Goal: Task Accomplishment & Management: Manage account settings

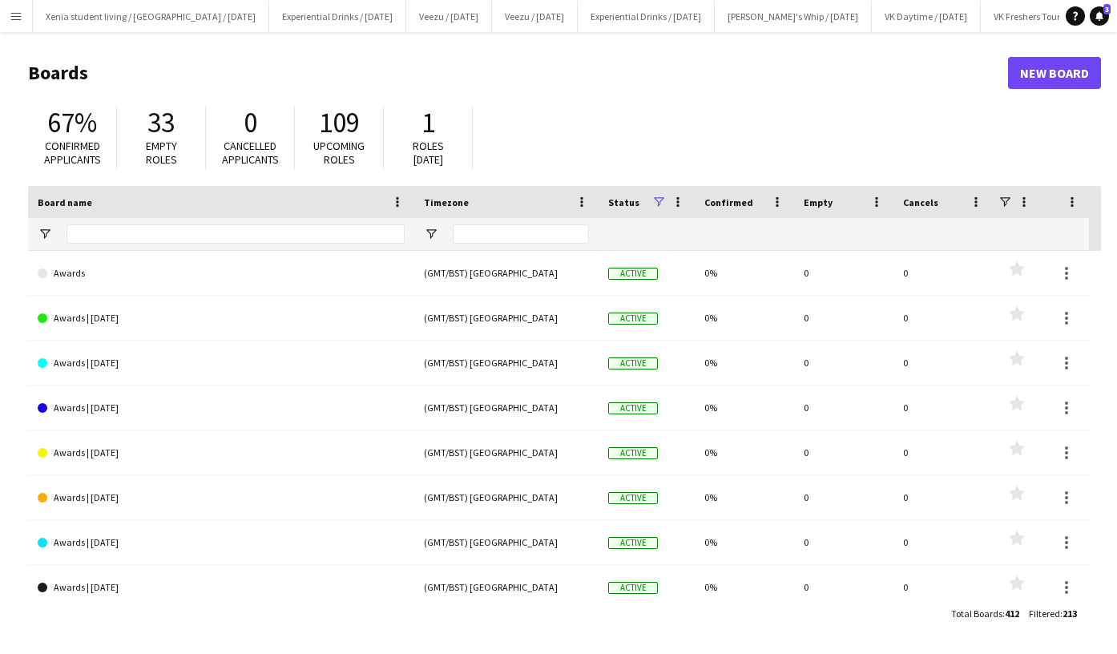
click at [10, 14] on app-icon "Menu" at bounding box center [16, 16] width 13 height 13
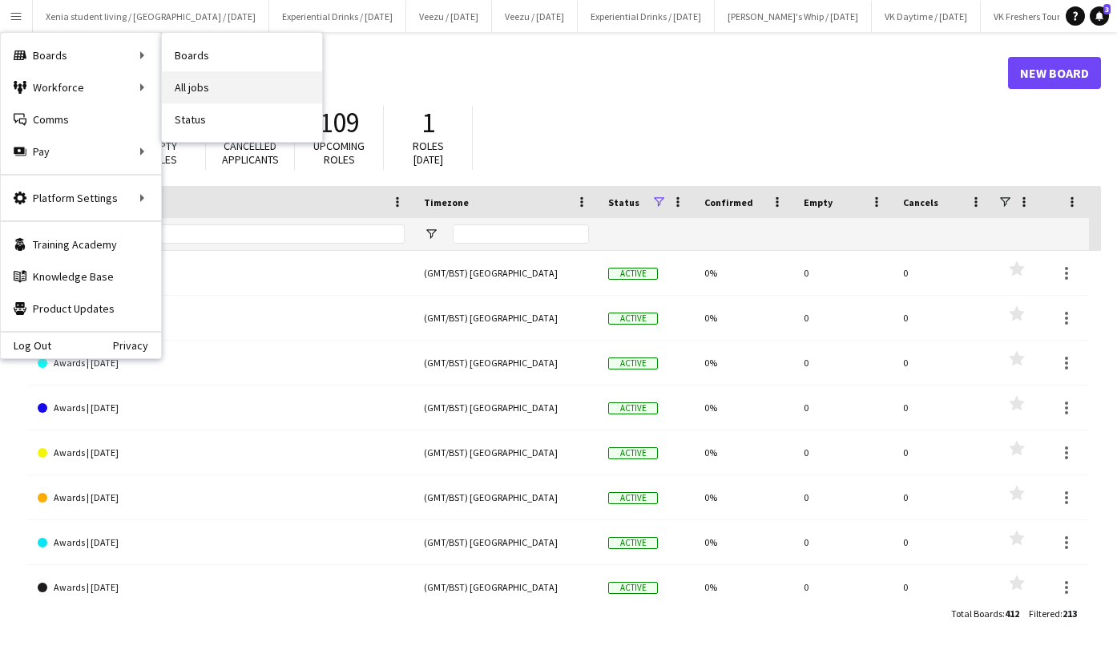
click at [219, 83] on link "All jobs" at bounding box center [242, 87] width 160 height 32
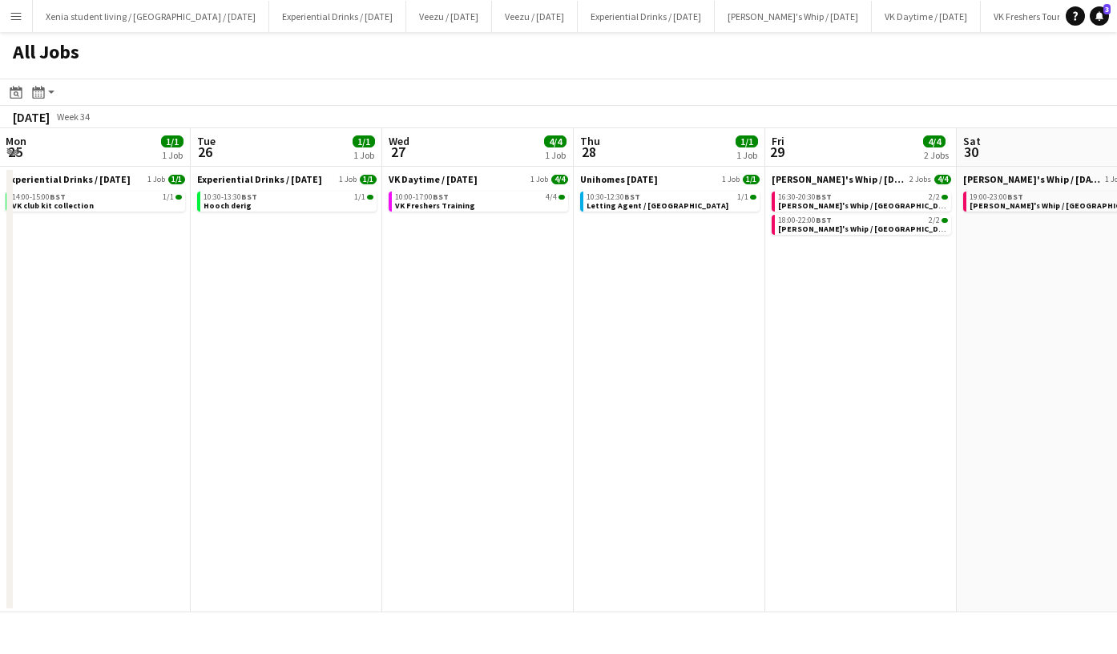
scroll to position [0, 369]
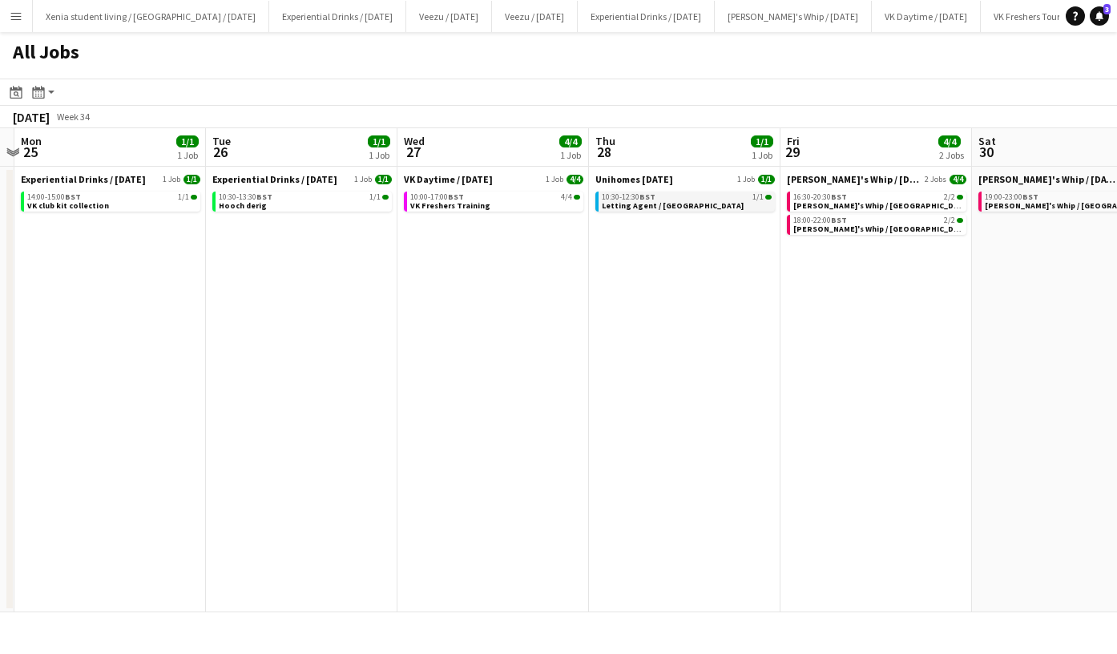
click at [687, 195] on div "10:30-12:30 BST 1/1" at bounding box center [687, 197] width 170 height 8
click at [14, 19] on app-icon "Menu" at bounding box center [16, 16] width 13 height 13
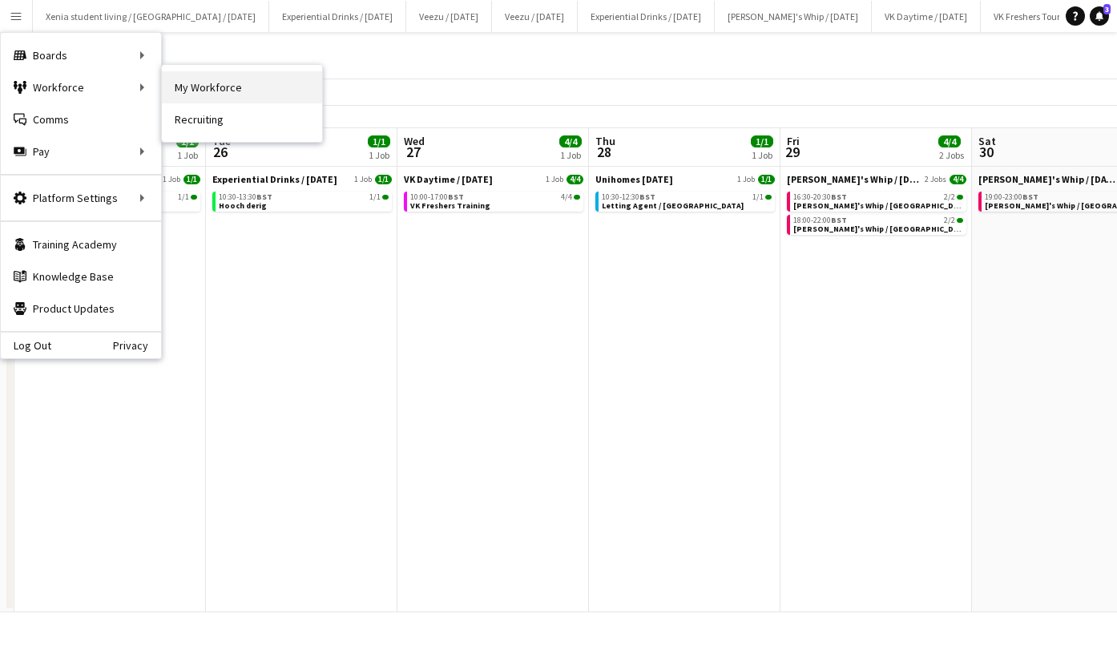
click at [180, 86] on link "My Workforce" at bounding box center [242, 87] width 160 height 32
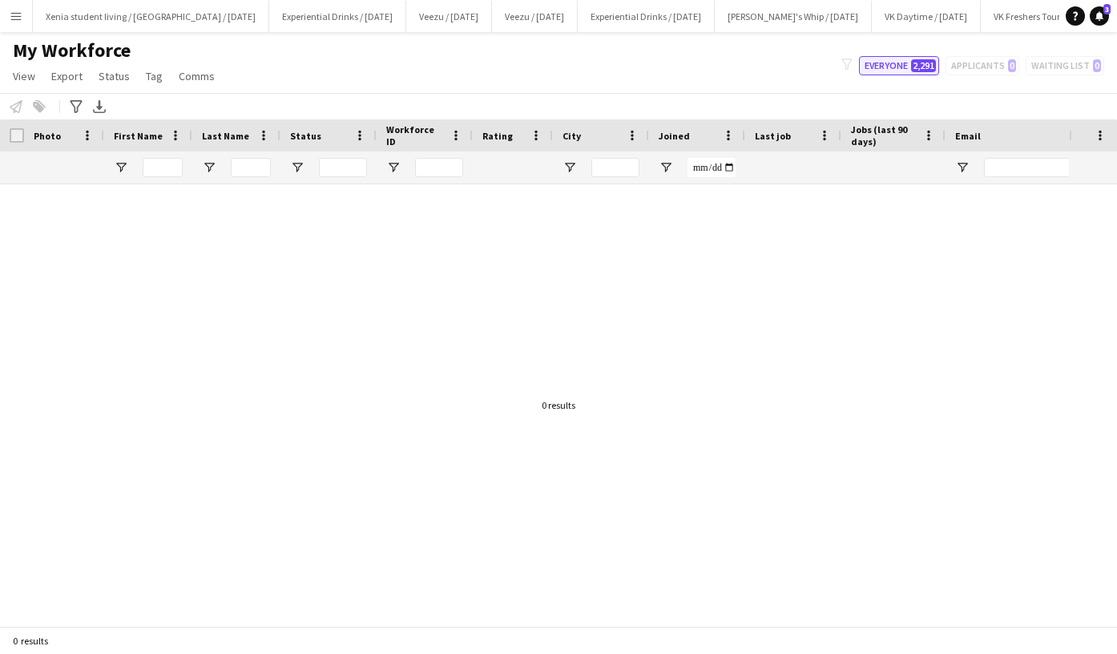
click at [891, 63] on button "Everyone 2,291" at bounding box center [899, 65] width 80 height 19
click at [924, 62] on span "2,291" at bounding box center [923, 65] width 25 height 13
click at [893, 60] on button "Everyone 2,291" at bounding box center [899, 65] width 80 height 19
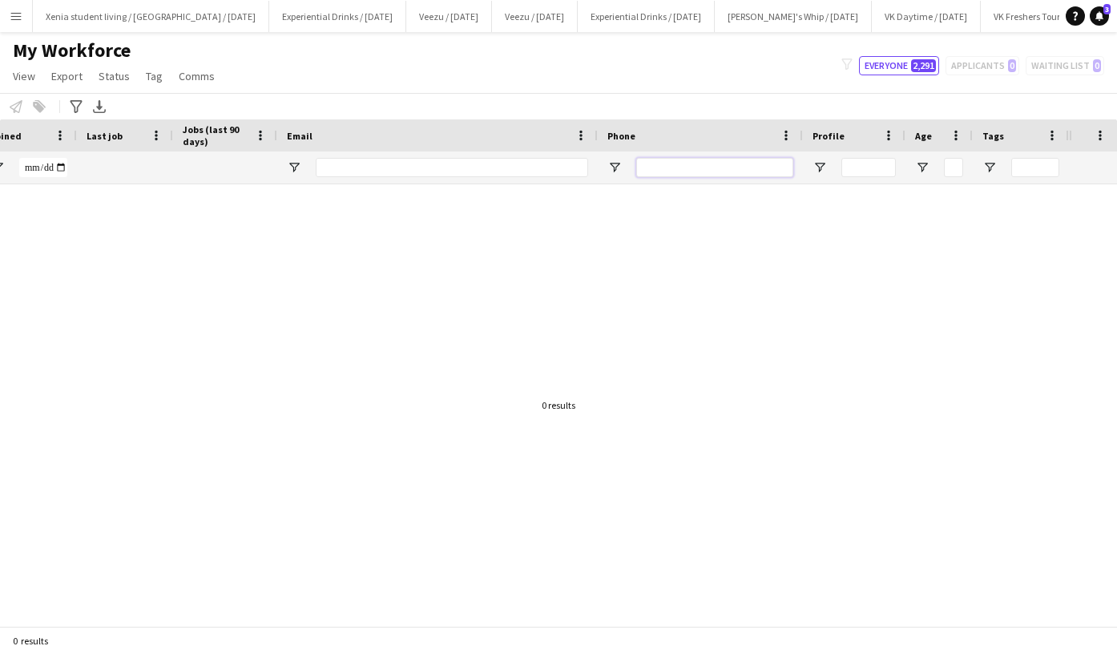
click at [701, 173] on input "Phone Filter Input" at bounding box center [714, 167] width 157 height 19
drag, startPoint x: 547, startPoint y: 182, endPoint x: 976, endPoint y: 34, distance: 453.5
click at [976, 34] on main "My Workforce View Views Default view New view Update view Delete view Edit name…" at bounding box center [558, 332] width 1117 height 600
click at [906, 60] on button "Everyone 2,291" at bounding box center [899, 65] width 80 height 19
click at [997, 63] on div "filter-1 Everyone 2,291 Applicants 0 Waiting list 0" at bounding box center [973, 65] width 289 height 19
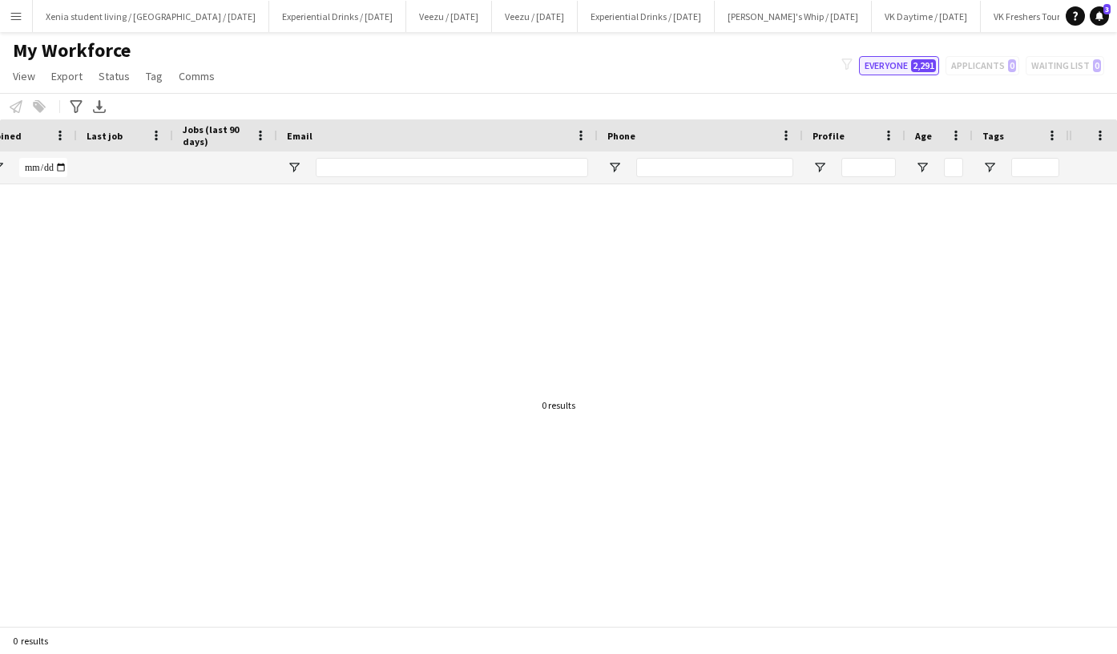
click at [902, 67] on button "Everyone 2,291" at bounding box center [899, 65] width 80 height 19
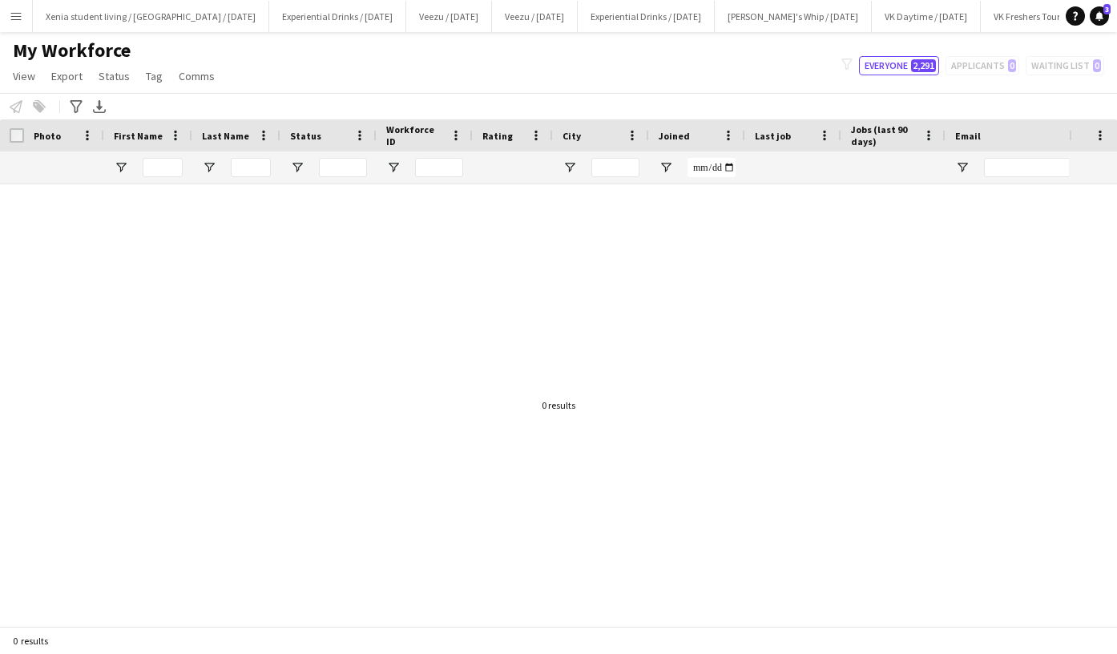
click at [20, 15] on app-icon "Menu" at bounding box center [16, 16] width 13 height 13
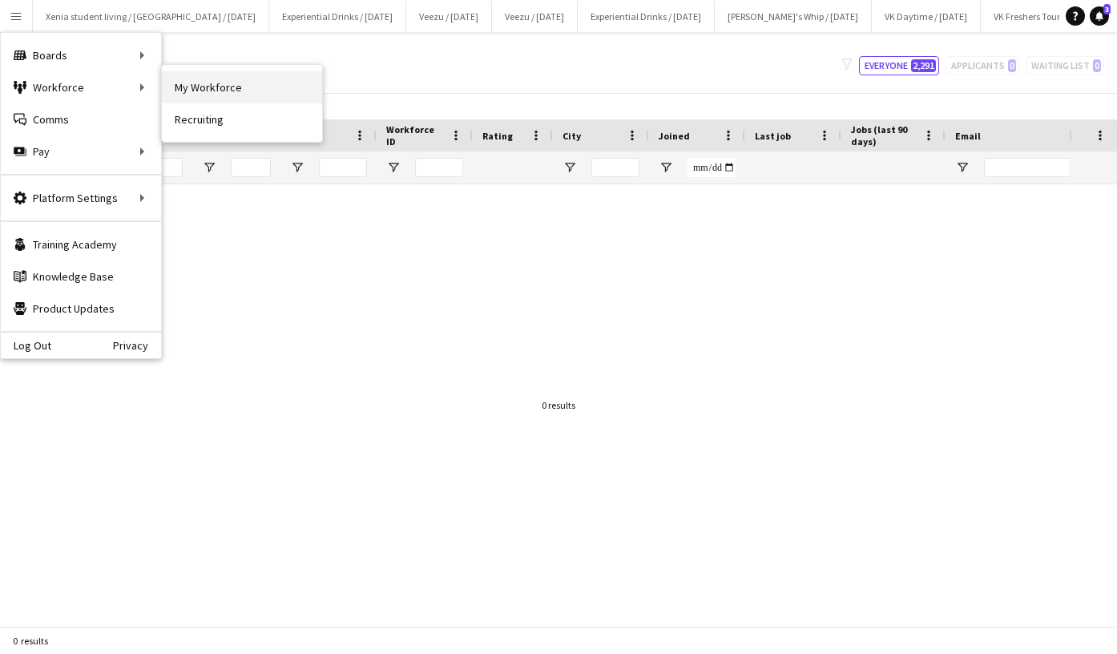
click at [205, 84] on link "My Workforce" at bounding box center [242, 87] width 160 height 32
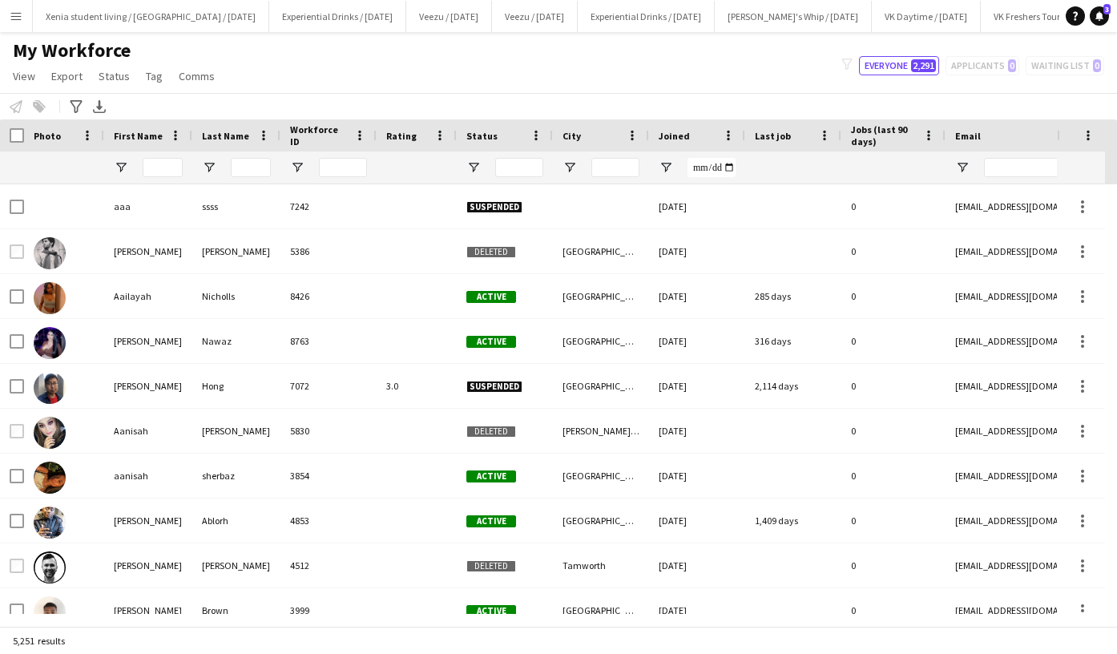
click at [26, 16] on button "Menu" at bounding box center [16, 16] width 32 height 32
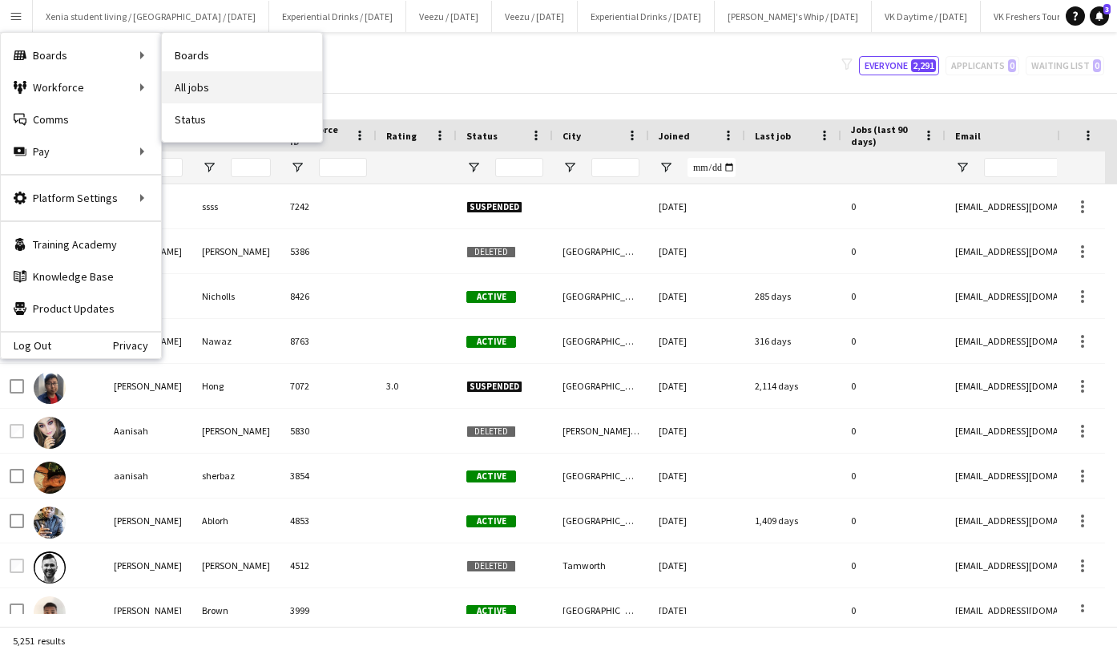
click at [224, 83] on link "All jobs" at bounding box center [242, 87] width 160 height 32
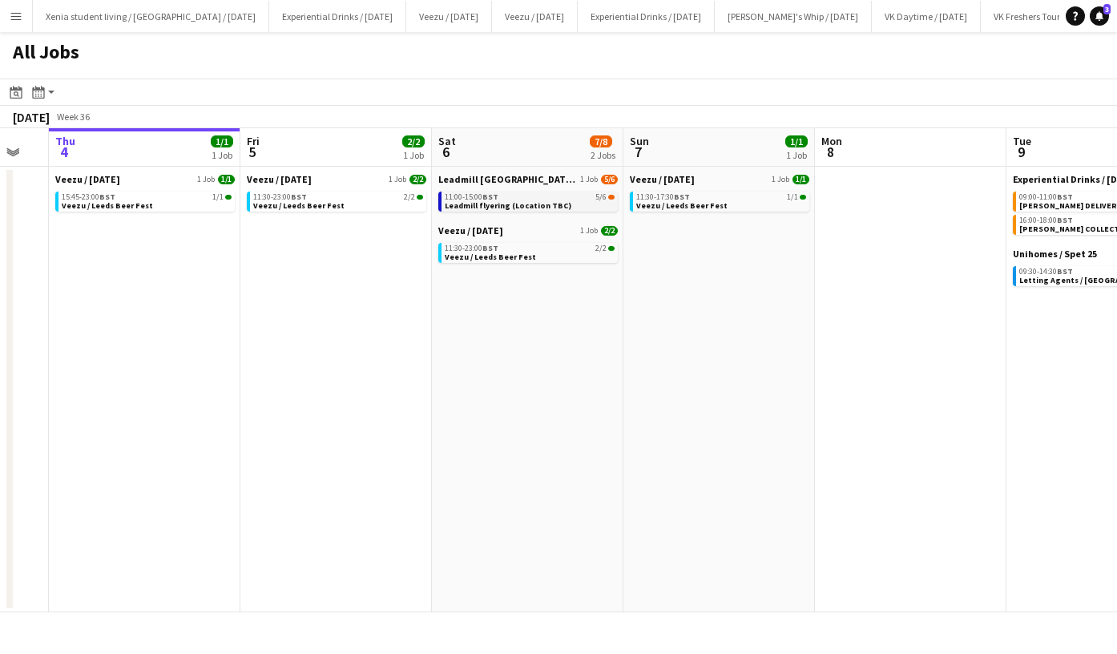
click at [532, 199] on div "11:00-15:00 BST 5/6" at bounding box center [530, 197] width 170 height 8
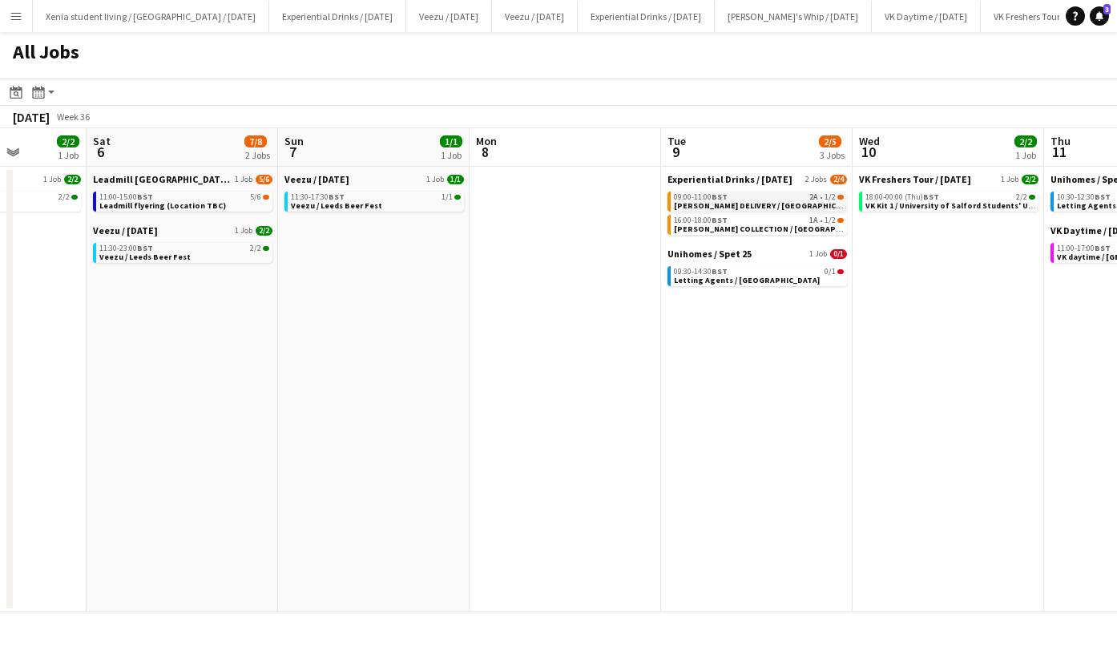
click at [750, 203] on span "[PERSON_NAME] DELIVERY / [GEOGRAPHIC_DATA]" at bounding box center [768, 205] width 188 height 10
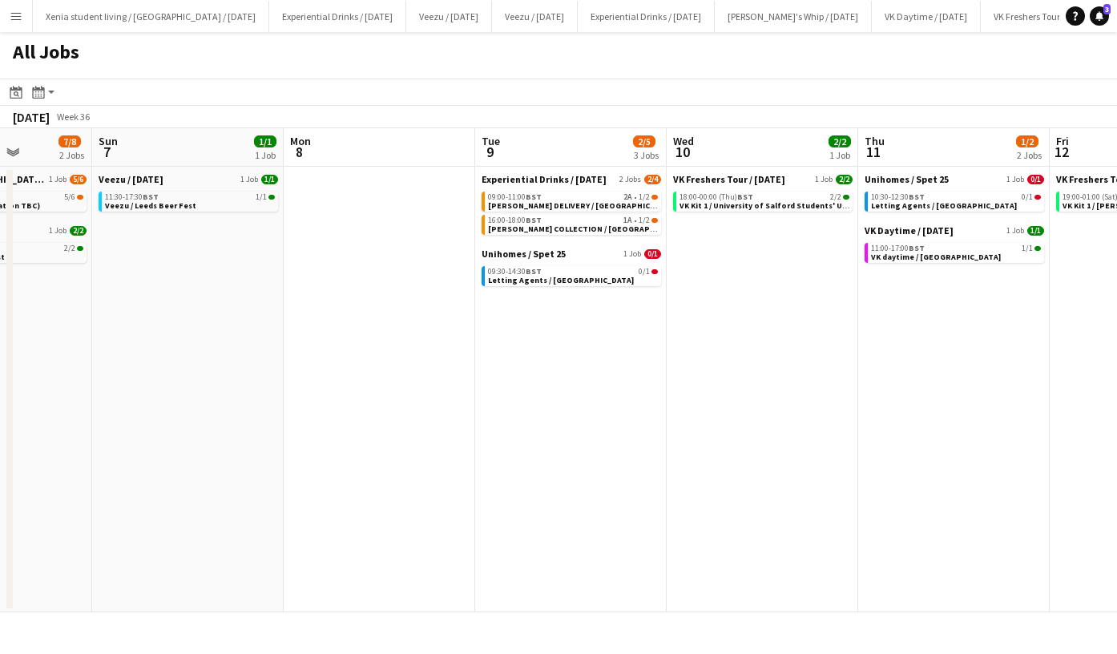
scroll to position [0, 483]
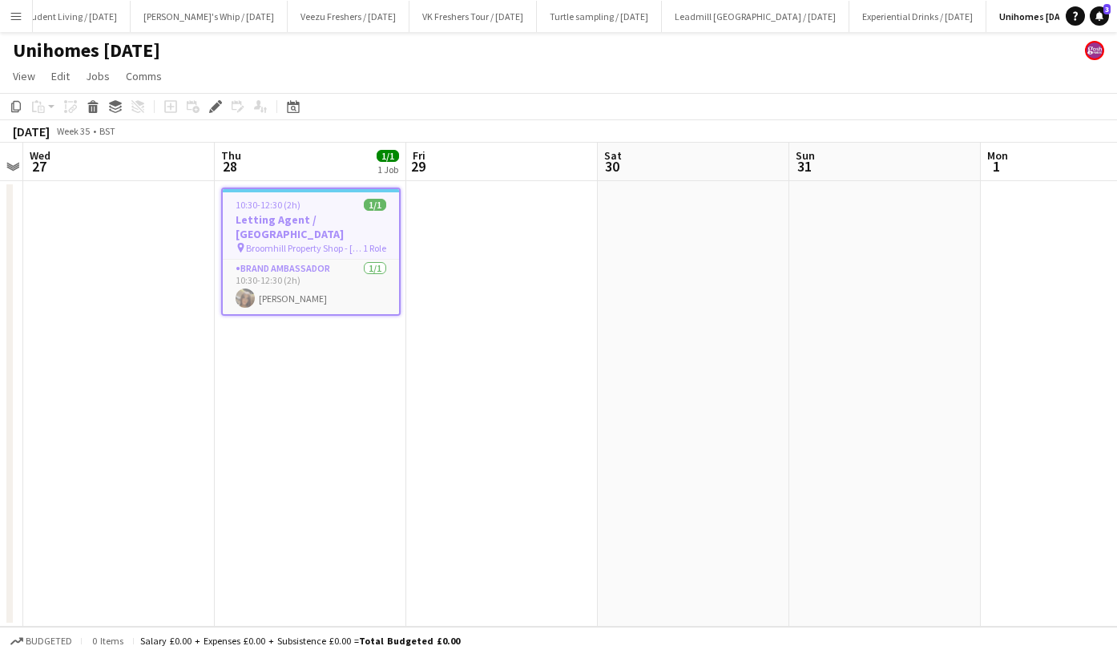
click at [289, 220] on h3 "Letting Agent / [GEOGRAPHIC_DATA]" at bounding box center [311, 226] width 176 height 29
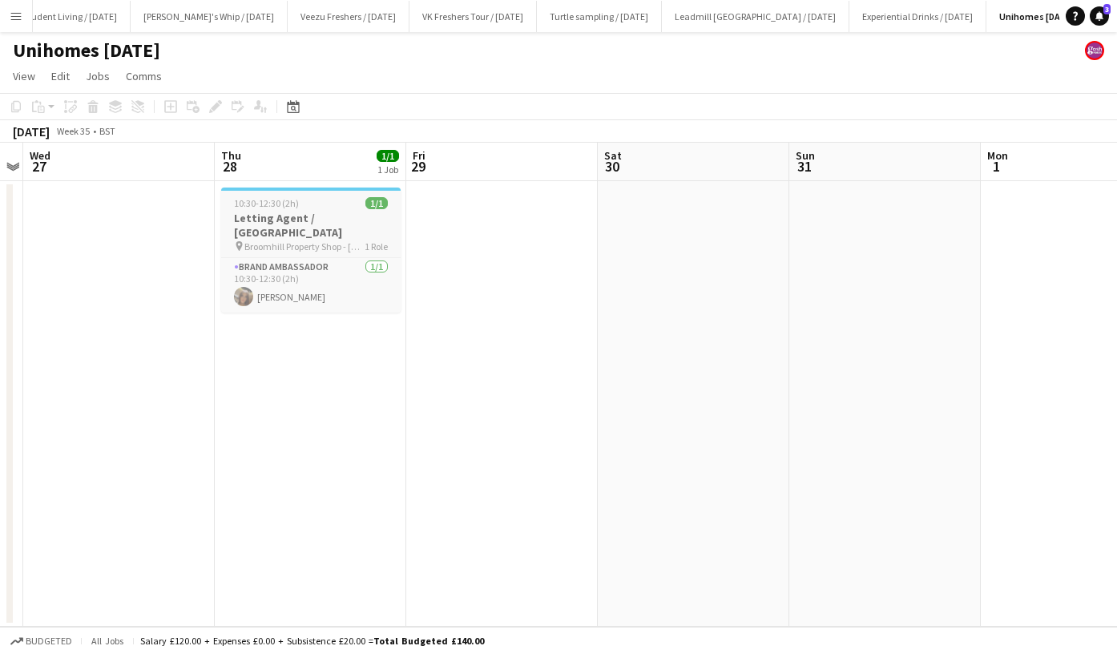
click at [289, 220] on h3 "Letting Agent / [GEOGRAPHIC_DATA]" at bounding box center [311, 225] width 180 height 29
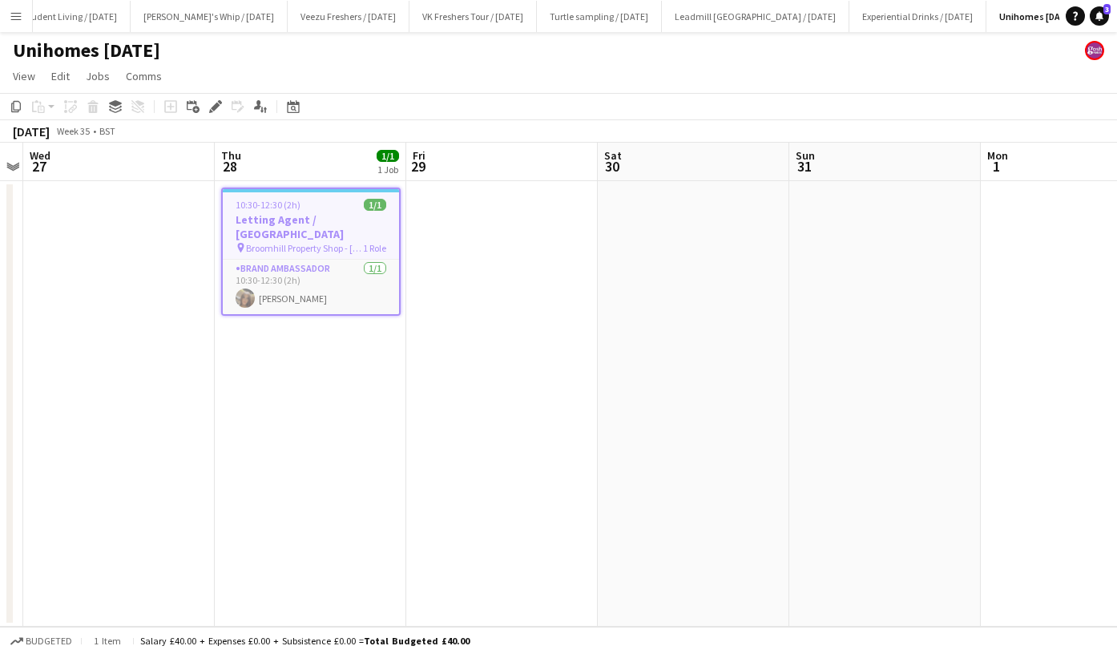
click at [289, 220] on h3 "Letting Agent / [GEOGRAPHIC_DATA]" at bounding box center [311, 226] width 176 height 29
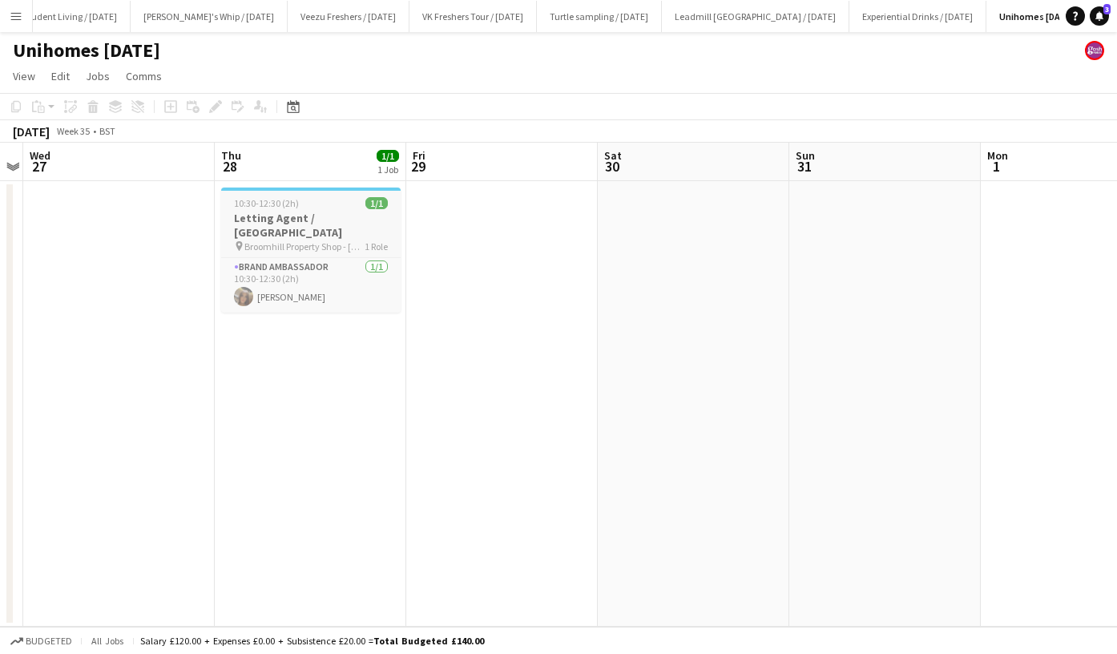
click at [271, 220] on h3 "Letting Agent / [GEOGRAPHIC_DATA]" at bounding box center [311, 225] width 180 height 29
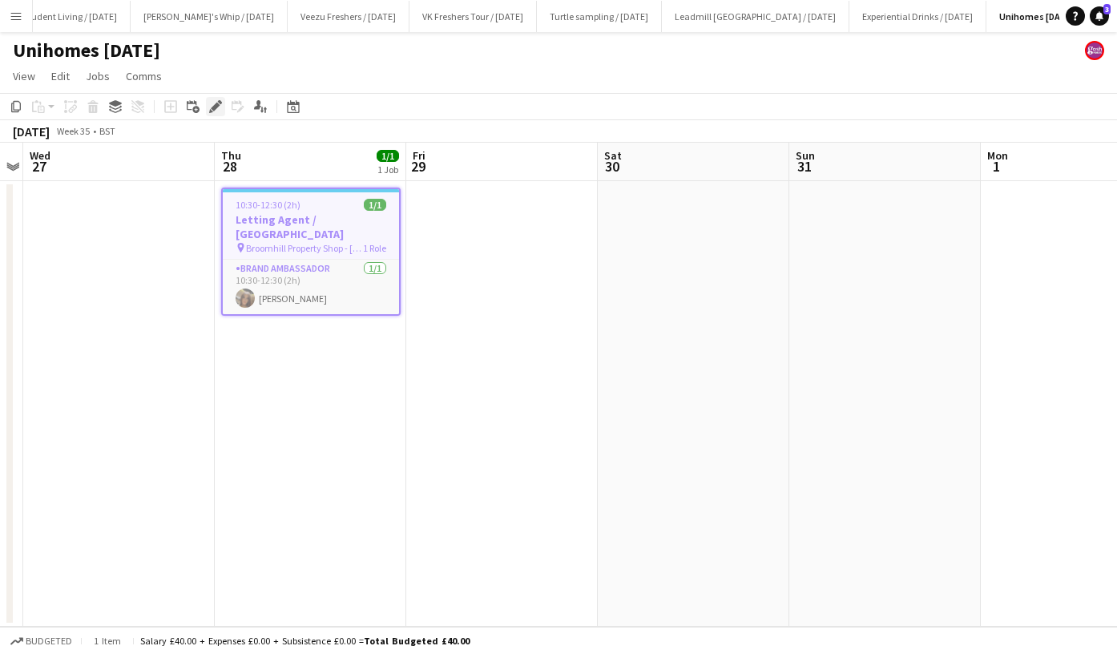
click at [211, 106] on icon "Edit" at bounding box center [215, 106] width 13 height 13
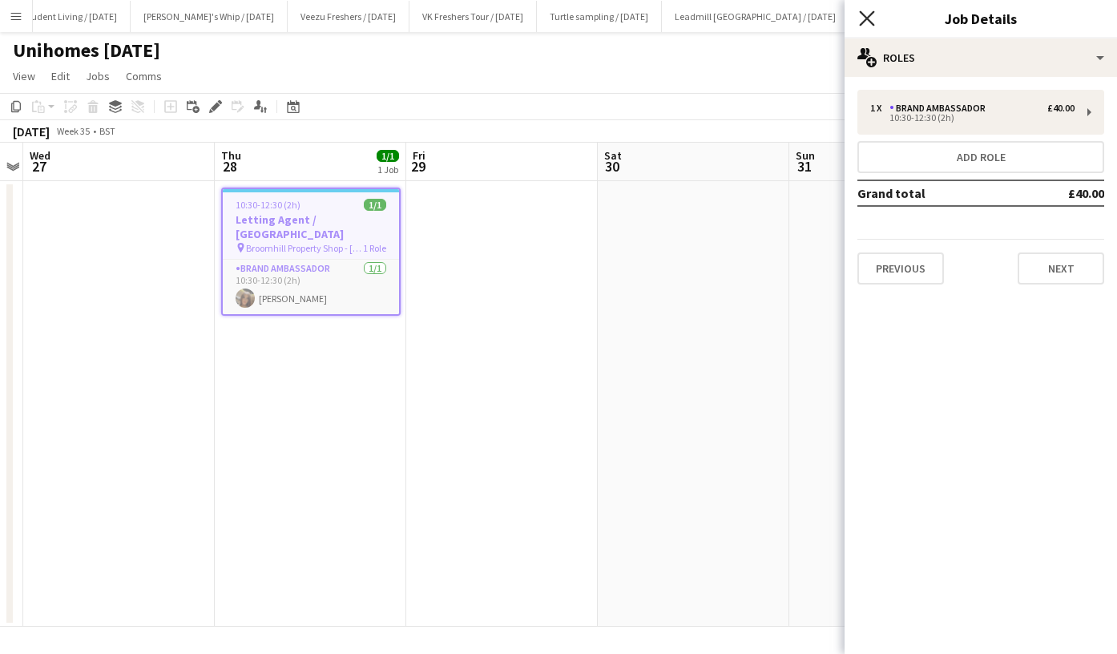
click at [870, 22] on icon at bounding box center [866, 17] width 15 height 15
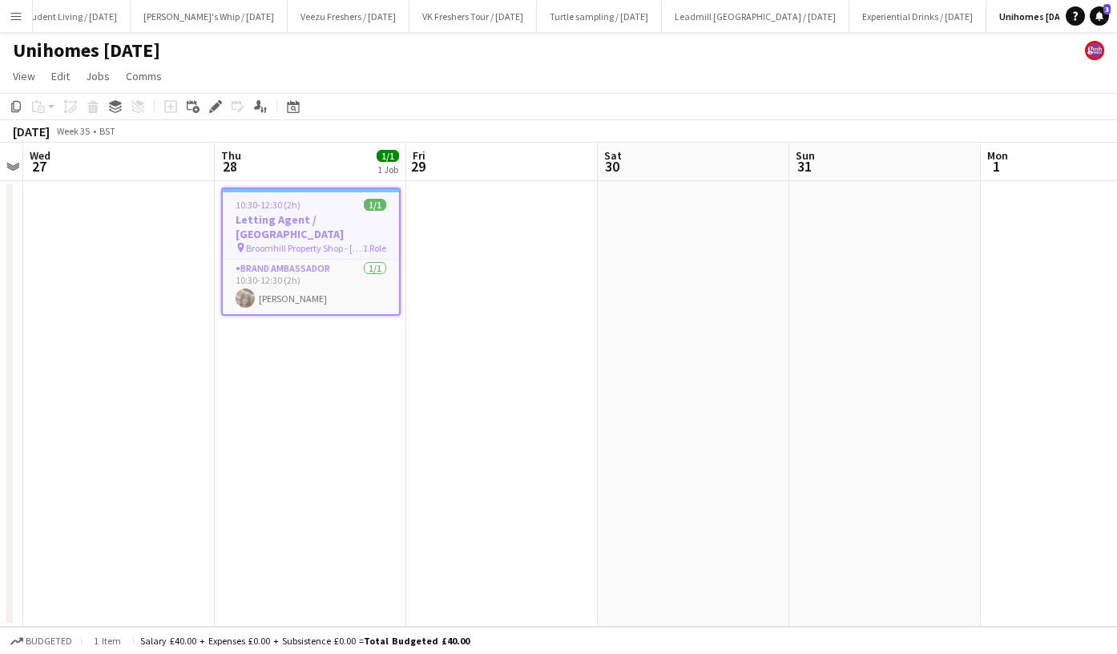
click at [308, 213] on h3 "Letting Agent / Sheffield" at bounding box center [311, 226] width 176 height 29
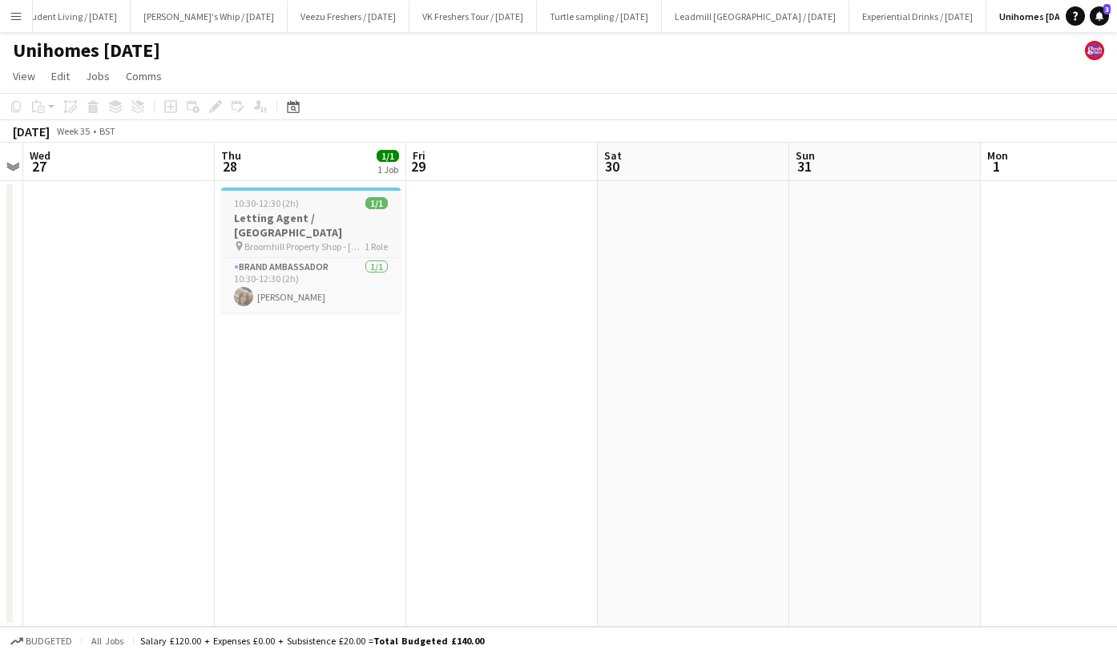
click at [289, 220] on h3 "Letting Agent / Sheffield" at bounding box center [311, 225] width 180 height 29
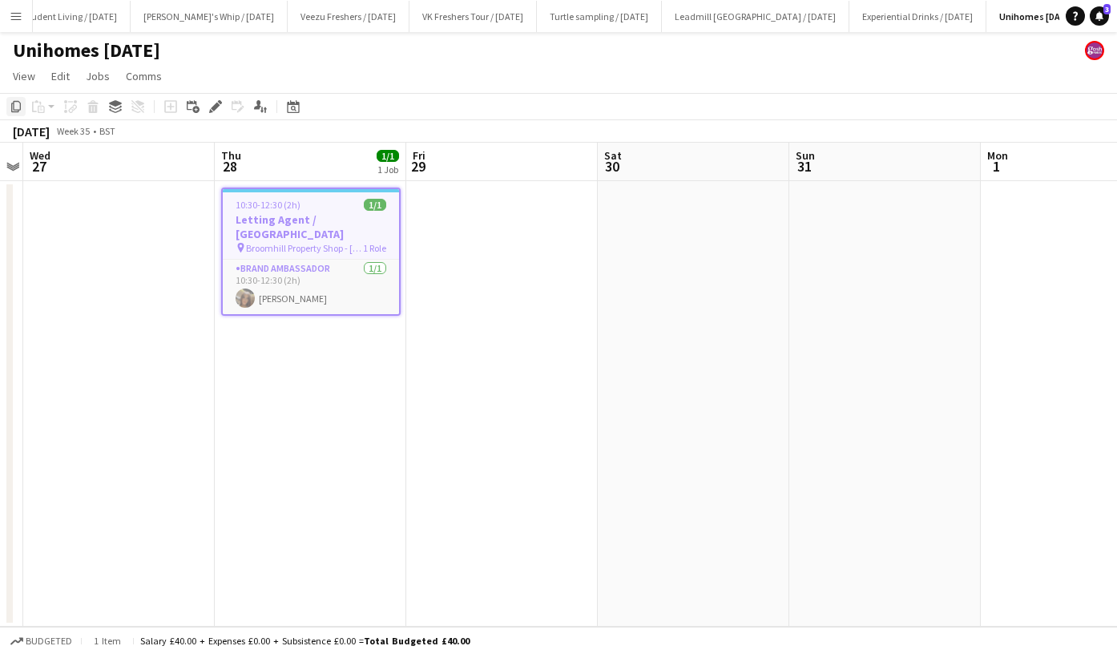
click at [15, 105] on icon "Copy" at bounding box center [16, 106] width 13 height 13
click at [18, 15] on app-icon "Menu" at bounding box center [16, 16] width 13 height 13
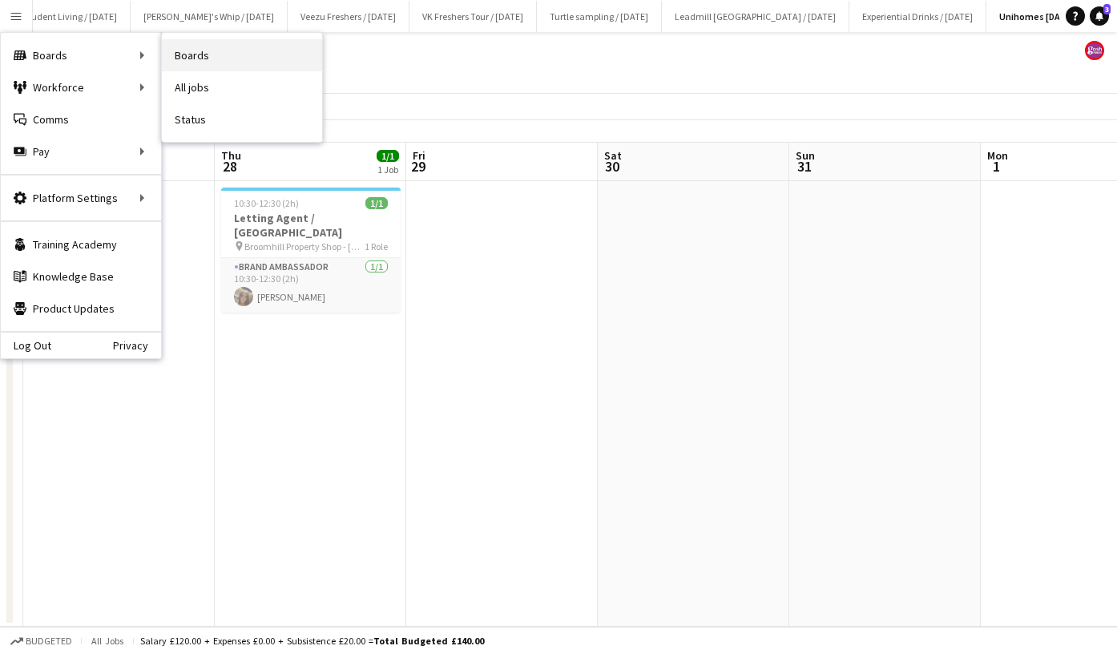
click at [215, 48] on link "Boards" at bounding box center [242, 55] width 160 height 32
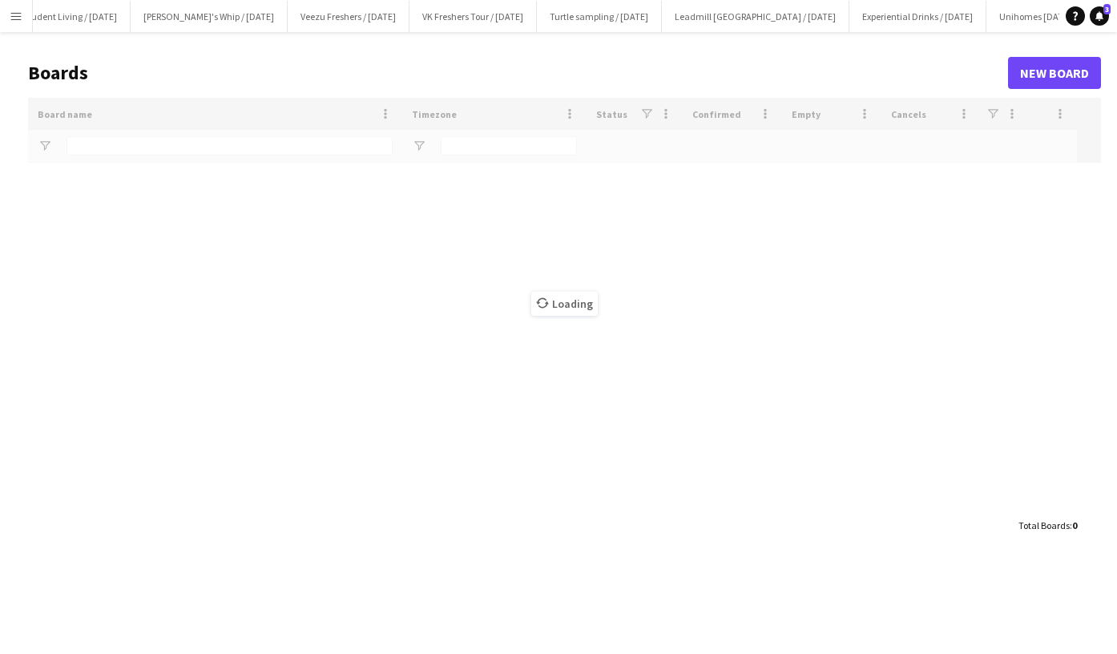
scroll to position [0, 1121]
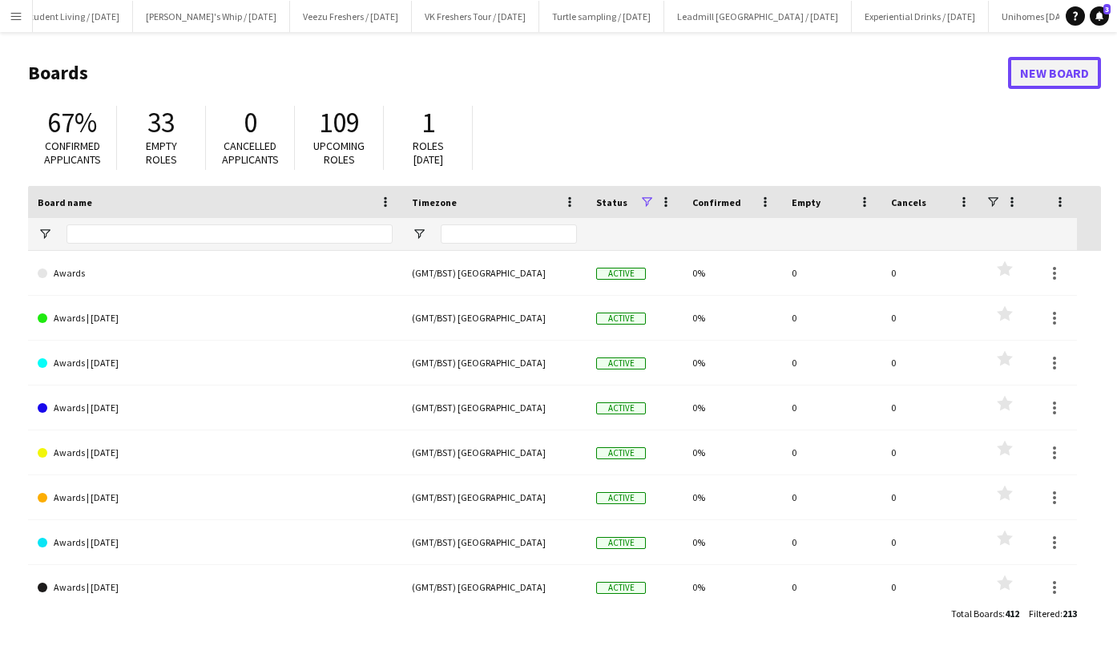
click at [1045, 74] on link "New Board" at bounding box center [1054, 73] width 93 height 32
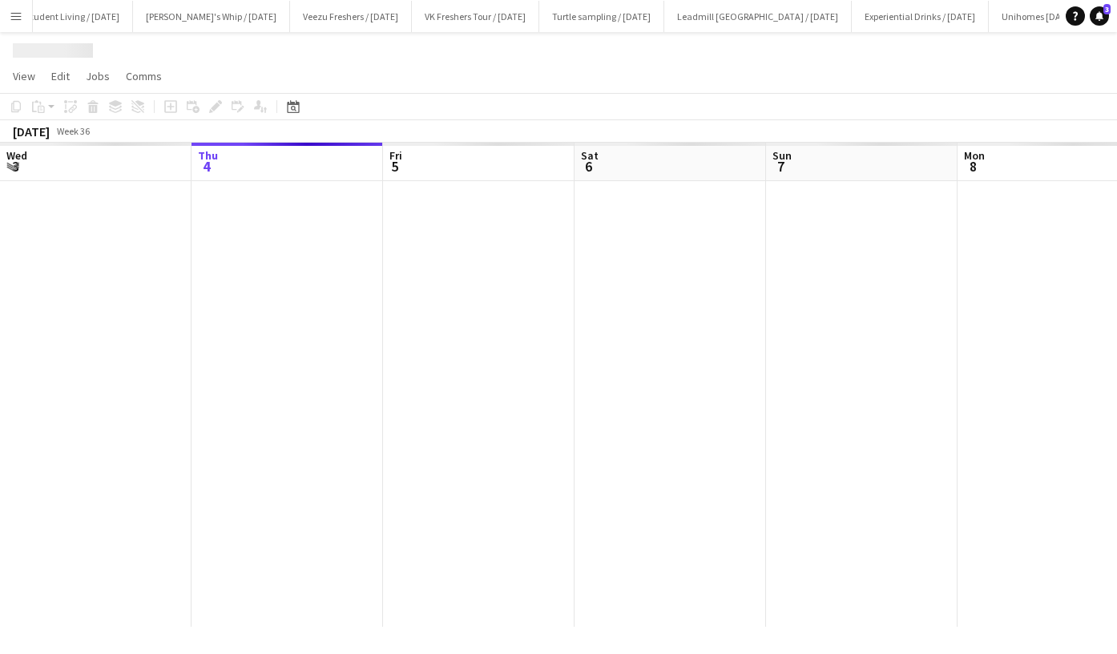
scroll to position [0, 1192]
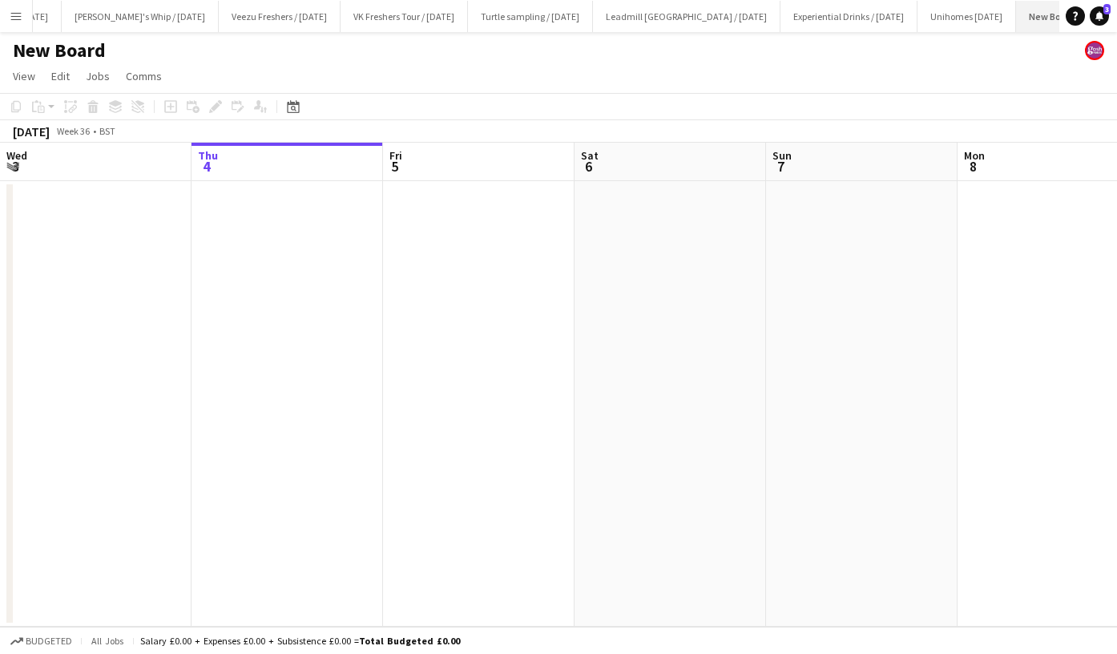
click at [1016, 6] on button "New Board Close" at bounding box center [1052, 16] width 72 height 31
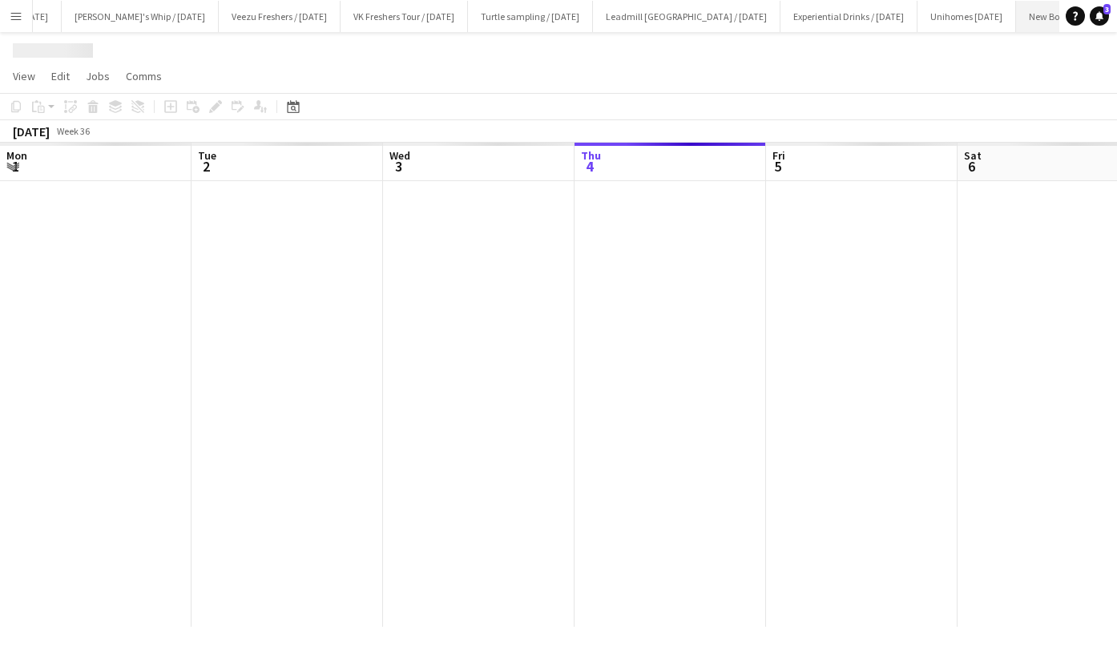
scroll to position [0, 383]
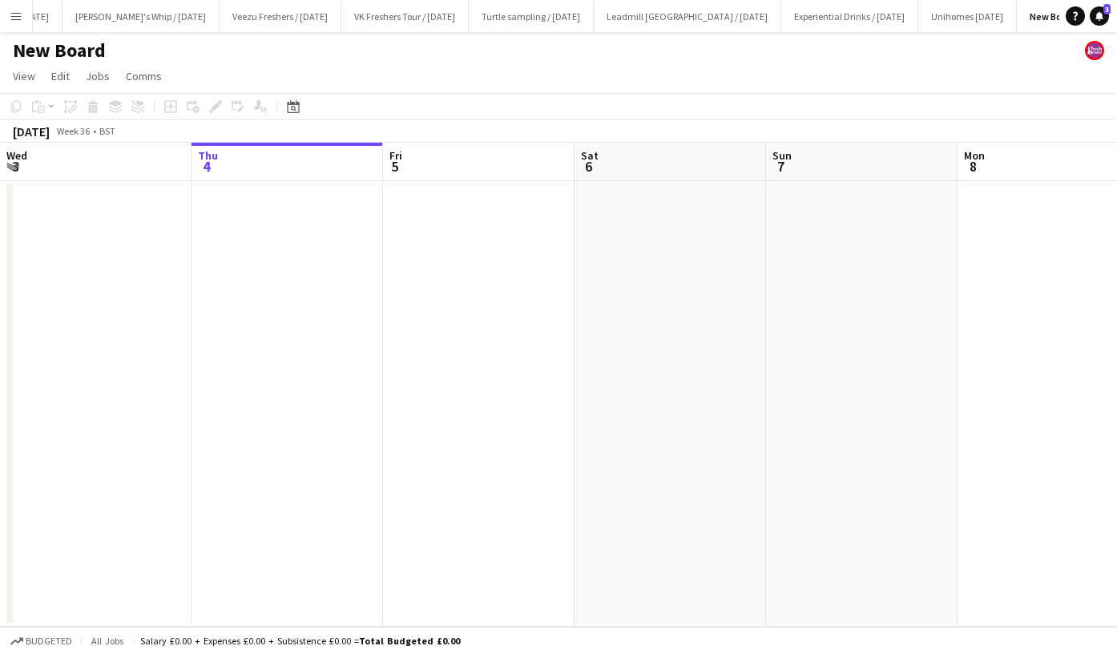
click at [104, 42] on h1 "New Board" at bounding box center [59, 50] width 93 height 24
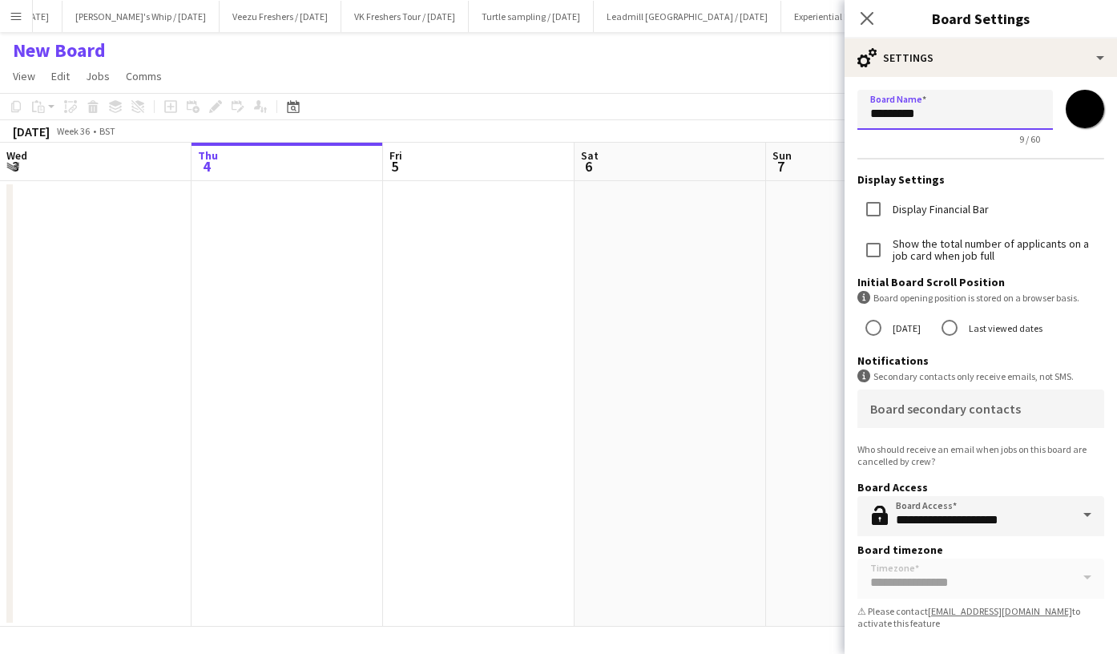
drag, startPoint x: 978, startPoint y: 121, endPoint x: 733, endPoint y: 95, distance: 246.6
click at [733, 95] on body "Menu Boards Boards Boards All jobs Status Workforce Workforce My Workforce Recr…" at bounding box center [558, 327] width 1117 height 654
type input "**********"
click at [1088, 109] on input "*******" at bounding box center [1085, 109] width 58 height 58
type input "*******"
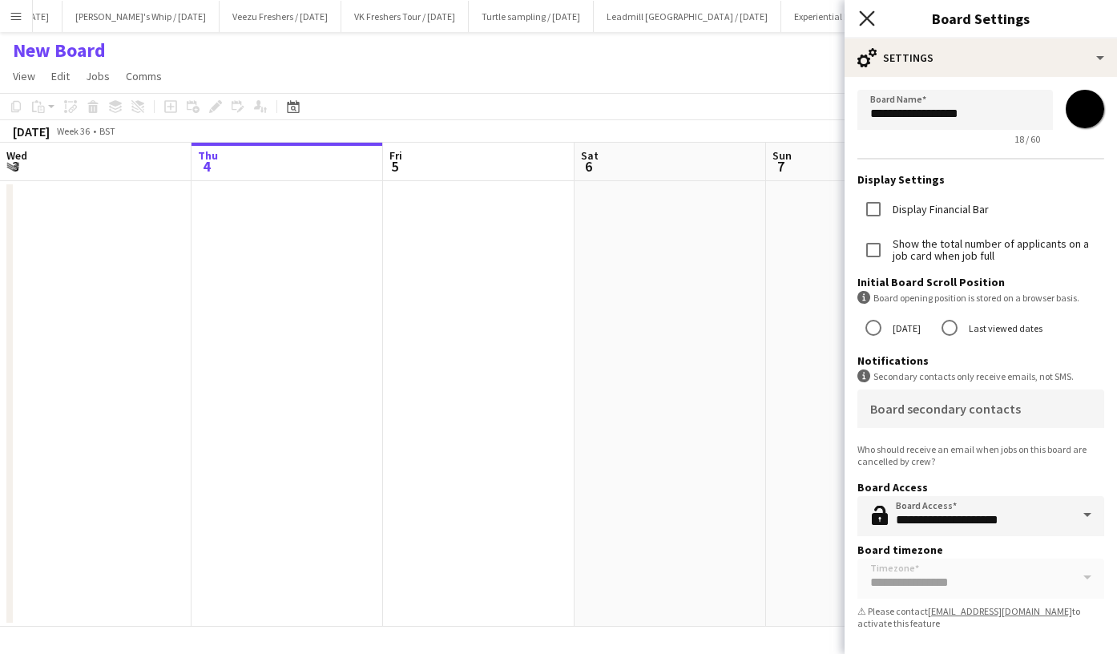
click at [865, 22] on icon "Close pop-in" at bounding box center [866, 17] width 15 height 15
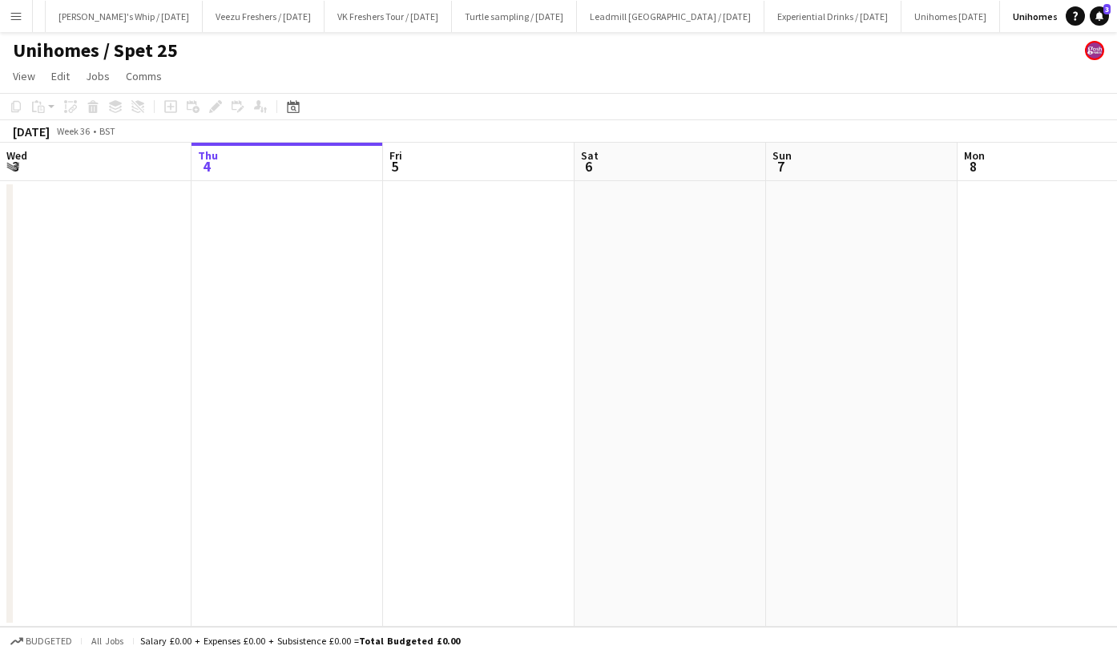
scroll to position [0, 550]
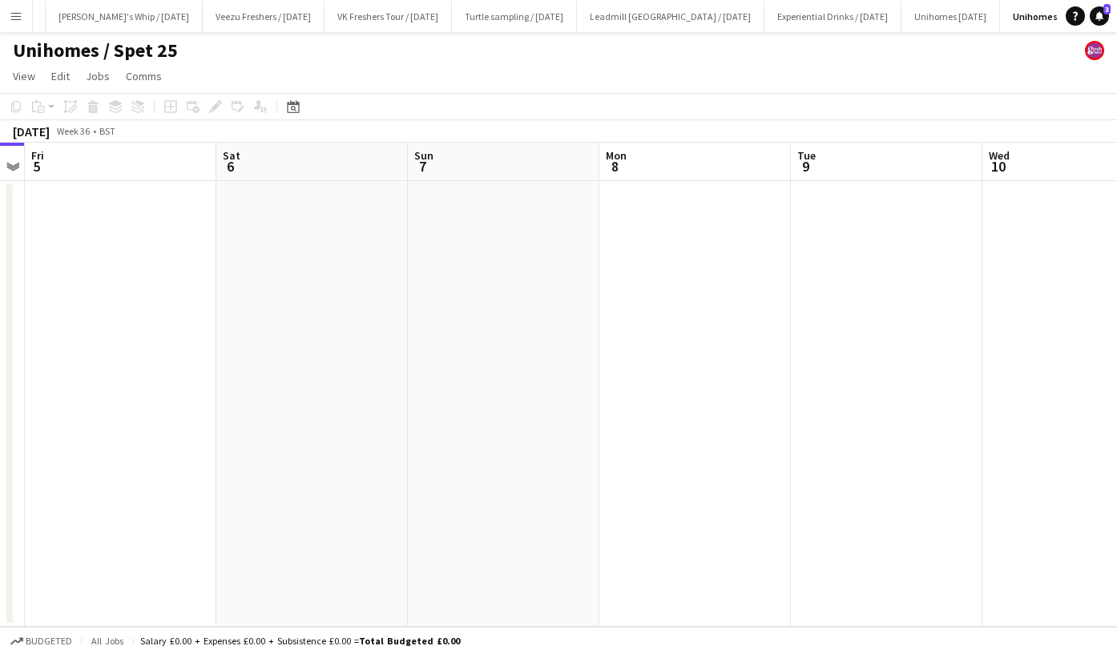
click at [846, 245] on app-date-cell at bounding box center [887, 404] width 192 height 446
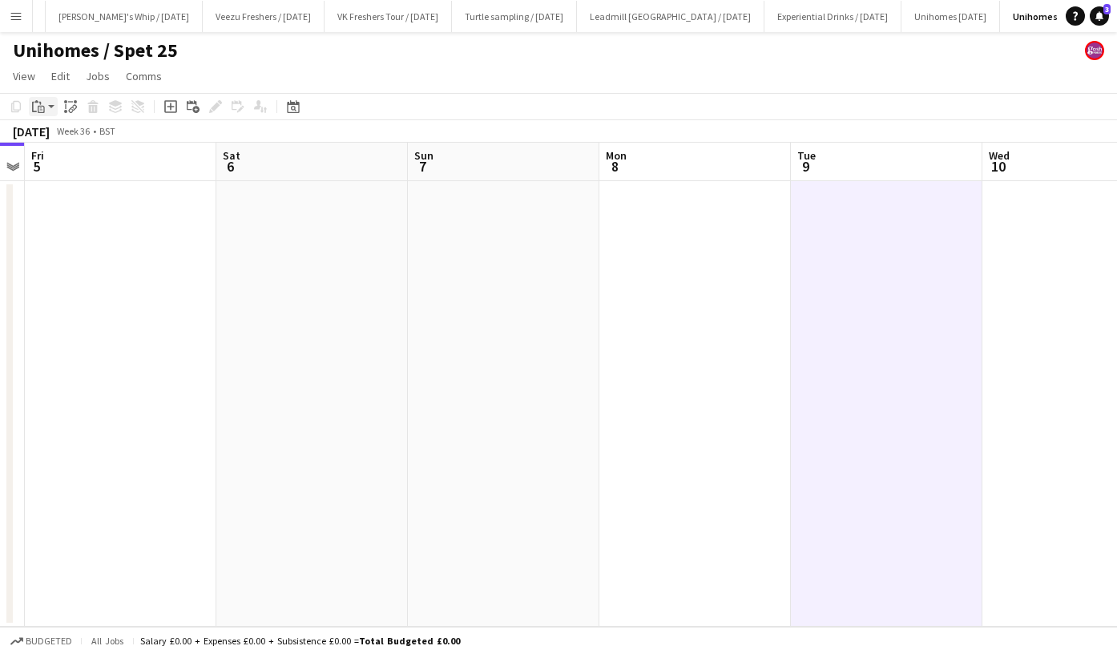
click at [41, 107] on icon "Paste" at bounding box center [38, 106] width 13 height 13
click at [48, 130] on div "Paste Ctrl+V Paste with crew Ctrl+Shift+V" at bounding box center [118, 150] width 178 height 69
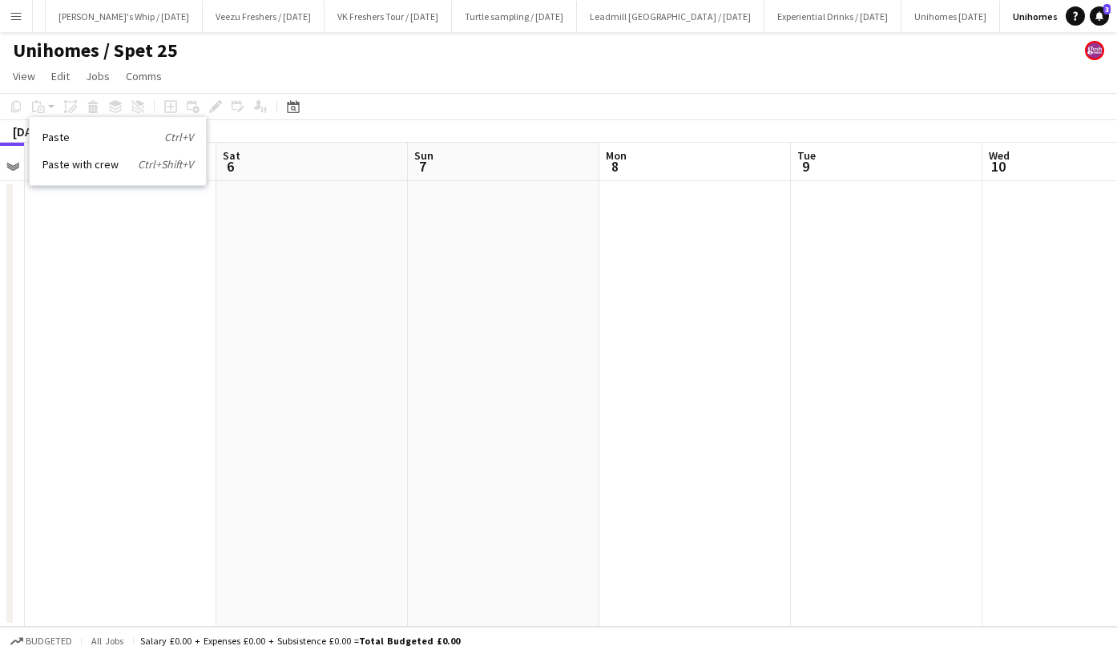
click at [793, 265] on app-date-cell at bounding box center [887, 404] width 192 height 446
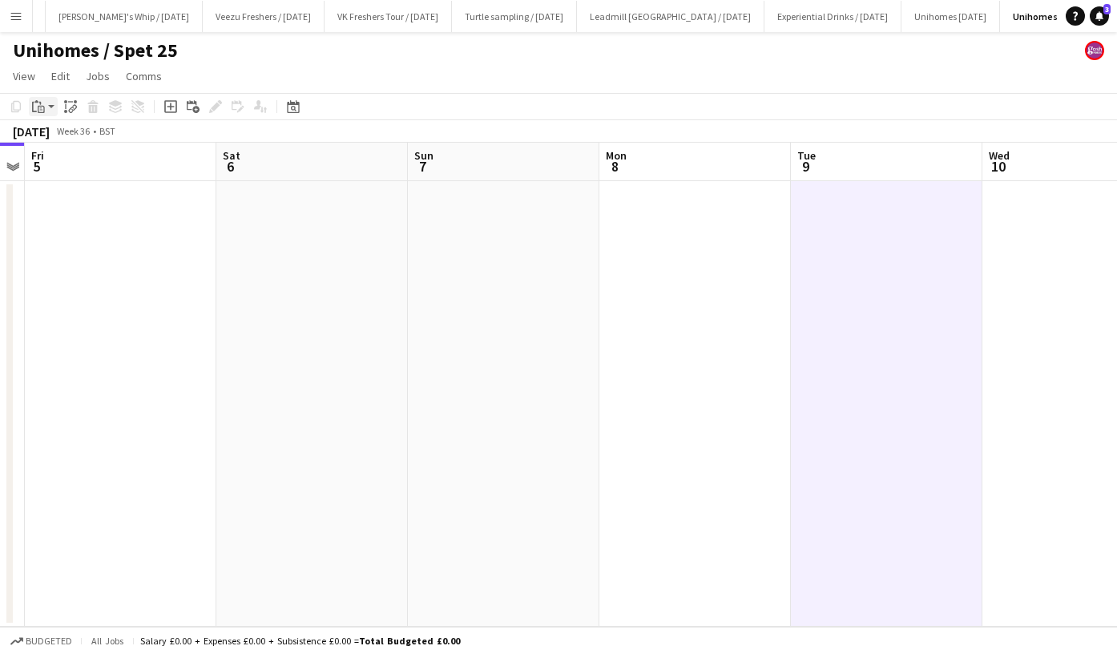
click at [41, 109] on icon "Paste" at bounding box center [38, 106] width 13 height 13
click at [55, 139] on link "Paste Ctrl+V" at bounding box center [117, 137] width 151 height 14
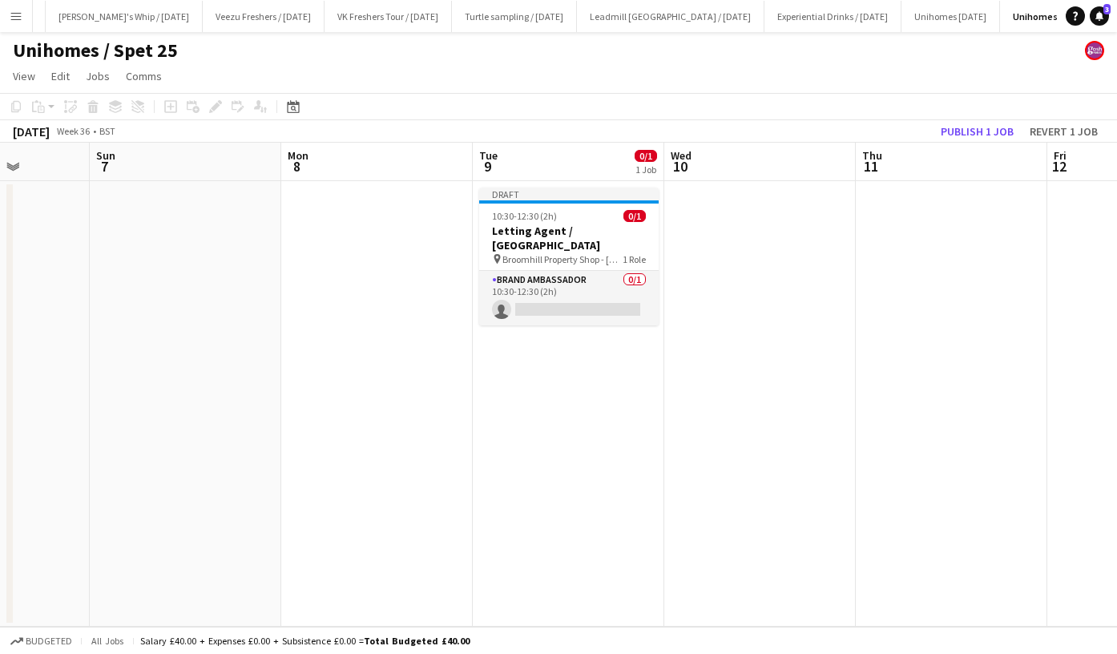
scroll to position [0, 677]
click at [584, 224] on h3 "Letting Agent / Sheffield" at bounding box center [569, 238] width 180 height 29
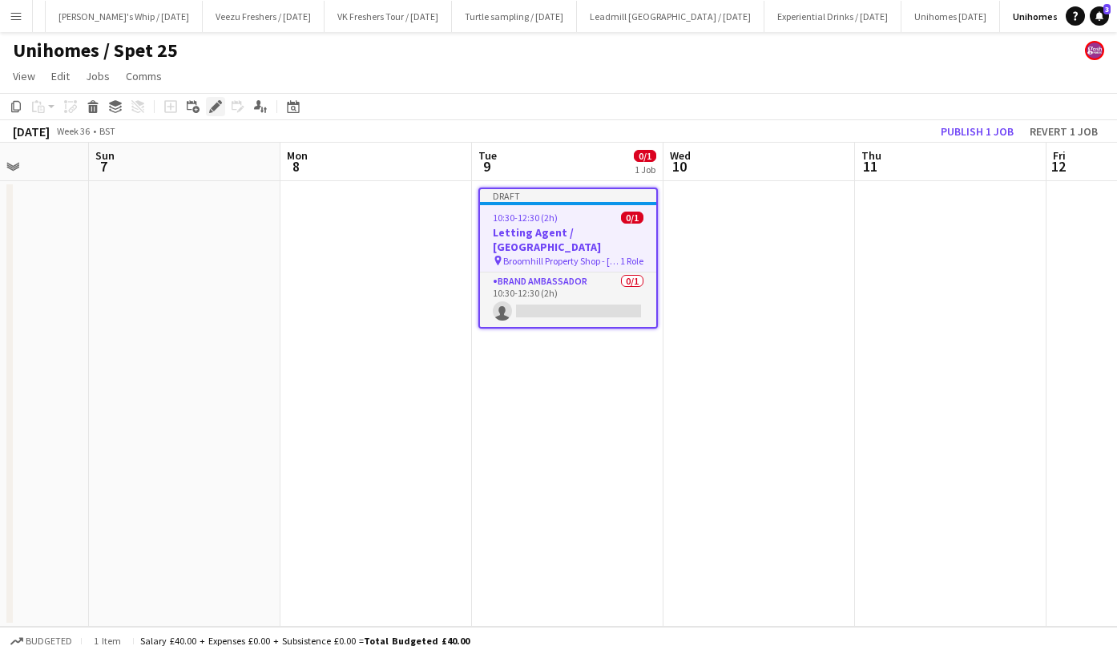
click at [214, 99] on div "Edit" at bounding box center [215, 106] width 19 height 19
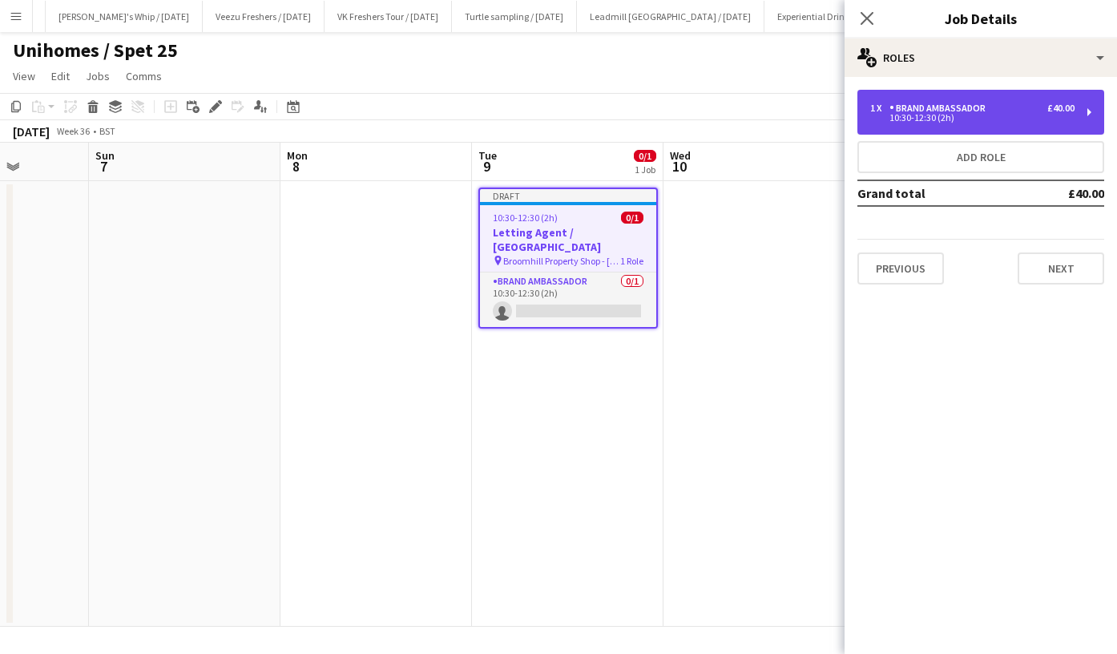
click at [943, 112] on div "Brand Ambassador" at bounding box center [941, 108] width 103 height 11
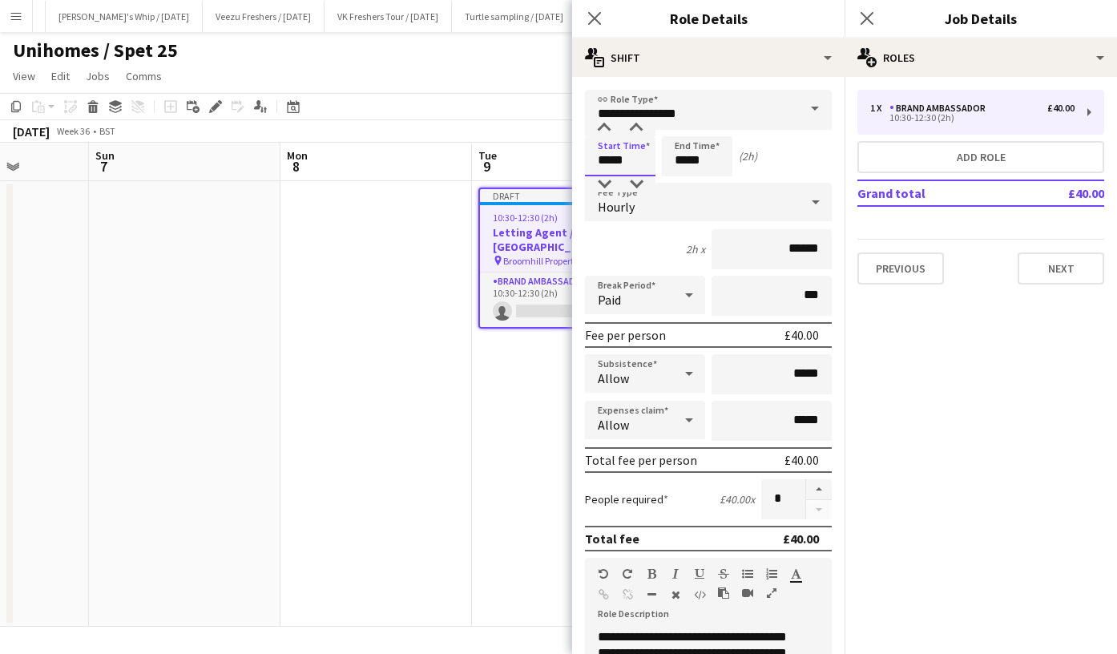
click at [619, 156] on input "*****" at bounding box center [620, 156] width 71 height 40
type input "*****"
click at [603, 185] on div at bounding box center [604, 184] width 32 height 16
click at [696, 152] on input "*****" at bounding box center [697, 156] width 71 height 40
click at [684, 127] on div at bounding box center [681, 128] width 32 height 16
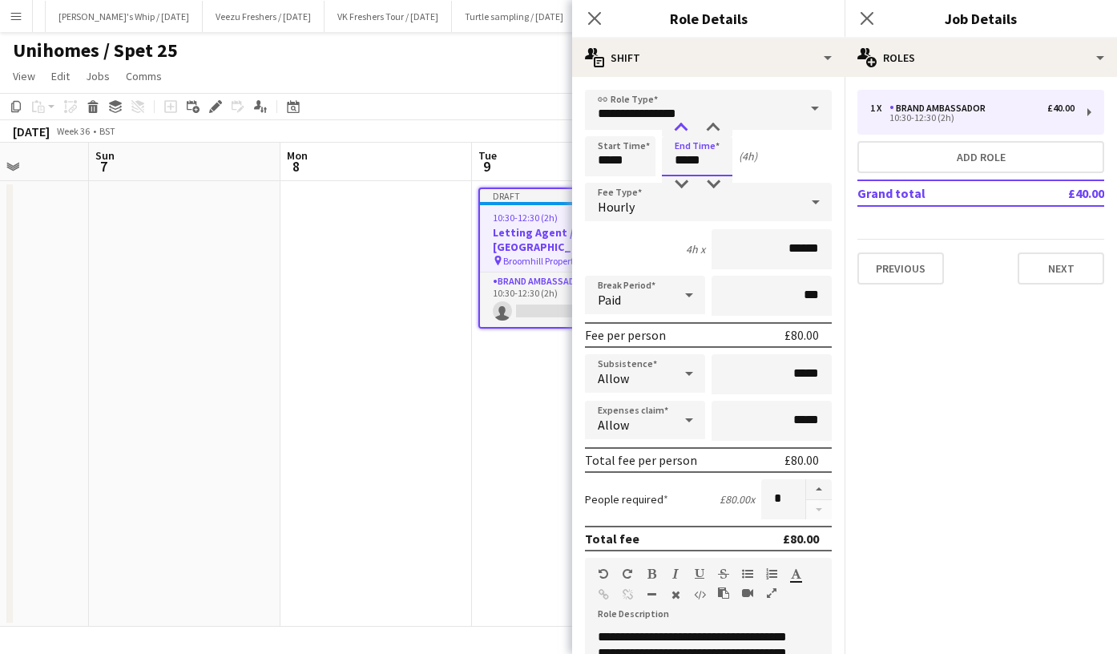
type input "*****"
click at [684, 127] on div at bounding box center [681, 128] width 32 height 16
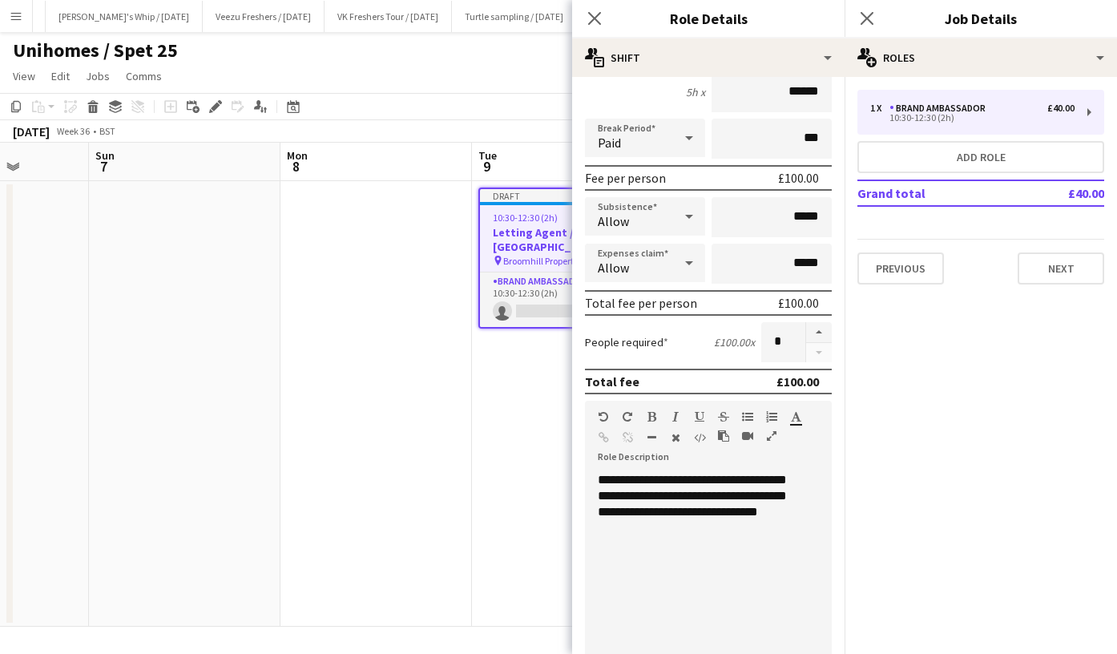
scroll to position [159, 0]
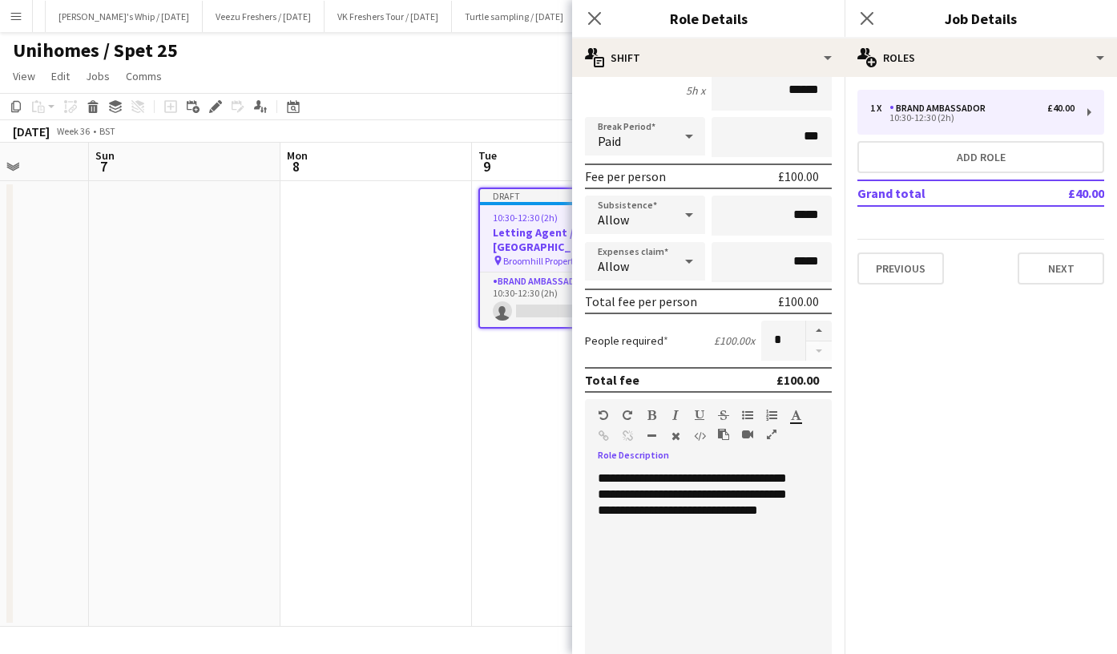
click at [701, 480] on div "**********" at bounding box center [702, 567] width 235 height 192
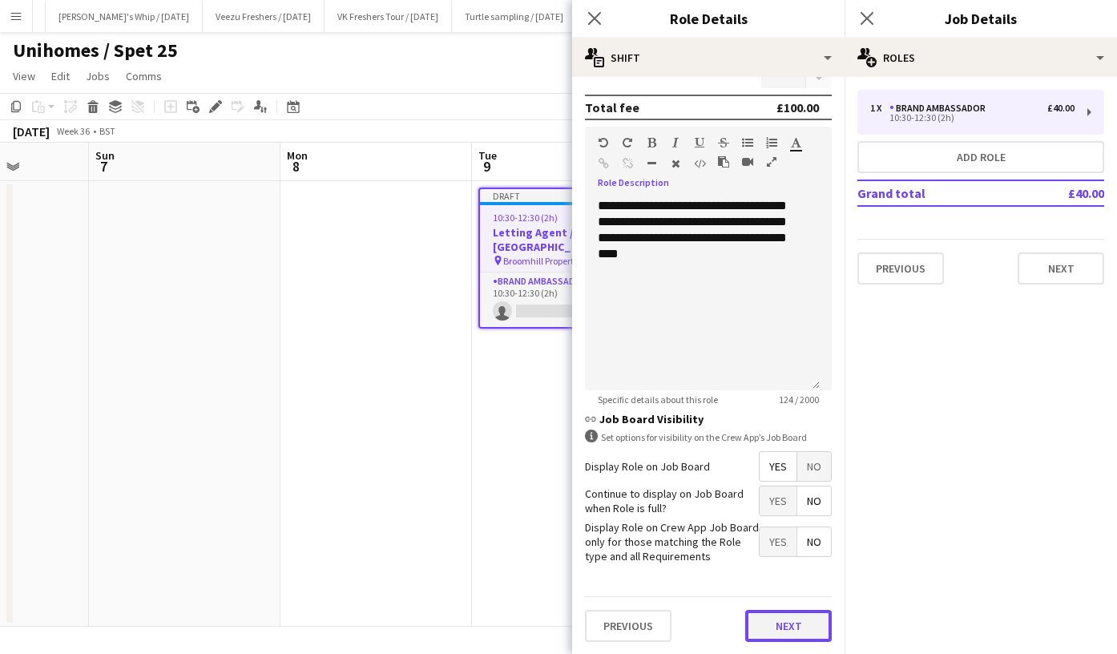
click at [803, 629] on button "Next" at bounding box center [788, 626] width 87 height 32
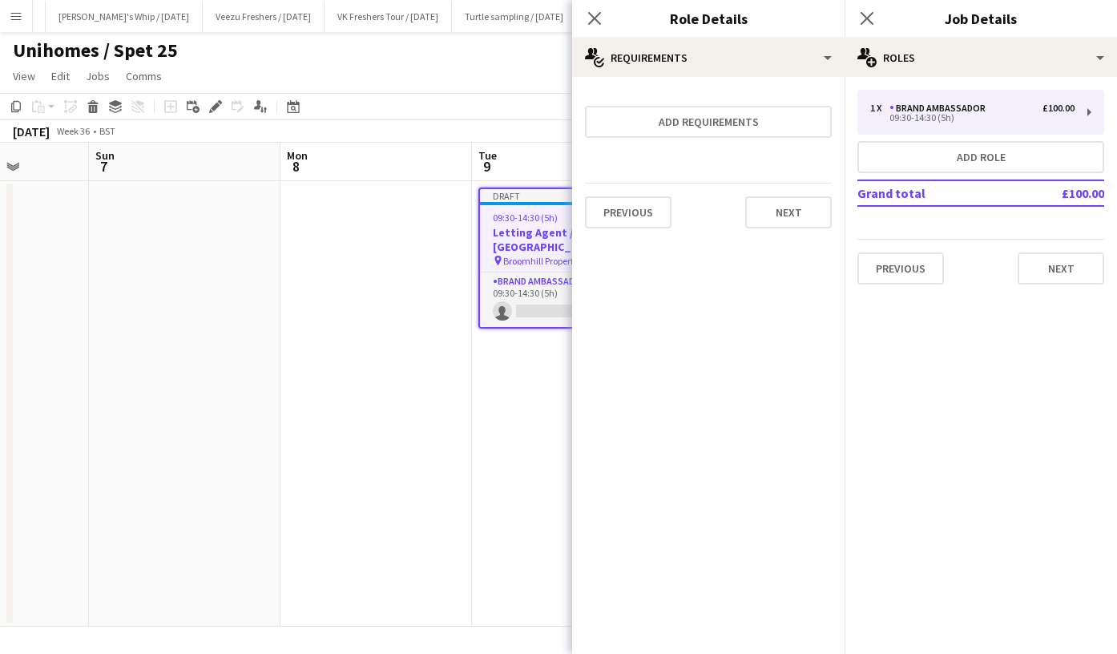
scroll to position [0, 0]
click at [811, 210] on button "Next" at bounding box center [788, 212] width 87 height 32
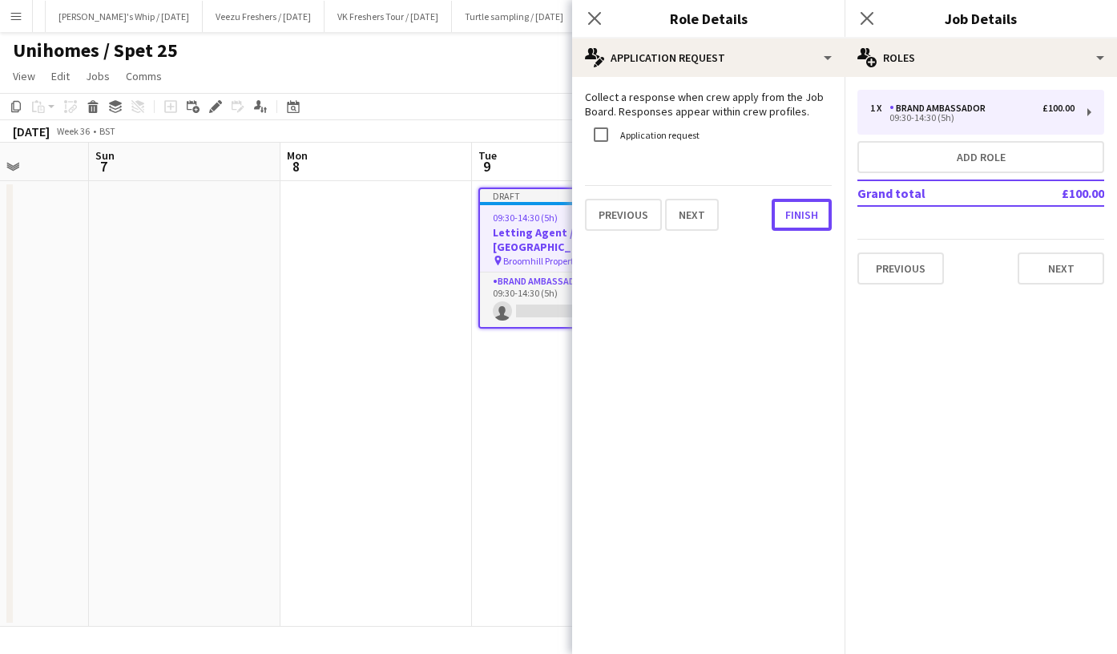
click at [811, 210] on button "Finish" at bounding box center [802, 215] width 60 height 32
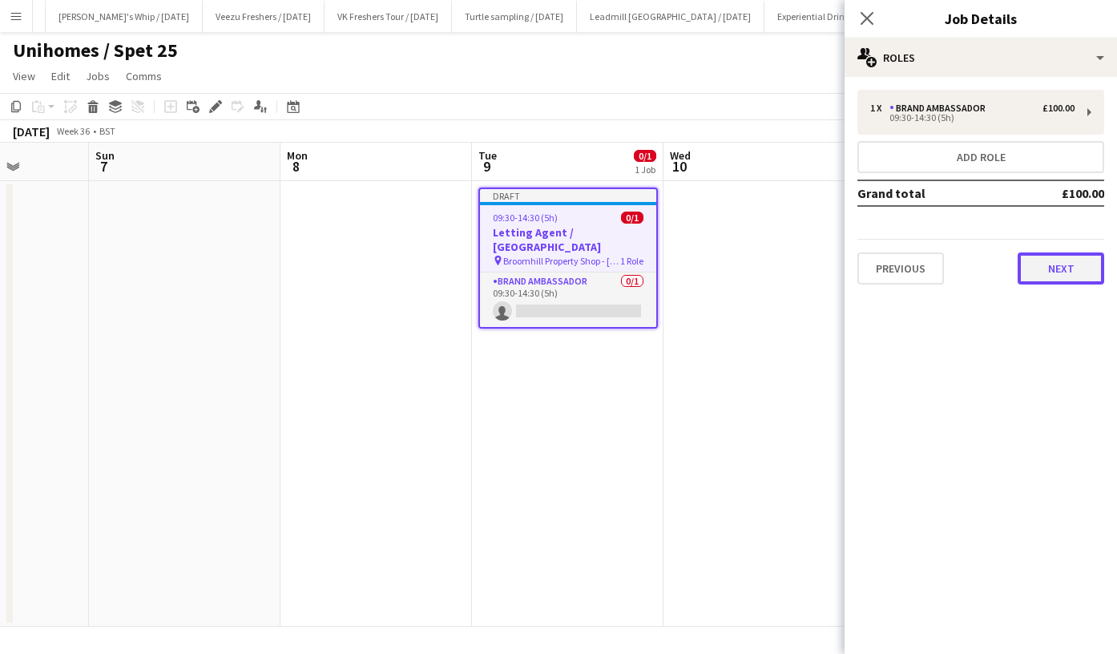
click at [1071, 272] on button "Next" at bounding box center [1061, 269] width 87 height 32
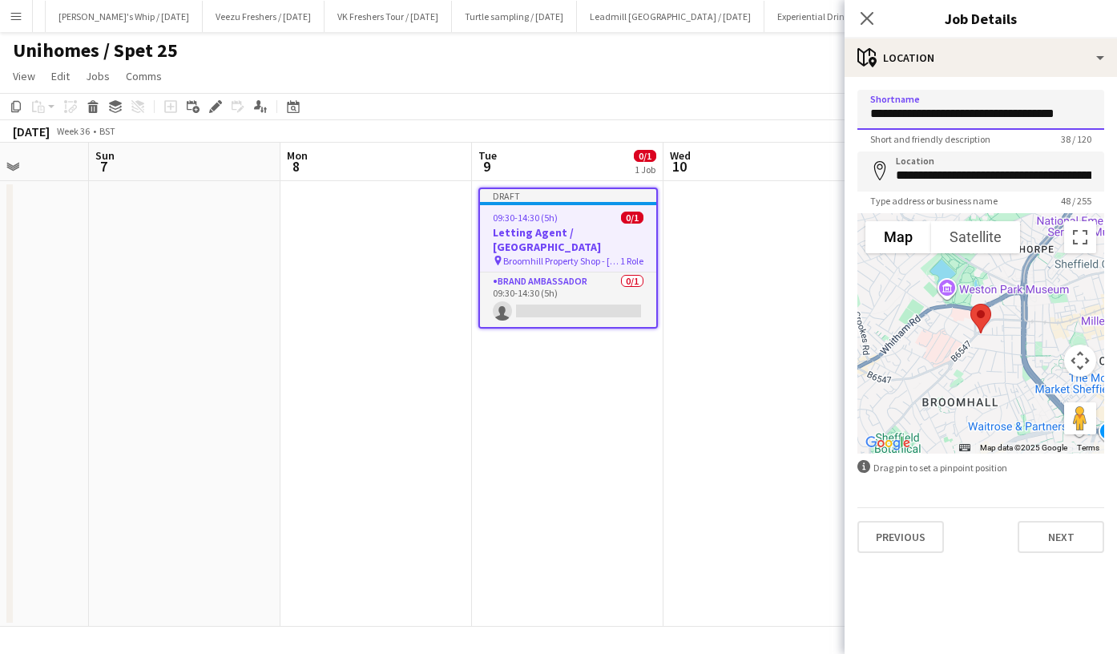
drag, startPoint x: 907, startPoint y: 116, endPoint x: 1117, endPoint y: 132, distance: 210.6
click at [1117, 132] on html "Menu Boards Boards Boards All jobs Status Workforce Workforce My Workforce Recr…" at bounding box center [558, 327] width 1117 height 654
type input "*"
paste input "**********"
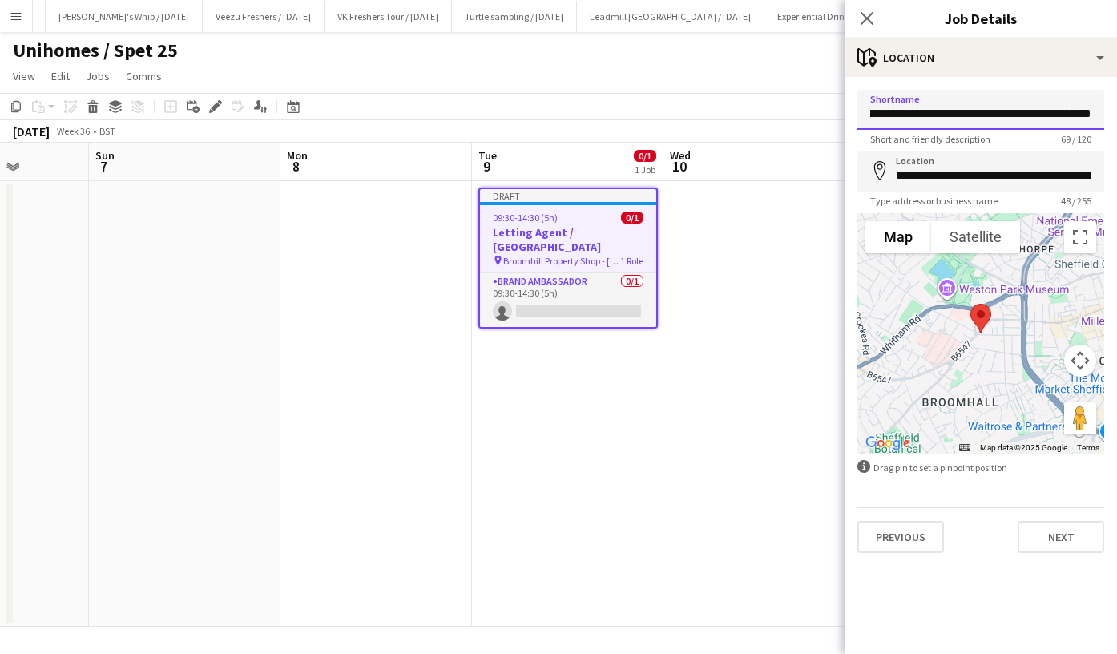
type input "**********"
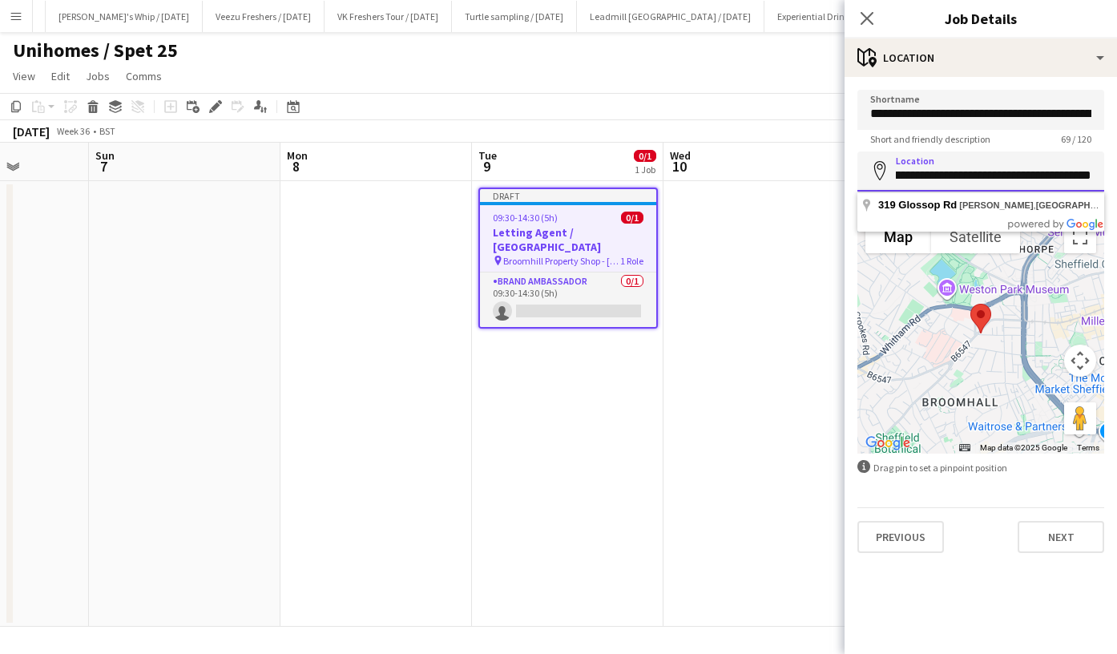
drag, startPoint x: 958, startPoint y: 179, endPoint x: 1117, endPoint y: 168, distance: 159.9
click at [1117, 168] on html "Menu Boards Boards Boards All jobs Status Workforce Workforce My Workforce Recr…" at bounding box center [558, 327] width 1117 height 654
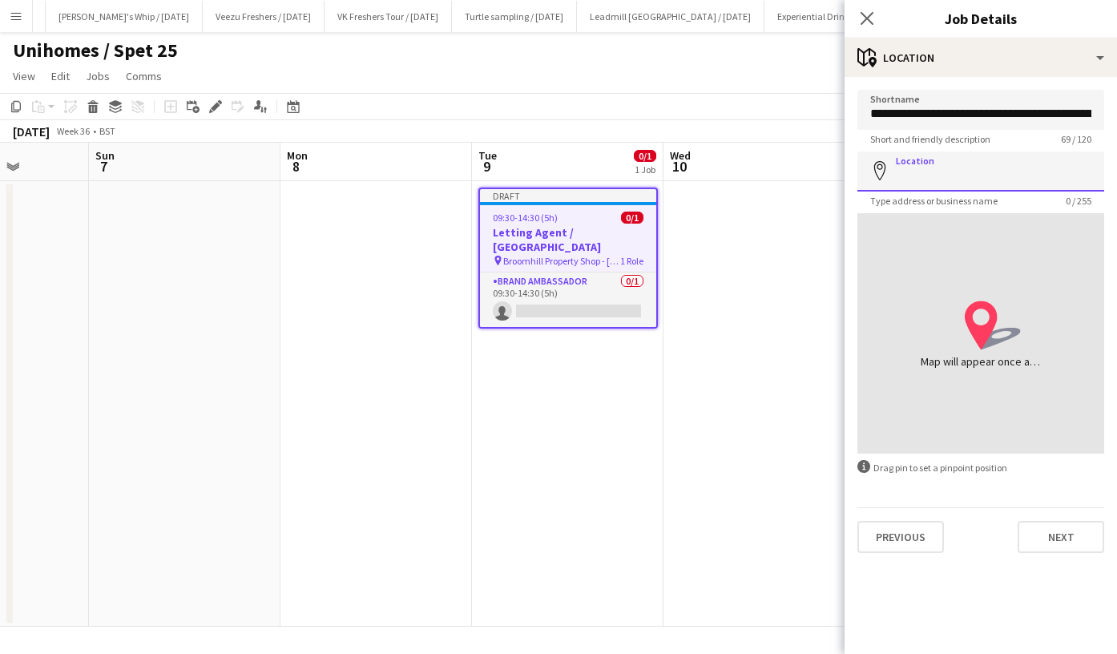
paste input "**********"
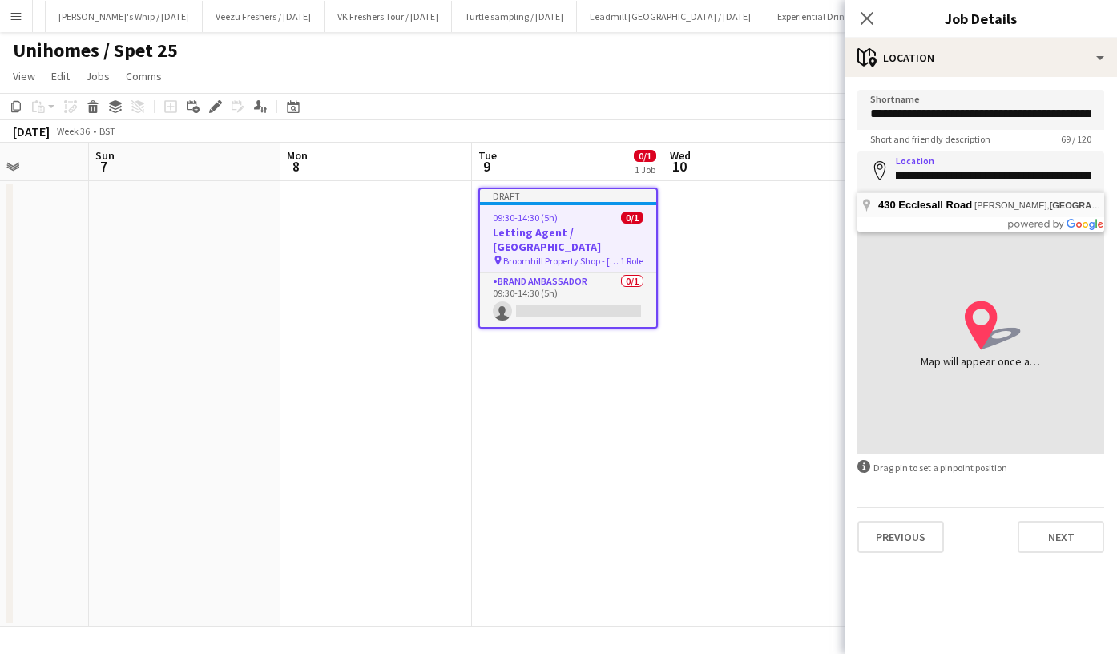
type input "**********"
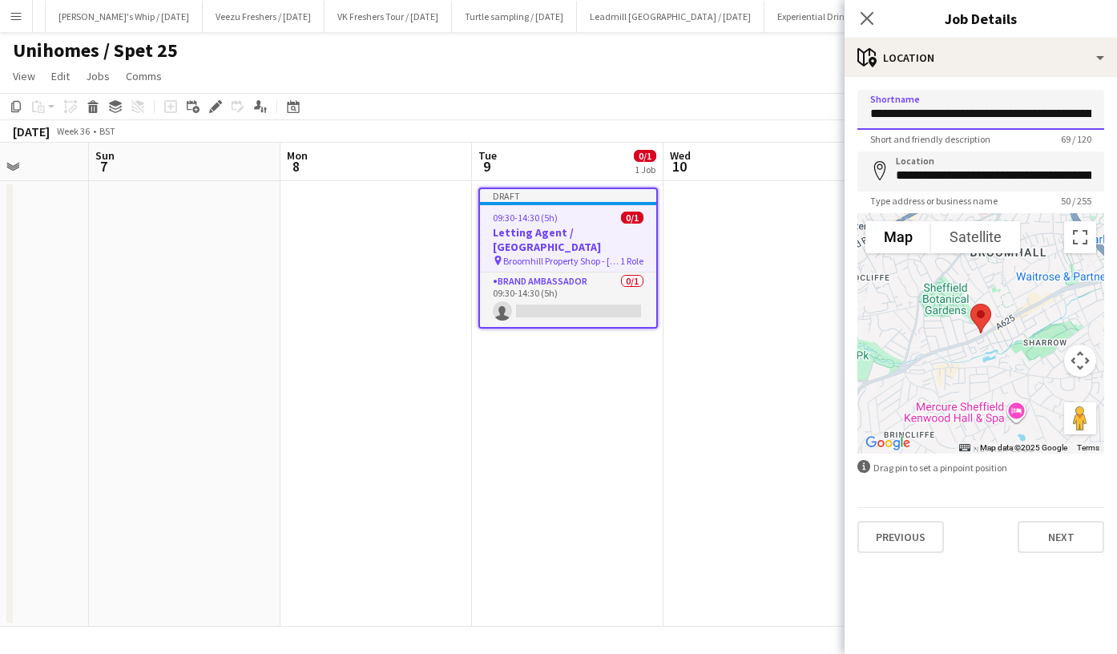
click at [1025, 114] on input "**********" at bounding box center [981, 110] width 247 height 40
type input "**********"
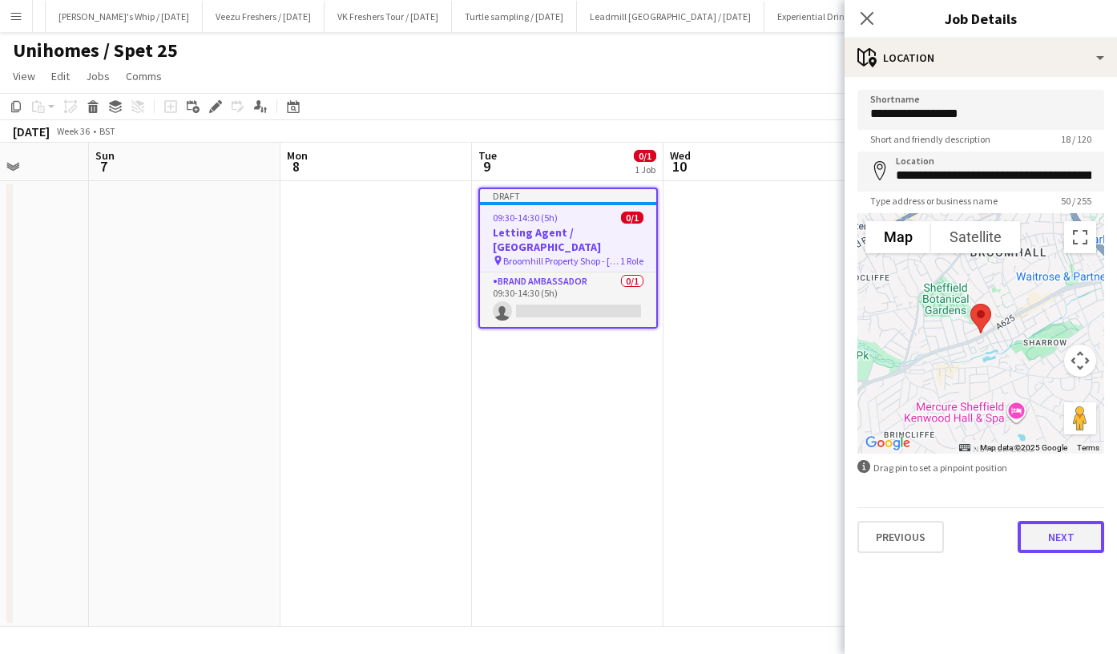
click at [1078, 523] on button "Next" at bounding box center [1061, 537] width 87 height 32
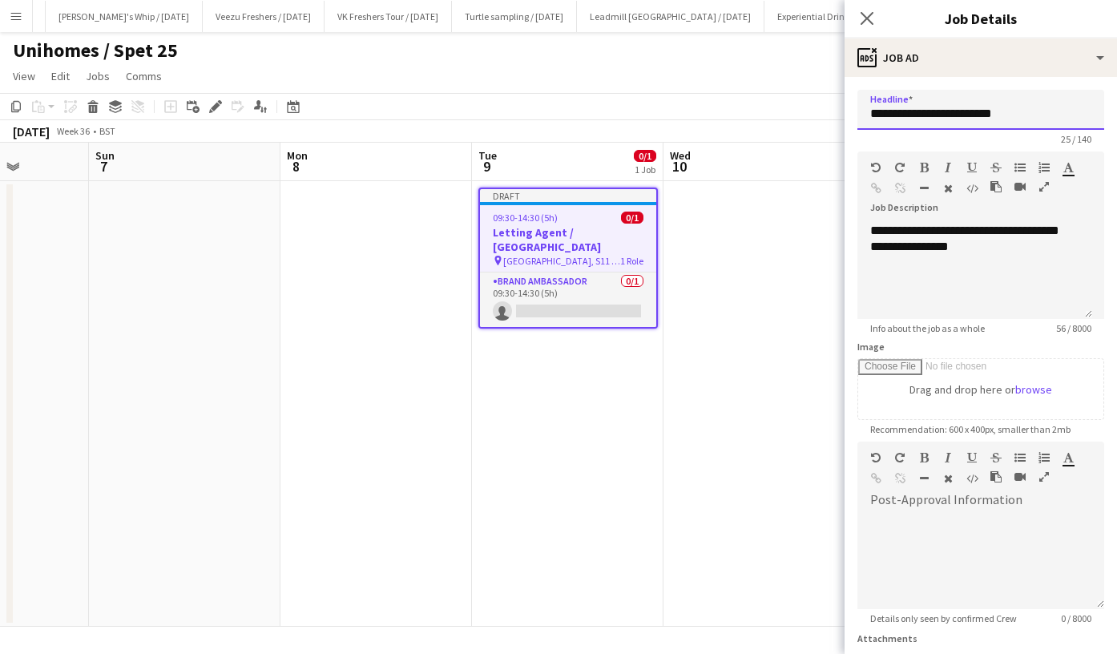
click at [947, 116] on input "**********" at bounding box center [981, 110] width 247 height 40
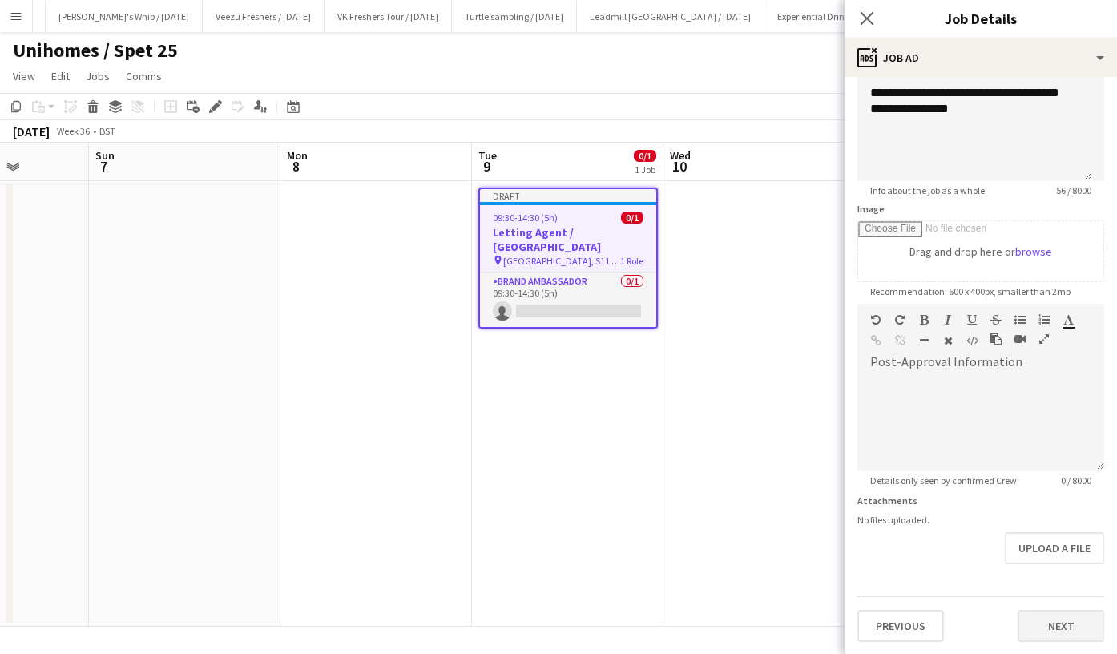
type input "**********"
click at [1053, 620] on button "Next" at bounding box center [1061, 626] width 87 height 32
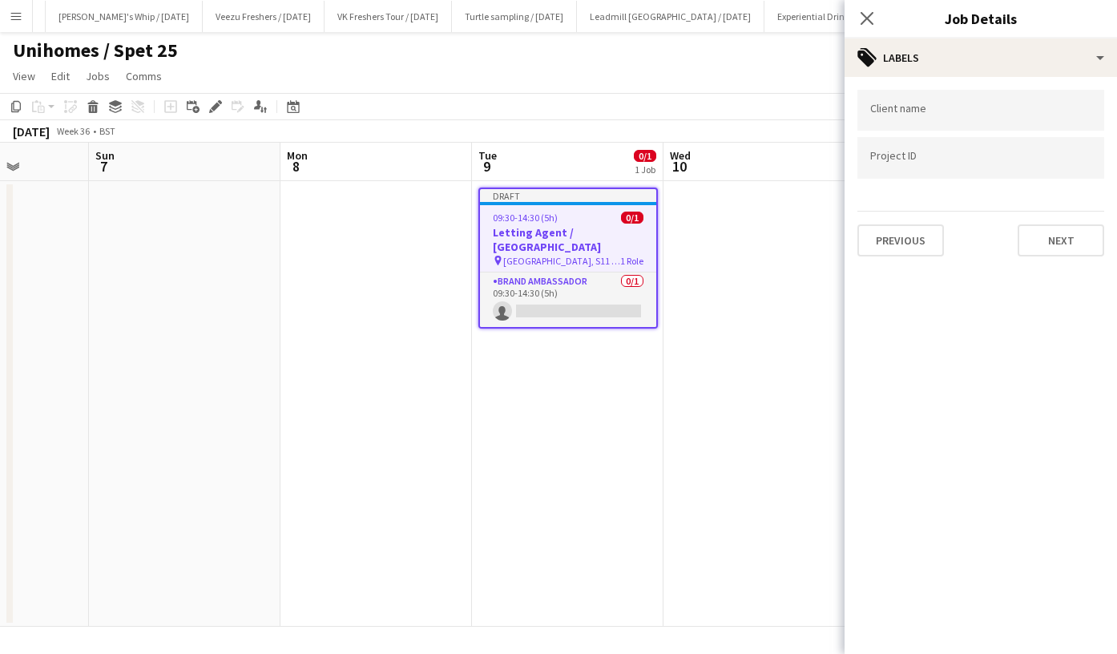
scroll to position [0, 0]
click at [1058, 250] on button "Next" at bounding box center [1061, 240] width 87 height 32
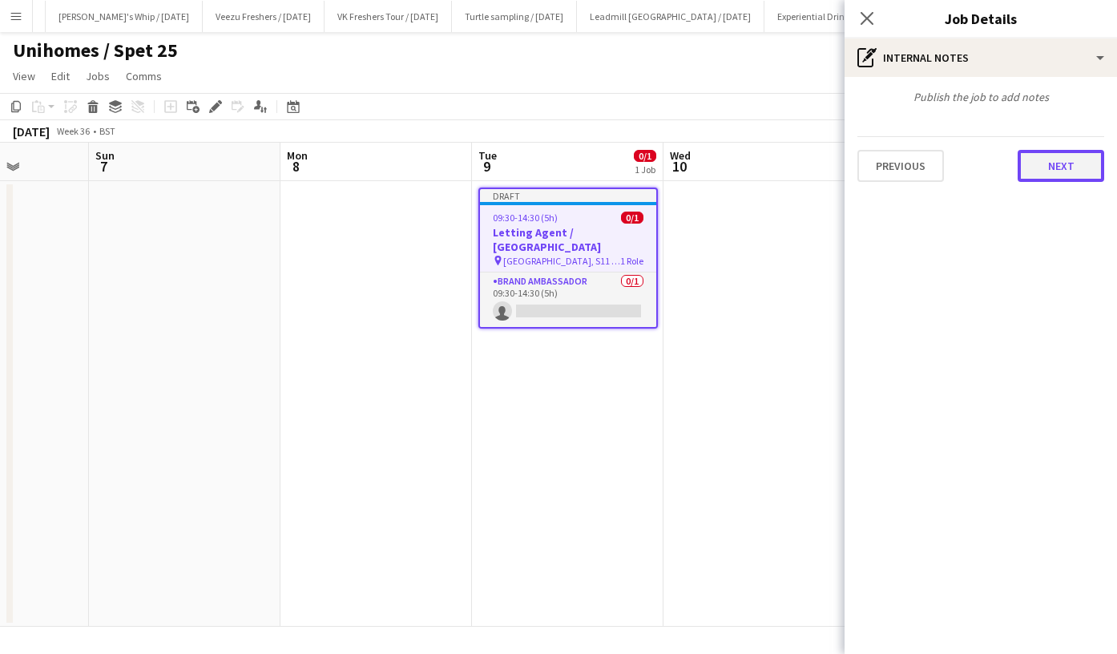
click at [1056, 168] on button "Next" at bounding box center [1061, 166] width 87 height 32
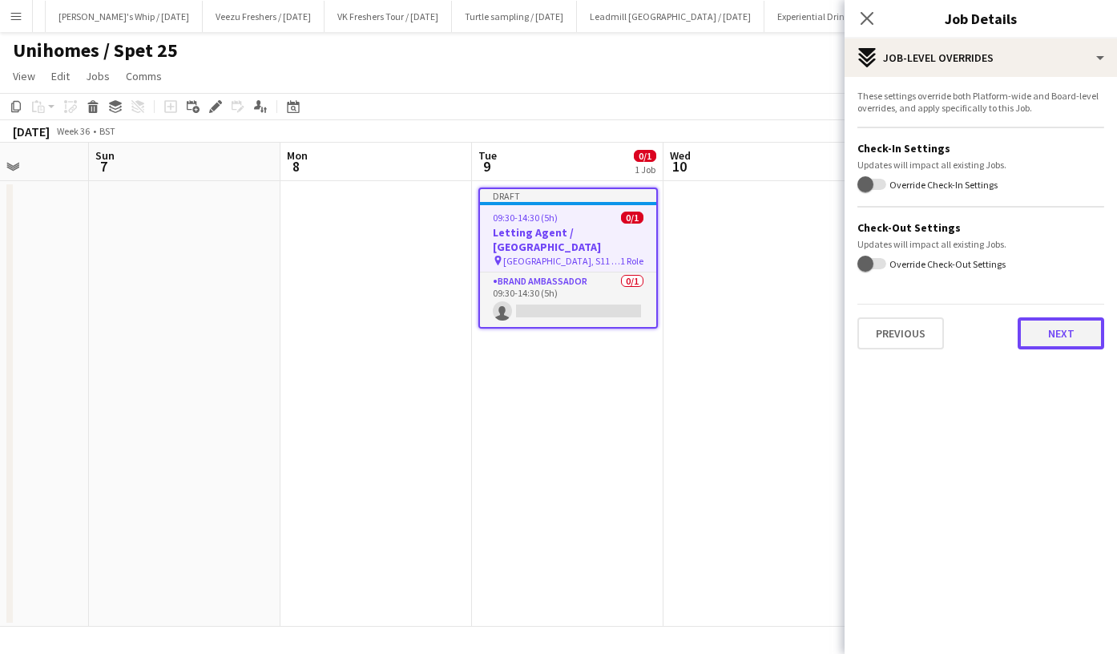
click at [1054, 333] on button "Next" at bounding box center [1061, 333] width 87 height 32
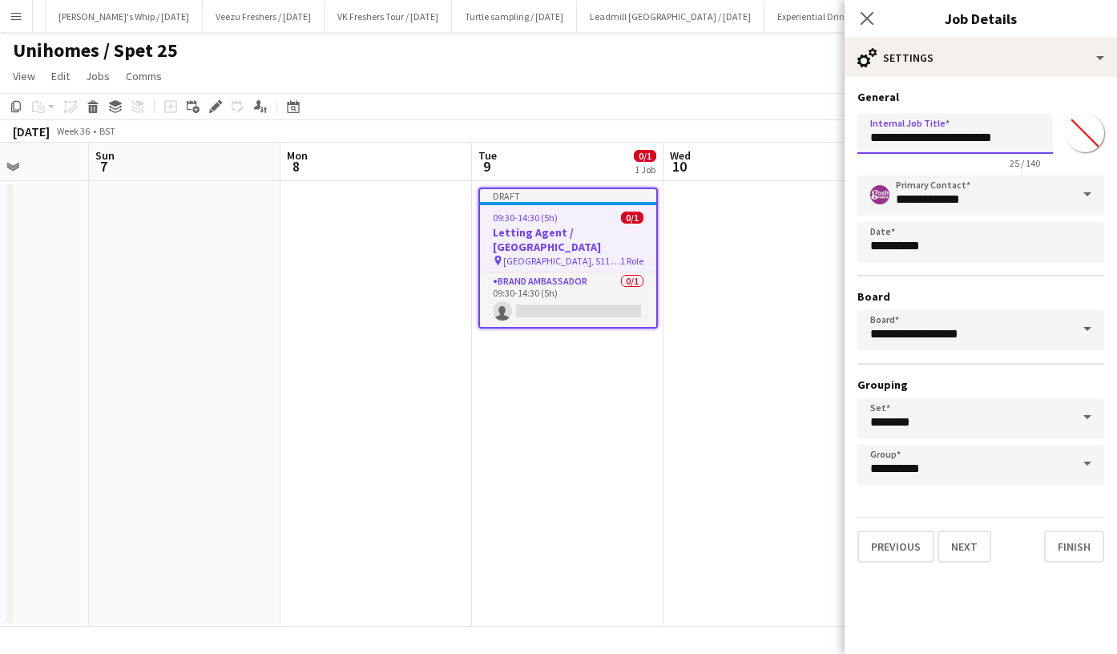
click at [945, 140] on input "**********" at bounding box center [956, 134] width 196 height 40
type input "**********"
click at [1079, 535] on button "Finish" at bounding box center [1074, 547] width 60 height 32
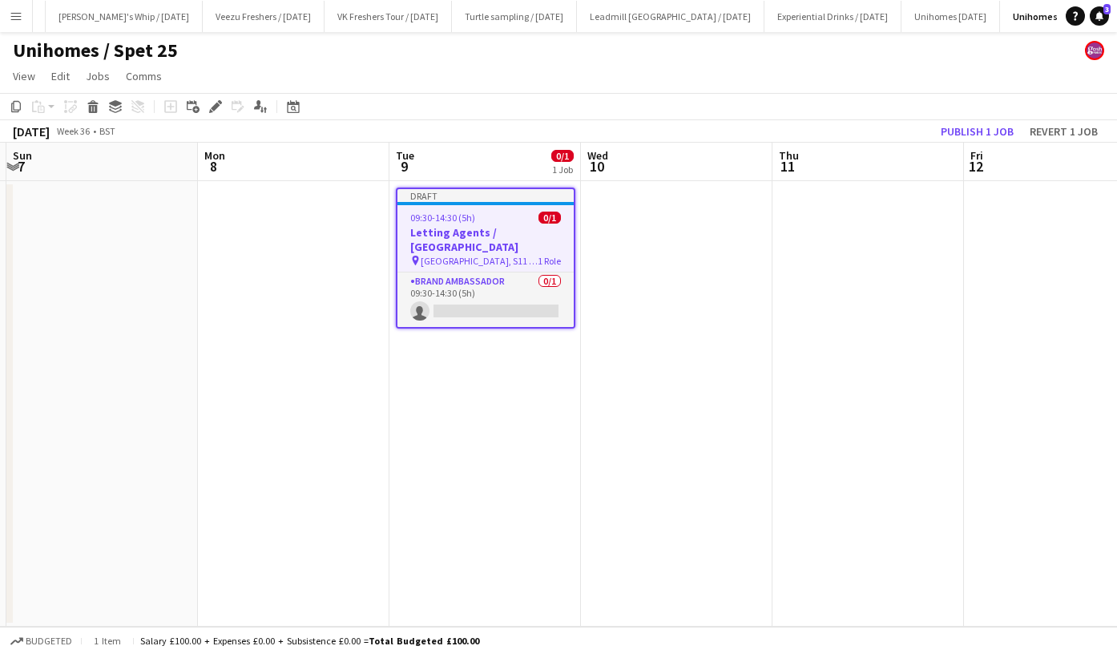
scroll to position [0, 661]
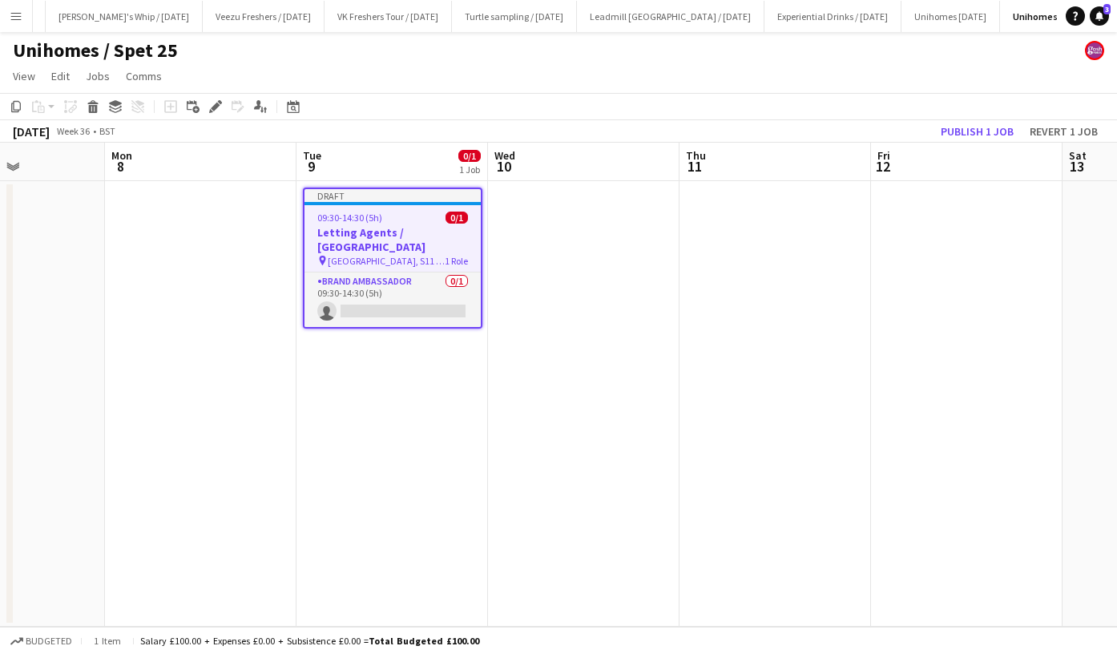
click at [425, 225] on h3 "Letting Agents / Sheffield" at bounding box center [393, 239] width 176 height 29
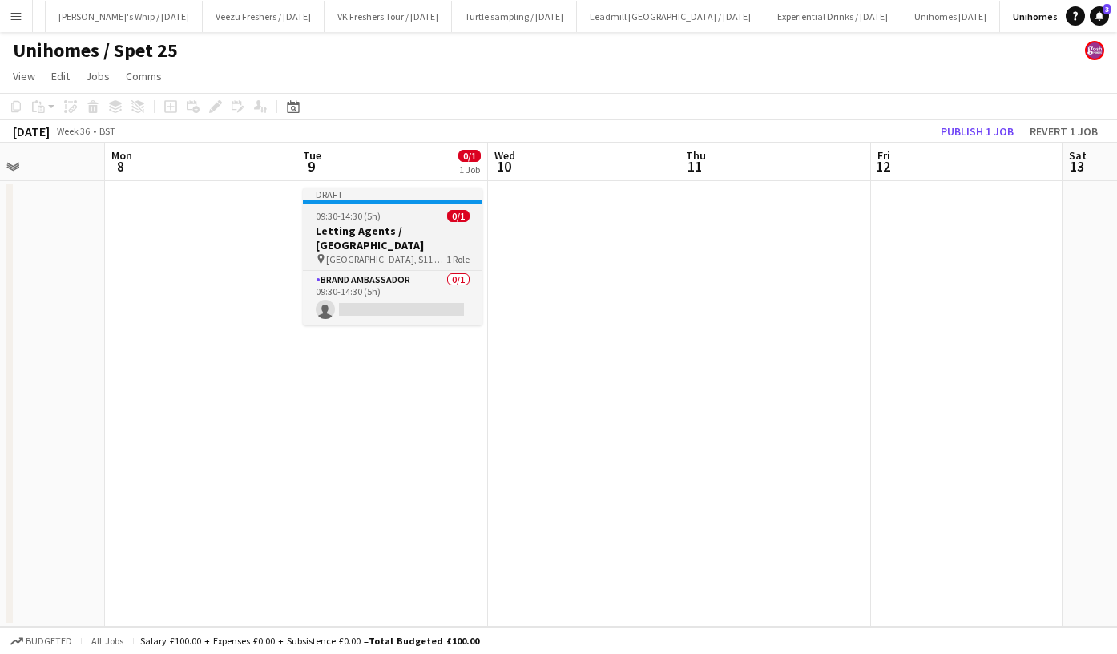
click at [425, 225] on h3 "Letting Agents / Sheffield" at bounding box center [393, 238] width 180 height 29
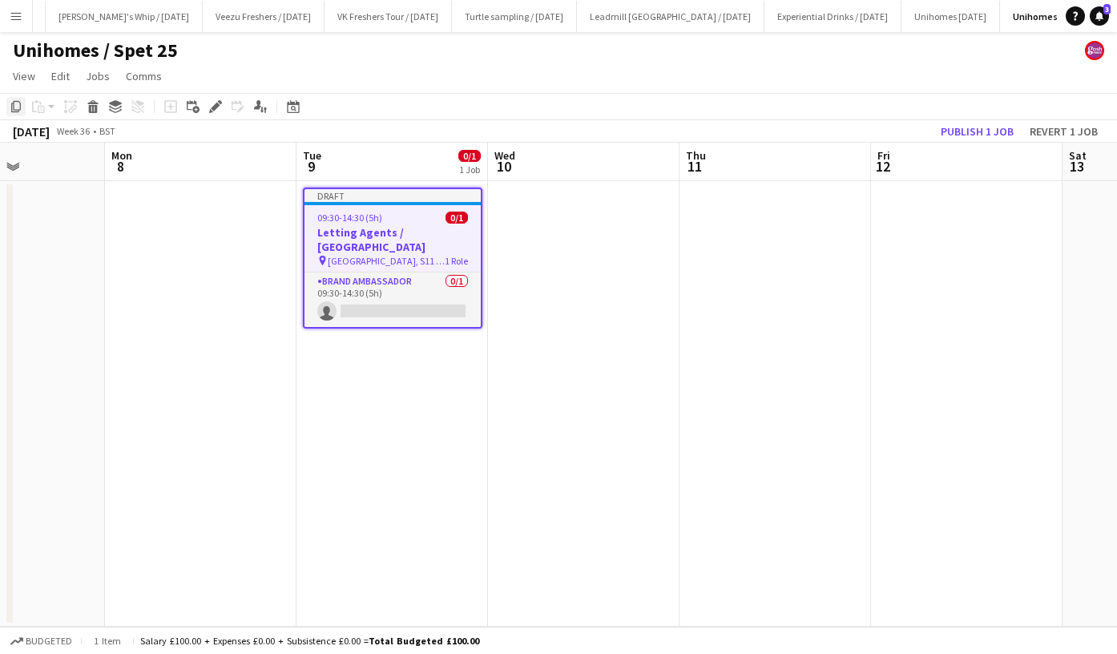
click at [13, 103] on icon at bounding box center [16, 106] width 10 height 11
click at [745, 259] on app-date-cell at bounding box center [776, 404] width 192 height 446
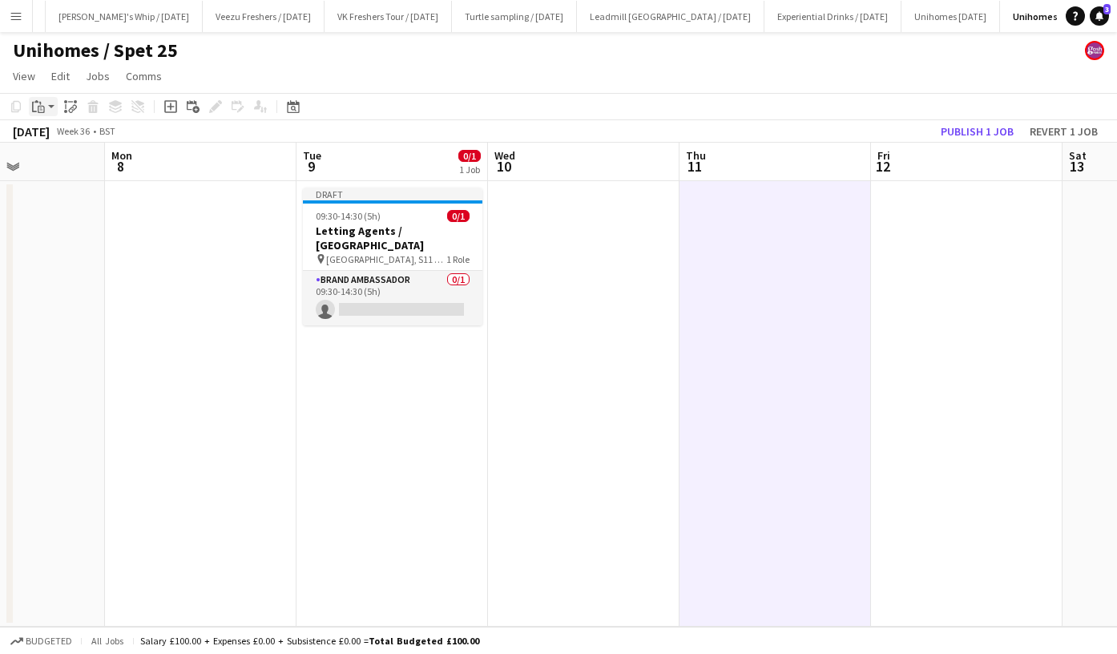
click at [37, 102] on icon at bounding box center [36, 101] width 4 height 2
click at [66, 144] on link "Paste Ctrl+V" at bounding box center [117, 137] width 151 height 14
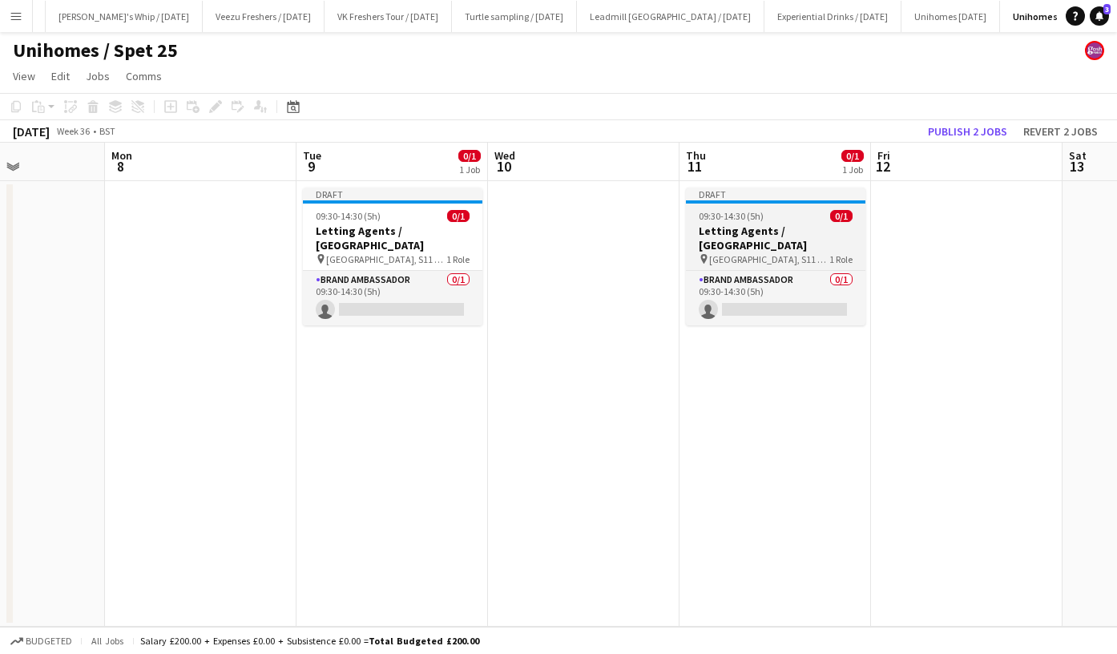
click at [751, 231] on h3 "Letting Agents / Sheffield" at bounding box center [776, 238] width 180 height 29
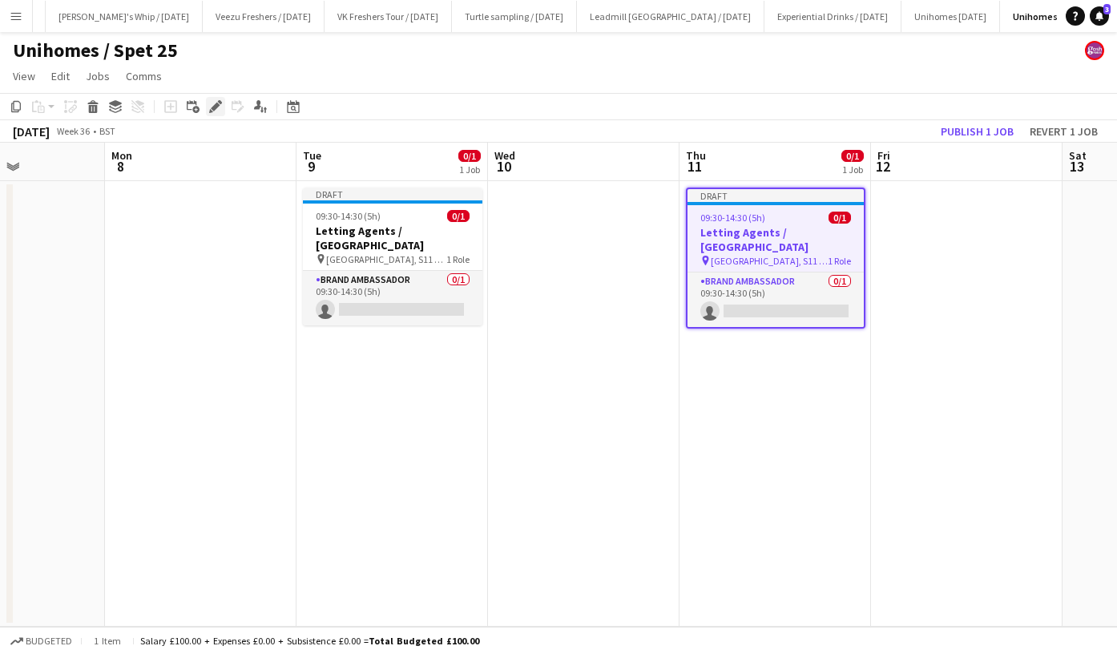
click at [215, 102] on icon "Edit" at bounding box center [215, 106] width 13 height 13
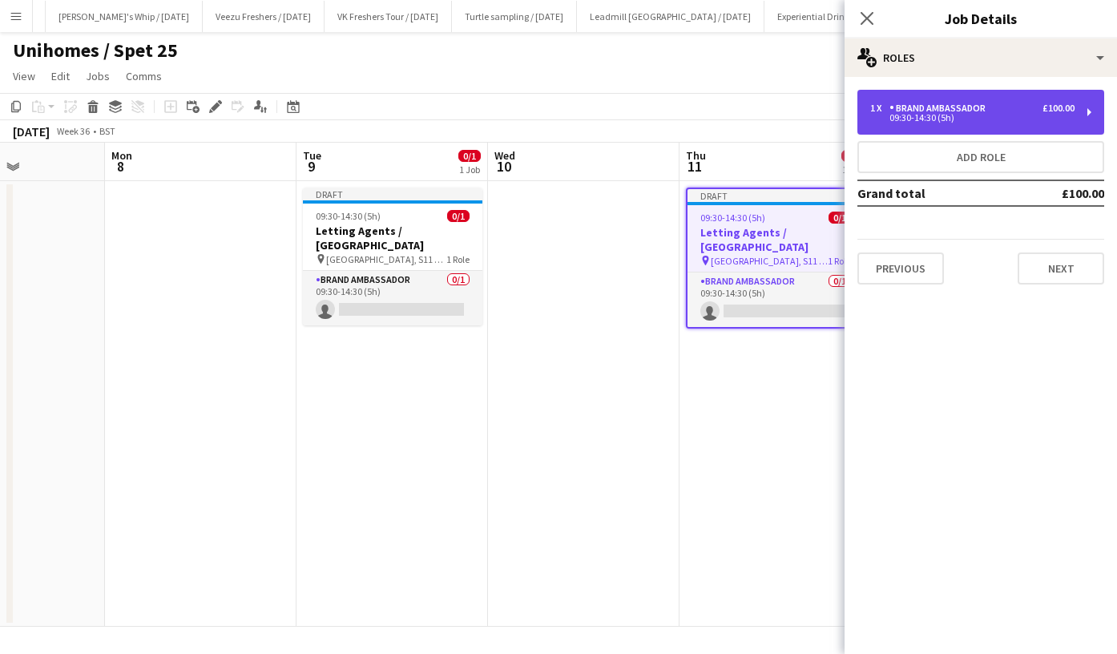
click at [983, 115] on div "09:30-14:30 (5h)" at bounding box center [973, 118] width 204 height 8
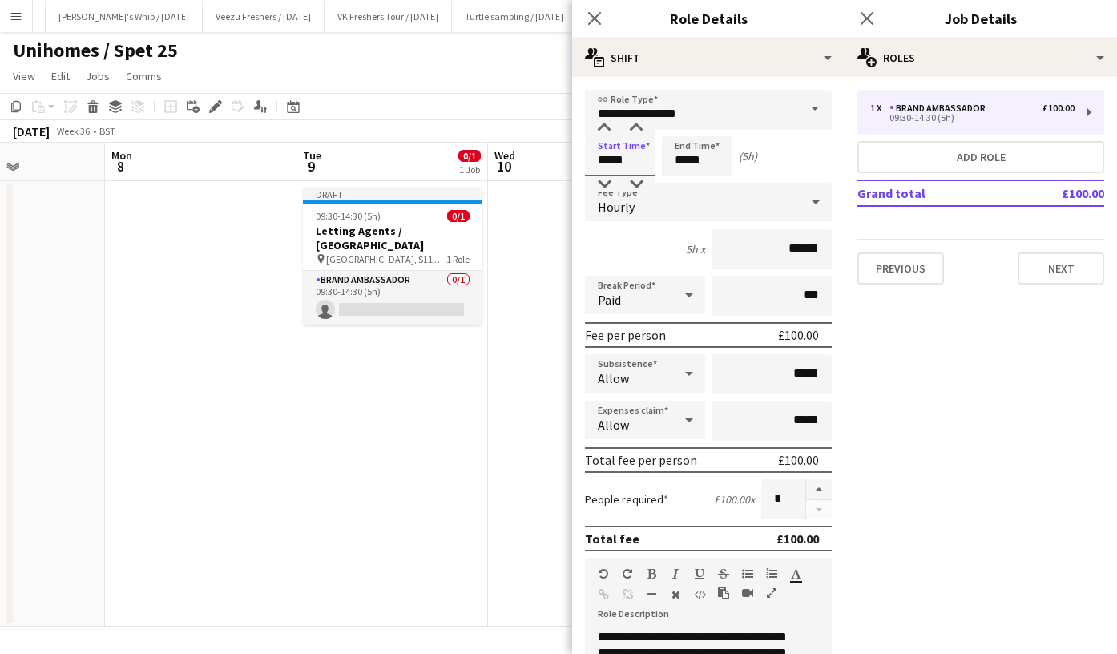
click at [612, 164] on input "*****" at bounding box center [620, 156] width 71 height 40
type input "*****"
click at [604, 125] on div at bounding box center [604, 128] width 32 height 16
click at [682, 162] on input "*****" at bounding box center [697, 156] width 71 height 40
click at [685, 186] on div at bounding box center [681, 184] width 32 height 16
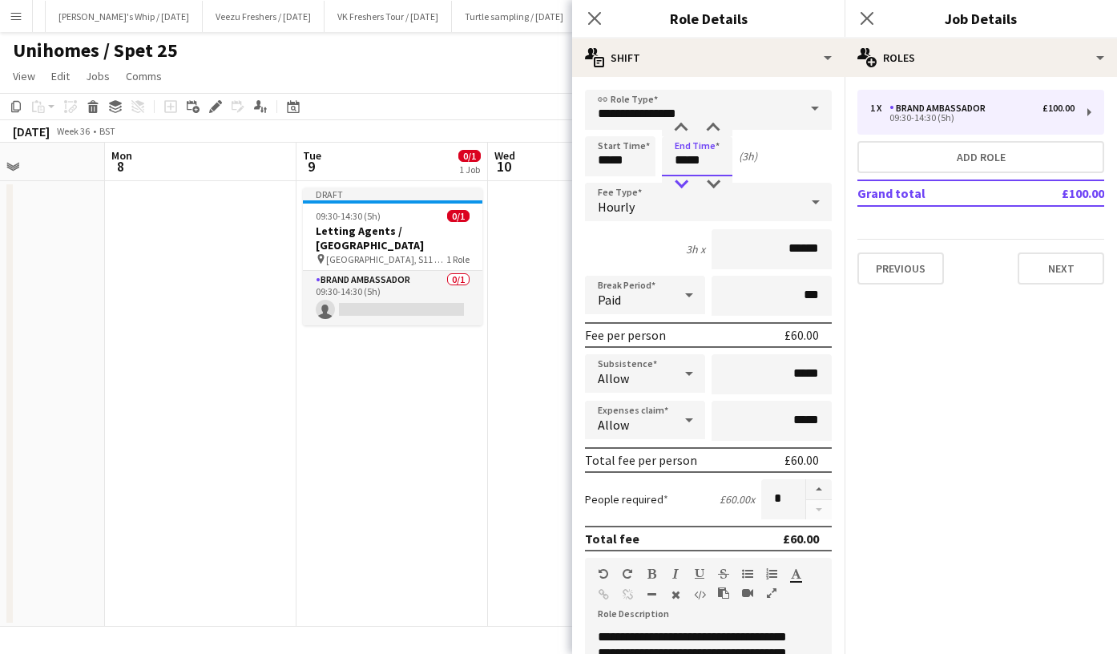
type input "*****"
click at [685, 186] on div at bounding box center [681, 184] width 32 height 16
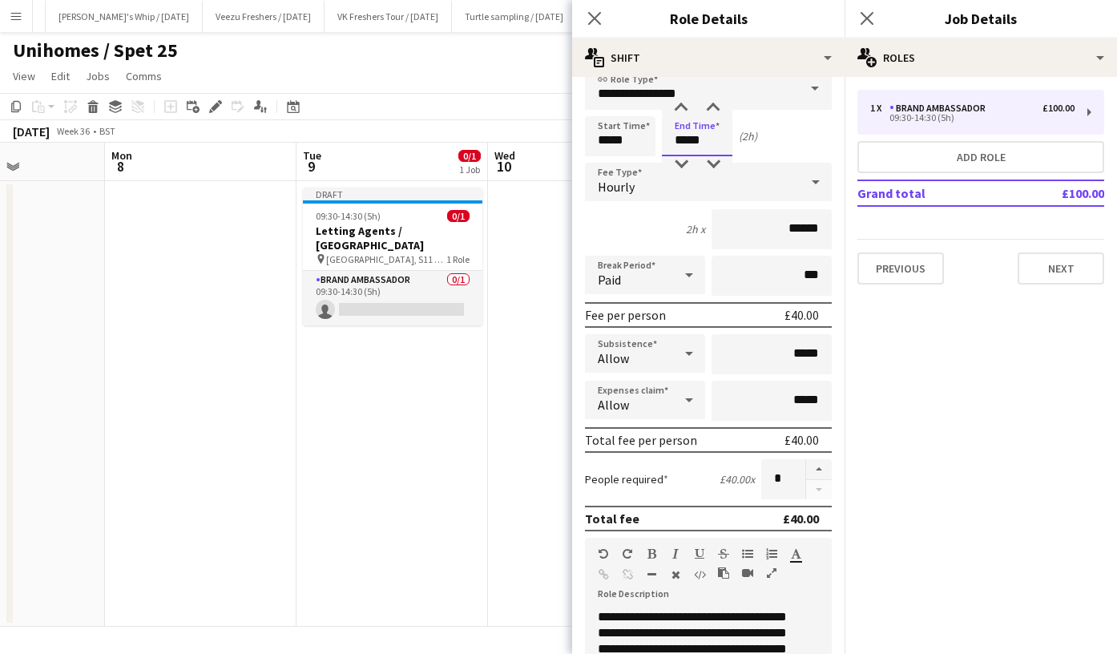
scroll to position [108, 0]
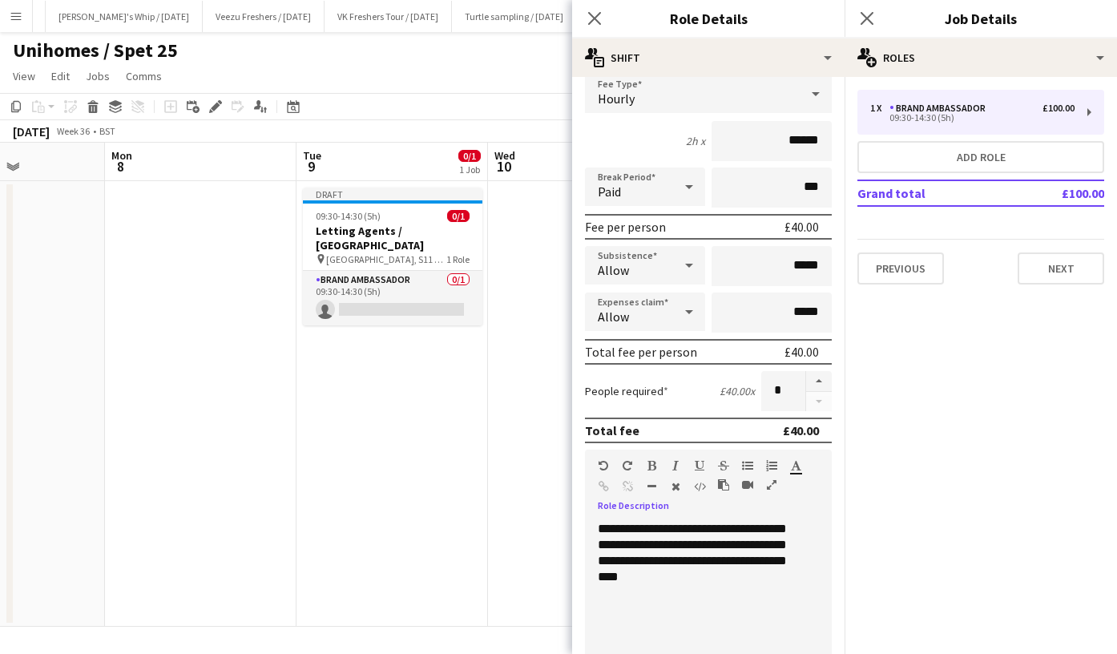
click at [733, 568] on div "**********" at bounding box center [702, 617] width 235 height 192
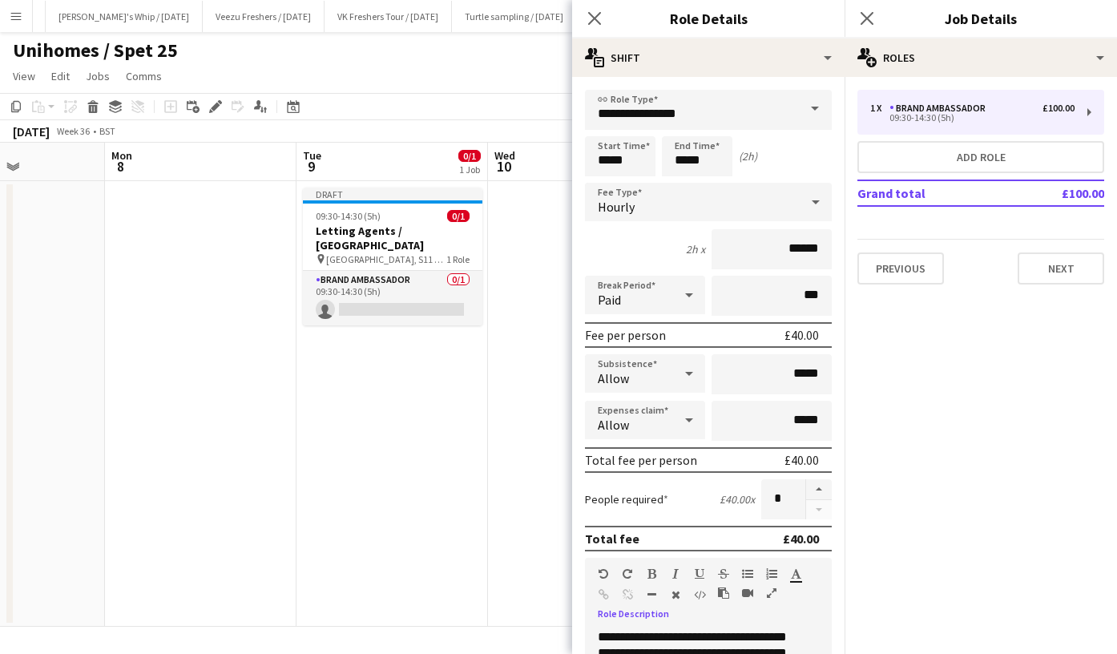
scroll to position [431, 0]
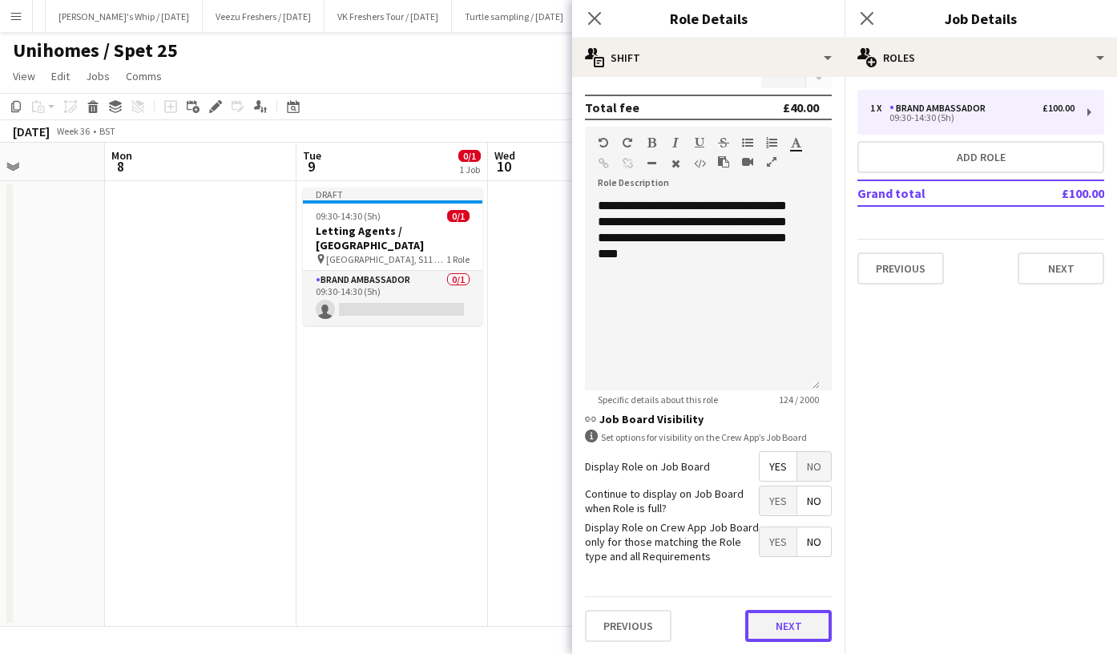
click at [778, 633] on button "Next" at bounding box center [788, 626] width 87 height 32
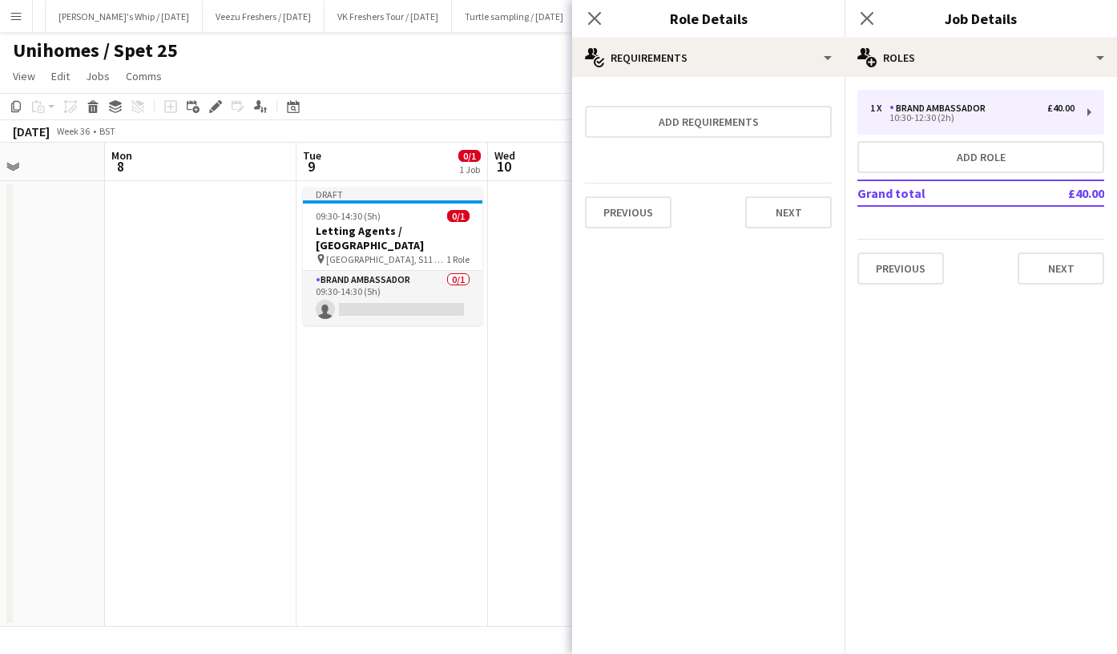
scroll to position [0, 0]
click at [799, 216] on button "Next" at bounding box center [788, 212] width 87 height 32
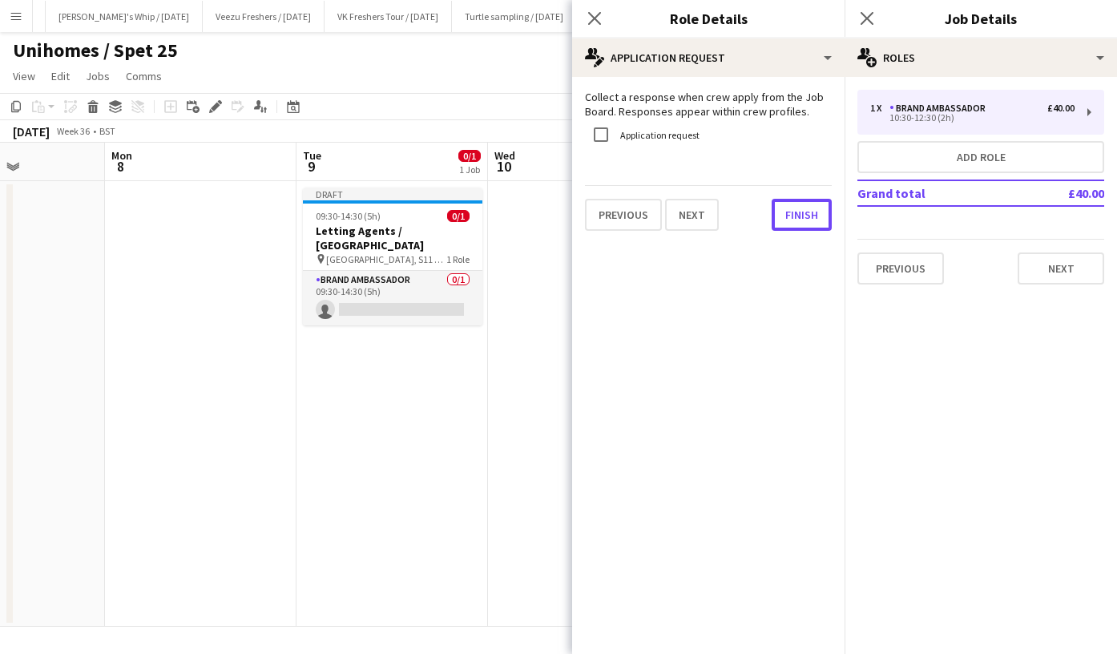
click at [799, 216] on button "Finish" at bounding box center [802, 215] width 60 height 32
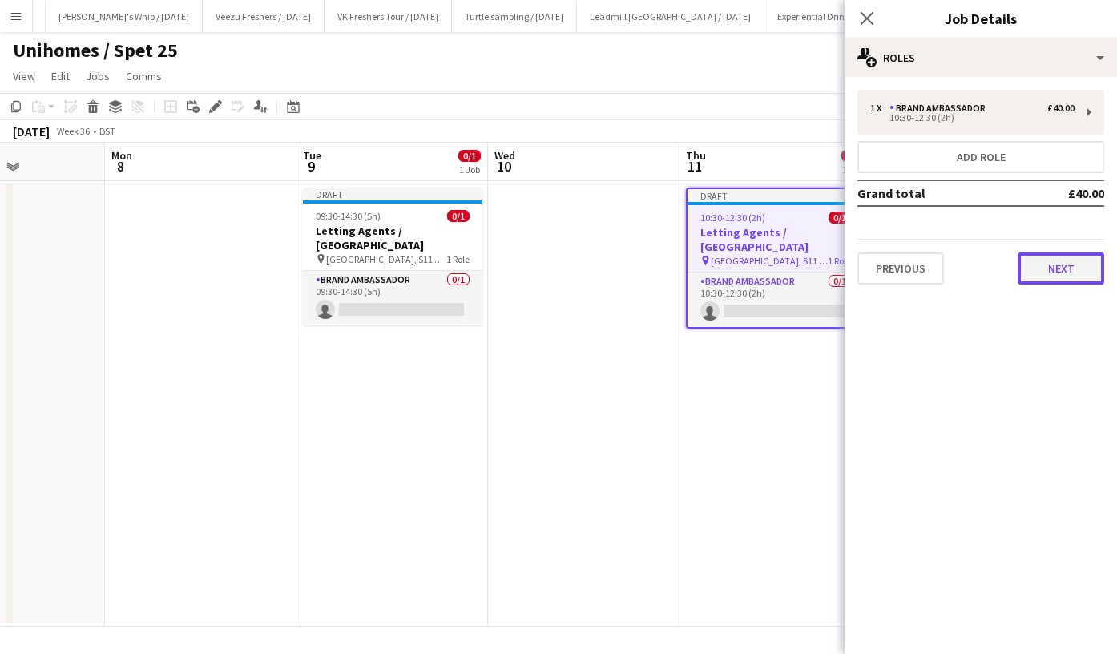
click at [1069, 265] on button "Next" at bounding box center [1061, 269] width 87 height 32
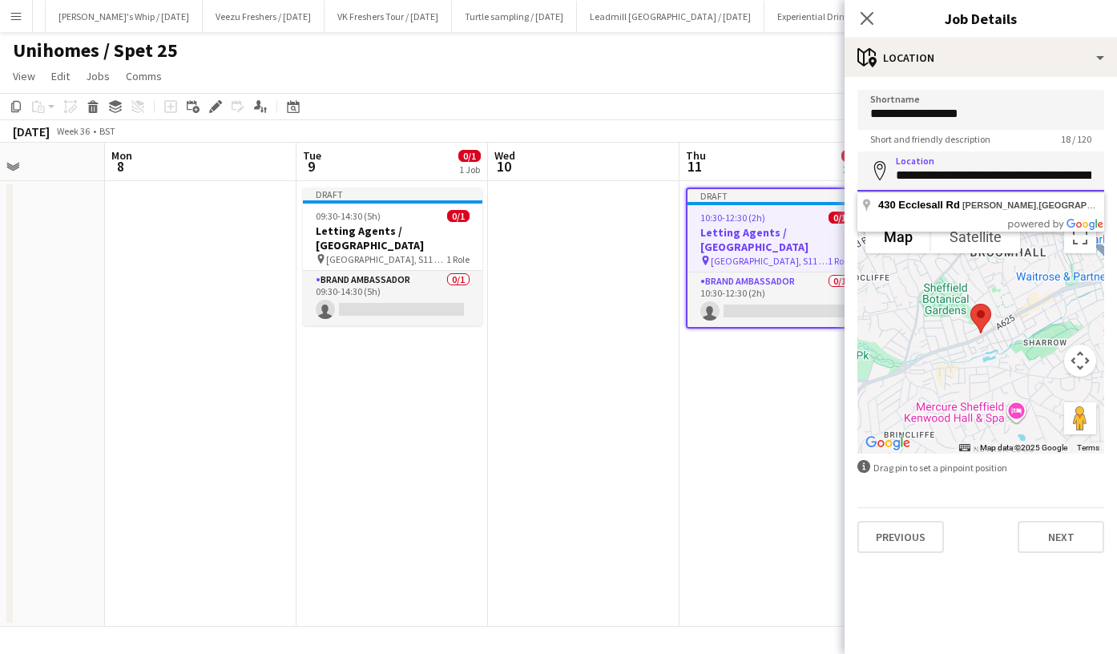
scroll to position [0, 71]
drag, startPoint x: 899, startPoint y: 172, endPoint x: 1117, endPoint y: 177, distance: 218.1
click at [1117, 177] on html "Menu Boards Boards Boards All jobs Status Workforce Workforce My Workforce Recr…" at bounding box center [558, 327] width 1117 height 654
type input "*"
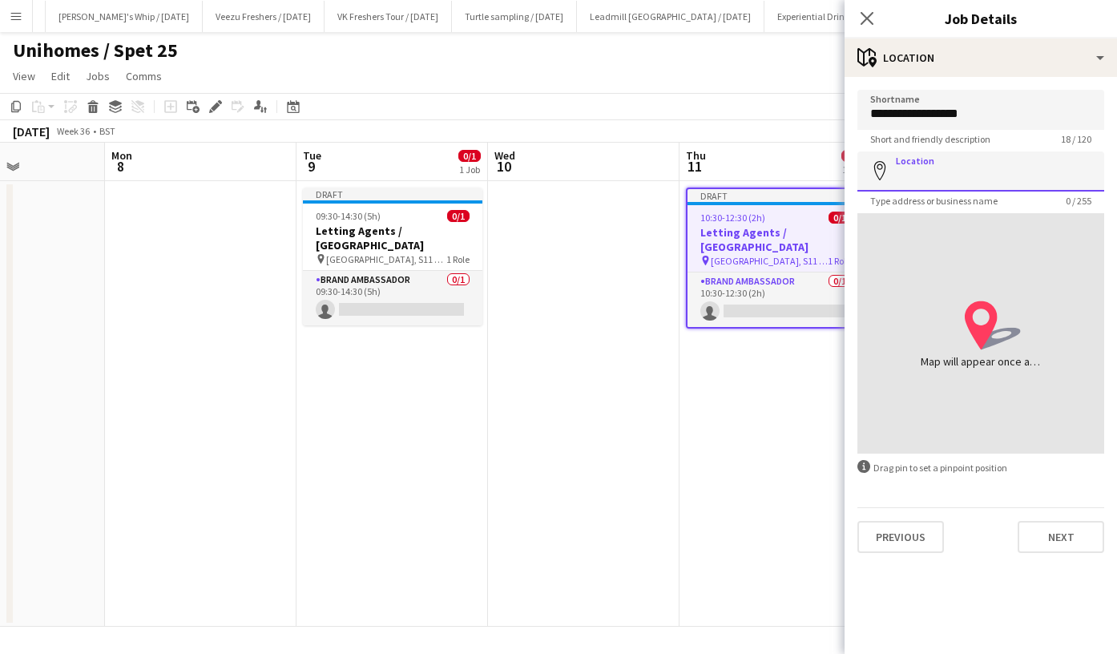
paste input "**********"
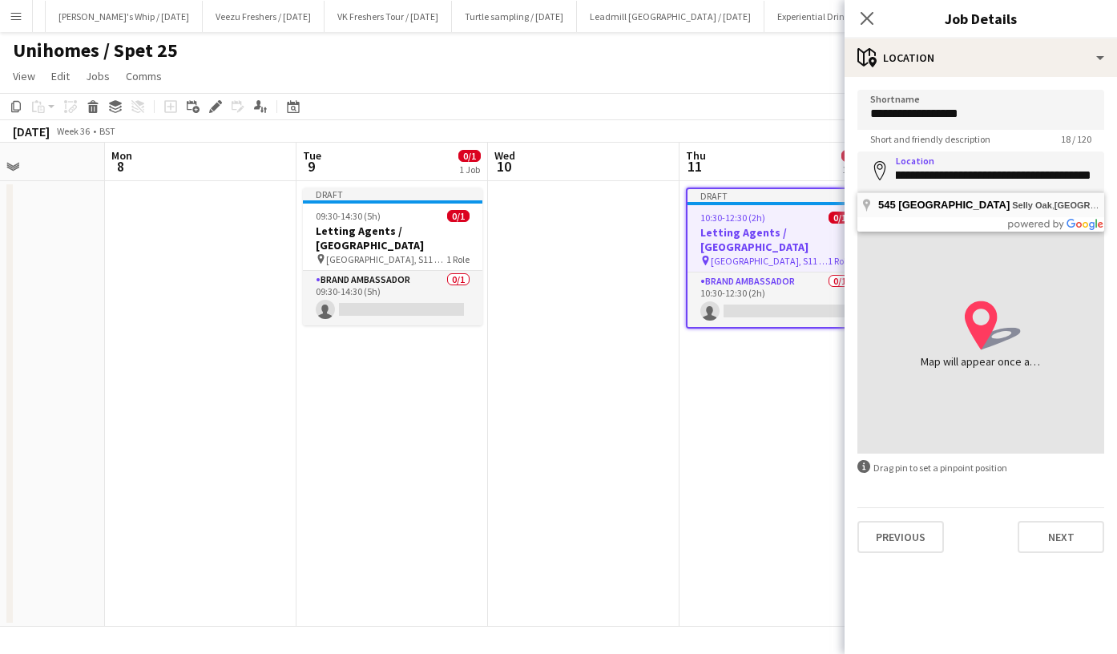
type input "**********"
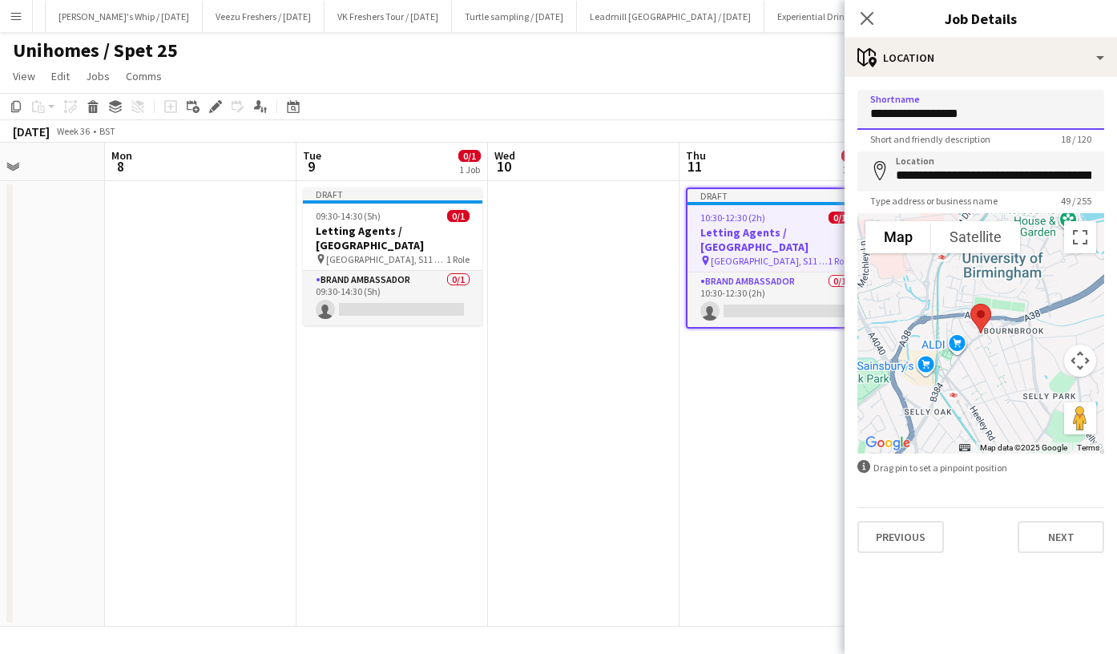
drag, startPoint x: 973, startPoint y: 111, endPoint x: 795, endPoint y: 126, distance: 178.6
click at [795, 126] on body "Menu Boards Boards Boards All jobs Status Workforce Workforce My Workforce Recr…" at bounding box center [558, 327] width 1117 height 654
paste input "**********"
type input "**********"
click at [1065, 532] on button "Next" at bounding box center [1061, 537] width 87 height 32
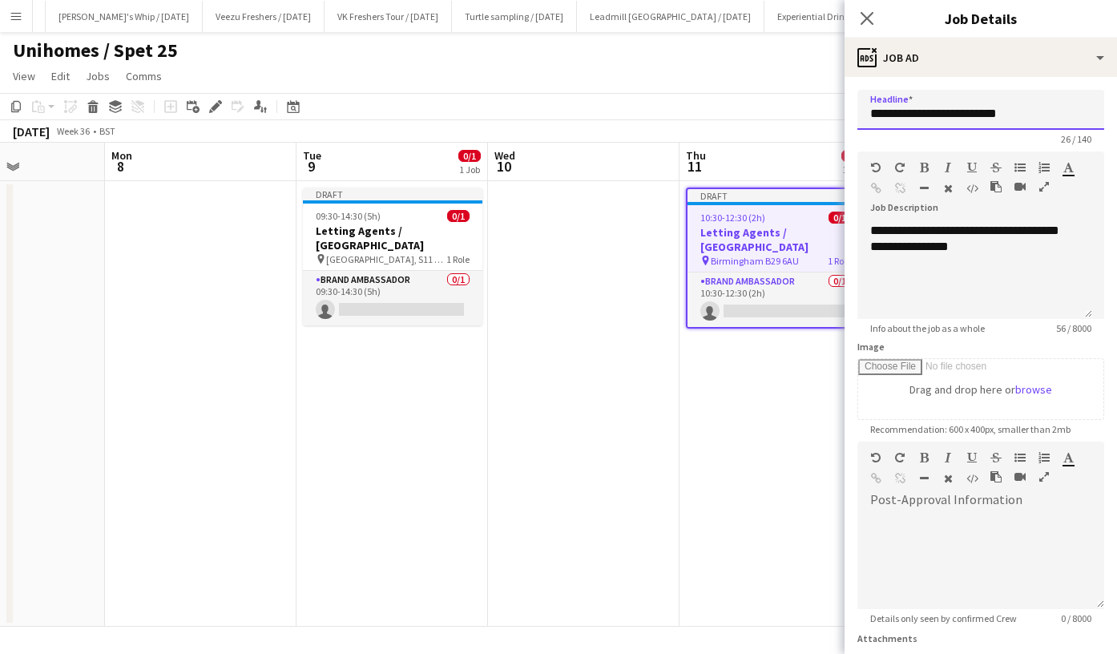
click at [1023, 110] on input "**********" at bounding box center [981, 110] width 247 height 40
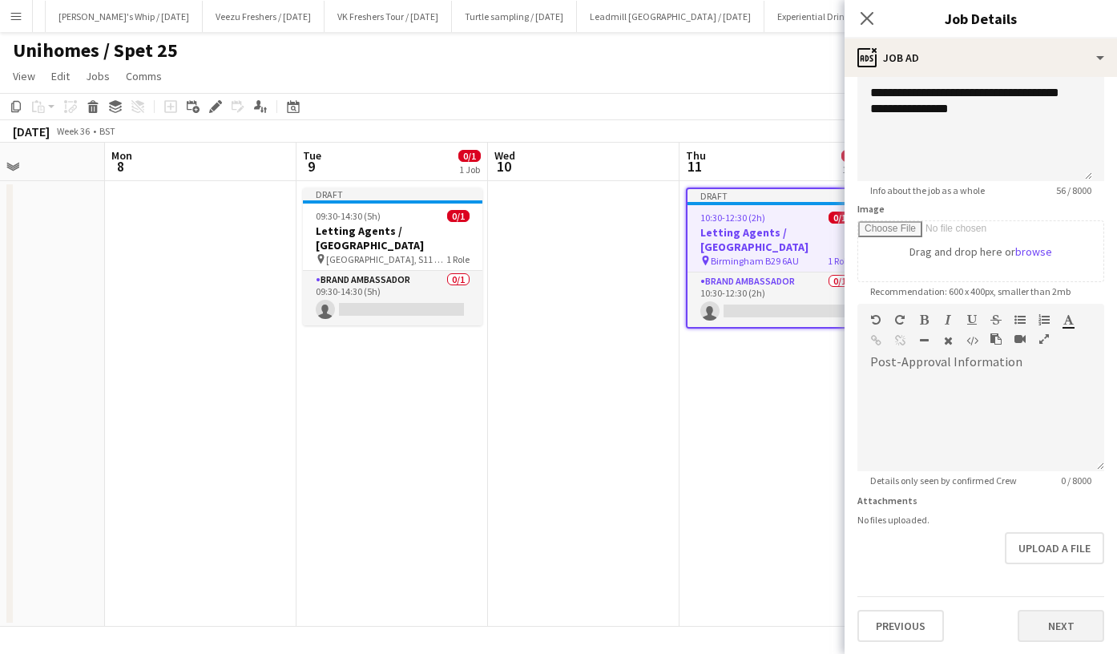
type input "**********"
click at [1046, 618] on button "Next" at bounding box center [1061, 626] width 87 height 32
type input "*******"
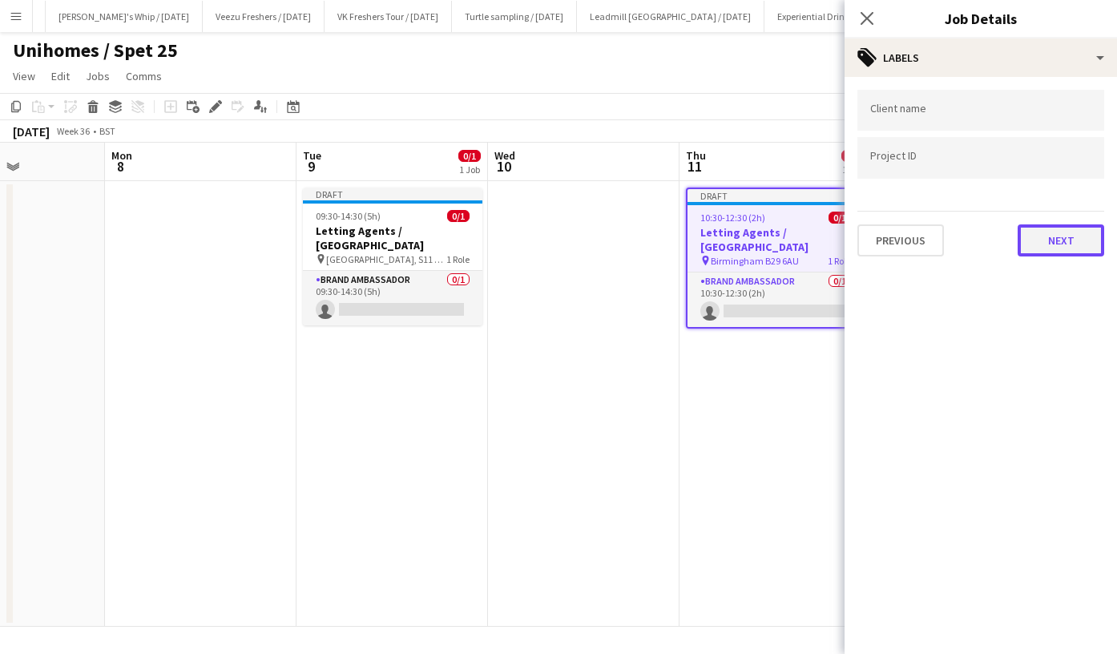
click at [1054, 239] on button "Next" at bounding box center [1061, 240] width 87 height 32
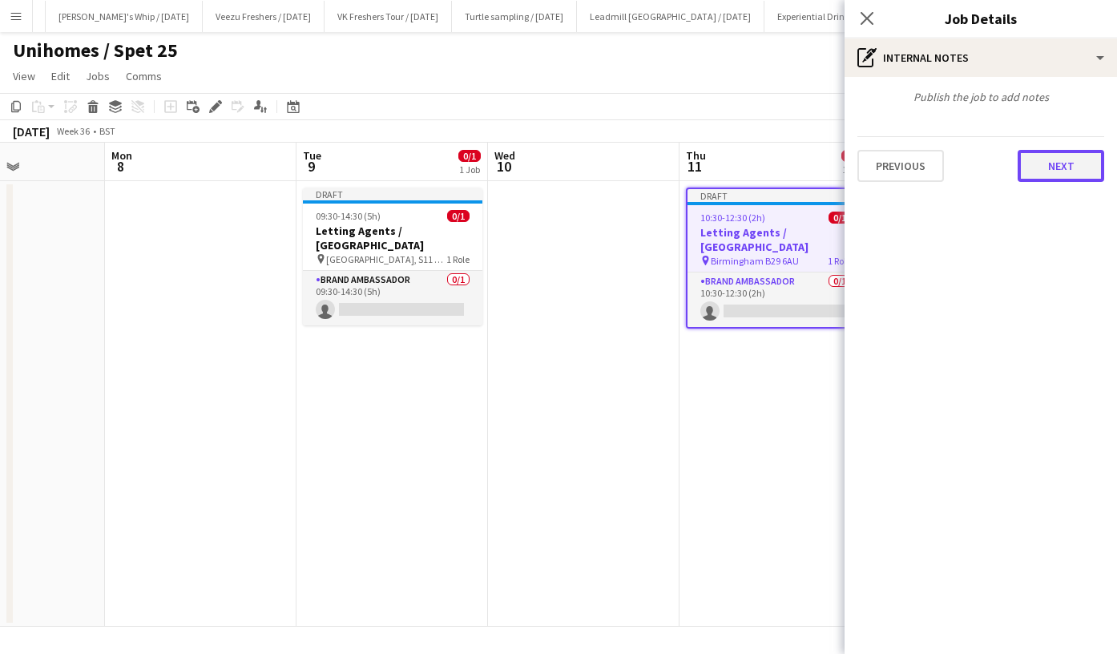
click at [1073, 180] on button "Next" at bounding box center [1061, 166] width 87 height 32
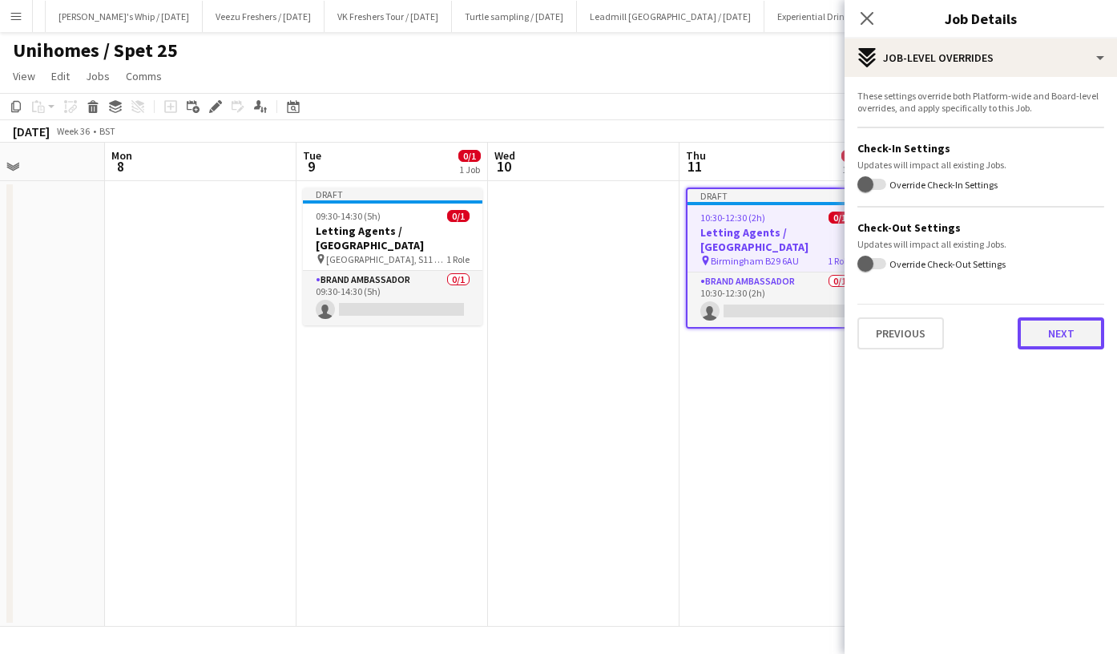
click at [1064, 338] on button "Next" at bounding box center [1061, 333] width 87 height 32
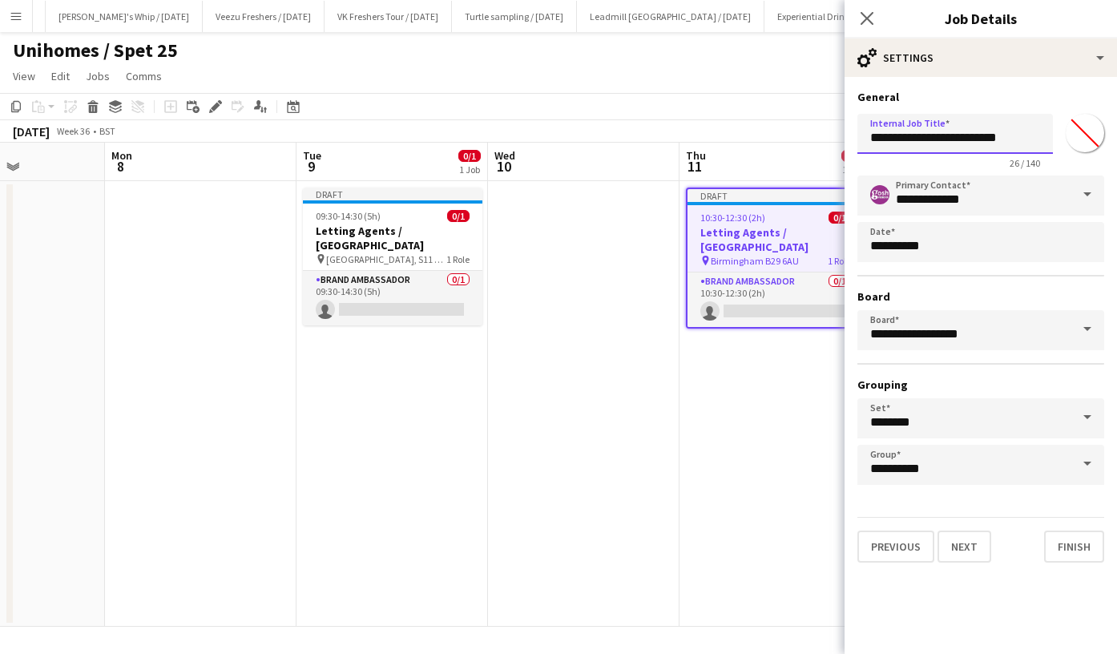
click at [1024, 132] on input "**********" at bounding box center [956, 134] width 196 height 40
type input "**********"
click at [1066, 547] on button "Finish" at bounding box center [1074, 547] width 60 height 32
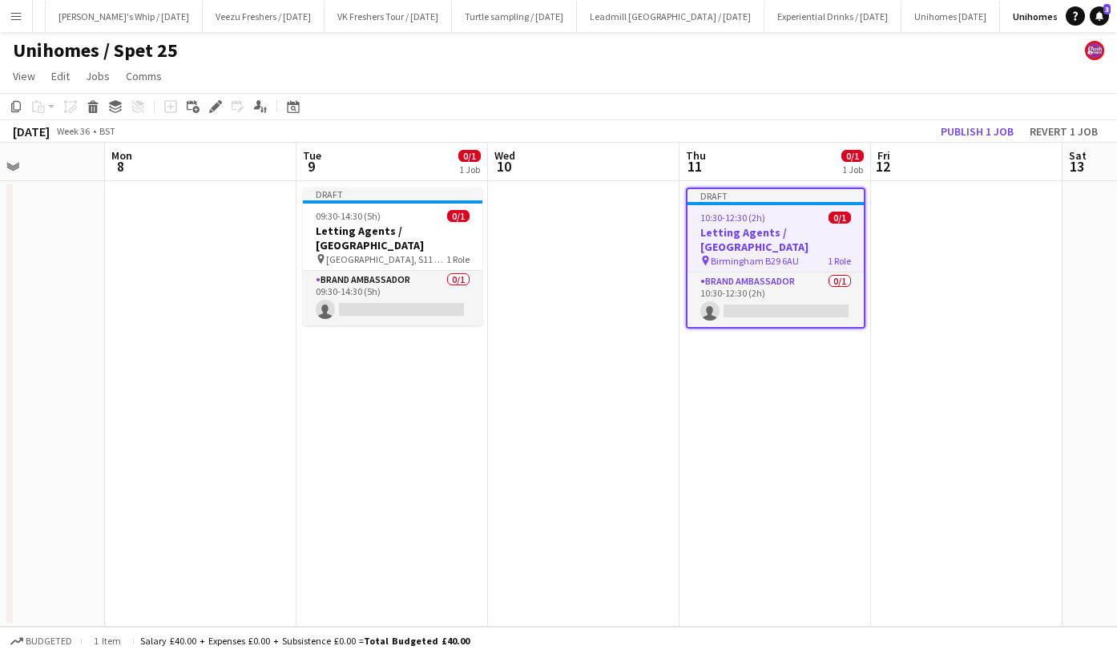
scroll to position [0, 532]
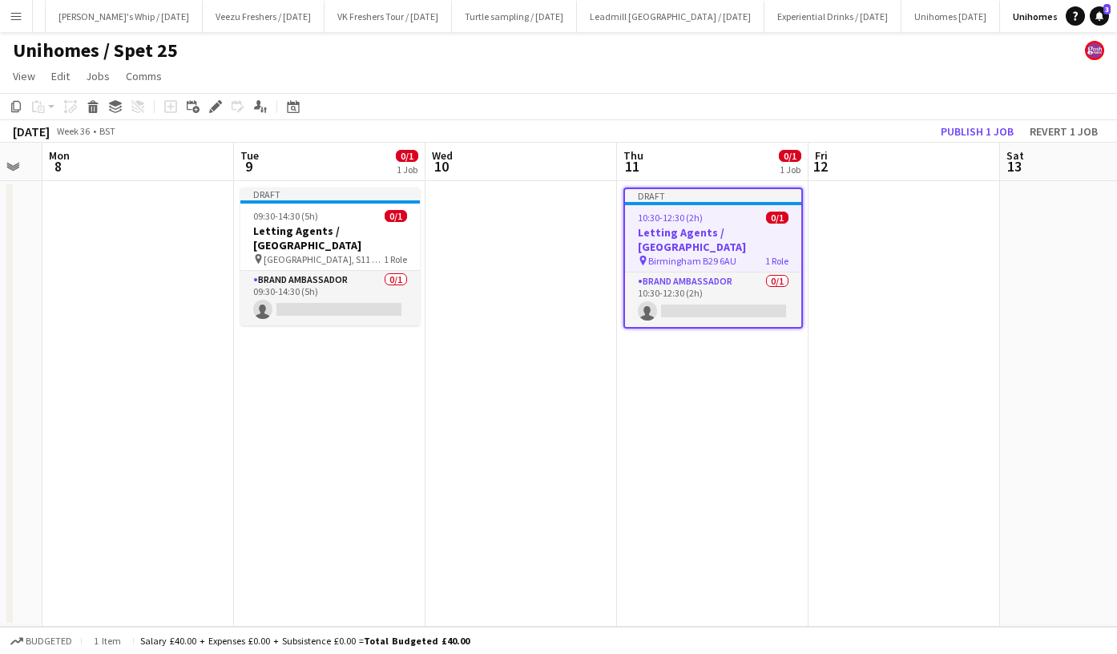
click at [934, 281] on app-date-cell at bounding box center [905, 404] width 192 height 446
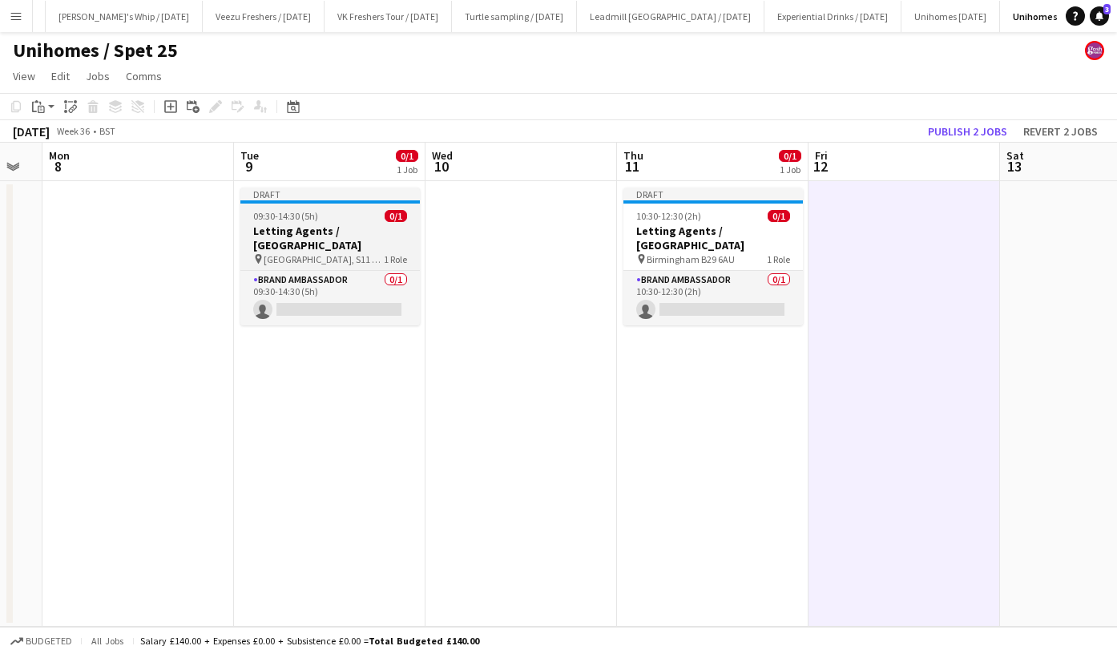
click at [324, 233] on h3 "Letting Agents / Sheffield" at bounding box center [330, 238] width 180 height 29
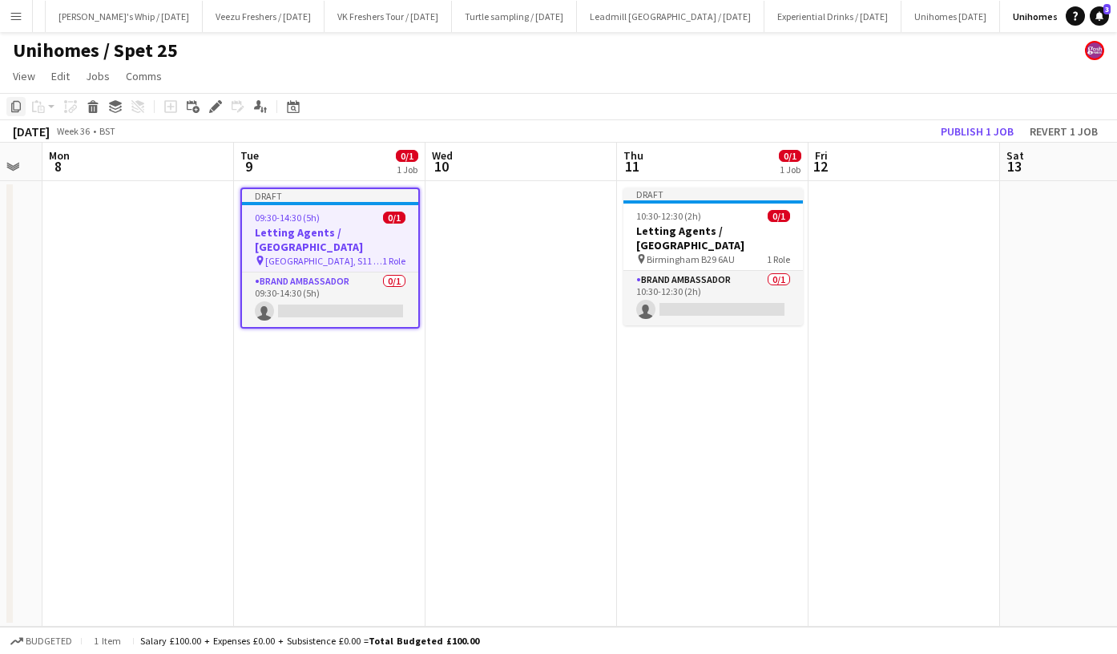
click at [9, 103] on div "Copy" at bounding box center [15, 106] width 19 height 19
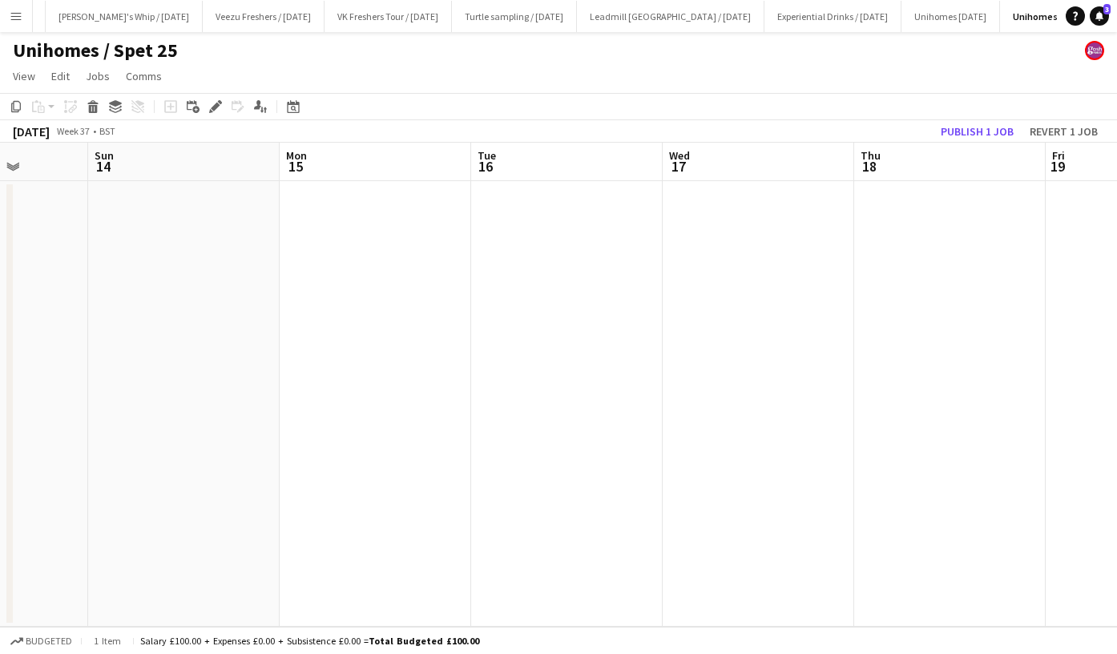
scroll to position [0, 647]
click at [551, 255] on app-date-cell at bounding box center [599, 404] width 192 height 446
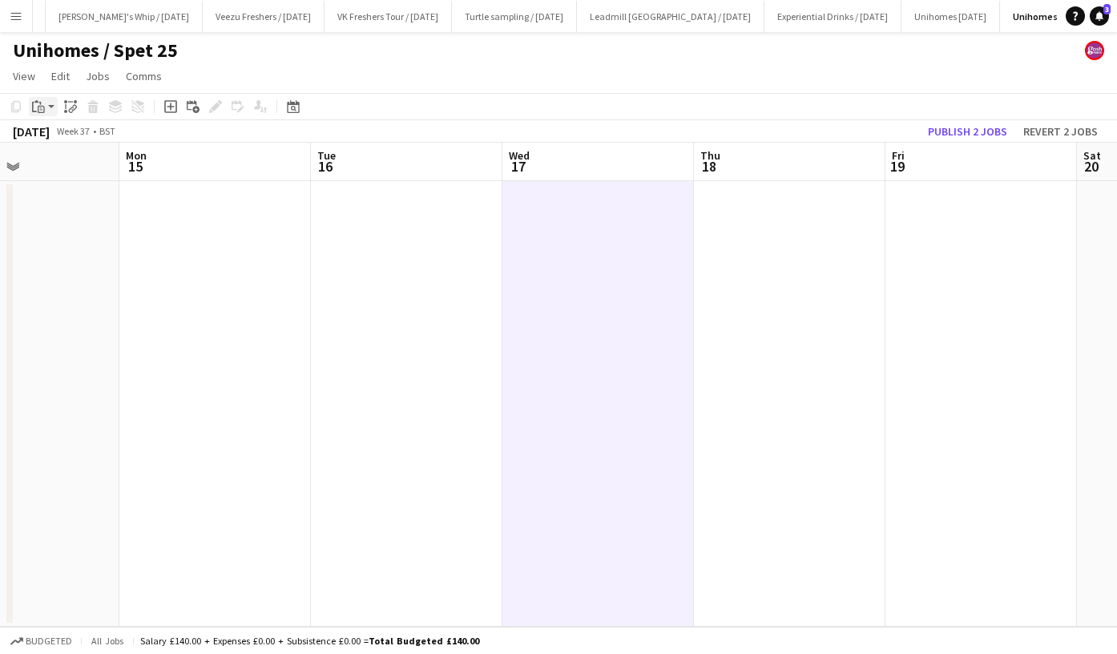
click at [47, 107] on div "Paste" at bounding box center [38, 106] width 19 height 19
click at [59, 137] on link "Paste Ctrl+V" at bounding box center [117, 137] width 151 height 14
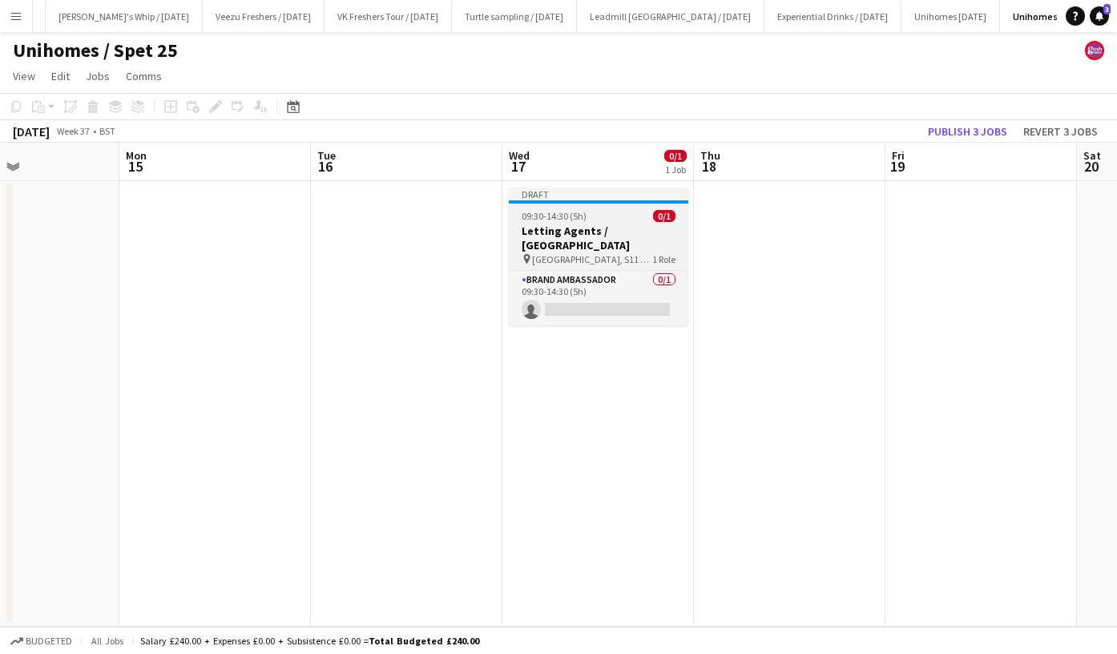
click at [602, 234] on h3 "Letting Agents / Sheffield" at bounding box center [599, 238] width 180 height 29
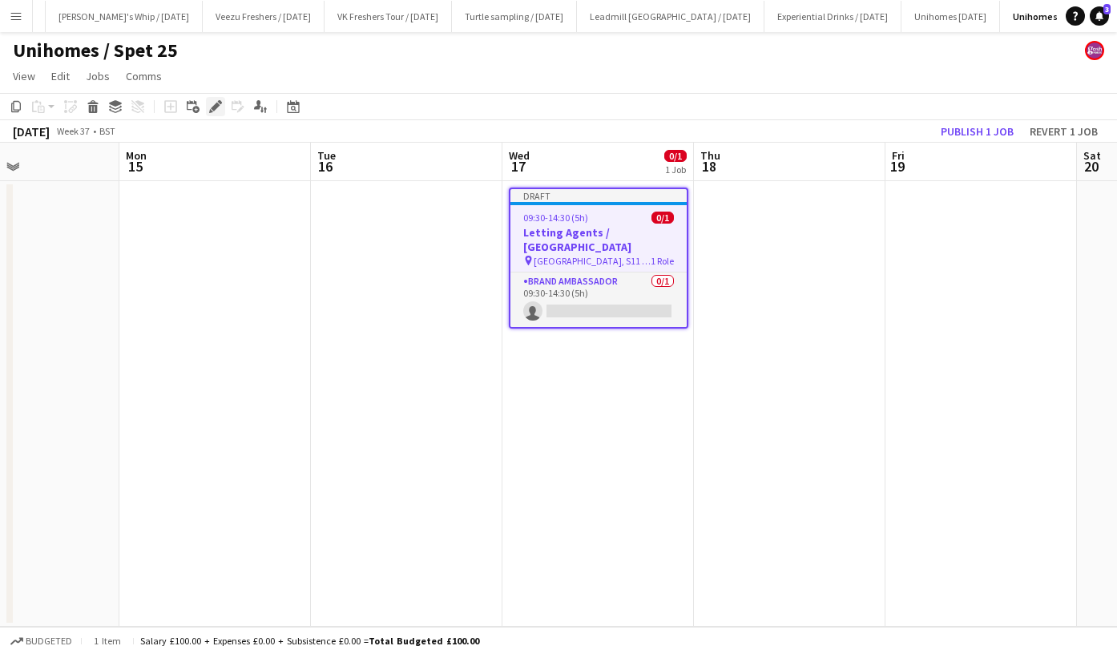
click at [215, 107] on icon at bounding box center [215, 107] width 9 height 9
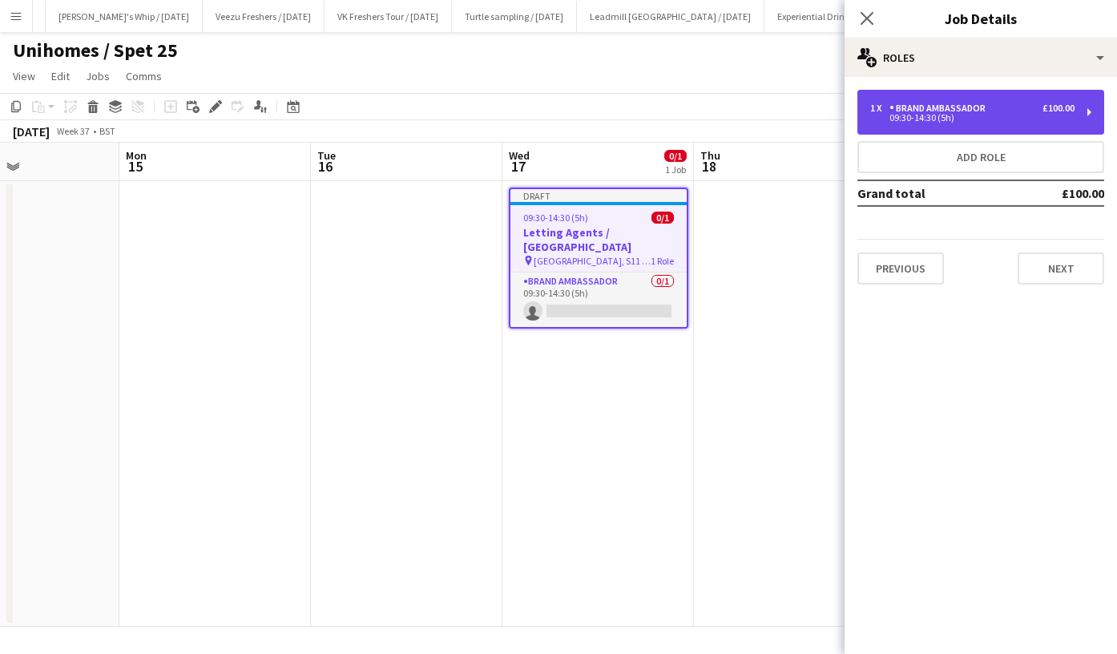
click at [923, 109] on div "Brand Ambassador" at bounding box center [941, 108] width 103 height 11
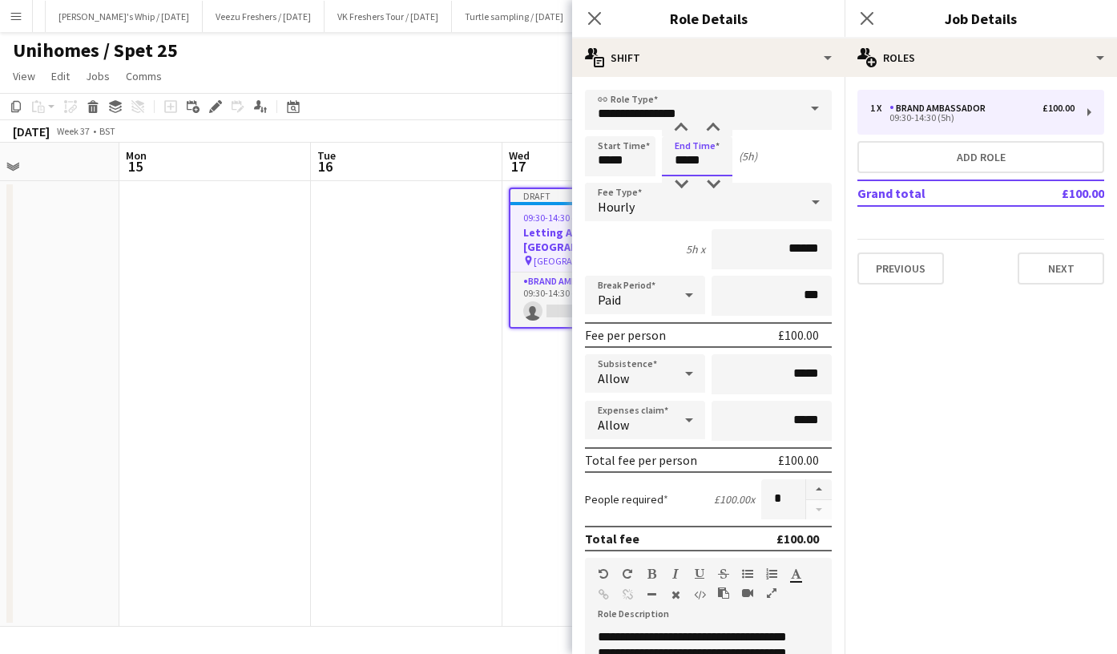
click at [694, 160] on input "*****" at bounding box center [697, 156] width 71 height 40
click at [677, 185] on div at bounding box center [681, 184] width 32 height 16
type input "*****"
click at [677, 185] on div at bounding box center [681, 184] width 32 height 16
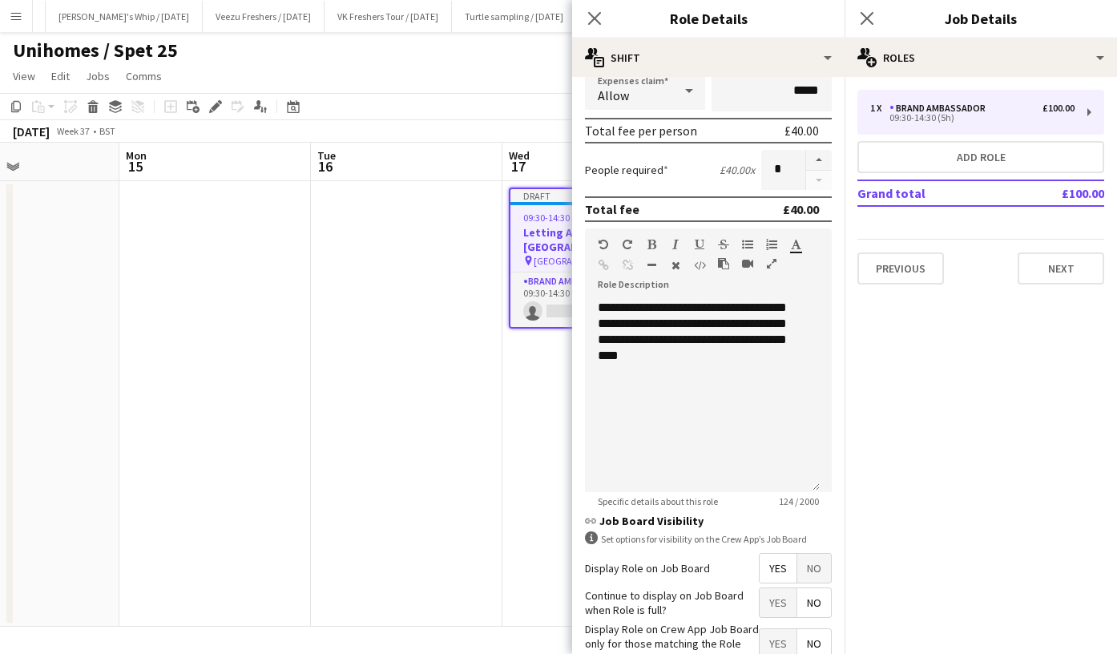
scroll to position [431, 0]
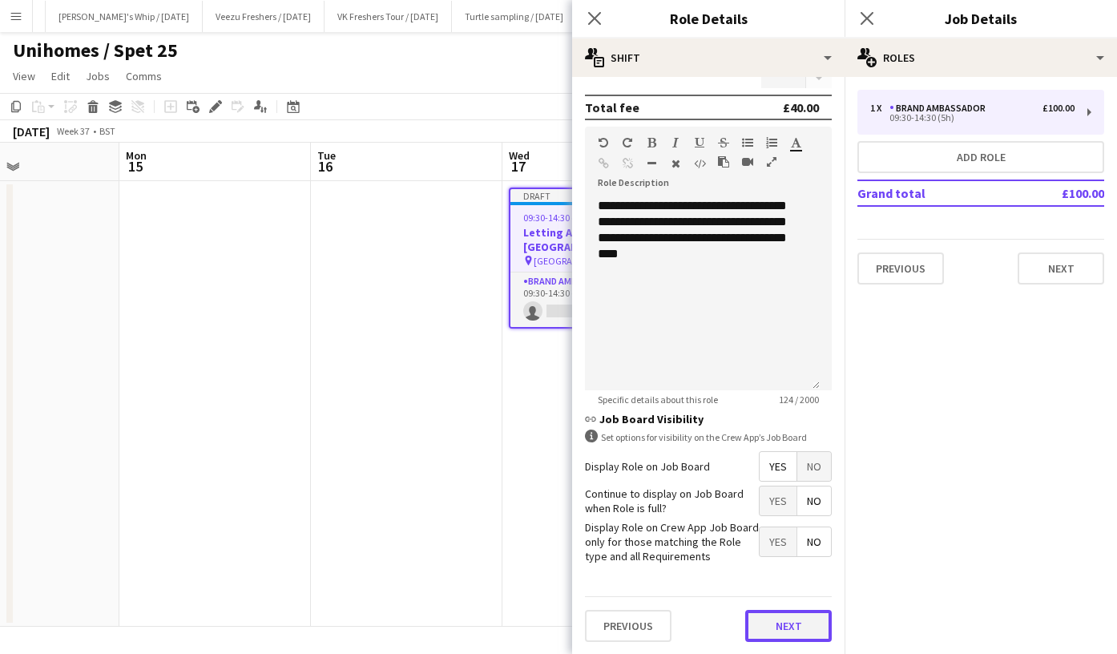
click at [783, 618] on button "Next" at bounding box center [788, 626] width 87 height 32
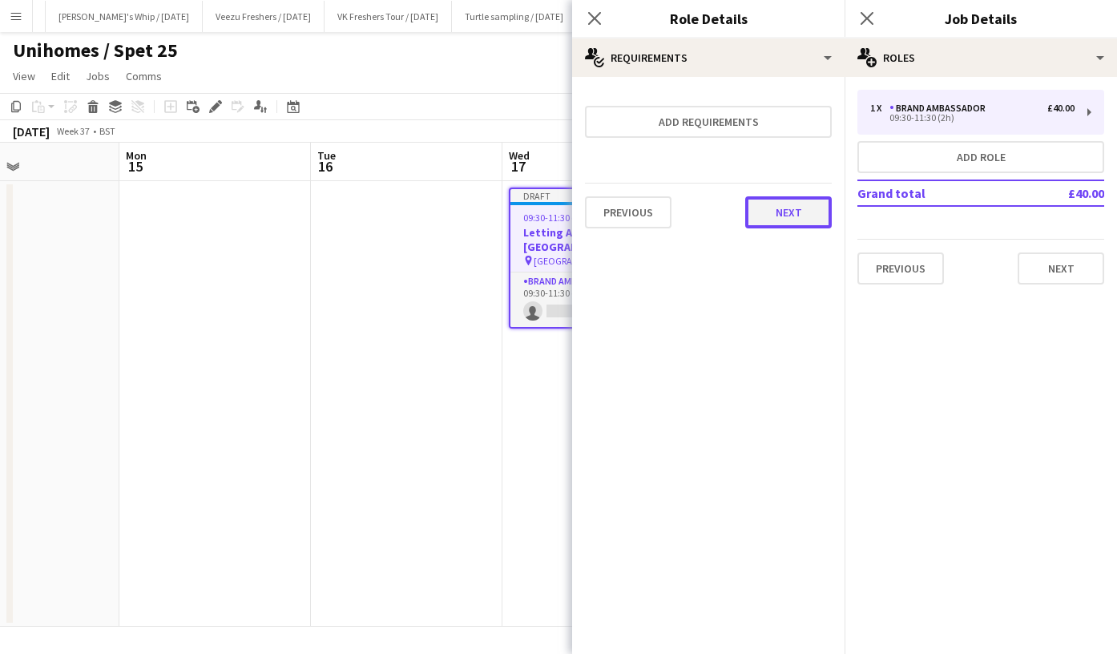
click at [803, 216] on button "Next" at bounding box center [788, 212] width 87 height 32
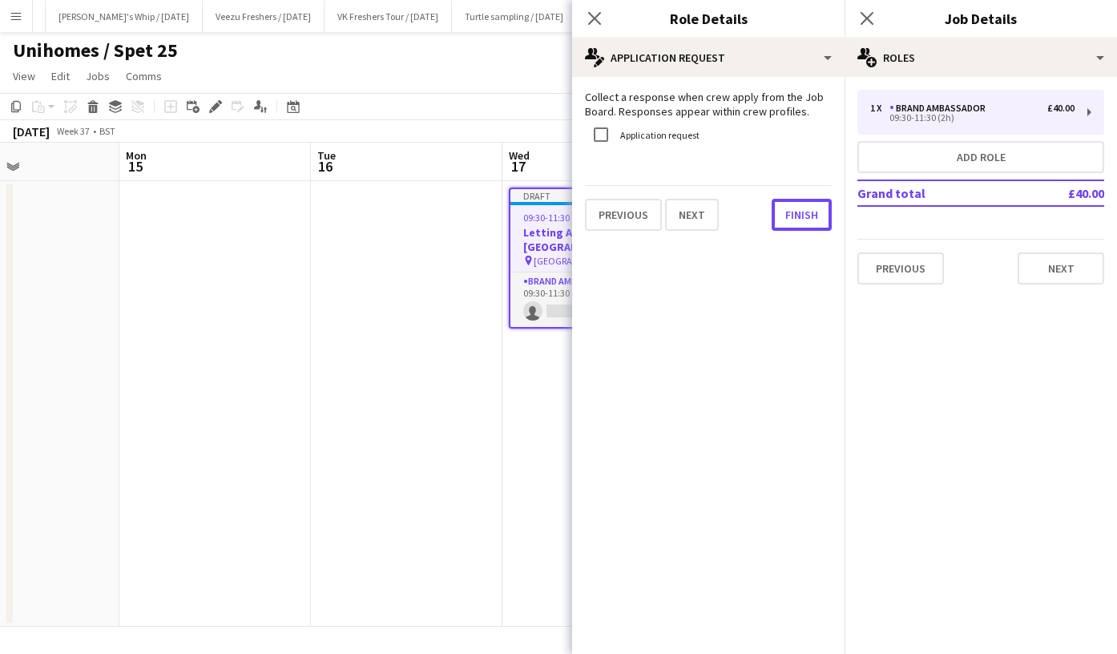
click at [803, 216] on button "Finish" at bounding box center [802, 215] width 60 height 32
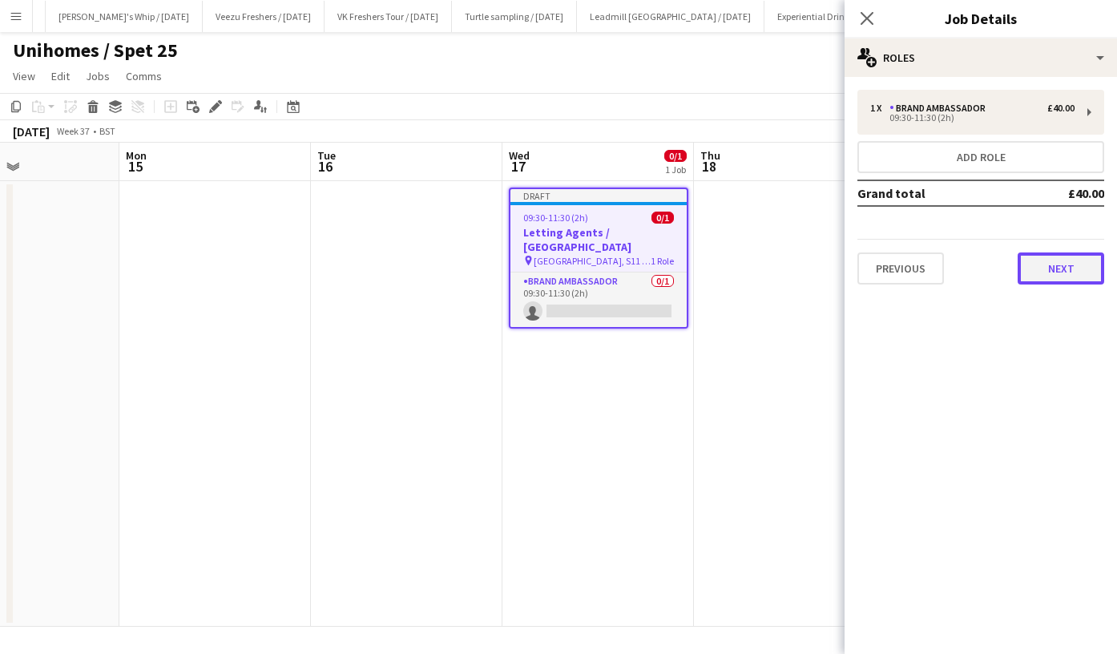
click at [1071, 269] on button "Next" at bounding box center [1061, 269] width 87 height 32
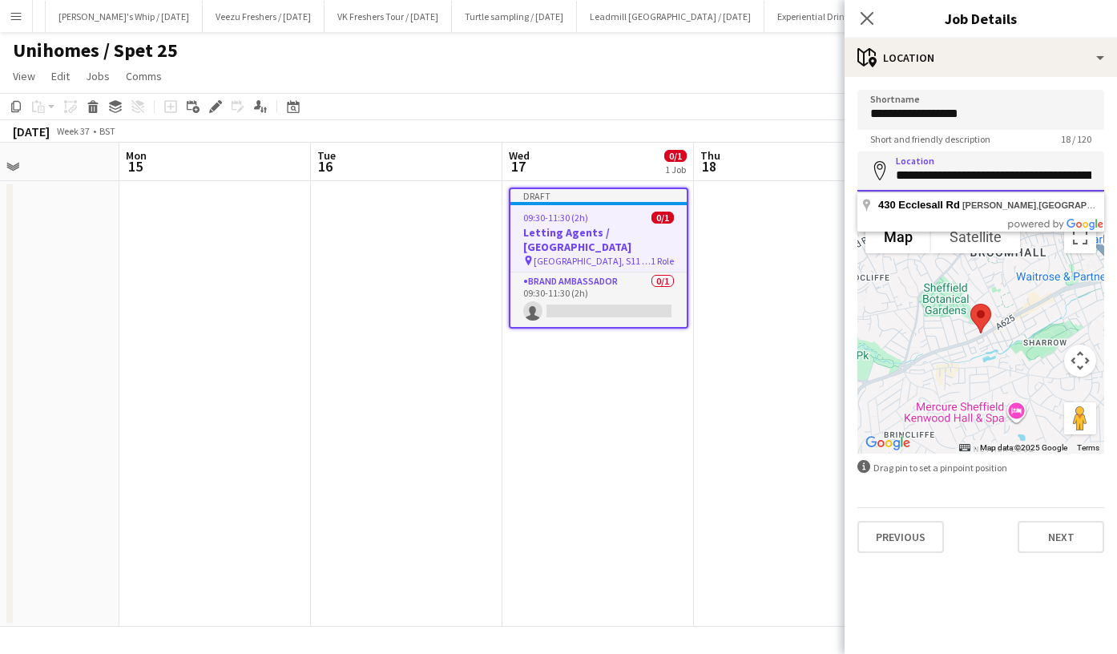
scroll to position [0, 71]
drag, startPoint x: 898, startPoint y: 169, endPoint x: 1117, endPoint y: 190, distance: 220.6
click at [1117, 190] on html "Menu Boards Boards Boards All jobs Status Workforce Workforce My Workforce Recr…" at bounding box center [558, 327] width 1117 height 654
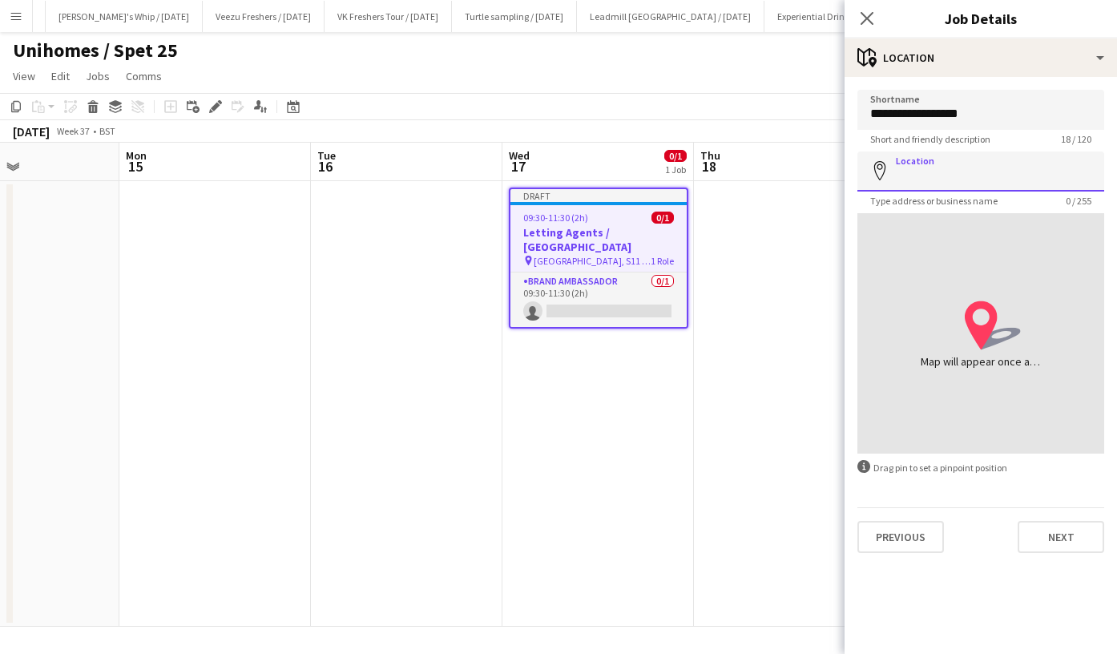
paste input "**********"
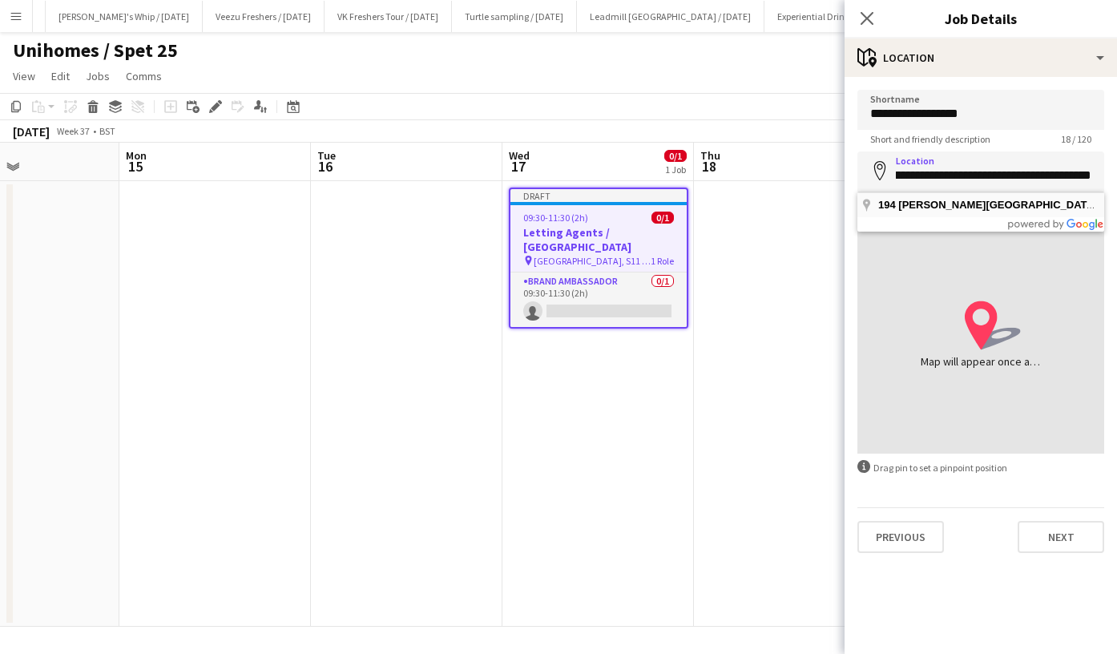
type input "**********"
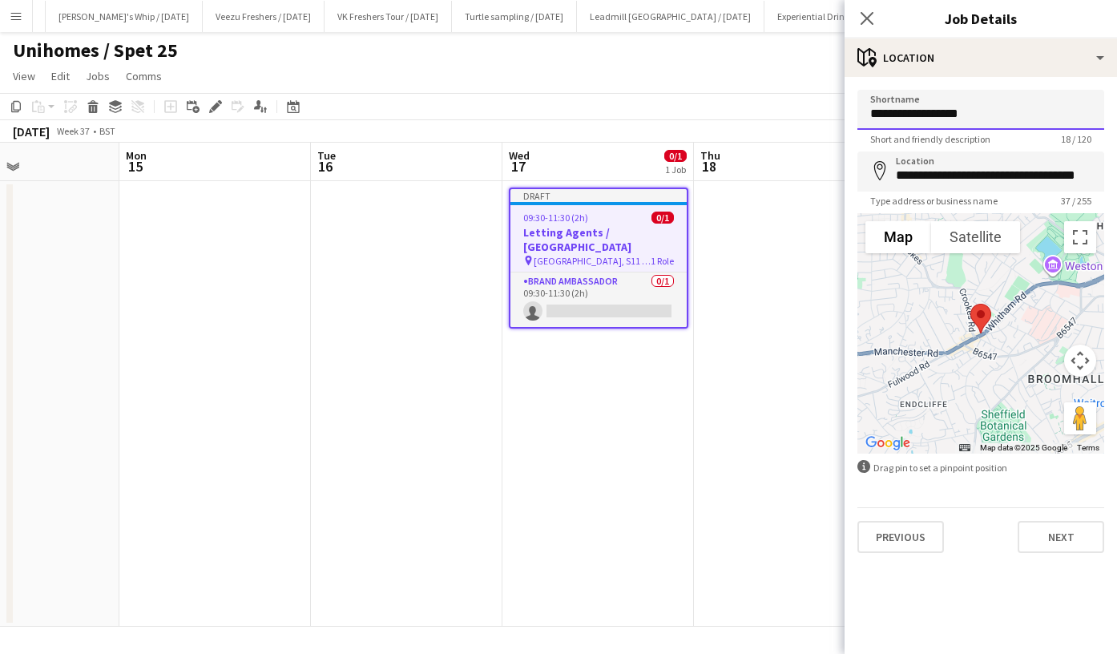
drag, startPoint x: 817, startPoint y: 127, endPoint x: 703, endPoint y: 123, distance: 113.9
click at [703, 123] on body "Menu Boards Boards Boards All jobs Status Workforce Workforce My Workforce Recr…" at bounding box center [558, 327] width 1117 height 654
paste input "**********"
type input "**********"
click at [1074, 540] on button "Next" at bounding box center [1061, 537] width 87 height 32
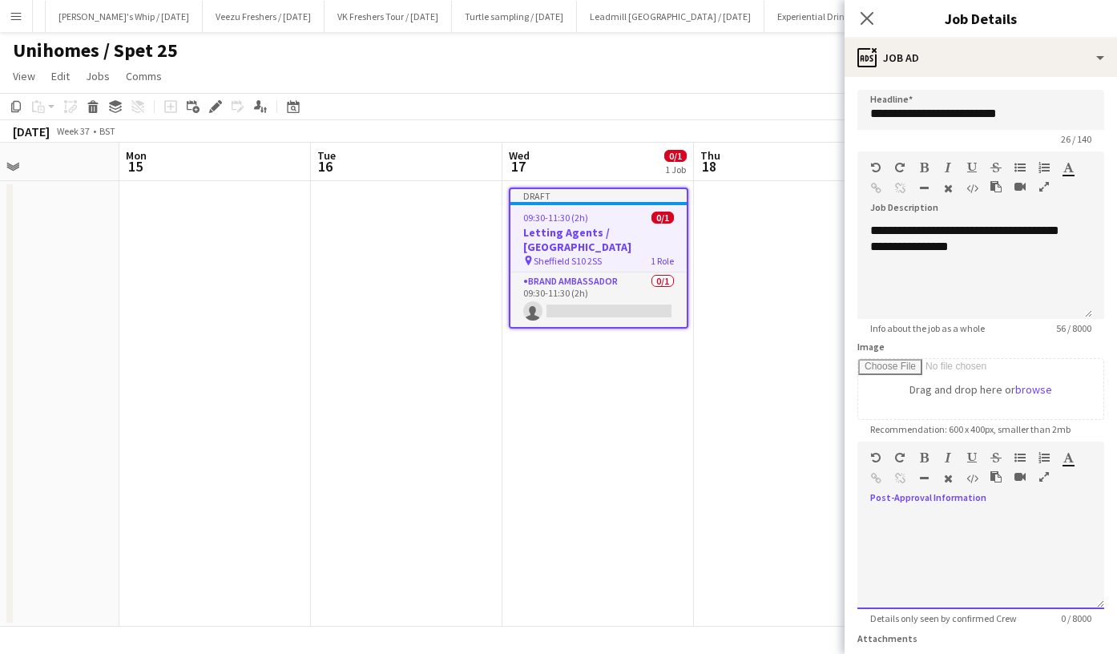
click at [1004, 515] on div at bounding box center [981, 561] width 247 height 96
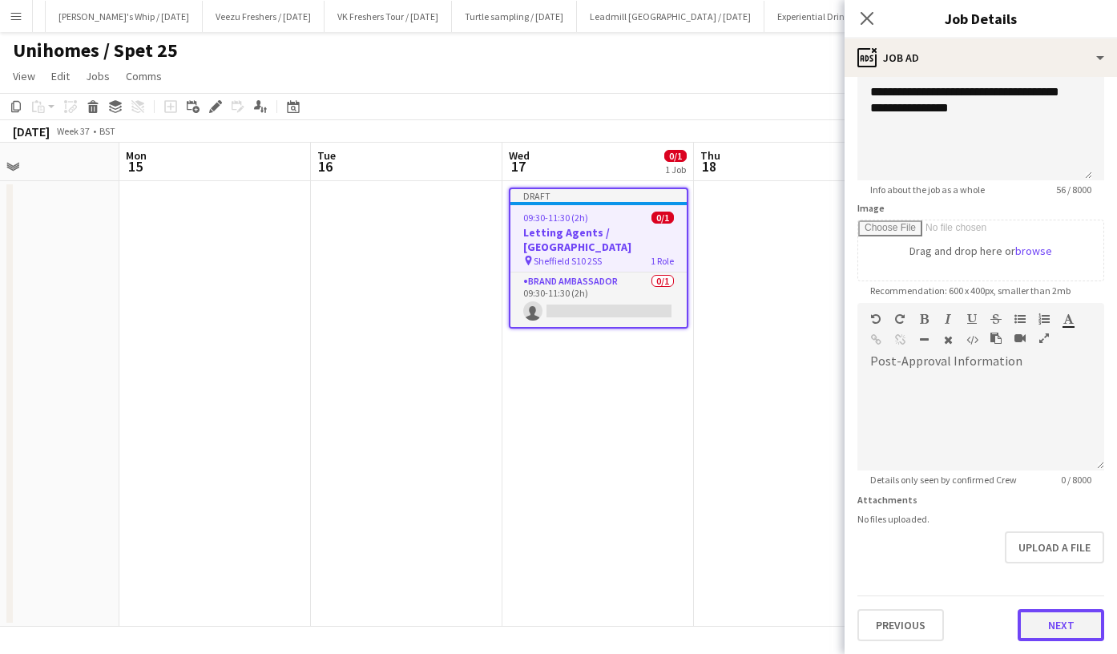
scroll to position [138, 0]
click at [1043, 564] on form "**********" at bounding box center [981, 297] width 273 height 690
click at [1068, 627] on button "Next" at bounding box center [1061, 626] width 87 height 32
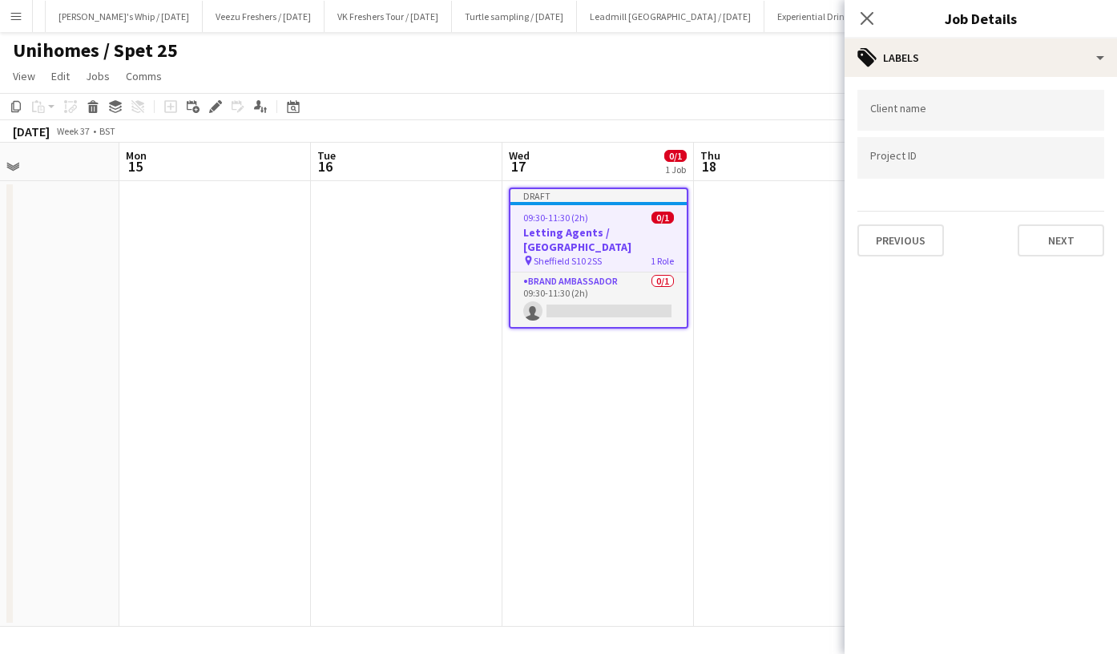
scroll to position [0, 0]
click at [1062, 244] on button "Next" at bounding box center [1061, 240] width 87 height 32
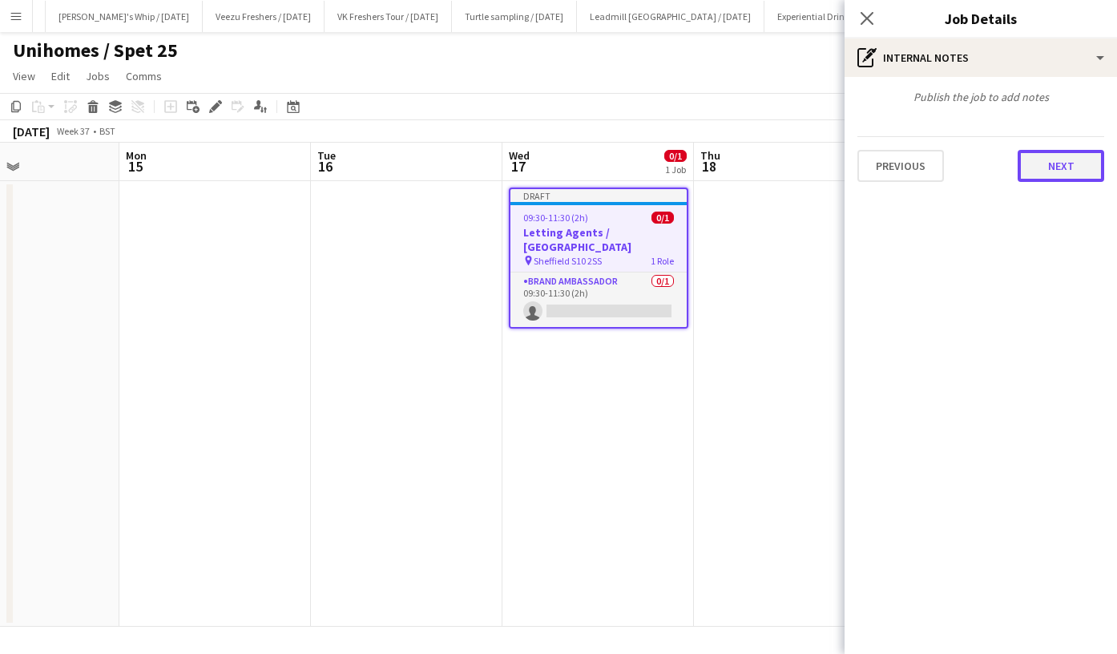
click at [1086, 175] on button "Next" at bounding box center [1061, 166] width 87 height 32
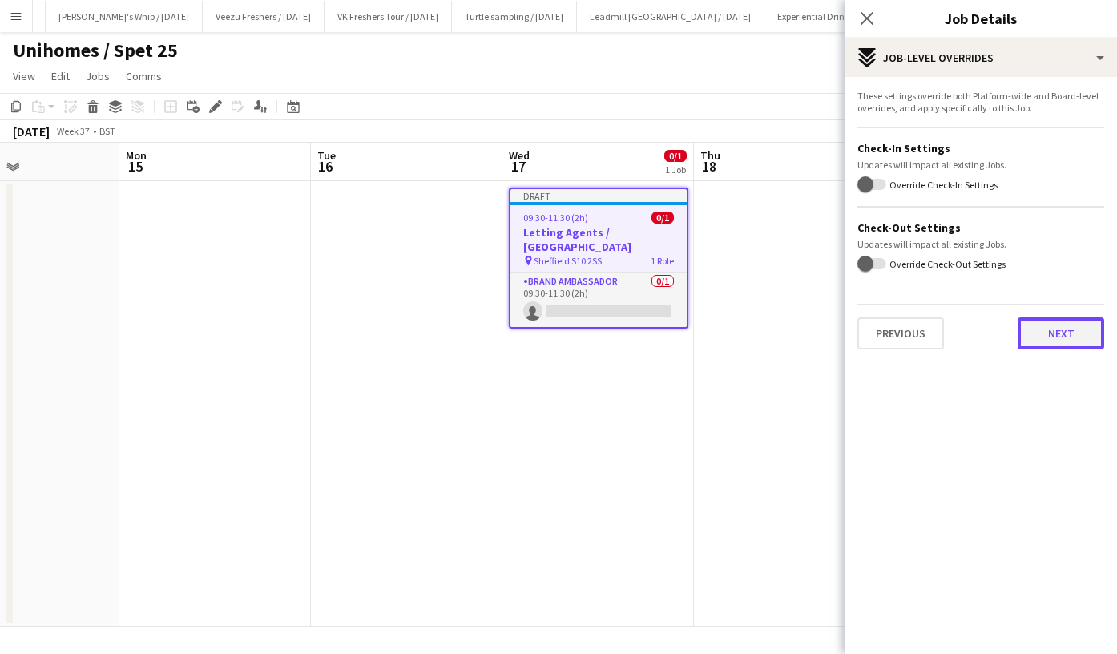
click at [1065, 329] on button "Next" at bounding box center [1061, 333] width 87 height 32
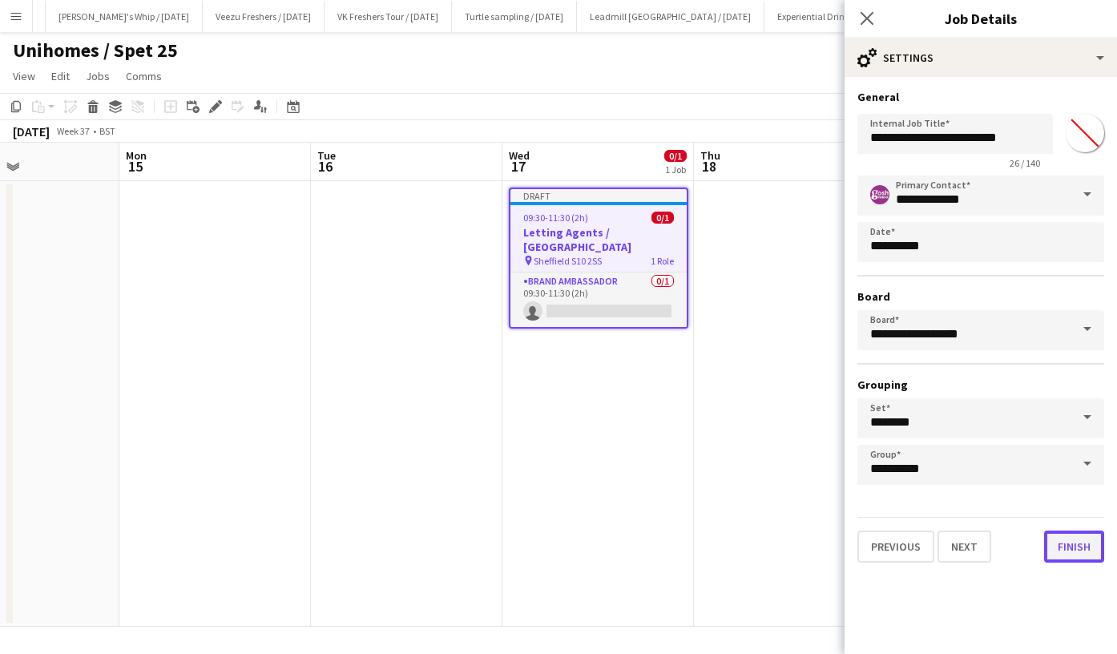
click at [1080, 555] on button "Finish" at bounding box center [1074, 547] width 60 height 32
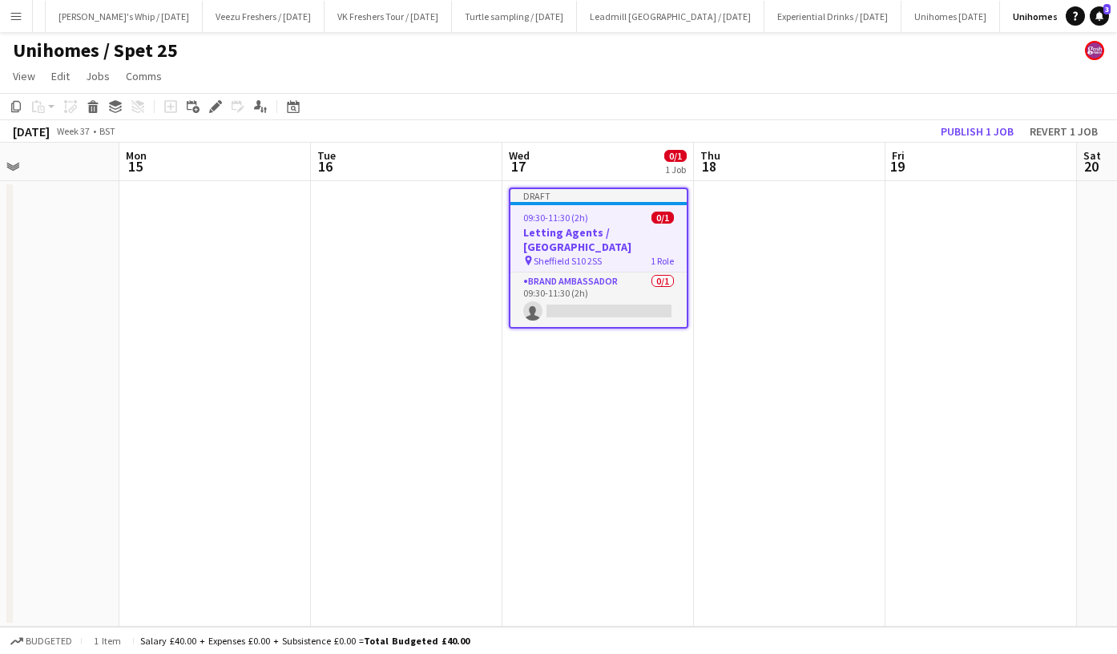
click at [790, 257] on app-date-cell at bounding box center [790, 404] width 192 height 446
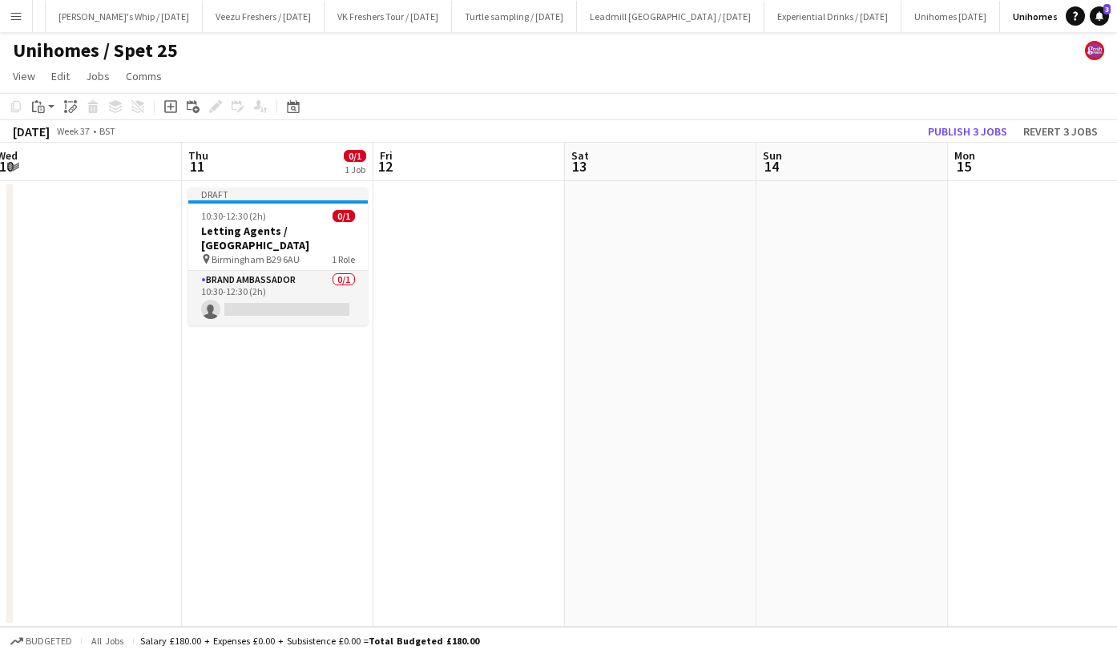
scroll to position [0, 372]
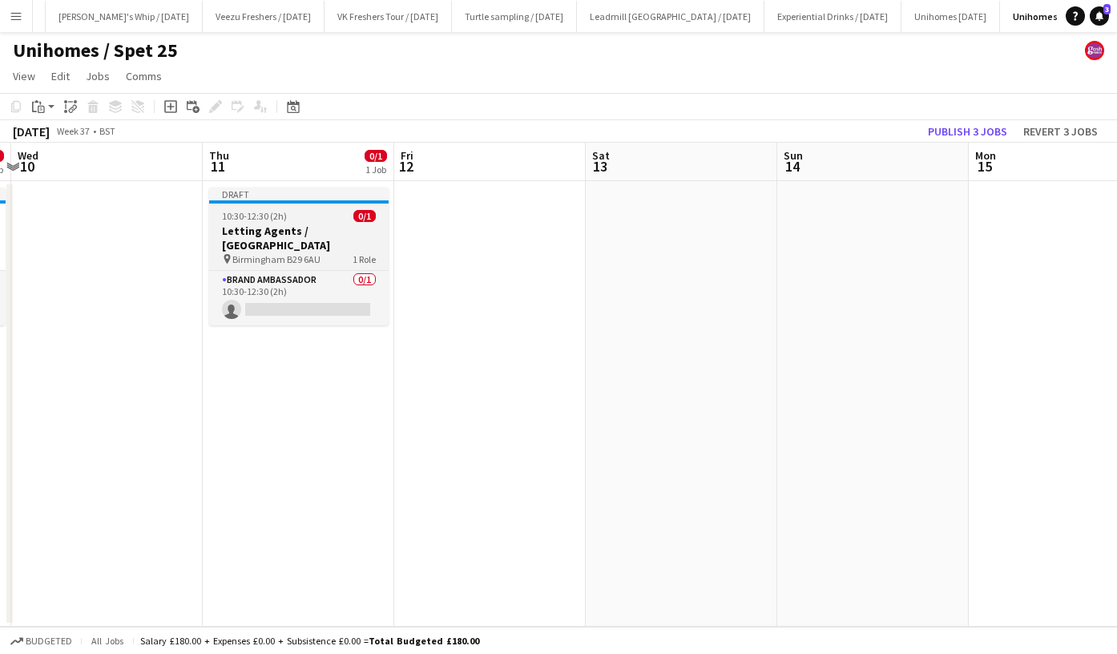
click at [303, 228] on h3 "Letting Agents / Birmingham" at bounding box center [299, 238] width 180 height 29
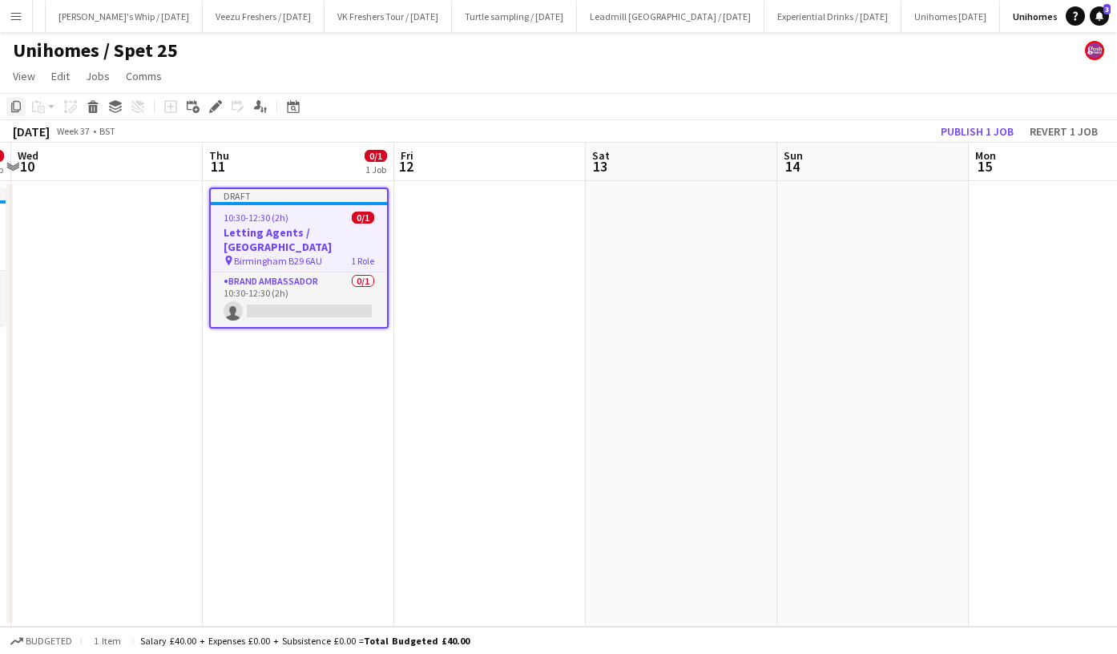
click at [18, 108] on icon "Copy" at bounding box center [16, 106] width 13 height 13
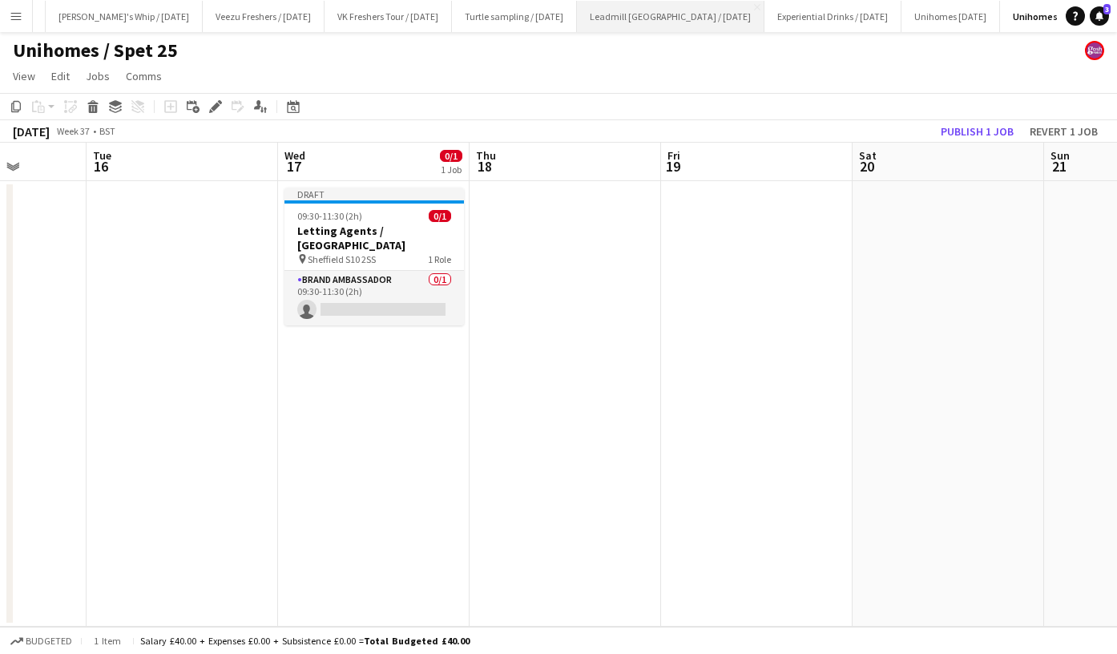
scroll to position [0, 681]
click at [572, 245] on app-date-cell at bounding box center [565, 404] width 192 height 446
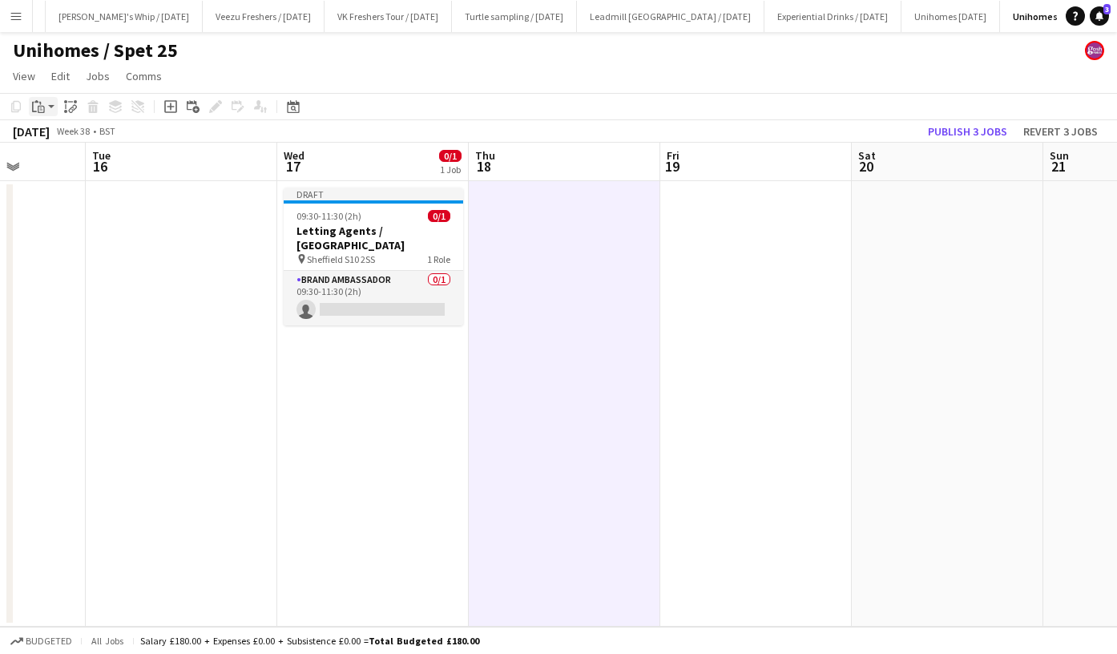
click at [51, 111] on app-action-btn "Paste" at bounding box center [43, 106] width 29 height 19
click at [67, 131] on link "Paste Ctrl+V" at bounding box center [117, 137] width 151 height 14
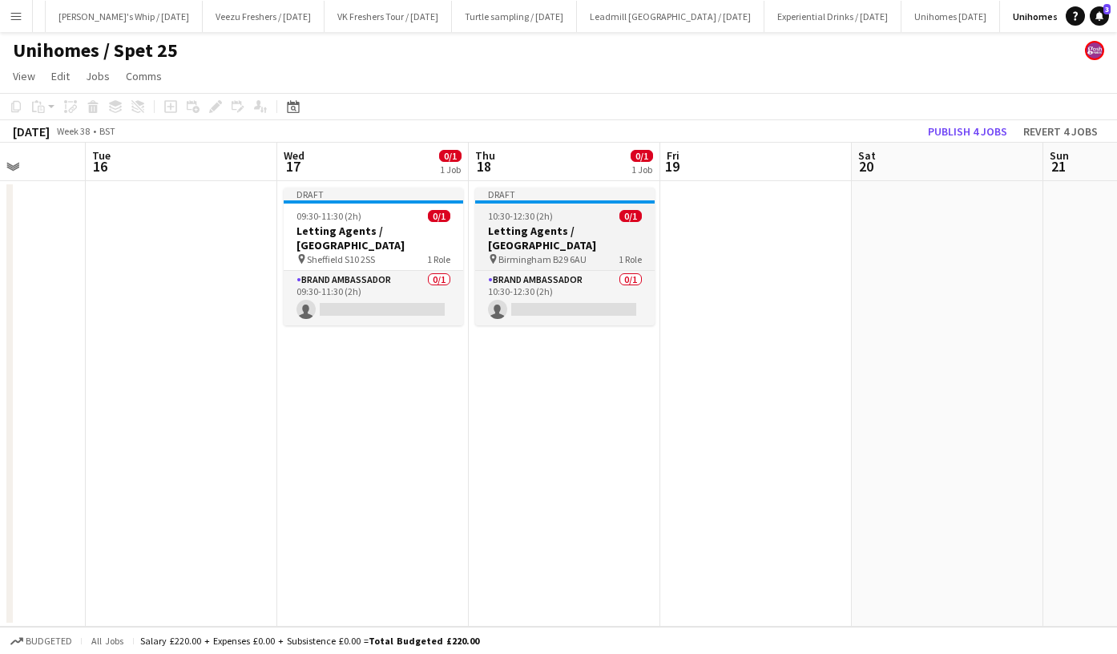
click at [571, 229] on h3 "Letting Agents / Birmingham" at bounding box center [565, 238] width 180 height 29
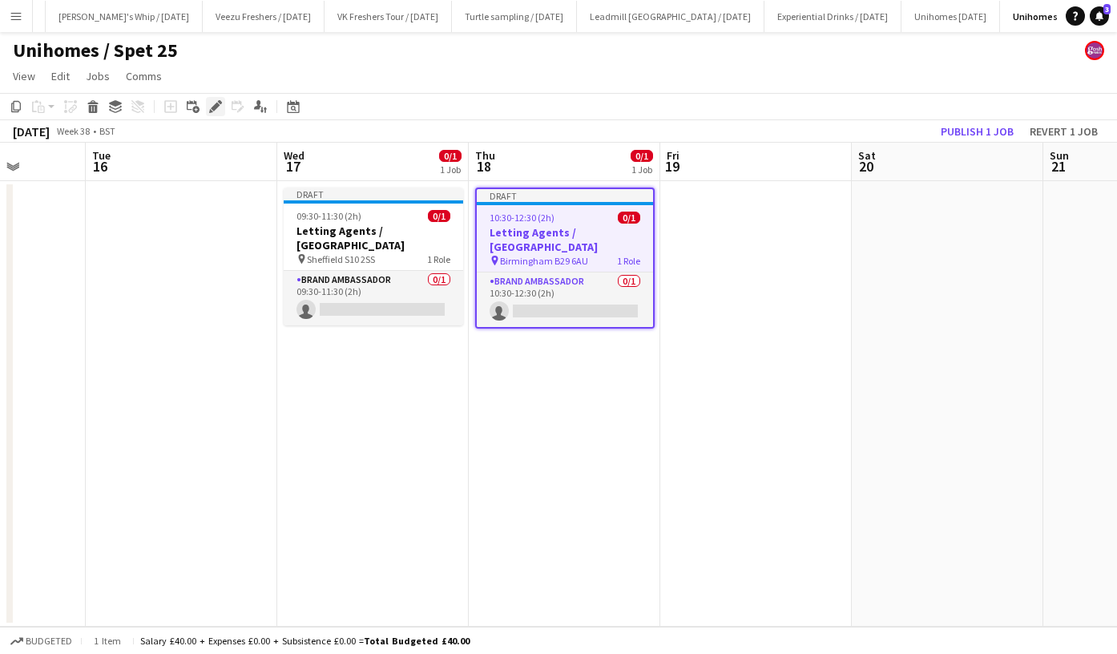
click at [213, 104] on icon "Edit" at bounding box center [215, 106] width 13 height 13
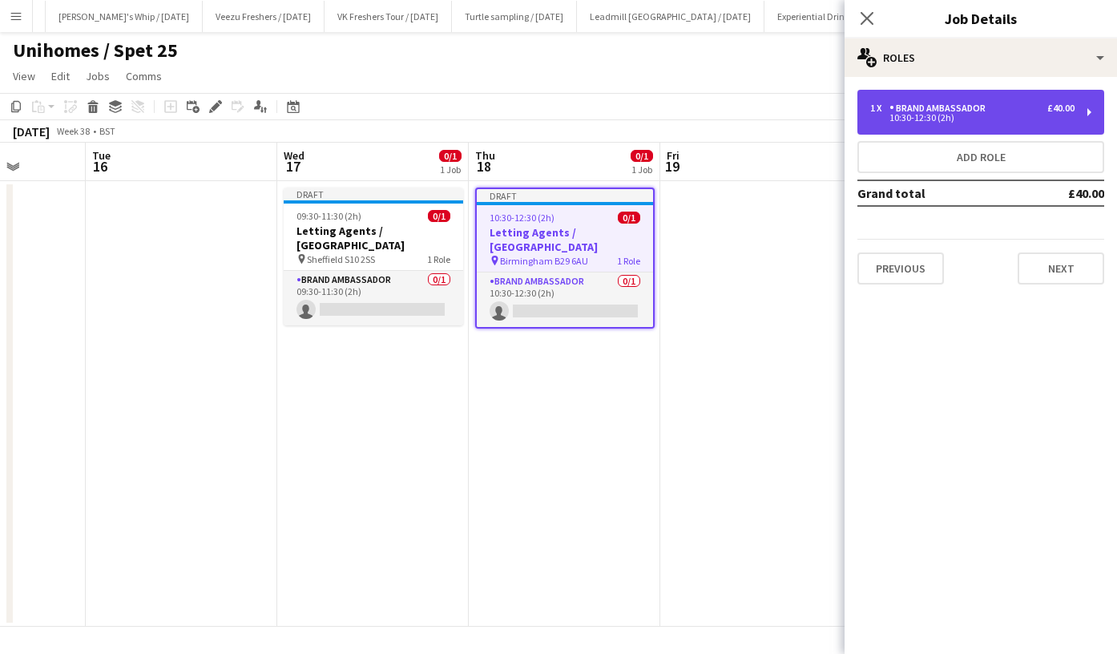
click at [964, 111] on div "Brand Ambassador" at bounding box center [941, 108] width 103 height 11
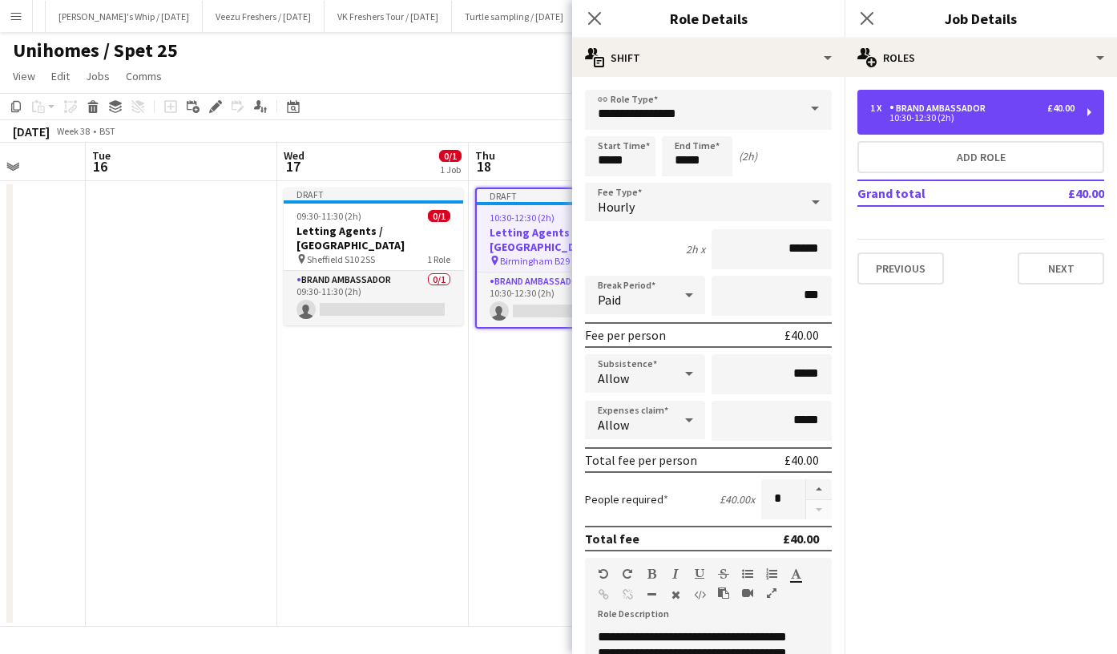
scroll to position [431, 0]
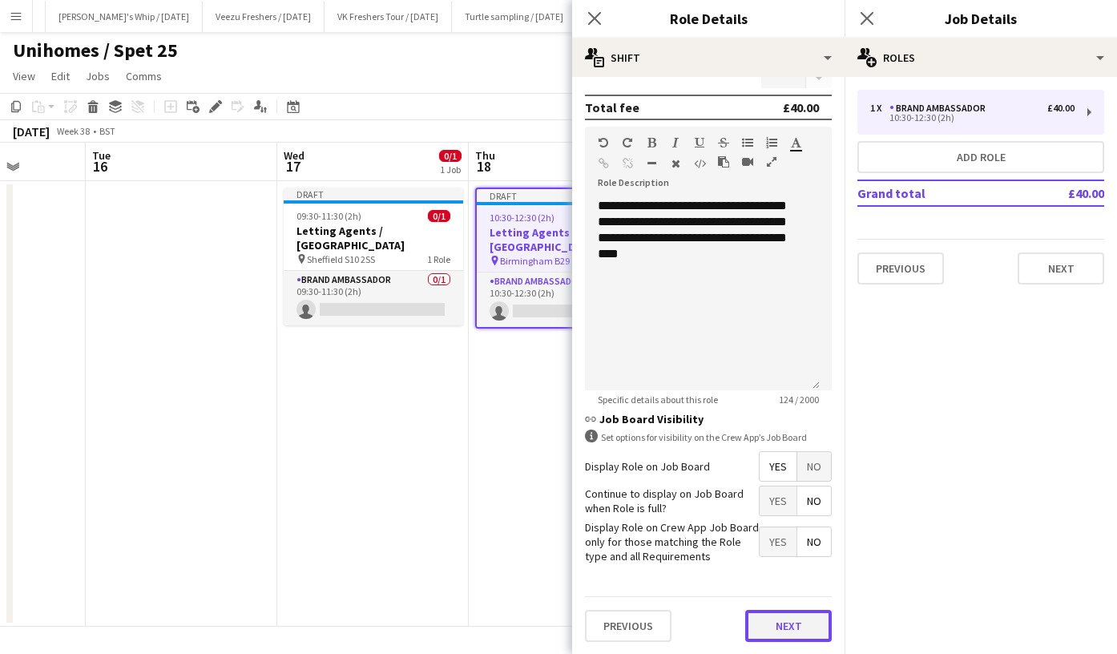
click at [783, 627] on button "Next" at bounding box center [788, 626] width 87 height 32
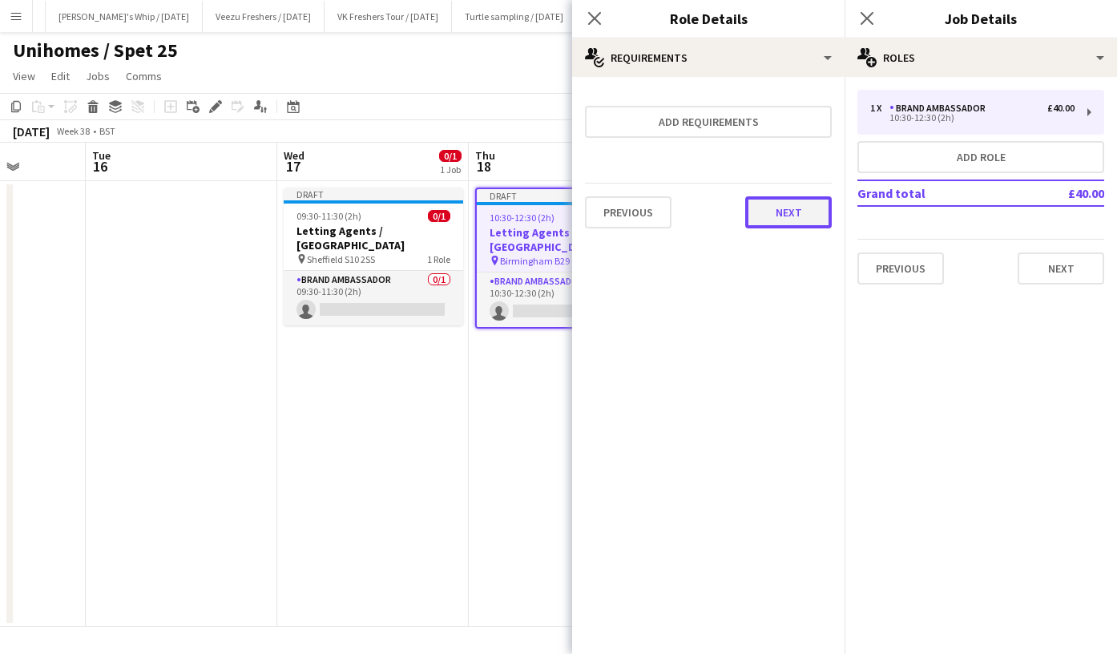
click at [798, 212] on button "Next" at bounding box center [788, 212] width 87 height 32
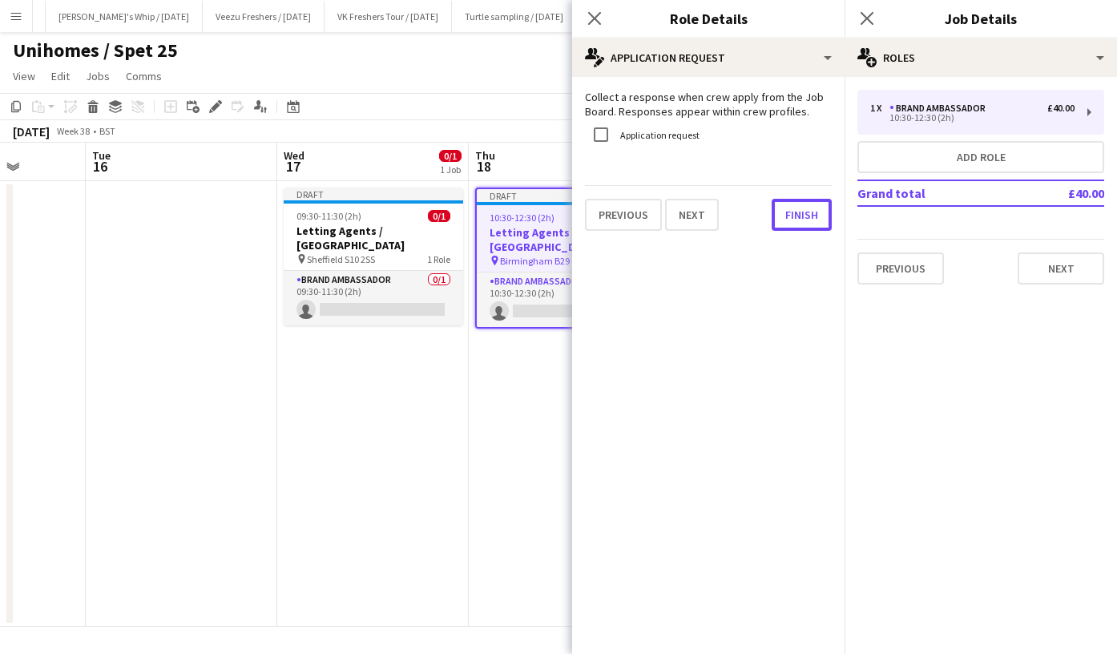
click at [798, 212] on button "Finish" at bounding box center [802, 215] width 60 height 32
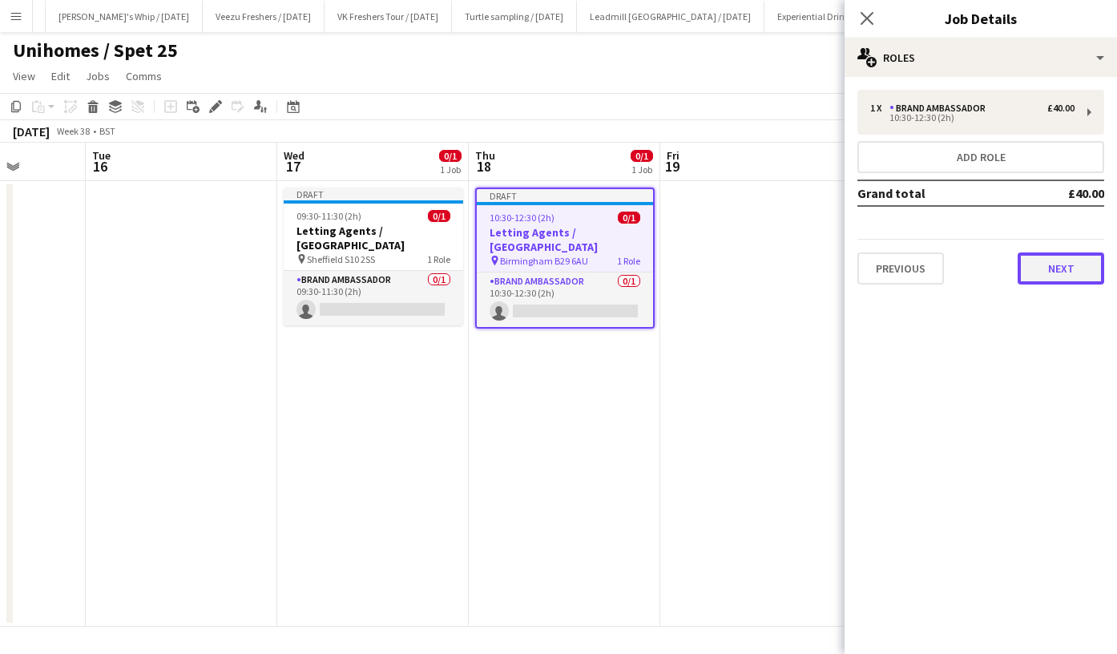
click at [1061, 271] on button "Next" at bounding box center [1061, 269] width 87 height 32
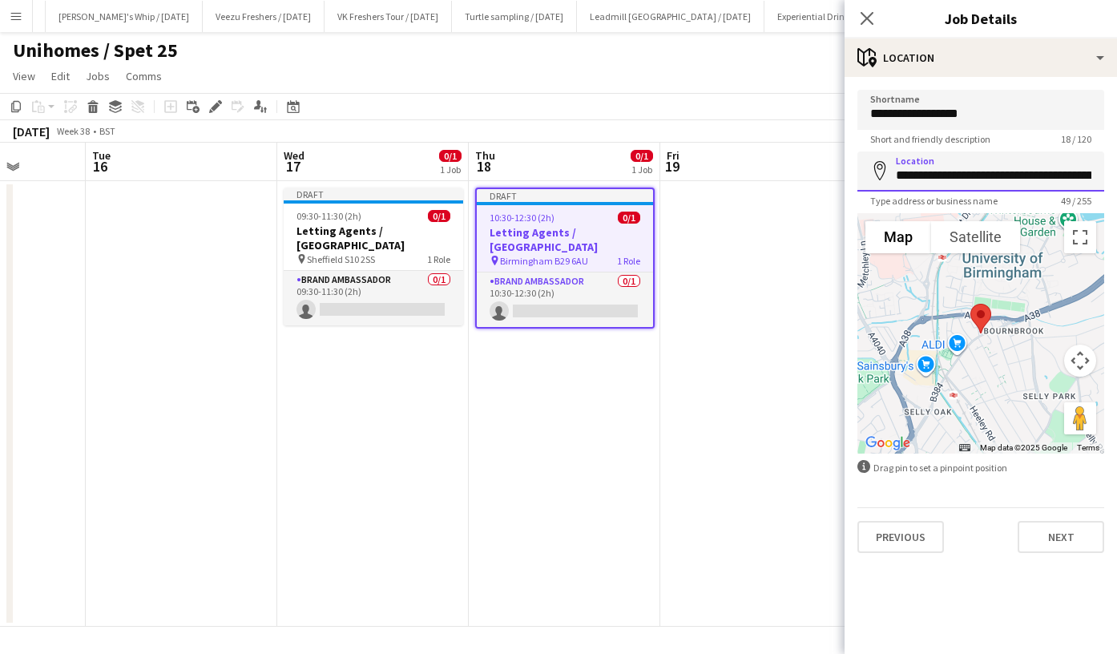
scroll to position [0, 73]
drag, startPoint x: 907, startPoint y: 174, endPoint x: 1117, endPoint y: 174, distance: 210.8
click at [1117, 174] on html "Menu Boards Boards Boards All jobs Status Workforce Workforce My Workforce Recr…" at bounding box center [558, 327] width 1117 height 654
type input "*"
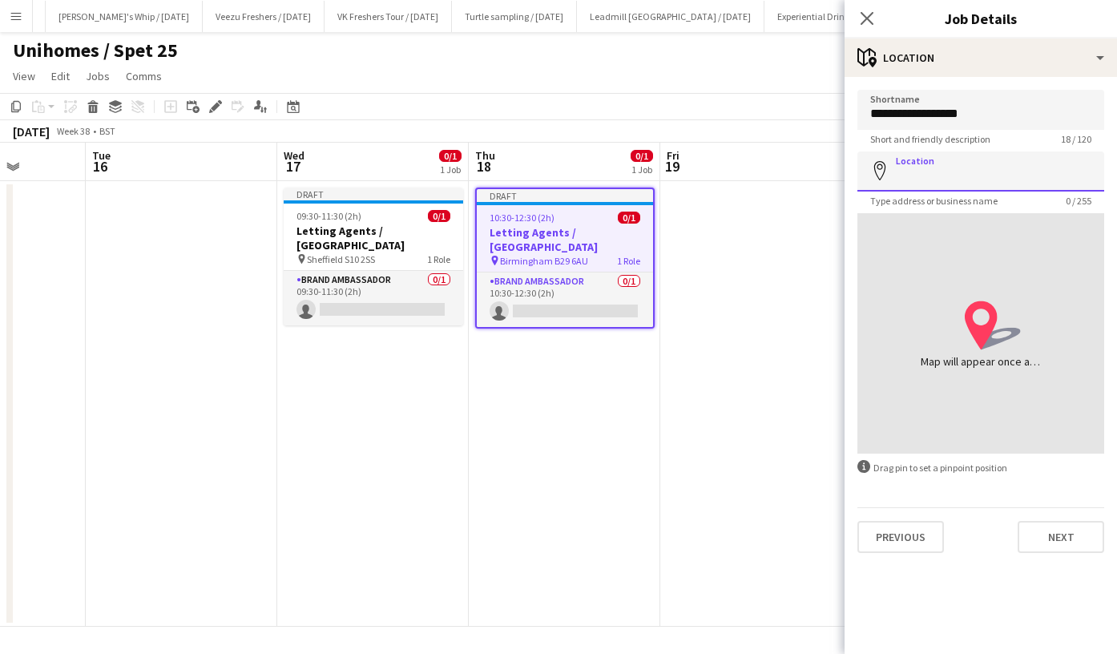
paste input "**********"
type input "**********"
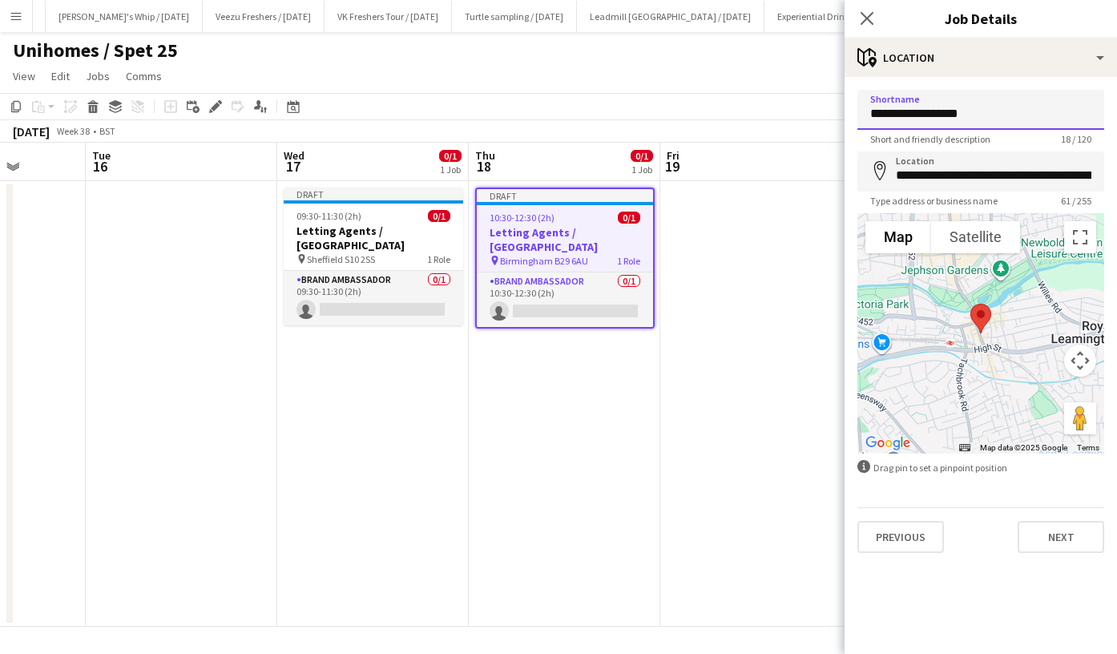
drag, startPoint x: 1003, startPoint y: 111, endPoint x: 733, endPoint y: 125, distance: 270.5
click at [733, 125] on body "Menu Boards Boards Boards All jobs Status Workforce Workforce My Workforce Recr…" at bounding box center [558, 327] width 1117 height 654
paste input "**********"
type input "**********"
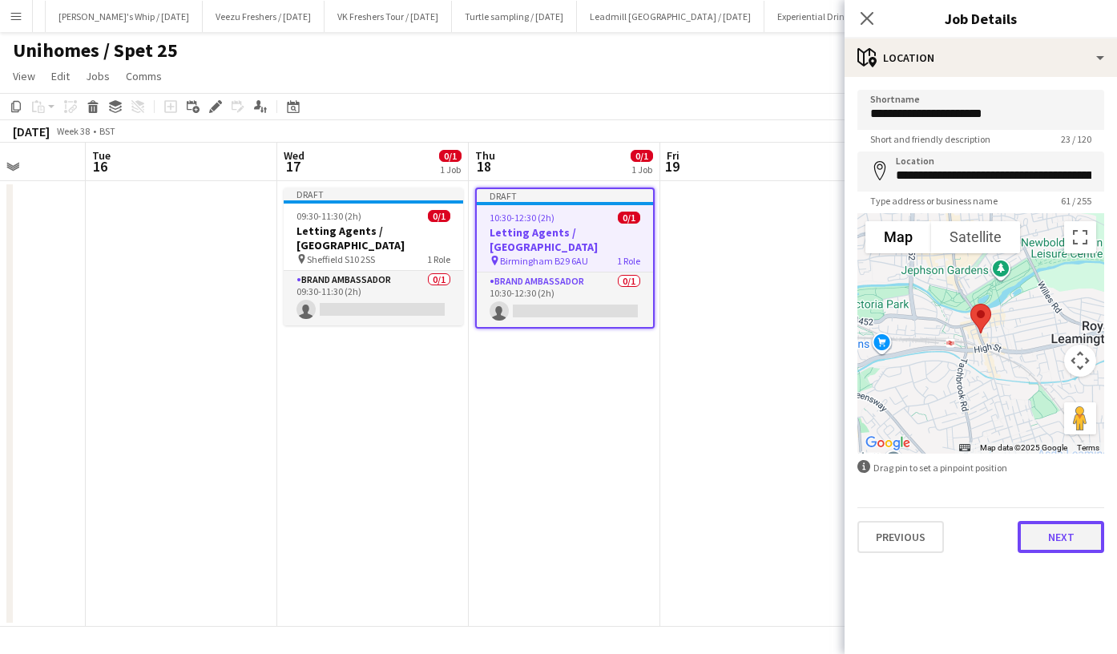
click at [1052, 533] on button "Next" at bounding box center [1061, 537] width 87 height 32
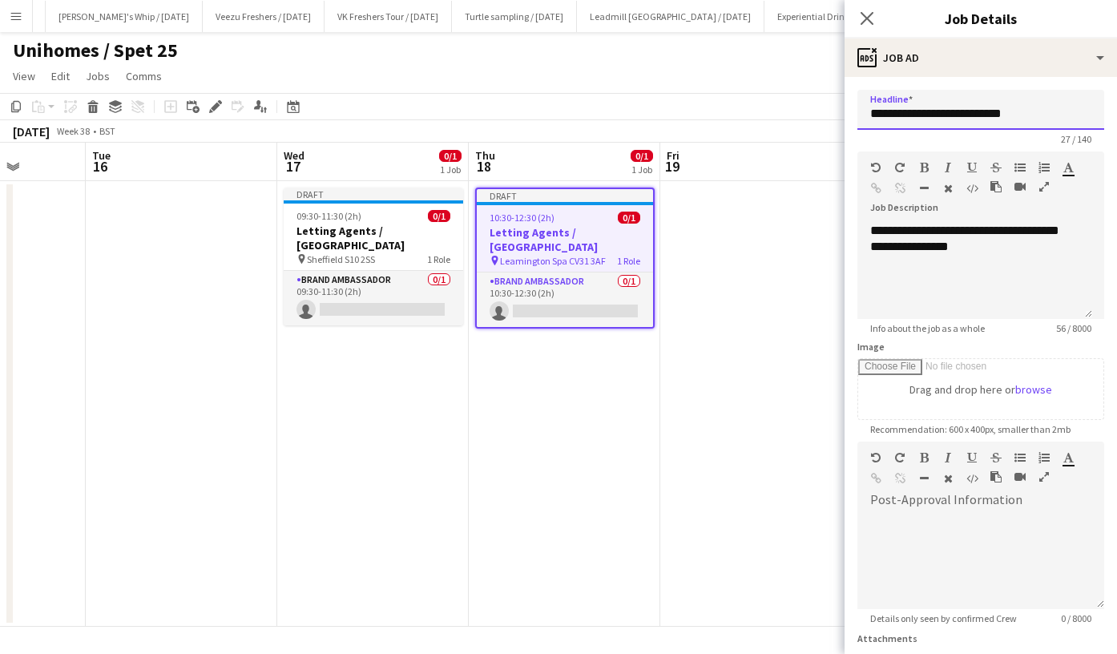
click at [1036, 116] on input "**********" at bounding box center [981, 110] width 247 height 40
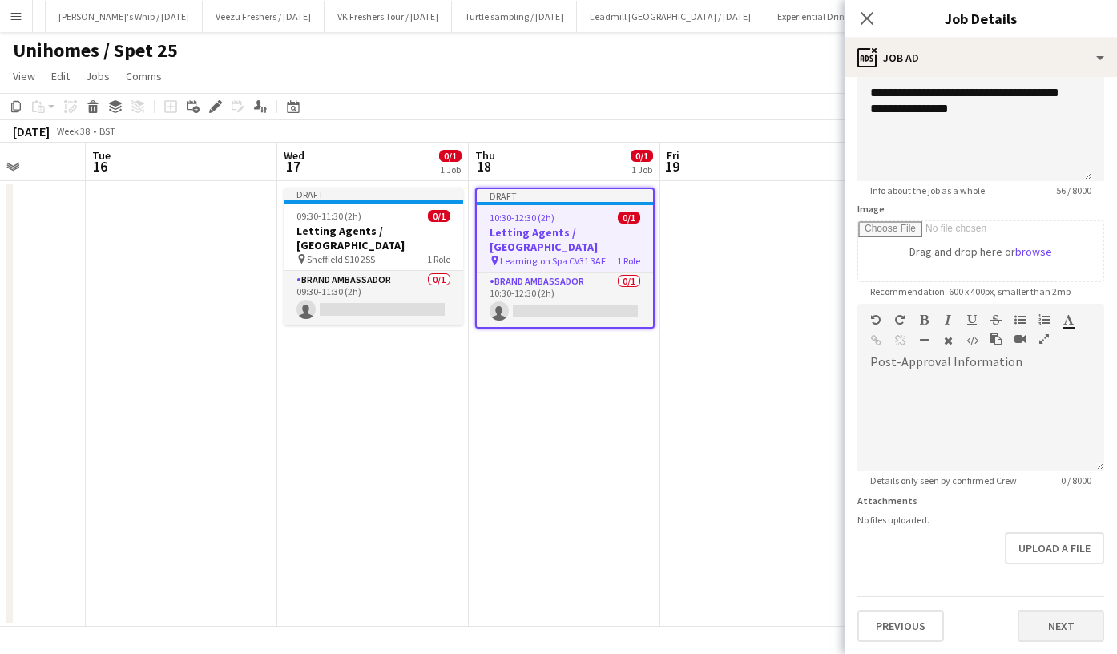
type input "**********"
click at [1052, 624] on button "Next" at bounding box center [1061, 626] width 87 height 32
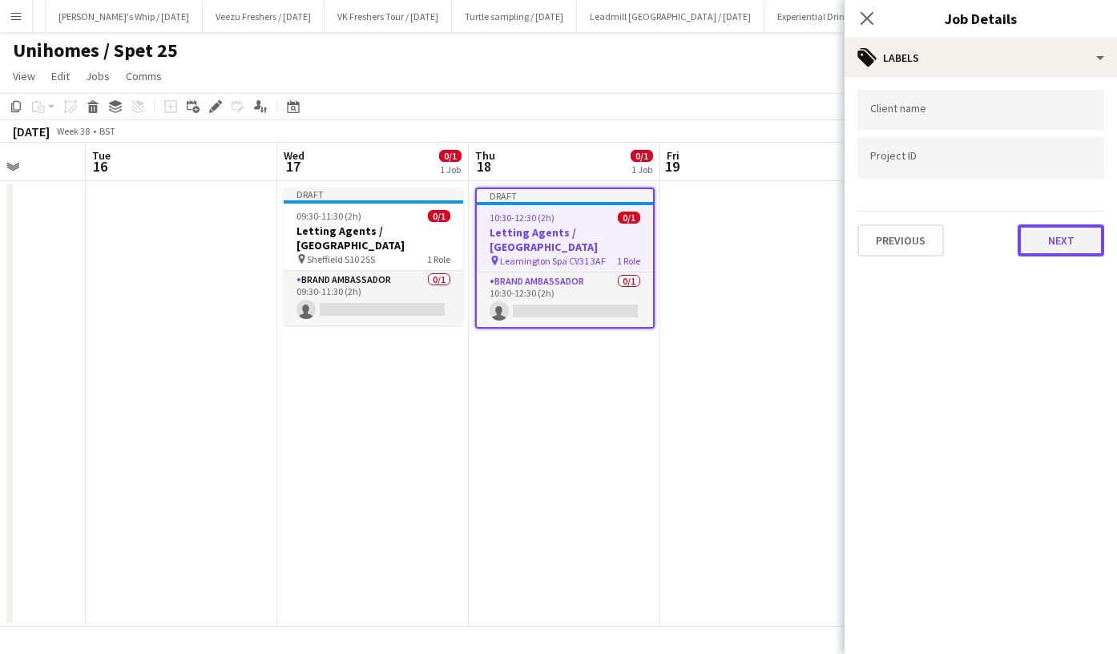
click at [1052, 236] on button "Next" at bounding box center [1061, 240] width 87 height 32
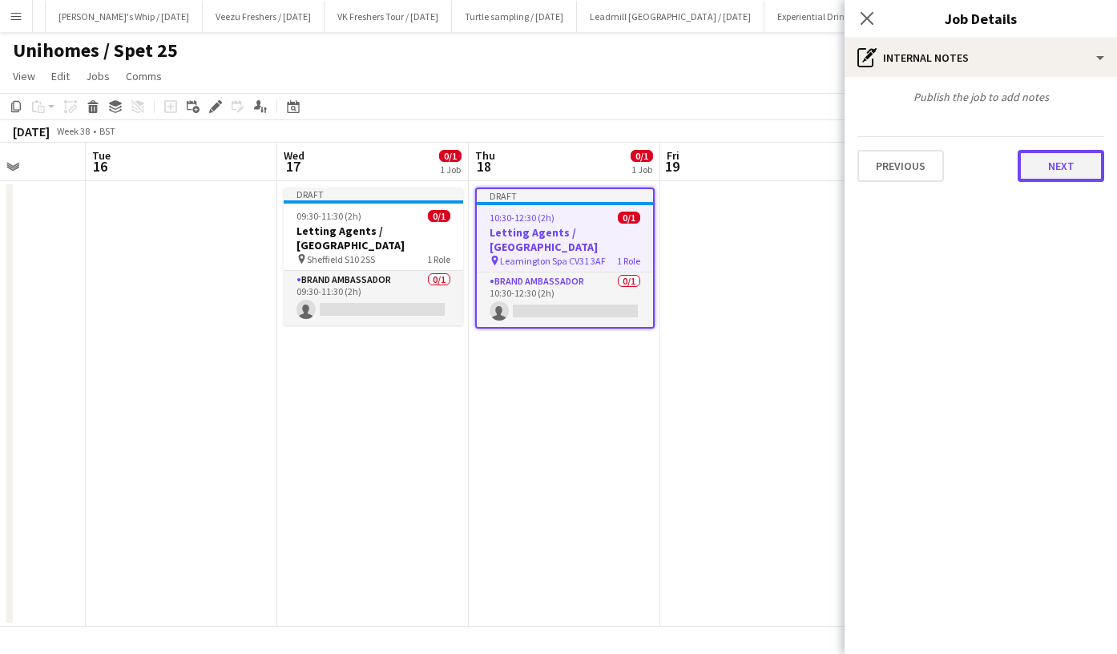
click at [1064, 164] on button "Next" at bounding box center [1061, 166] width 87 height 32
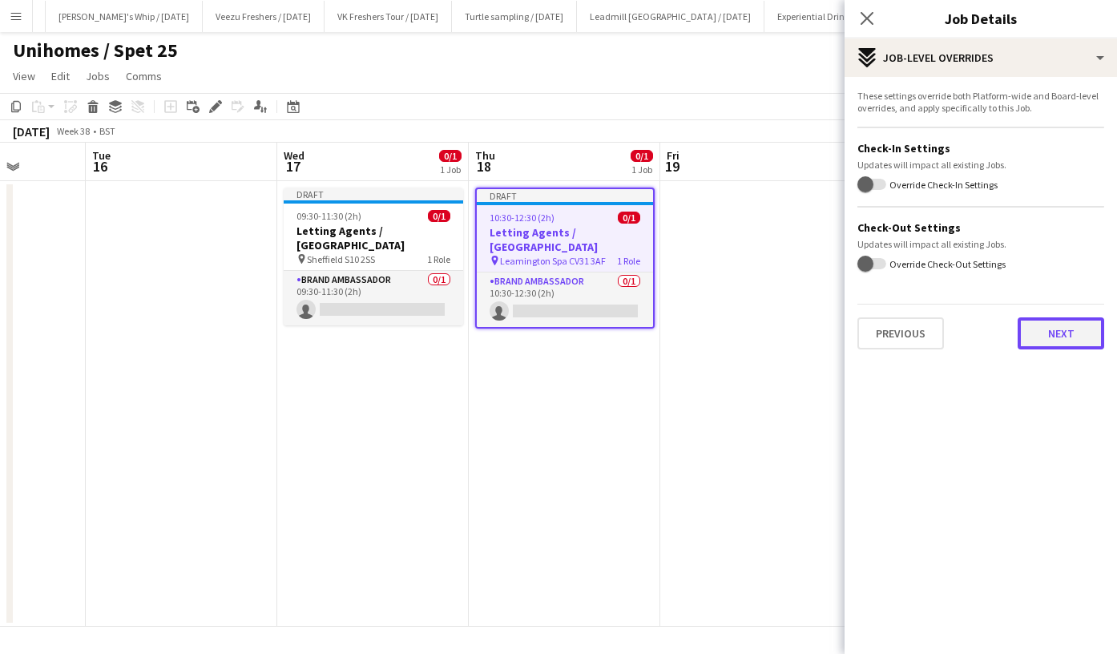
click at [1061, 336] on button "Next" at bounding box center [1061, 333] width 87 height 32
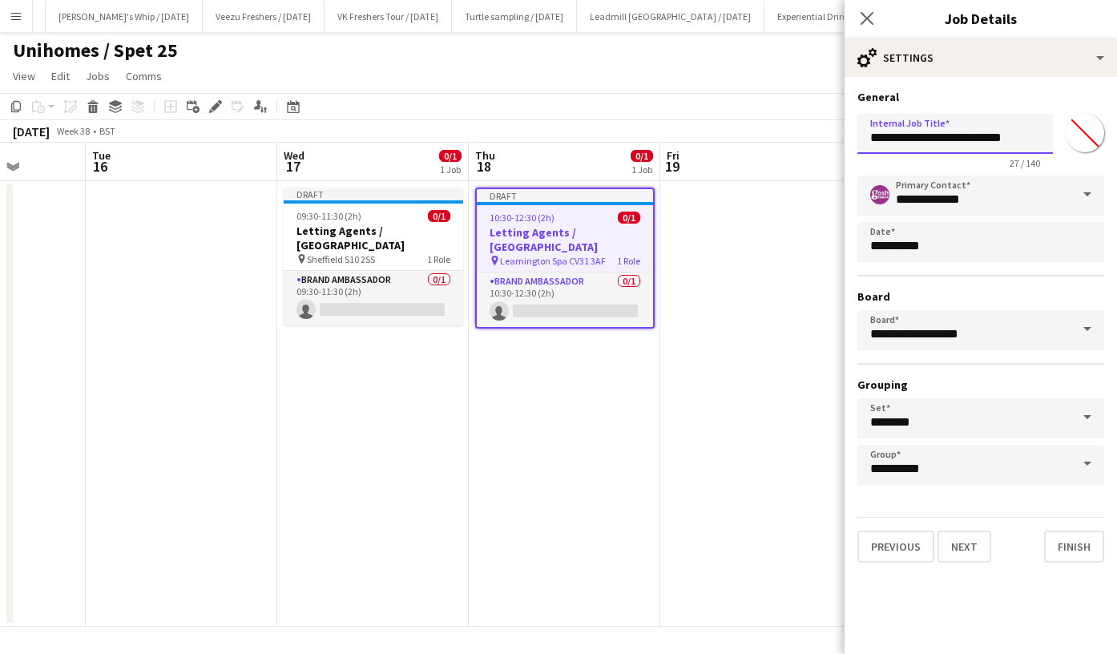
click at [1029, 143] on input "**********" at bounding box center [956, 134] width 196 height 40
type input "**********"
click at [969, 540] on button "Next" at bounding box center [965, 547] width 54 height 32
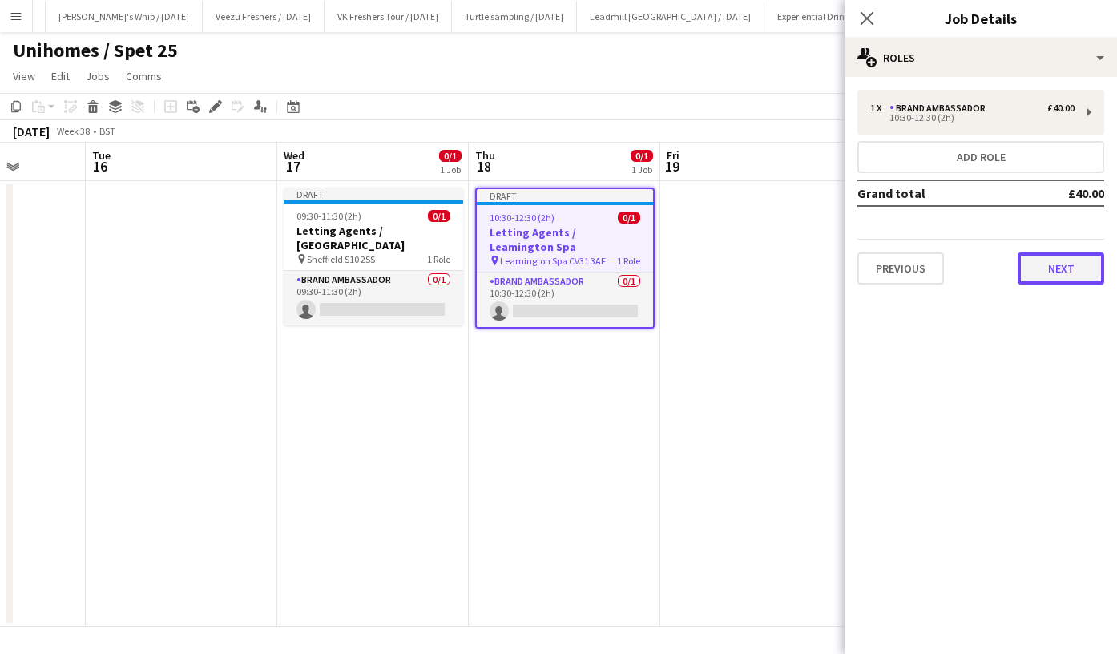
click at [1079, 257] on button "Next" at bounding box center [1061, 269] width 87 height 32
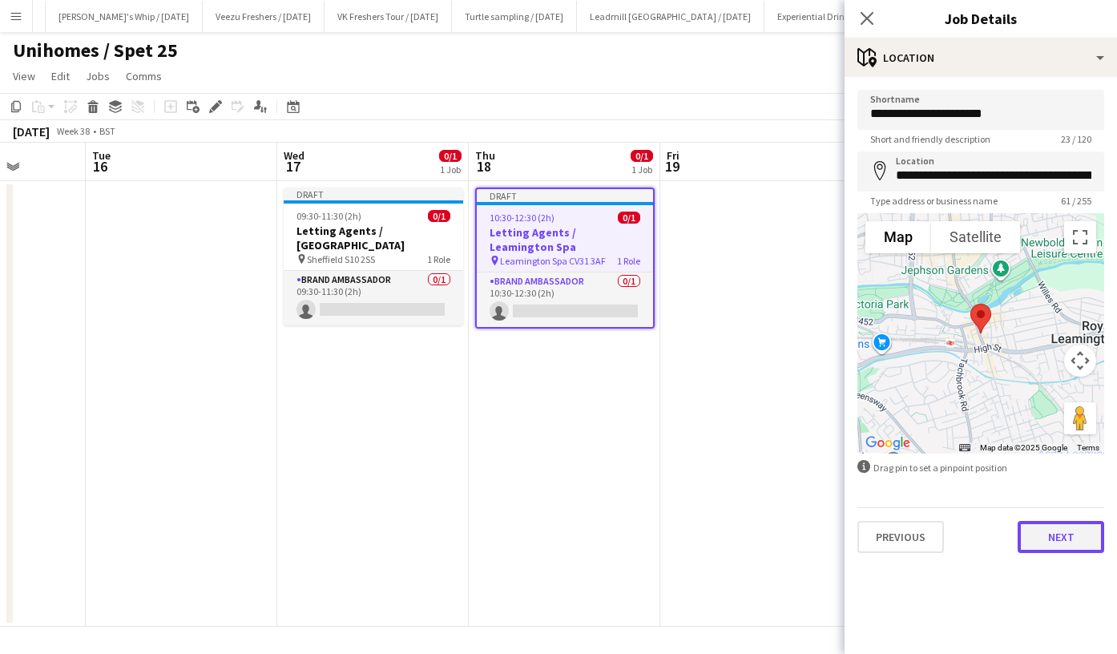
click at [1079, 541] on button "Next" at bounding box center [1061, 537] width 87 height 32
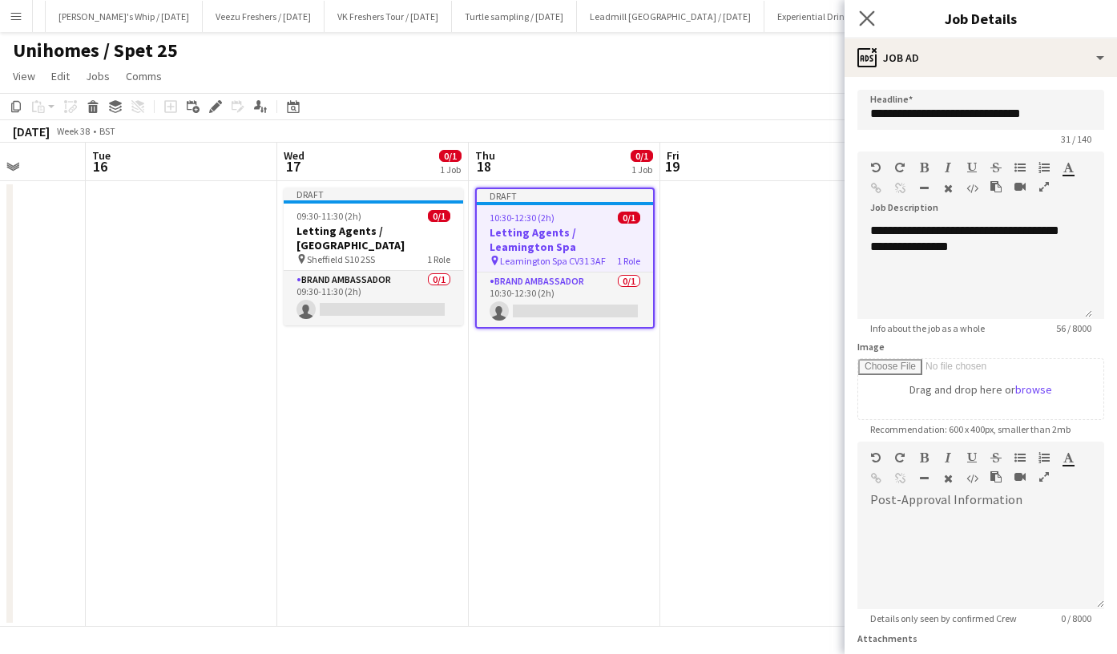
click at [876, 22] on app-icon "Close pop-in" at bounding box center [867, 18] width 23 height 23
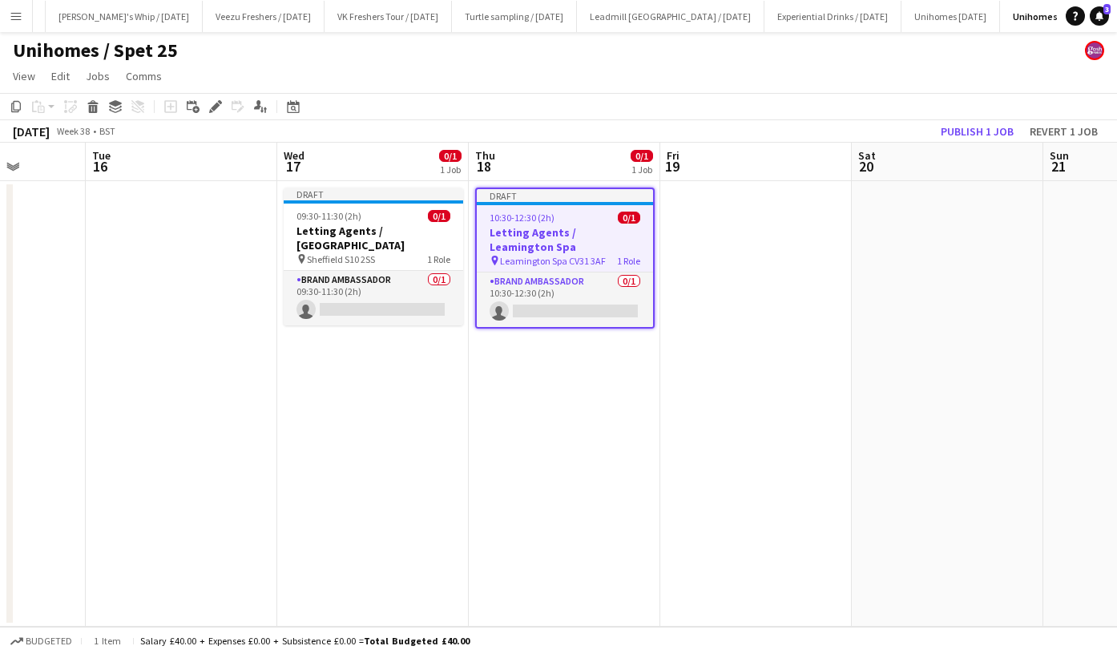
click at [579, 394] on app-date-cell "Draft 10:30-12:30 (2h) 0/1 Letting Agents / Leamington Spa pin Leamington Spa C…" at bounding box center [565, 404] width 192 height 446
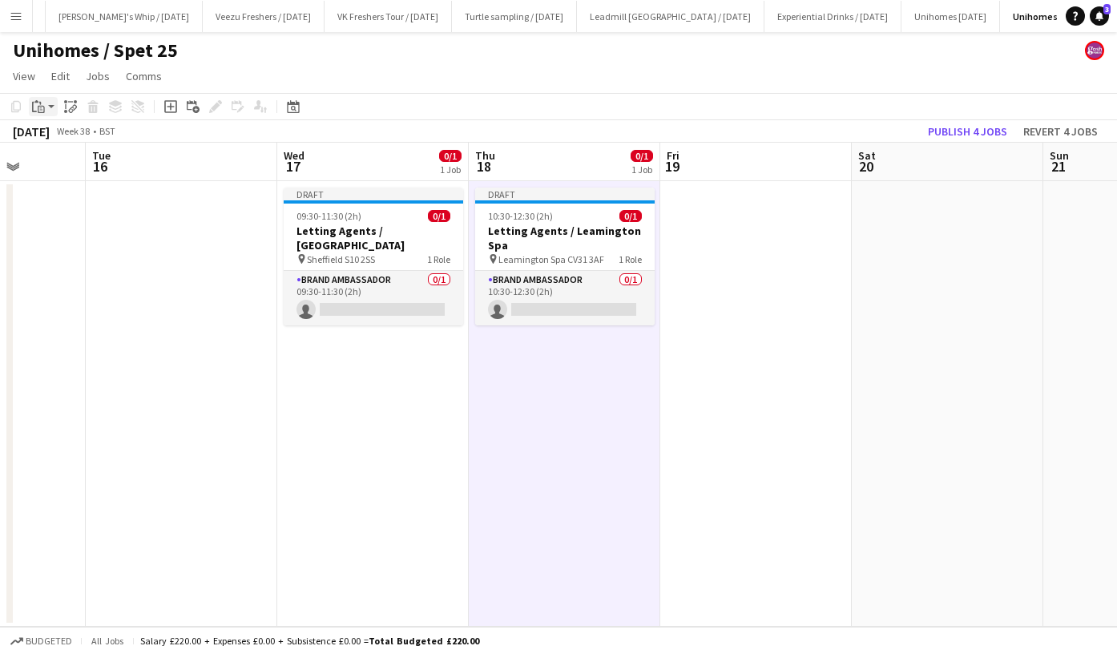
click at [43, 107] on icon at bounding box center [41, 109] width 7 height 7
click at [56, 135] on link "Paste Ctrl+V" at bounding box center [117, 137] width 151 height 14
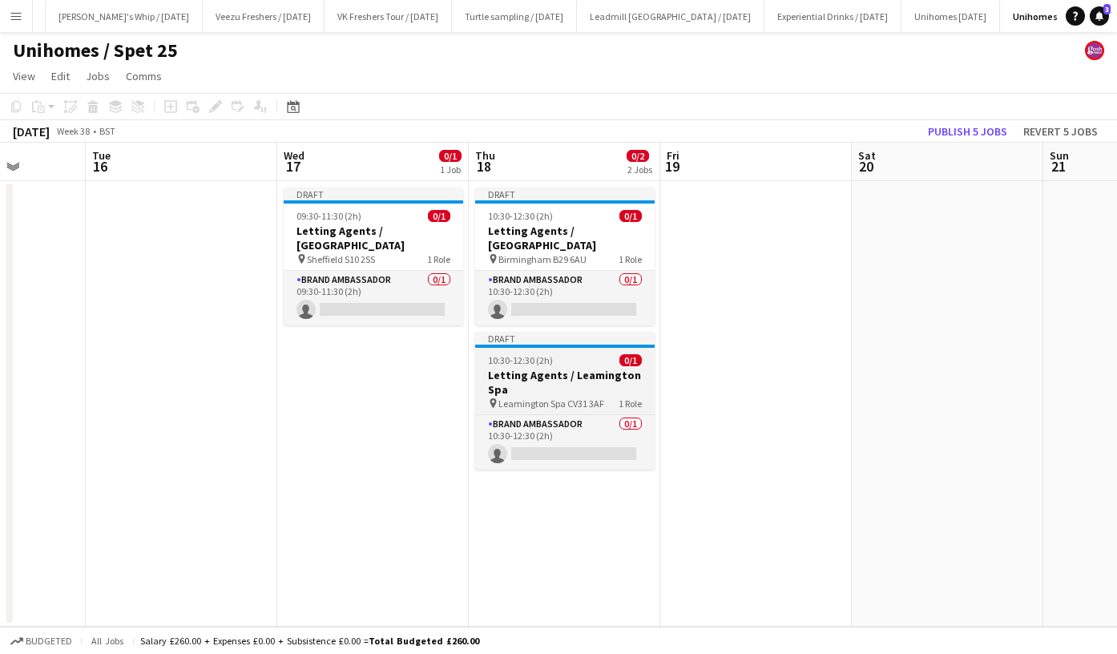
click at [555, 368] on h3 "Letting Agents / Leamington Spa" at bounding box center [565, 382] width 180 height 29
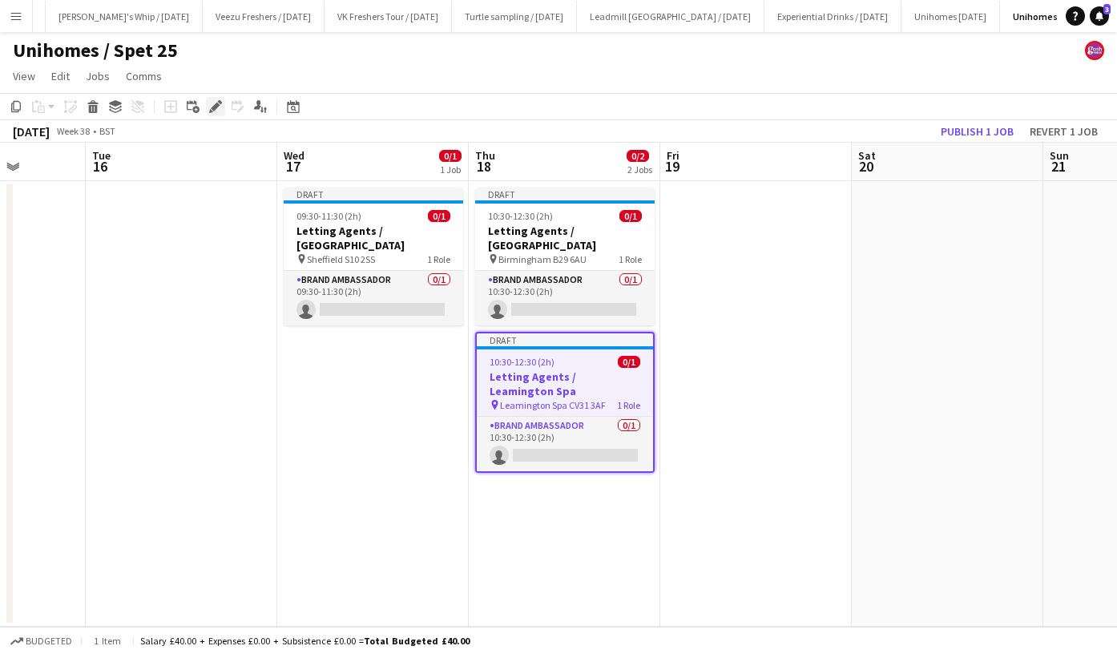
click at [218, 111] on icon "Edit" at bounding box center [215, 106] width 13 height 13
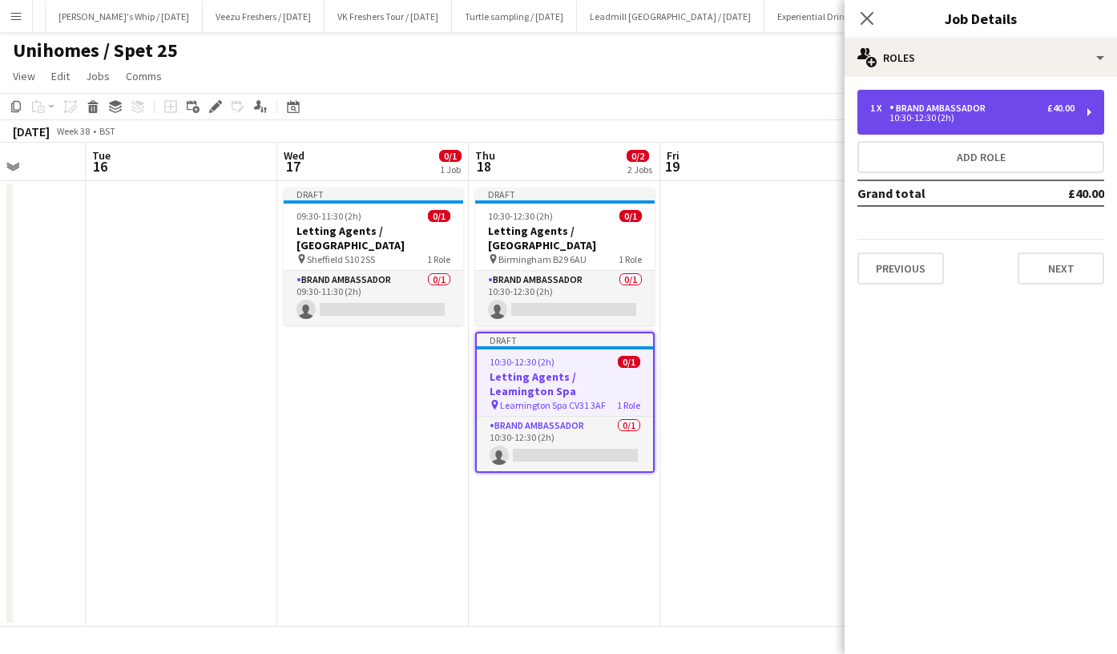
click at [964, 101] on div "1 x Brand Ambassador £40.00 10:30-12:30 (2h)" at bounding box center [981, 112] width 247 height 45
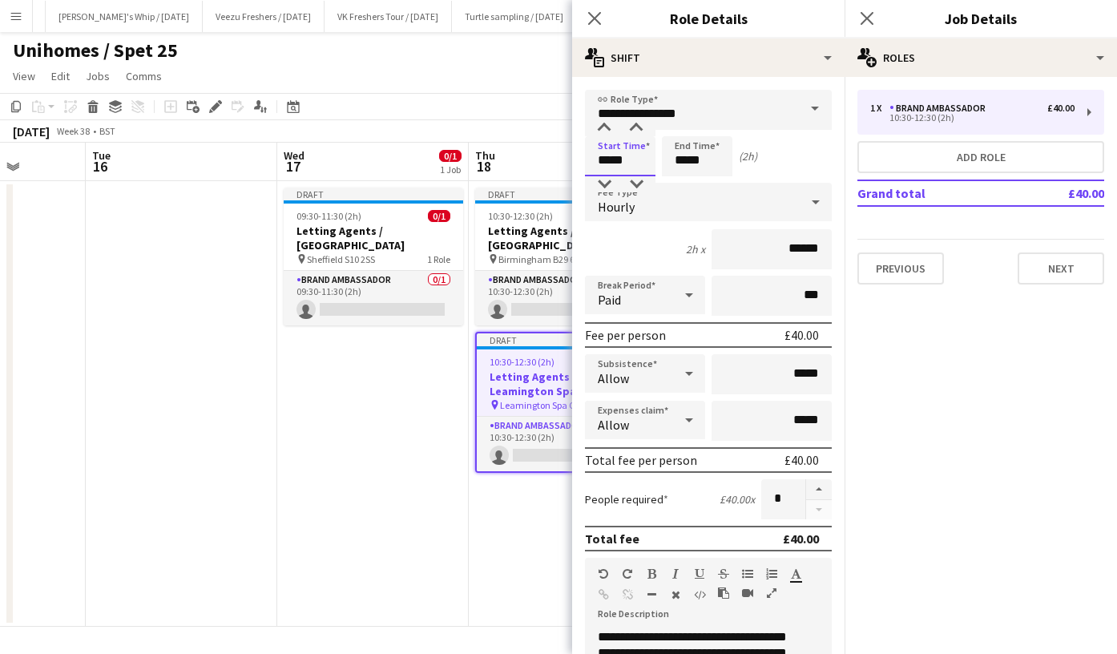
click at [627, 155] on input "*****" at bounding box center [620, 156] width 71 height 40
click at [603, 125] on div at bounding box center [604, 128] width 32 height 16
click at [603, 184] on div at bounding box center [604, 184] width 32 height 16
type input "*****"
click at [603, 184] on div at bounding box center [604, 184] width 32 height 16
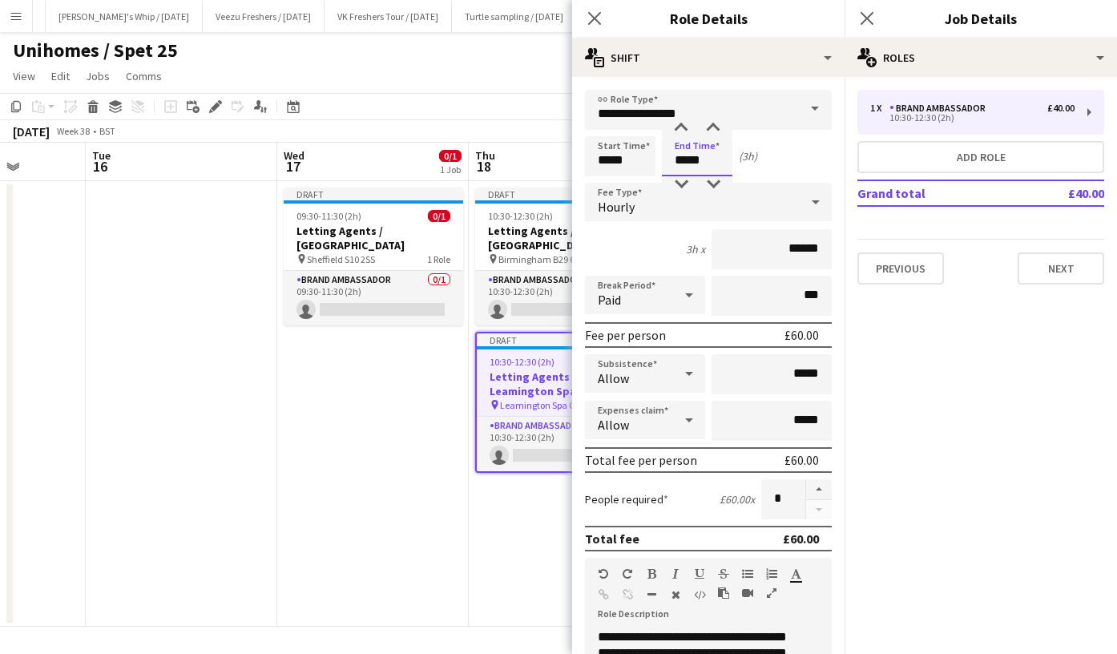
click at [697, 157] on input "*****" at bounding box center [697, 156] width 71 height 40
click at [683, 128] on div at bounding box center [681, 128] width 32 height 16
type input "*****"
click at [683, 128] on div at bounding box center [681, 128] width 32 height 16
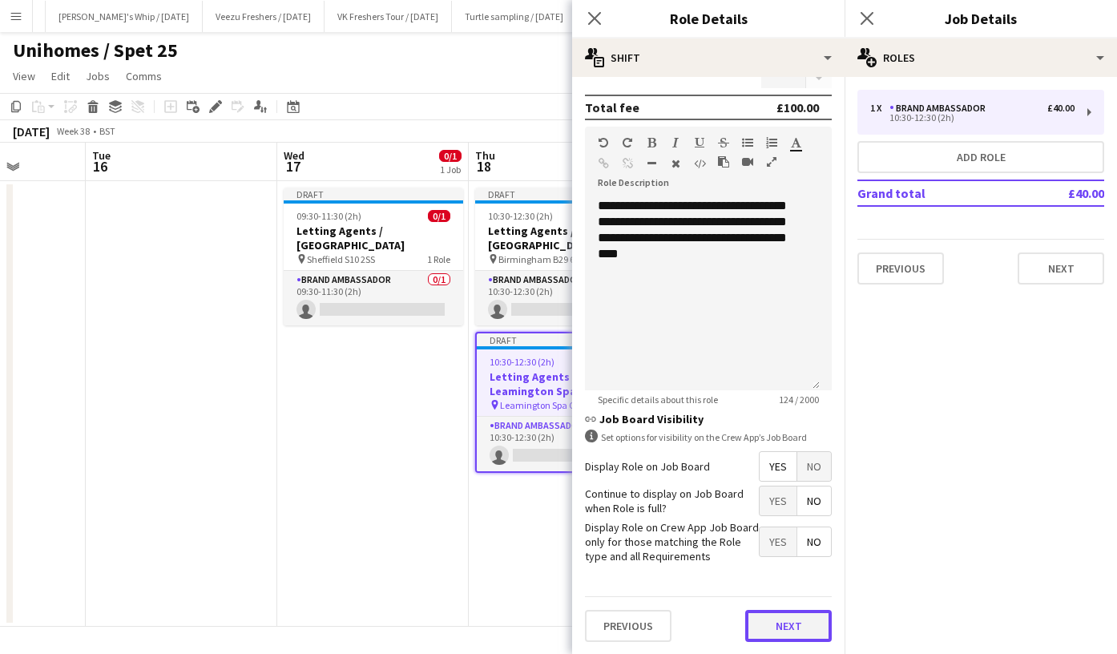
click at [788, 619] on button "Next" at bounding box center [788, 626] width 87 height 32
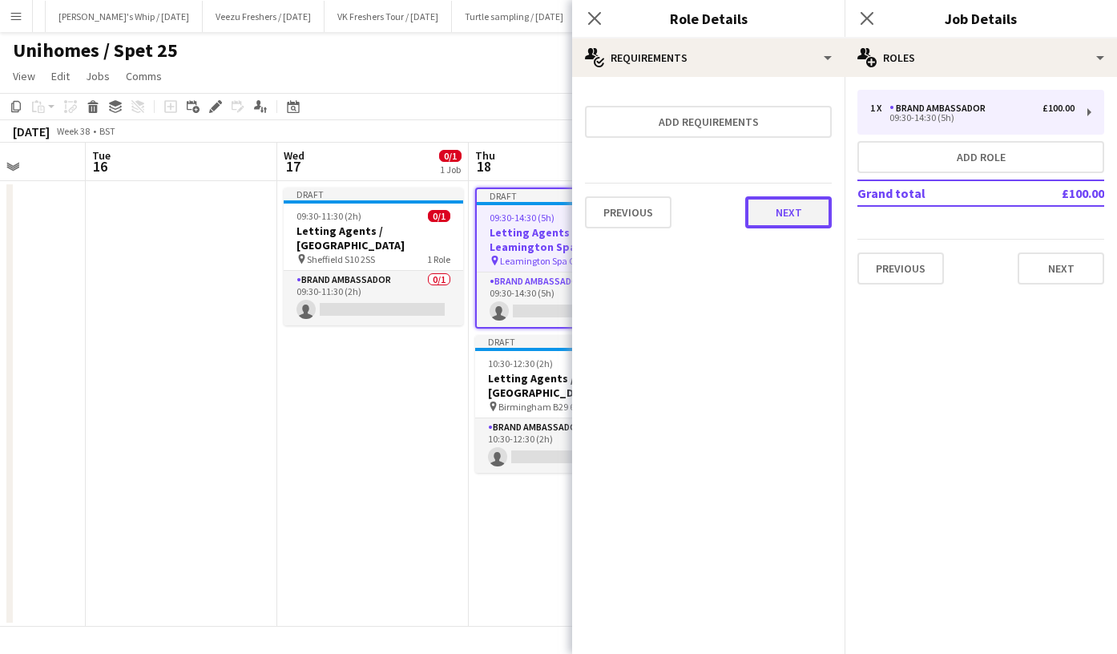
click at [801, 214] on button "Next" at bounding box center [788, 212] width 87 height 32
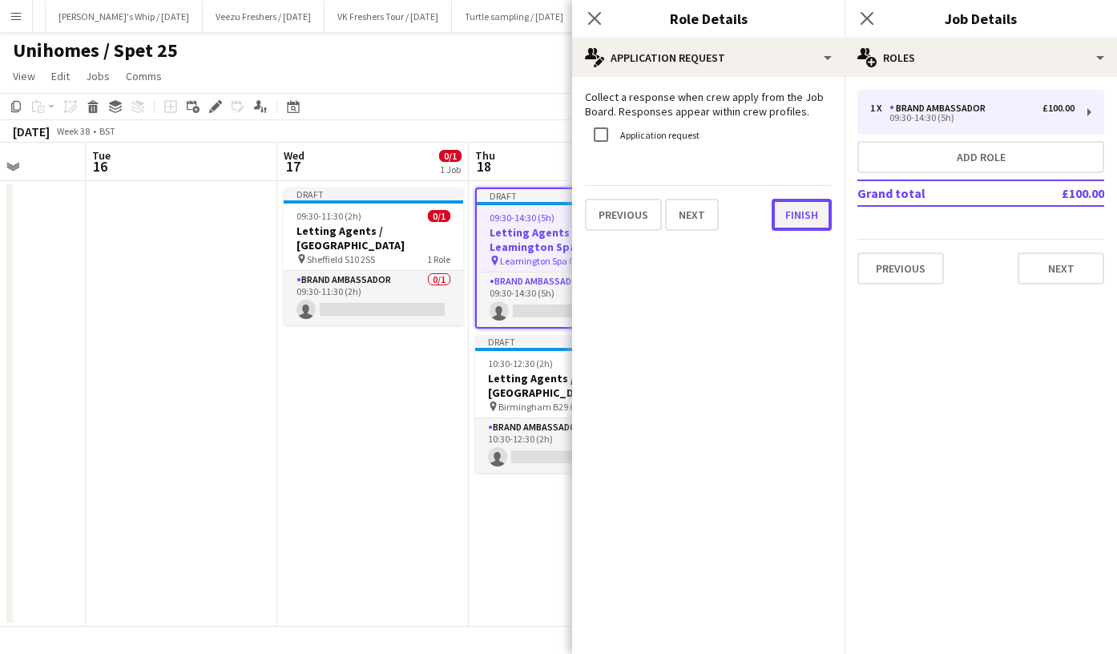
click at [801, 214] on button "Finish" at bounding box center [802, 215] width 60 height 32
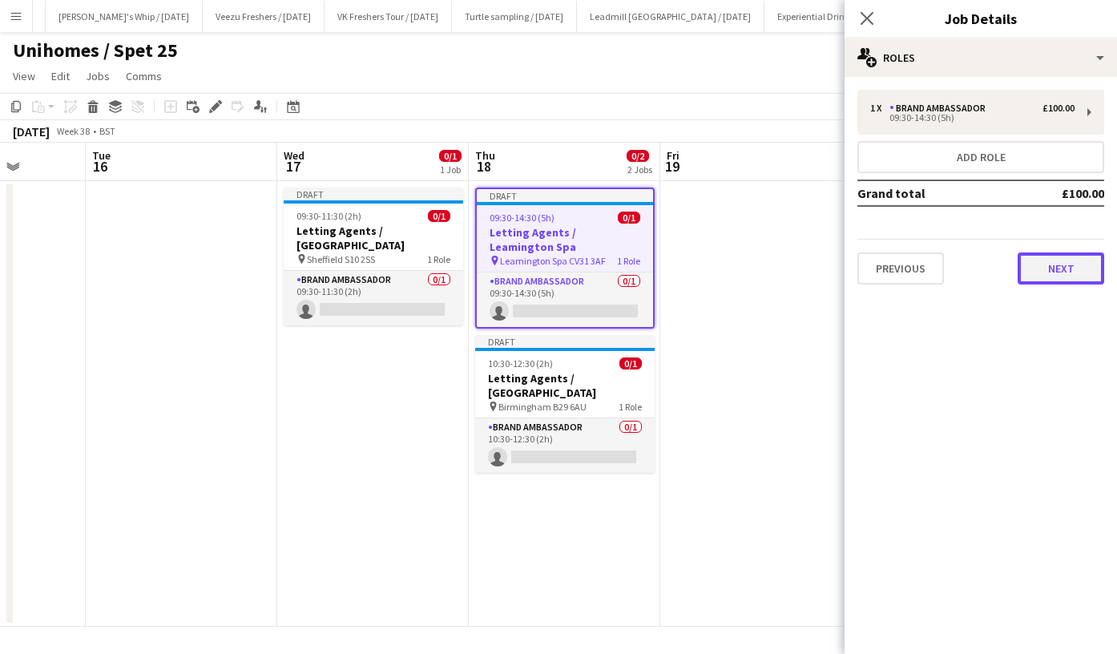
click at [1071, 272] on button "Next" at bounding box center [1061, 269] width 87 height 32
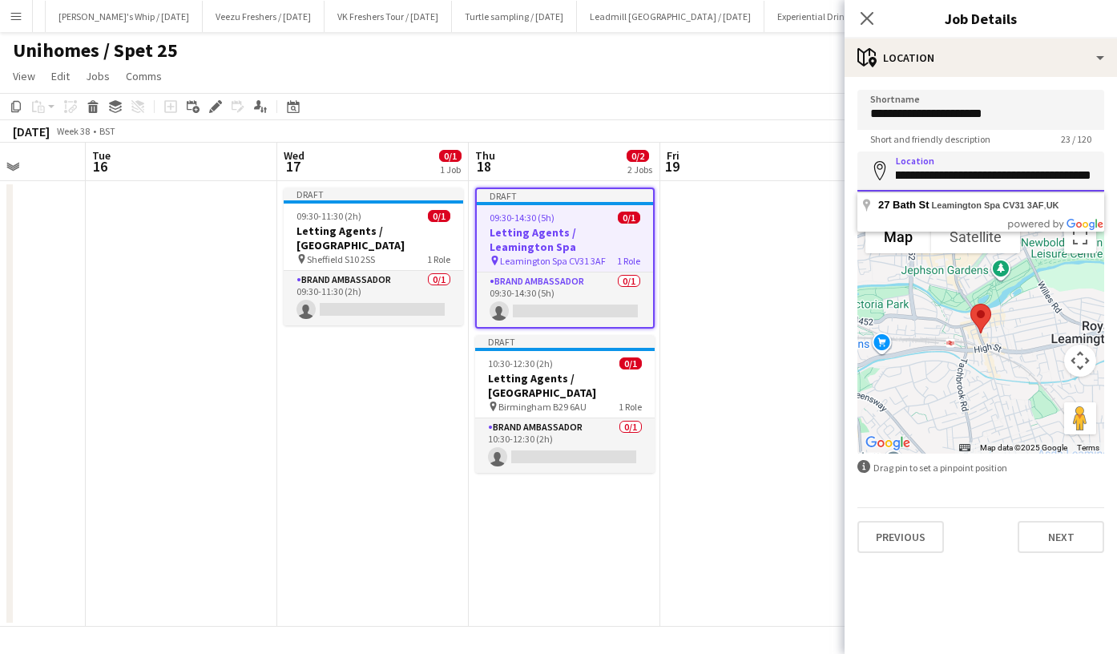
scroll to position [0, 147]
drag, startPoint x: 897, startPoint y: 176, endPoint x: 1117, endPoint y: 189, distance: 220.9
click at [1117, 189] on html "Menu Boards Boards Boards All jobs Status Workforce Workforce My Workforce Recr…" at bounding box center [558, 327] width 1117 height 654
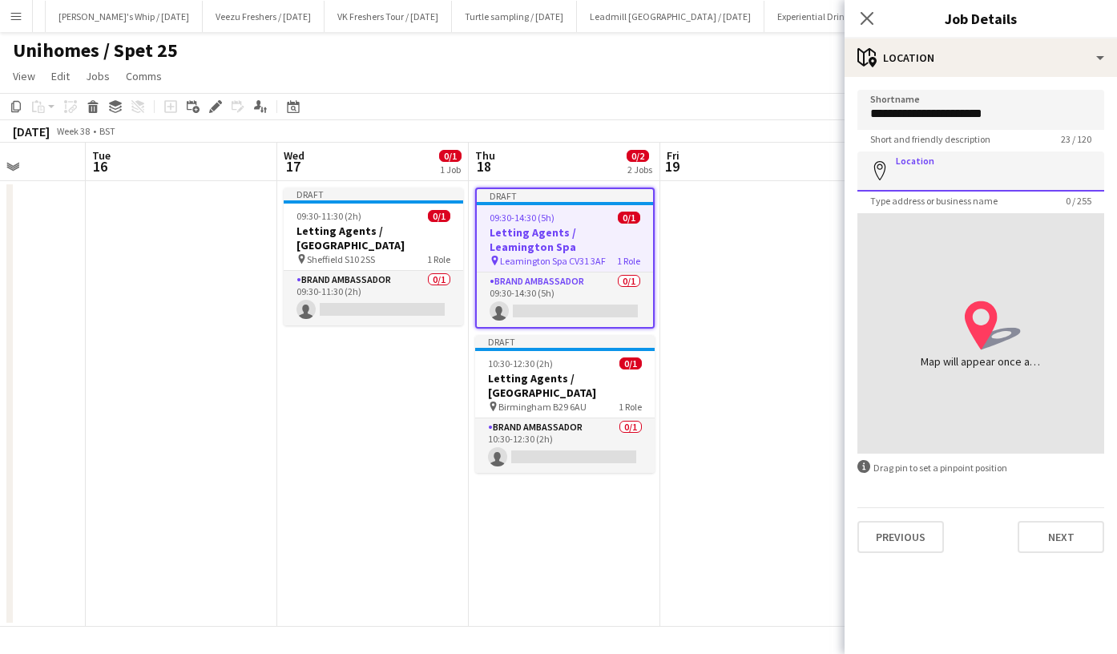
paste input "**********"
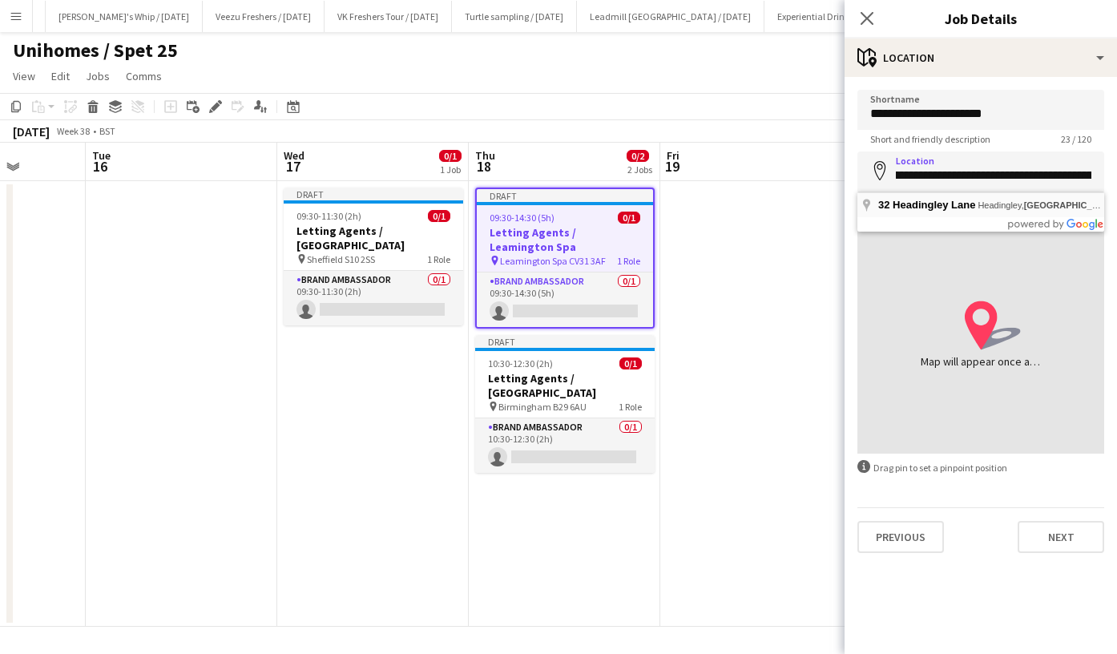
type input "**********"
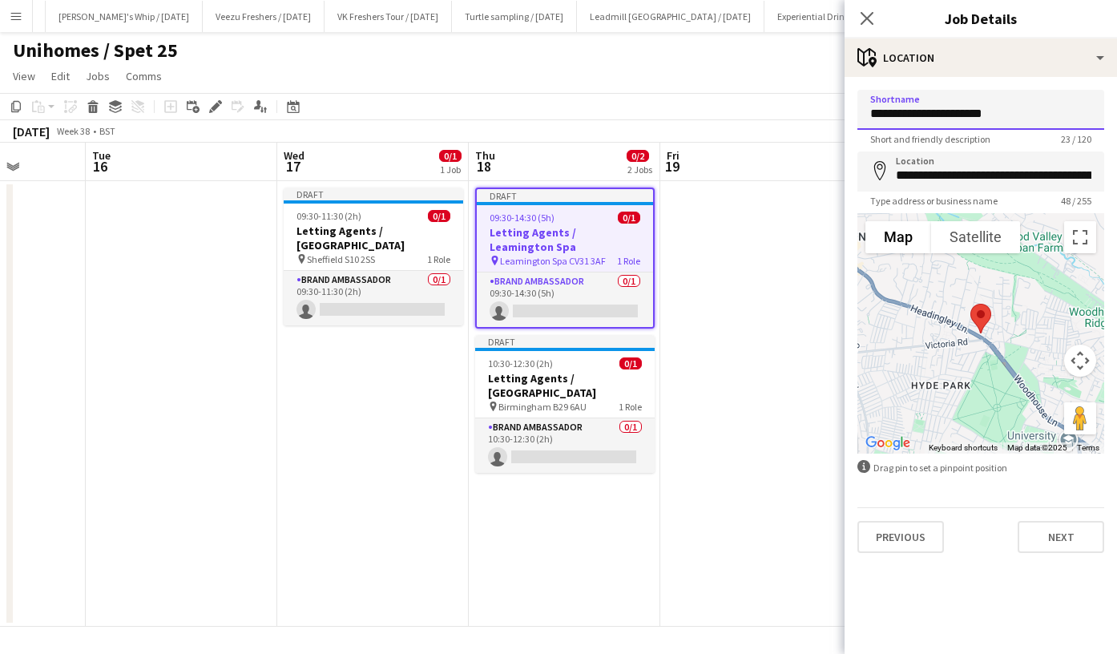
drag, startPoint x: 1031, startPoint y: 113, endPoint x: 798, endPoint y: 102, distance: 232.7
click at [798, 102] on body "Menu Boards Boards Boards All jobs Status Workforce Workforce My Workforce Recr…" at bounding box center [558, 327] width 1117 height 654
paste input "**********"
type input "**********"
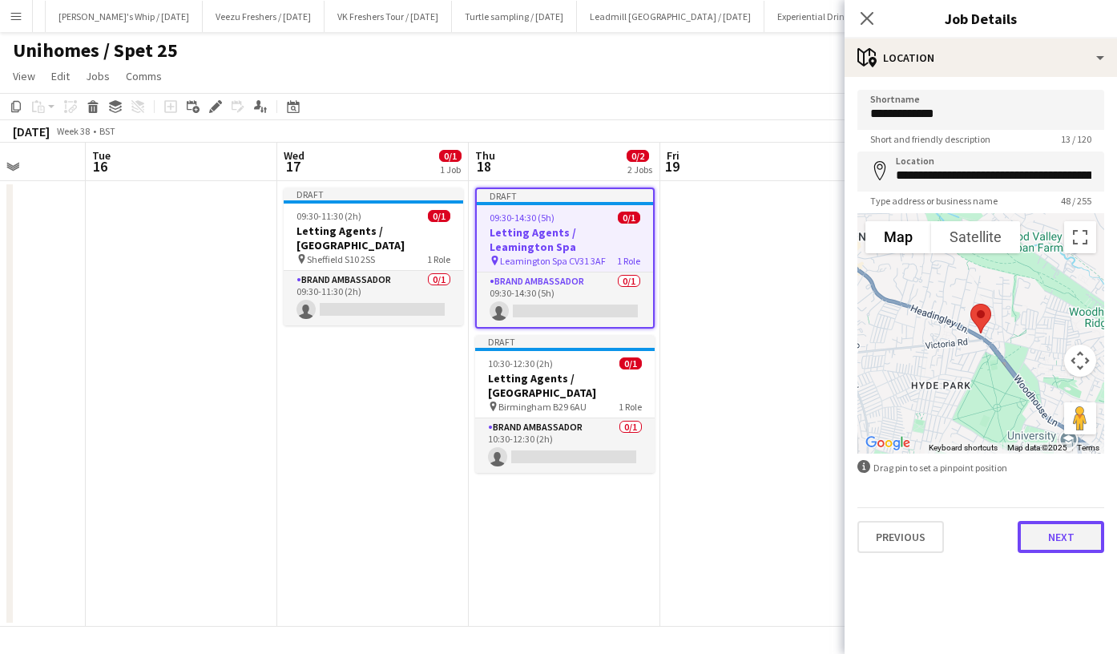
click at [1044, 531] on button "Next" at bounding box center [1061, 537] width 87 height 32
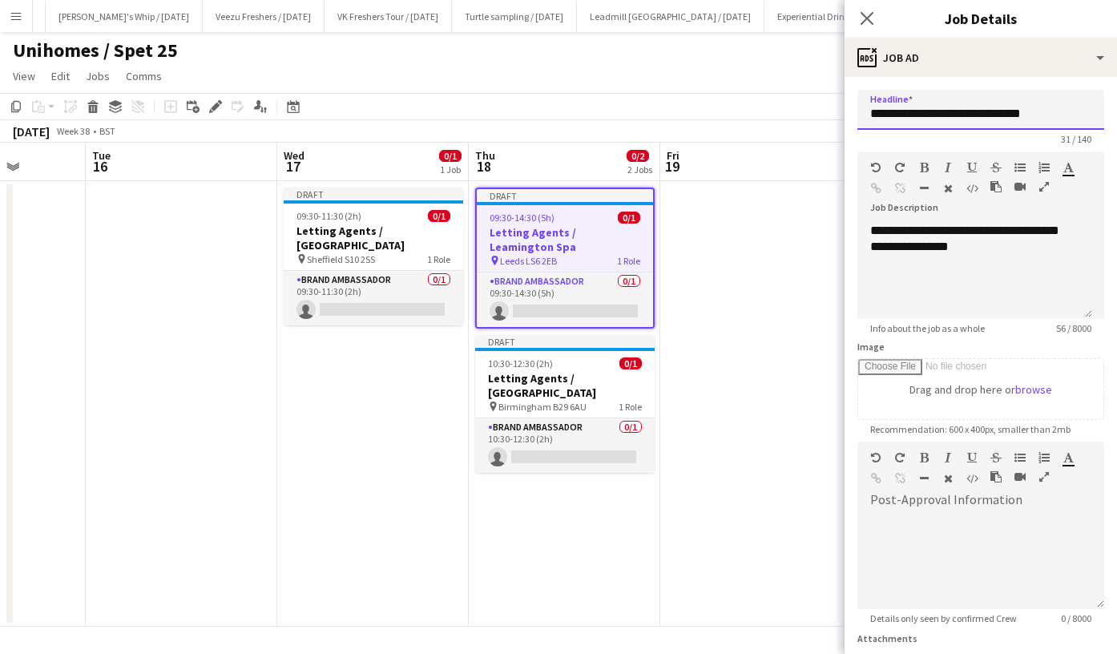
click at [1056, 106] on input "**********" at bounding box center [981, 110] width 247 height 40
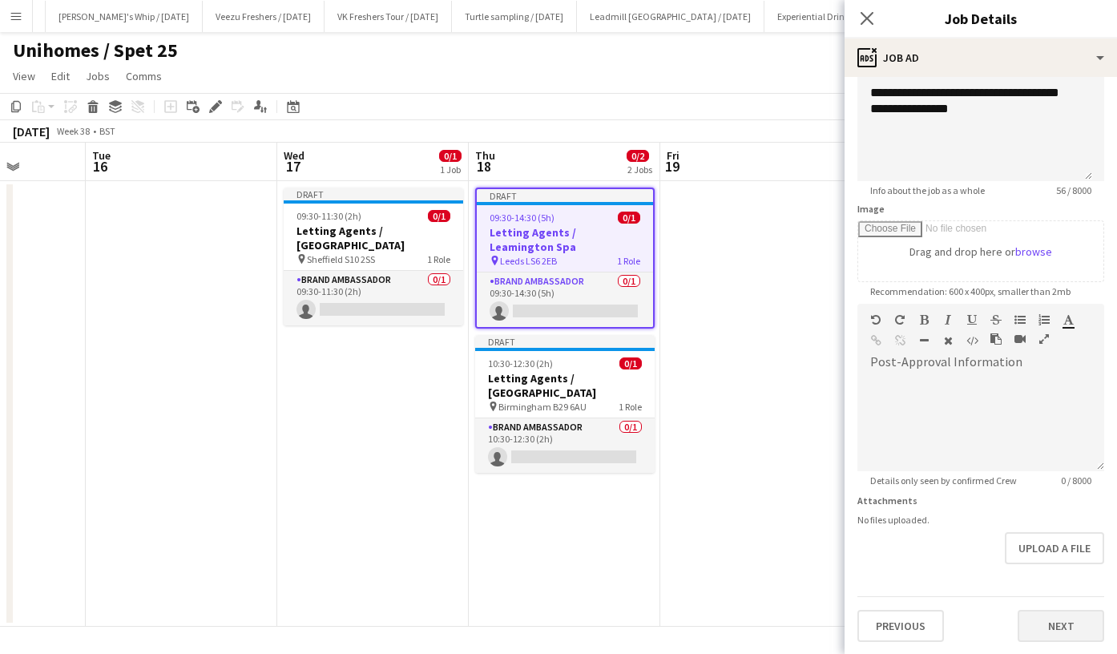
type input "**********"
click at [1055, 617] on button "Next" at bounding box center [1061, 626] width 87 height 32
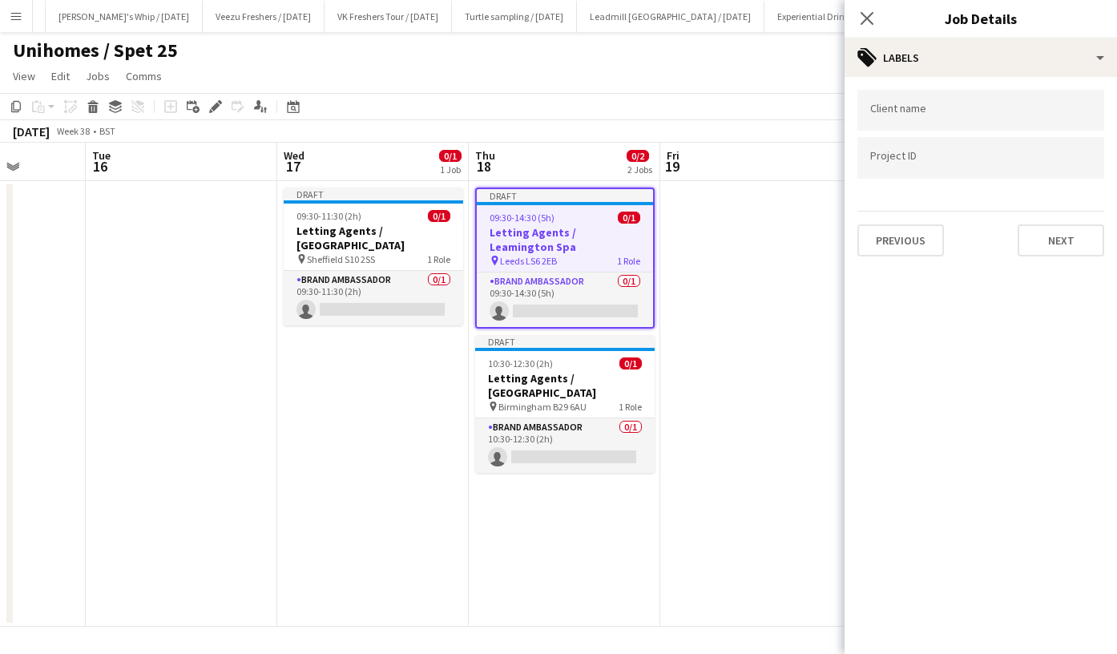
scroll to position [0, 0]
click at [1060, 244] on button "Next" at bounding box center [1061, 240] width 87 height 32
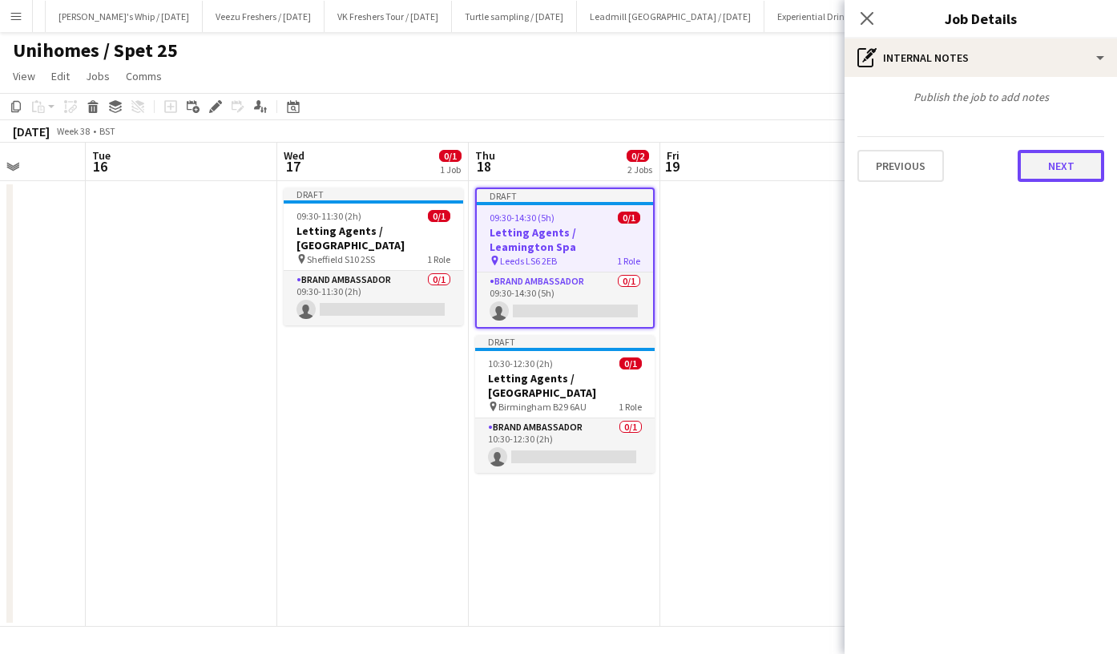
click at [1052, 176] on button "Next" at bounding box center [1061, 166] width 87 height 32
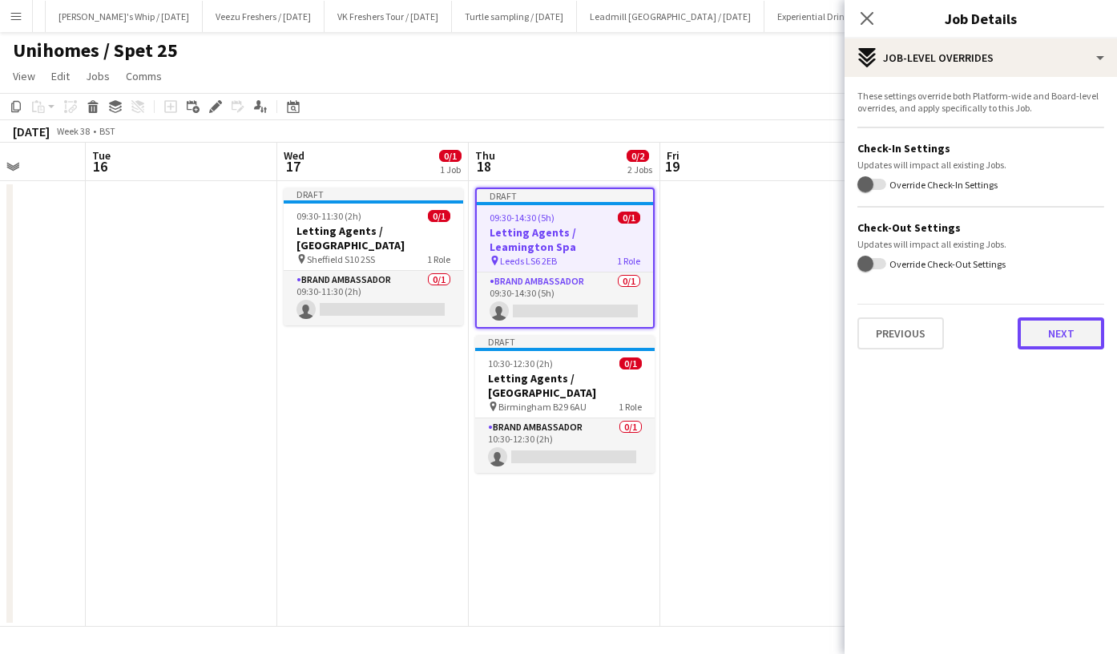
click at [1049, 334] on button "Next" at bounding box center [1061, 333] width 87 height 32
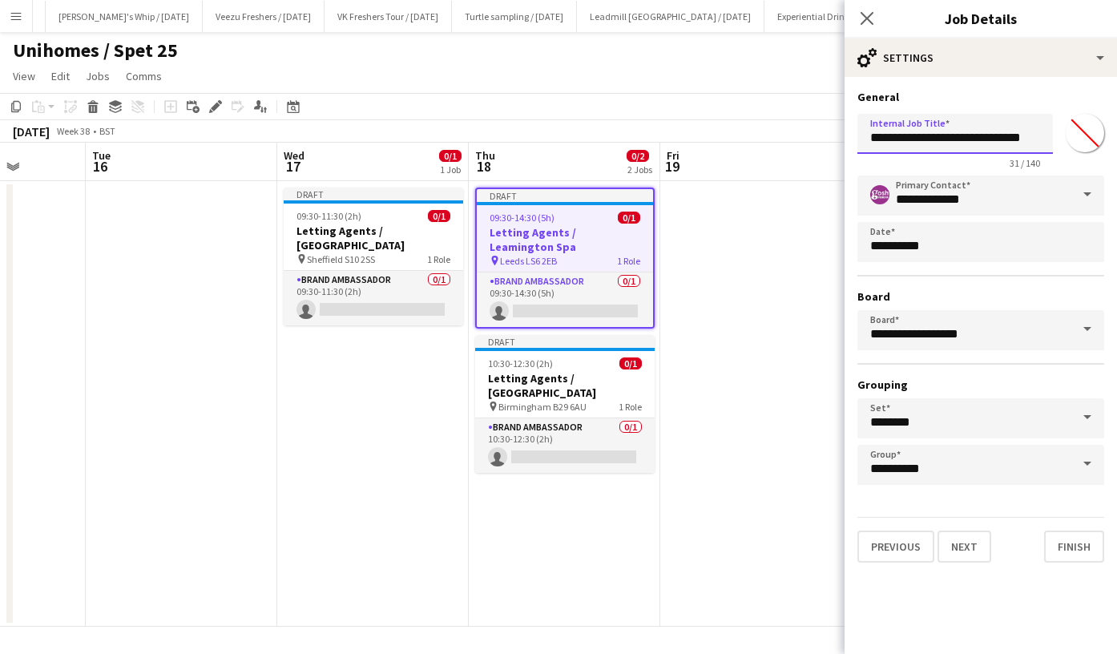
click at [972, 137] on input "**********" at bounding box center [956, 134] width 196 height 40
type input "**********"
click at [1079, 544] on button "Finish" at bounding box center [1074, 547] width 60 height 32
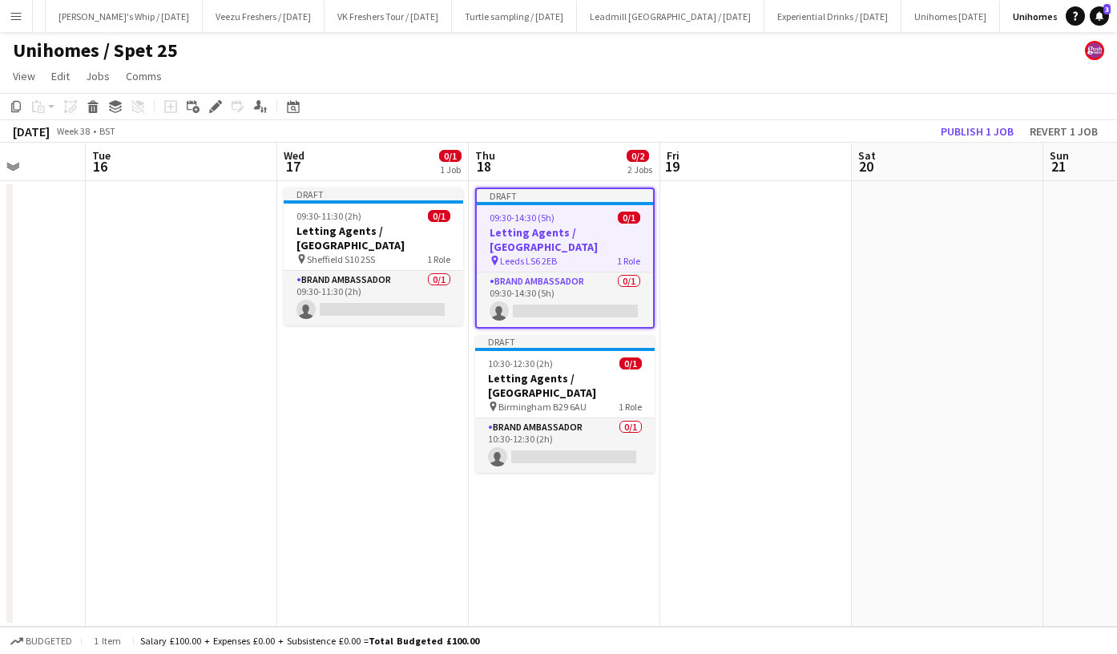
click at [823, 261] on app-date-cell at bounding box center [757, 404] width 192 height 446
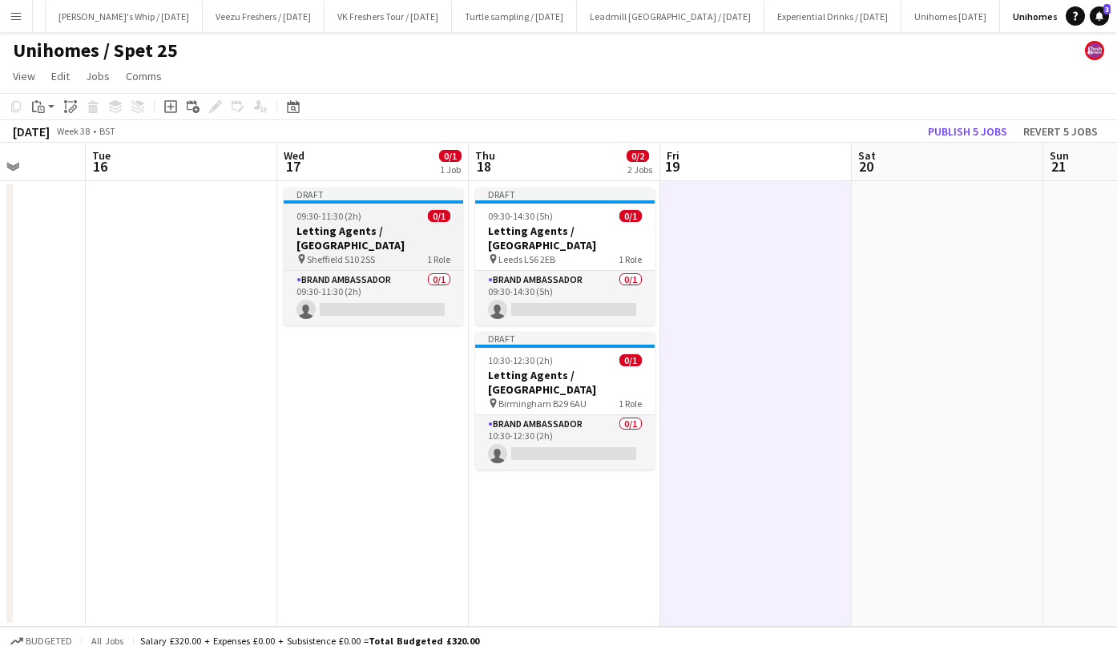
click at [344, 224] on h3 "Letting Agents / Sheffield" at bounding box center [374, 238] width 180 height 29
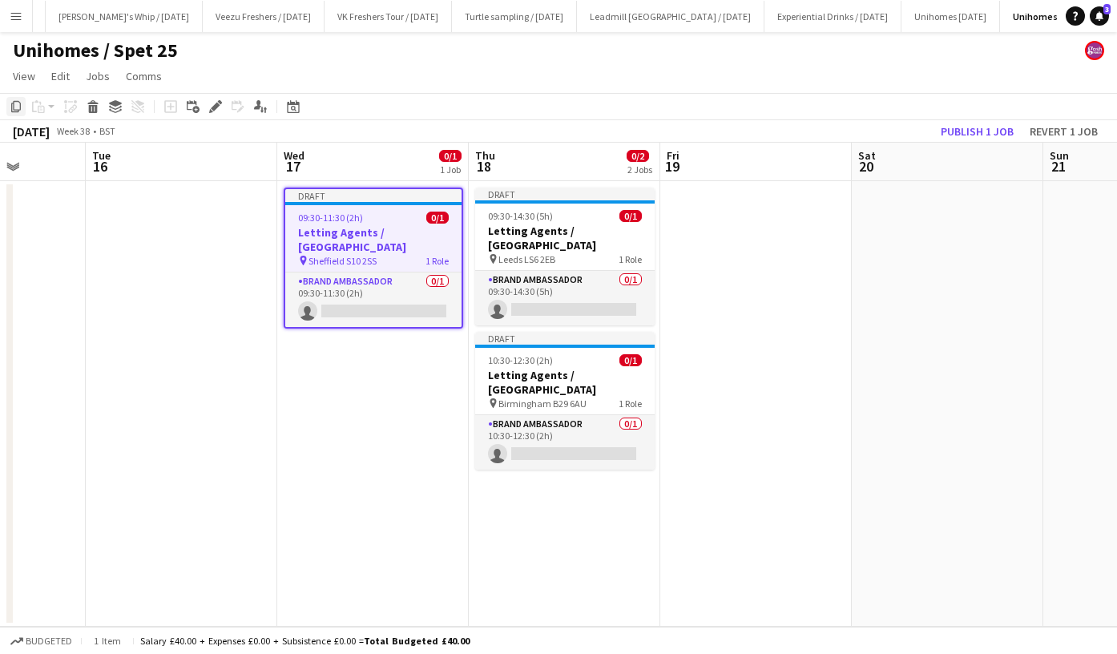
click at [14, 111] on icon at bounding box center [16, 106] width 10 height 11
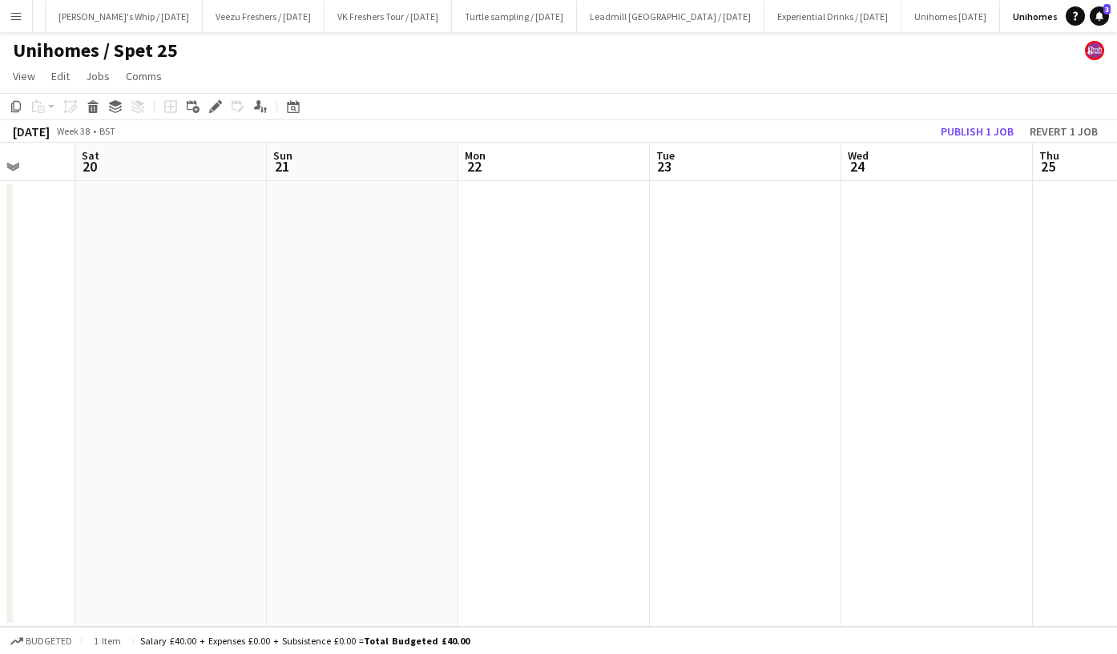
scroll to position [0, 503]
click at [677, 263] on app-date-cell at bounding box center [743, 404] width 192 height 446
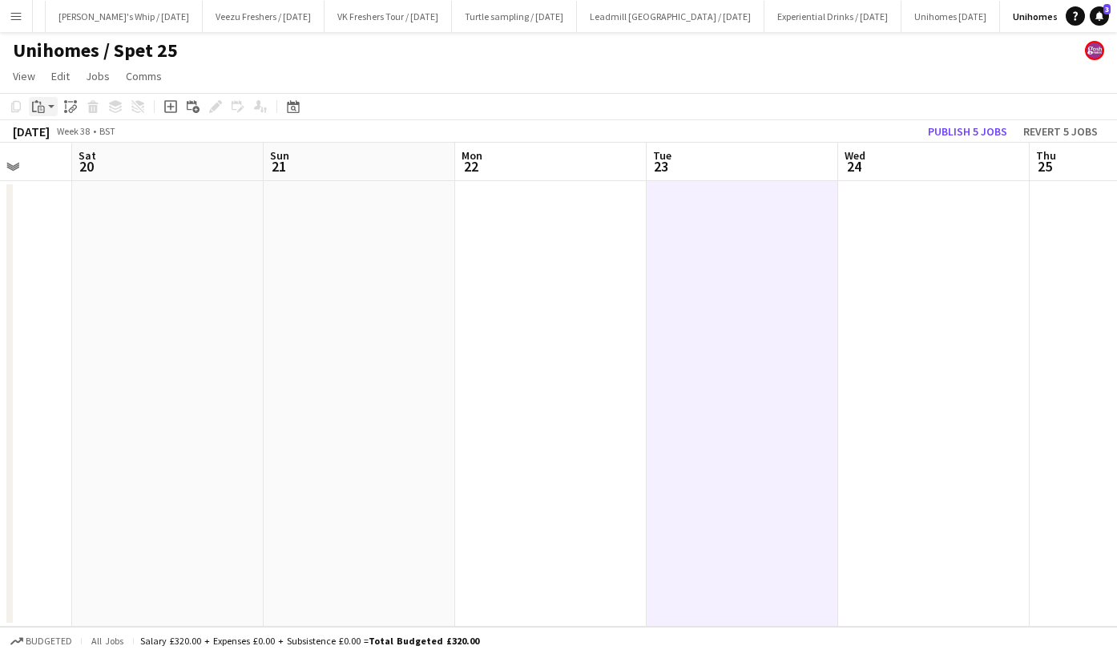
click at [49, 104] on app-action-btn "Paste" at bounding box center [43, 106] width 29 height 19
click at [59, 141] on link "Paste Ctrl+V" at bounding box center [117, 137] width 151 height 14
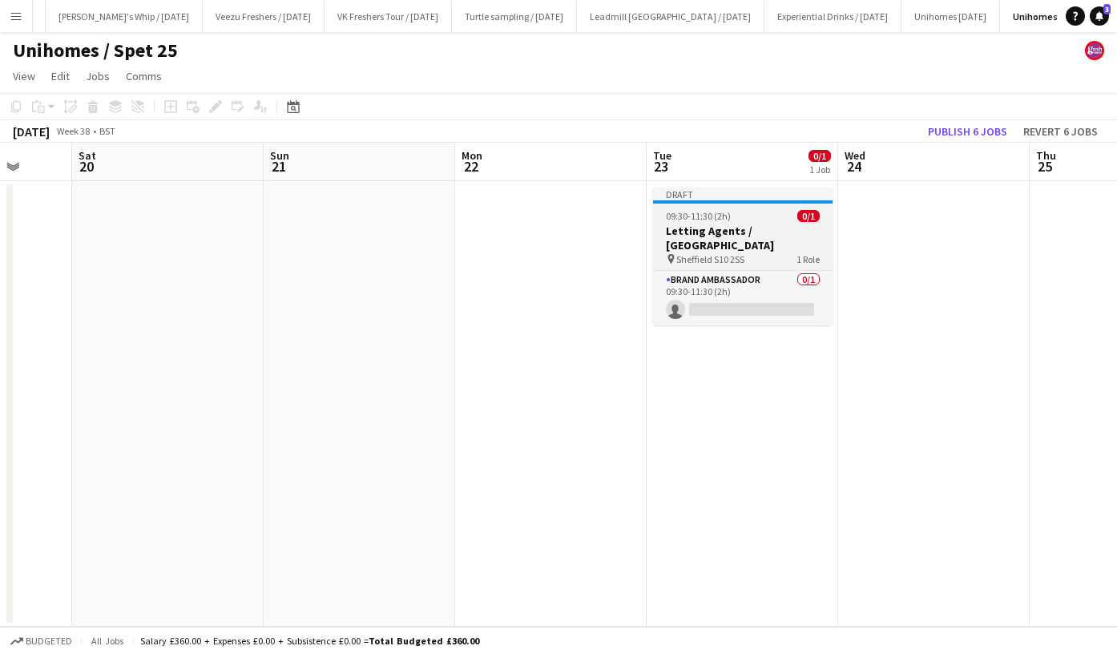
click at [703, 253] on div "pin Sheffield S10 2SS 1 Role" at bounding box center [743, 259] width 180 height 13
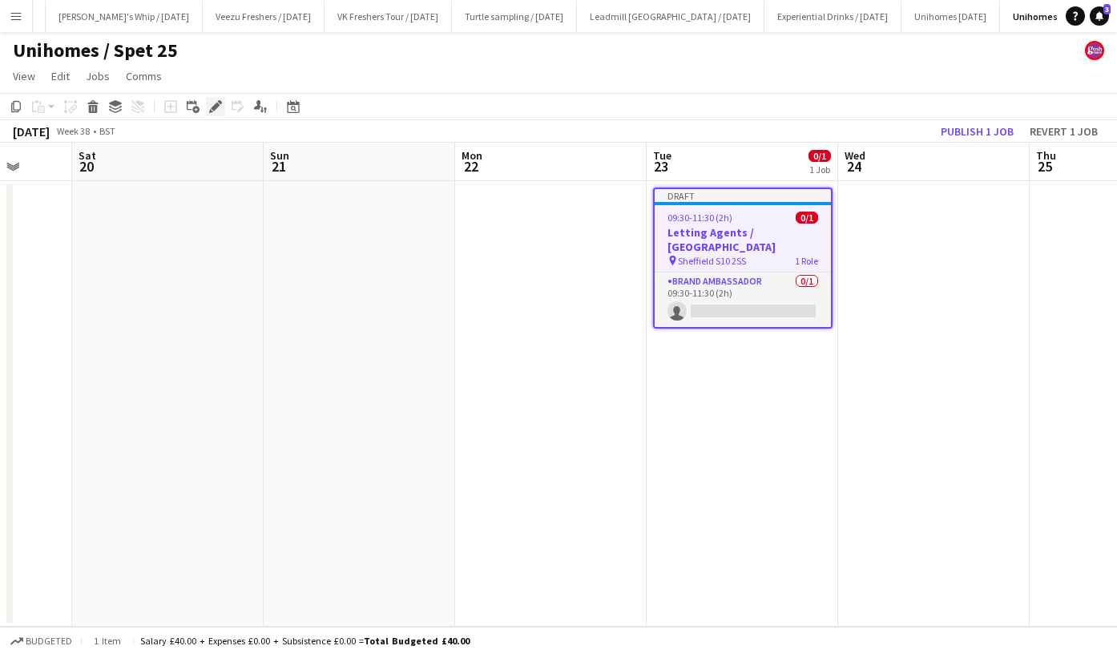
click at [220, 109] on icon "Edit" at bounding box center [215, 106] width 13 height 13
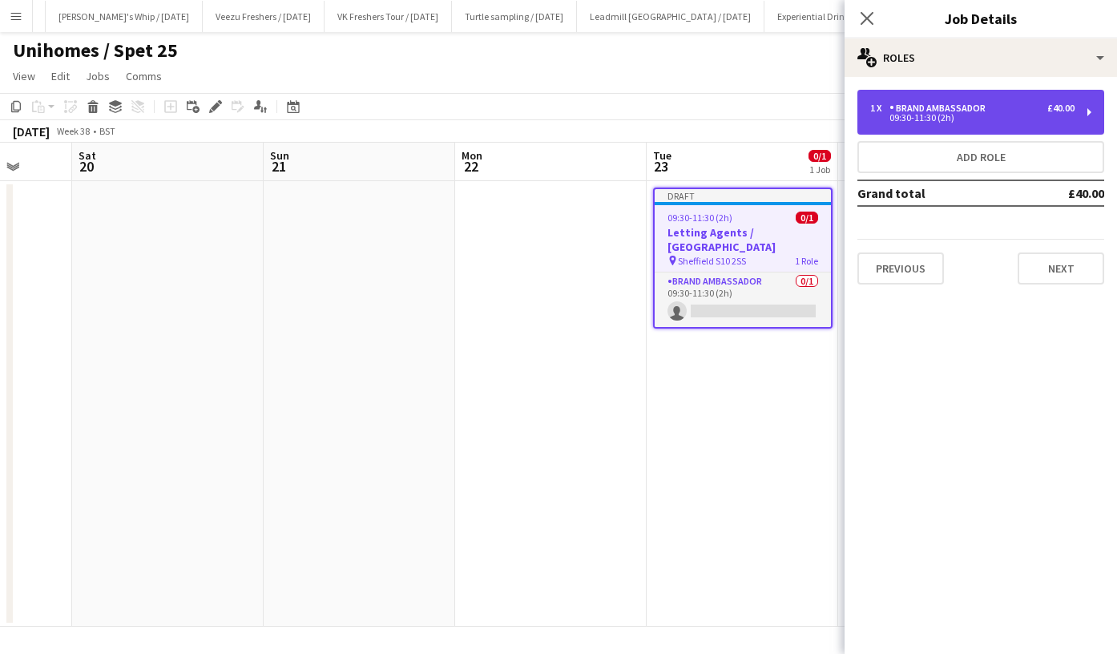
click at [915, 122] on div "09:30-11:30 (2h)" at bounding box center [973, 118] width 204 height 8
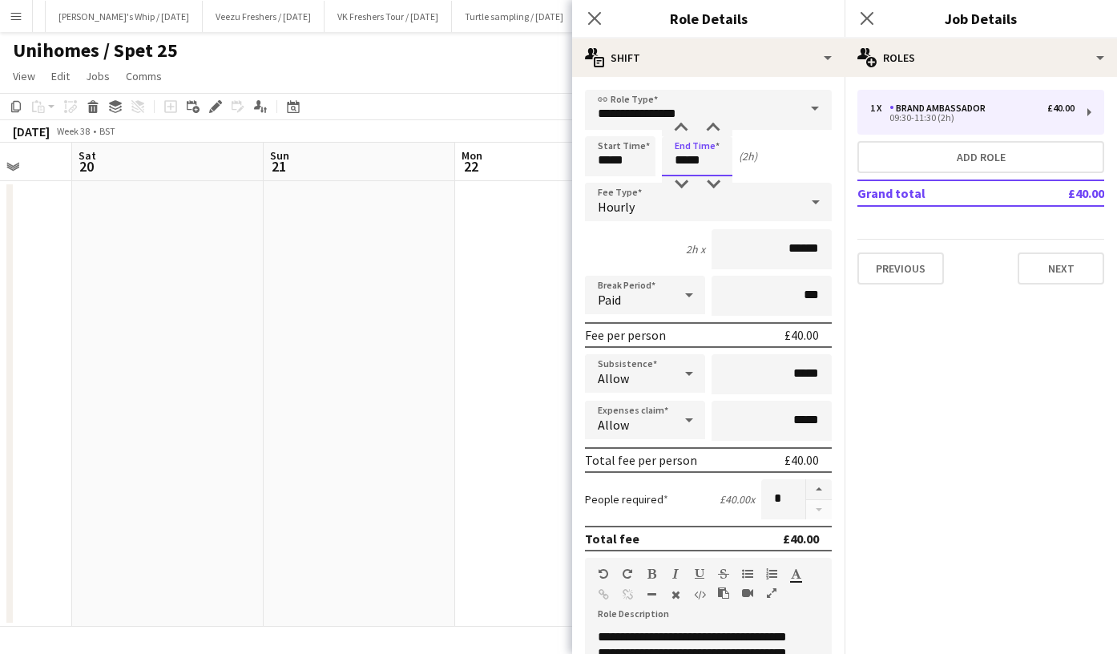
click at [682, 162] on input "*****" at bounding box center [697, 156] width 71 height 40
type input "*****"
click at [680, 184] on div at bounding box center [681, 184] width 32 height 16
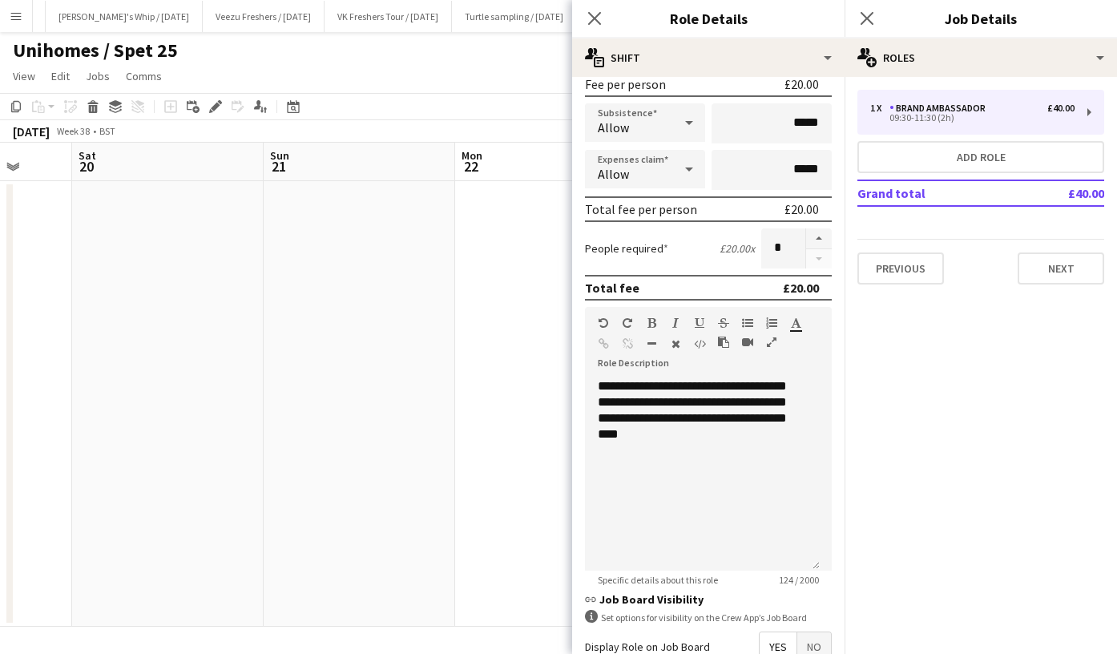
scroll to position [431, 0]
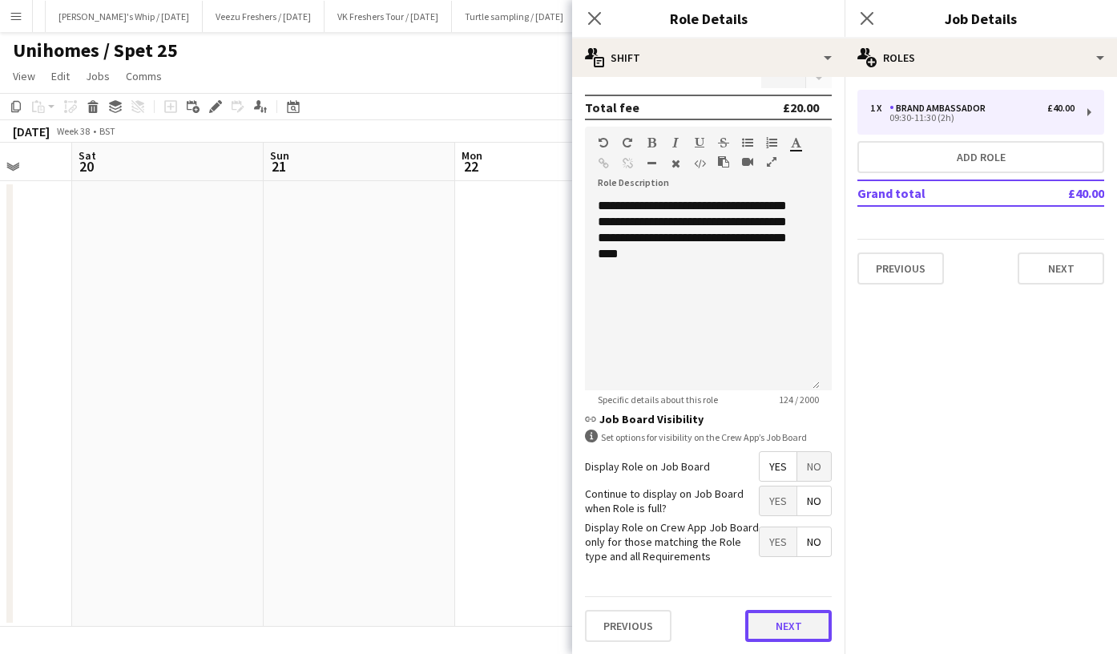
click at [778, 620] on button "Next" at bounding box center [788, 626] width 87 height 32
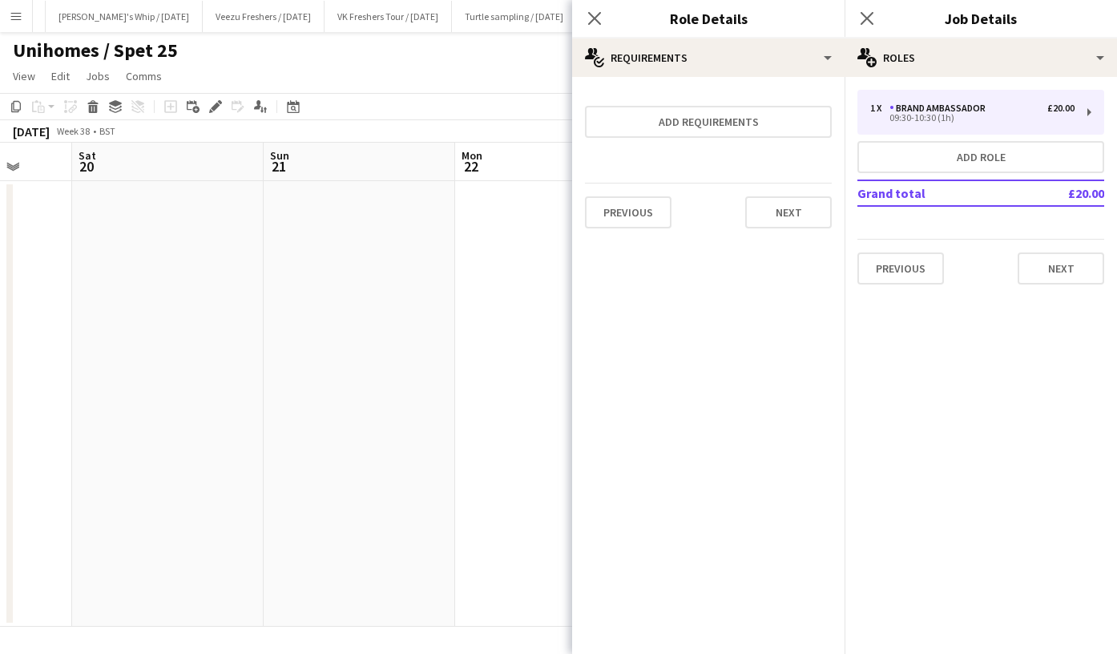
scroll to position [0, 0]
click at [787, 212] on button "Next" at bounding box center [788, 212] width 87 height 32
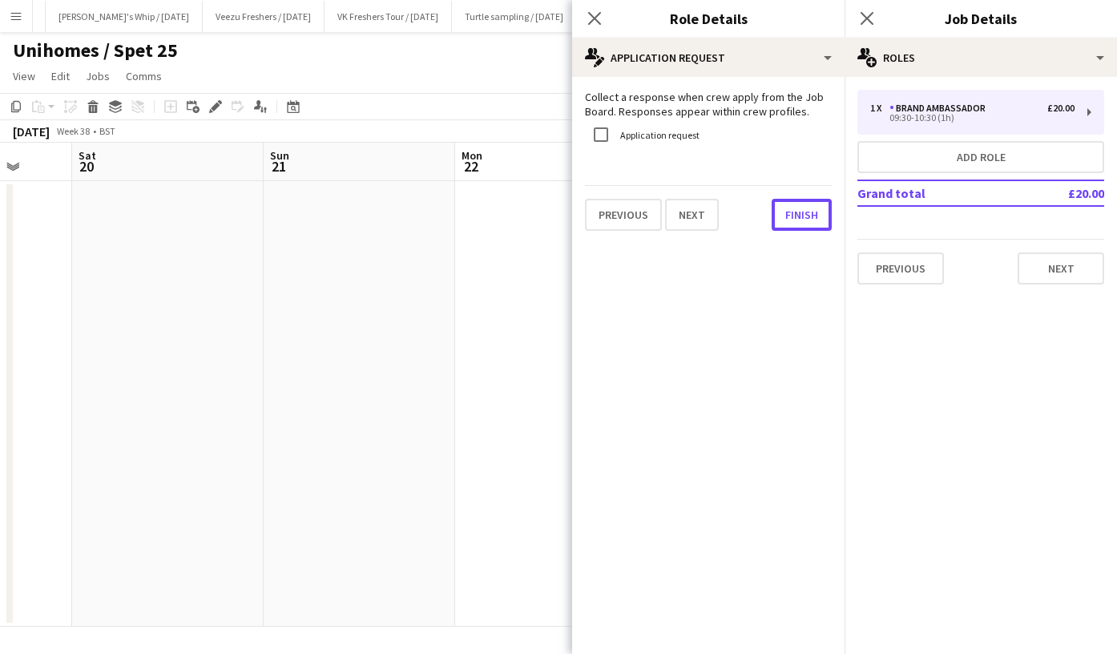
click at [787, 212] on button "Finish" at bounding box center [802, 215] width 60 height 32
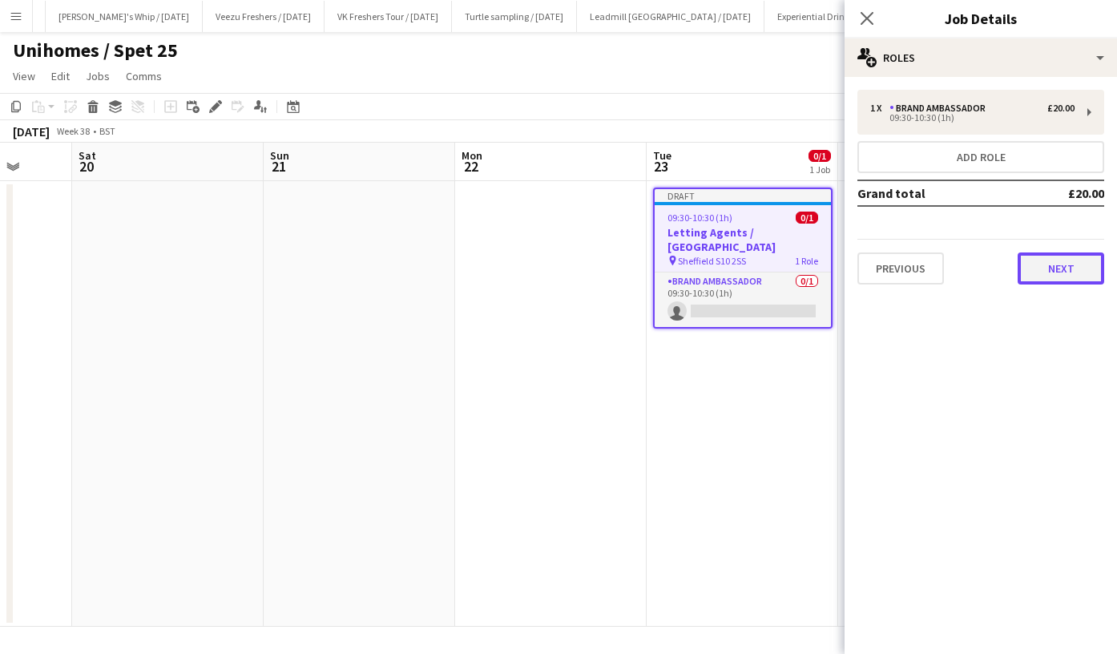
click at [1062, 265] on button "Next" at bounding box center [1061, 269] width 87 height 32
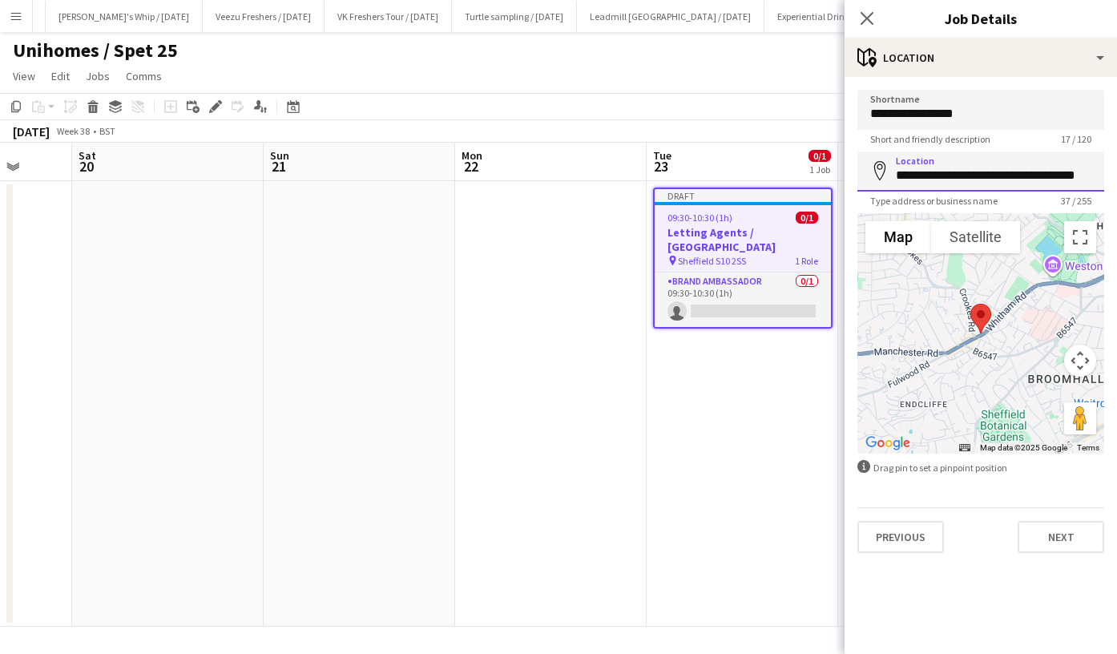
drag, startPoint x: 947, startPoint y: 184, endPoint x: 783, endPoint y: 186, distance: 163.5
click at [783, 186] on body "Menu Boards Boards Boards All jobs Status Workforce Workforce My Workforce Recr…" at bounding box center [558, 327] width 1117 height 654
drag, startPoint x: 973, startPoint y: 178, endPoint x: 753, endPoint y: 164, distance: 220.1
click at [753, 164] on body "Menu Boards Boards Boards All jobs Status Workforce Workforce My Workforce Recr…" at bounding box center [558, 327] width 1117 height 654
paste input "**********"
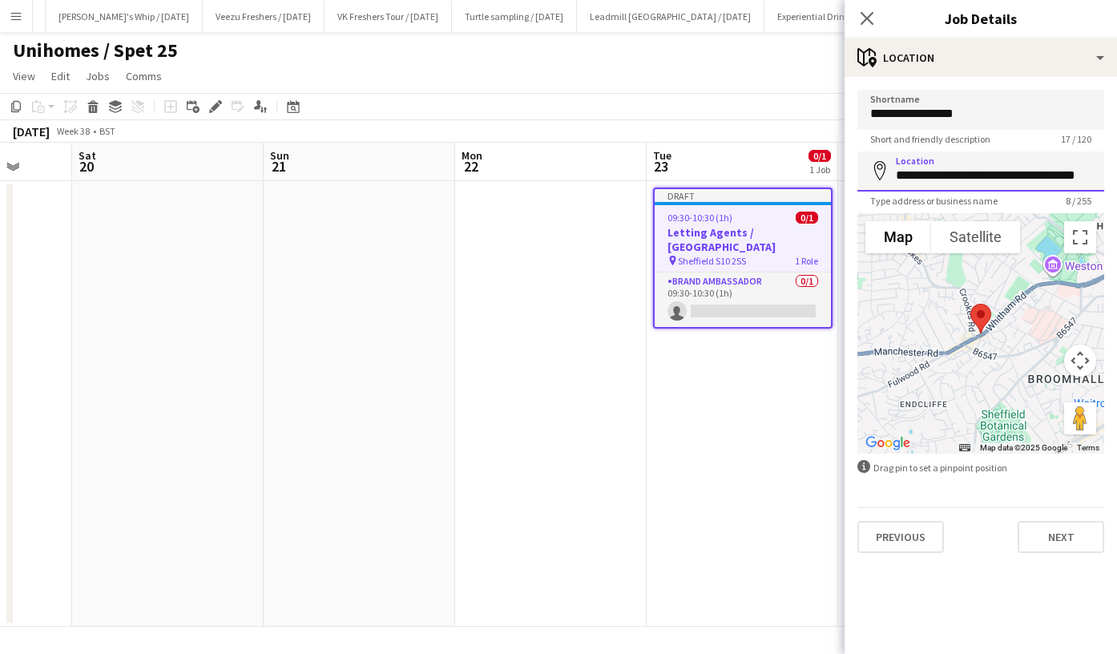
scroll to position [0, 1]
type input "**********"
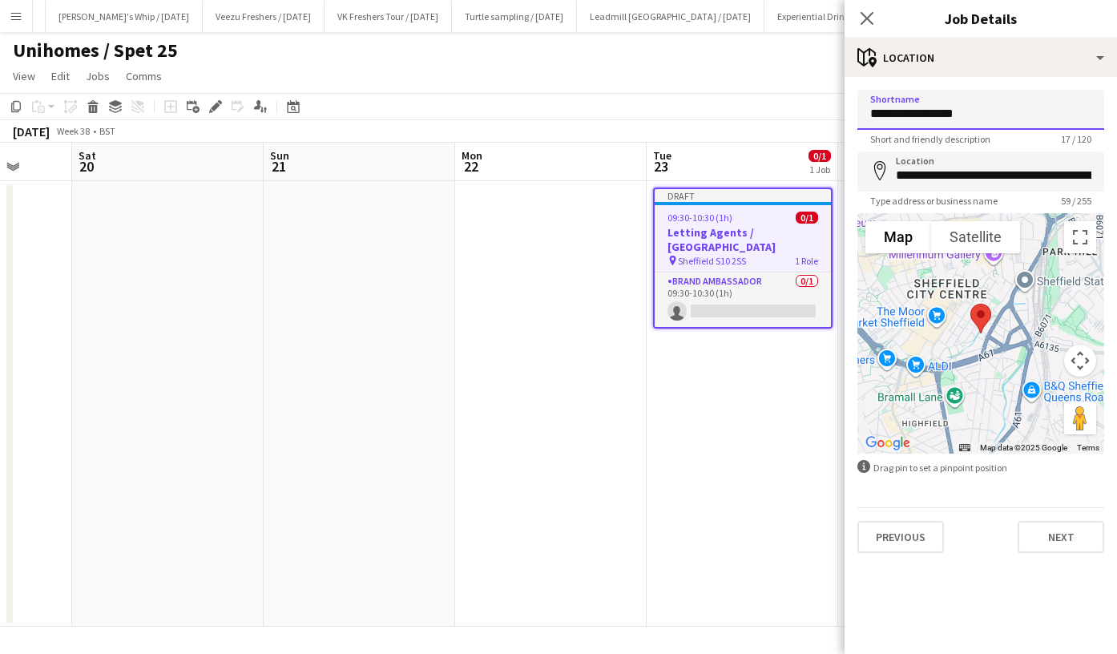
drag, startPoint x: 981, startPoint y: 114, endPoint x: 734, endPoint y: 115, distance: 246.9
click at [734, 115] on body "Menu Boards Boards Boards All jobs Status Workforce Workforce My Workforce Recr…" at bounding box center [558, 327] width 1117 height 654
paste input "**********"
type input "**********"
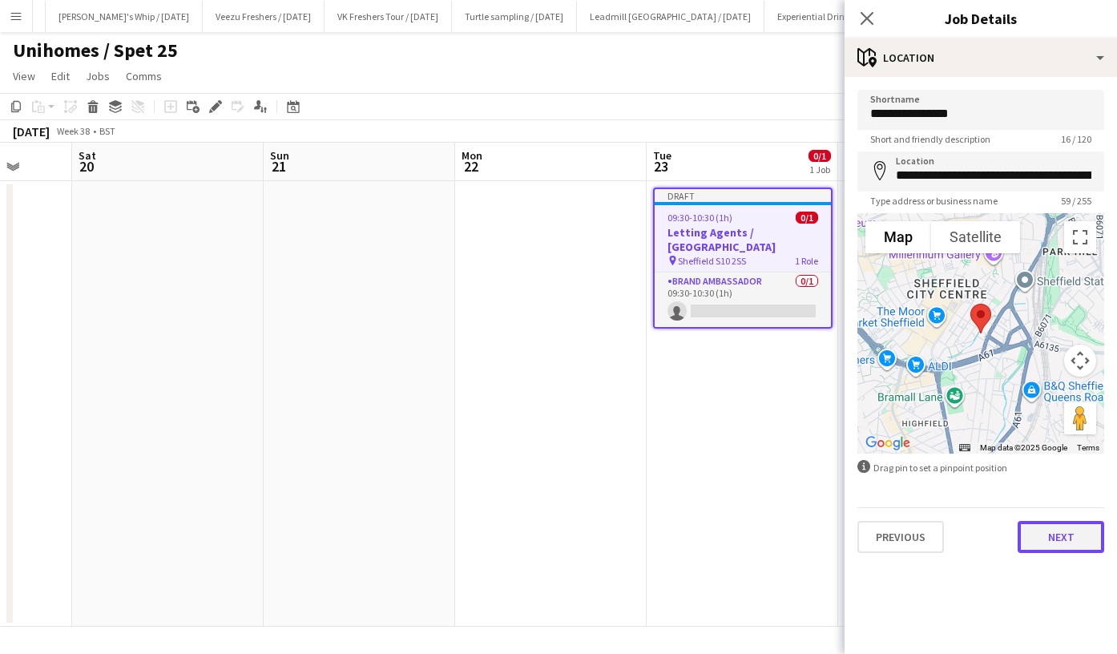
click at [1042, 531] on button "Next" at bounding box center [1061, 537] width 87 height 32
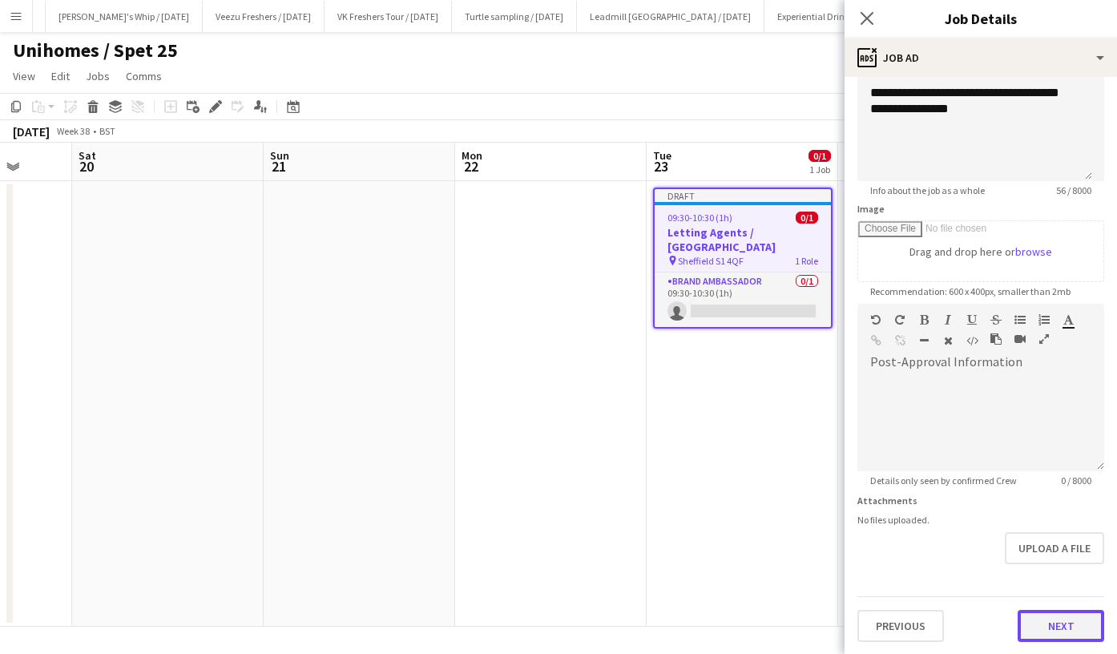
click at [1047, 626] on button "Next" at bounding box center [1061, 626] width 87 height 32
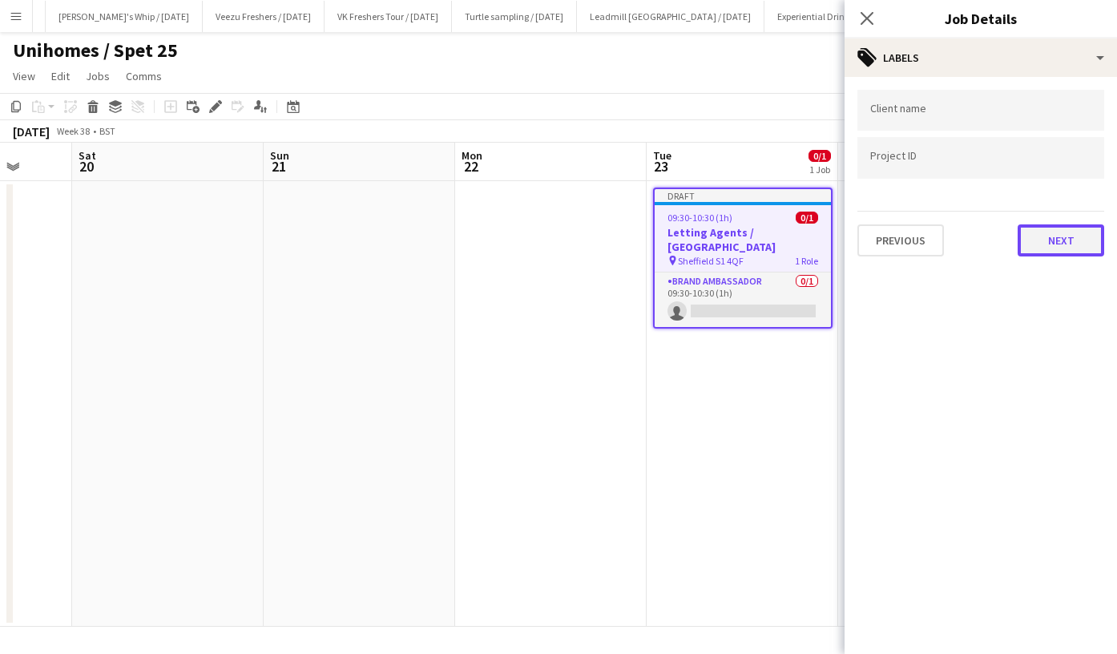
click at [1073, 235] on button "Next" at bounding box center [1061, 240] width 87 height 32
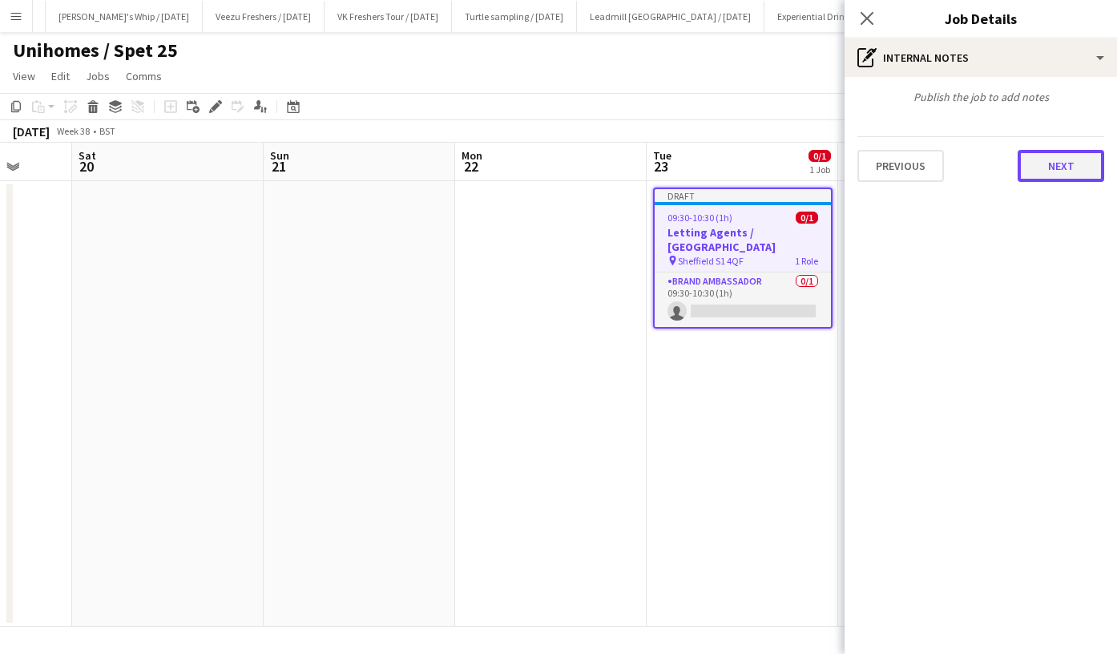
click at [1077, 167] on button "Next" at bounding box center [1061, 166] width 87 height 32
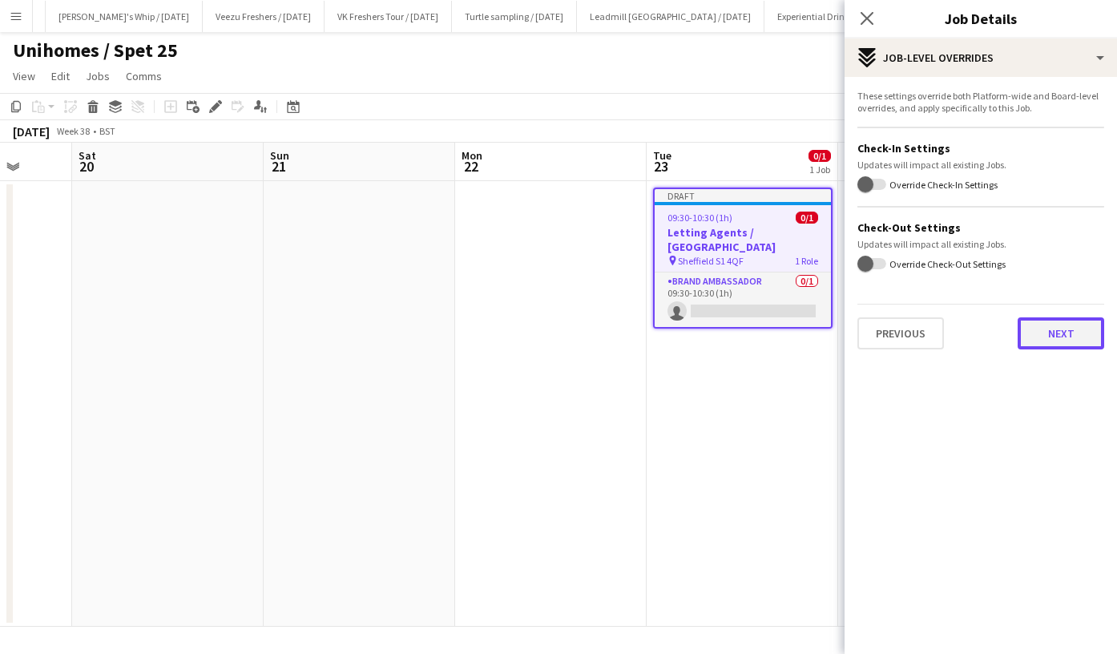
click at [1074, 329] on button "Next" at bounding box center [1061, 333] width 87 height 32
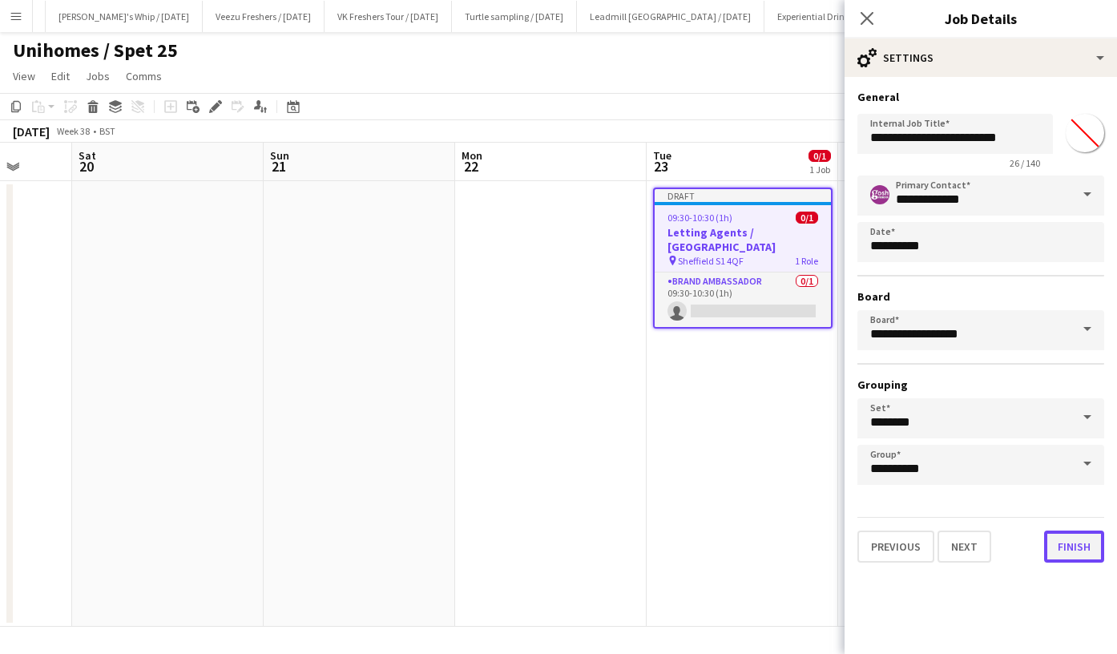
click at [1071, 551] on button "Finish" at bounding box center [1074, 547] width 60 height 32
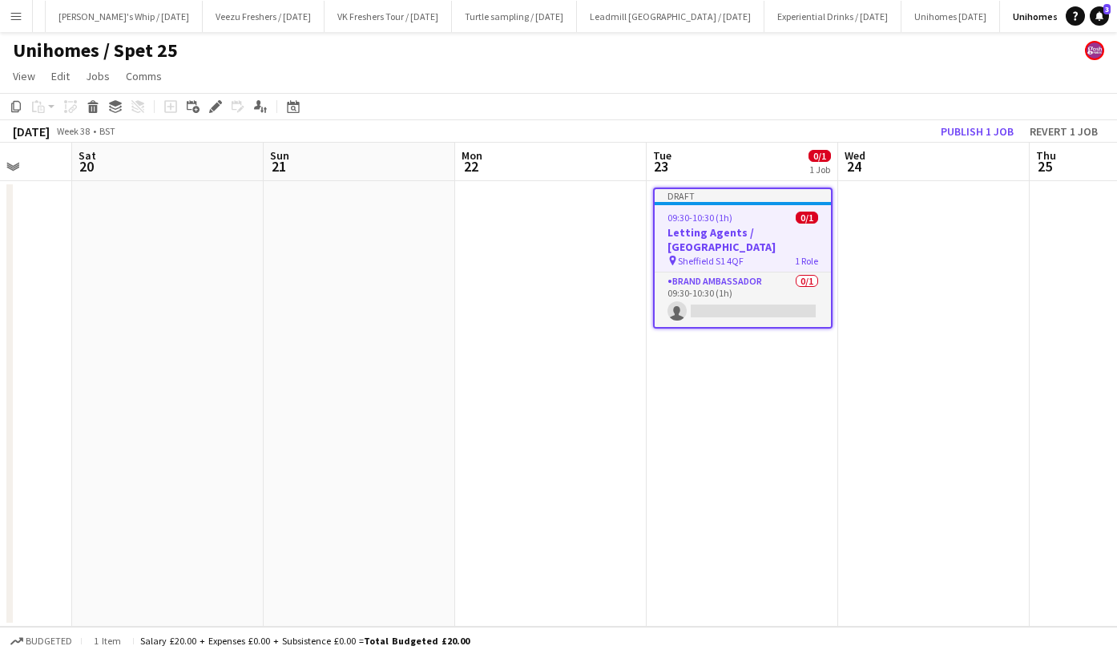
click at [997, 225] on app-date-cell at bounding box center [934, 404] width 192 height 446
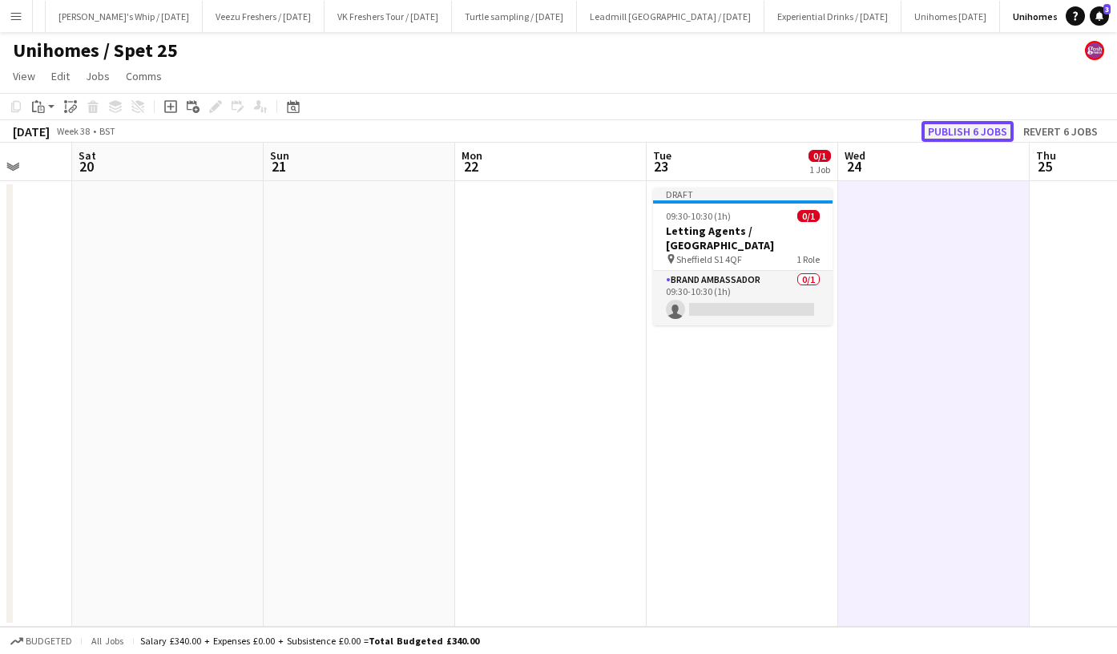
click at [976, 125] on button "Publish 6 jobs" at bounding box center [968, 131] width 92 height 21
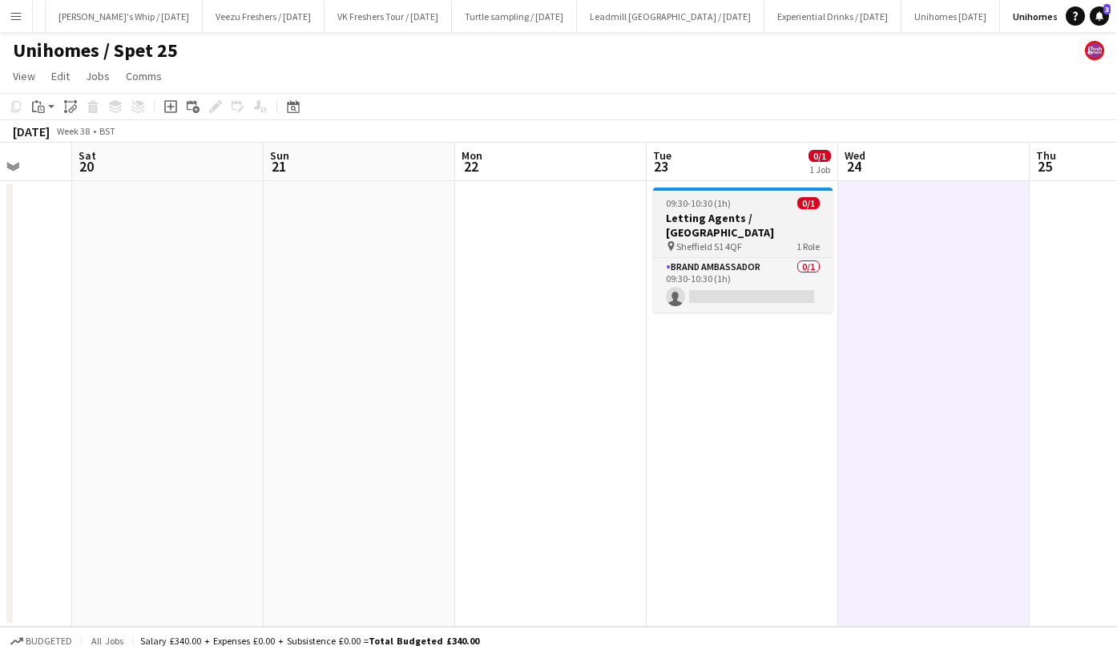
click at [745, 211] on h3 "Letting Agents / Sheffield" at bounding box center [743, 225] width 180 height 29
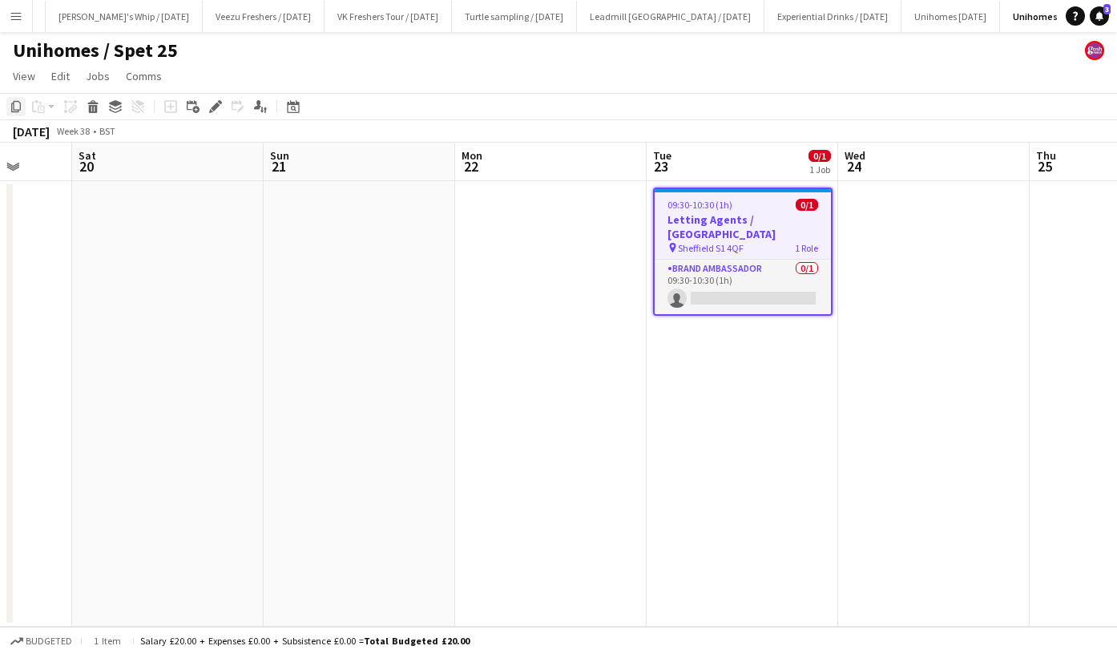
click at [14, 102] on icon at bounding box center [16, 106] width 10 height 11
click at [12, 6] on button "Menu" at bounding box center [16, 16] width 32 height 32
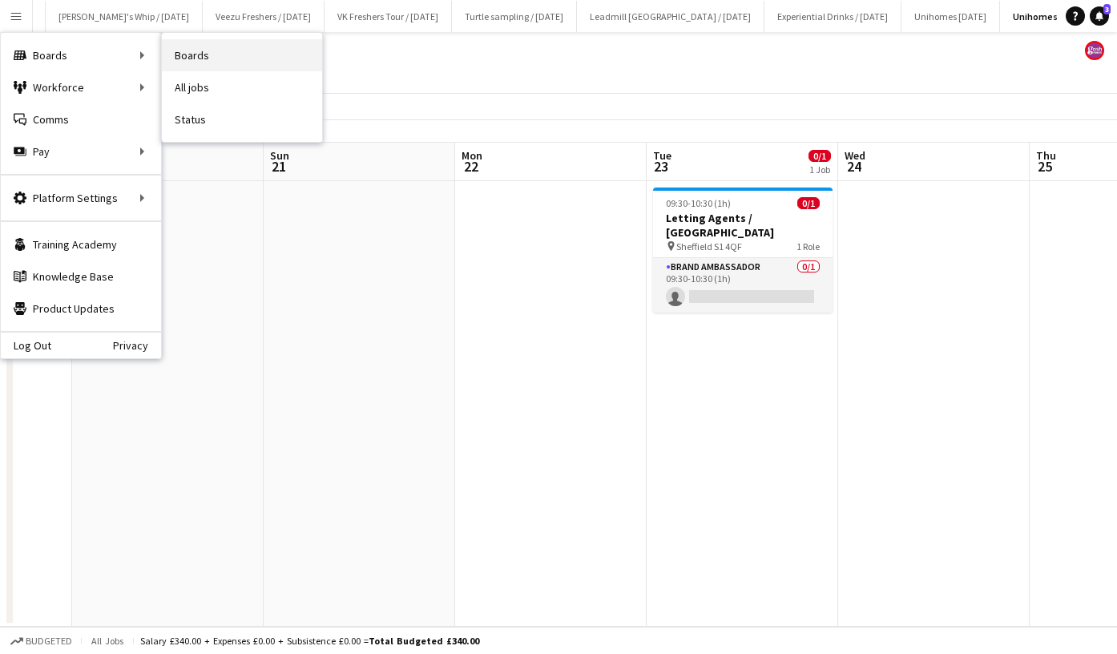
click at [196, 64] on link "Boards" at bounding box center [242, 55] width 160 height 32
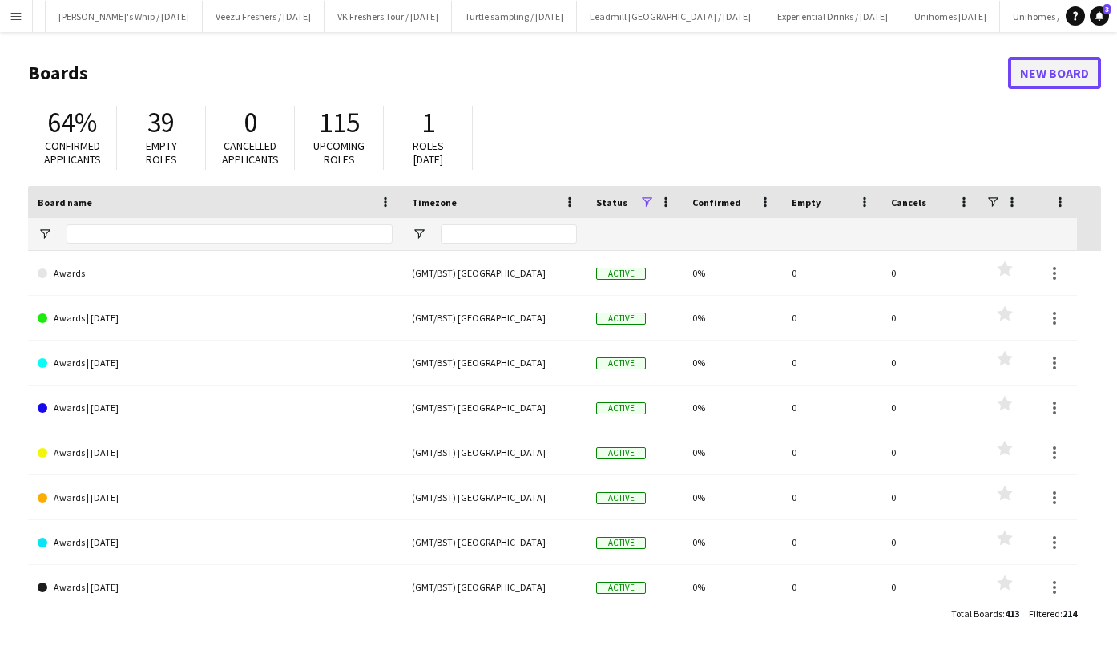
click at [1029, 75] on link "New Board" at bounding box center [1054, 73] width 93 height 32
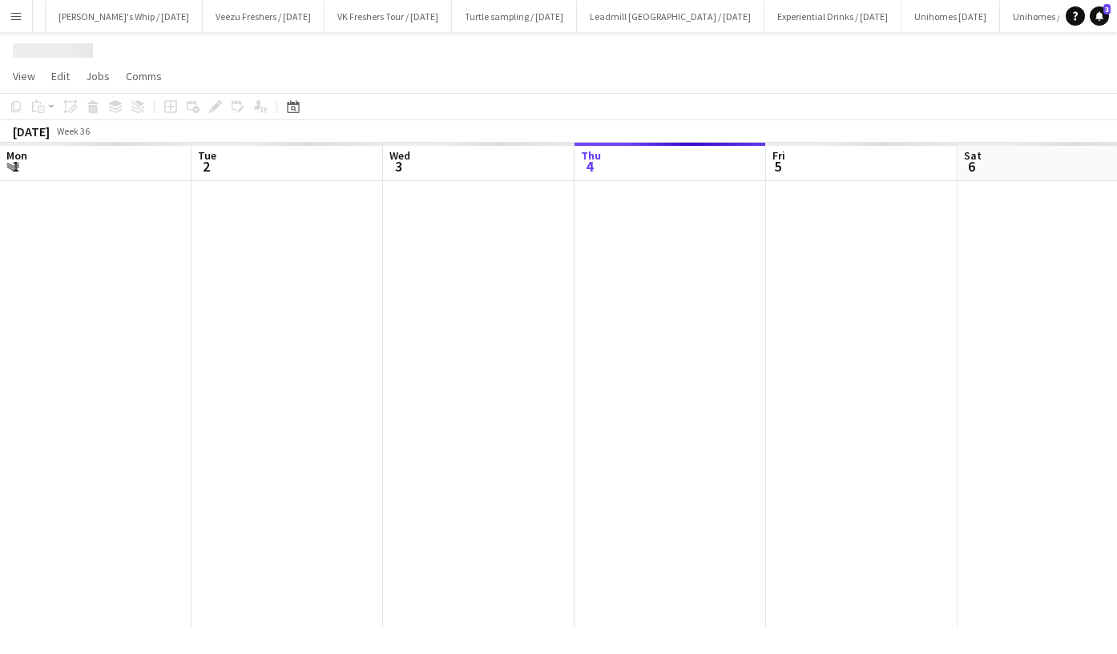
scroll to position [0, 383]
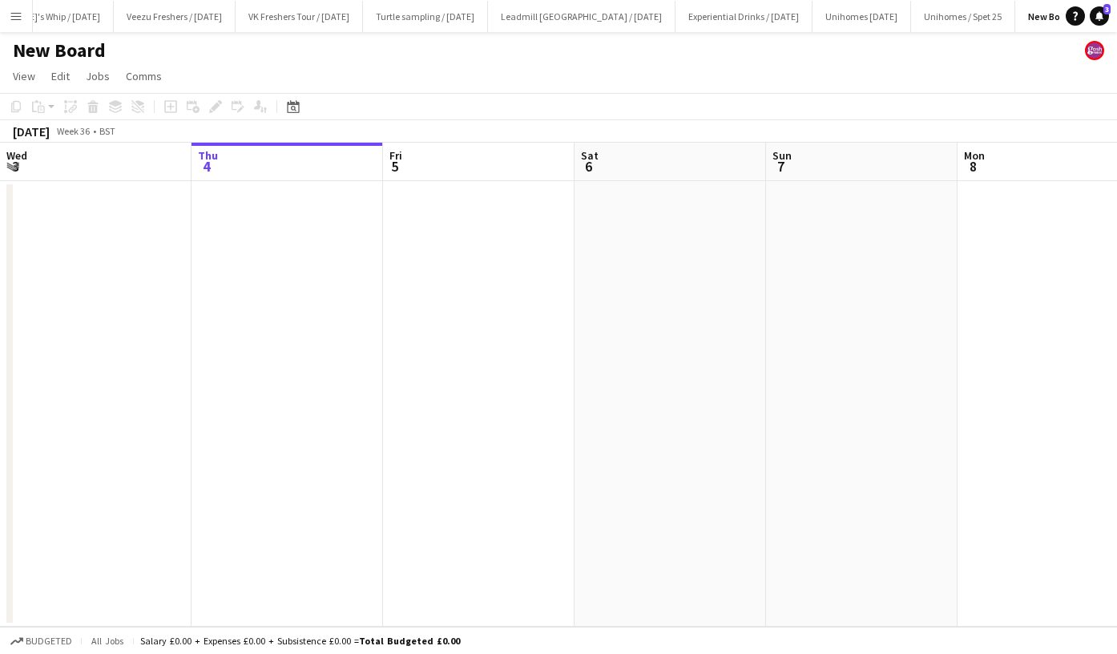
click at [93, 39] on h1 "New Board" at bounding box center [59, 50] width 93 height 24
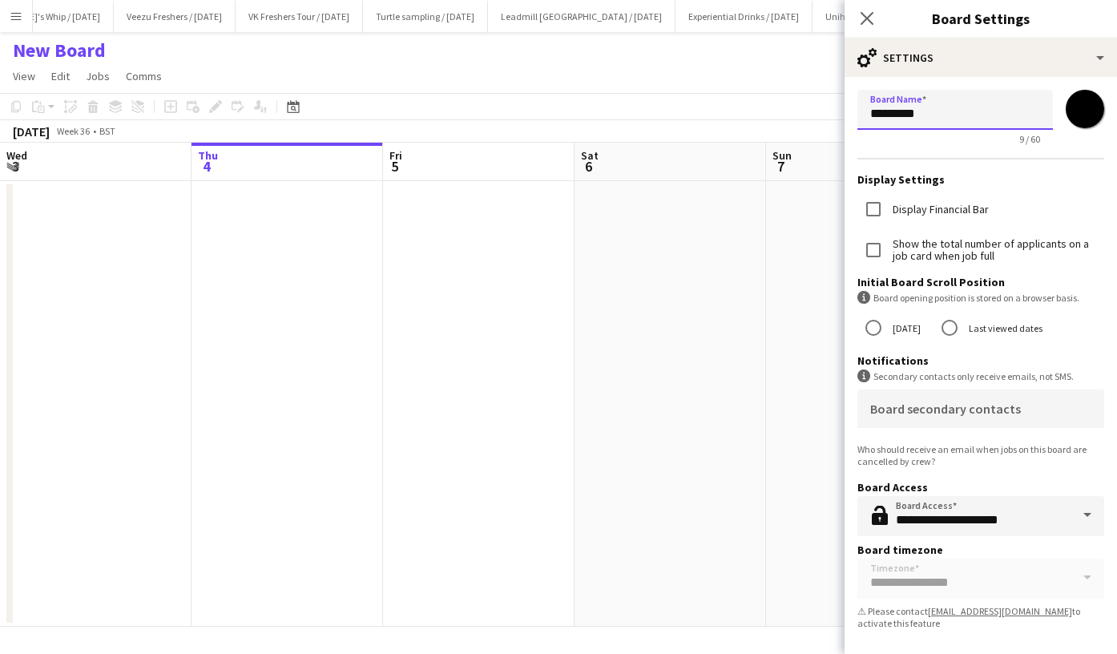
drag, startPoint x: 961, startPoint y: 114, endPoint x: 691, endPoint y: 117, distance: 270.2
click at [691, 117] on body "Menu Boards Boards Boards All jobs Status Workforce Workforce My Workforce Recr…" at bounding box center [558, 327] width 1117 height 654
type input "**********"
click at [1079, 117] on input "*******" at bounding box center [1085, 109] width 58 height 58
type input "*******"
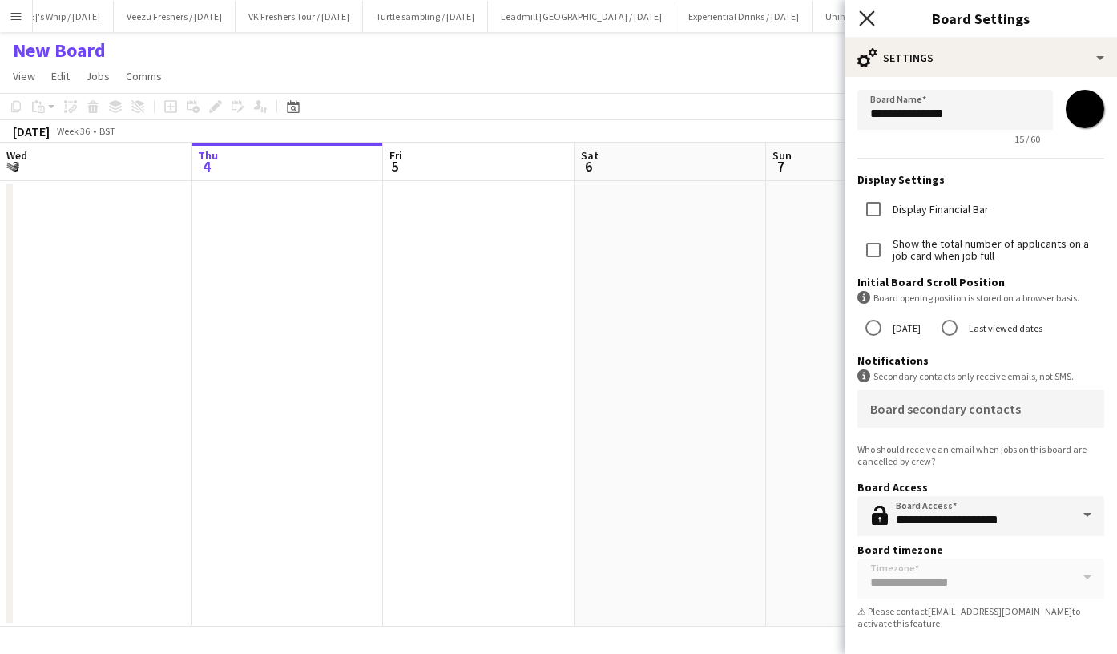
click at [867, 12] on icon "Close pop-in" at bounding box center [866, 17] width 15 height 15
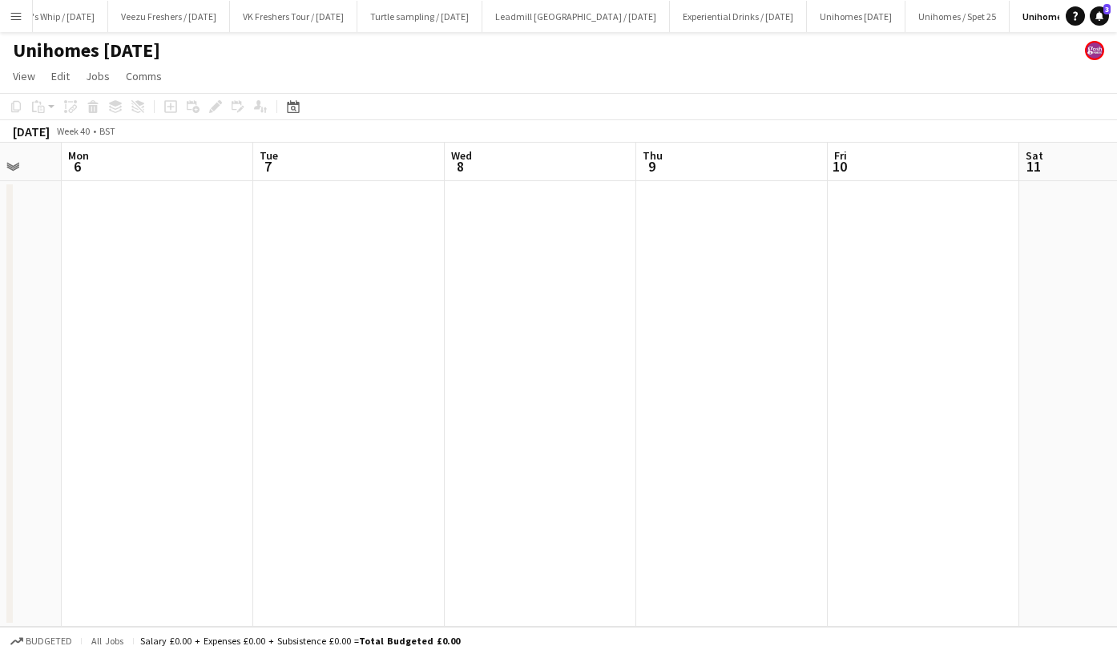
scroll to position [0, 523]
click at [509, 274] on app-date-cell at bounding box center [530, 404] width 192 height 446
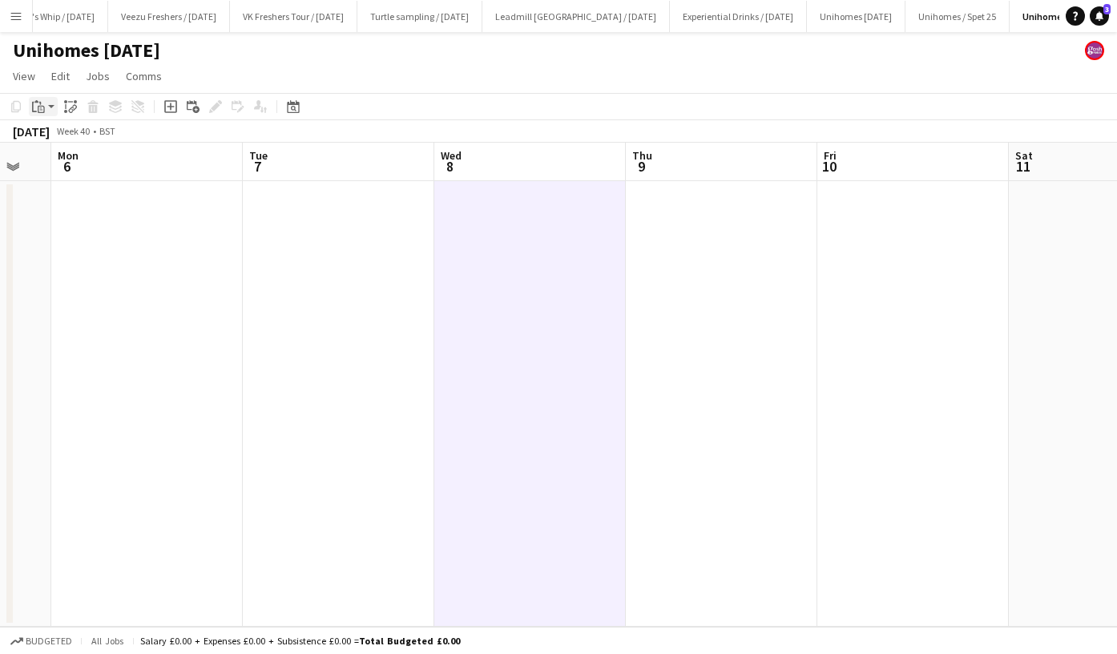
click at [46, 104] on div "Paste" at bounding box center [38, 106] width 19 height 19
click at [56, 132] on link "Paste Ctrl+V" at bounding box center [117, 137] width 151 height 14
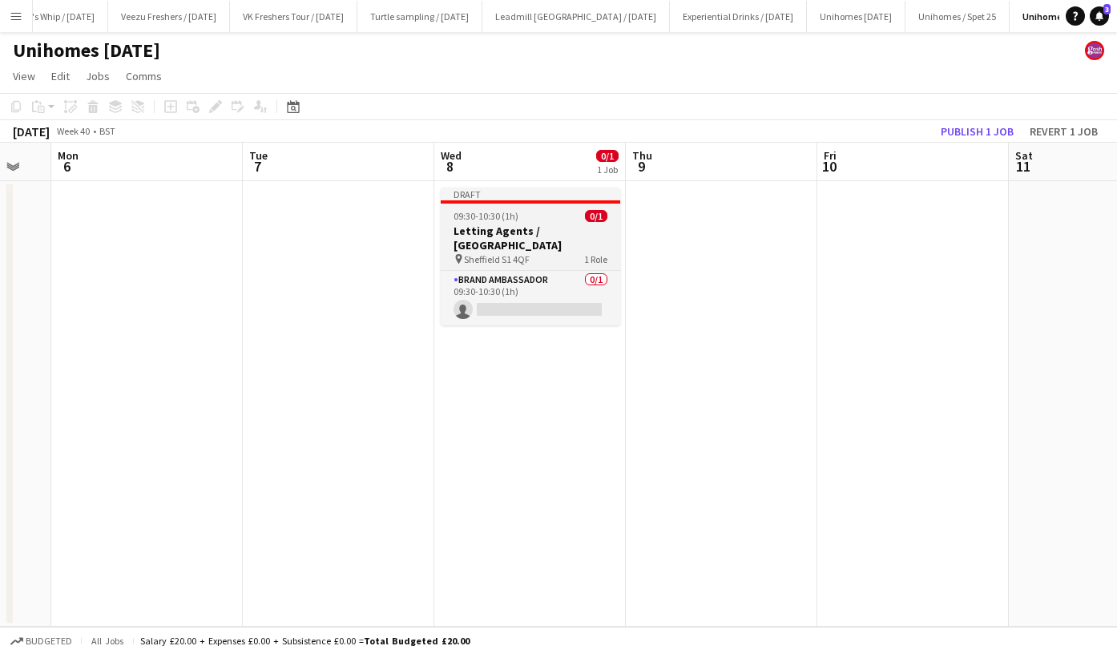
click at [513, 232] on h3 "Letting Agents / Sheffield" at bounding box center [531, 238] width 180 height 29
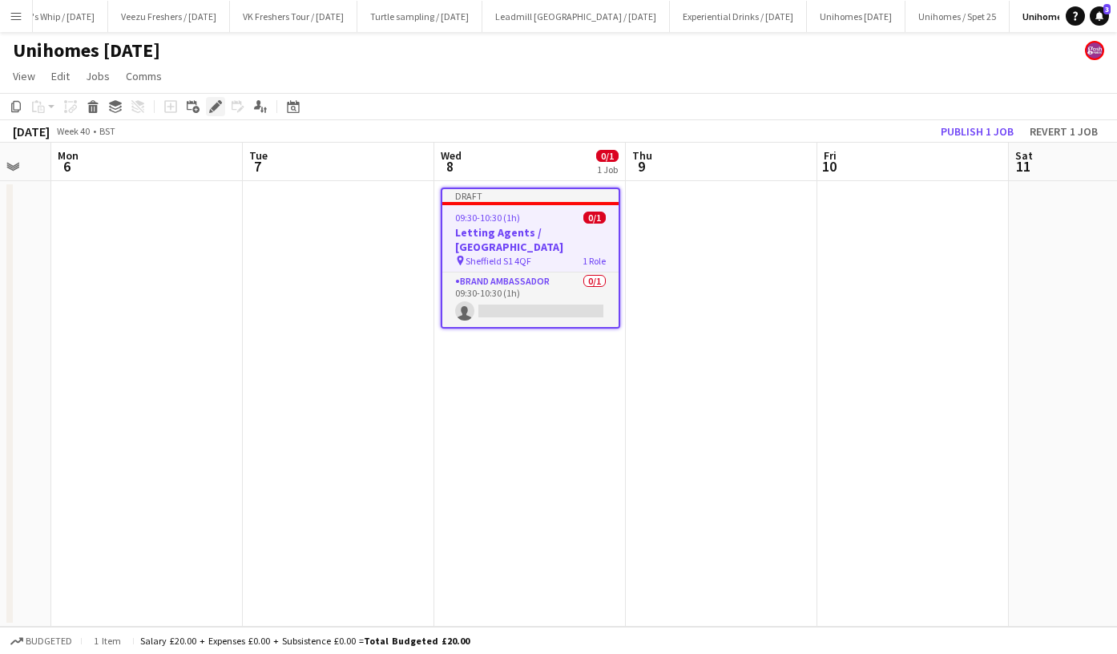
click at [214, 103] on icon "Edit" at bounding box center [215, 106] width 13 height 13
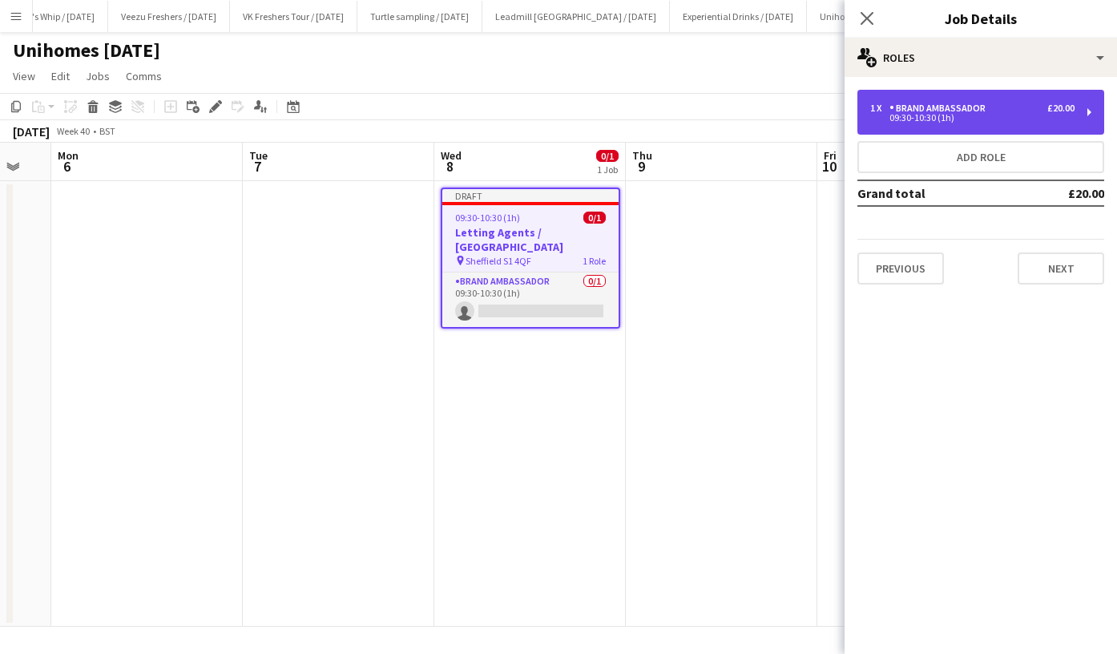
click at [990, 97] on div "1 x Brand Ambassador £20.00 09:30-10:30 (1h)" at bounding box center [981, 112] width 247 height 45
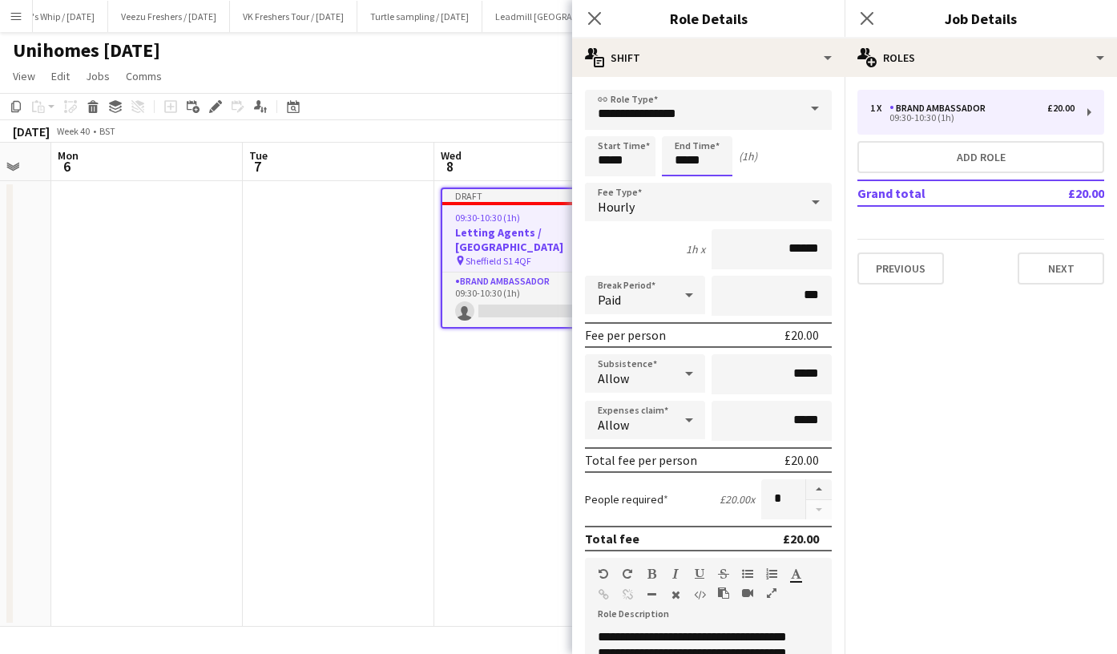
click at [693, 157] on input "*****" at bounding box center [697, 156] width 71 height 40
click at [684, 128] on div at bounding box center [681, 128] width 32 height 16
type input "*****"
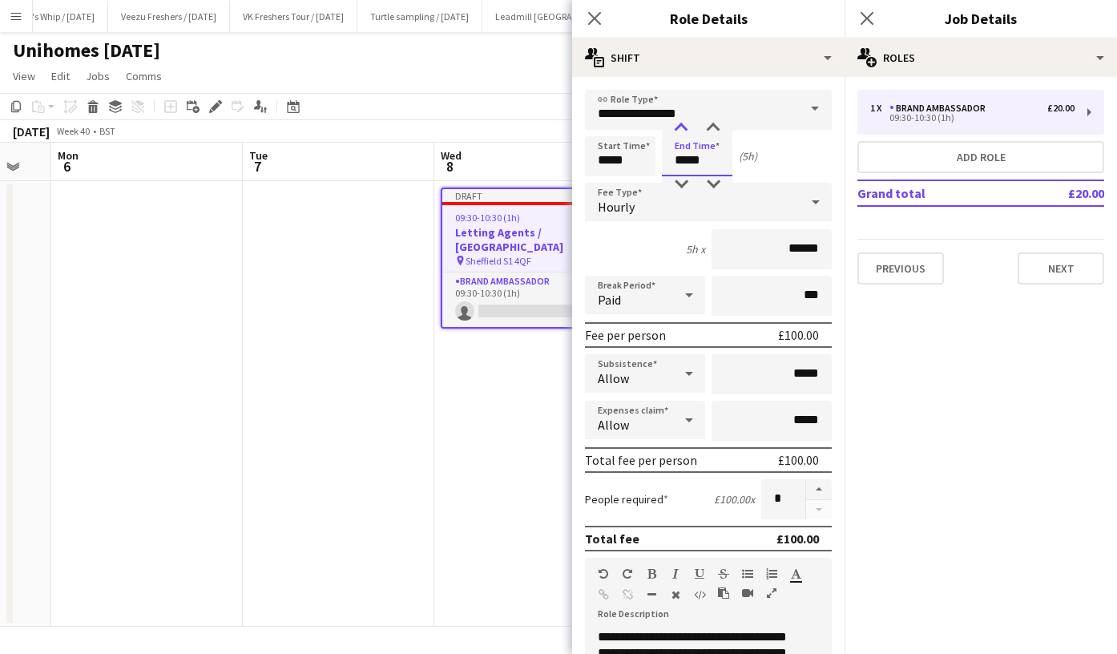
click at [684, 128] on div at bounding box center [681, 128] width 32 height 16
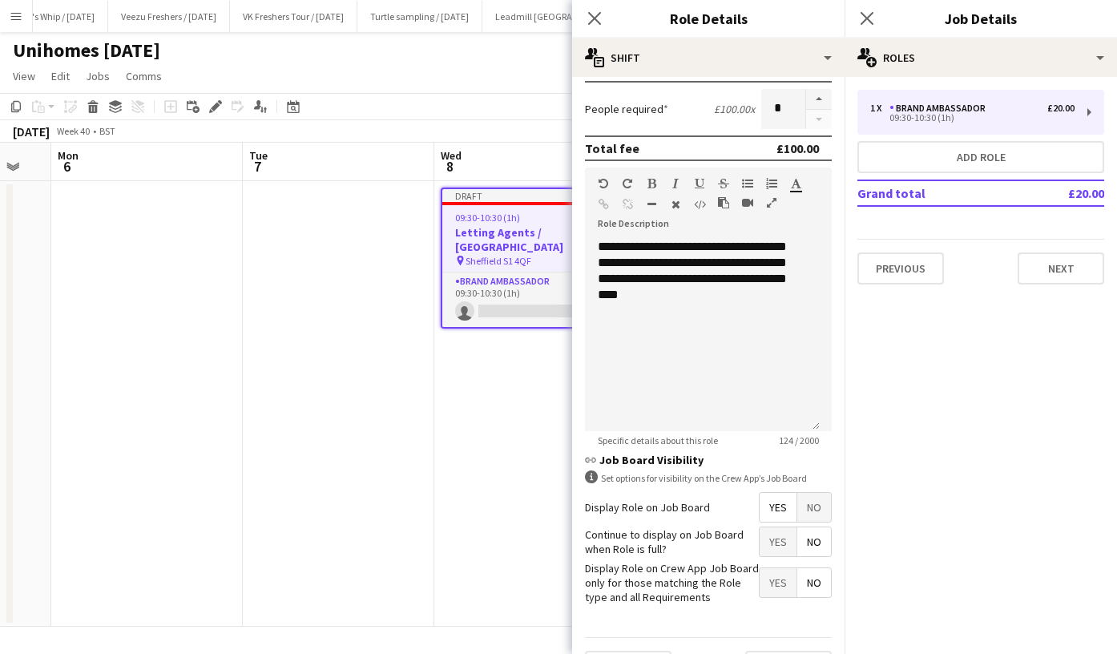
scroll to position [431, 0]
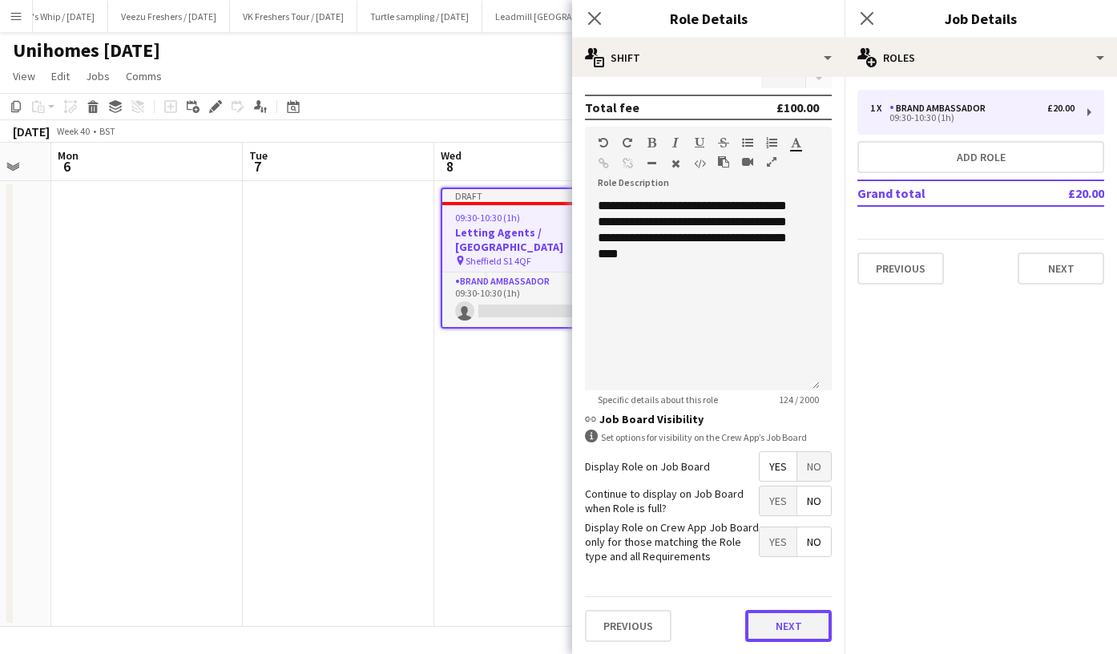
click at [784, 617] on button "Next" at bounding box center [788, 626] width 87 height 32
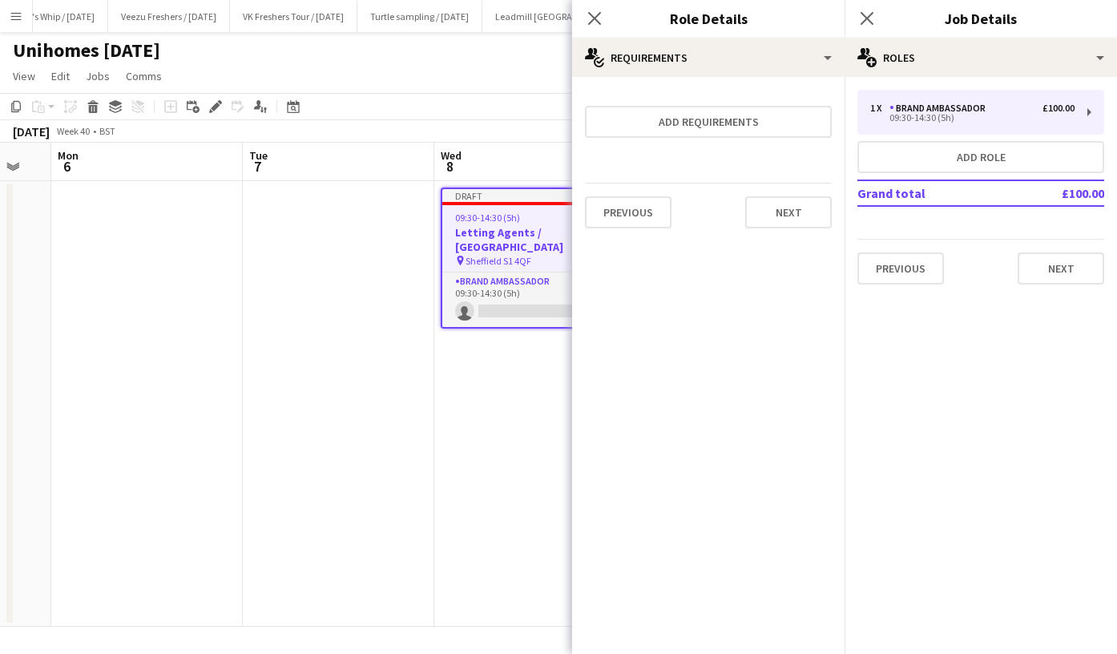
scroll to position [0, 0]
click at [800, 211] on button "Next" at bounding box center [788, 212] width 87 height 32
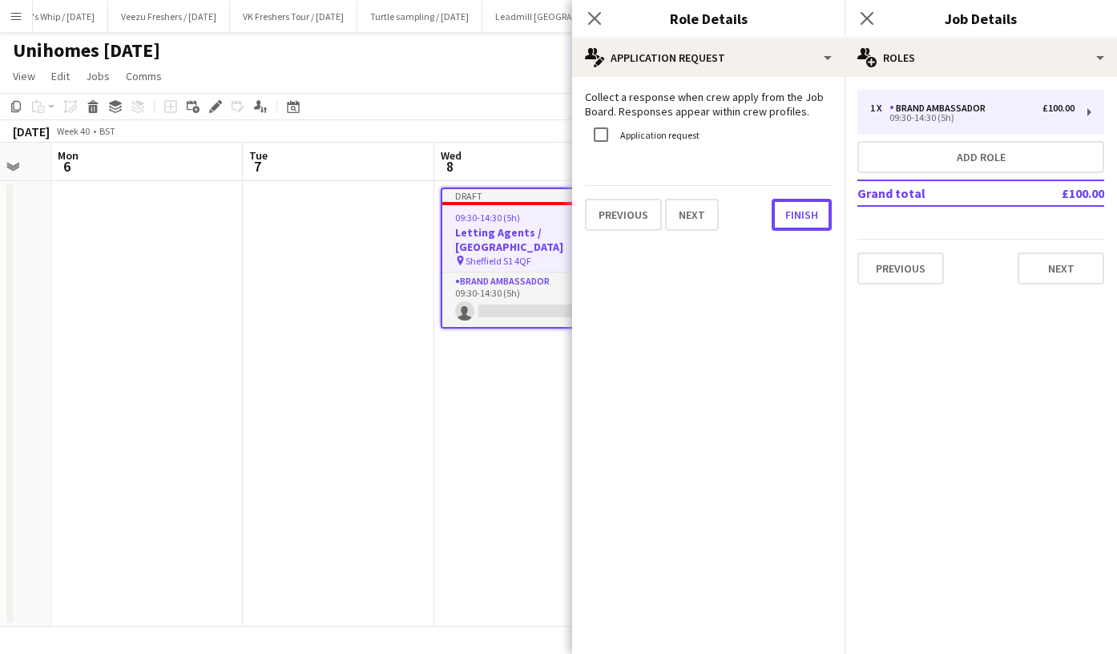
click at [800, 211] on button "Finish" at bounding box center [802, 215] width 60 height 32
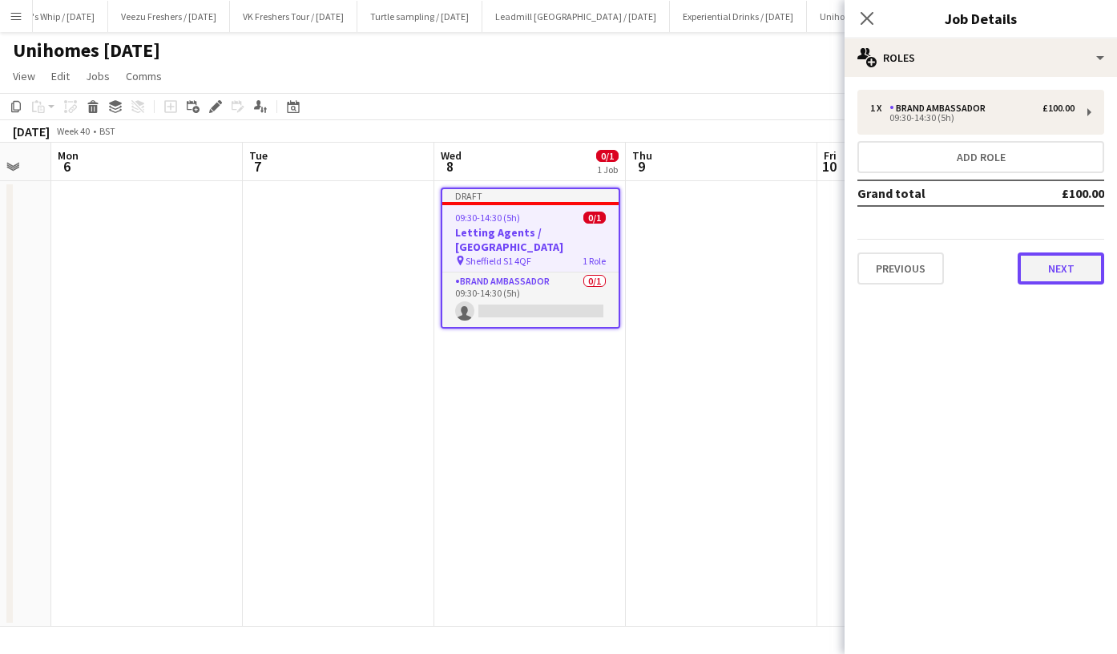
click at [1057, 269] on button "Next" at bounding box center [1061, 269] width 87 height 32
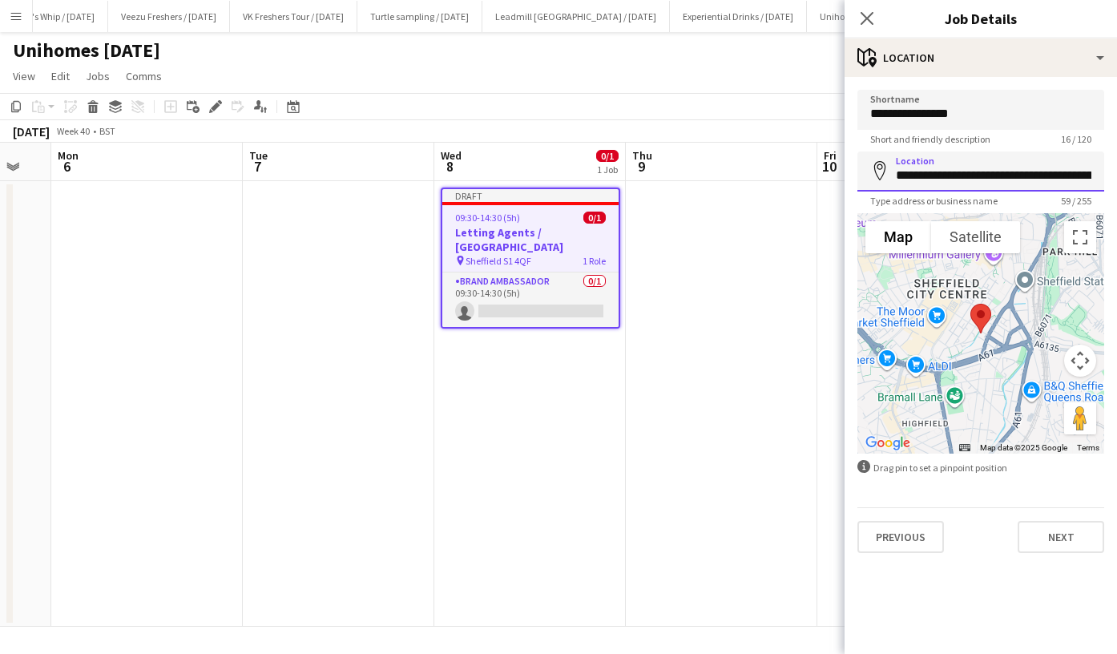
drag, startPoint x: 1057, startPoint y: 174, endPoint x: 821, endPoint y: 180, distance: 236.6
click at [821, 180] on body "Menu Boards Boards Boards All jobs Status Workforce Workforce My Workforce Recr…" at bounding box center [558, 327] width 1117 height 654
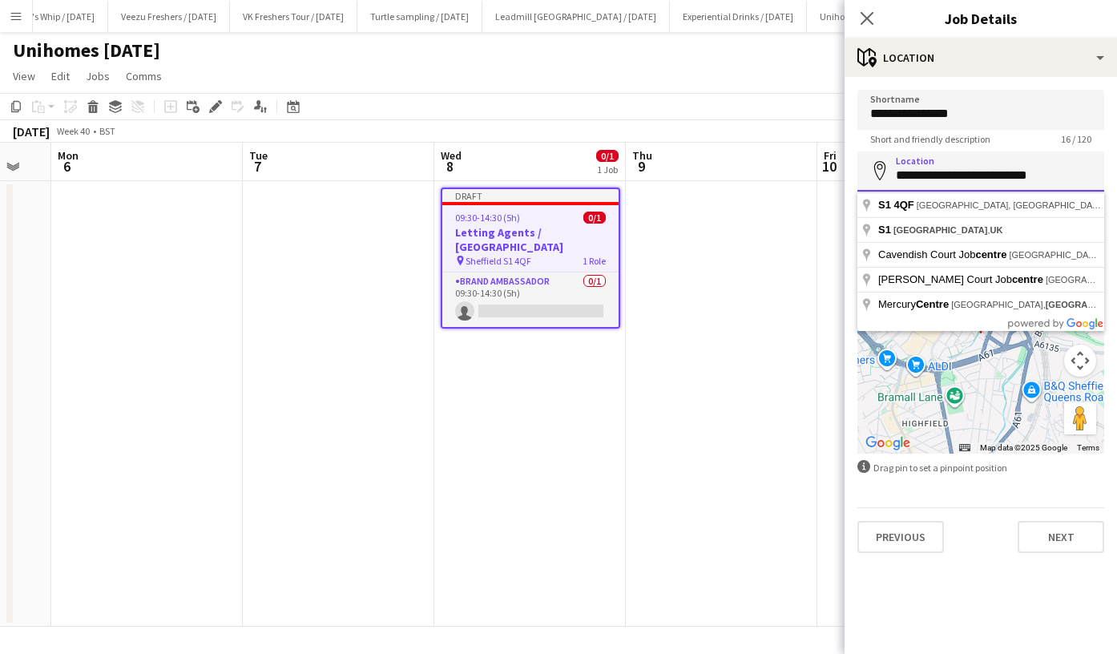
drag, startPoint x: 1037, startPoint y: 176, endPoint x: 738, endPoint y: 183, distance: 299.1
click at [738, 183] on body "Menu Boards Boards Boards All jobs Status Workforce Workforce My Workforce Recr…" at bounding box center [558, 327] width 1117 height 654
paste input "**********"
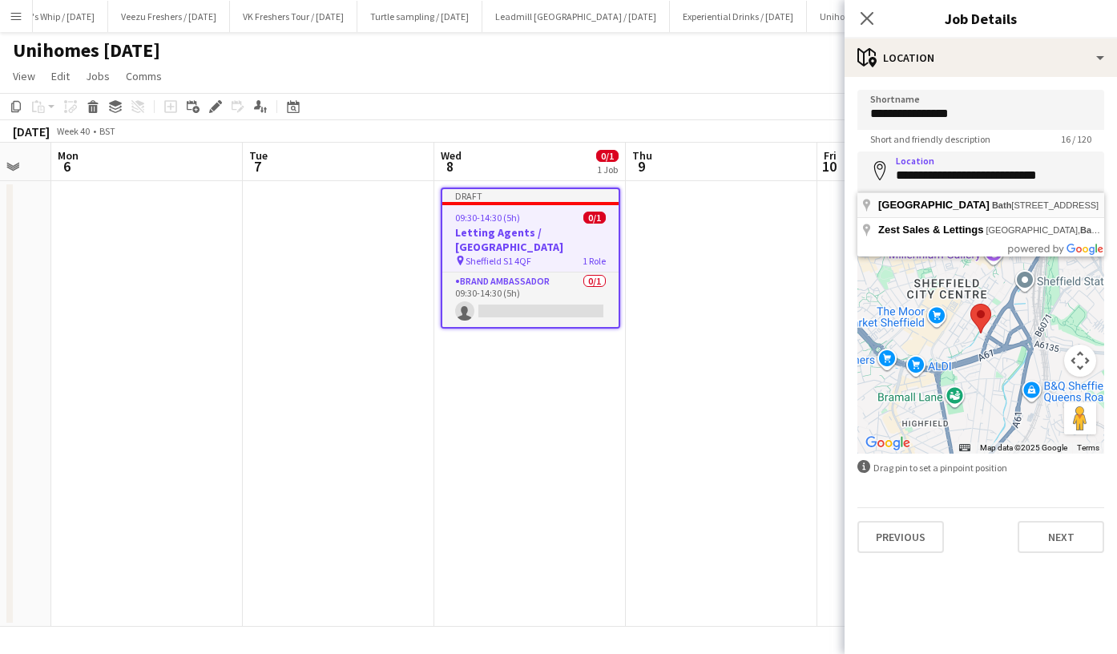
type input "**********"
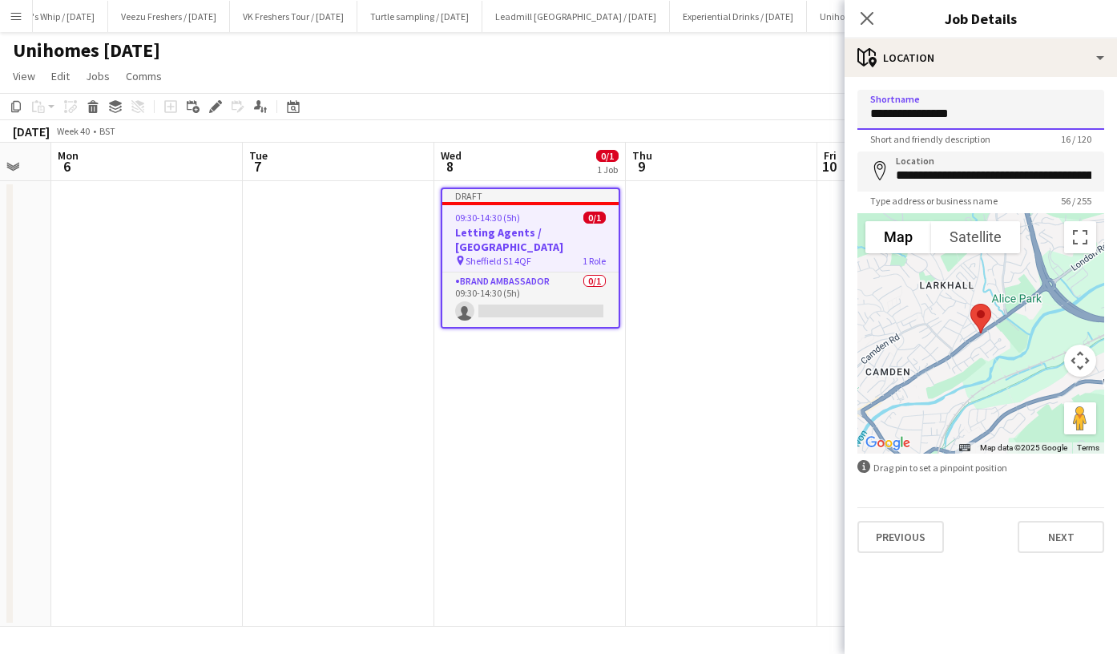
drag, startPoint x: 860, startPoint y: 119, endPoint x: 683, endPoint y: 122, distance: 177.2
click at [683, 122] on body "Menu Boards Boards Boards All jobs Status Workforce Workforce My Workforce Recr…" at bounding box center [558, 327] width 1117 height 654
paste input "**********"
type input "**********"
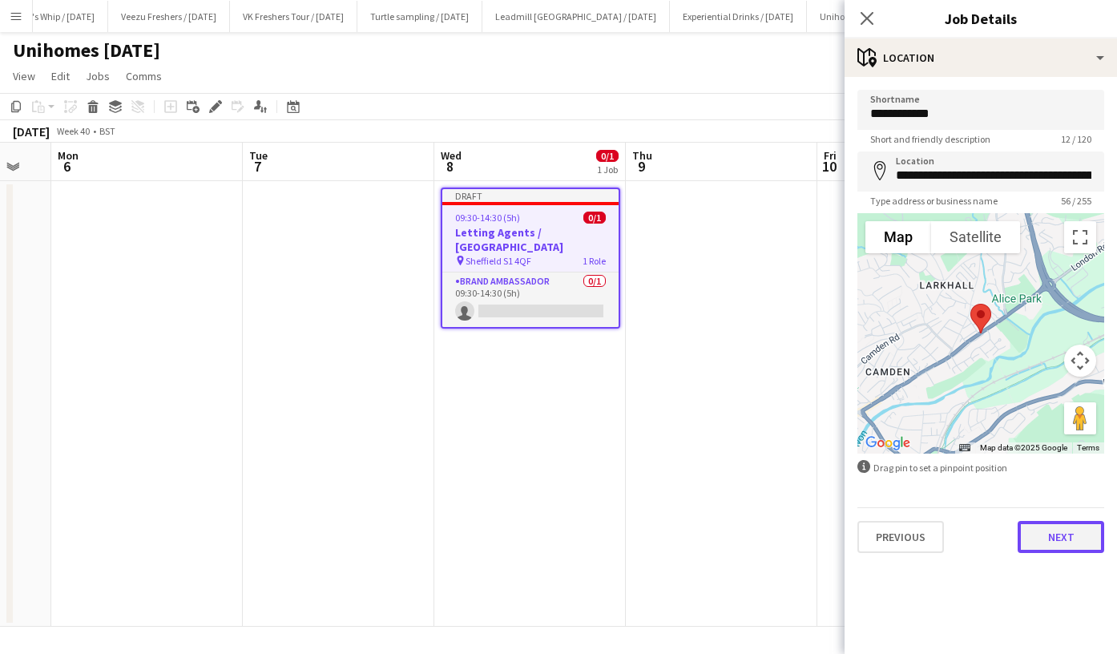
click at [1077, 540] on button "Next" at bounding box center [1061, 537] width 87 height 32
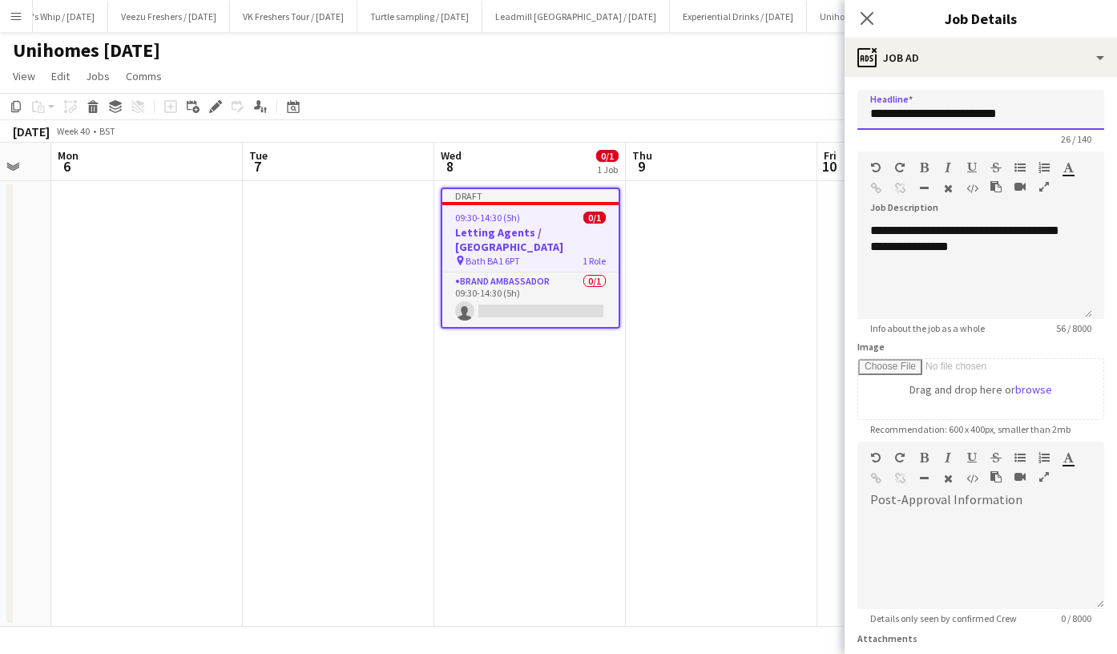
click at [1036, 115] on input "**********" at bounding box center [981, 110] width 247 height 40
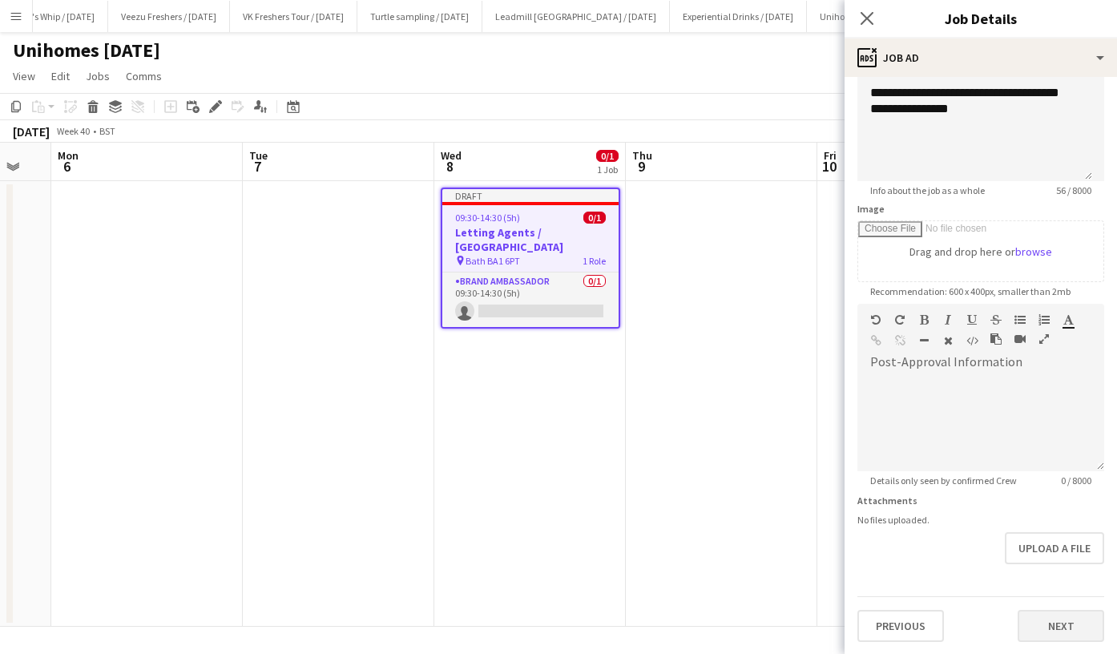
type input "**********"
click at [1048, 614] on button "Next" at bounding box center [1061, 626] width 87 height 32
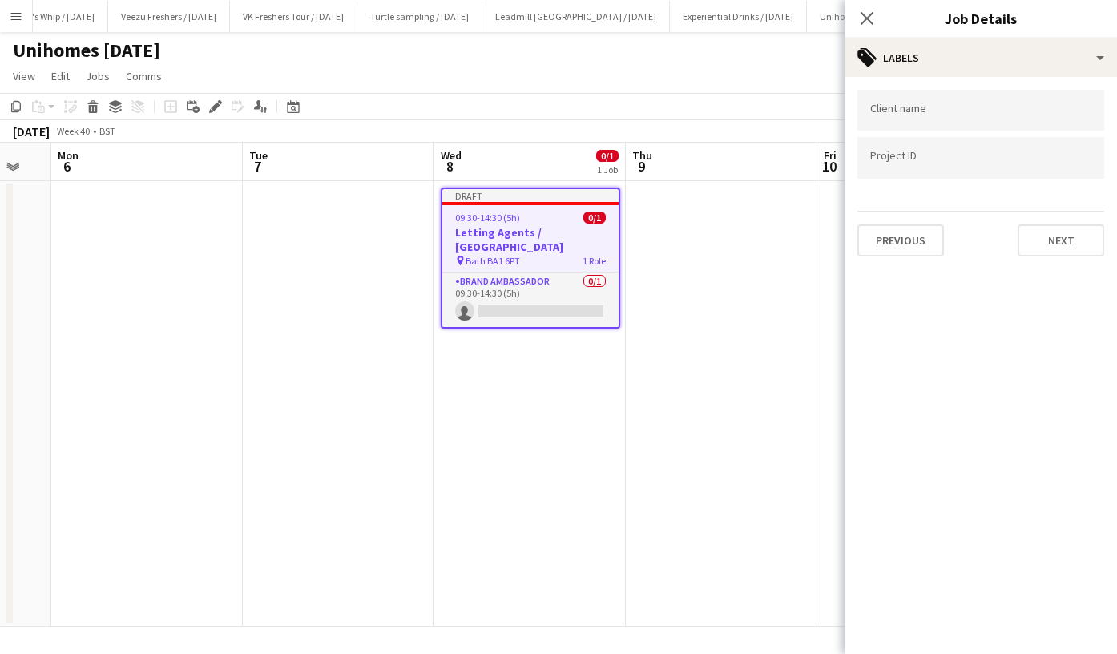
scroll to position [0, 0]
click at [1066, 261] on div "Client name Project ID Previous Next" at bounding box center [981, 173] width 273 height 192
click at [1072, 240] on button "Next" at bounding box center [1061, 240] width 87 height 32
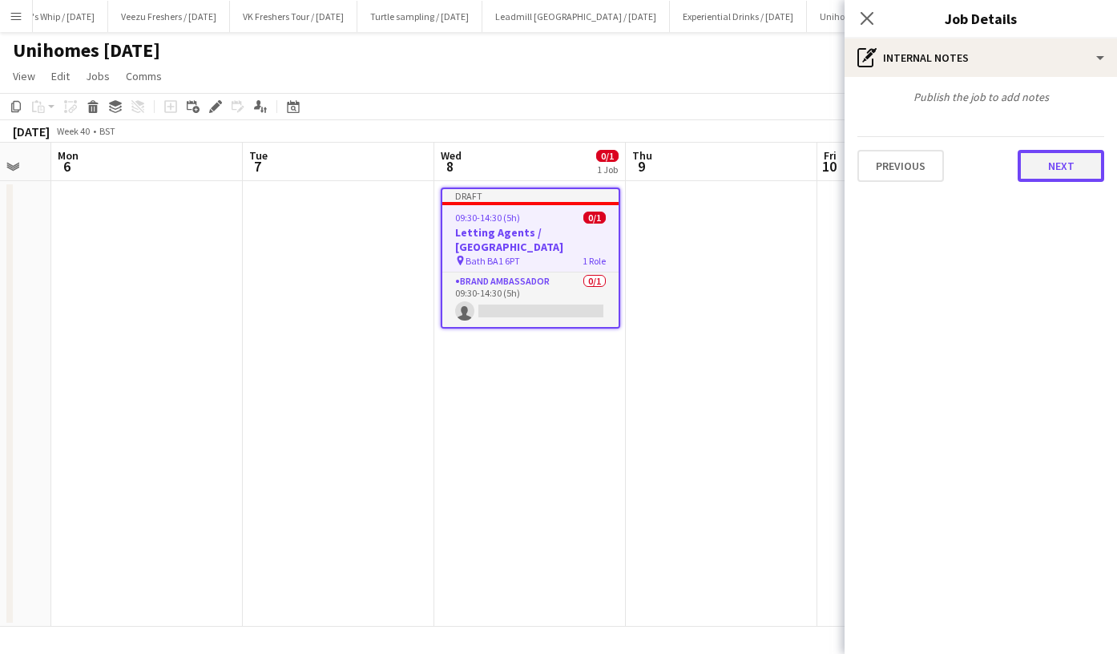
click at [1046, 172] on button "Next" at bounding box center [1061, 166] width 87 height 32
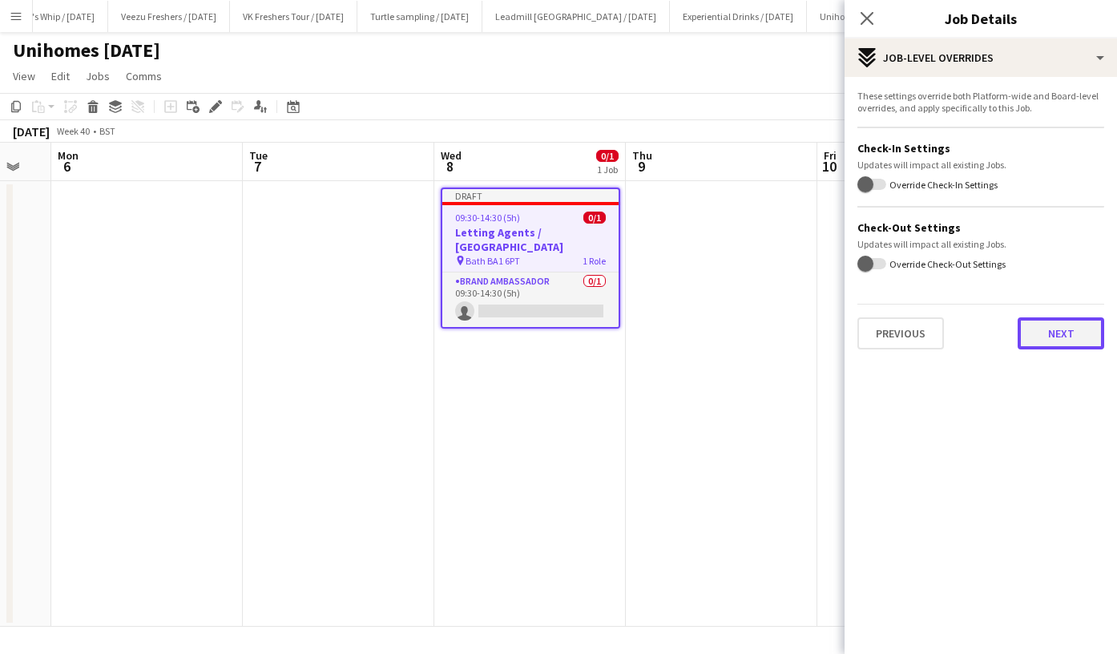
click at [1060, 322] on button "Next" at bounding box center [1061, 333] width 87 height 32
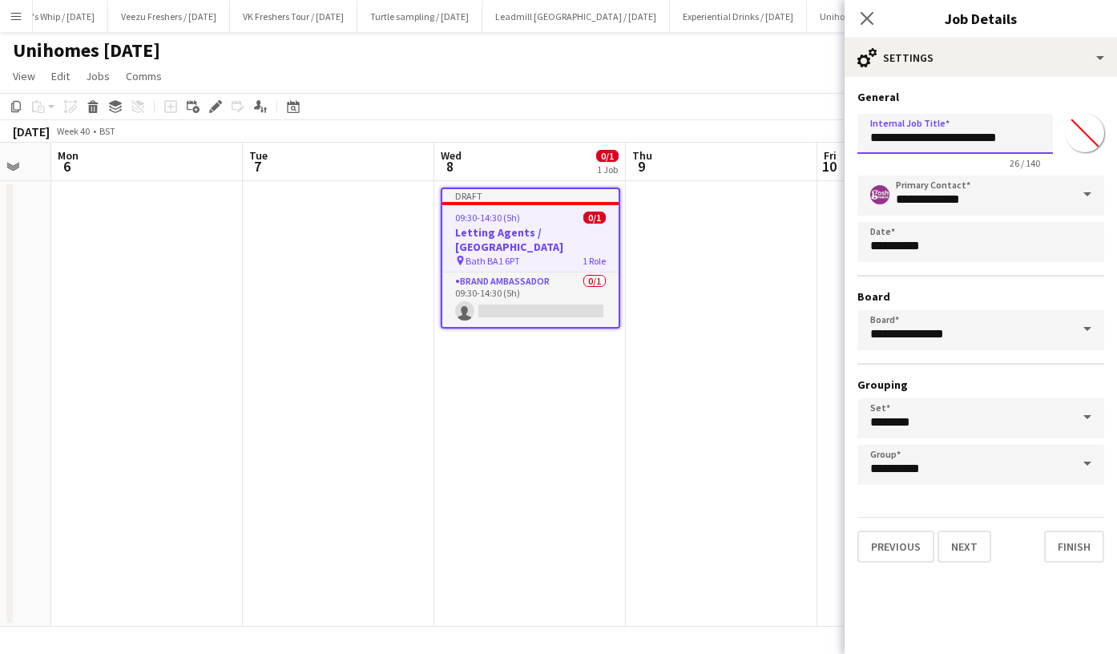
click at [1009, 138] on input "**********" at bounding box center [956, 134] width 196 height 40
type input "**********"
click at [1067, 543] on button "Finish" at bounding box center [1074, 547] width 60 height 32
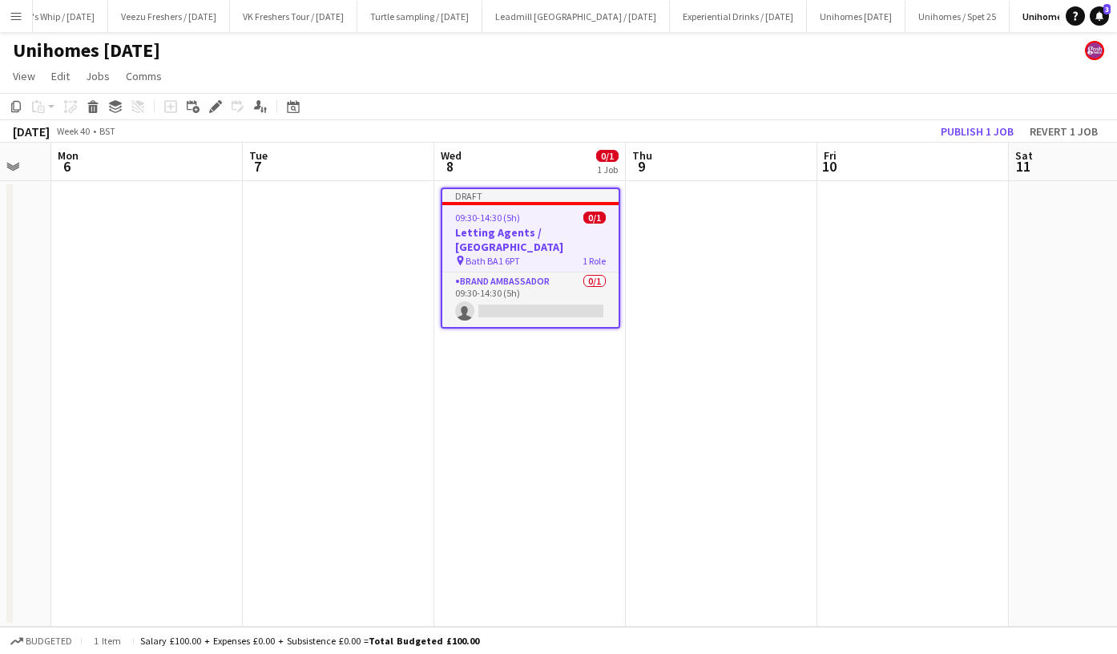
click at [911, 319] on app-date-cell at bounding box center [914, 404] width 192 height 446
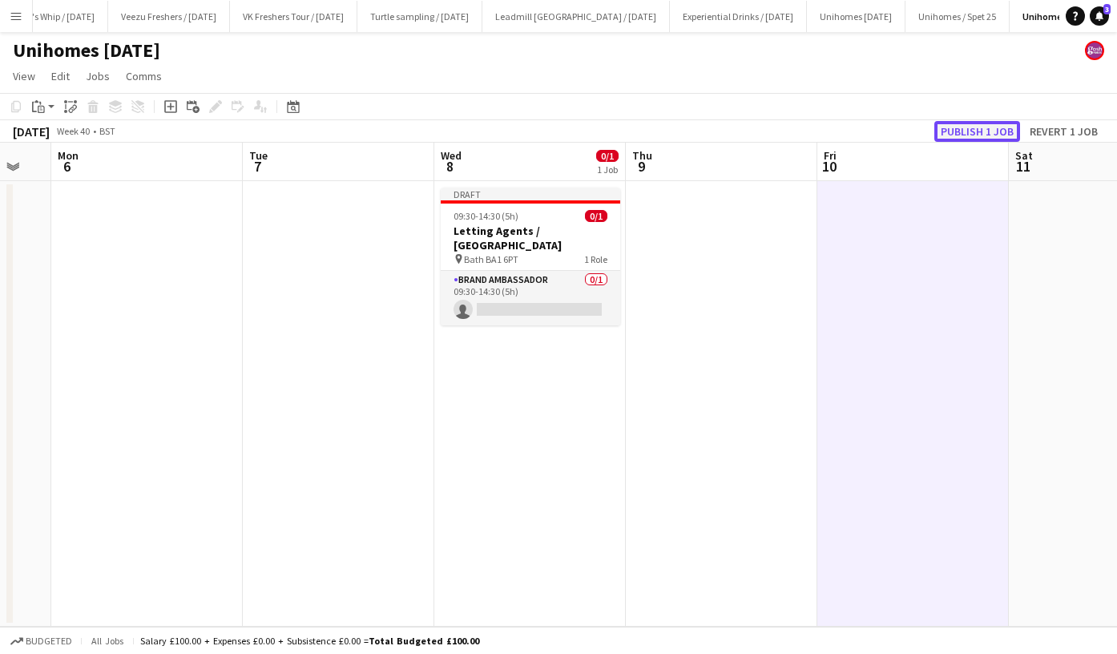
click at [975, 124] on button "Publish 1 job" at bounding box center [978, 131] width 86 height 21
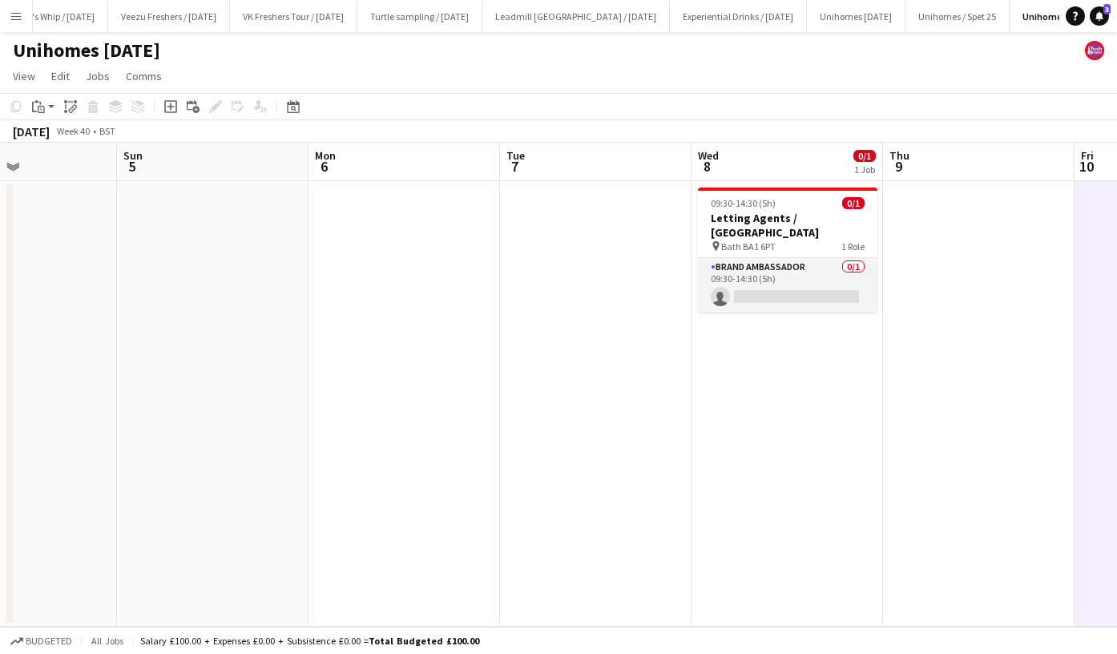
scroll to position [0, 459]
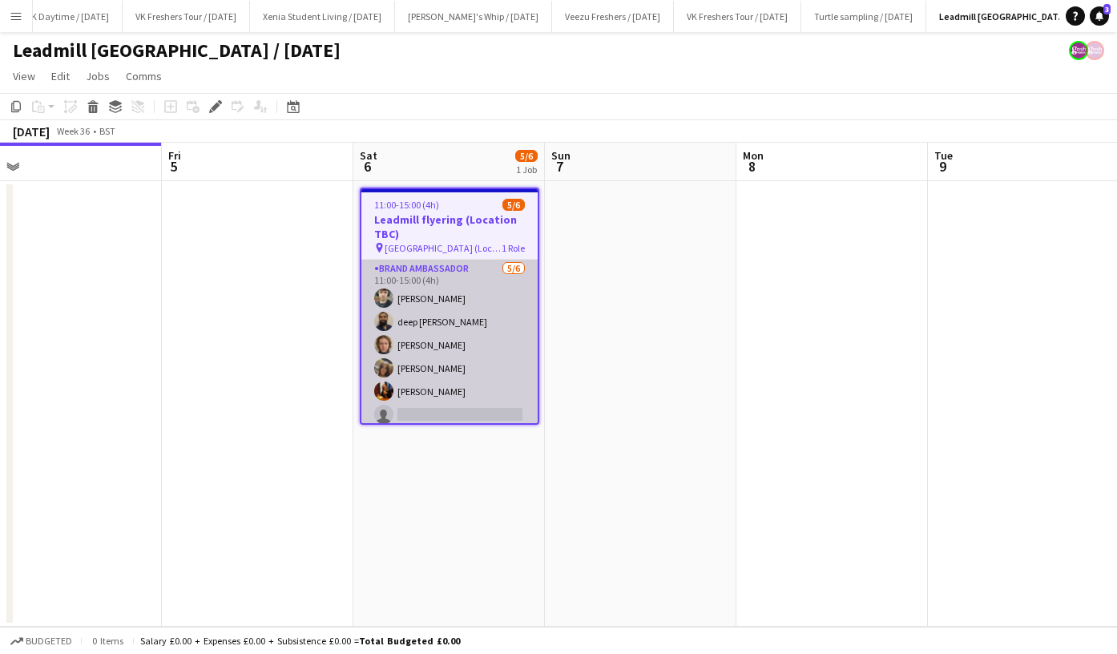
scroll to position [0, 450]
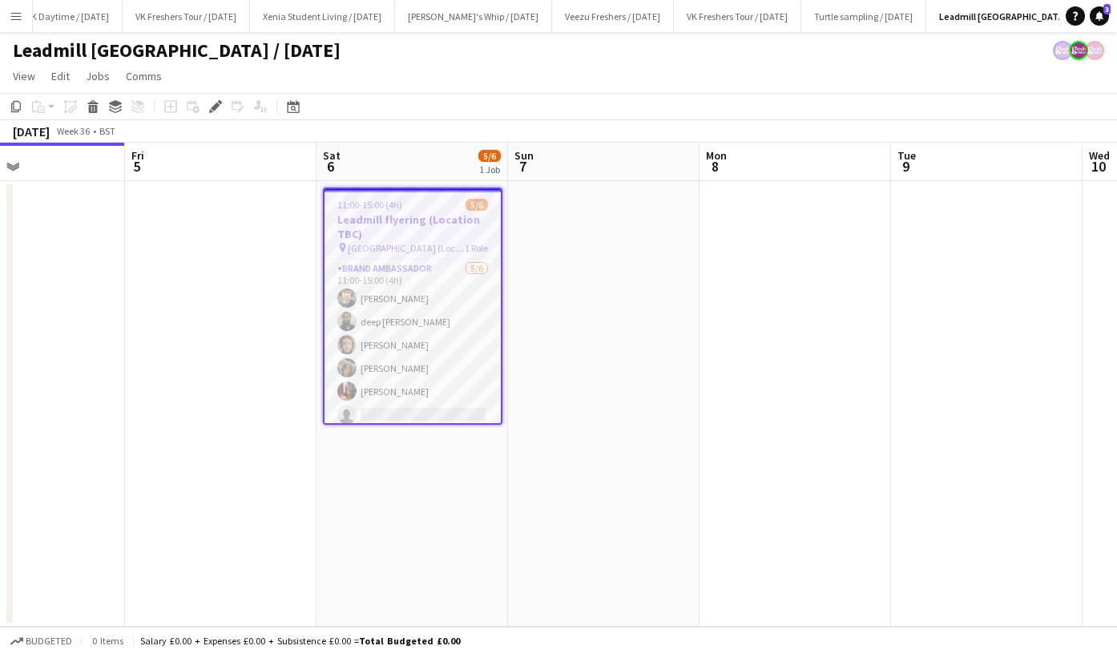
click at [386, 219] on h3 "Leadmill flyering (Location TBC)" at bounding box center [413, 226] width 176 height 29
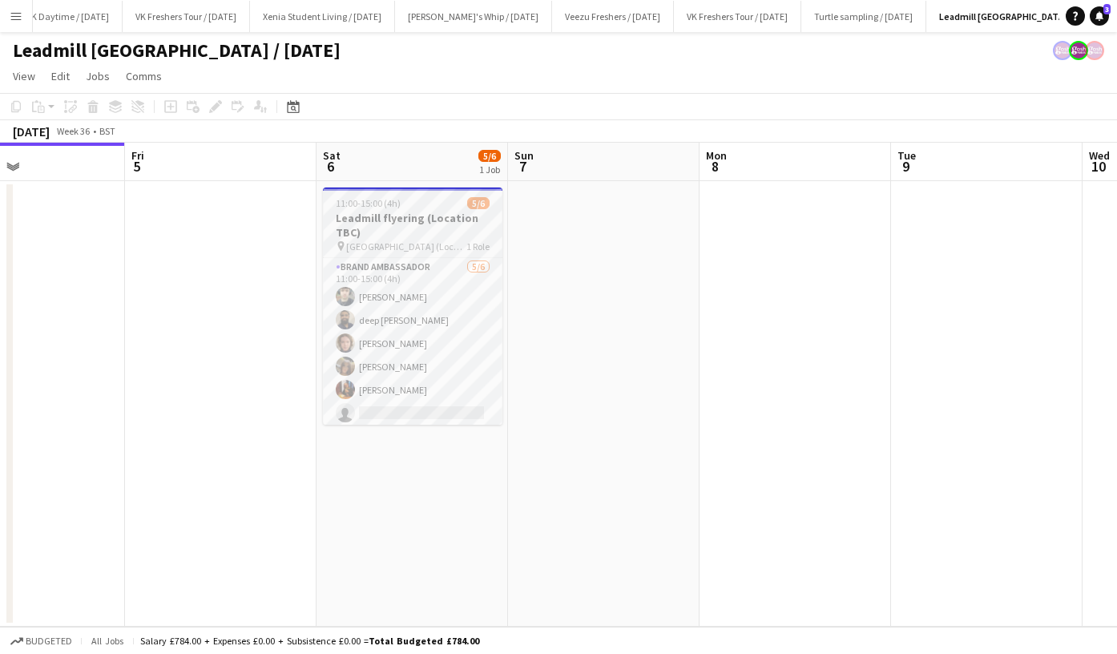
click at [390, 218] on h3 "Leadmill flyering (Location TBC)" at bounding box center [413, 225] width 180 height 29
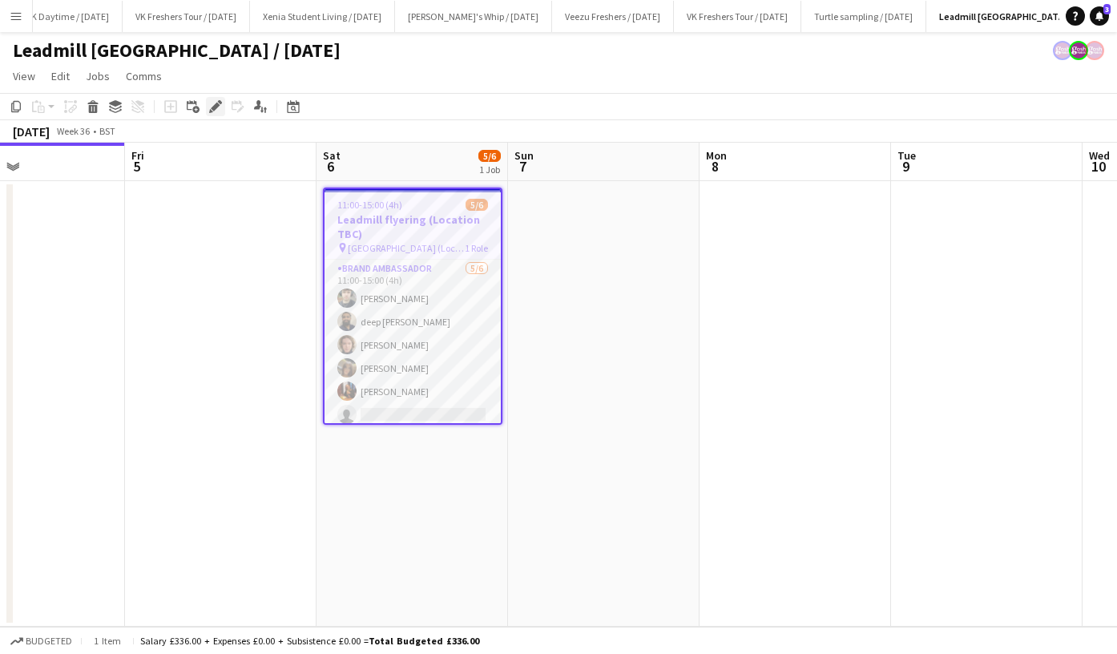
click at [219, 108] on icon "Edit" at bounding box center [215, 106] width 13 height 13
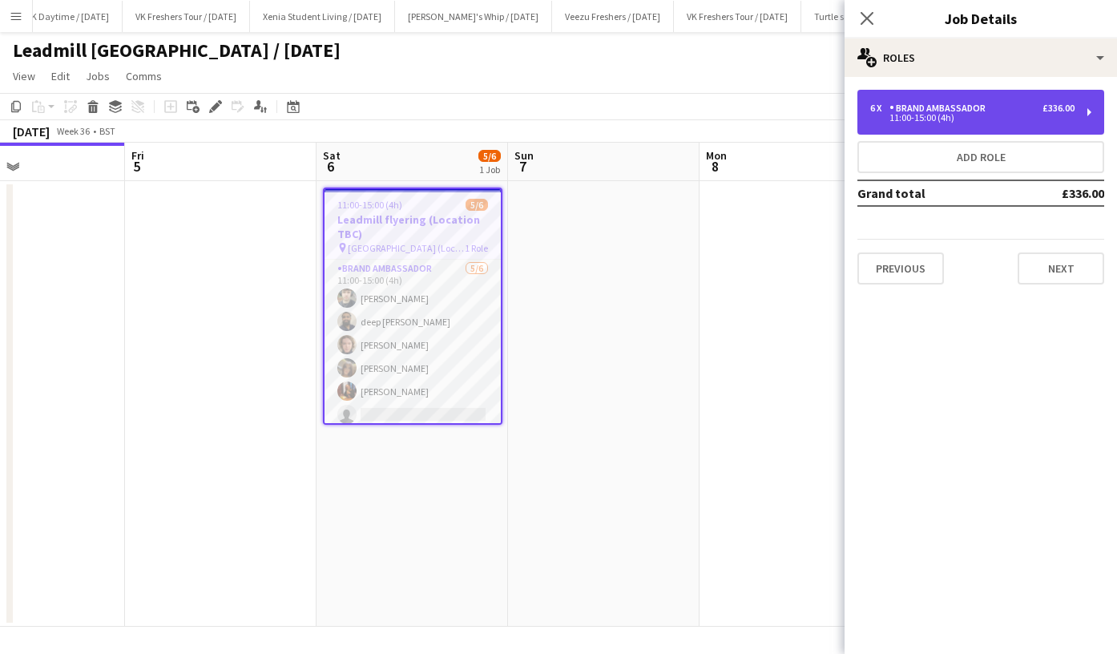
click at [906, 107] on div "Brand Ambassador" at bounding box center [941, 108] width 103 height 11
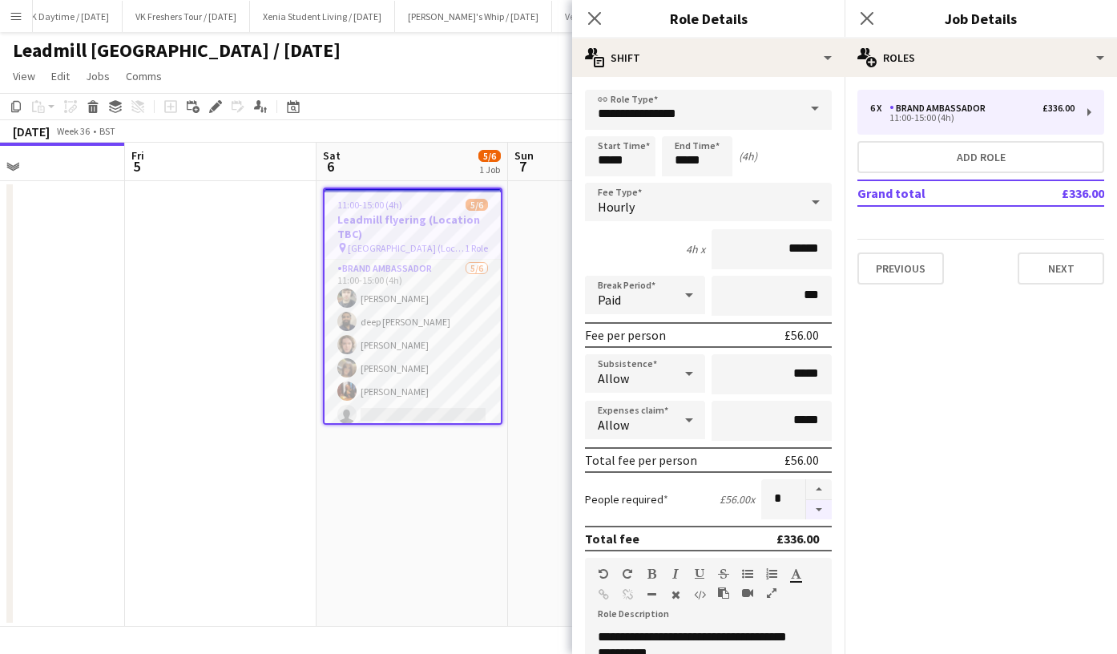
click at [808, 510] on button "button" at bounding box center [819, 510] width 26 height 20
type input "*"
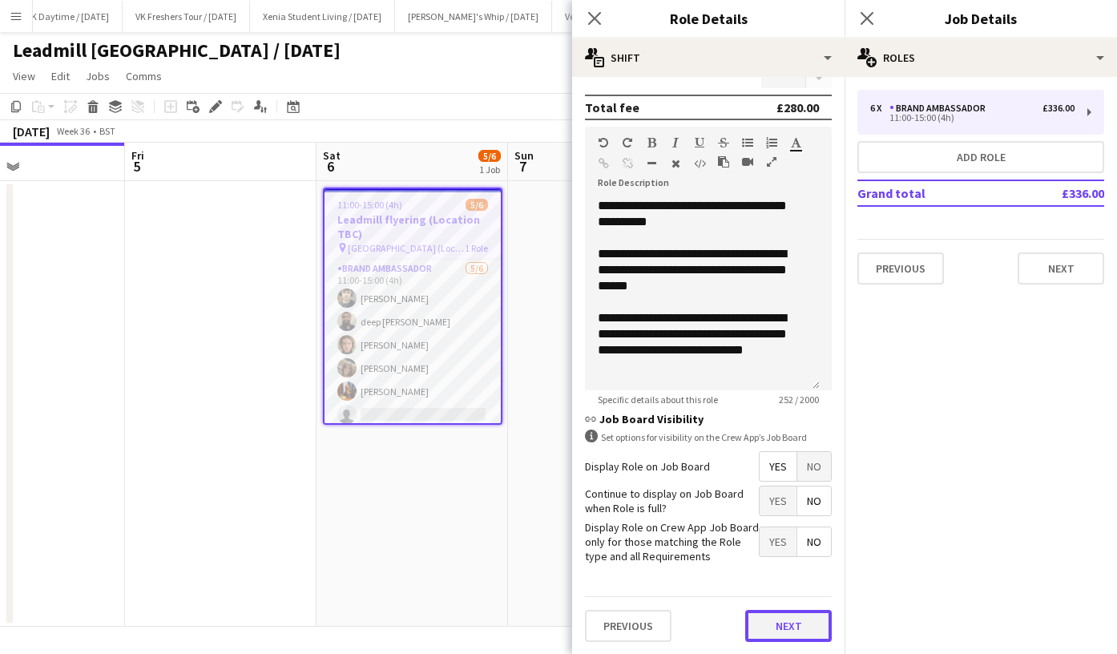
click at [796, 626] on button "Next" at bounding box center [788, 626] width 87 height 32
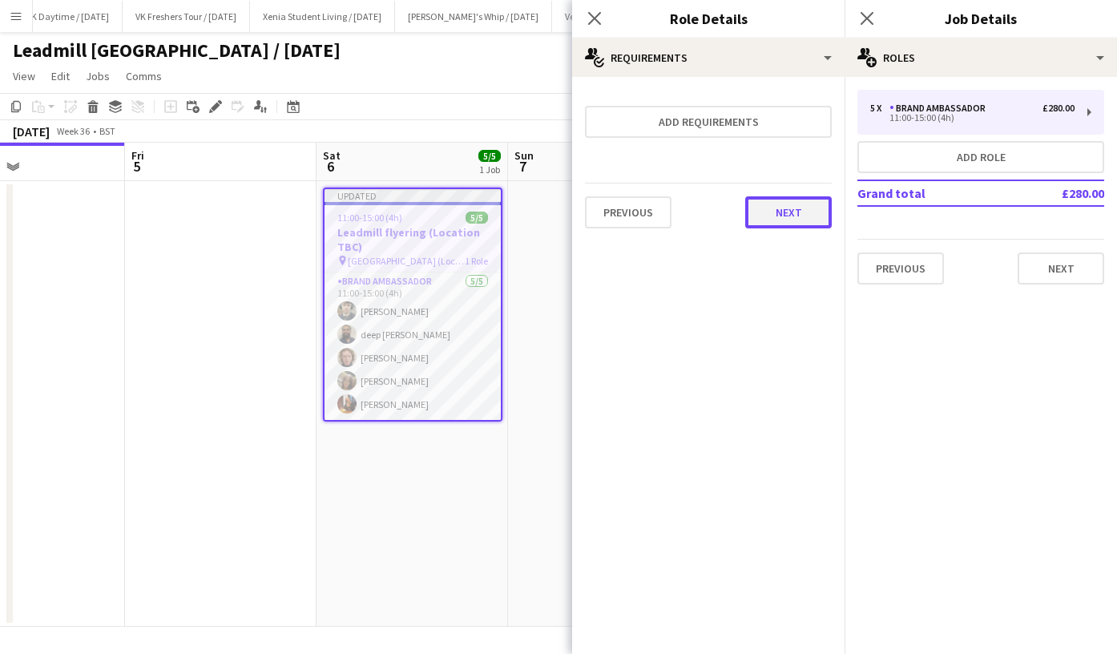
click at [795, 200] on button "Next" at bounding box center [788, 212] width 87 height 32
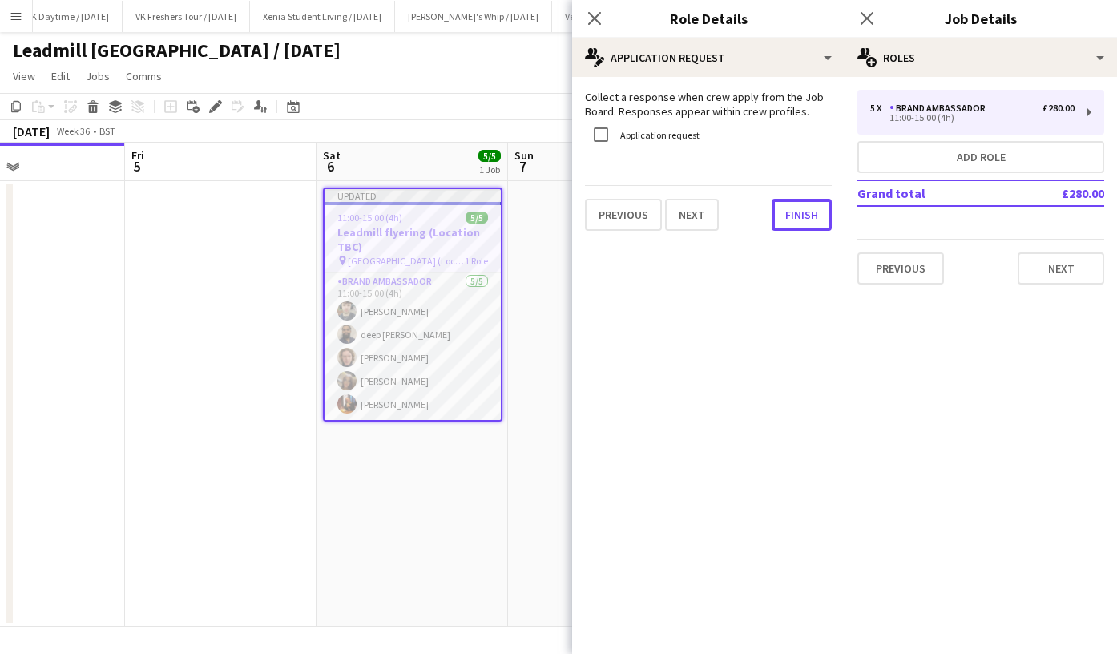
click at [795, 200] on button "Finish" at bounding box center [802, 215] width 60 height 32
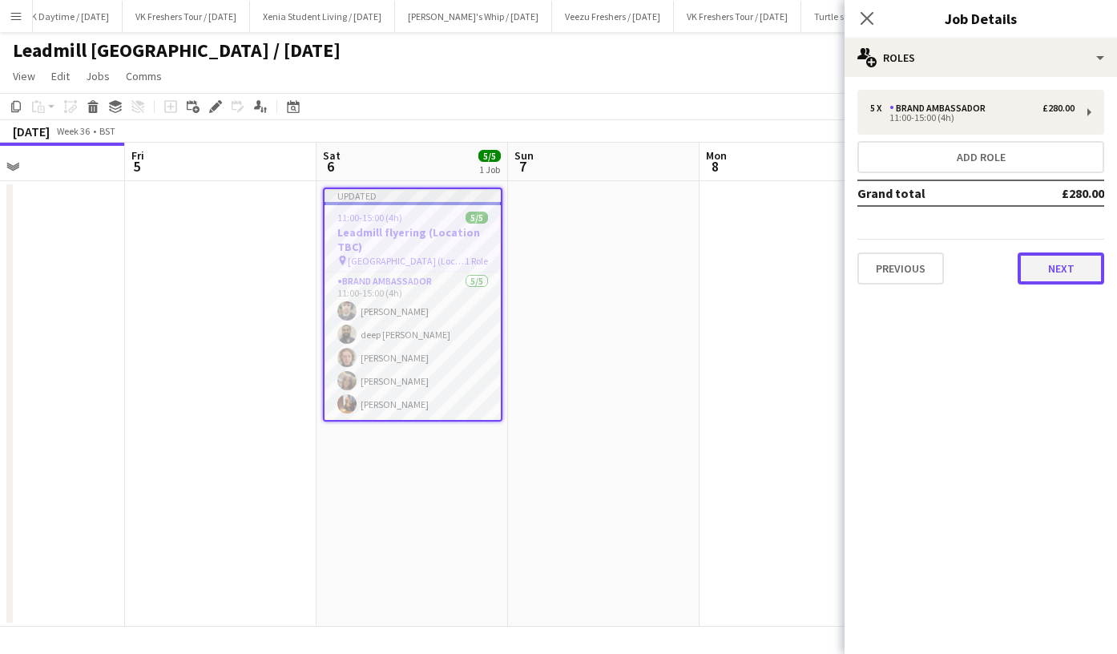
click at [1060, 267] on button "Next" at bounding box center [1061, 269] width 87 height 32
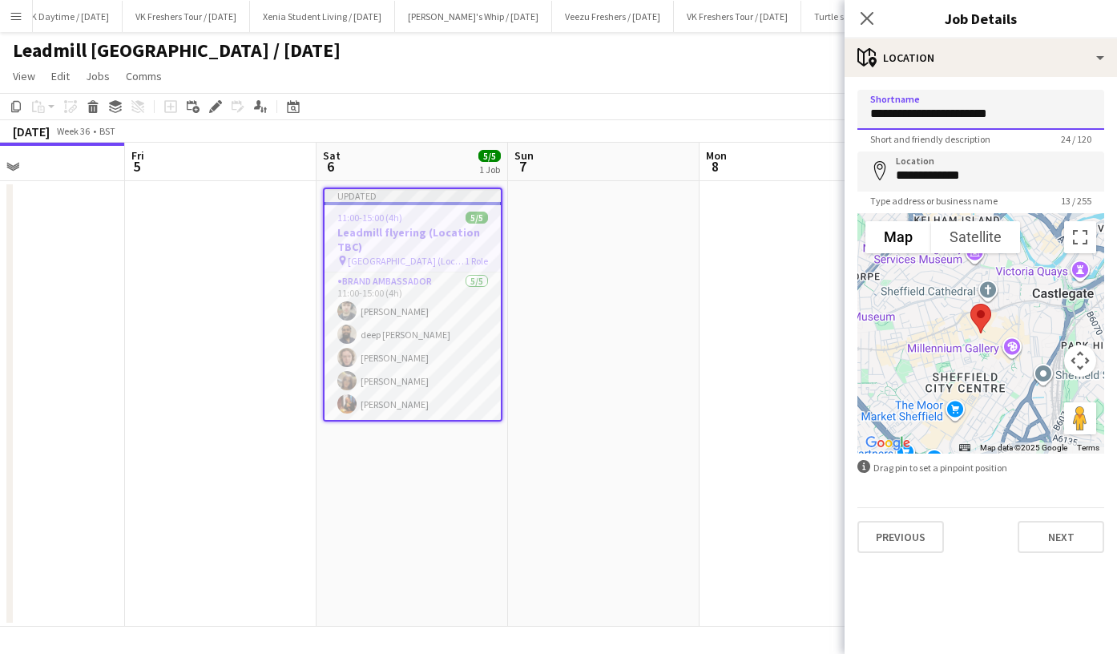
drag, startPoint x: 1031, startPoint y: 111, endPoint x: 725, endPoint y: 125, distance: 305.7
click at [725, 125] on body "Menu Boards Boards Boards All jobs Status Workforce Workforce My Workforce Recr…" at bounding box center [558, 327] width 1117 height 654
type input "**********"
drag, startPoint x: 991, startPoint y: 173, endPoint x: 766, endPoint y: 184, distance: 225.5
click at [766, 184] on body "Menu Boards Boards Boards All jobs Status Workforce Workforce My Workforce Recr…" at bounding box center [558, 327] width 1117 height 654
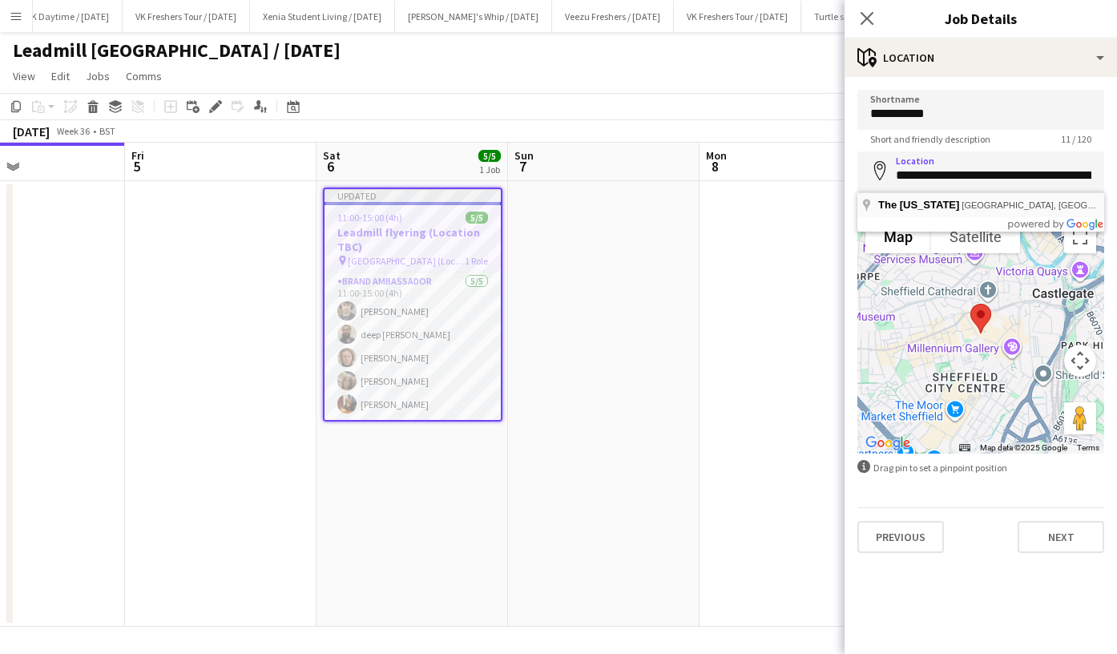
type input "**********"
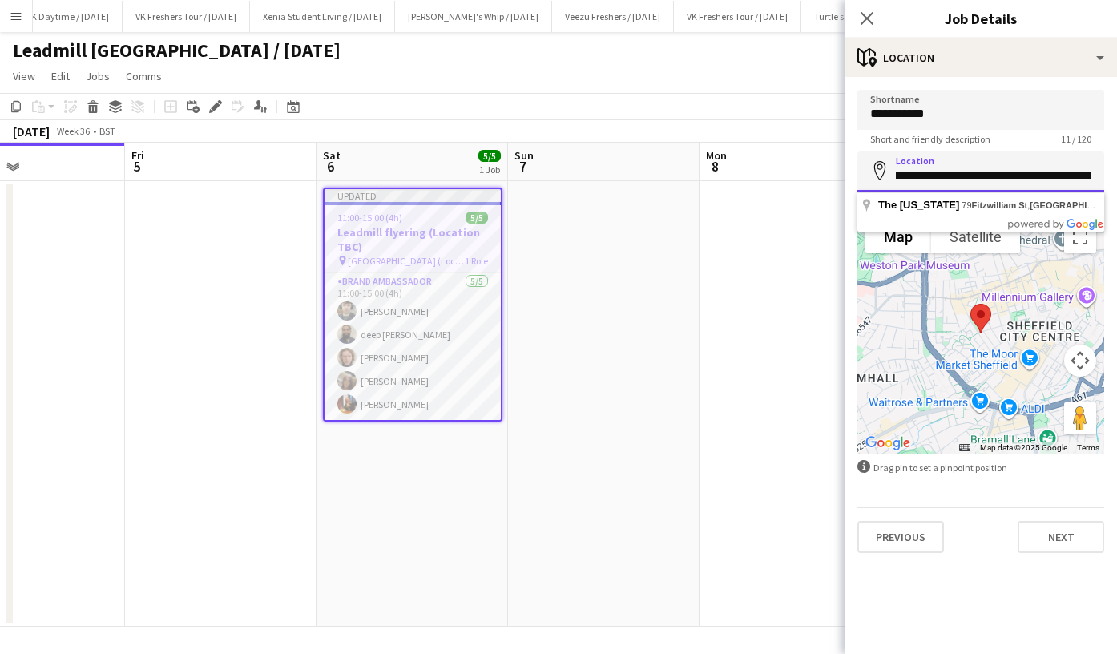
scroll to position [0, 210]
drag, startPoint x: 899, startPoint y: 176, endPoint x: 1117, endPoint y: 180, distance: 218.1
click at [1117, 180] on html "Menu Boards Boards Boards All jobs Status Workforce Workforce My Workforce Recr…" at bounding box center [558, 327] width 1117 height 654
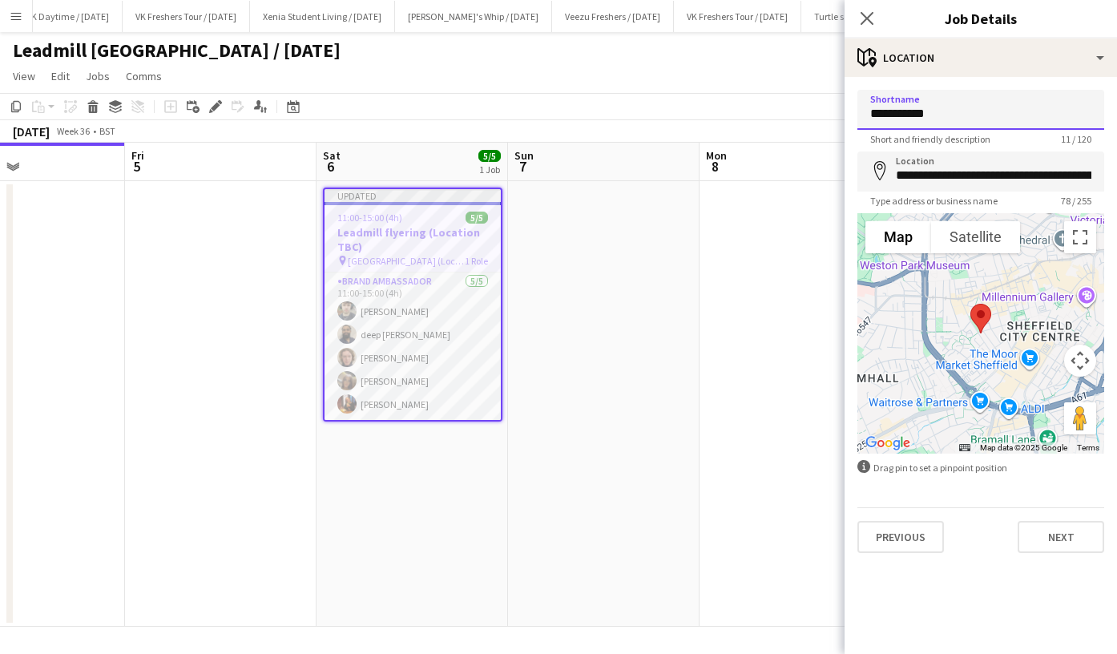
click at [1005, 113] on input "**********" at bounding box center [981, 110] width 247 height 40
drag, startPoint x: 1005, startPoint y: 113, endPoint x: 713, endPoint y: 132, distance: 293.2
click at [713, 132] on body "Menu Boards Boards Boards All jobs Status Workforce Workforce My Workforce Recr…" at bounding box center [558, 327] width 1117 height 654
paste input "**********"
type input "**********"
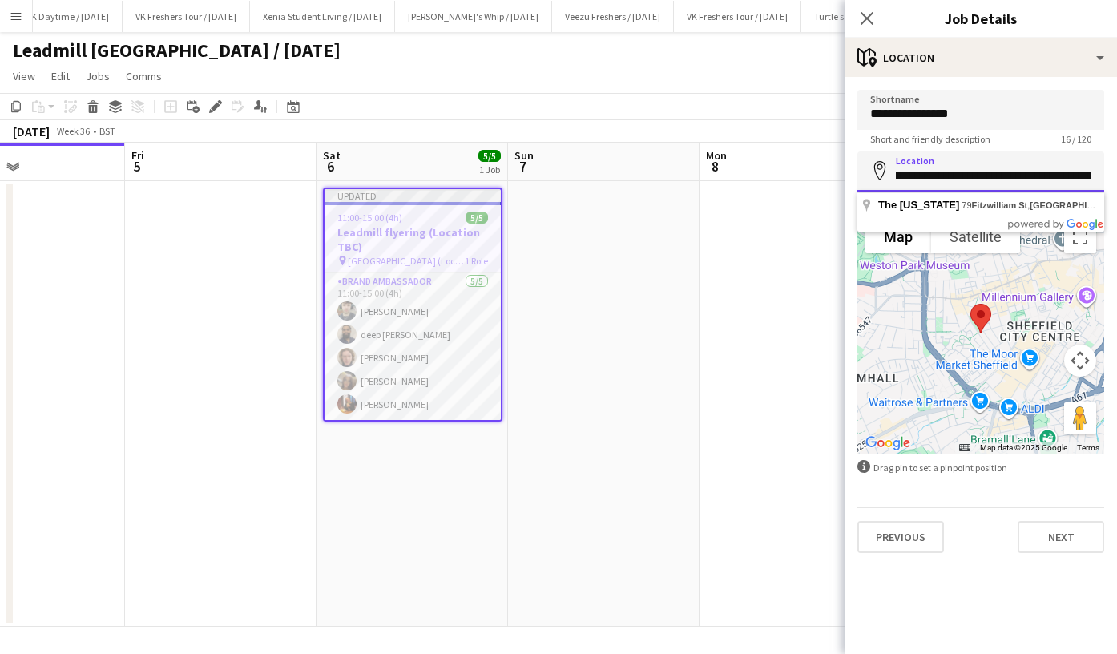
scroll to position [0, 210]
drag, startPoint x: 896, startPoint y: 176, endPoint x: 1117, endPoint y: 188, distance: 221.6
click at [1117, 188] on html "Menu Boards Boards Boards All jobs Status Workforce Workforce My Workforce Recr…" at bounding box center [558, 327] width 1117 height 654
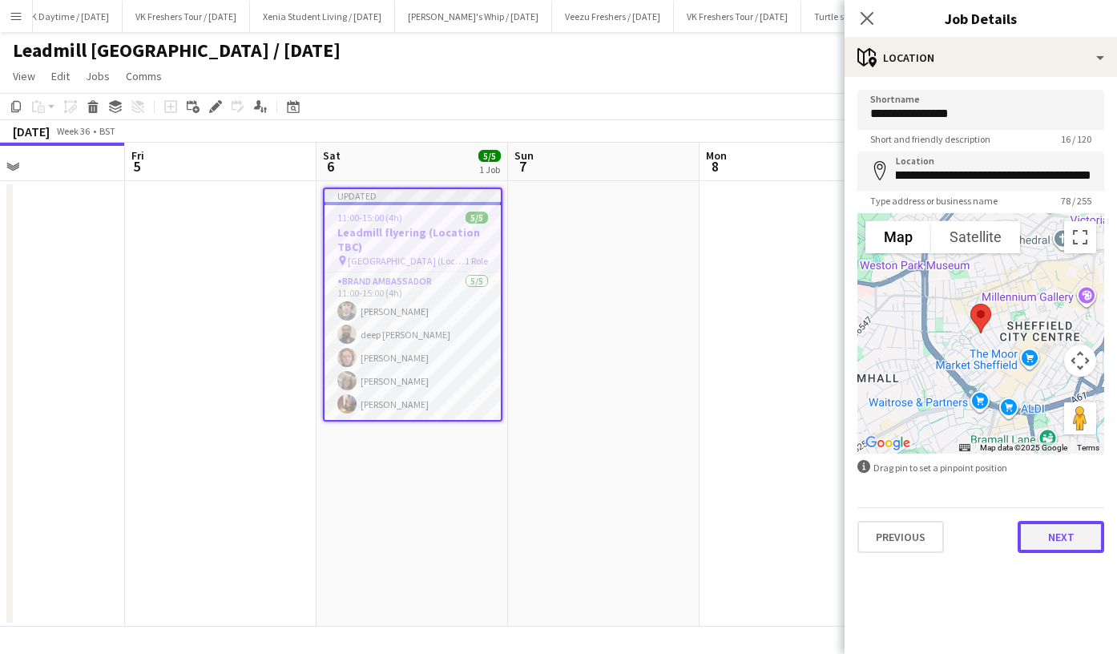
click at [1072, 530] on button "Next" at bounding box center [1061, 537] width 87 height 32
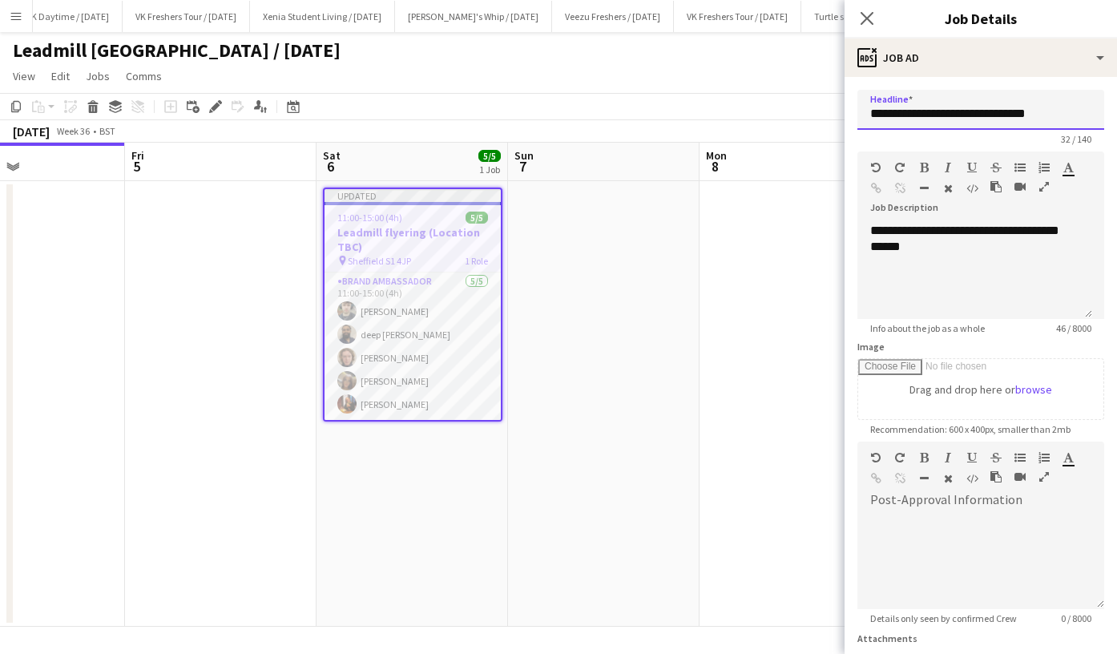
drag, startPoint x: 1065, startPoint y: 114, endPoint x: 795, endPoint y: 133, distance: 270.0
click at [795, 133] on body "Menu Boards Boards Boards All jobs Status Workforce Workforce My Workforce Recr…" at bounding box center [558, 327] width 1117 height 654
click at [1052, 111] on input "**********" at bounding box center [981, 110] width 247 height 40
type input "**********"
click at [429, 236] on h3 "Leadmill flyering (Location TBC)" at bounding box center [413, 239] width 176 height 29
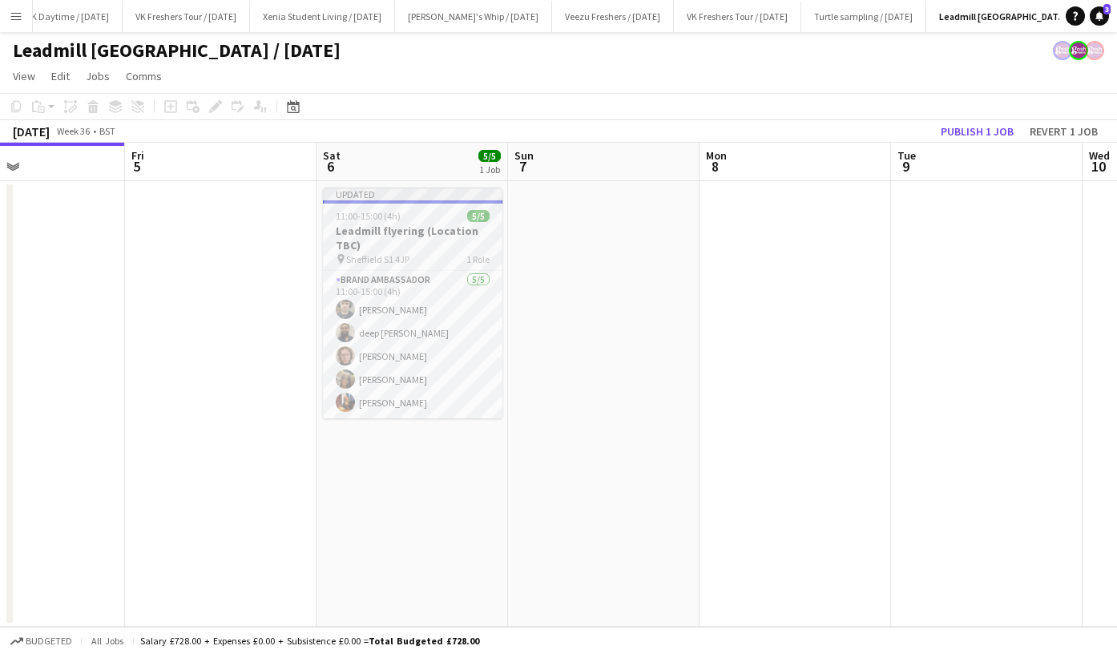
click at [429, 236] on h3 "Leadmill flyering (Location TBC)" at bounding box center [413, 238] width 180 height 29
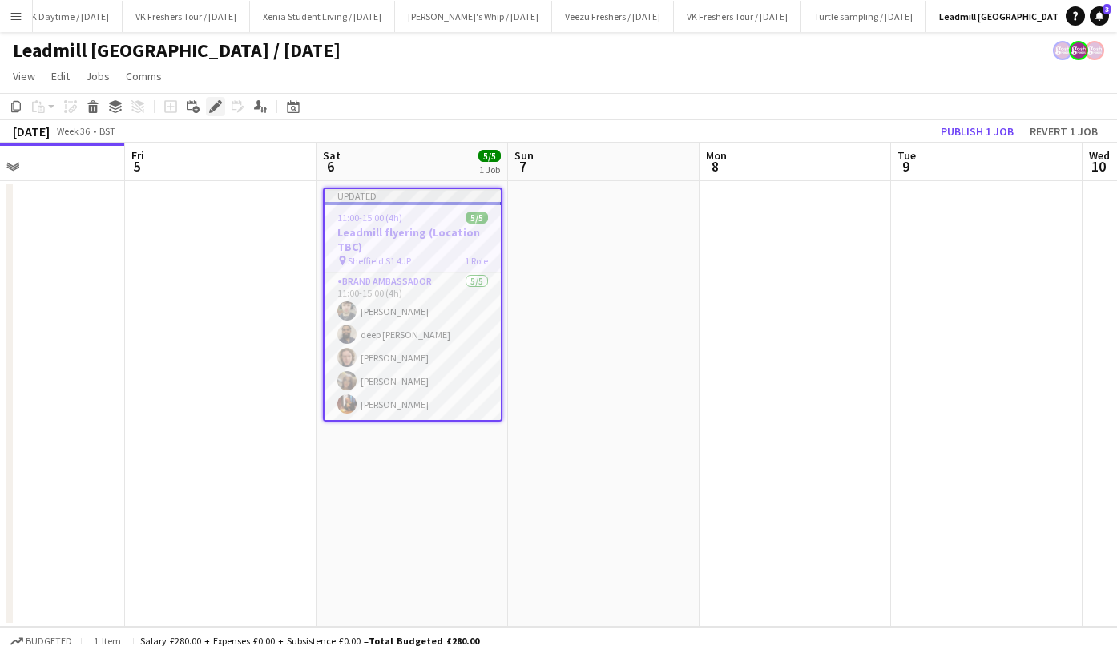
click at [222, 107] on div "Edit" at bounding box center [215, 106] width 19 height 19
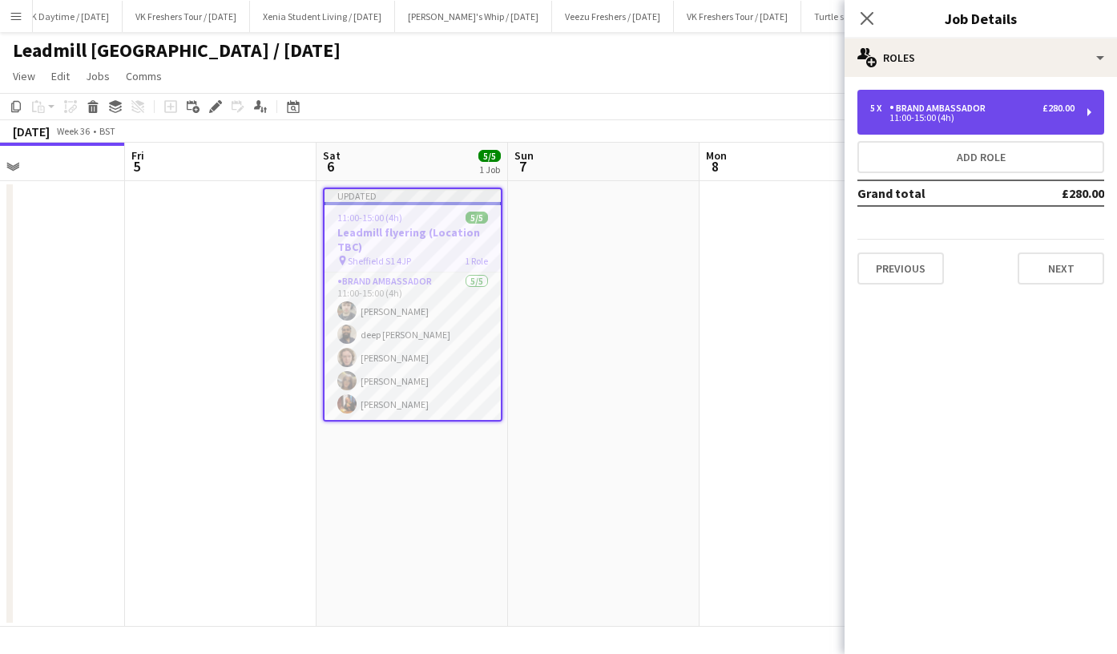
click at [980, 111] on div "Brand Ambassador" at bounding box center [941, 108] width 103 height 11
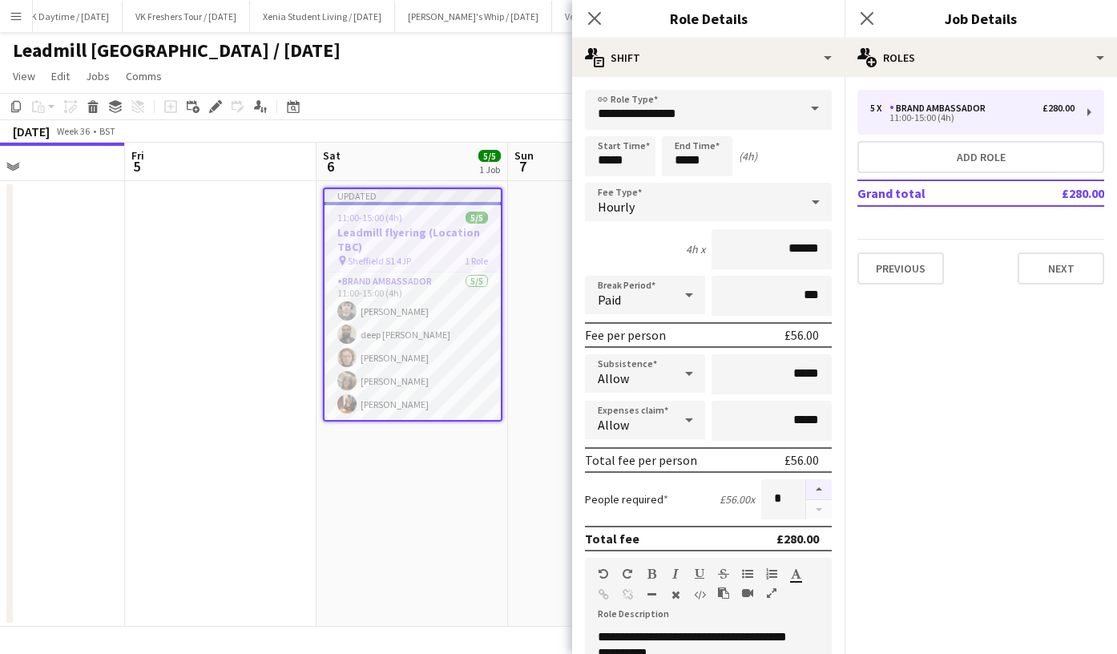
click at [810, 485] on button "button" at bounding box center [819, 489] width 26 height 21
type input "*"
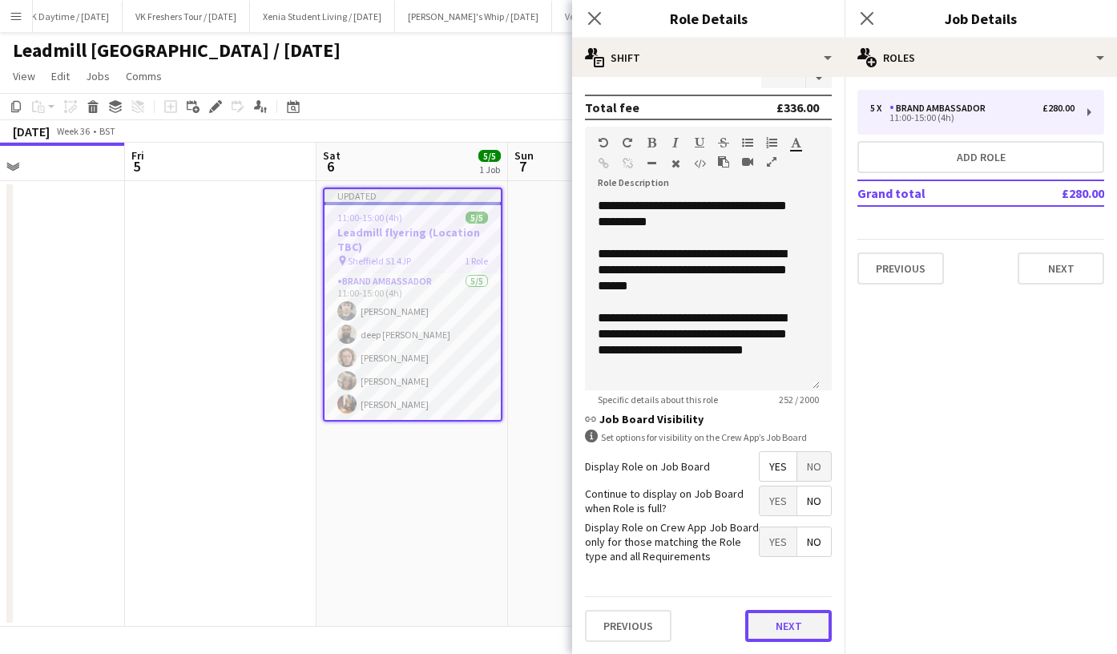
click at [794, 624] on button "Next" at bounding box center [788, 626] width 87 height 32
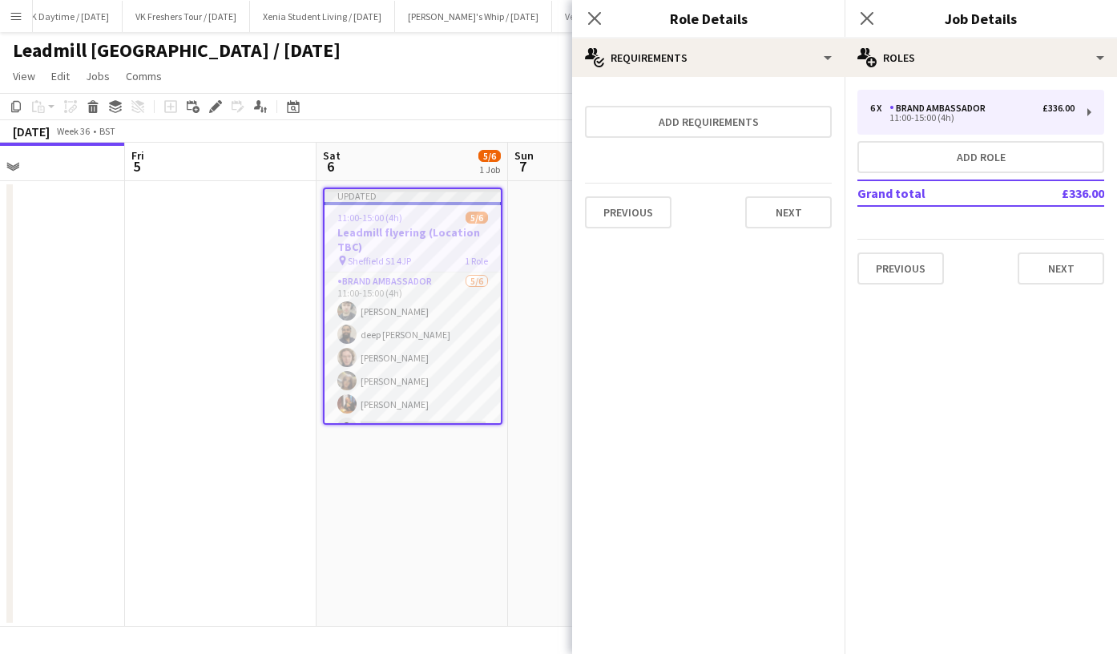
scroll to position [0, 0]
click at [802, 212] on button "Next" at bounding box center [788, 212] width 87 height 32
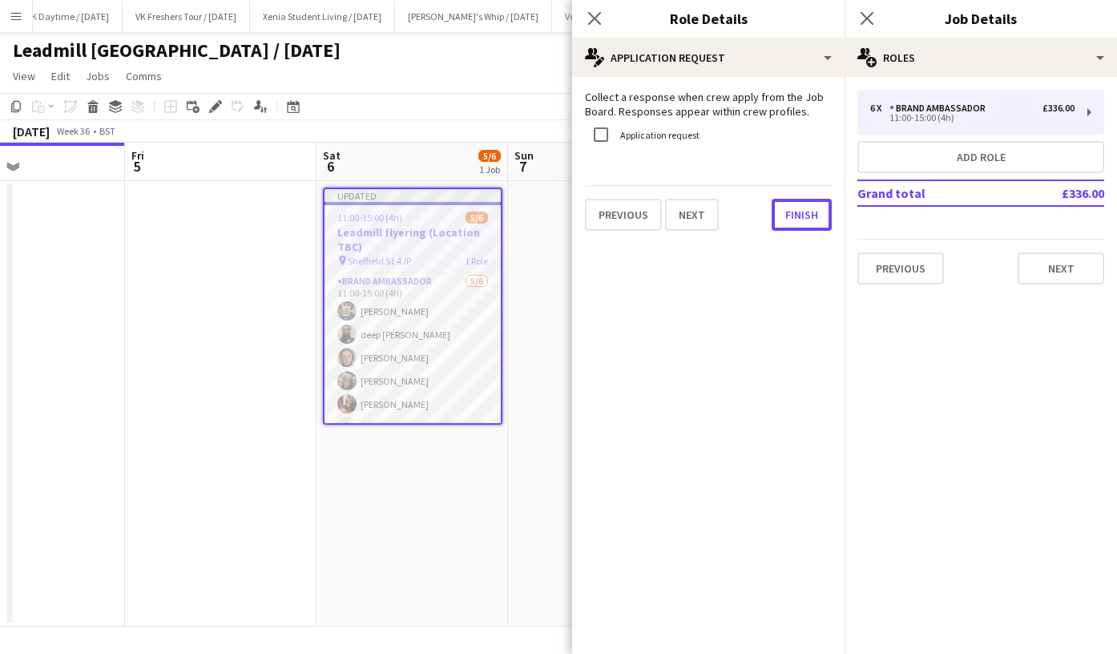
click at [802, 212] on button "Finish" at bounding box center [802, 215] width 60 height 32
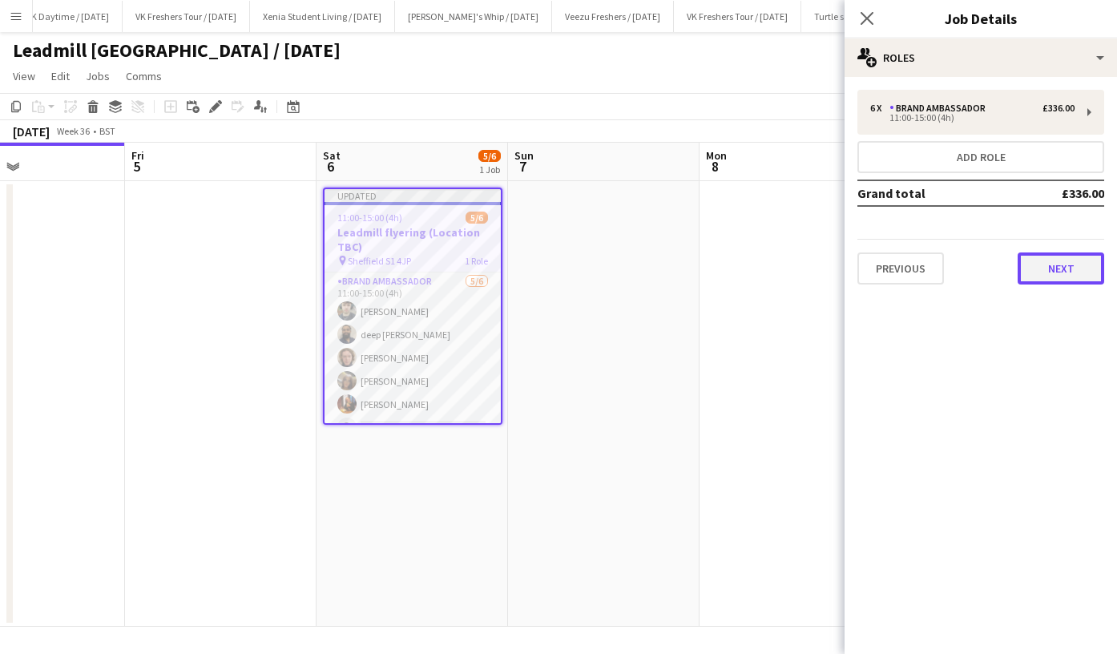
click at [1053, 265] on button "Next" at bounding box center [1061, 269] width 87 height 32
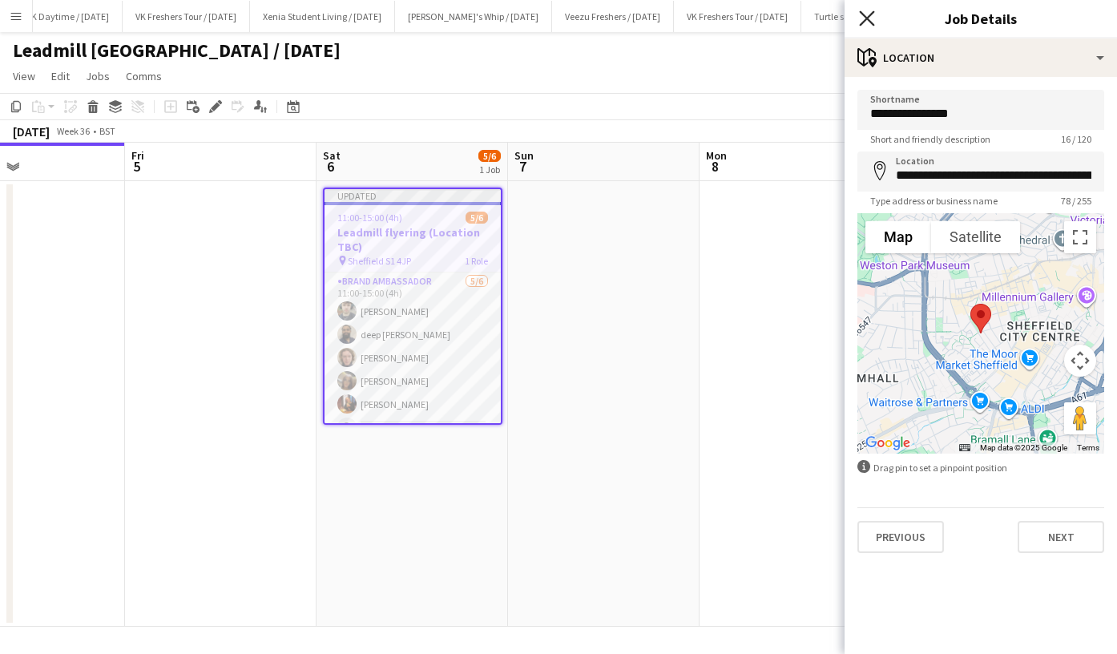
click at [864, 20] on icon at bounding box center [866, 17] width 15 height 15
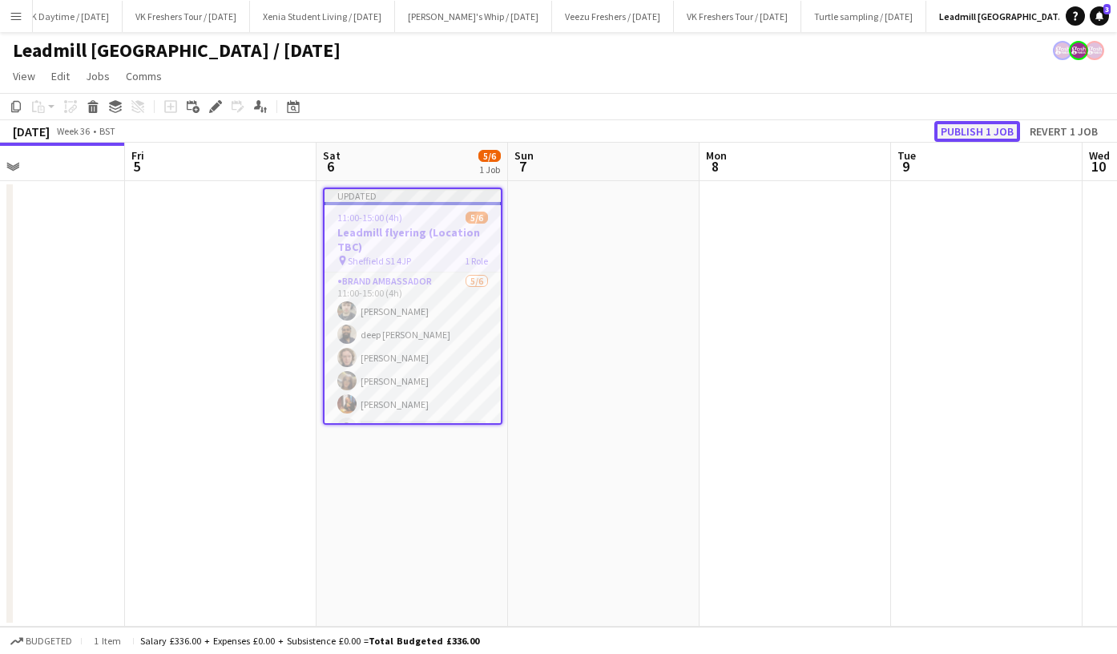
click at [962, 125] on button "Publish 1 job" at bounding box center [978, 131] width 86 height 21
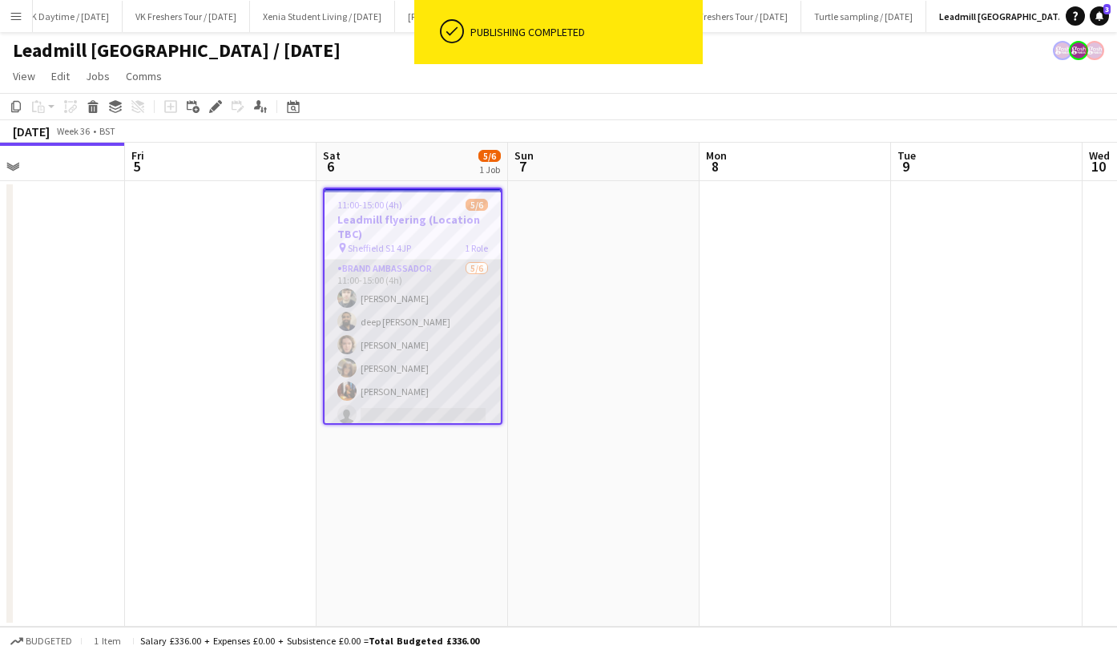
scroll to position [7, 0]
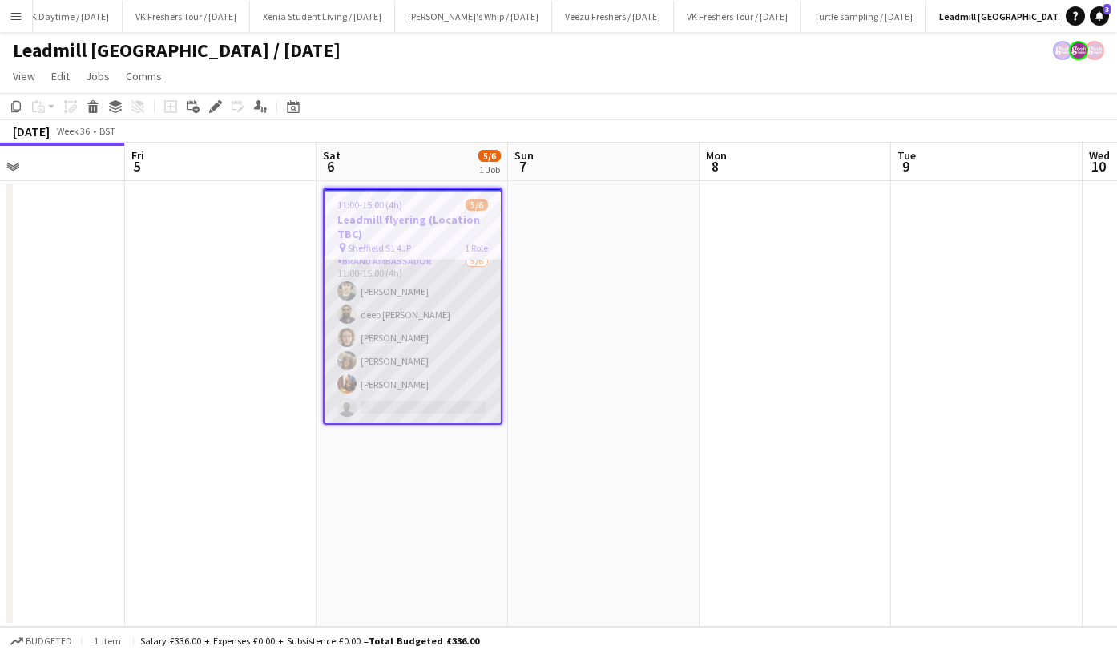
click at [390, 337] on app-card-role "Brand Ambassador 5/6 11:00-15:00 (4h) Dimitri Kohovs deep wagh Callum Whitfield…" at bounding box center [413, 338] width 176 height 171
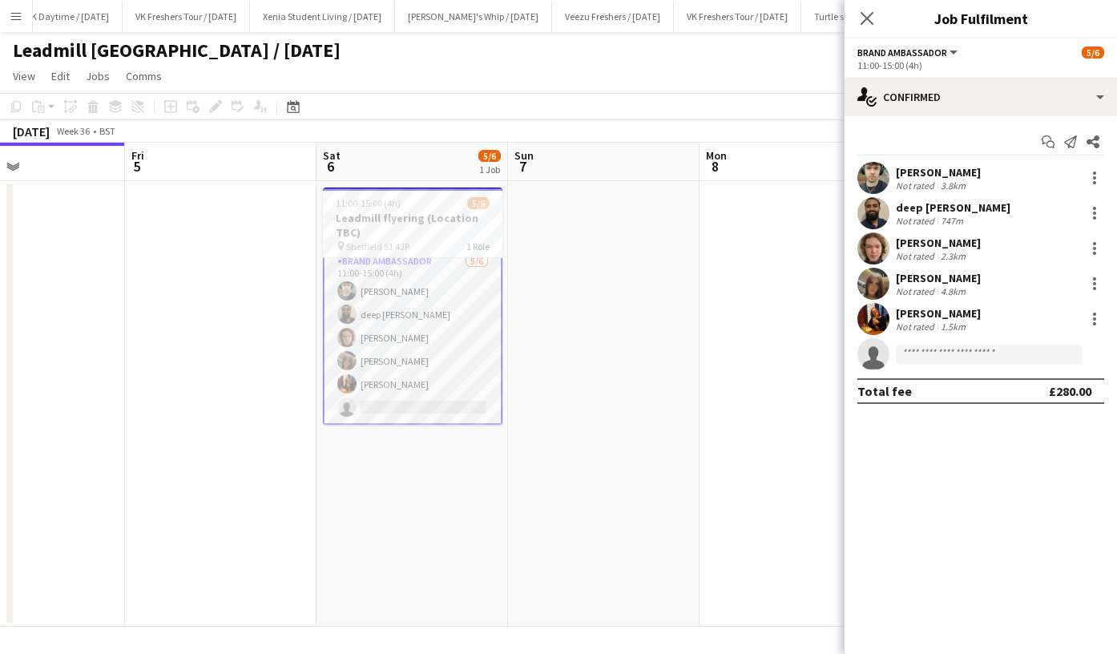
click at [941, 238] on div "Callum Whitfield" at bounding box center [938, 243] width 85 height 14
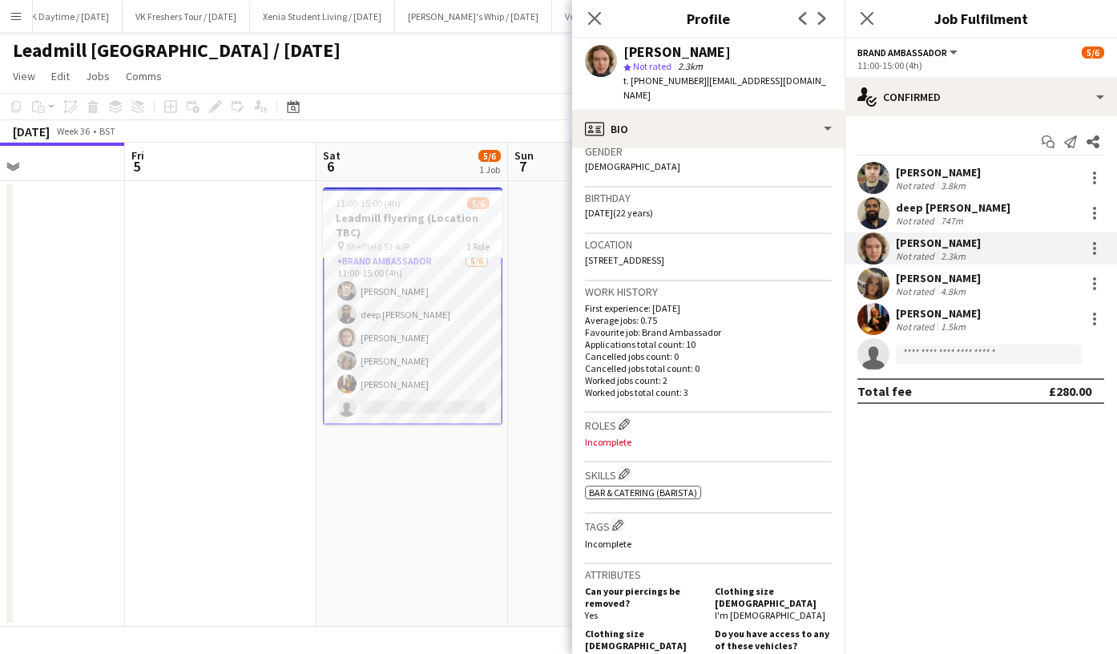
scroll to position [228, 0]
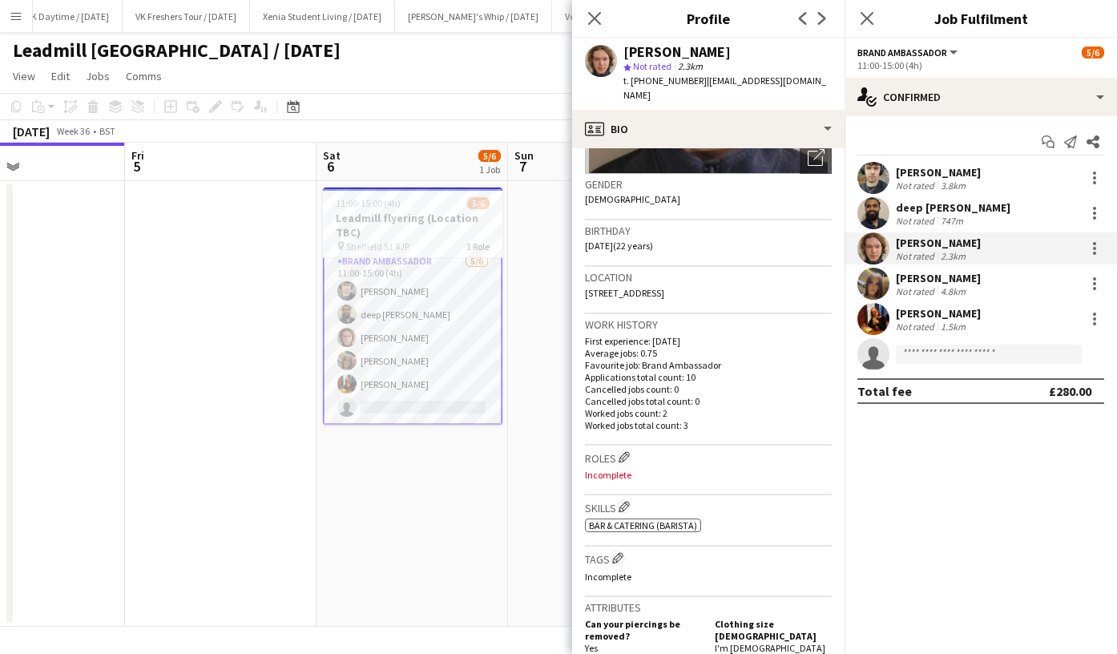
click at [914, 272] on div "[PERSON_NAME]" at bounding box center [938, 278] width 85 height 14
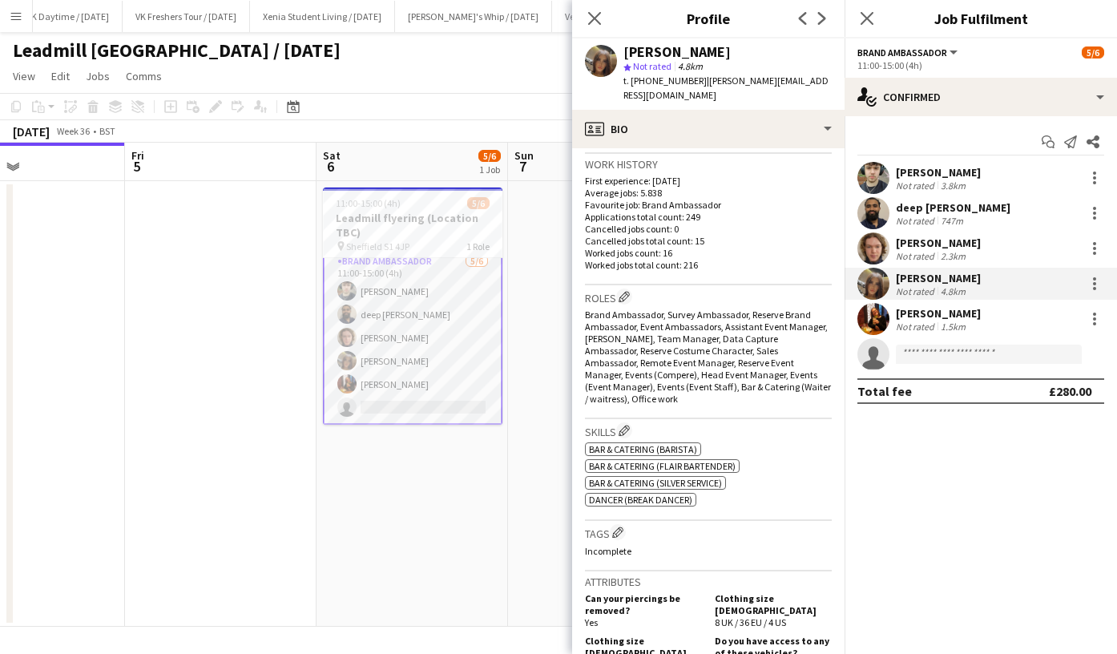
scroll to position [677, 0]
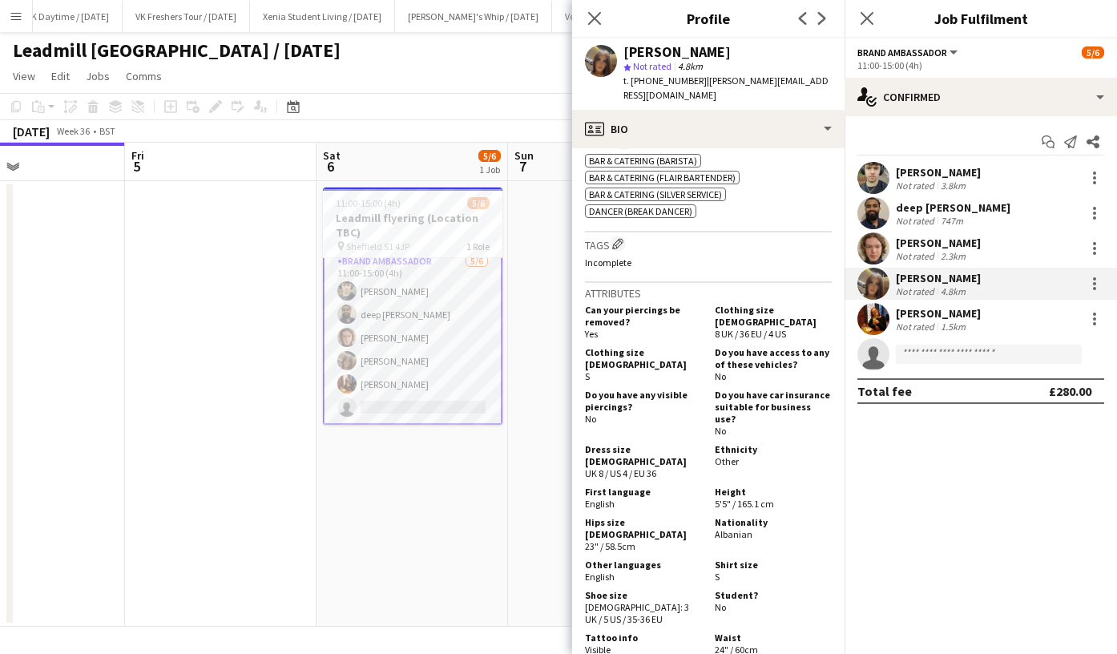
click at [927, 307] on div "Bryony Whitfield" at bounding box center [938, 313] width 85 height 14
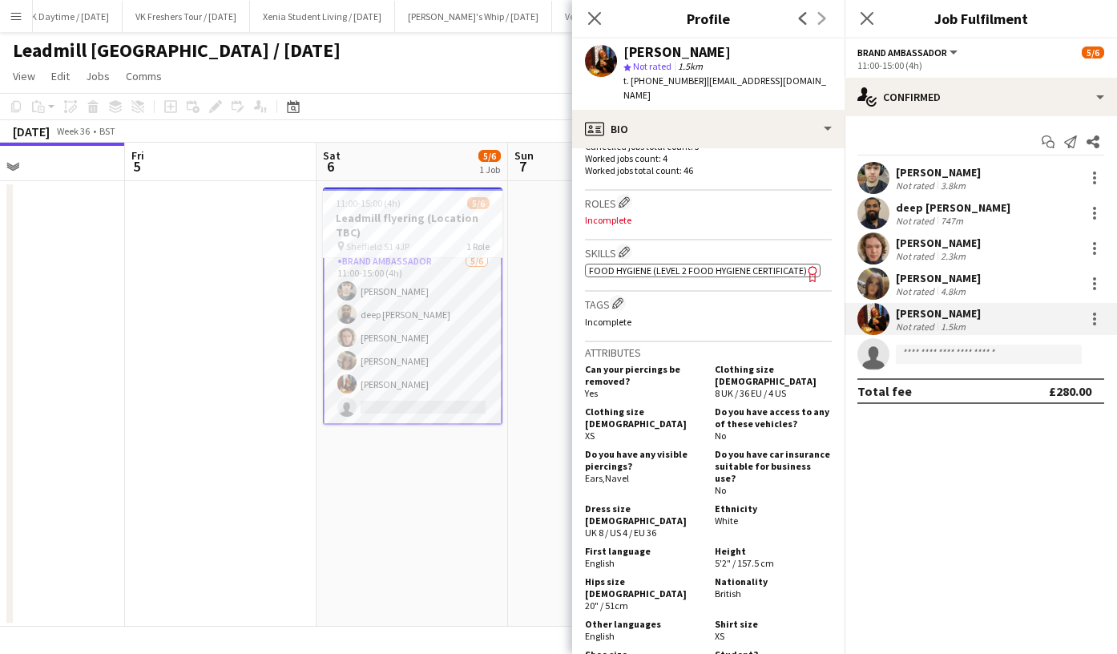
scroll to position [511, 0]
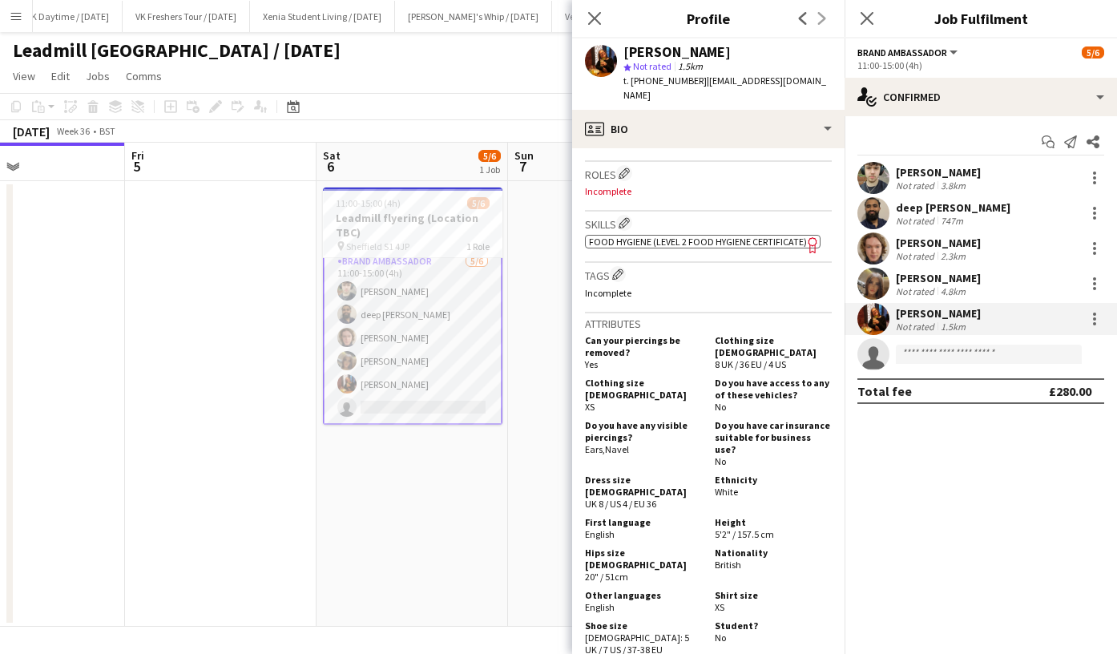
click at [926, 198] on div "deep wagh Not rated 747m" at bounding box center [981, 213] width 273 height 32
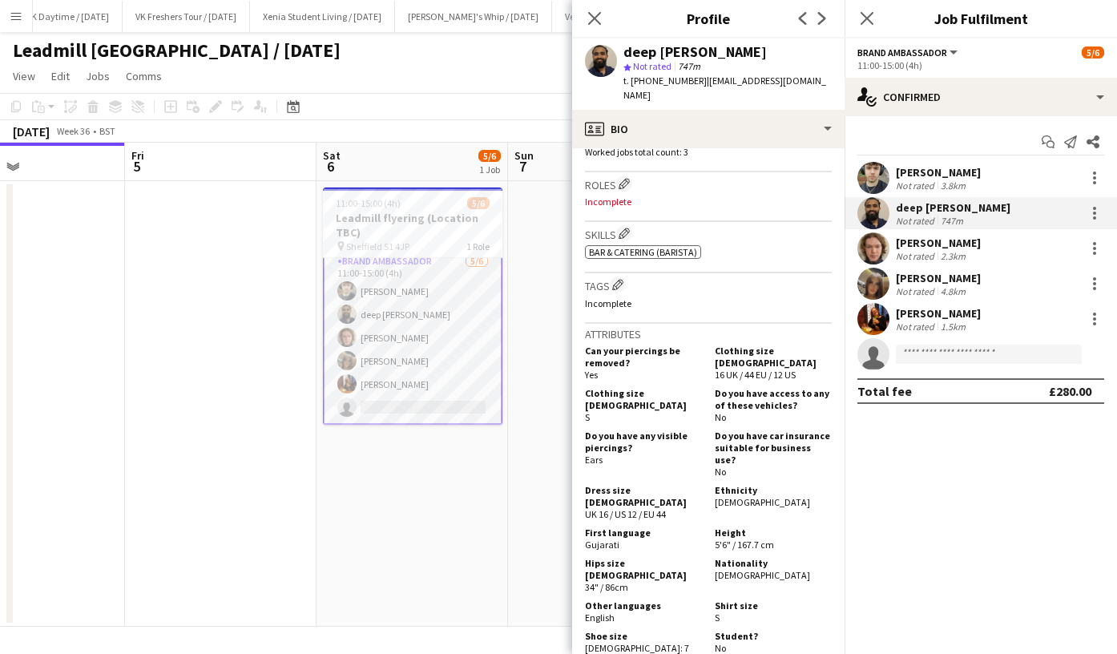
scroll to position [501, 0]
click at [921, 166] on div "Dimitri Kohovs" at bounding box center [938, 172] width 85 height 14
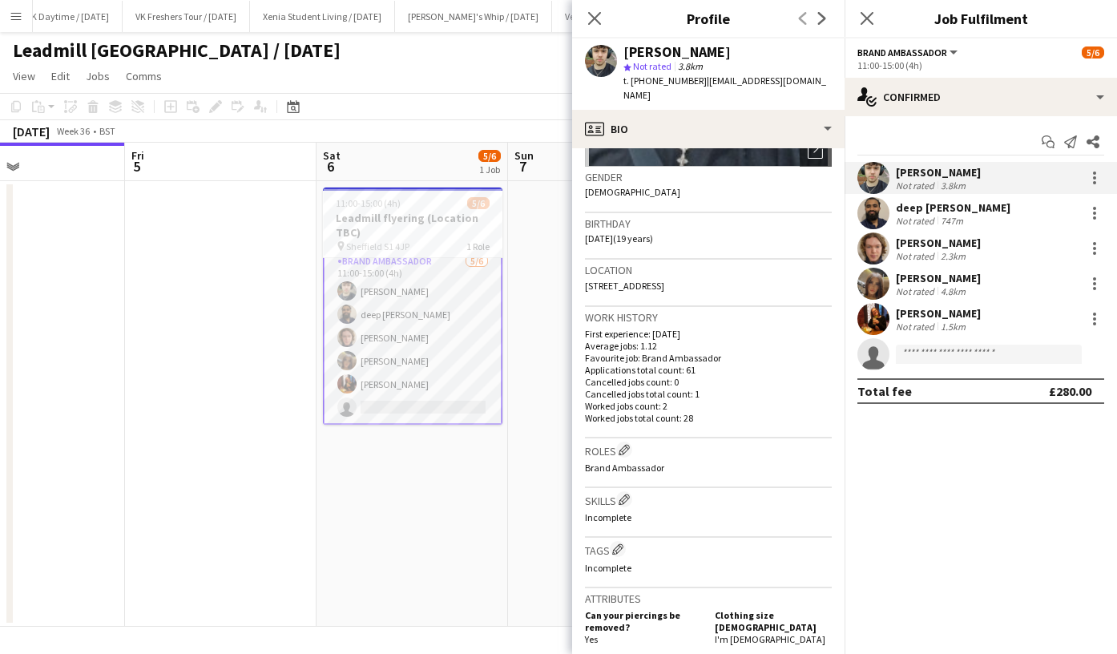
scroll to position [426, 0]
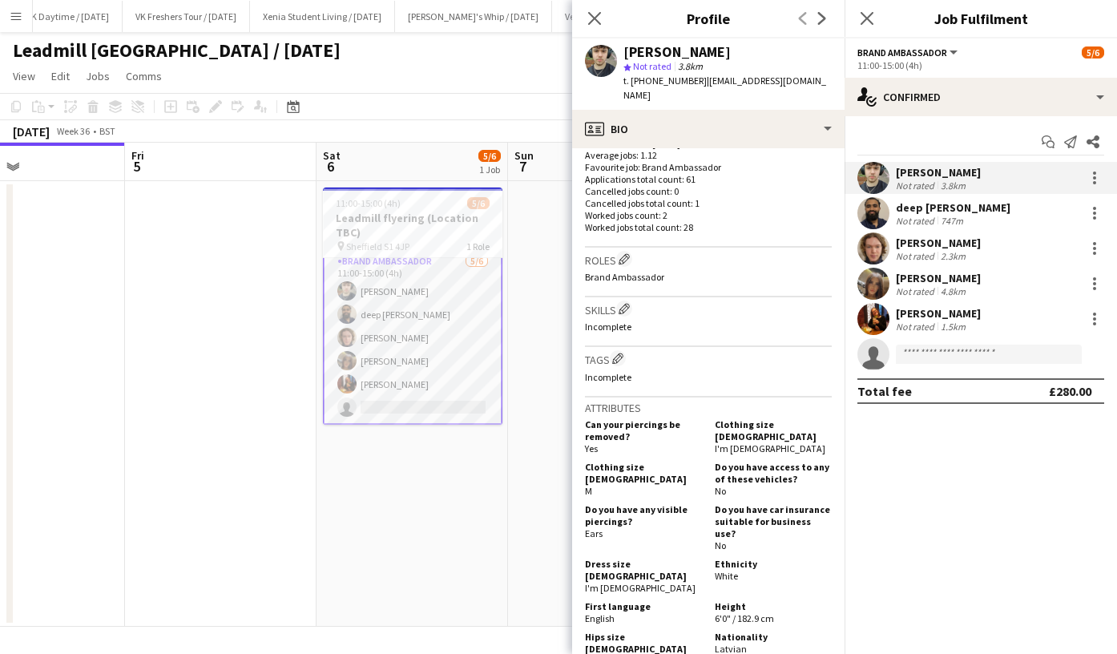
click at [880, 16] on div "Close pop-in" at bounding box center [867, 18] width 45 height 37
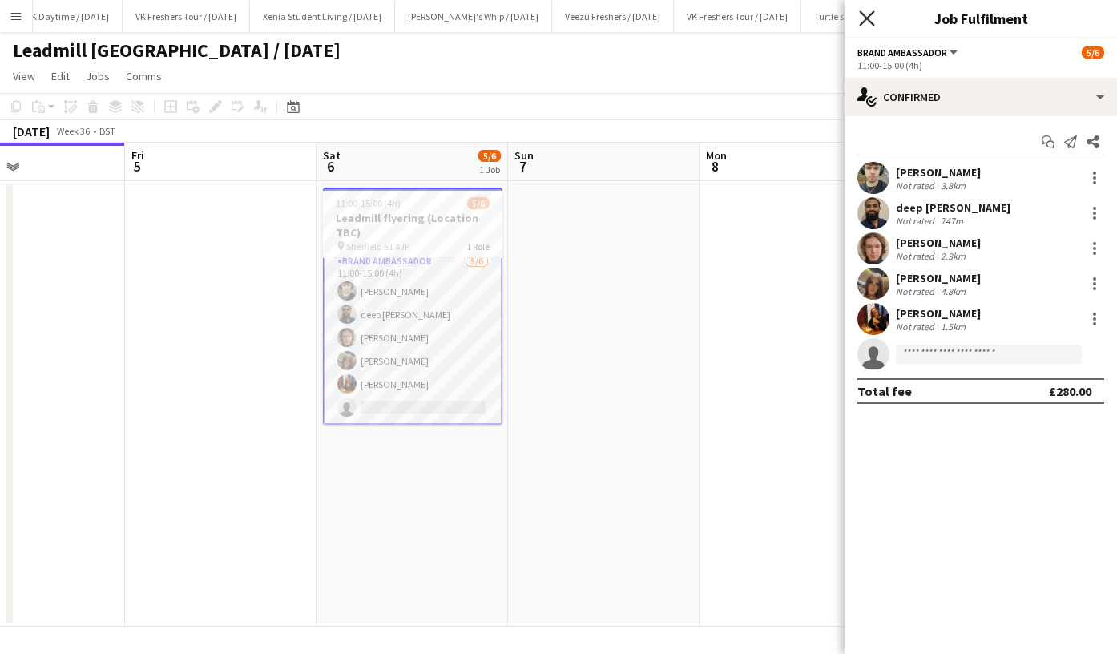
click at [871, 18] on icon "Close pop-in" at bounding box center [866, 17] width 15 height 15
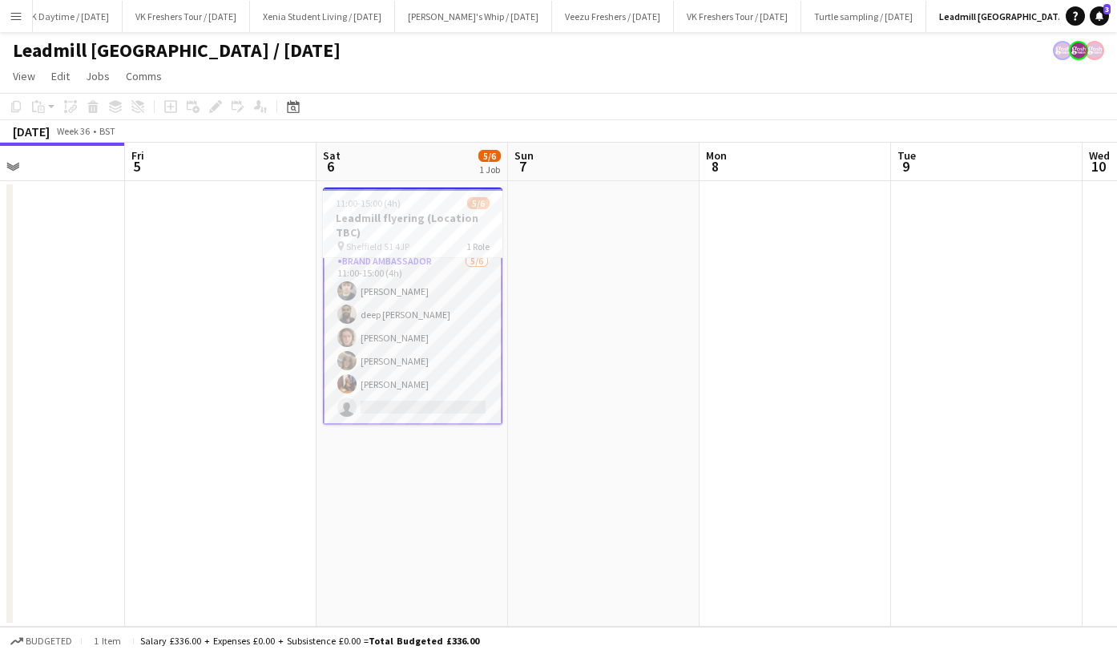
click at [386, 287] on app-card-role "Brand Ambassador 5/6 11:00-15:00 (4h) Dimitri Kohovs deep wagh Callum Whitfield…" at bounding box center [413, 338] width 180 height 174
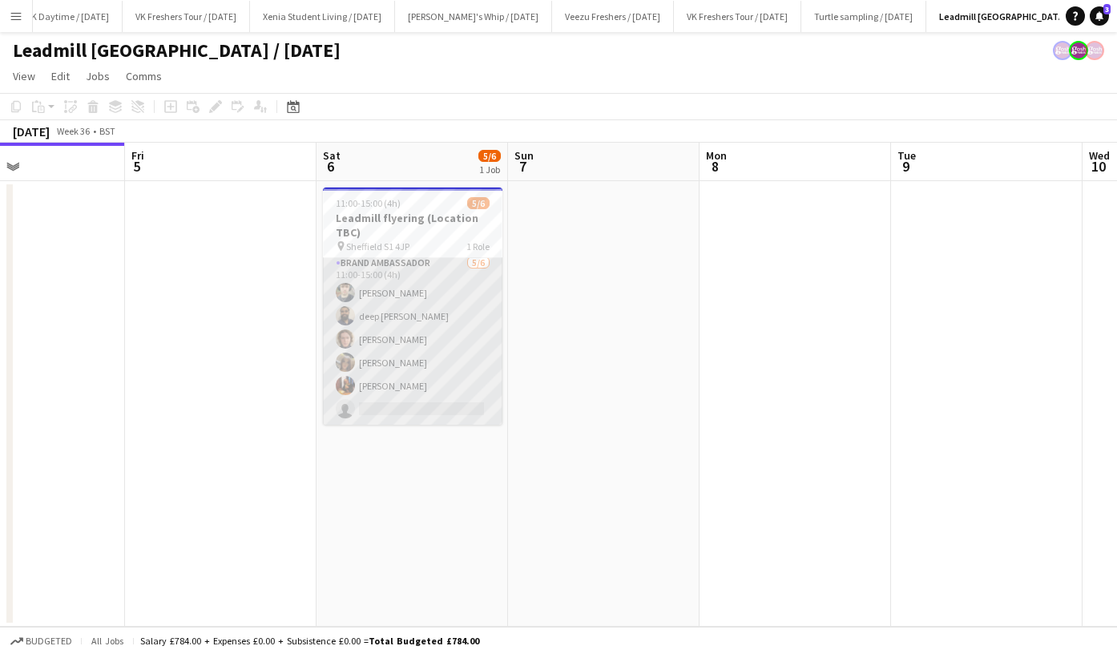
click at [402, 290] on app-card-role "Brand Ambassador 5/6 11:00-15:00 (4h) Dimitri Kohovs deep wagh Callum Whitfield…" at bounding box center [413, 339] width 180 height 171
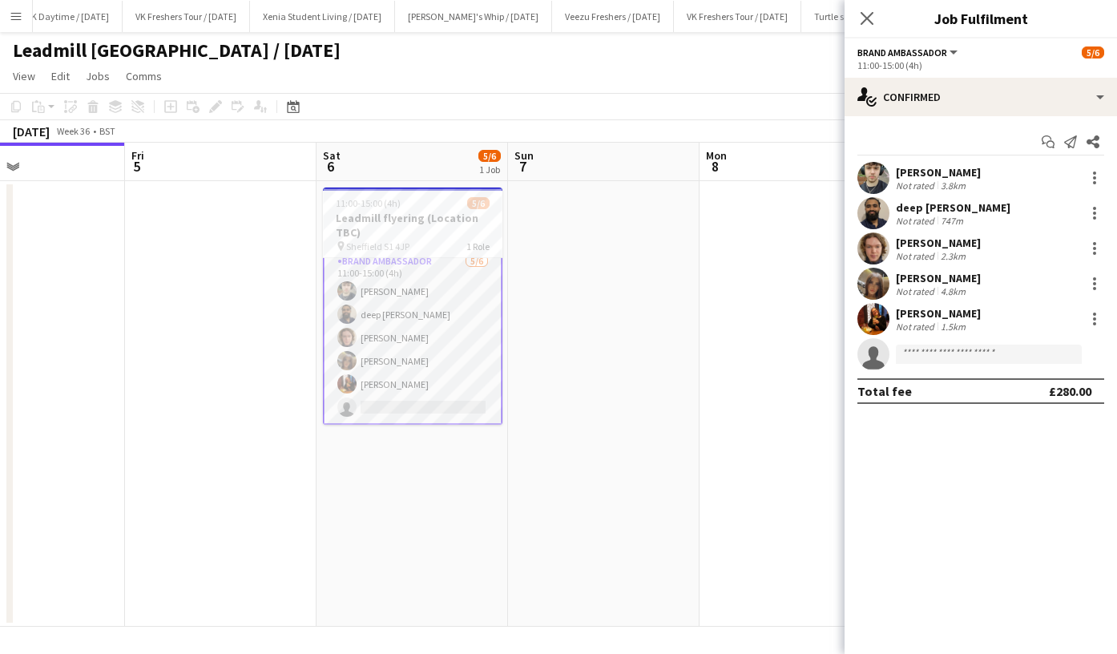
click at [913, 169] on div "Dimitri Kohovs" at bounding box center [938, 172] width 85 height 14
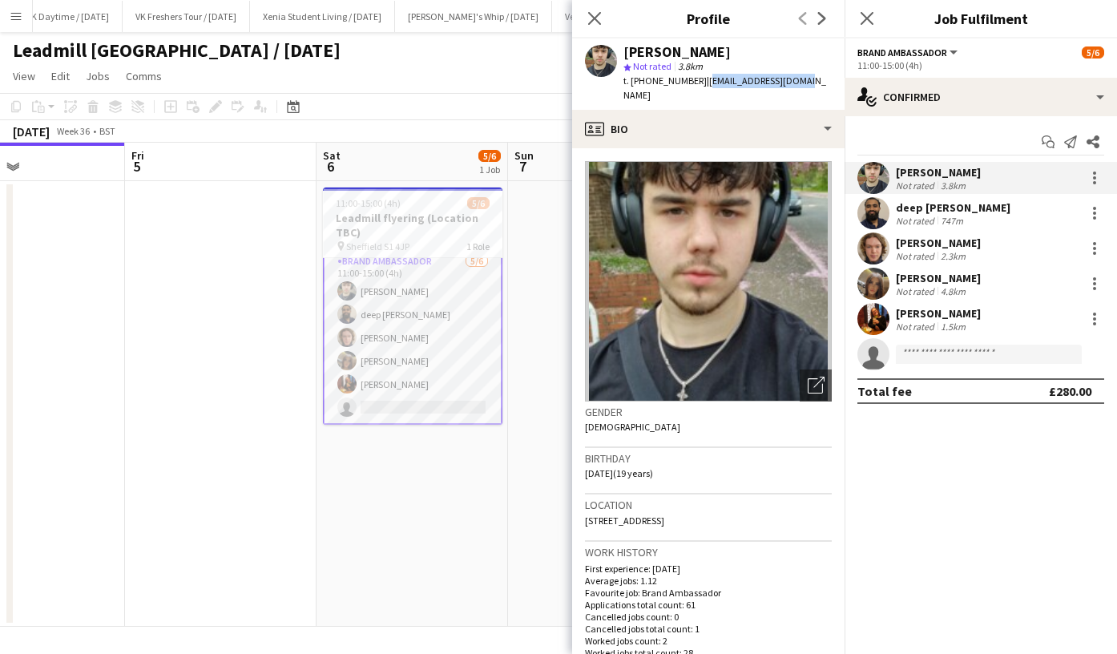
drag, startPoint x: 701, startPoint y: 78, endPoint x: 794, endPoint y: 82, distance: 93.1
click at [794, 82] on div "Dimitri Kohovs star Not rated 3.8km t. +447564502959 | dmitrijsko@gmail.com" at bounding box center [708, 73] width 273 height 71
copy span "dmitrijsko@gmail.com"
click at [903, 200] on div "deep wagh" at bounding box center [953, 207] width 115 height 14
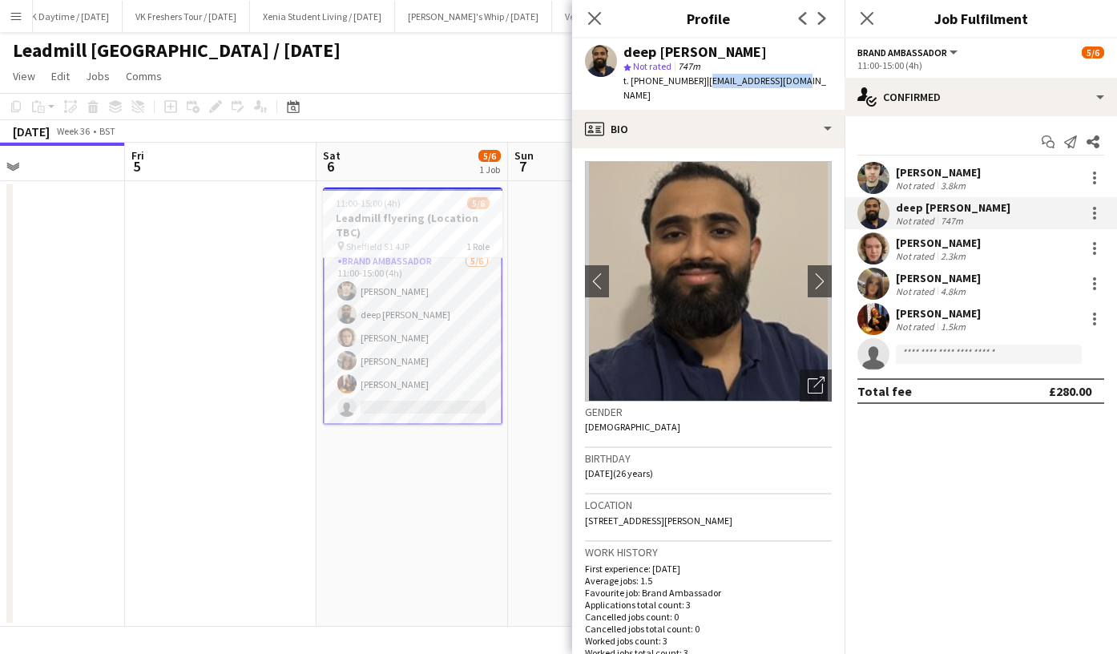
drag, startPoint x: 701, startPoint y: 82, endPoint x: 799, endPoint y: 81, distance: 98.6
click at [799, 81] on div "deep wagh star Not rated 747m t. +447469466838 | dwagh6892@gmail.com" at bounding box center [708, 73] width 273 height 71
copy span "dwagh6892@gmail.com"
click at [945, 243] on div "Callum Whitfield" at bounding box center [938, 243] width 85 height 14
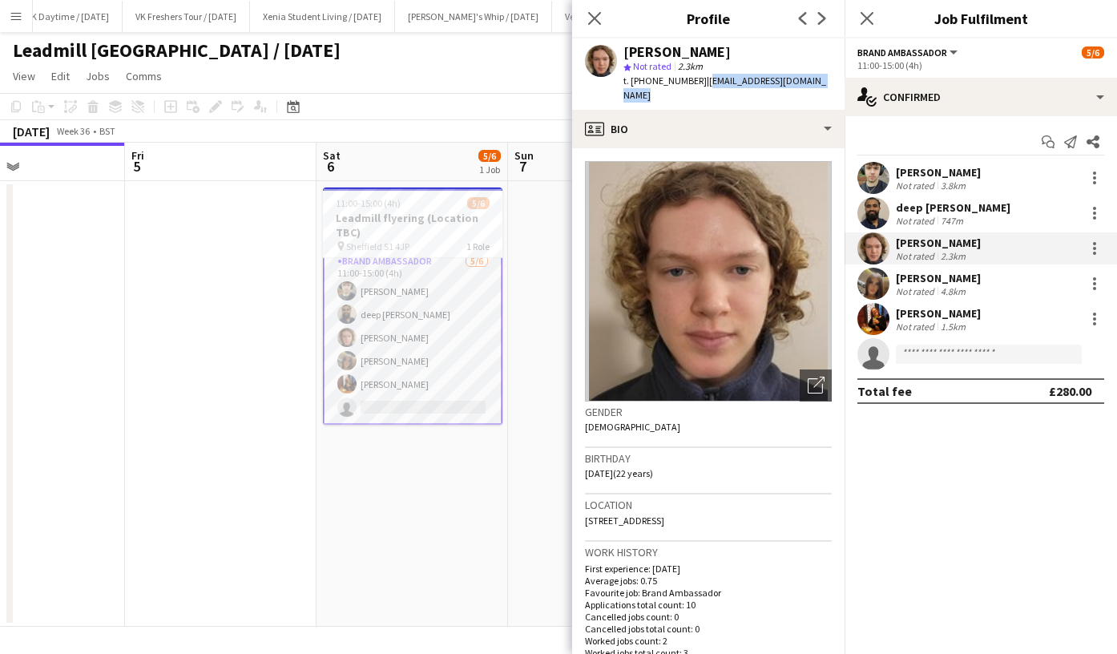
drag, startPoint x: 705, startPoint y: 81, endPoint x: 834, endPoint y: 83, distance: 129.9
click at [834, 83] on div "Callum Whitfield star Not rated 2.3km t. +4407564316891 | callumwhitfield32@gma…" at bounding box center [708, 73] width 273 height 71
copy span "callumwhitfield32@gmail.com"
click at [938, 280] on div "[PERSON_NAME]" at bounding box center [938, 278] width 85 height 14
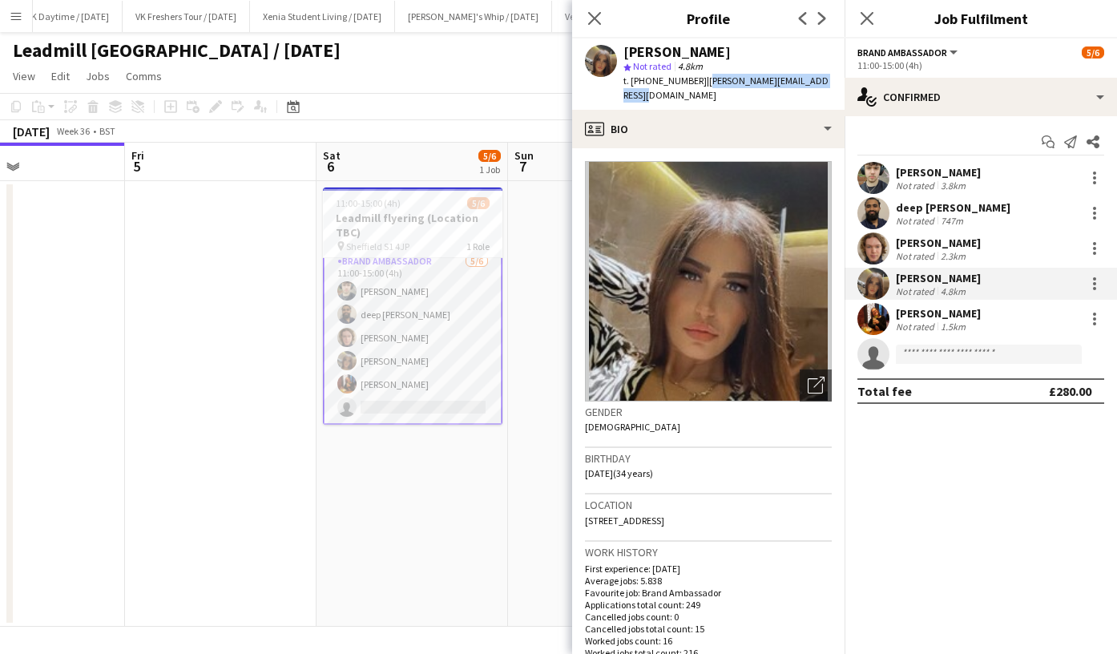
drag, startPoint x: 701, startPoint y: 81, endPoint x: 826, endPoint y: 79, distance: 124.3
click at [826, 79] on div "Maylinda Perlesi star Not rated 4.8km t. +447398622413 | majlinda.perlesi@hotma…" at bounding box center [708, 73] width 273 height 71
copy span "majlinda.perlesi@hotmail.com"
click at [925, 309] on div "Bryony Whitfield" at bounding box center [938, 313] width 85 height 14
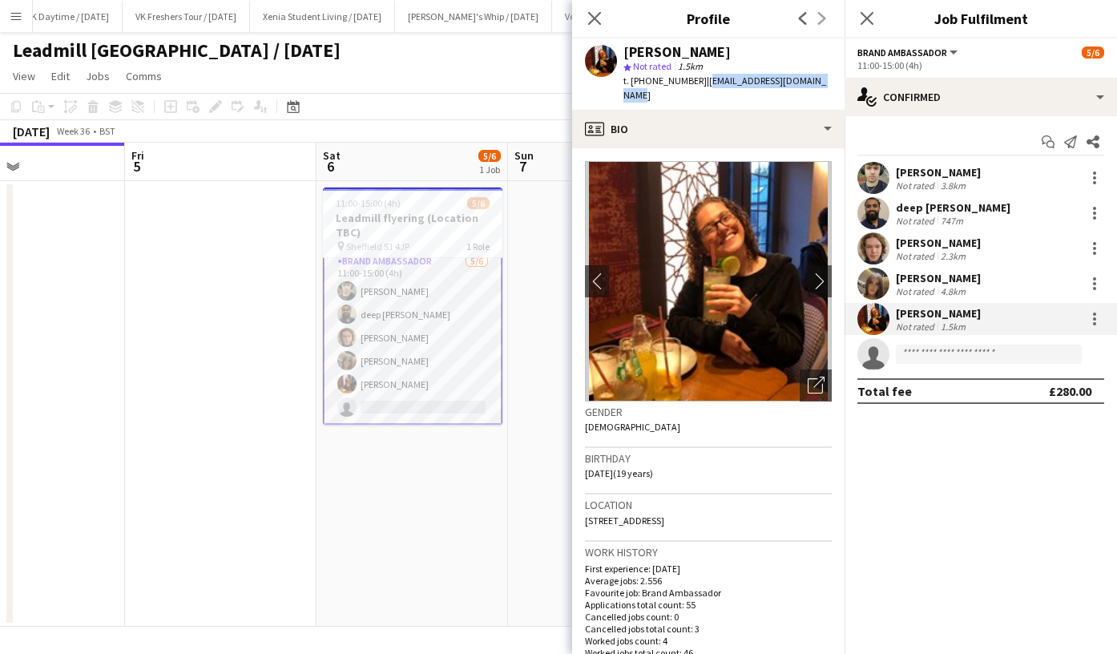
drag, startPoint x: 701, startPoint y: 79, endPoint x: 817, endPoint y: 83, distance: 116.3
click at [817, 83] on span "| bryonywhitfield05@gmail.com" at bounding box center [725, 88] width 203 height 26
drag, startPoint x: 817, startPoint y: 83, endPoint x: 794, endPoint y: 69, distance: 27.4
click at [794, 69] on div "star Not rated 1.5km" at bounding box center [728, 66] width 208 height 14
drag, startPoint x: 700, startPoint y: 81, endPoint x: 831, endPoint y: 83, distance: 131.5
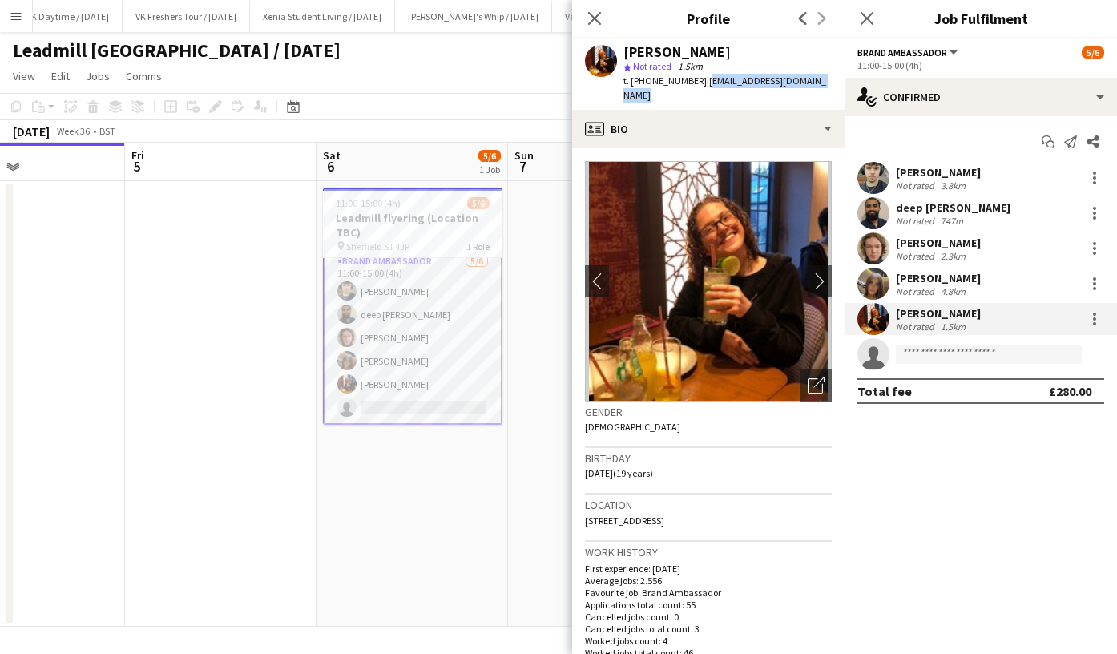
click at [831, 83] on div "Bryony Whitfield star Not rated 1.5km t. +447752544968 | bryonywhitfield05@gmai…" at bounding box center [708, 73] width 273 height 71
copy span "bryonywhitfield05@gmail.com"
click at [928, 236] on div "Callum Whitfield" at bounding box center [938, 243] width 85 height 14
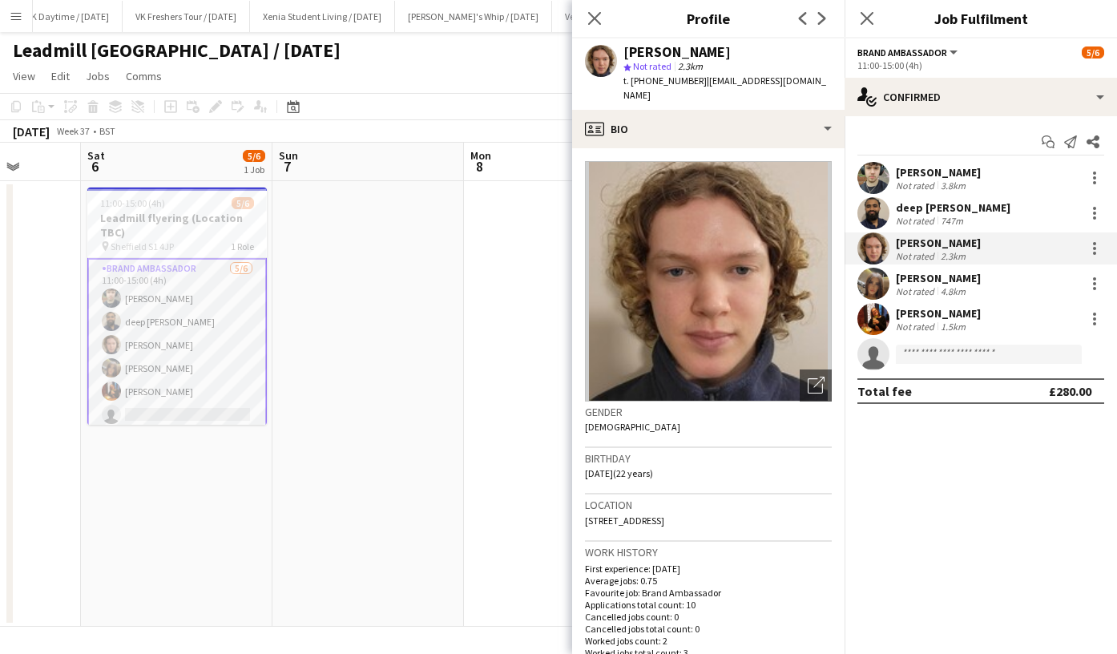
scroll to position [0, 451]
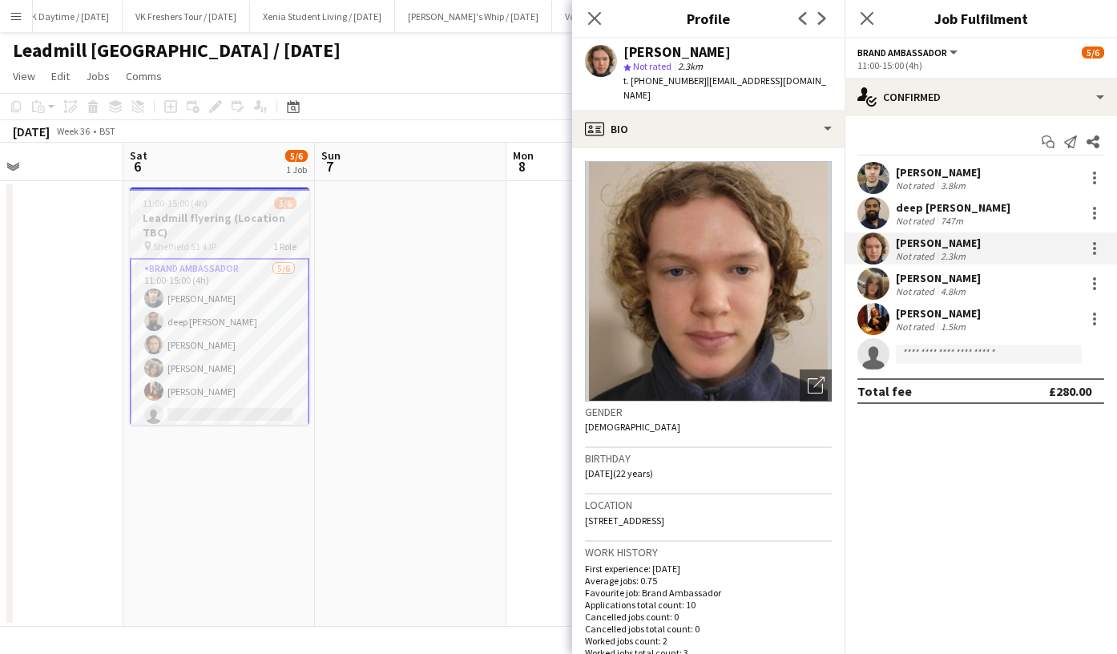
click at [235, 208] on div "11:00-15:00 (4h) 5/6" at bounding box center [220, 203] width 180 height 12
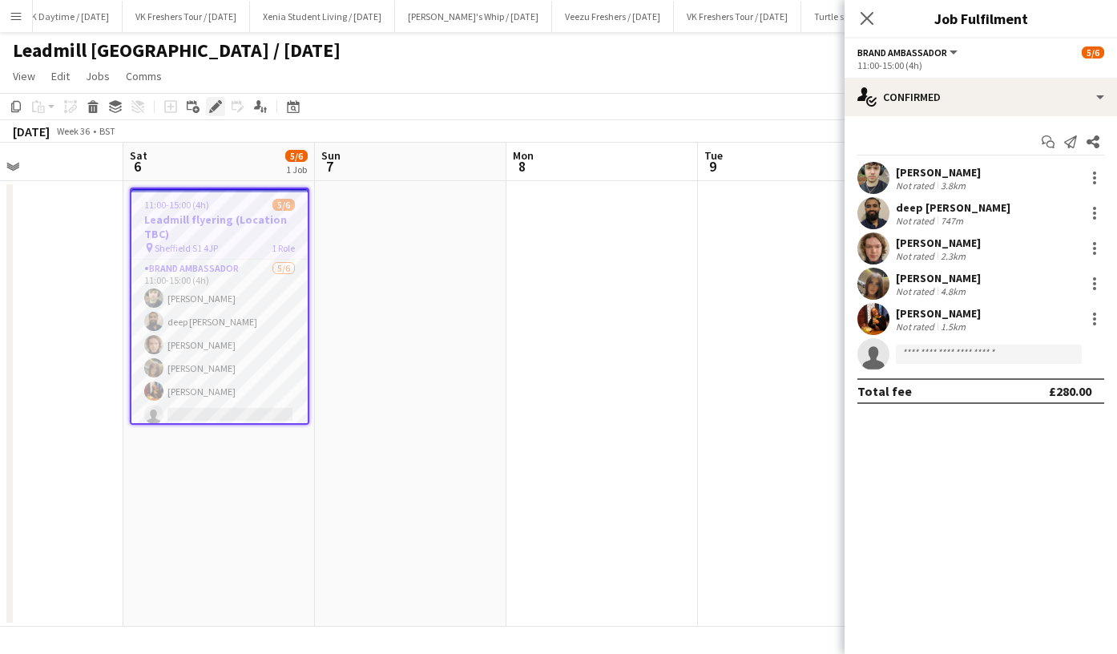
click at [217, 108] on icon "Edit" at bounding box center [215, 106] width 13 height 13
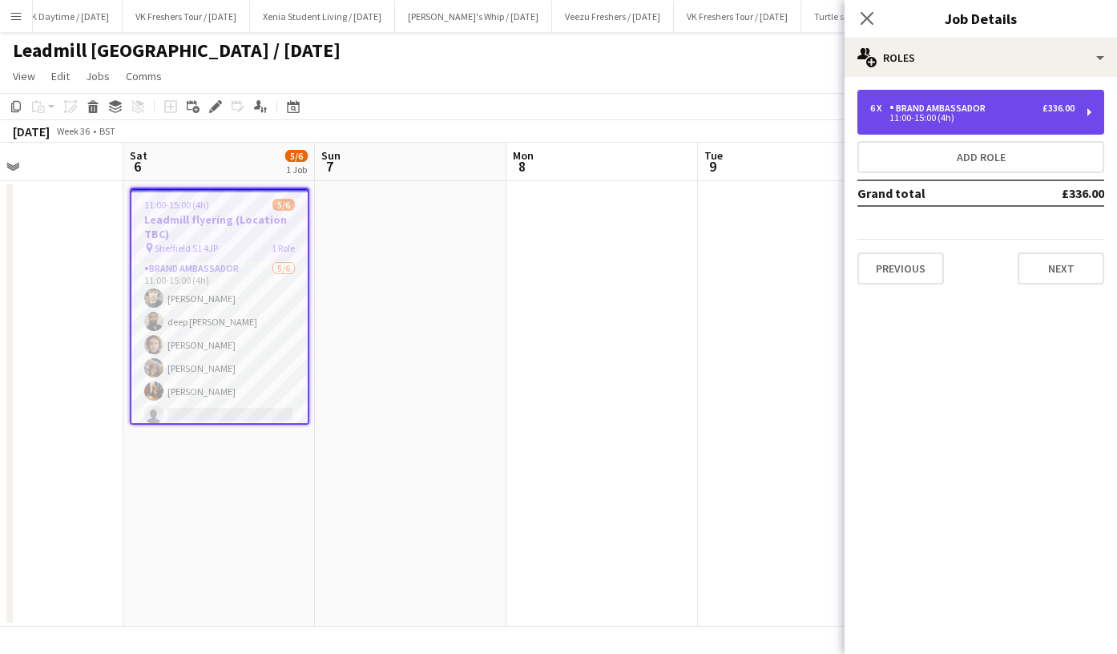
click at [1013, 107] on div "6 x Brand Ambassador £336.00" at bounding box center [973, 108] width 204 height 11
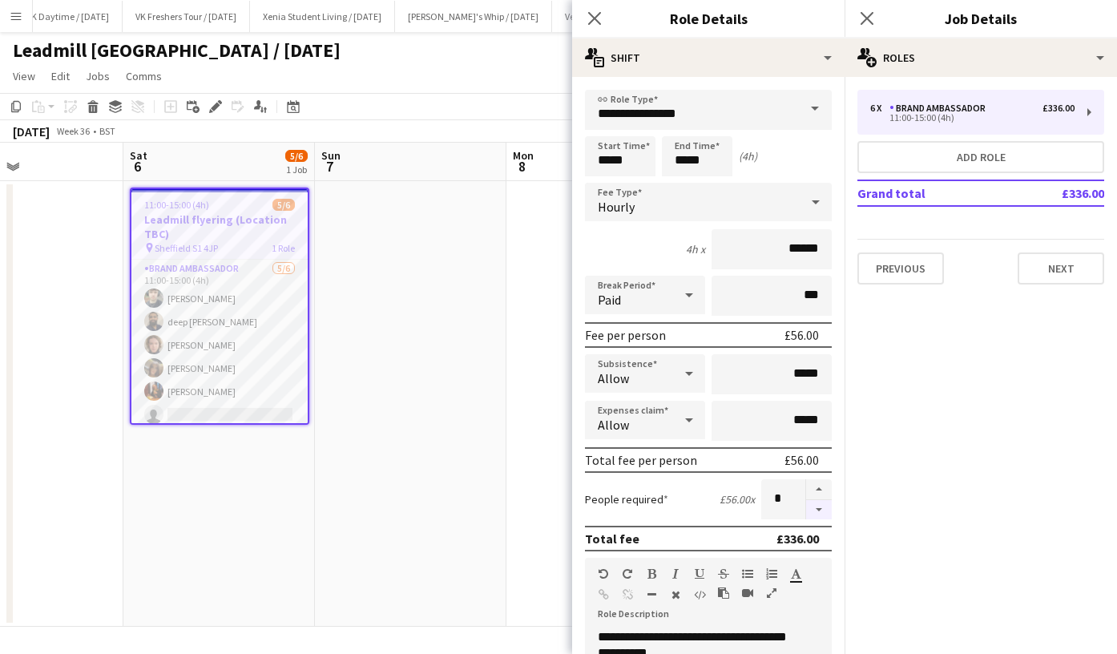
click at [808, 507] on button "button" at bounding box center [819, 510] width 26 height 20
click at [812, 483] on button "button" at bounding box center [819, 489] width 26 height 21
click at [811, 512] on button "button" at bounding box center [819, 510] width 26 height 20
type input "*"
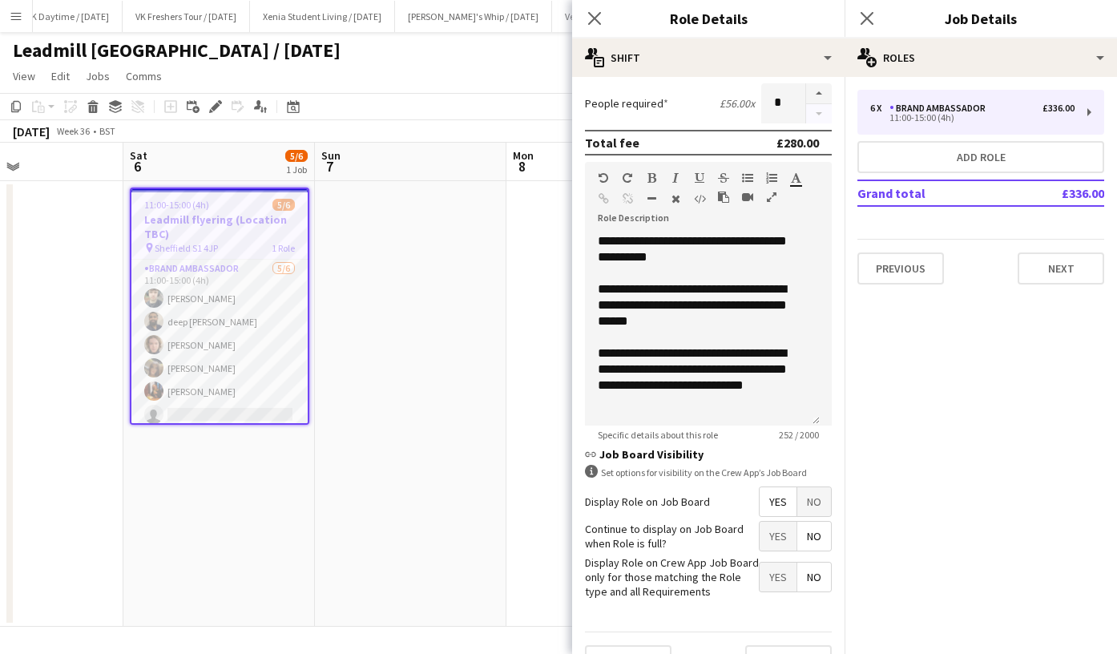
scroll to position [431, 0]
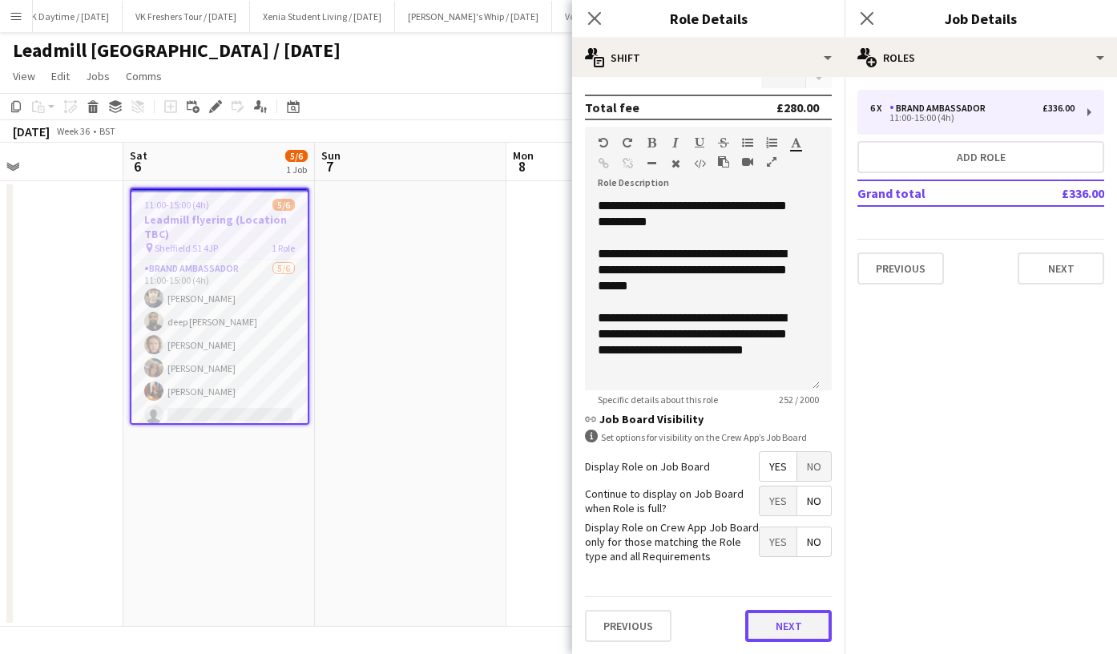
click at [789, 616] on button "Next" at bounding box center [788, 626] width 87 height 32
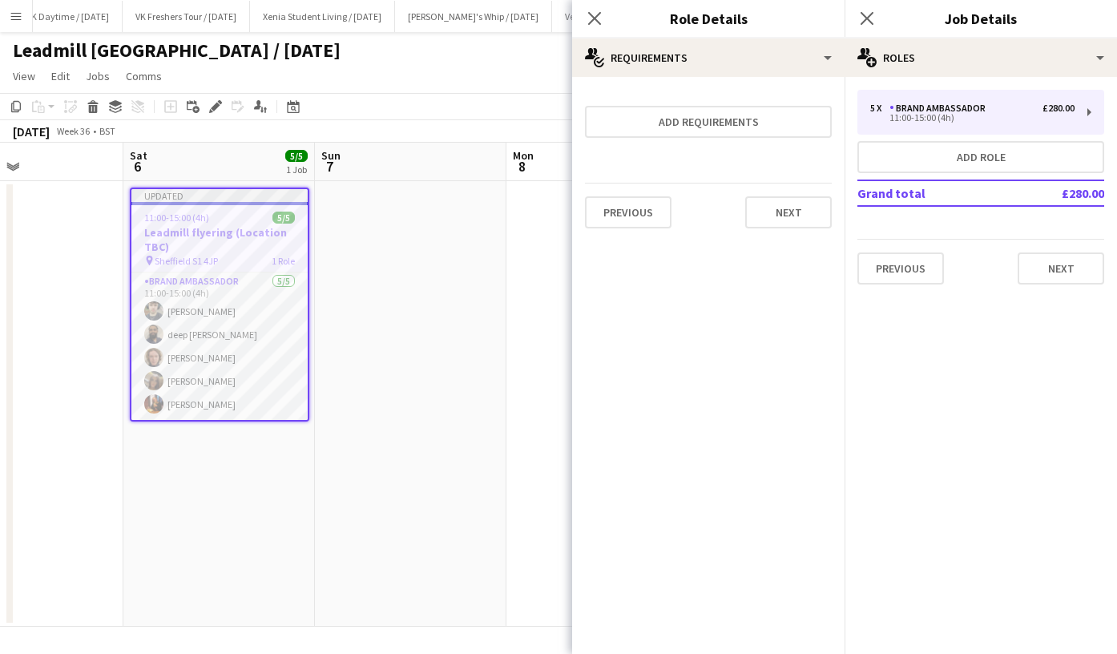
scroll to position [0, 0]
click at [805, 202] on button "Next" at bounding box center [788, 212] width 87 height 32
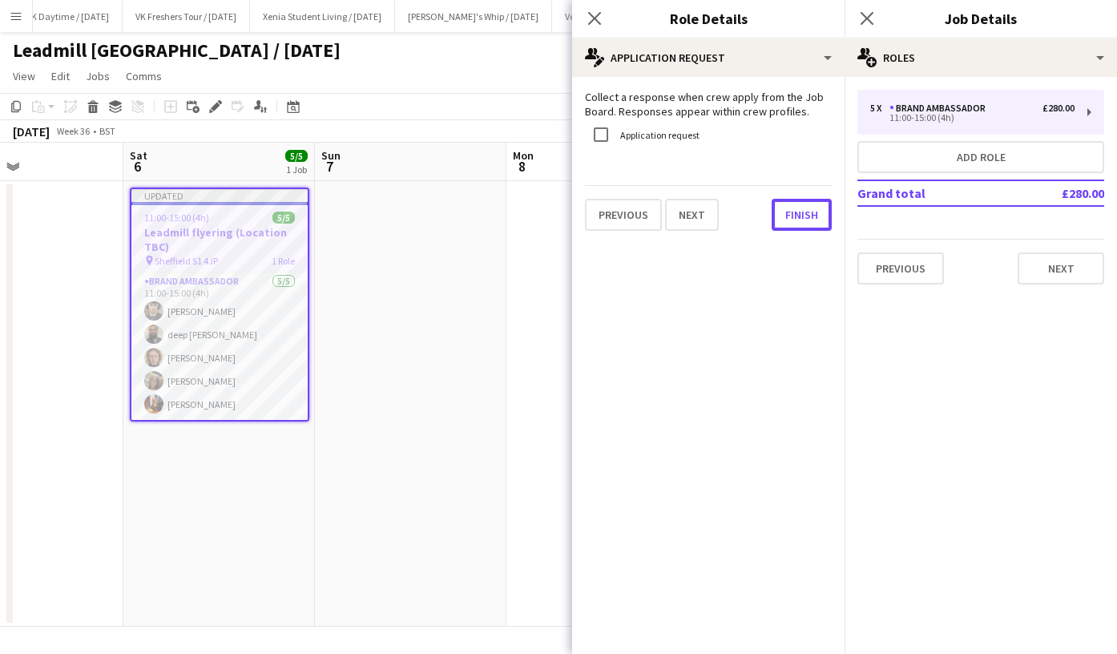
click at [805, 202] on button "Finish" at bounding box center [802, 215] width 60 height 32
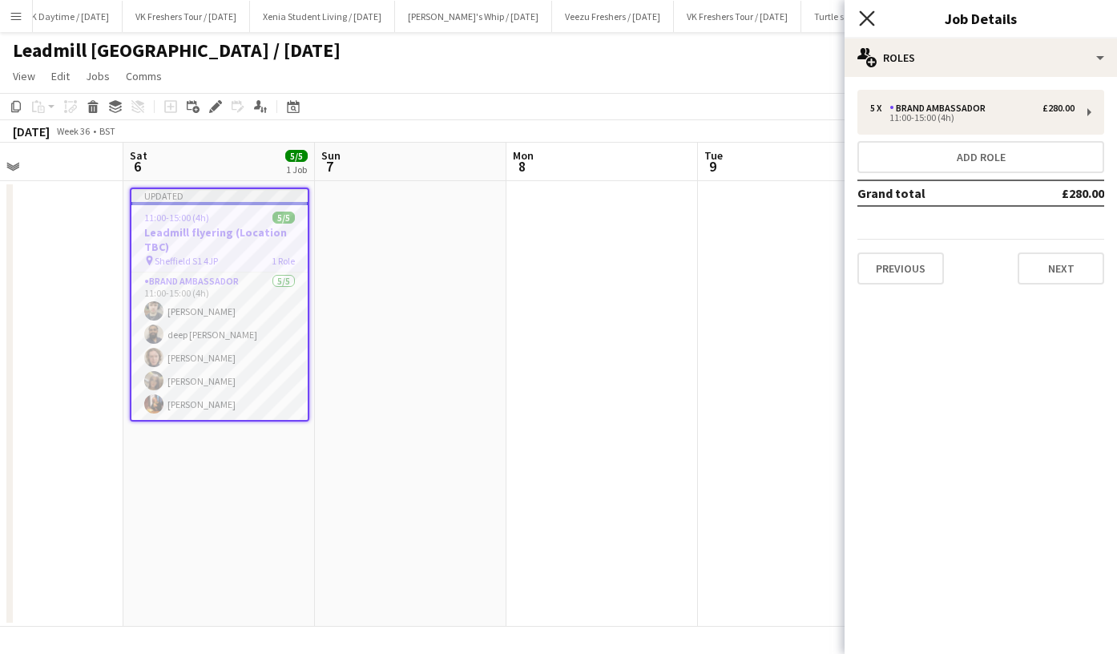
click at [867, 16] on icon "Close pop-in" at bounding box center [866, 17] width 15 height 15
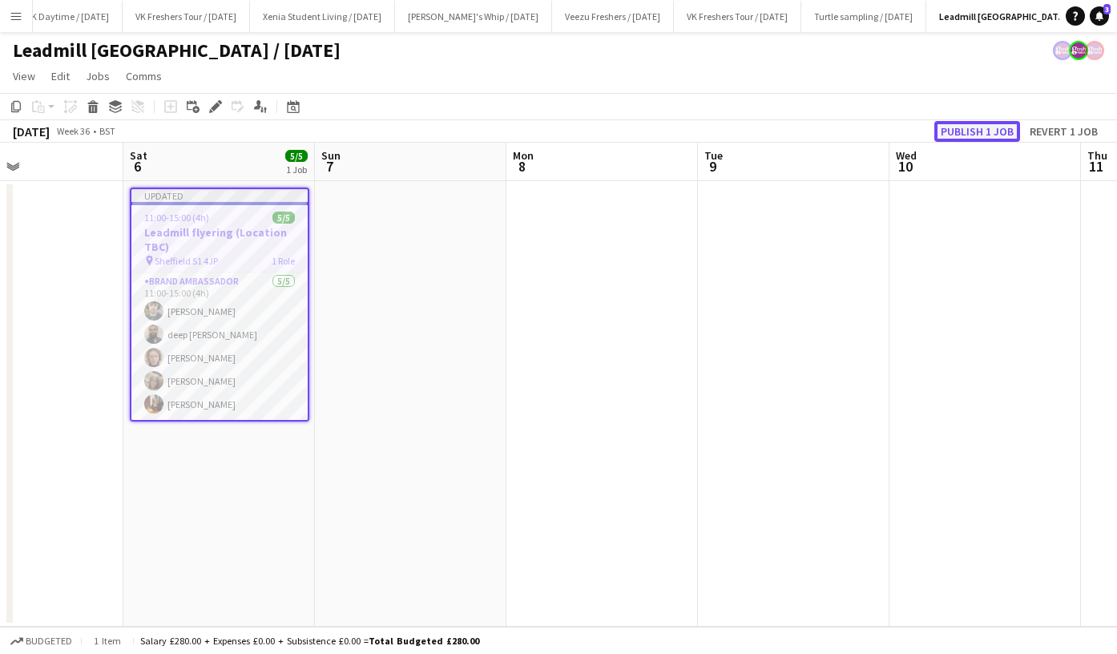
click at [961, 130] on button "Publish 1 job" at bounding box center [978, 131] width 86 height 21
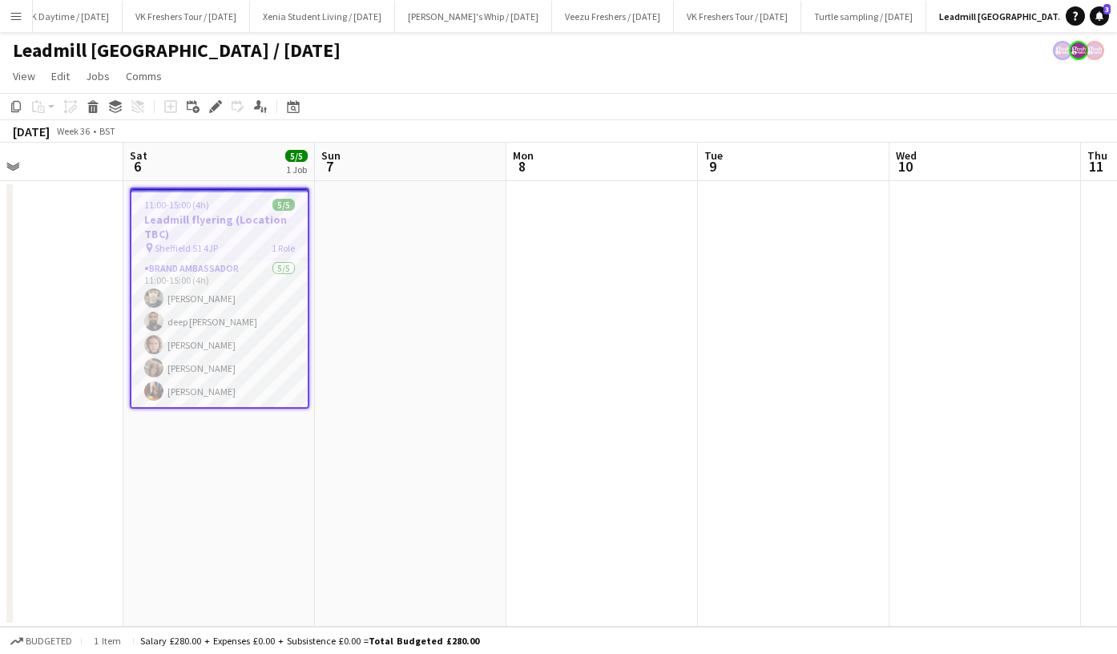
click at [961, 130] on div "September 2025 Week 36 • BST" at bounding box center [558, 131] width 1117 height 22
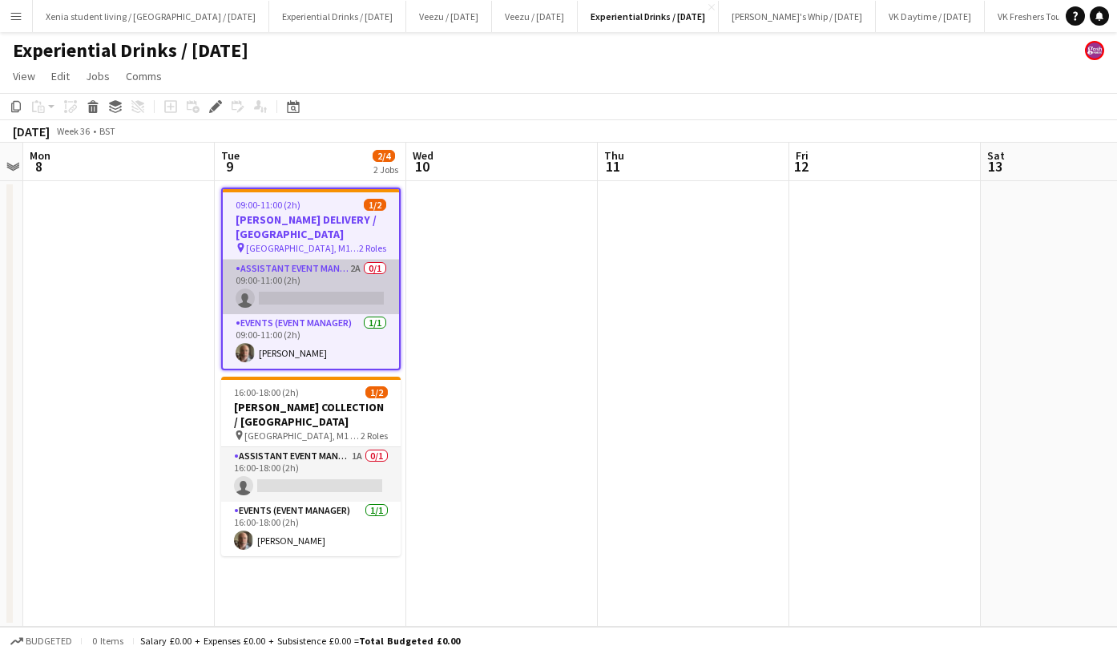
click at [329, 291] on app-card-role "Assistant Event Manager 2A 0/1 09:00-11:00 (2h) single-neutral-actions" at bounding box center [311, 287] width 176 height 55
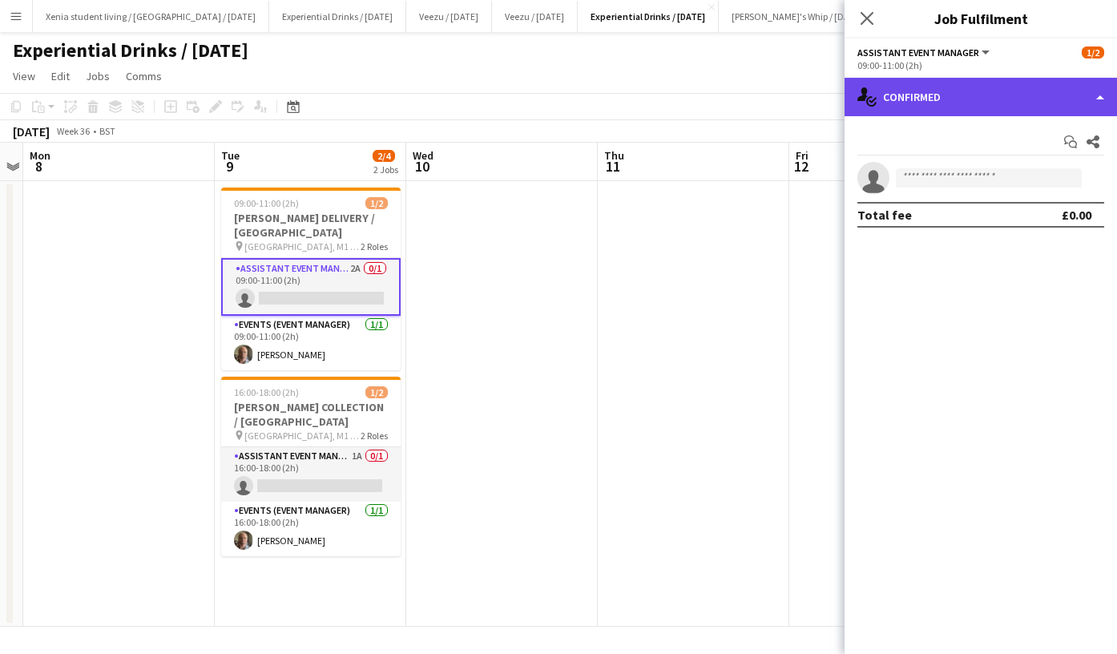
click at [963, 107] on div "single-neutral-actions-check-2 Confirmed" at bounding box center [981, 97] width 273 height 38
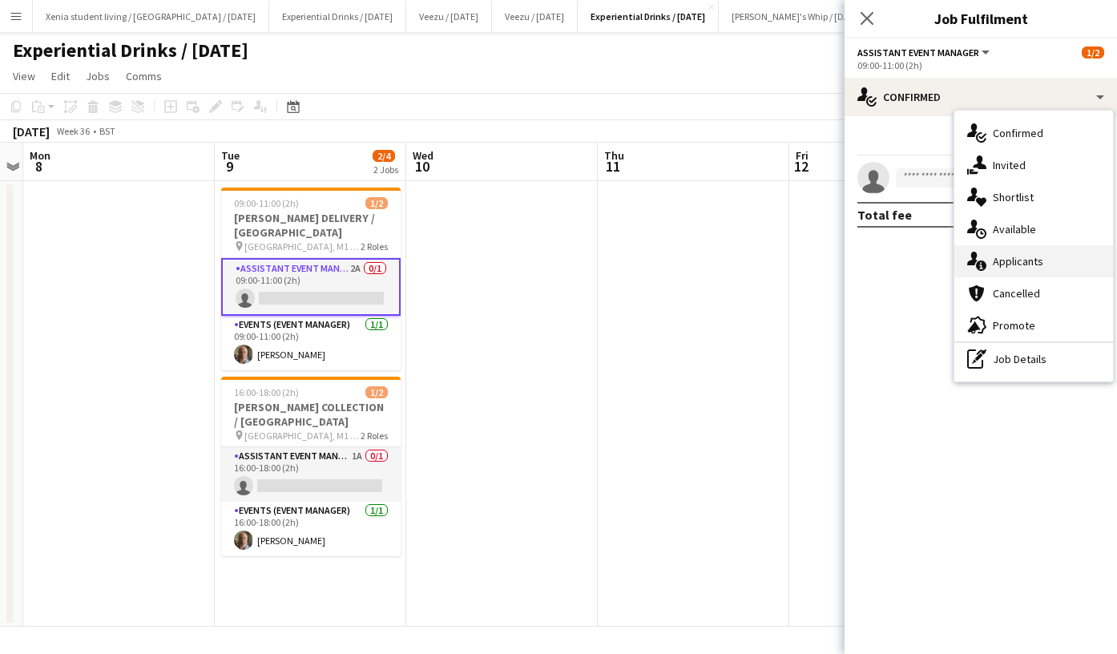
click at [1025, 256] on span "Applicants" at bounding box center [1018, 261] width 51 height 14
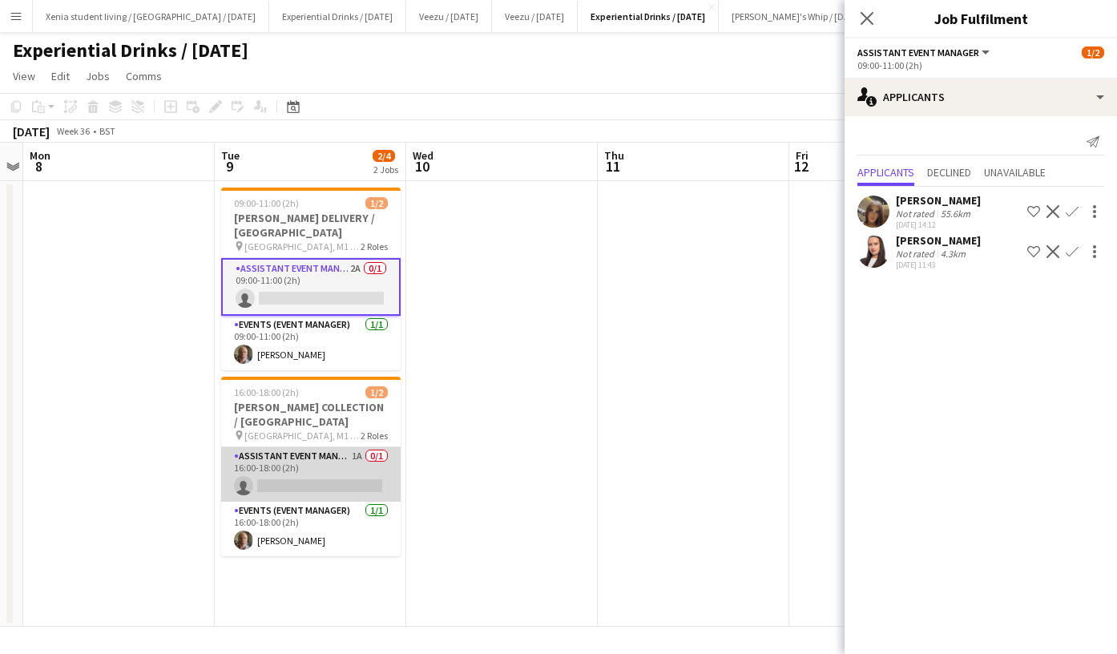
click at [329, 470] on app-card-role "Assistant Event Manager 1A 0/1 16:00-18:00 (2h) single-neutral-actions" at bounding box center [311, 474] width 180 height 55
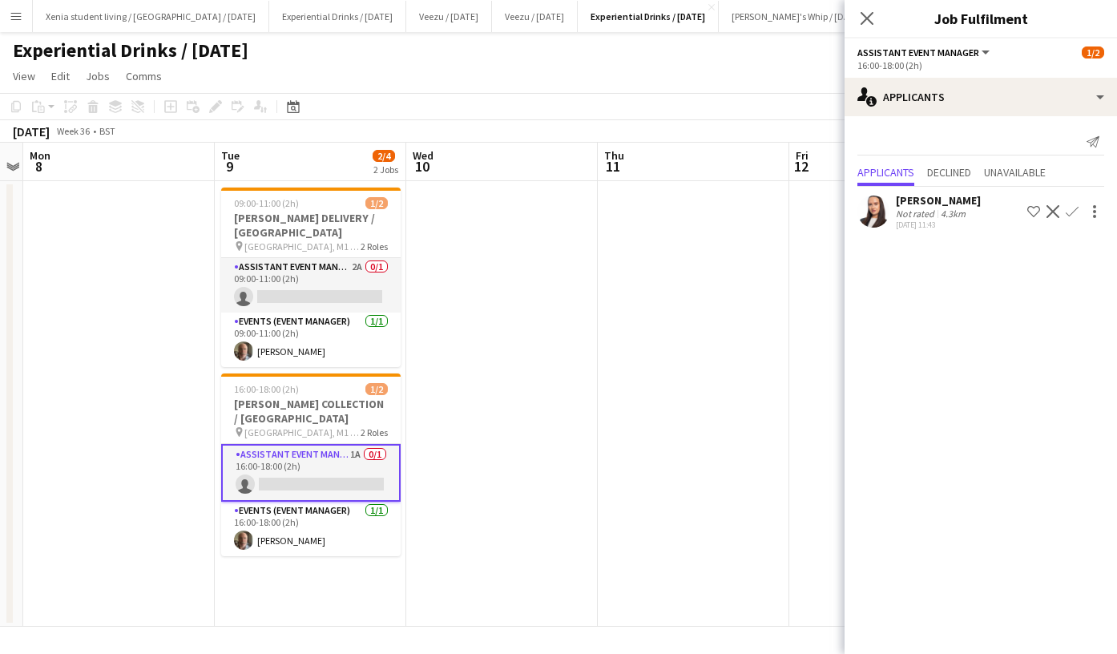
click at [1073, 212] on app-icon "Confirm" at bounding box center [1072, 211] width 13 height 13
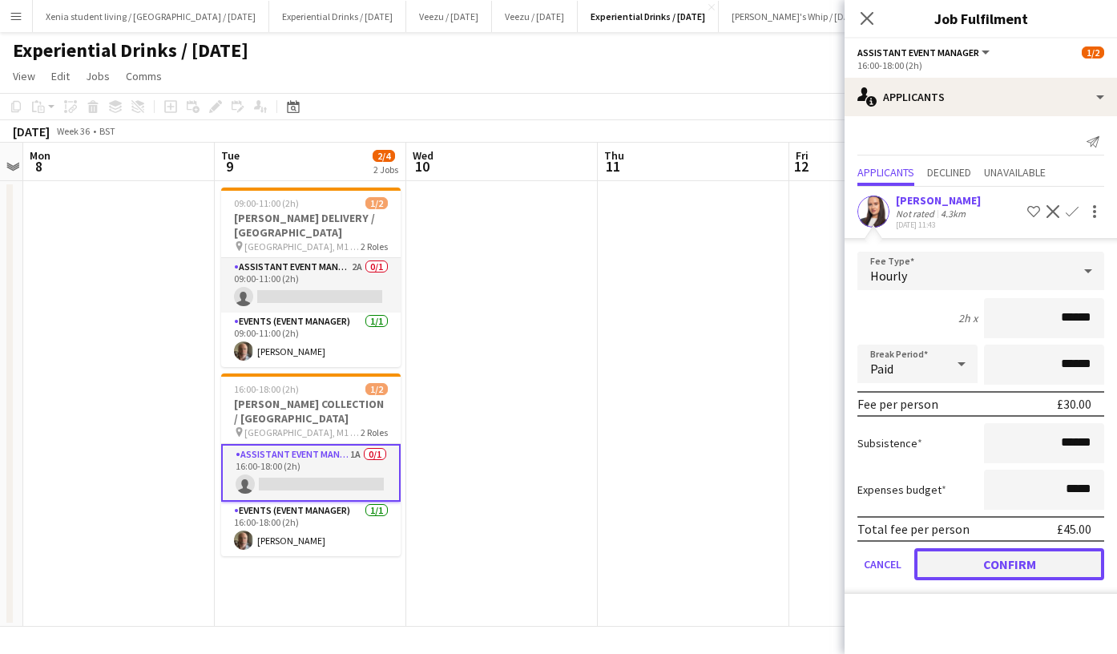
click at [1008, 562] on button "Confirm" at bounding box center [1010, 564] width 190 height 32
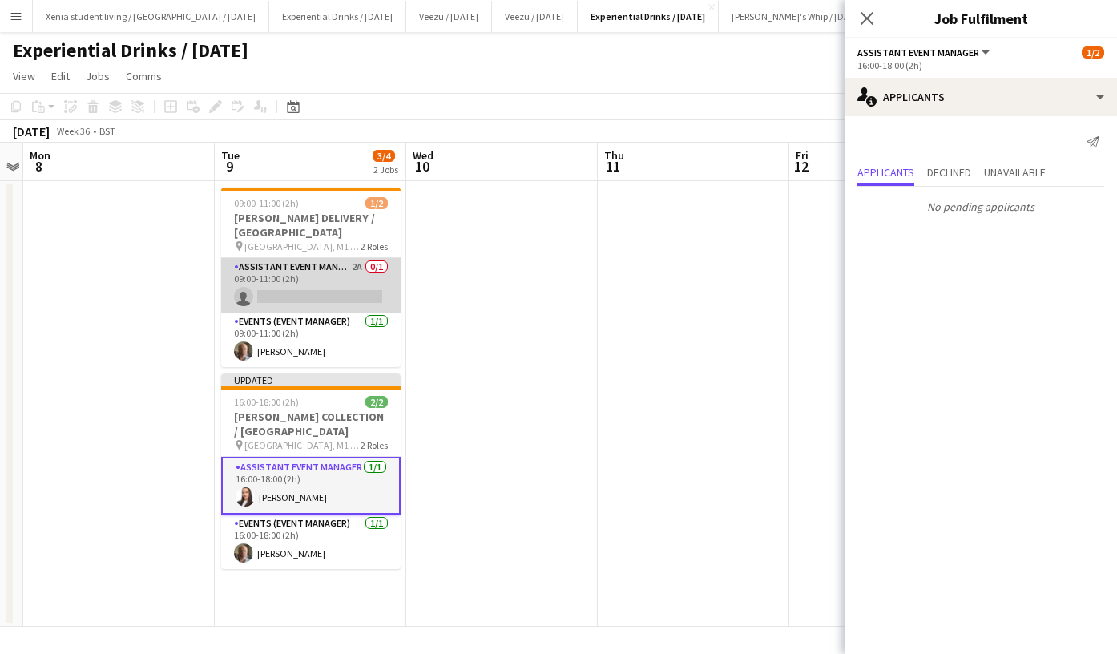
click at [325, 274] on app-card-role "Assistant Event Manager 2A 0/1 09:00-11:00 (2h) single-neutral-actions" at bounding box center [311, 285] width 180 height 55
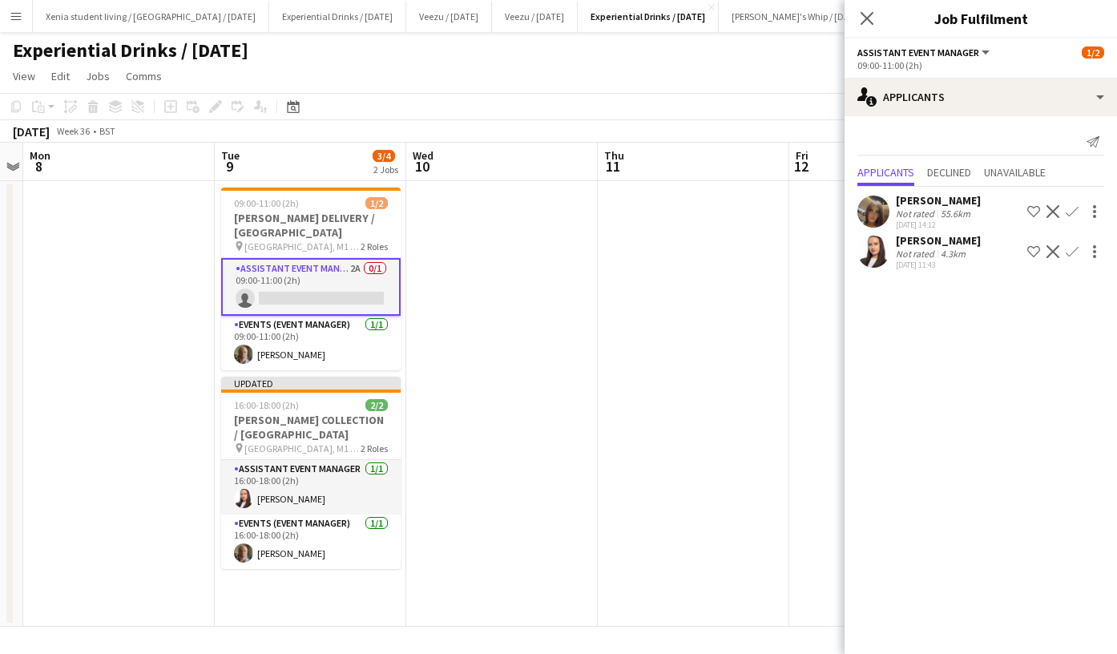
click at [1075, 250] on app-icon "Confirm" at bounding box center [1072, 251] width 13 height 13
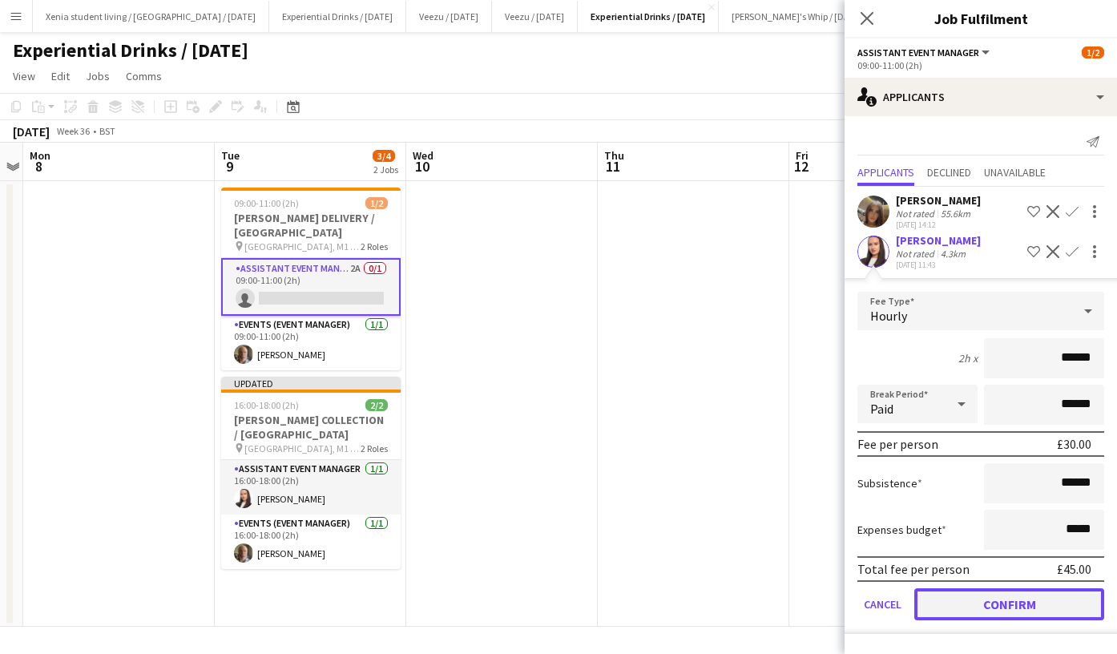
click at [1023, 602] on button "Confirm" at bounding box center [1010, 604] width 190 height 32
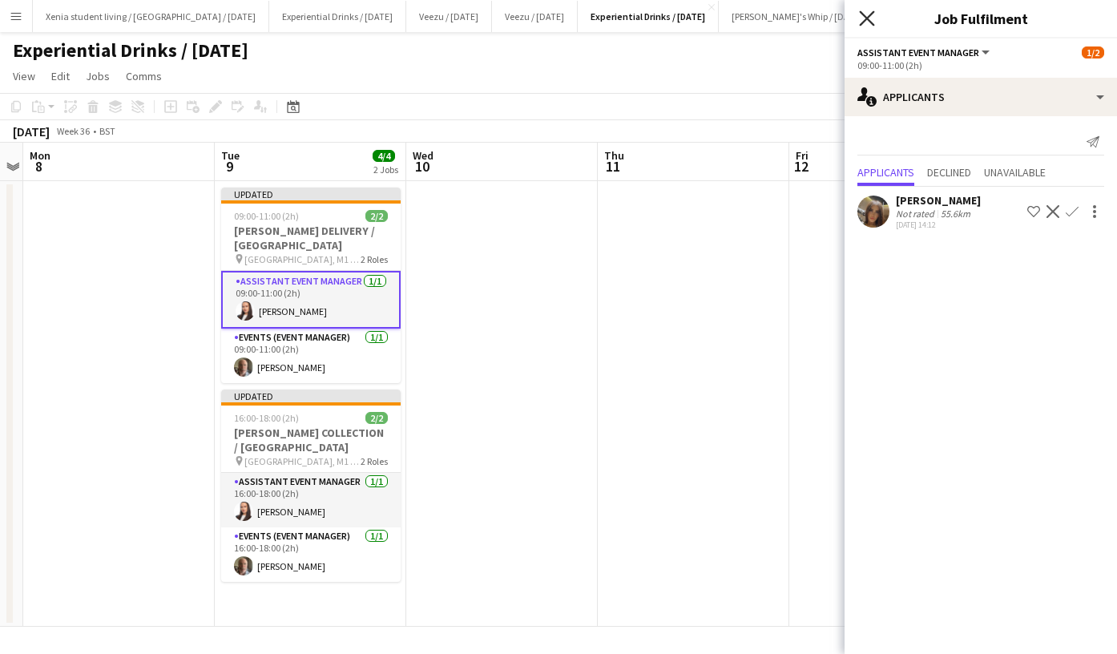
click at [873, 24] on icon at bounding box center [866, 17] width 15 height 15
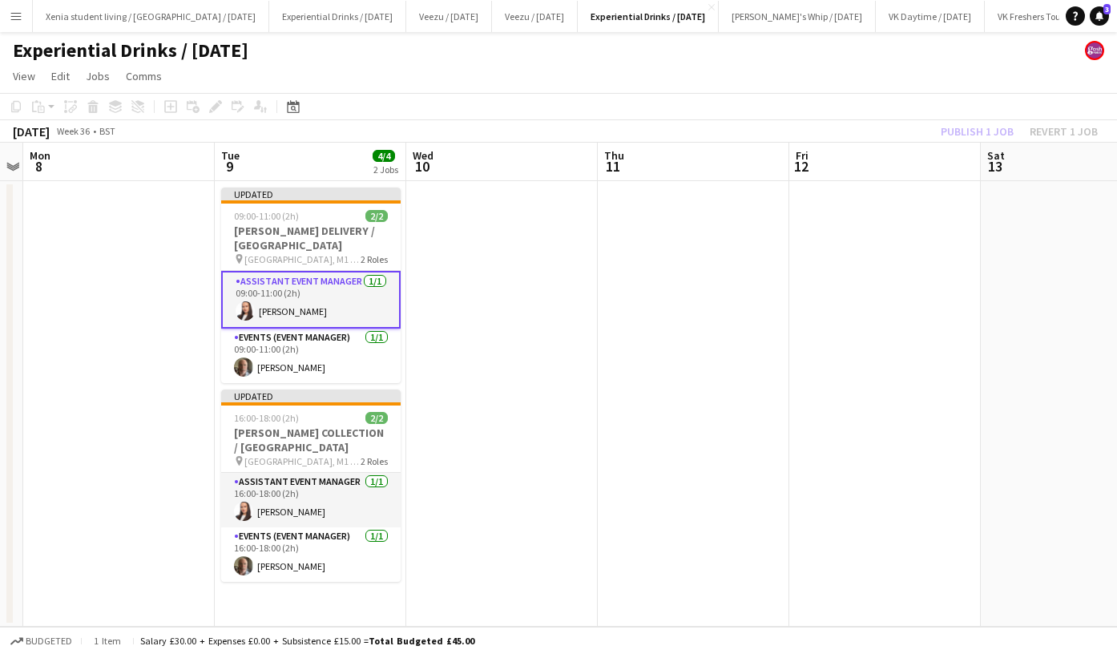
click at [875, 86] on app-page-menu "View Day view expanded Day view collapsed Month view Date picker Jump to today …" at bounding box center [558, 78] width 1117 height 30
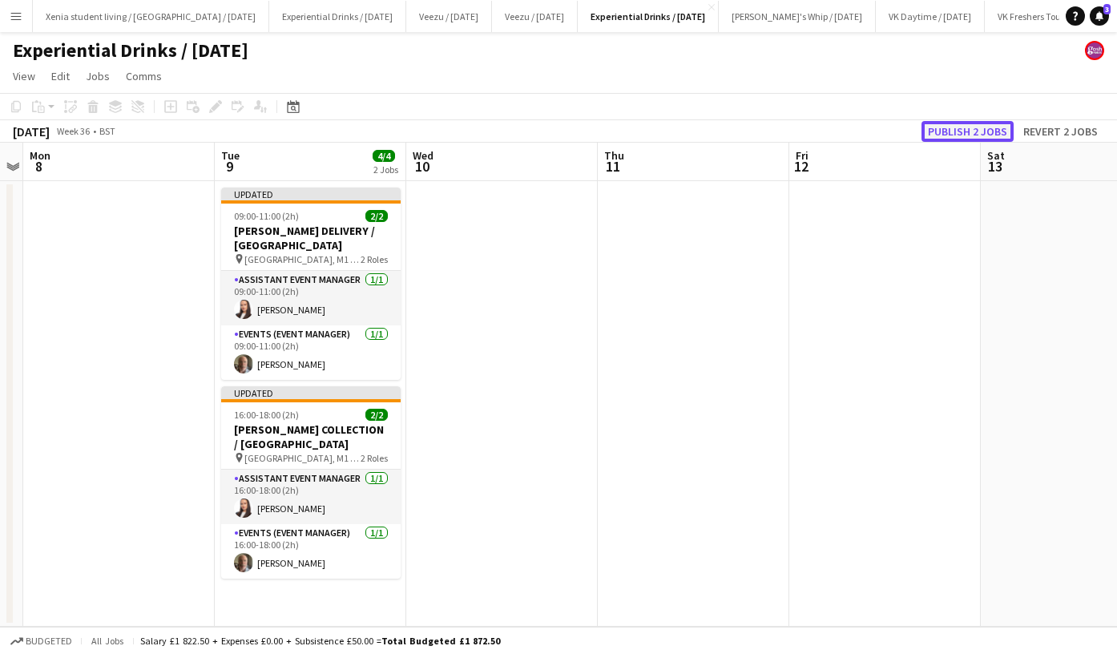
click at [957, 128] on button "Publish 2 jobs" at bounding box center [968, 131] width 92 height 21
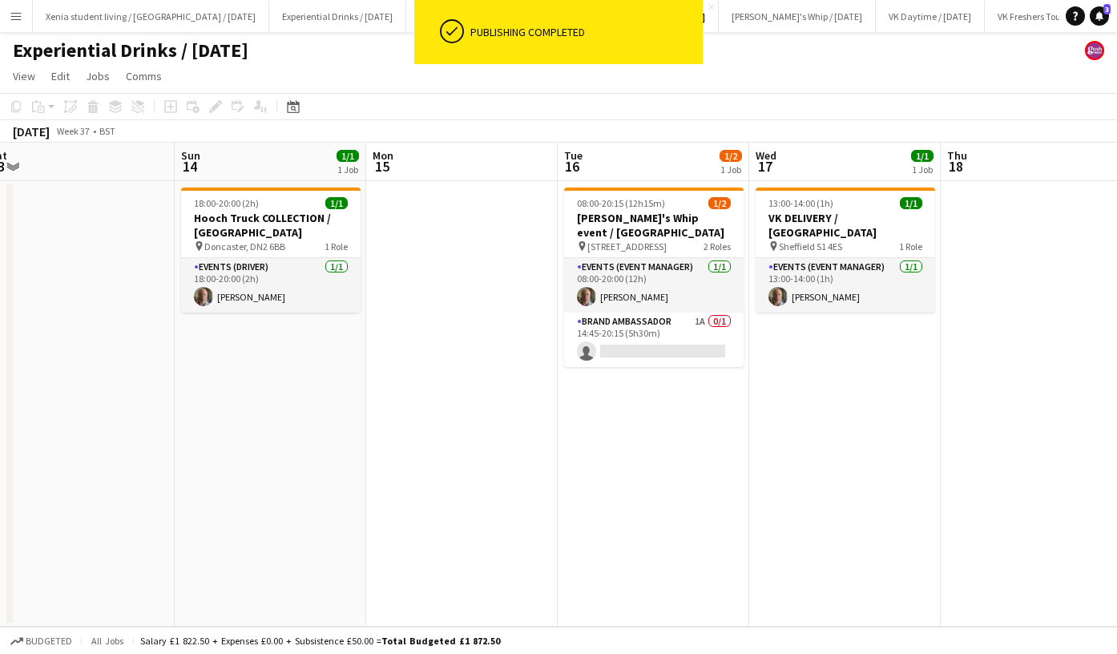
scroll to position [0, 592]
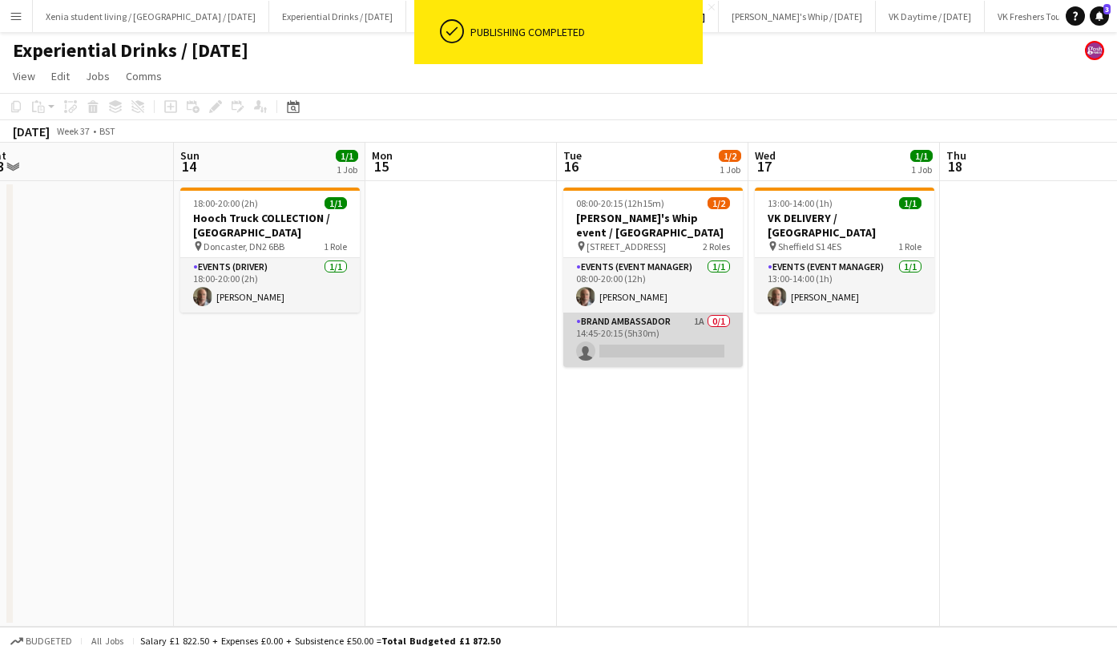
click at [624, 343] on app-card-role "Brand Ambassador 1A 0/1 14:45-20:15 (5h30m) single-neutral-actions" at bounding box center [654, 340] width 180 height 55
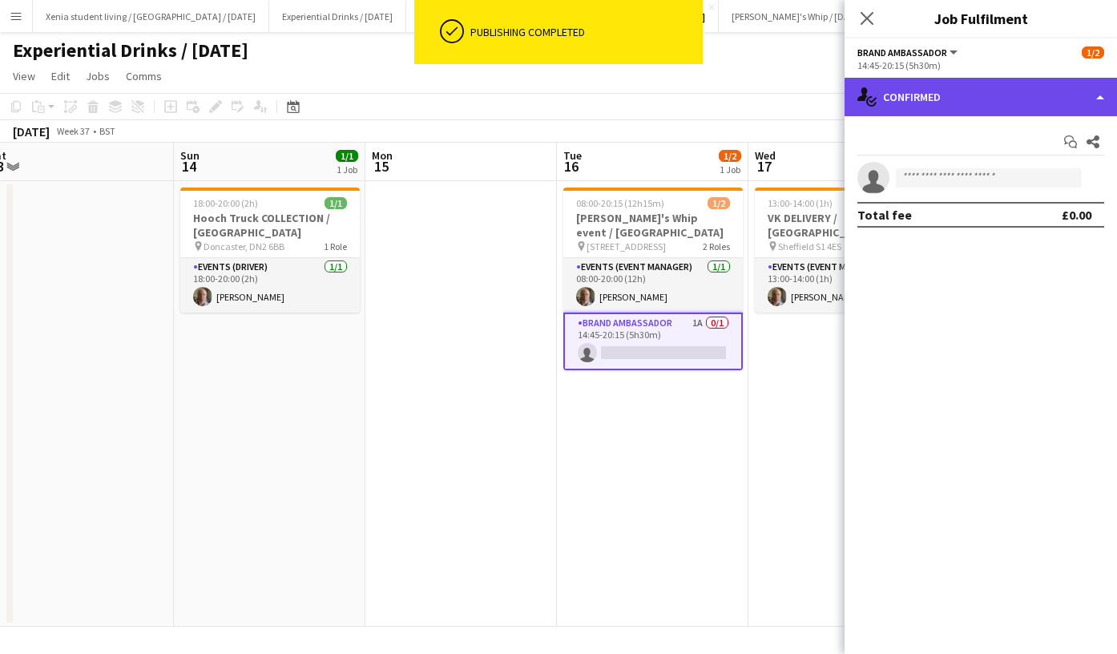
click at [927, 94] on div "single-neutral-actions-check-2 Confirmed" at bounding box center [981, 97] width 273 height 38
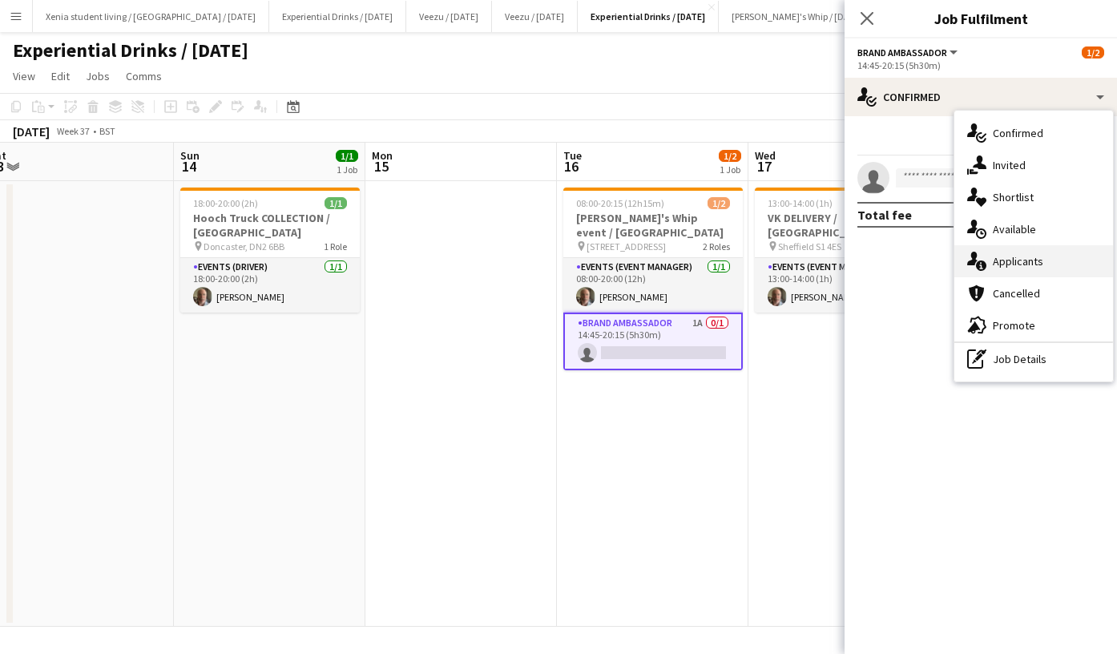
click at [1022, 253] on div "single-neutral-actions-information Applicants" at bounding box center [1034, 261] width 159 height 32
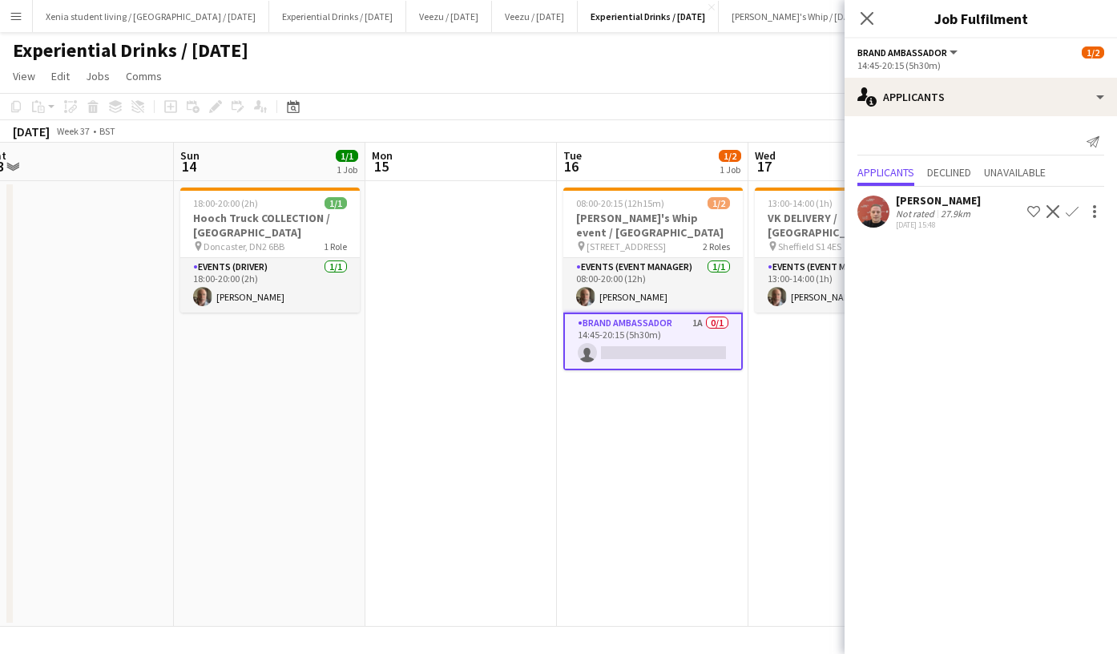
click at [942, 196] on div "Ricky Aspley" at bounding box center [938, 200] width 85 height 14
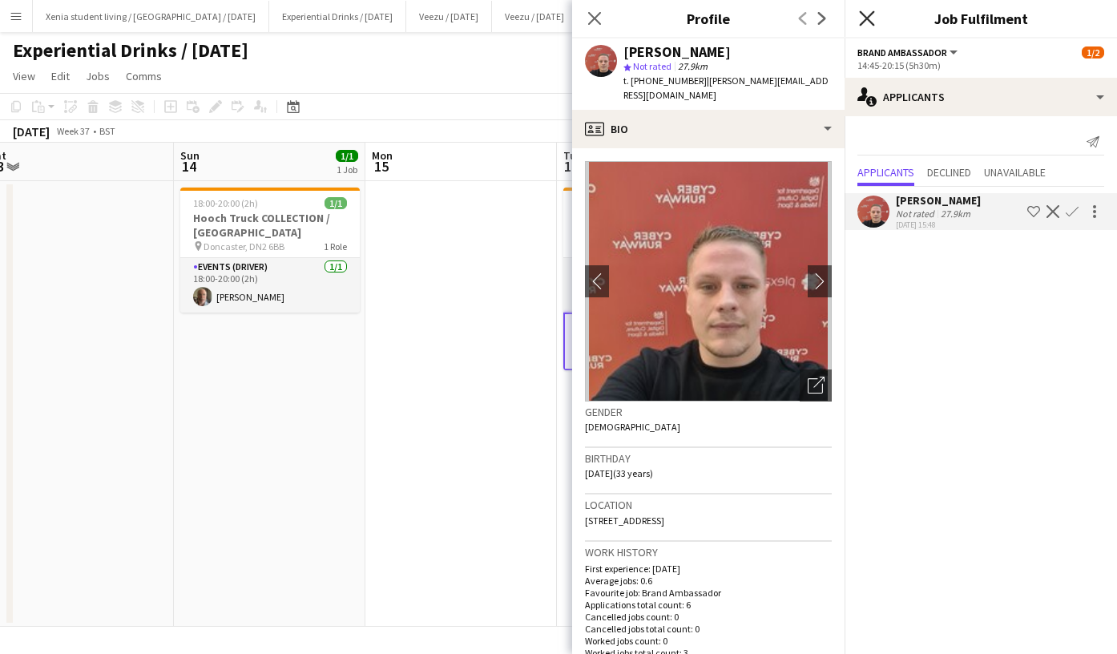
click at [871, 17] on icon "Close pop-in" at bounding box center [866, 17] width 15 height 15
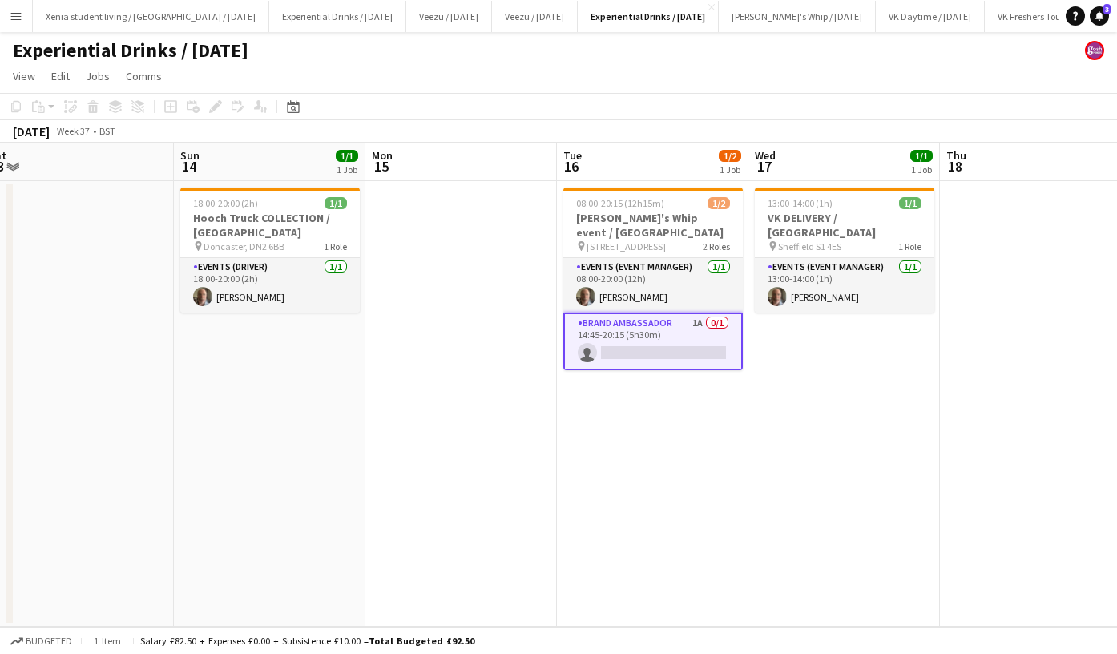
click at [644, 351] on app-card-role "Brand Ambassador 1A 0/1 14:45-20:15 (5h30m) single-neutral-actions" at bounding box center [654, 342] width 180 height 58
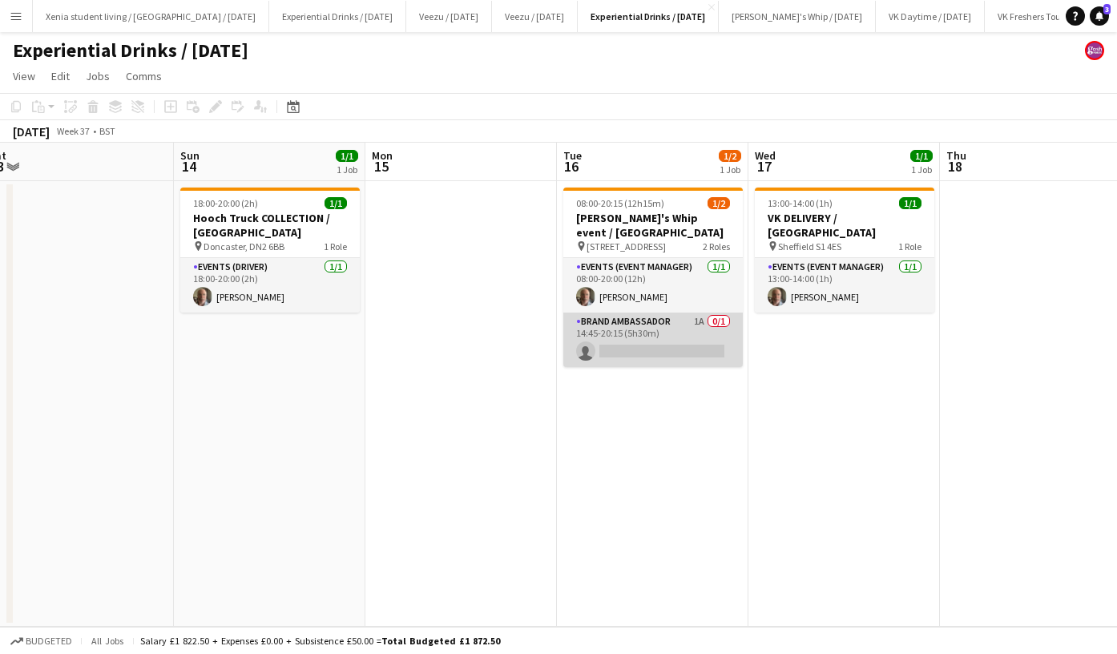
click at [644, 351] on app-card-role "Brand Ambassador 1A 0/1 14:45-20:15 (5h30m) single-neutral-actions" at bounding box center [654, 340] width 180 height 55
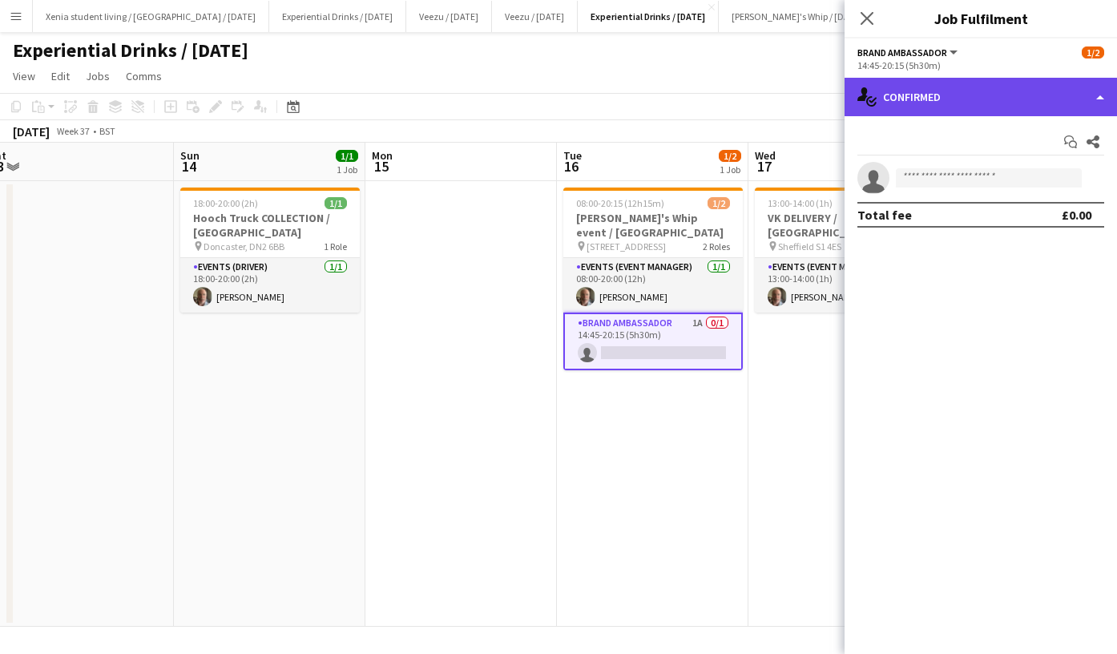
click at [973, 97] on div "single-neutral-actions-check-2 Confirmed" at bounding box center [981, 97] width 273 height 38
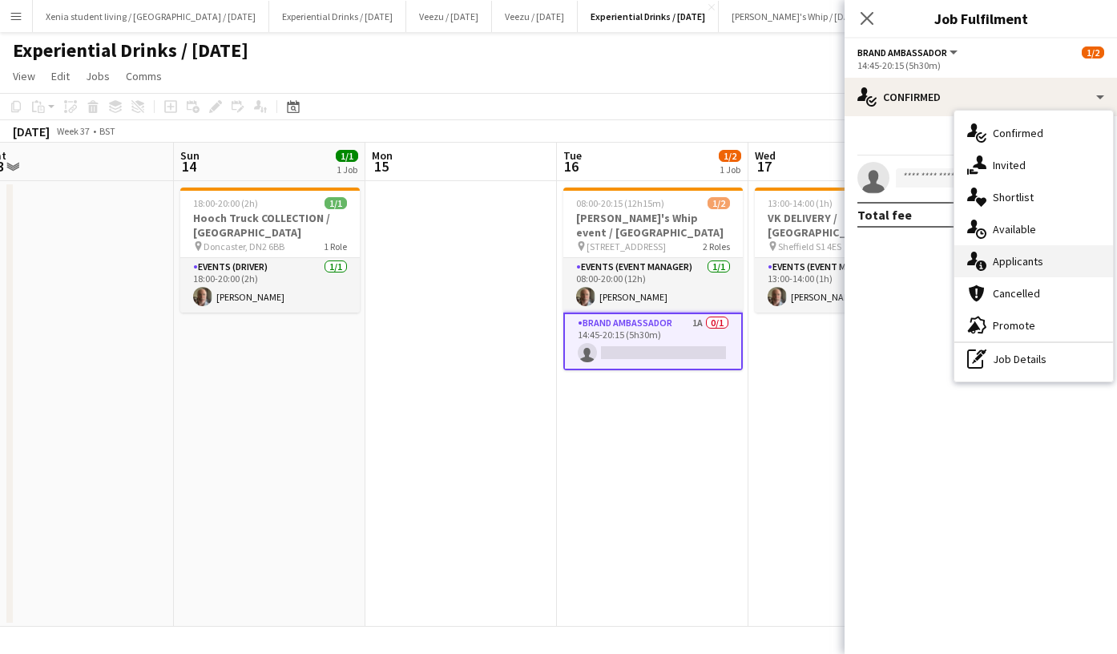
click at [1017, 256] on span "Applicants" at bounding box center [1018, 261] width 51 height 14
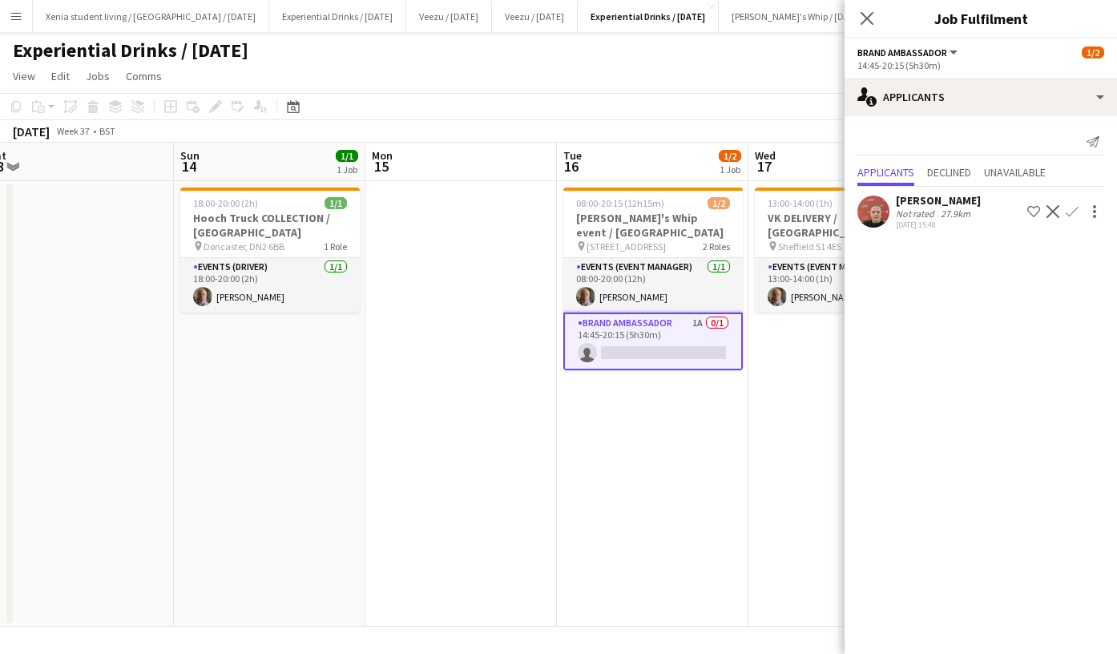
click at [1078, 208] on app-icon "Confirm" at bounding box center [1072, 211] width 13 height 13
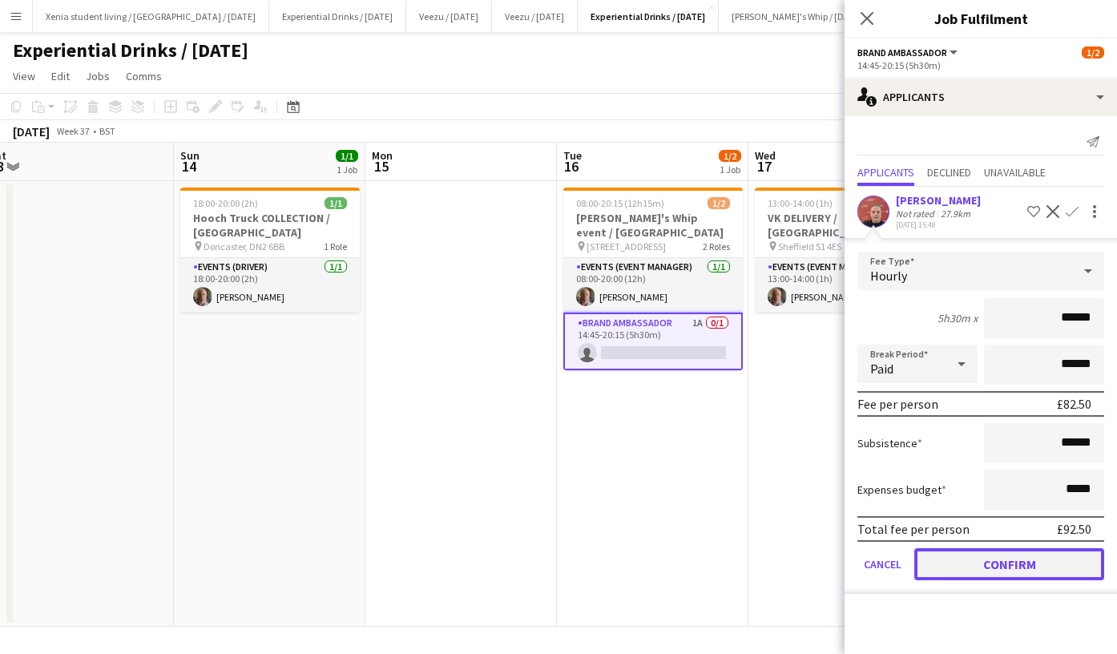
click at [1028, 552] on button "Confirm" at bounding box center [1010, 564] width 190 height 32
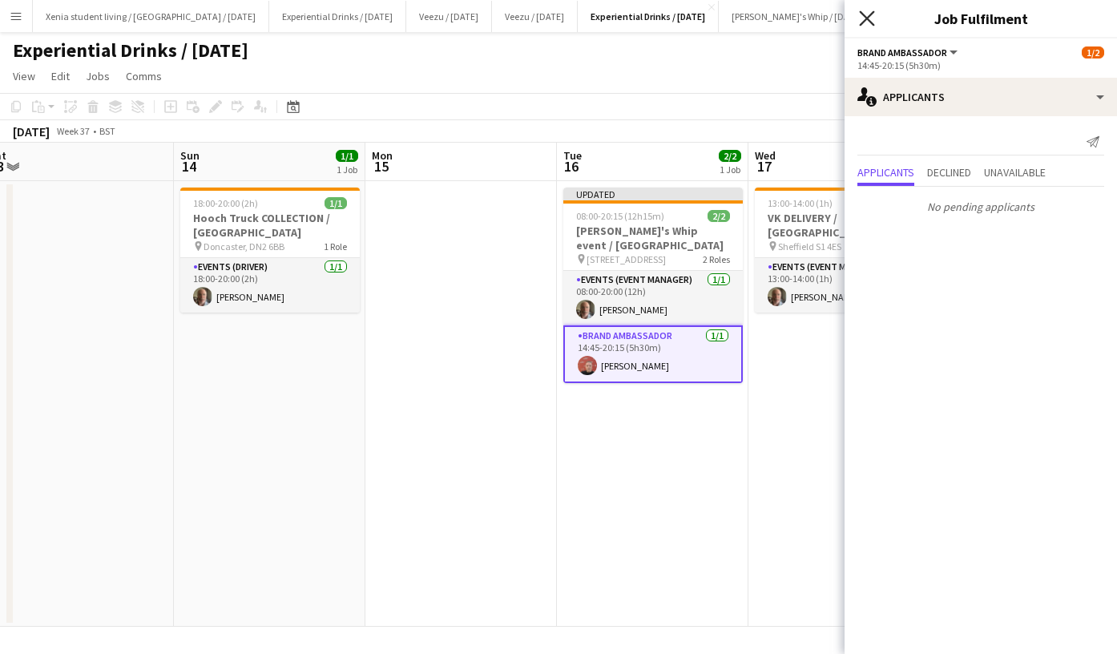
click at [874, 22] on icon "Close pop-in" at bounding box center [866, 17] width 15 height 15
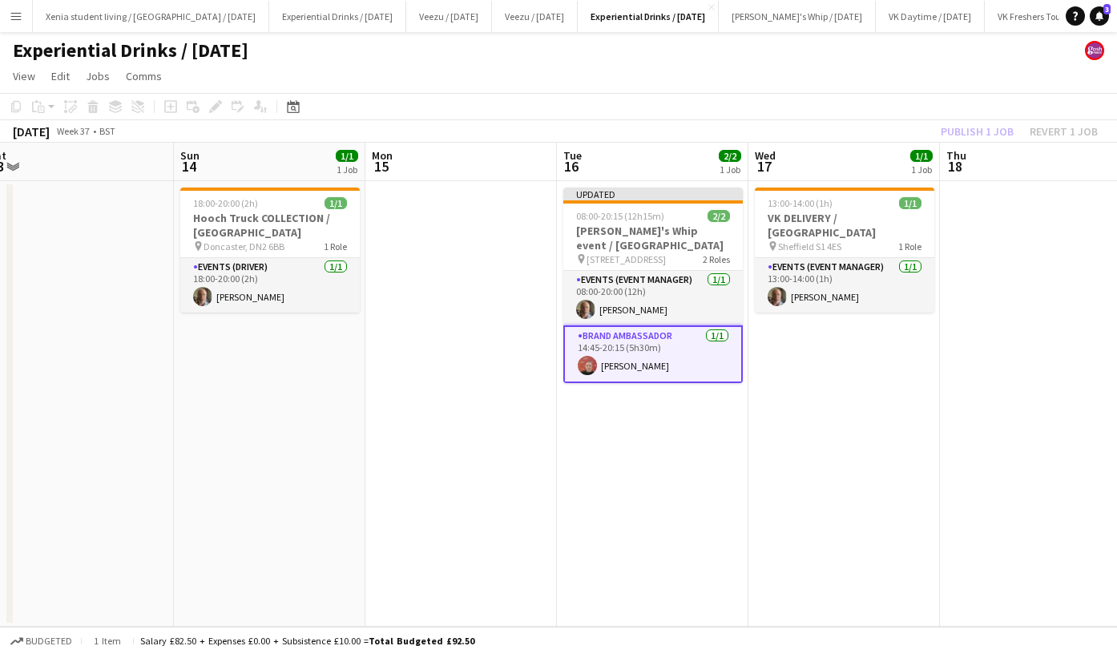
click at [984, 123] on div "Publish 1 job Revert 1 job" at bounding box center [1020, 131] width 196 height 21
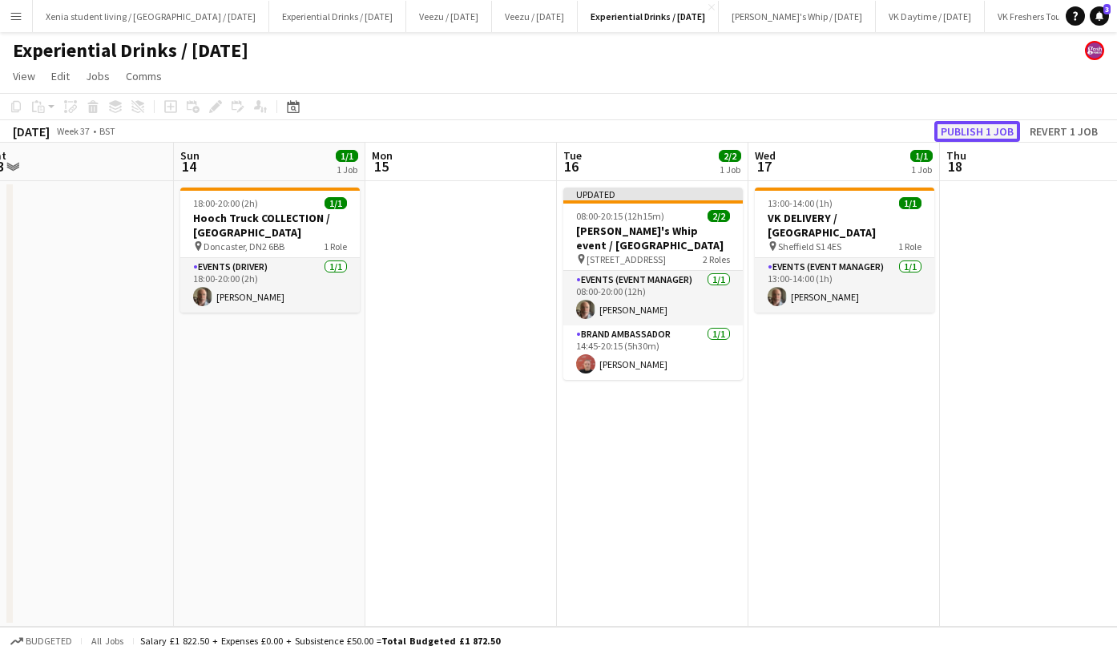
click at [986, 125] on button "Publish 1 job" at bounding box center [978, 131] width 86 height 21
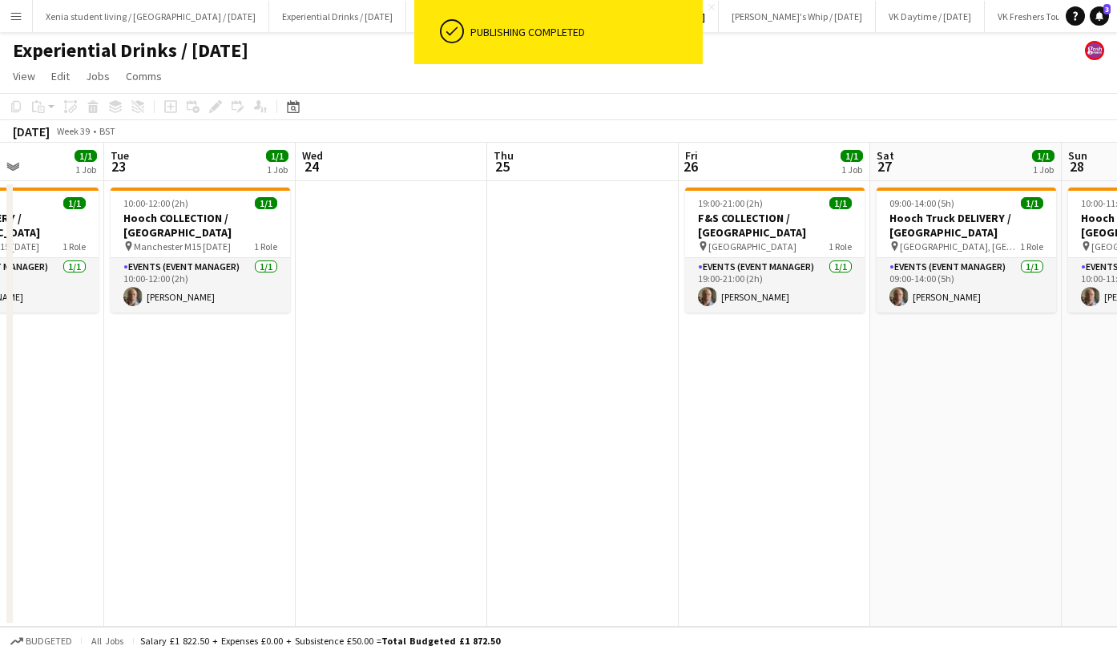
scroll to position [0, 377]
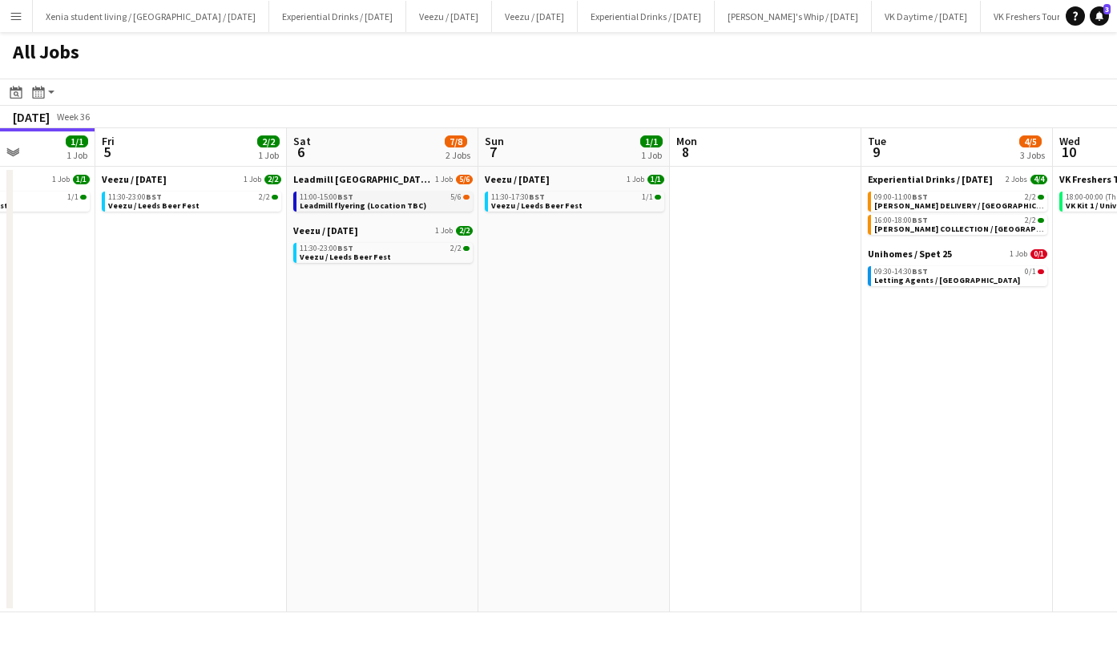
scroll to position [0, 414]
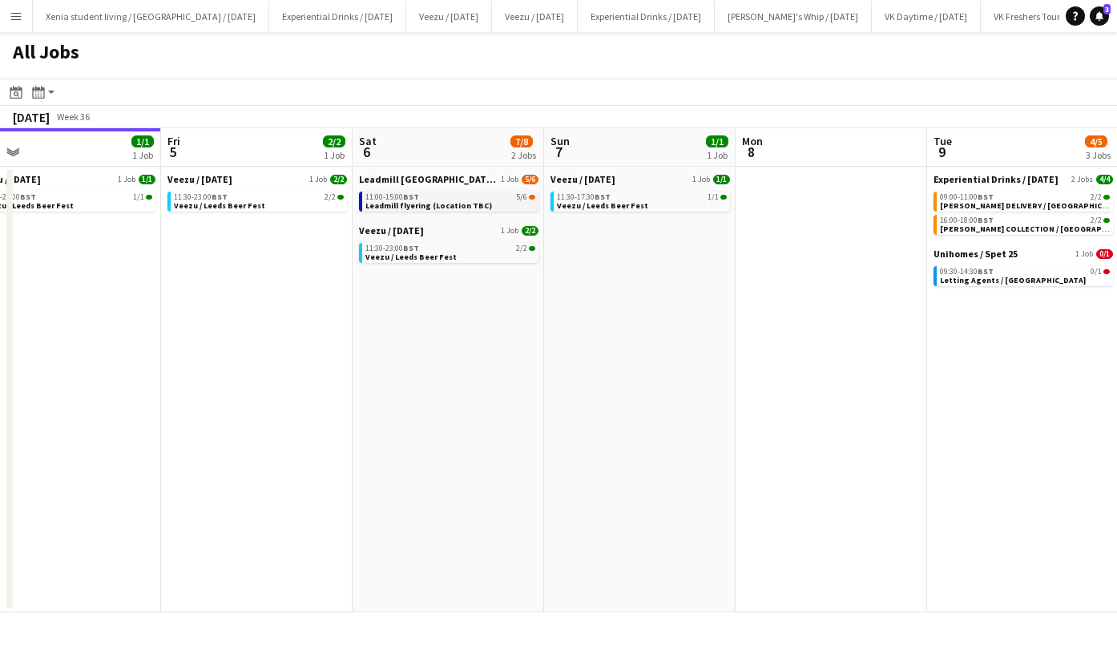
click at [422, 199] on div "11:00-15:00 BST 5/6" at bounding box center [451, 197] width 170 height 8
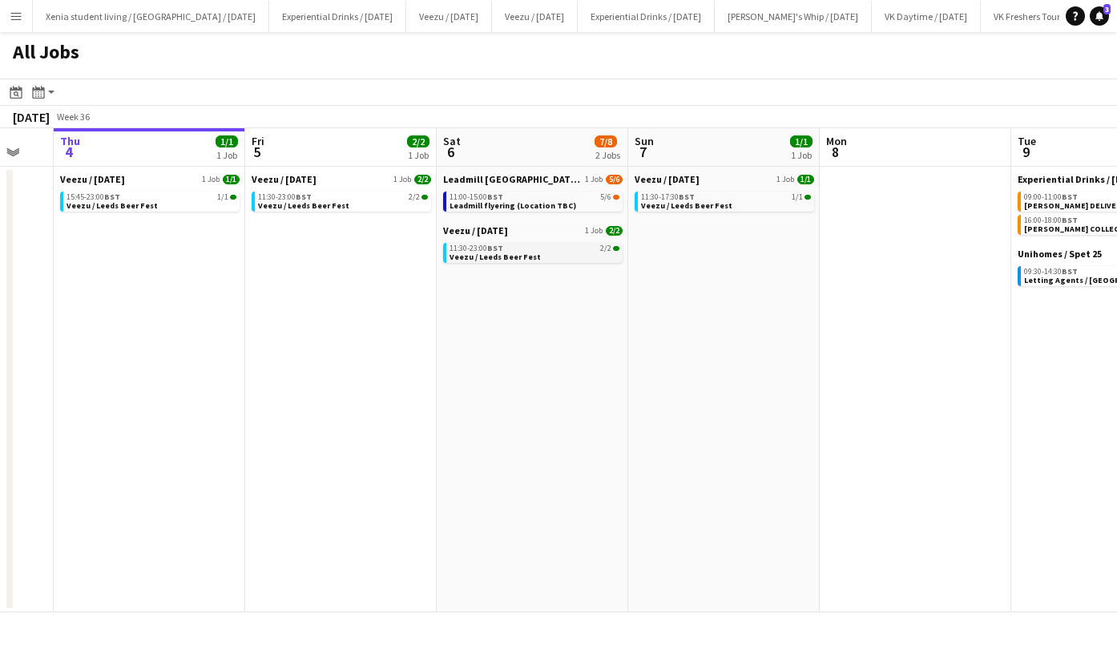
click at [547, 253] on link "11:30-23:00 BST 2/2 Veezu / Leeds Beer Fest" at bounding box center [535, 252] width 170 height 18
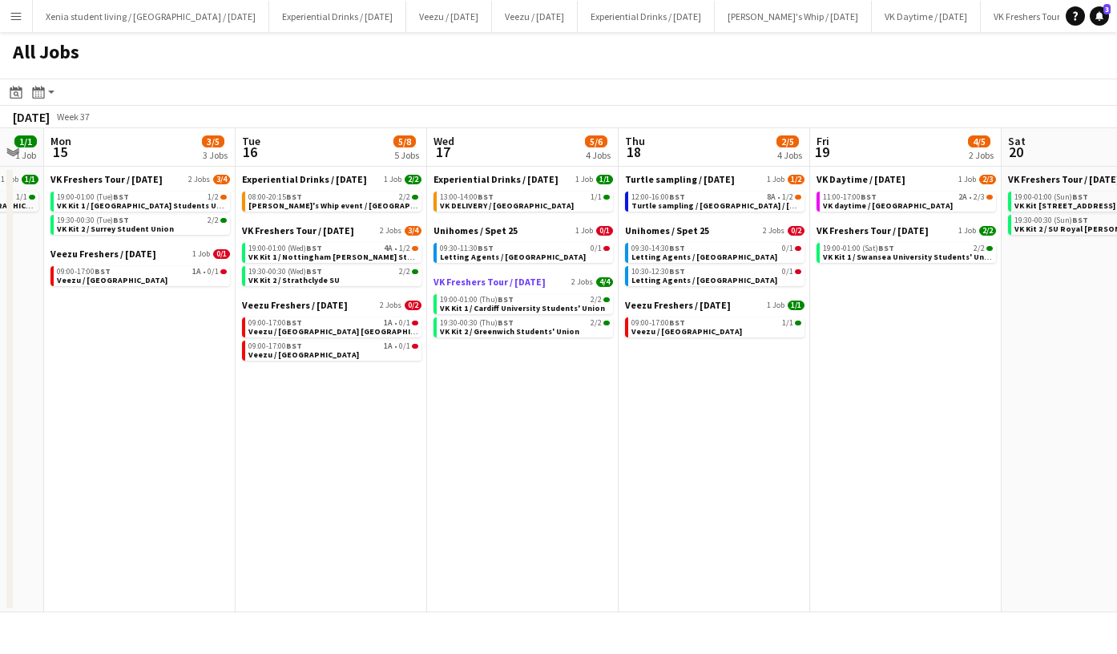
scroll to position [0, 531]
click at [532, 330] on span "VK Kit 2 / Greenwich Students' Union" at bounding box center [508, 331] width 139 height 10
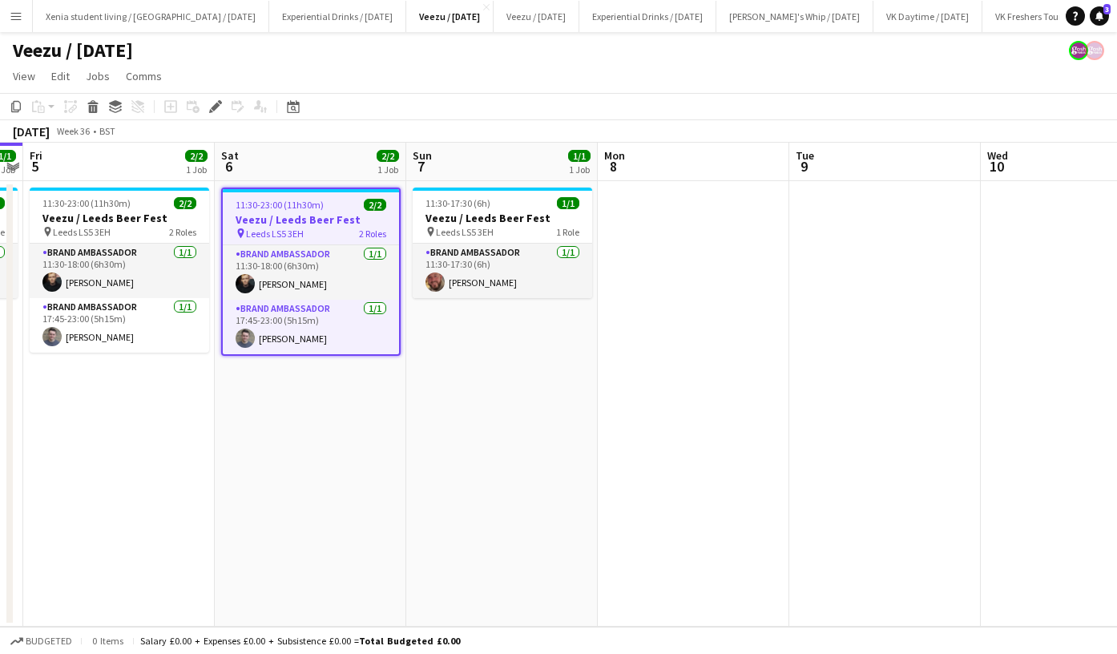
scroll to position [0, 500]
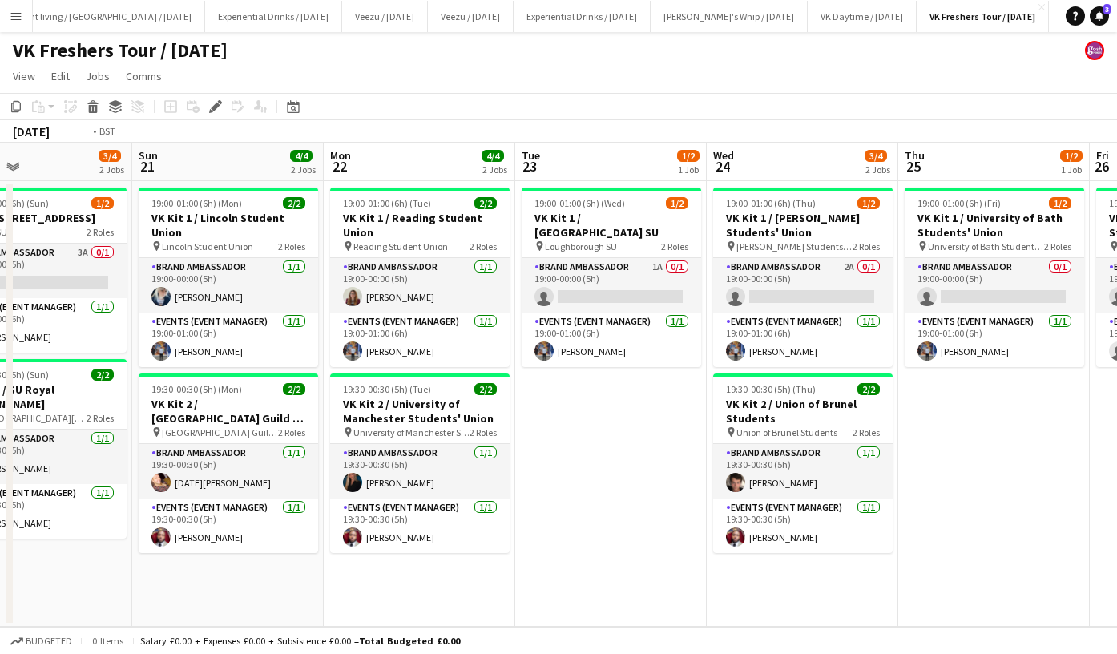
scroll to position [0, 452]
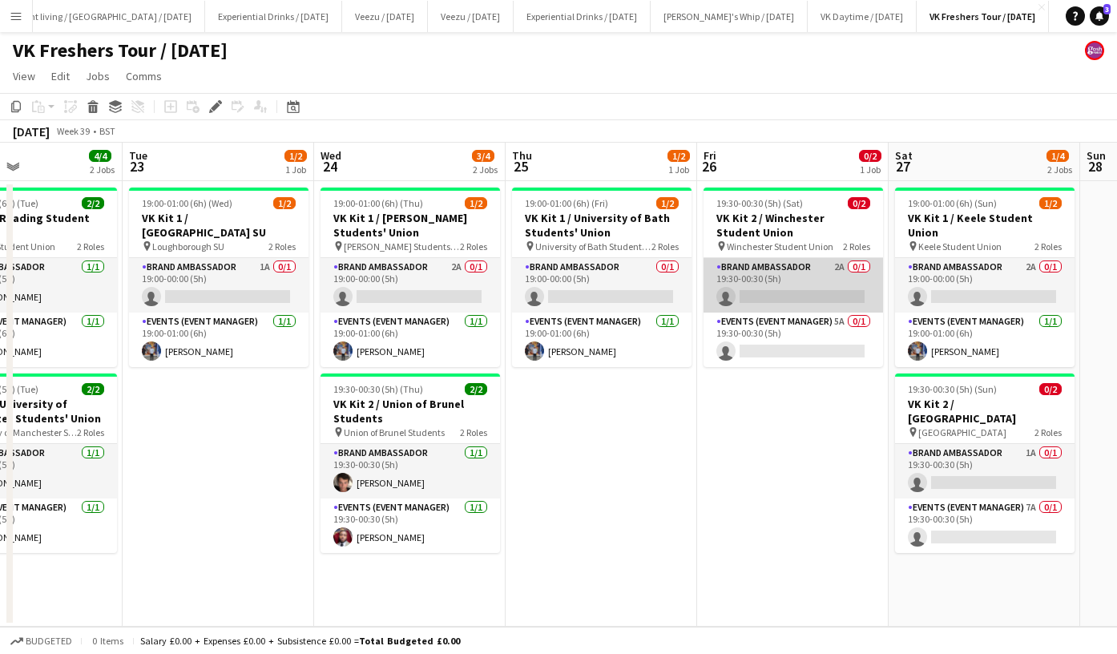
click at [807, 291] on app-card-role "Brand Ambassador 2A 0/1 19:30-00:30 (5h) single-neutral-actions" at bounding box center [794, 285] width 180 height 55
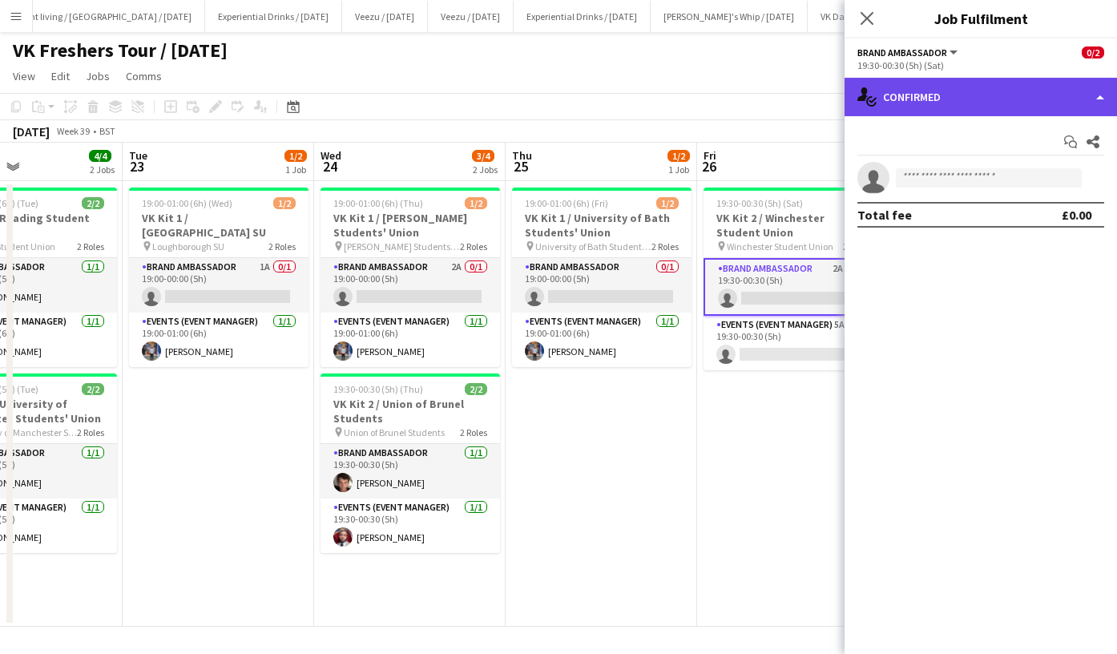
click at [991, 114] on div "single-neutral-actions-check-2 Confirmed" at bounding box center [981, 97] width 273 height 38
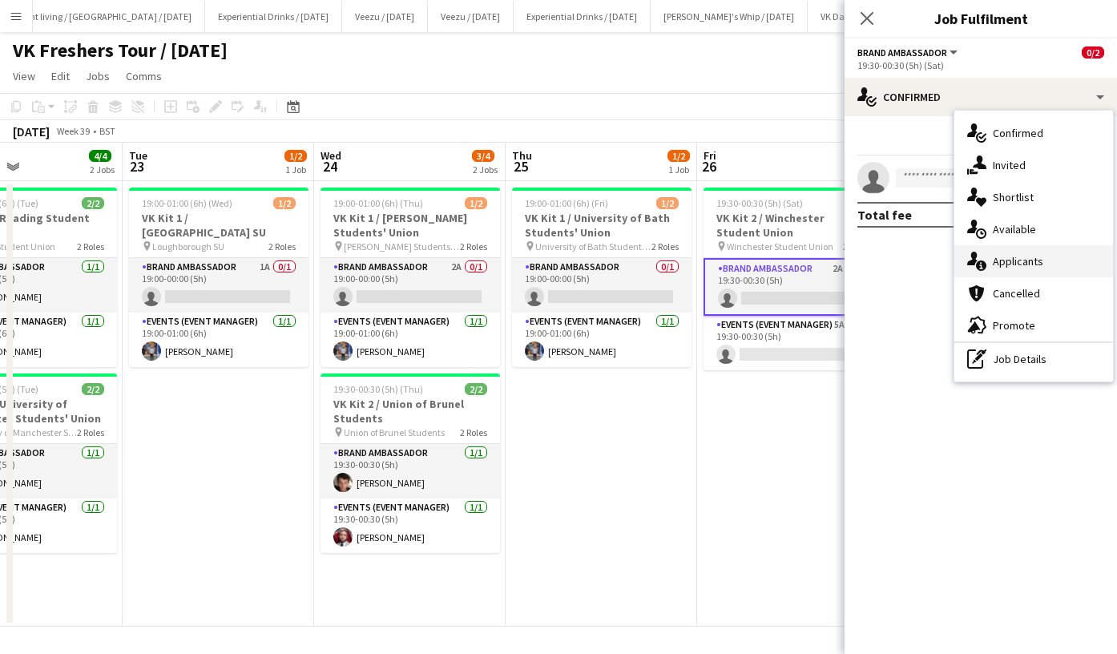
click at [1038, 265] on span "Applicants" at bounding box center [1018, 261] width 51 height 14
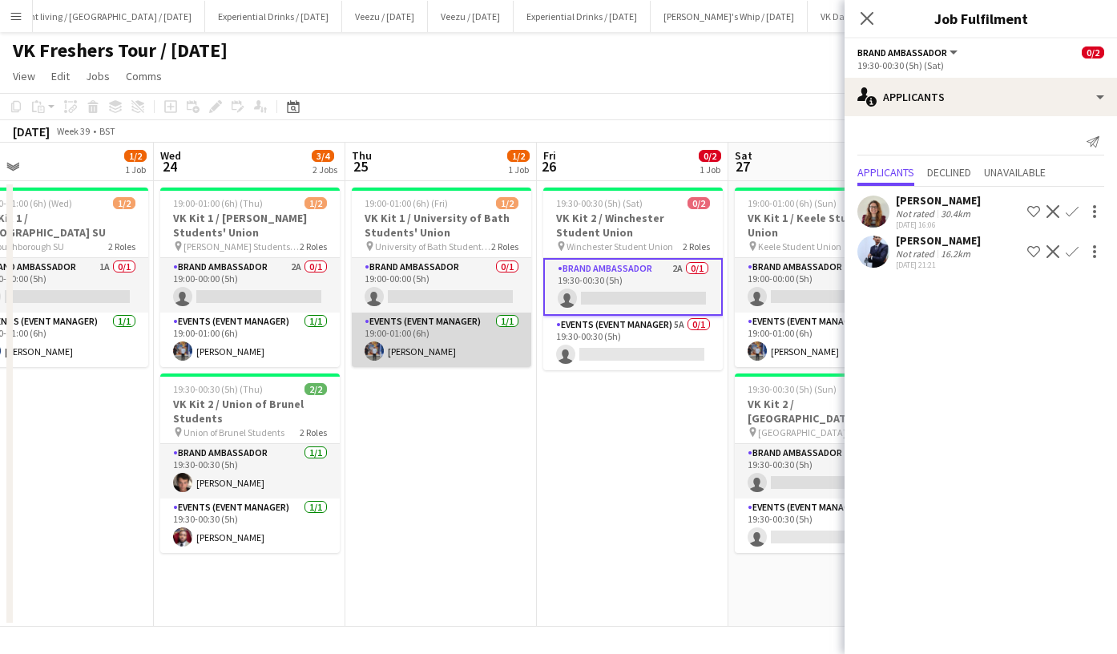
scroll to position [0, 612]
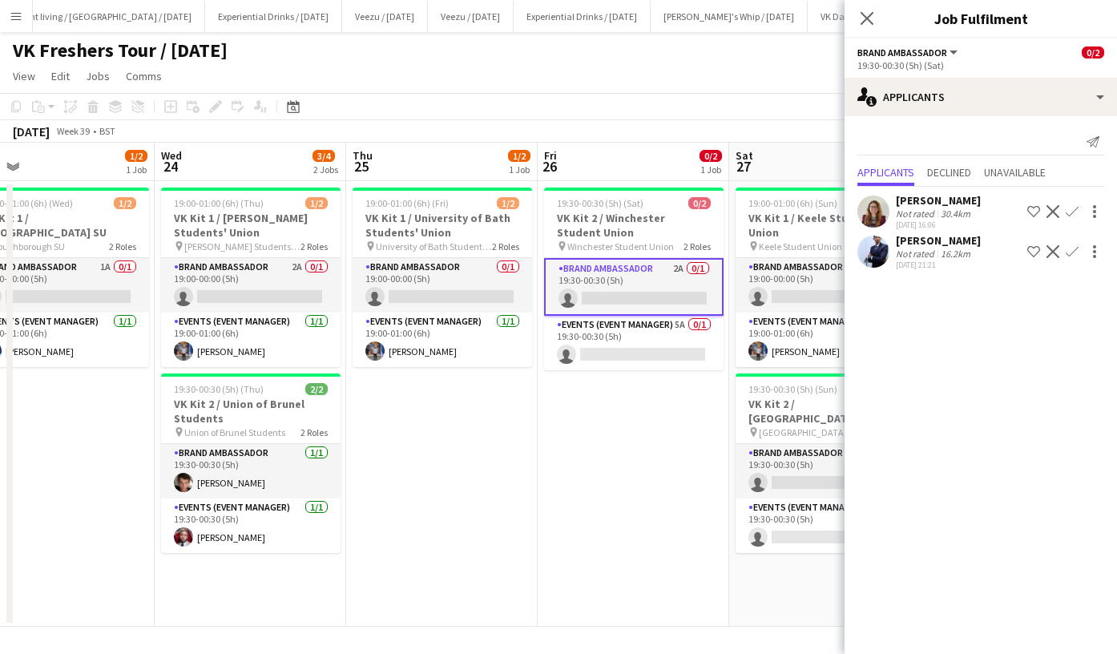
click at [1073, 207] on app-icon "Confirm" at bounding box center [1072, 211] width 13 height 13
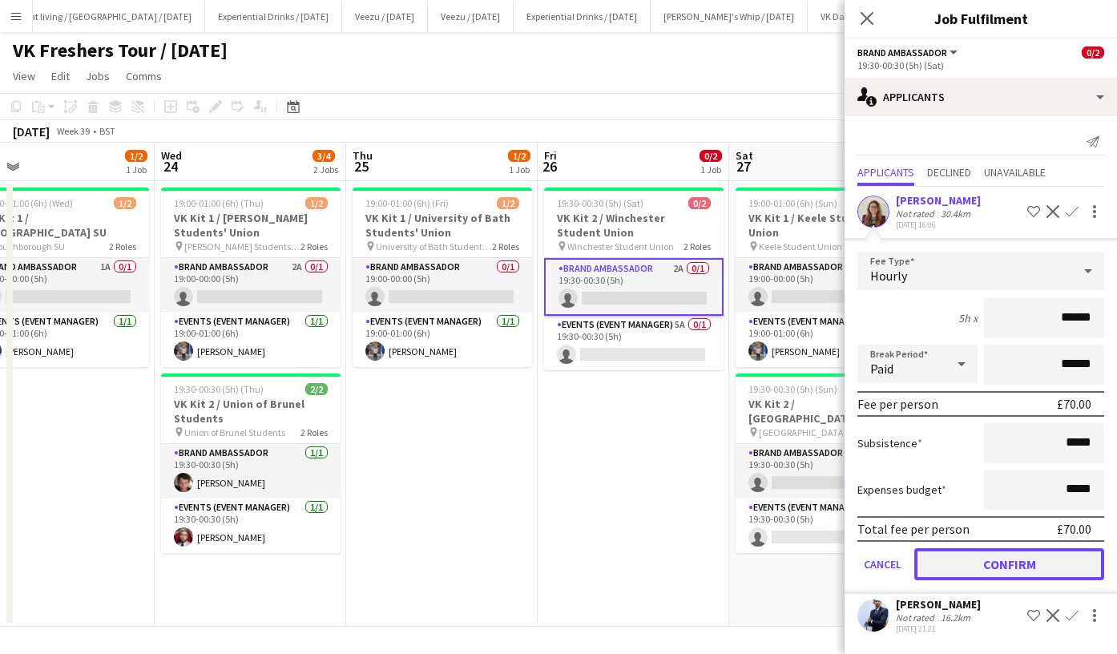
click at [1008, 557] on button "Confirm" at bounding box center [1010, 564] width 190 height 32
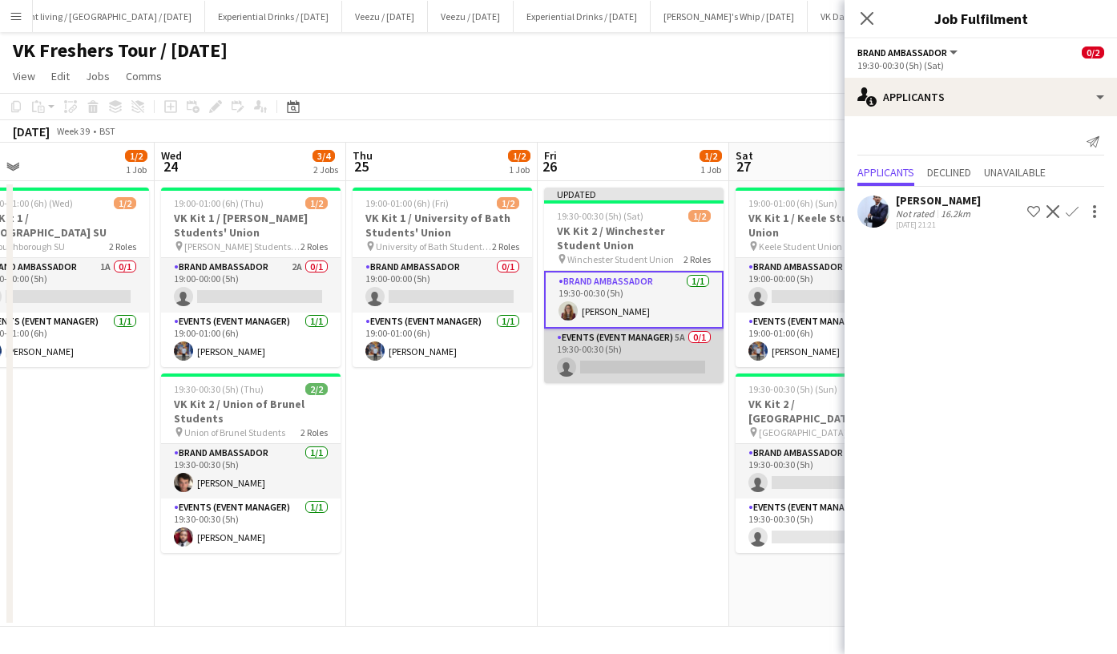
click at [669, 361] on app-card-role "Events (Event Manager) 5A 0/1 19:30-00:30 (5h) single-neutral-actions" at bounding box center [634, 356] width 180 height 55
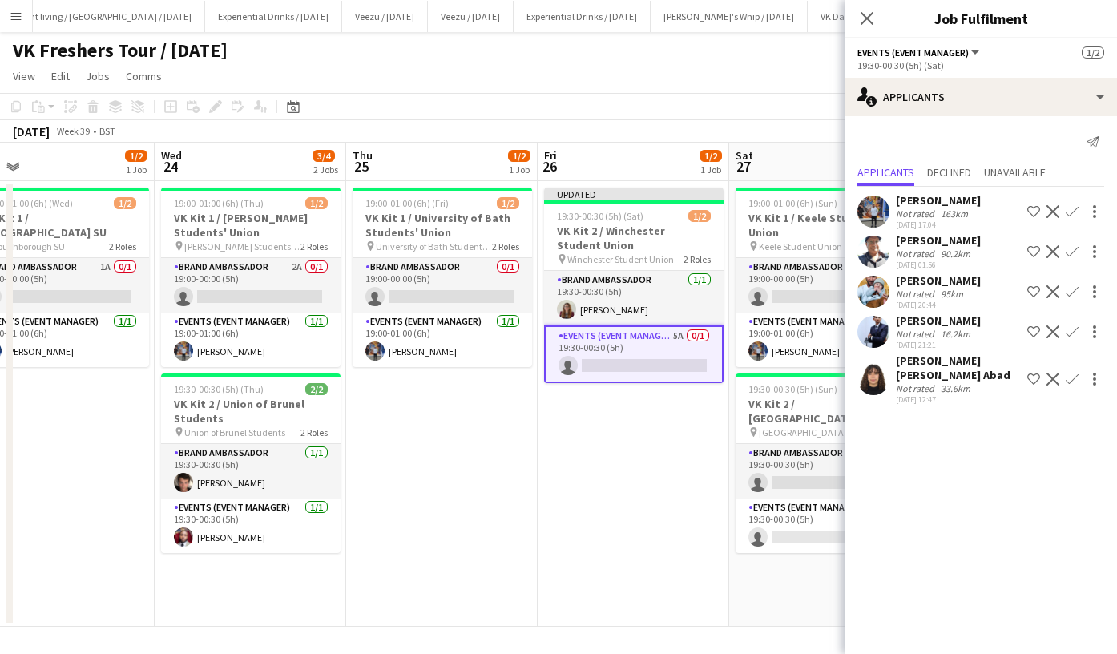
click at [636, 365] on app-card-role "Events (Event Manager) 5A 0/1 19:30-00:30 (5h) single-neutral-actions" at bounding box center [634, 354] width 180 height 58
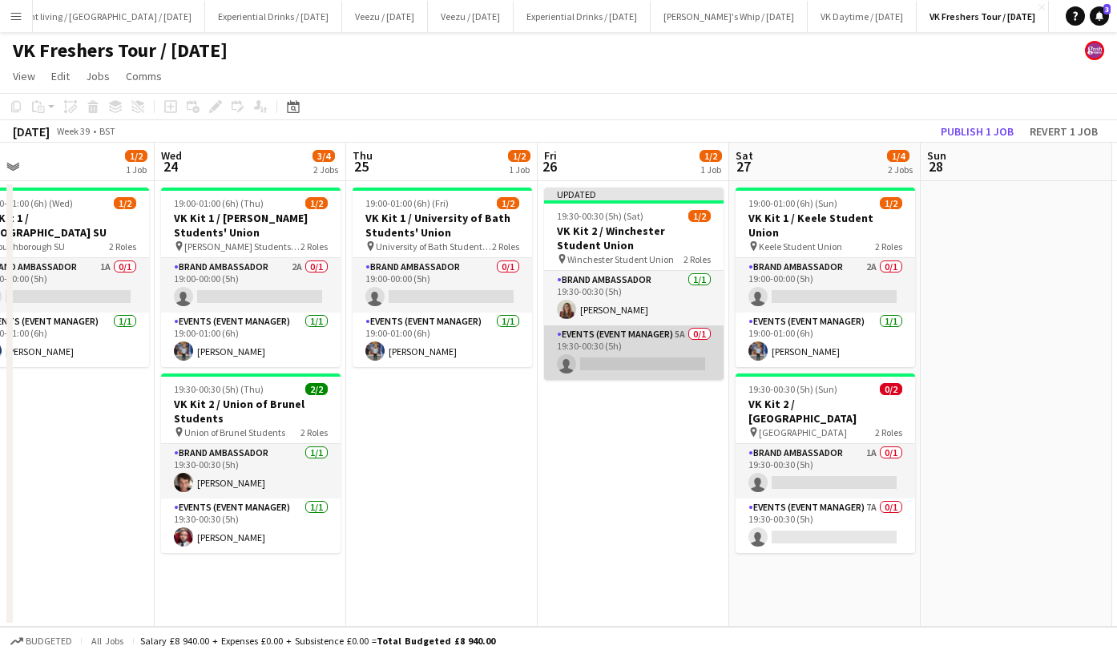
click at [636, 366] on app-card-role "Events (Event Manager) 5A 0/1 19:30-00:30 (5h) single-neutral-actions" at bounding box center [634, 352] width 180 height 55
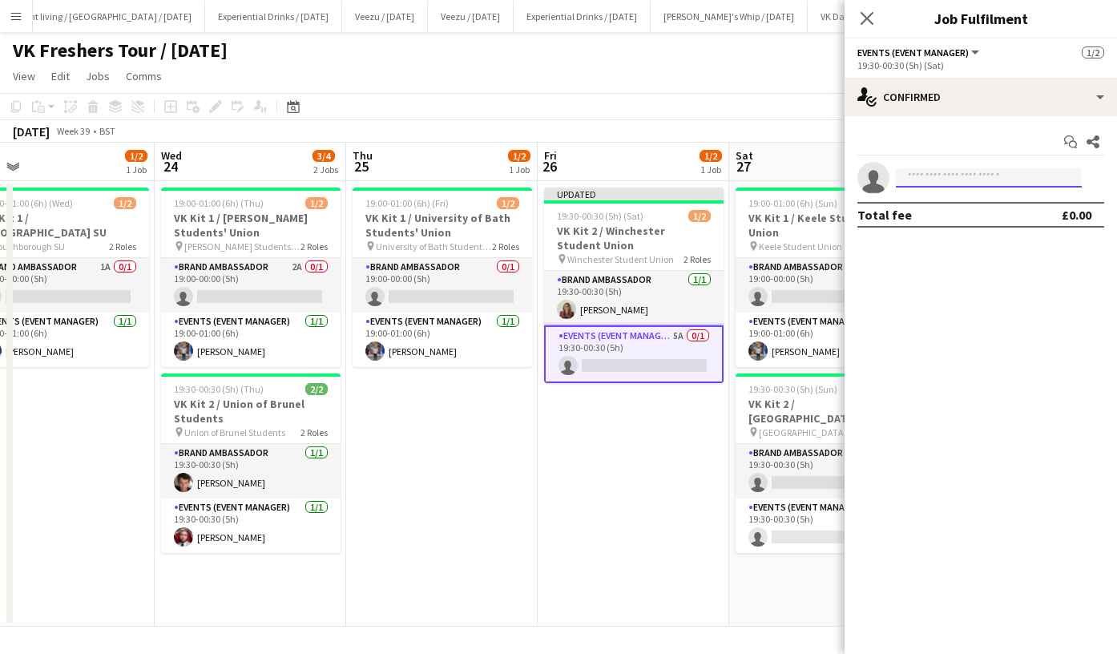
click at [931, 179] on input at bounding box center [989, 177] width 186 height 19
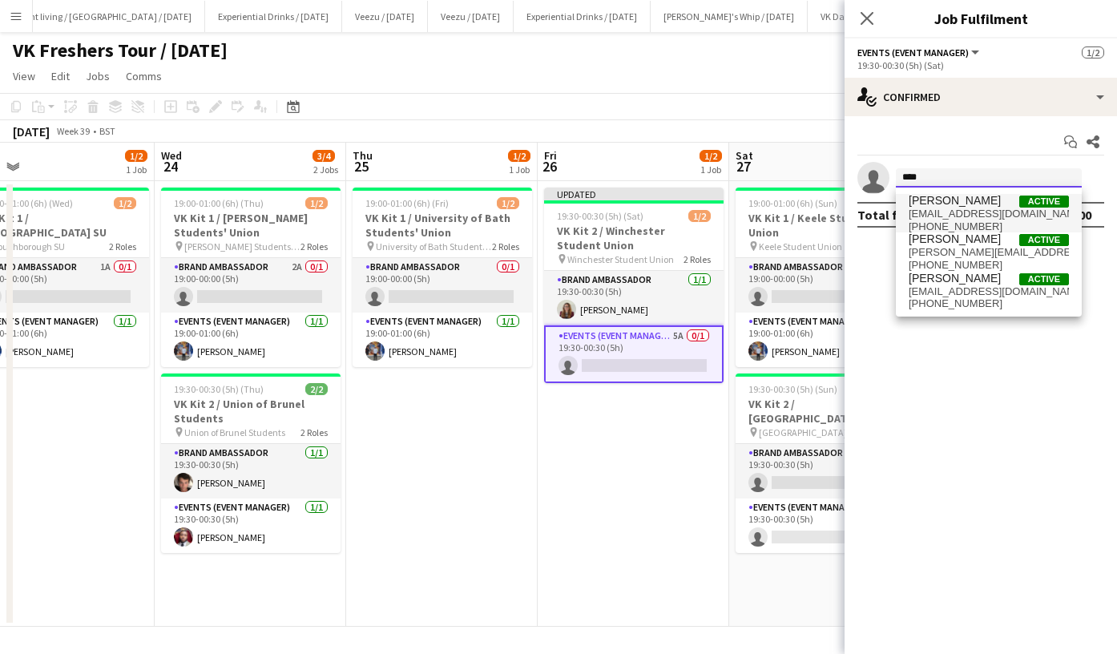
type input "****"
click at [944, 208] on span "terrellbrown1@hotmail.co.uk" at bounding box center [989, 214] width 160 height 13
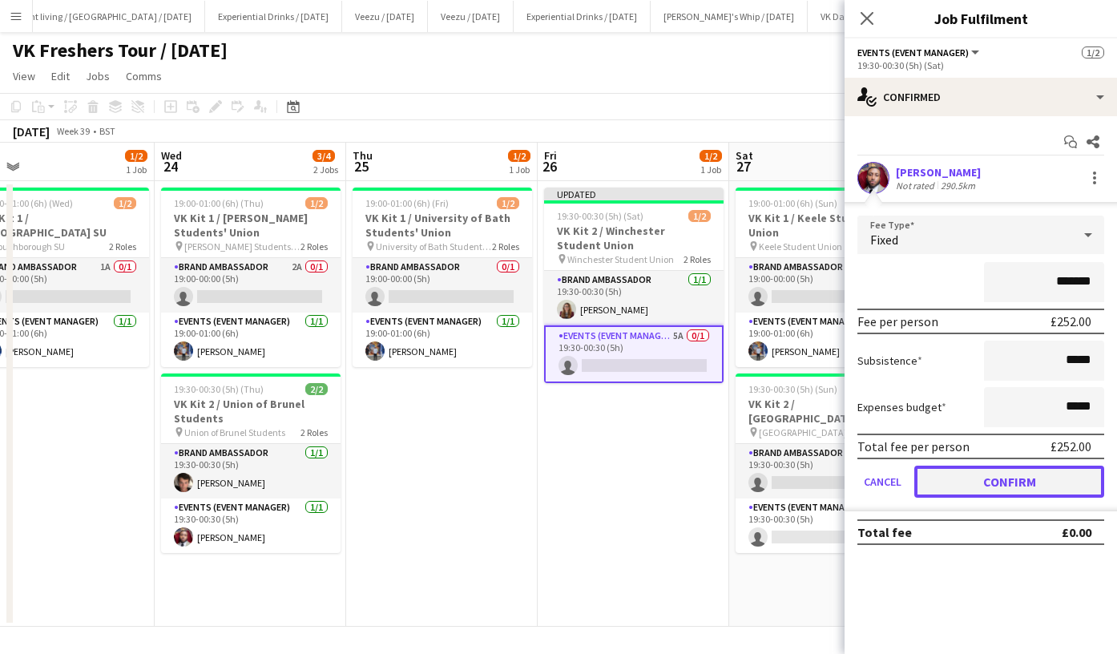
click at [980, 483] on button "Confirm" at bounding box center [1010, 482] width 190 height 32
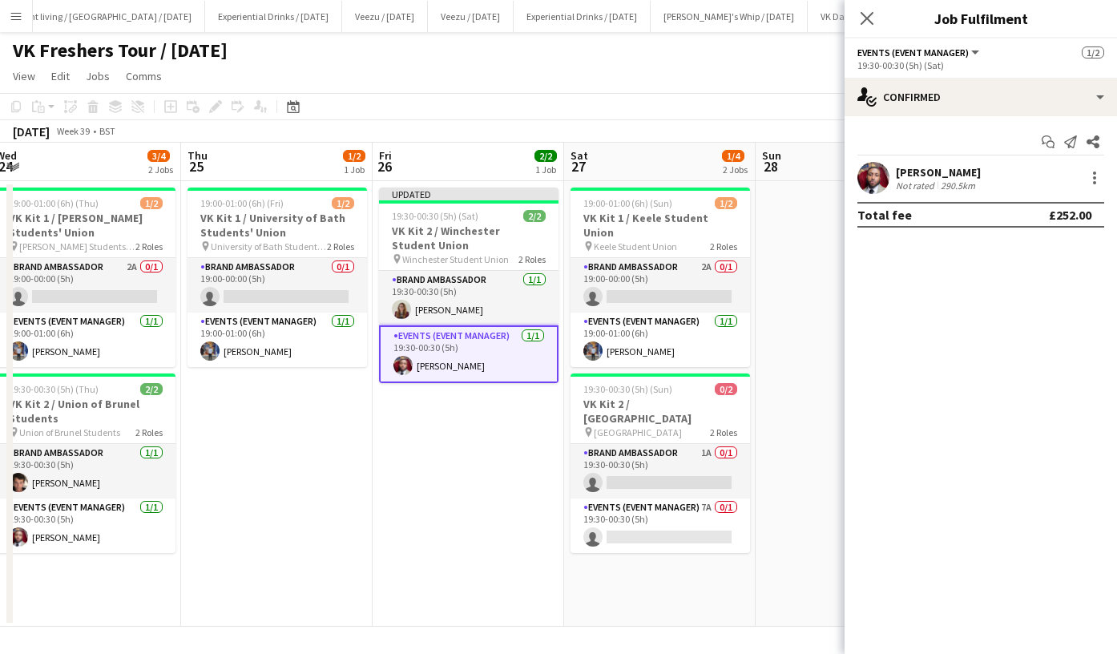
scroll to position [0, 591]
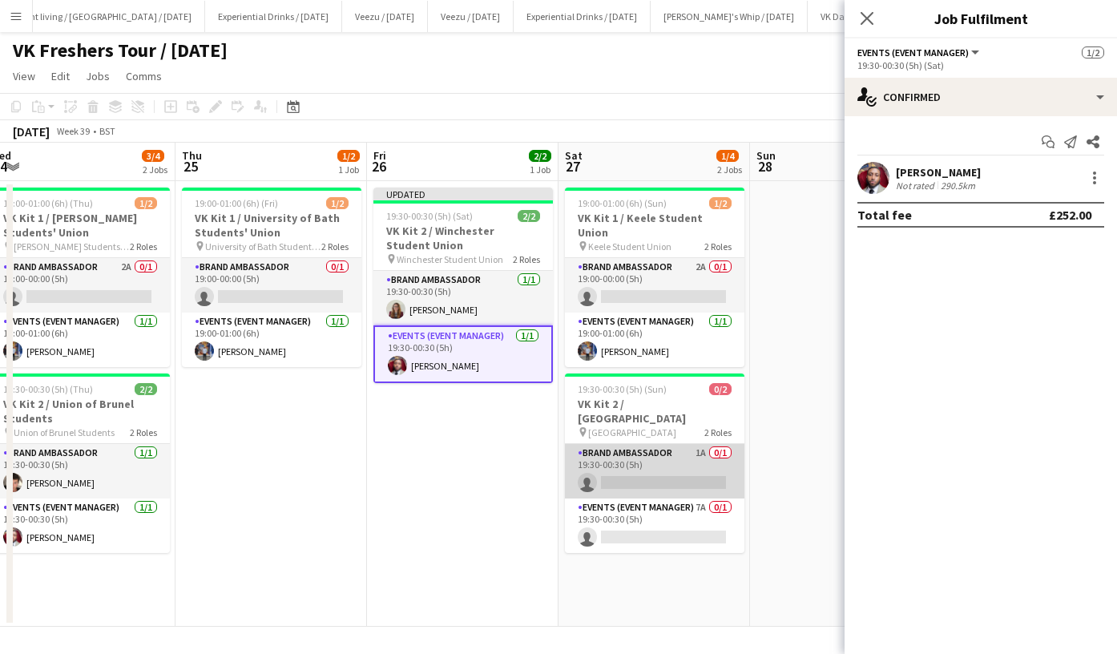
click at [664, 452] on app-card-role "Brand Ambassador 1A 0/1 19:30-00:30 (5h) single-neutral-actions" at bounding box center [655, 471] width 180 height 55
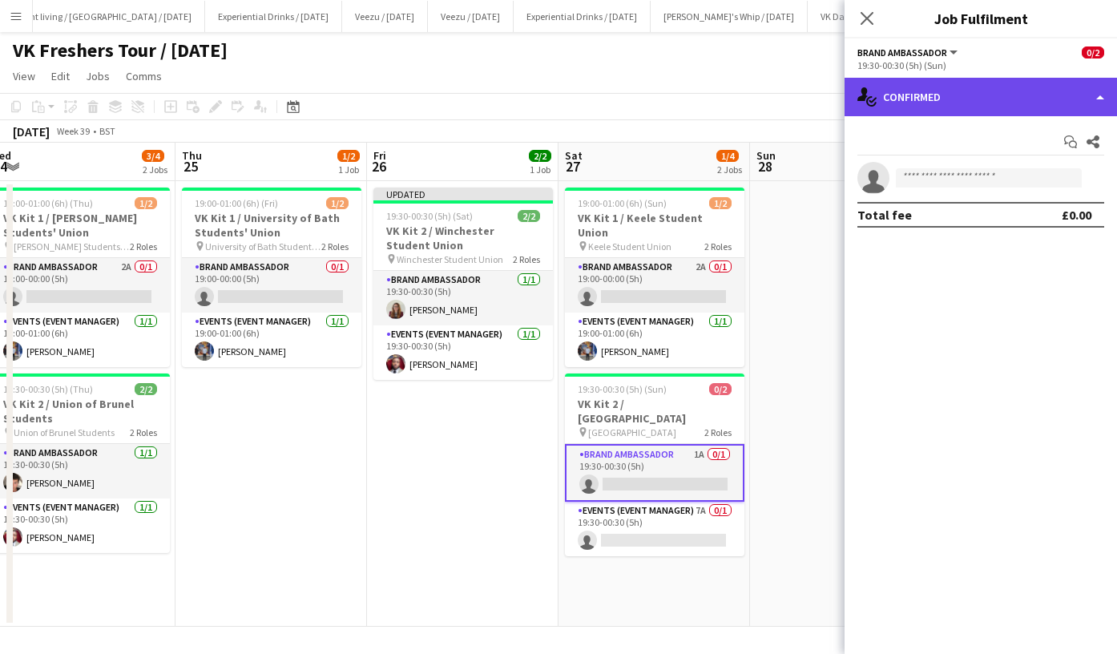
click at [960, 92] on div "single-neutral-actions-check-2 Confirmed" at bounding box center [981, 97] width 273 height 38
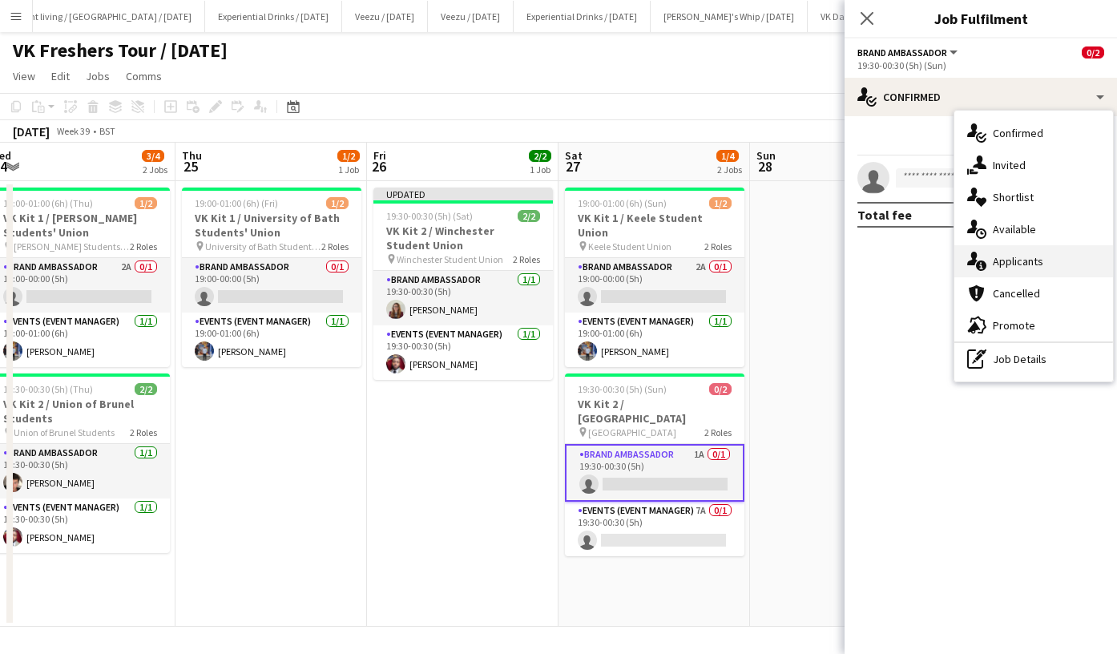
click at [1026, 261] on span "Applicants" at bounding box center [1018, 261] width 51 height 14
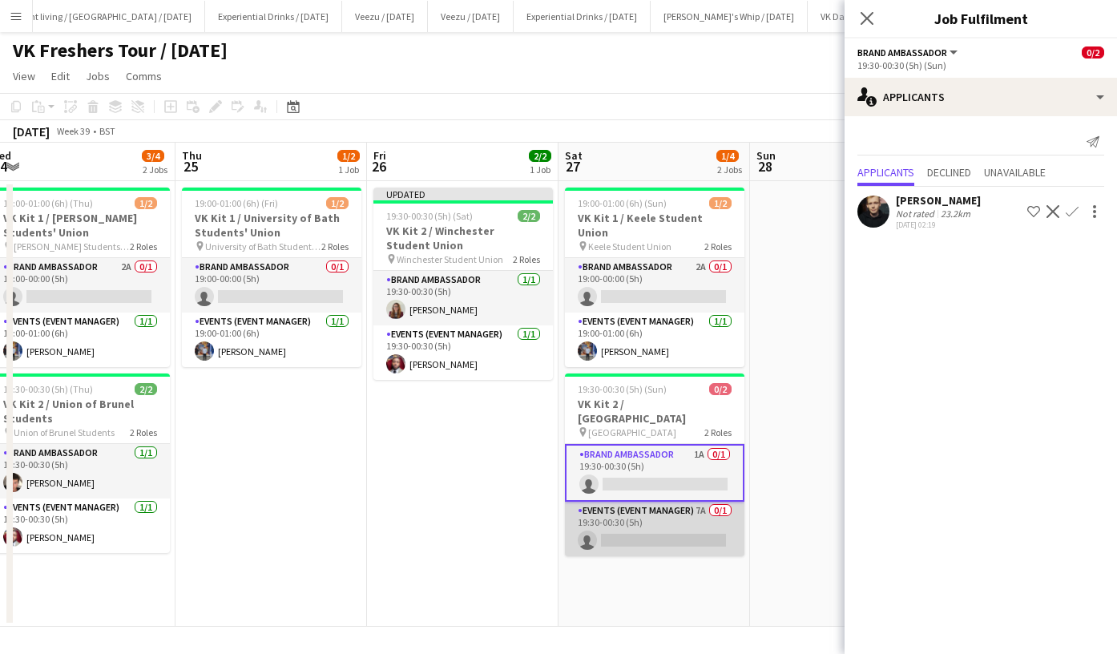
click at [673, 503] on app-card-role "Events (Event Manager) 7A 0/1 19:30-00:30 (5h) single-neutral-actions" at bounding box center [655, 529] width 180 height 55
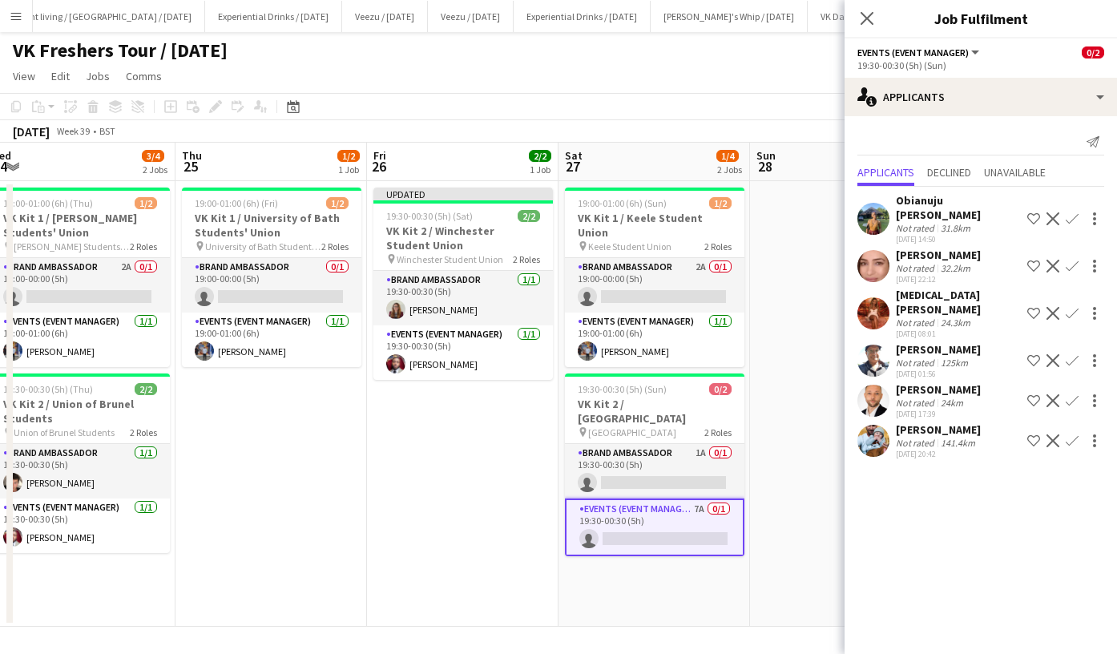
click at [677, 510] on app-card-role "Events (Event Manager) 7A 0/1 19:30-00:30 (5h) single-neutral-actions" at bounding box center [655, 528] width 180 height 58
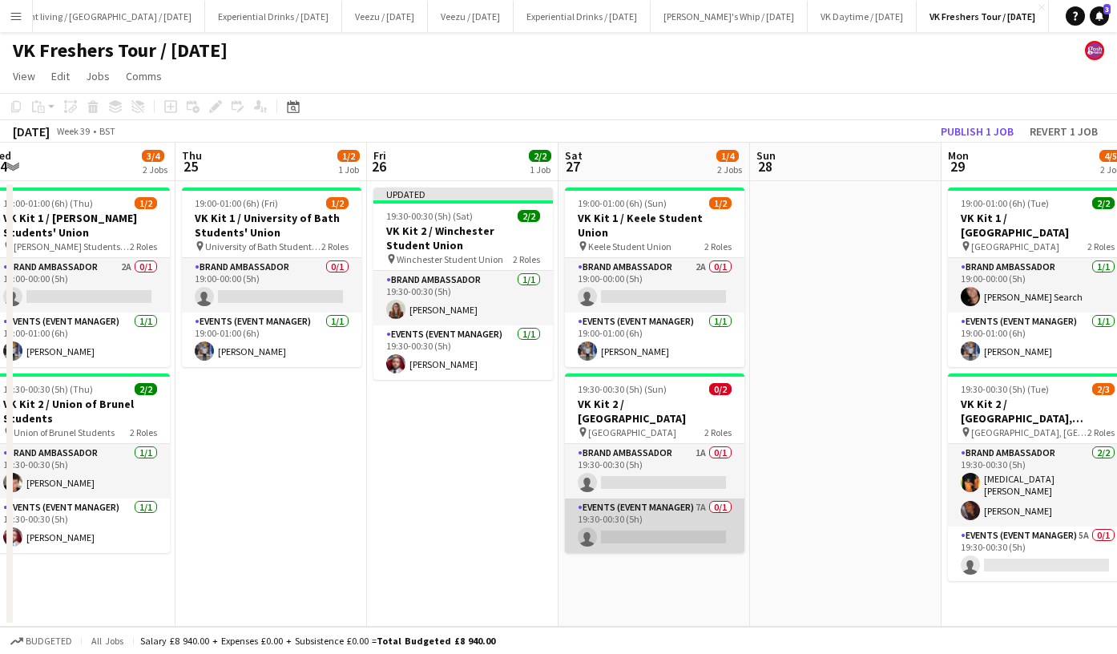
click at [677, 510] on app-card-role "Events (Event Manager) 7A 0/1 19:30-00:30 (5h) single-neutral-actions" at bounding box center [655, 526] width 180 height 55
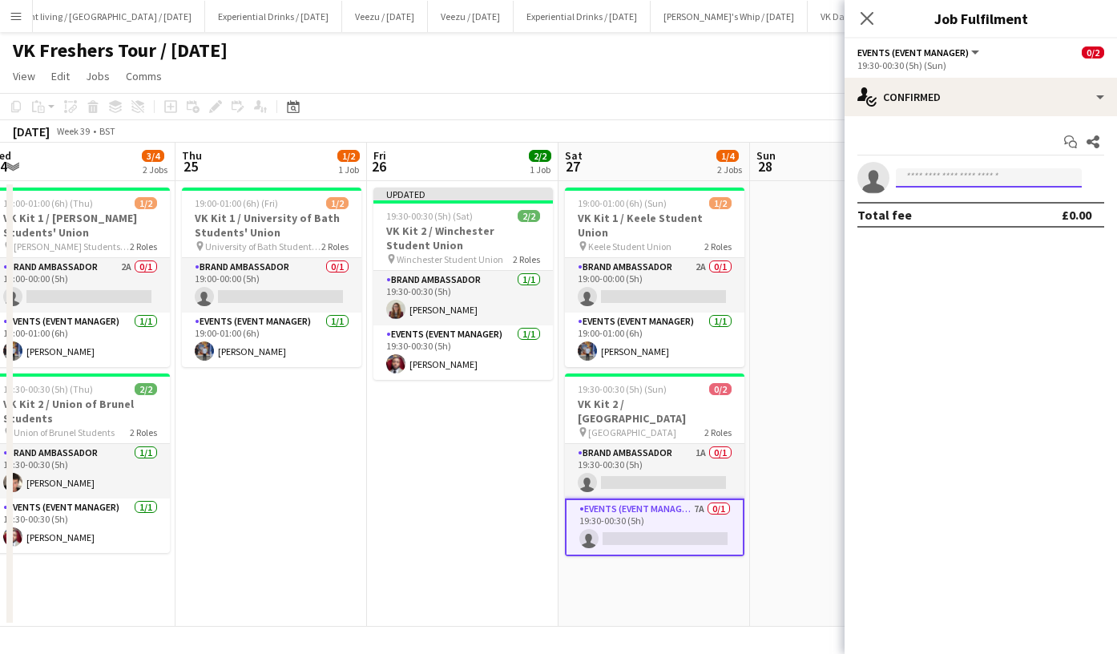
click at [947, 179] on input at bounding box center [989, 177] width 186 height 19
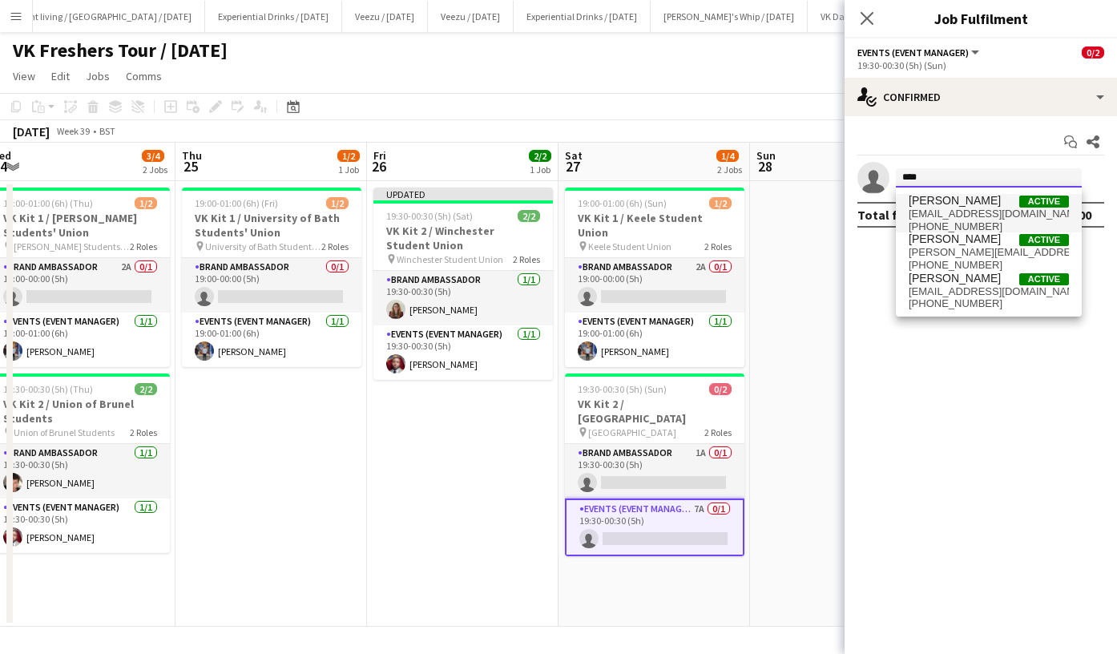
type input "****"
click at [952, 203] on span "TERRELL BROWN" at bounding box center [955, 201] width 92 height 14
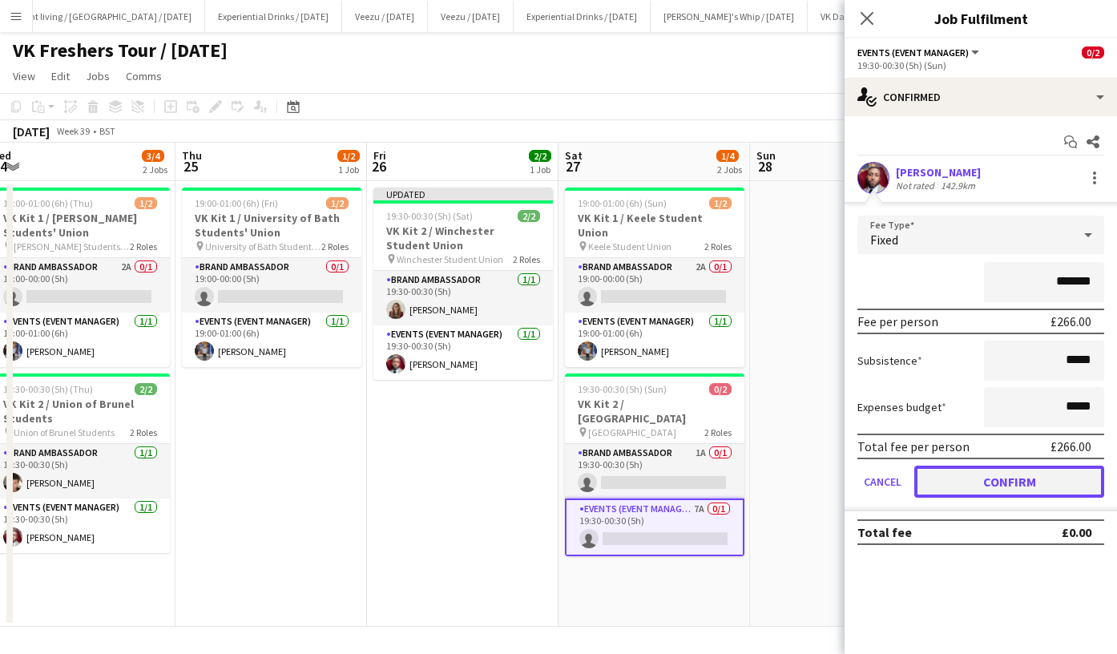
click at [986, 487] on button "Confirm" at bounding box center [1010, 482] width 190 height 32
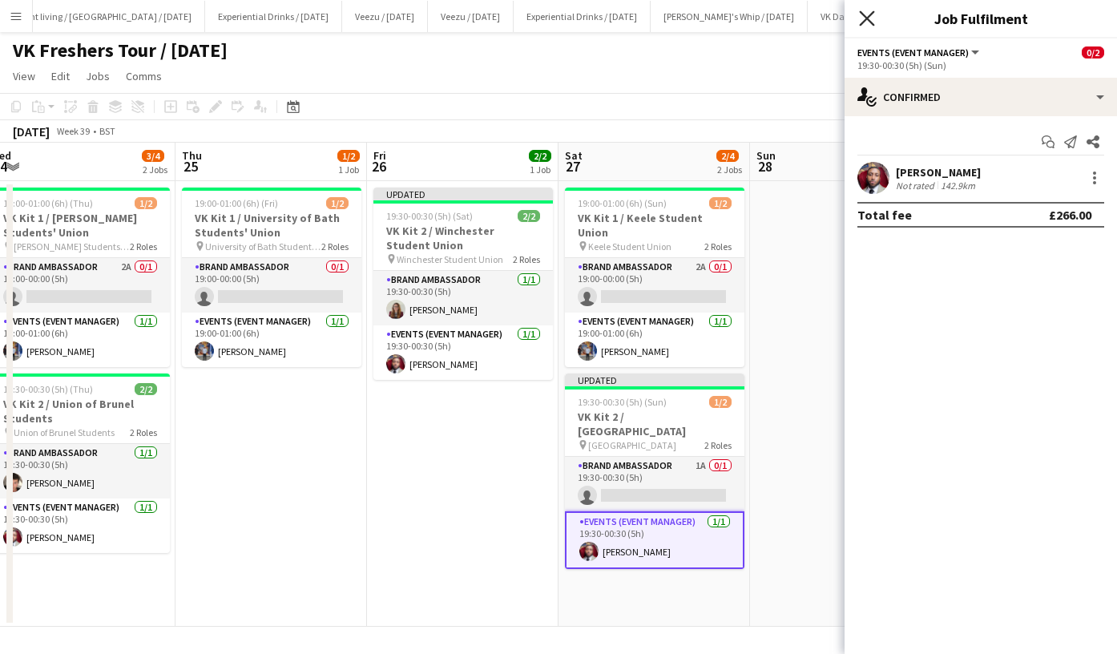
click at [864, 12] on icon "Close pop-in" at bounding box center [866, 17] width 15 height 15
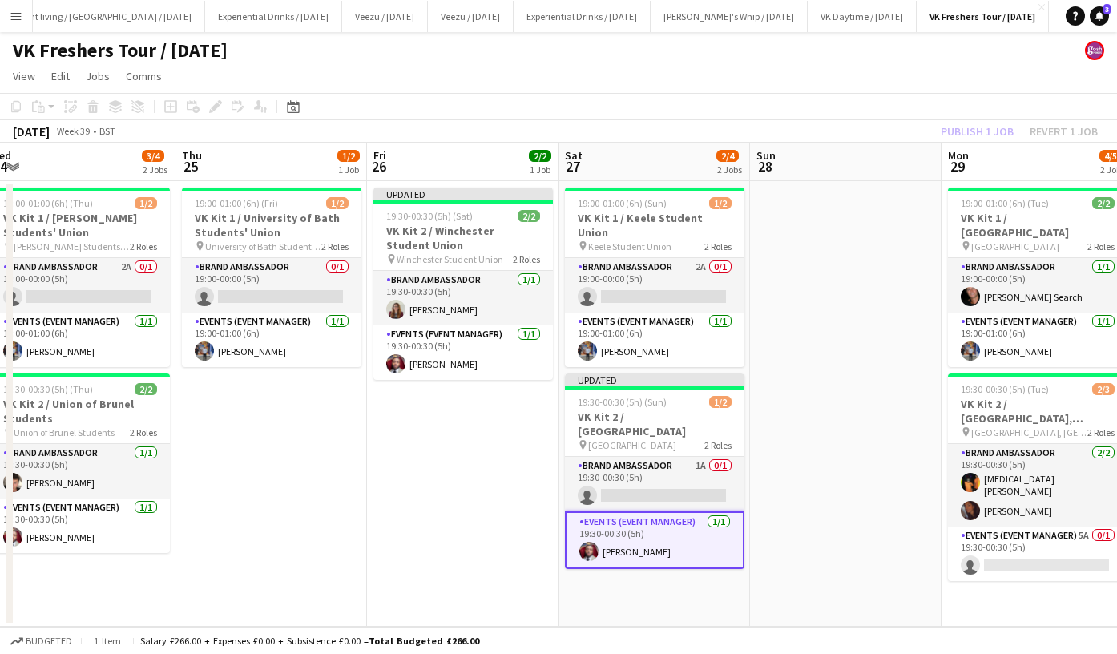
click at [968, 132] on div "Publish 1 job Revert 1 job" at bounding box center [1020, 131] width 196 height 21
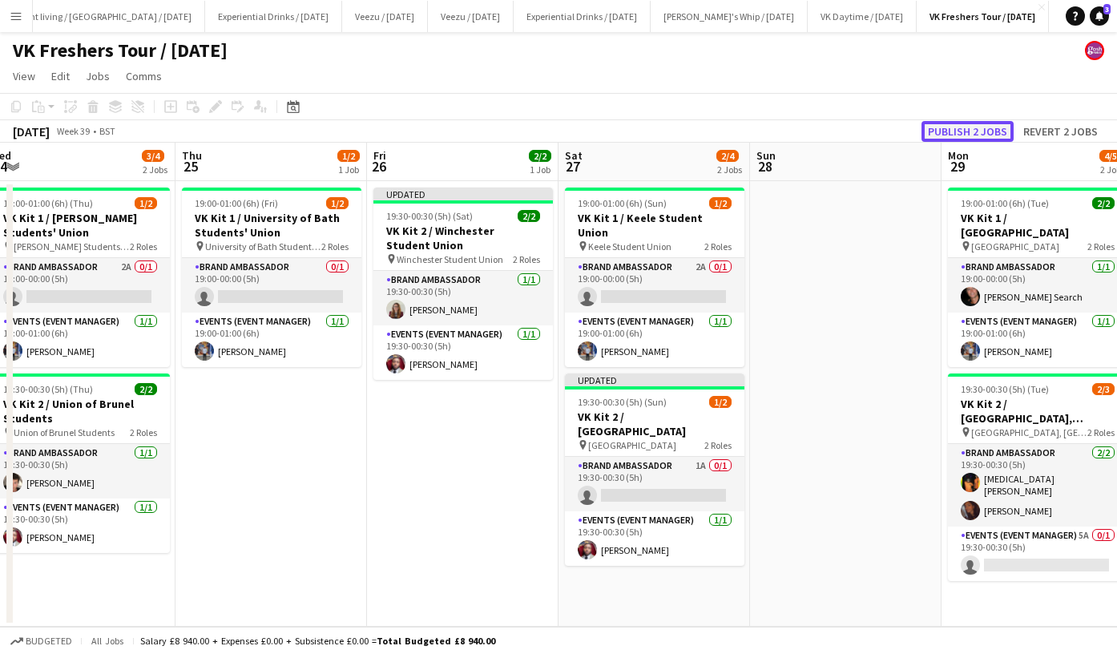
click at [984, 131] on button "Publish 2 jobs" at bounding box center [968, 131] width 92 height 21
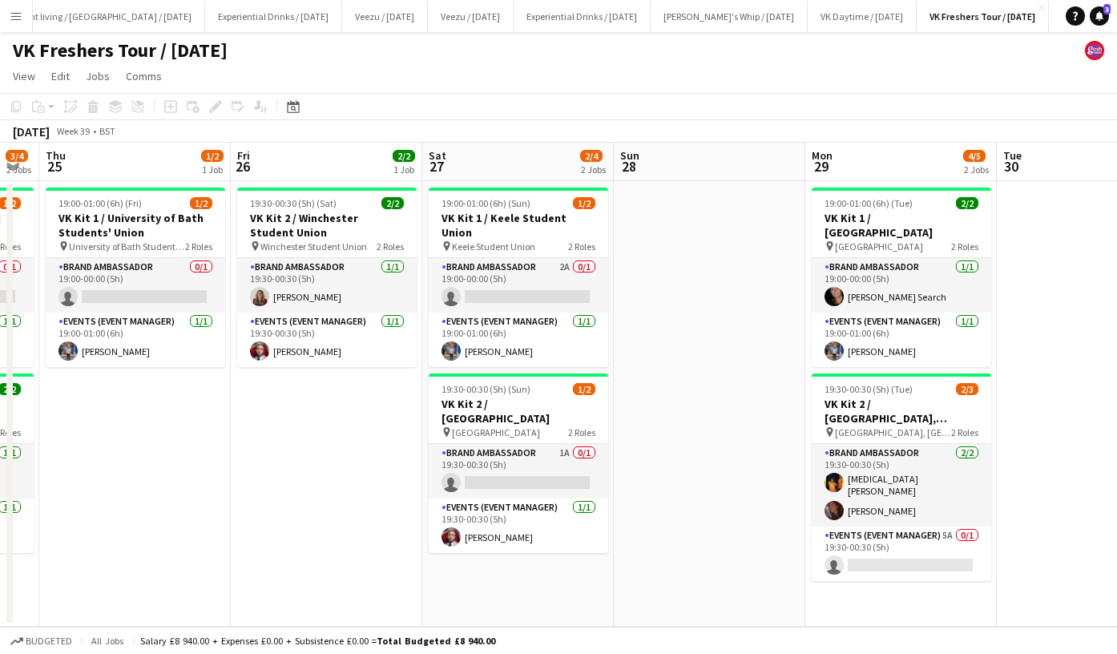
scroll to position [0, 508]
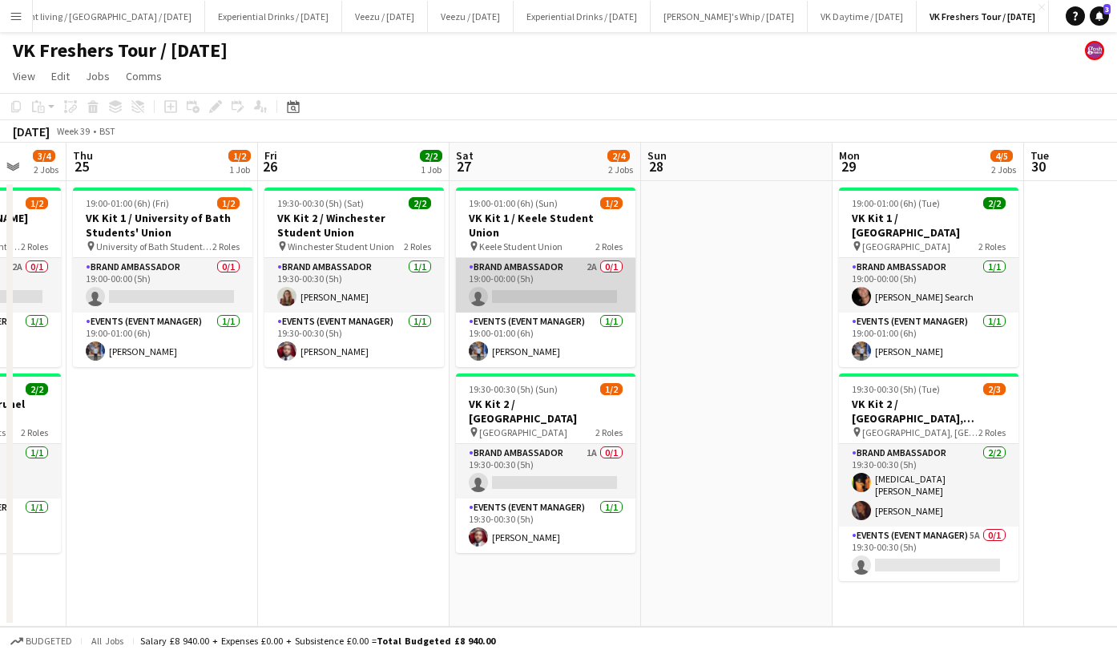
click at [575, 274] on app-card-role "Brand Ambassador 2A 0/1 19:00-00:00 (5h) single-neutral-actions" at bounding box center [546, 285] width 180 height 55
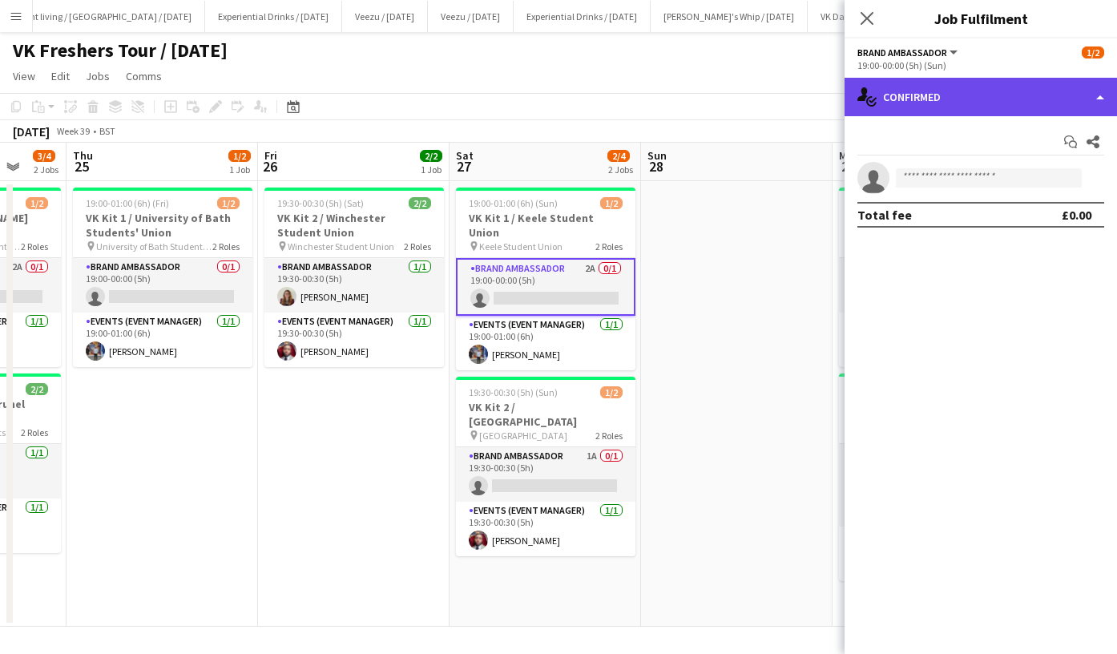
click at [947, 98] on div "single-neutral-actions-check-2 Confirmed" at bounding box center [981, 97] width 273 height 38
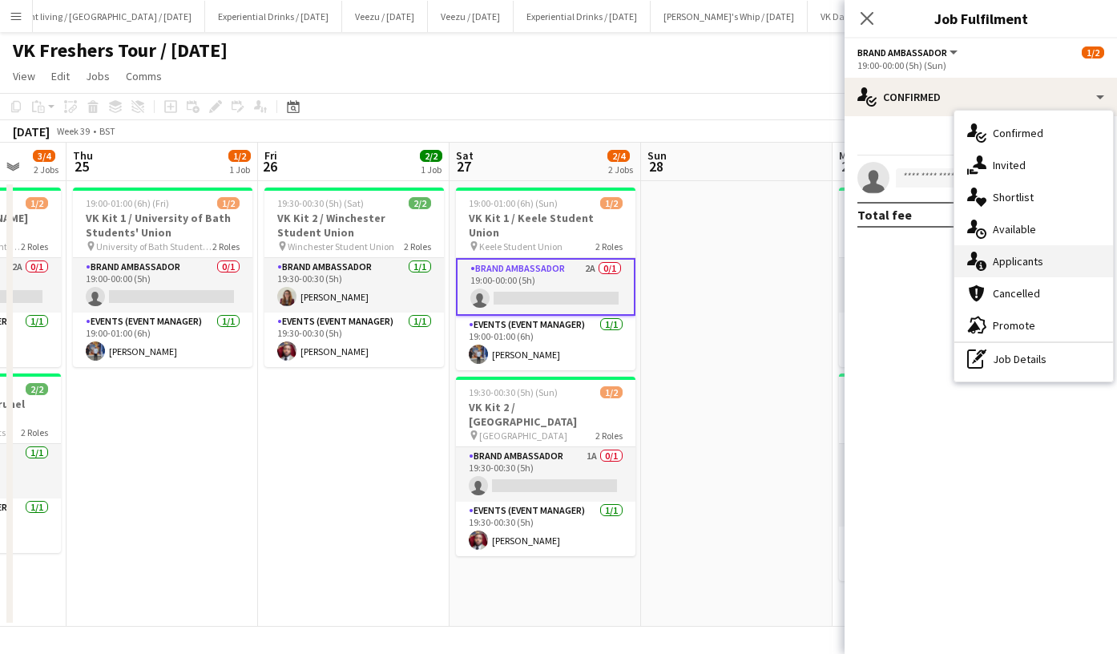
click at [1011, 256] on span "Applicants" at bounding box center [1018, 261] width 51 height 14
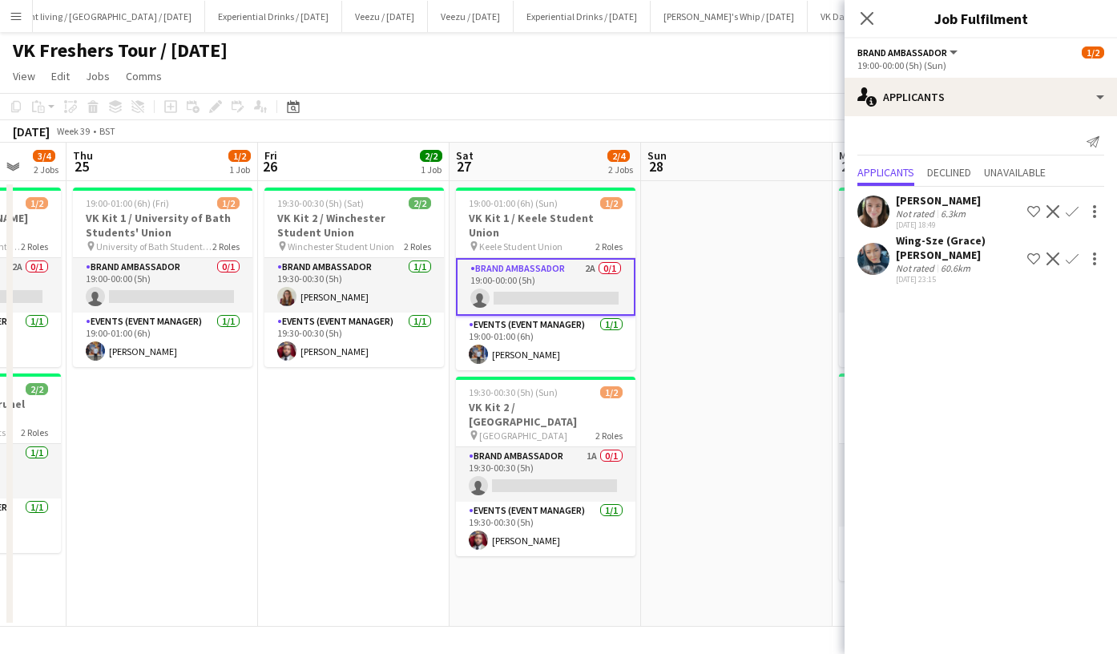
click at [908, 242] on div "Wing-Sze (Grace) Cheuk" at bounding box center [958, 247] width 125 height 29
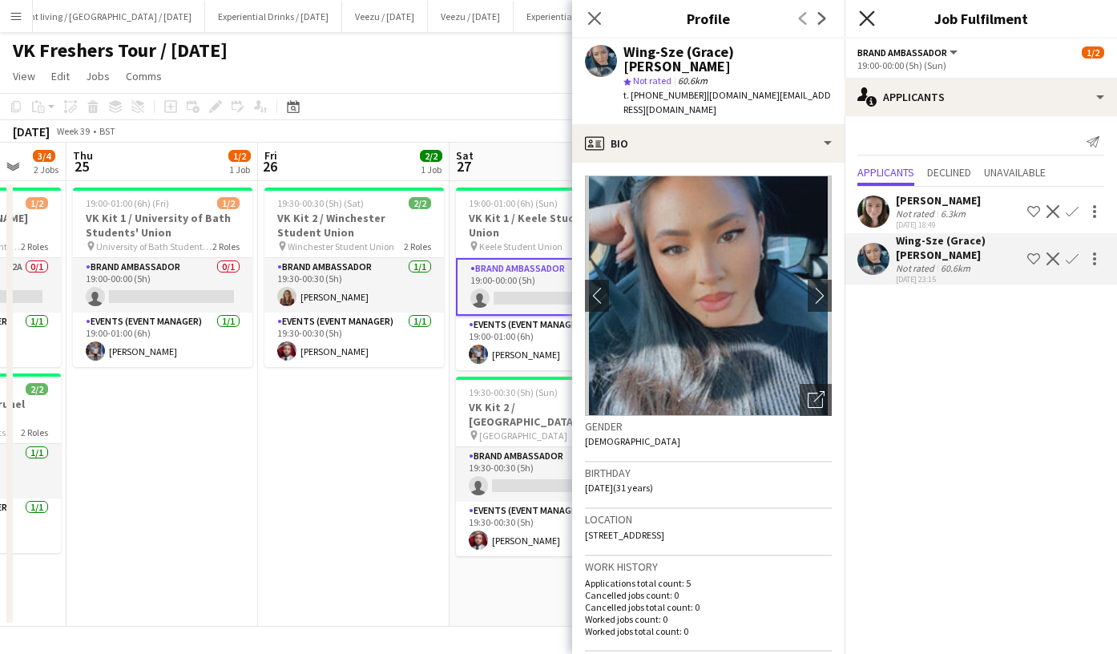
click at [863, 19] on icon "Close pop-in" at bounding box center [866, 17] width 15 height 15
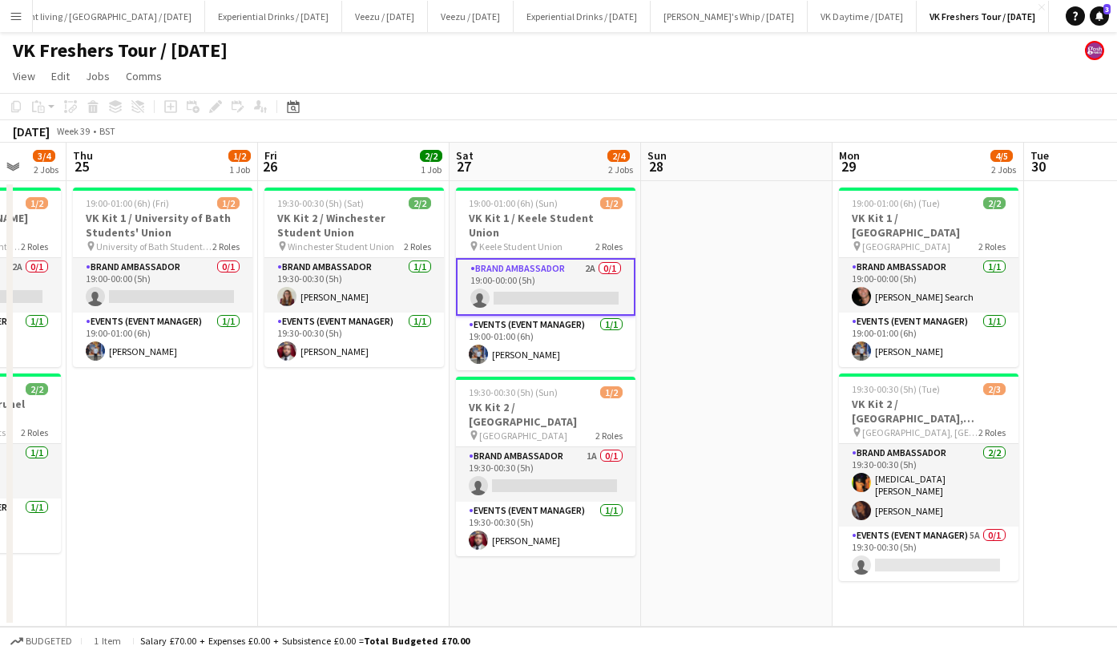
click at [568, 268] on app-card-role "Brand Ambassador 2A 0/1 19:00-00:00 (5h) single-neutral-actions" at bounding box center [546, 287] width 180 height 58
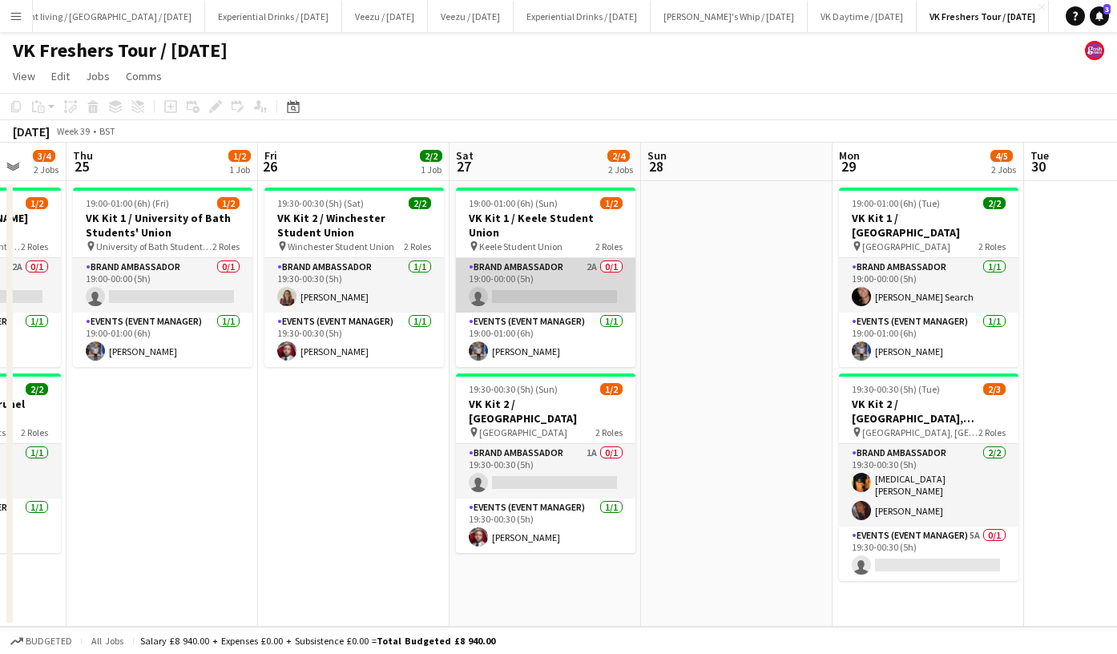
click at [568, 268] on app-card-role "Brand Ambassador 2A 0/1 19:00-00:00 (5h) single-neutral-actions" at bounding box center [546, 285] width 180 height 55
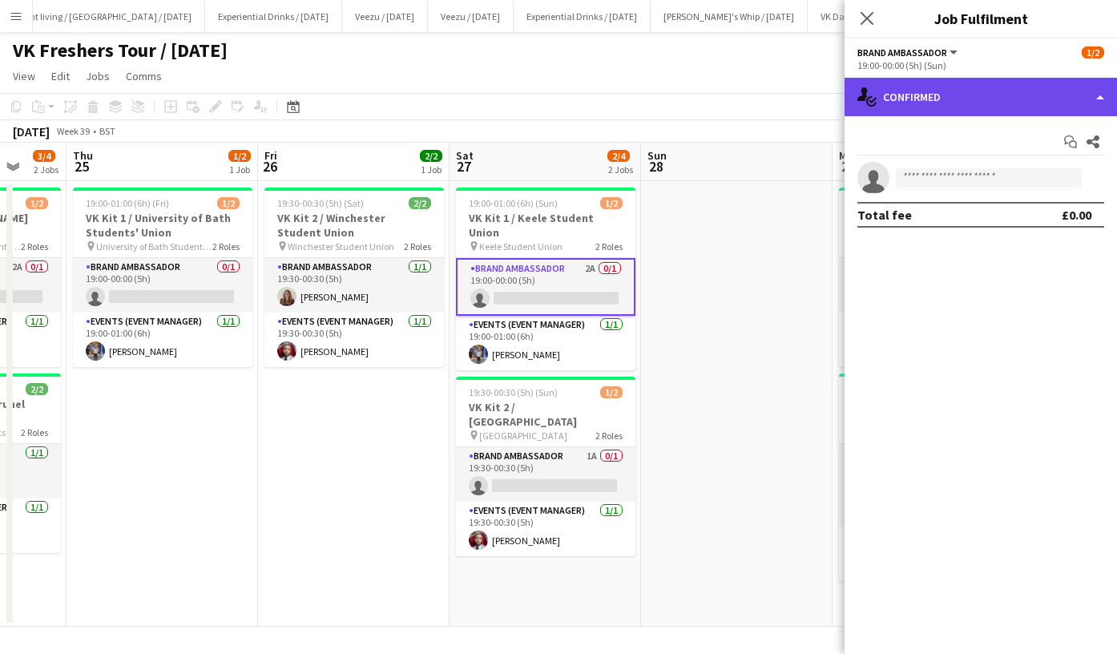
click at [955, 99] on div "single-neutral-actions-check-2 Confirmed" at bounding box center [981, 97] width 273 height 38
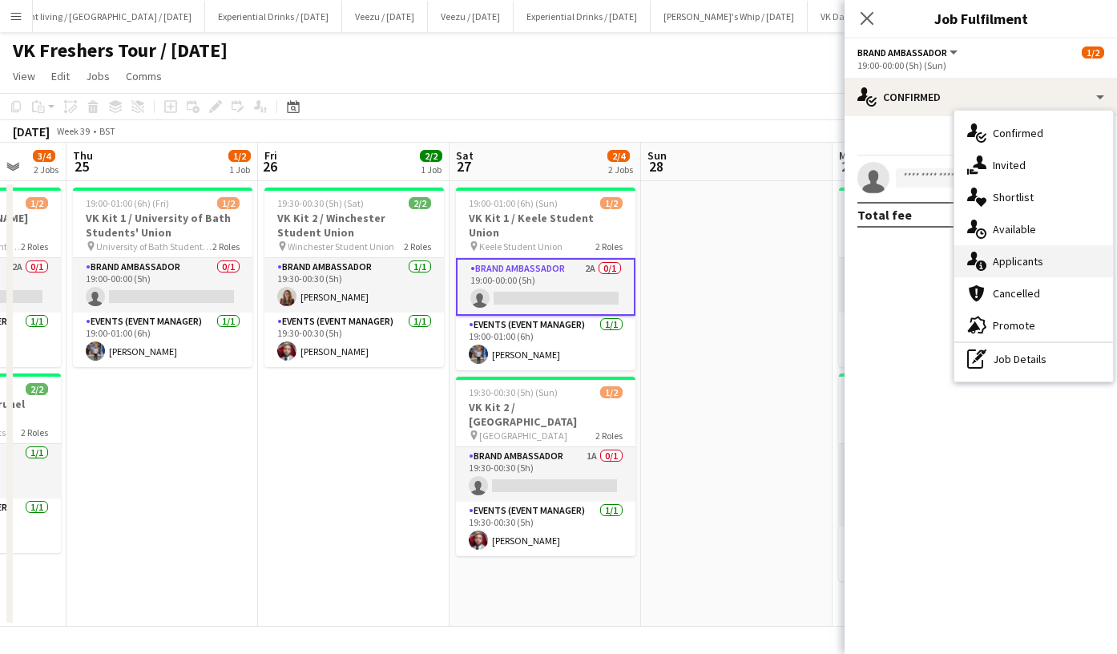
click at [1015, 269] on div "single-neutral-actions-information Applicants" at bounding box center [1034, 261] width 159 height 32
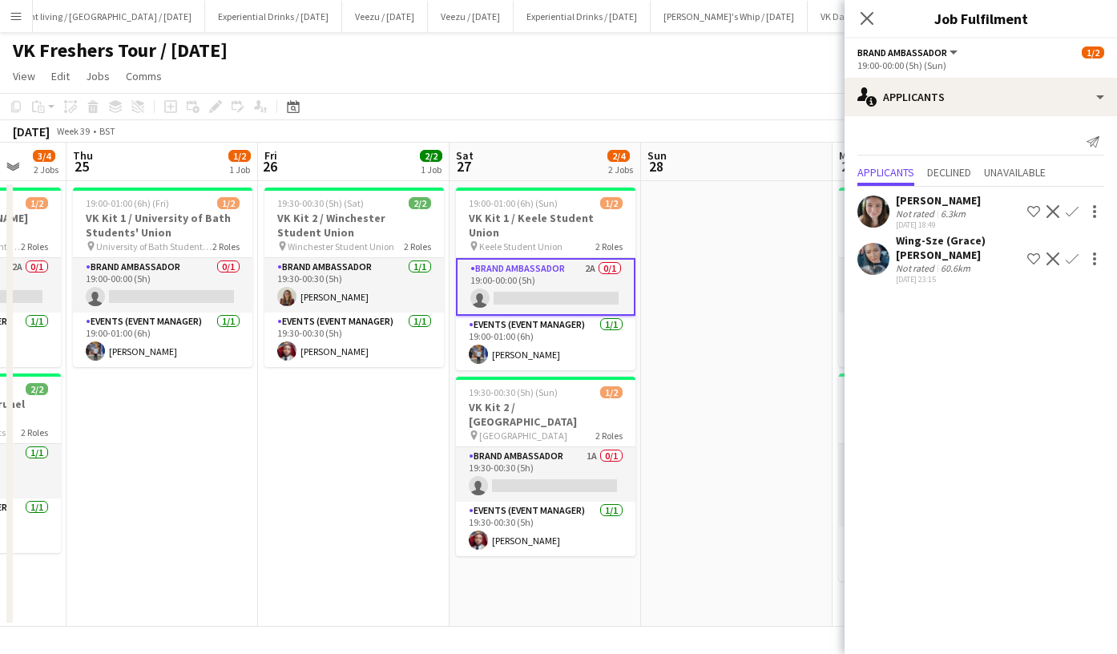
click at [1066, 261] on app-icon "Confirm" at bounding box center [1072, 259] width 13 height 13
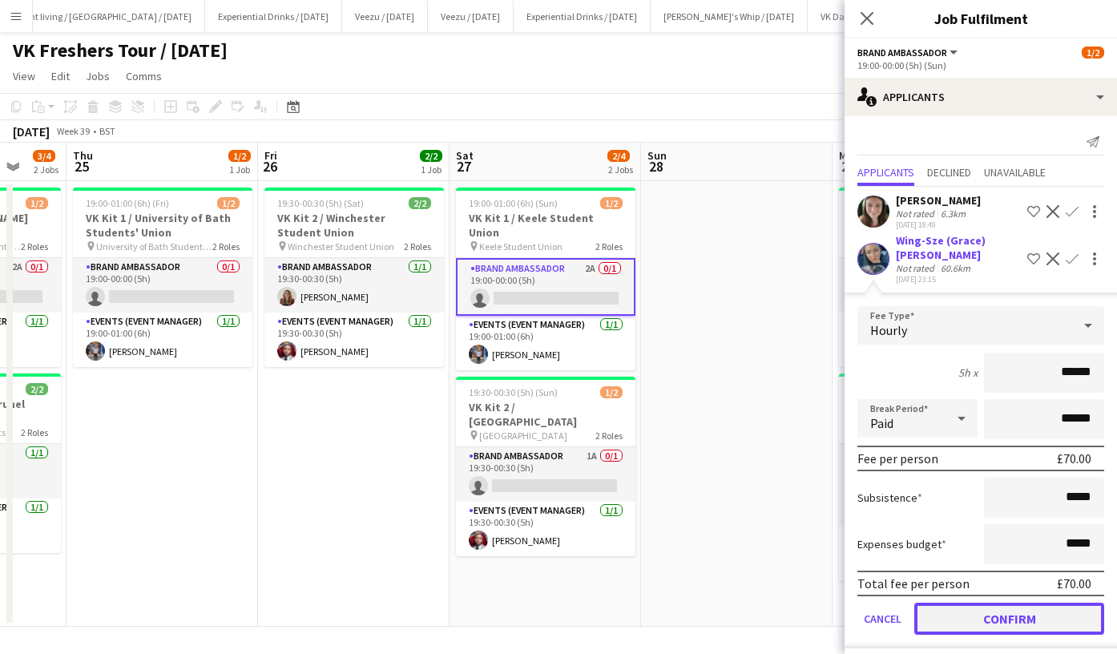
click at [1019, 603] on button "Confirm" at bounding box center [1010, 619] width 190 height 32
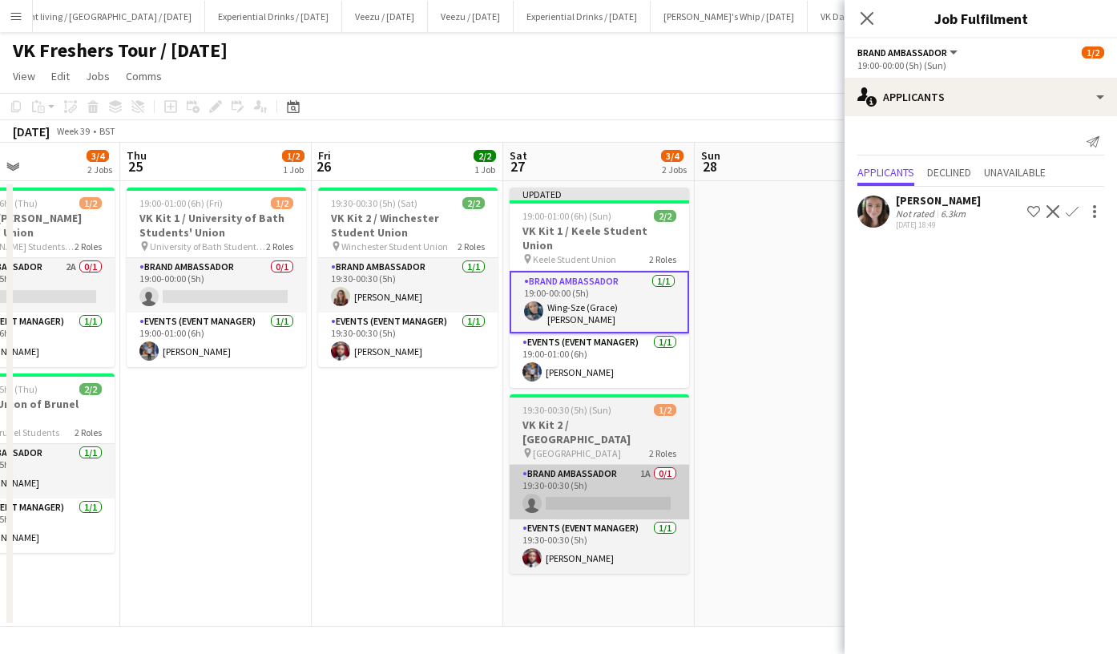
scroll to position [0, 450]
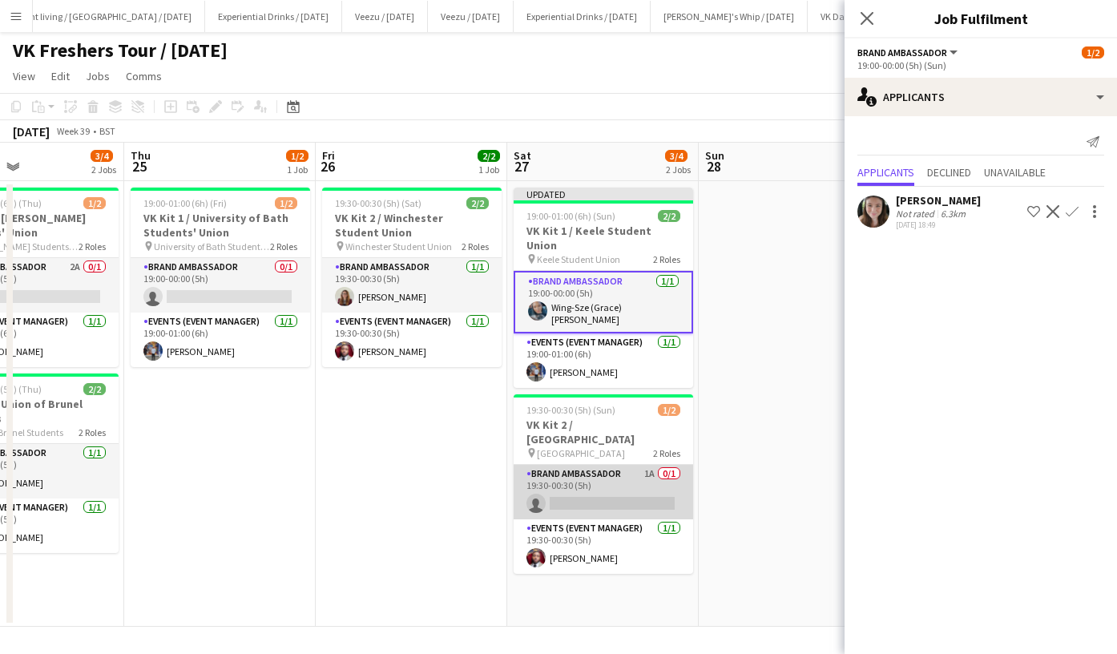
click at [619, 465] on app-card-role "Brand Ambassador 1A 0/1 19:30-00:30 (5h) single-neutral-actions" at bounding box center [604, 492] width 180 height 55
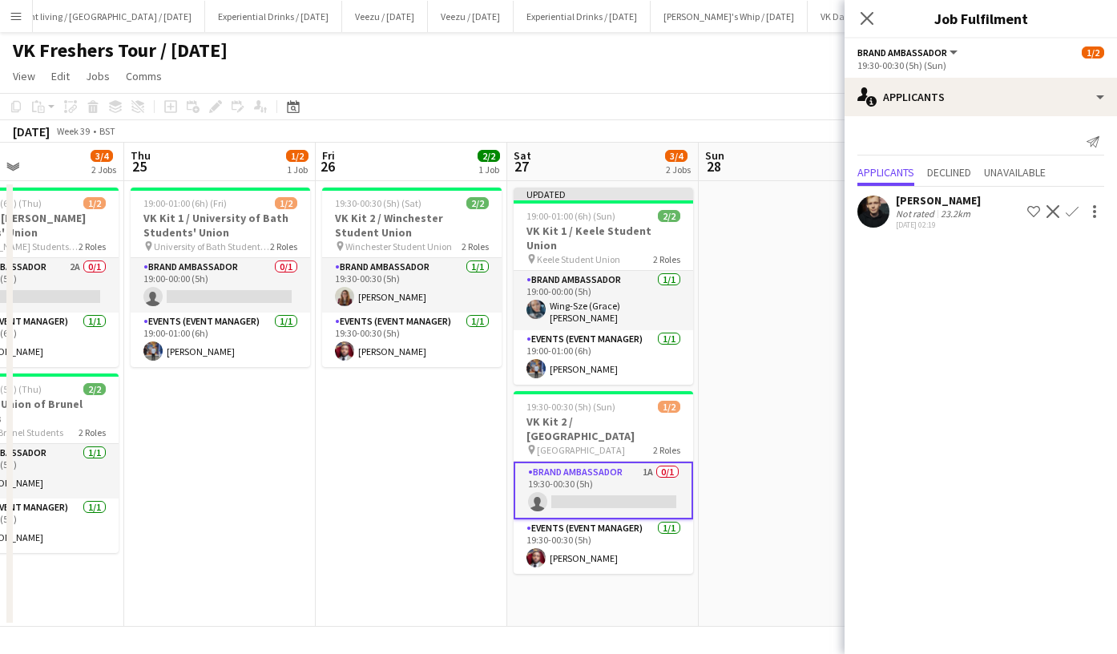
click at [1069, 210] on app-icon "Confirm" at bounding box center [1072, 211] width 13 height 13
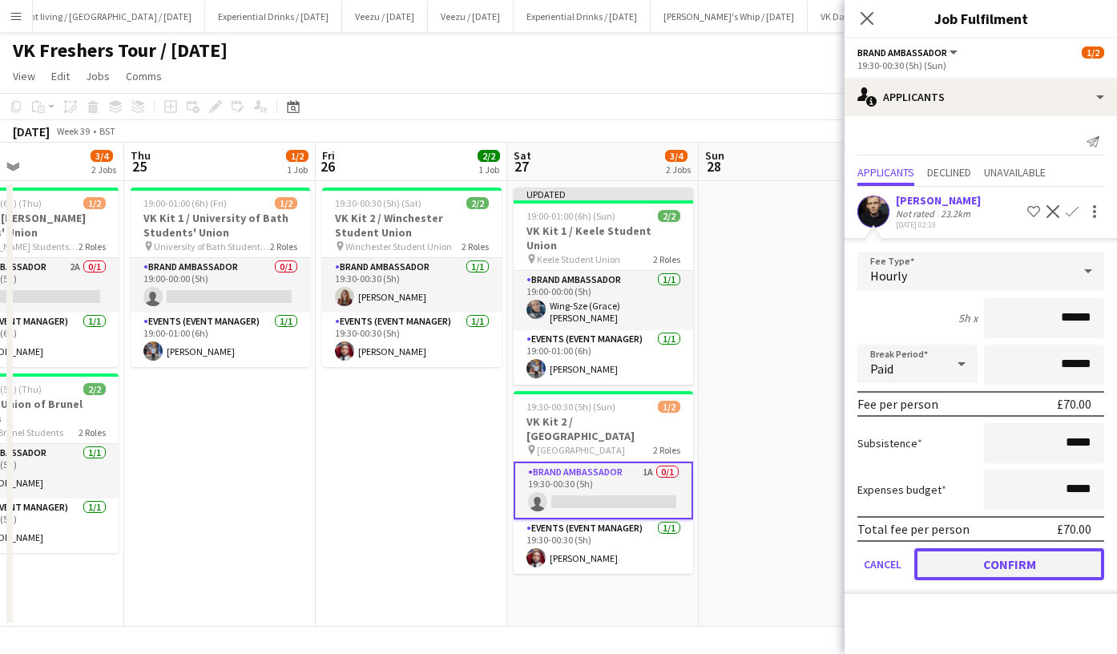
click at [1021, 561] on button "Confirm" at bounding box center [1010, 564] width 190 height 32
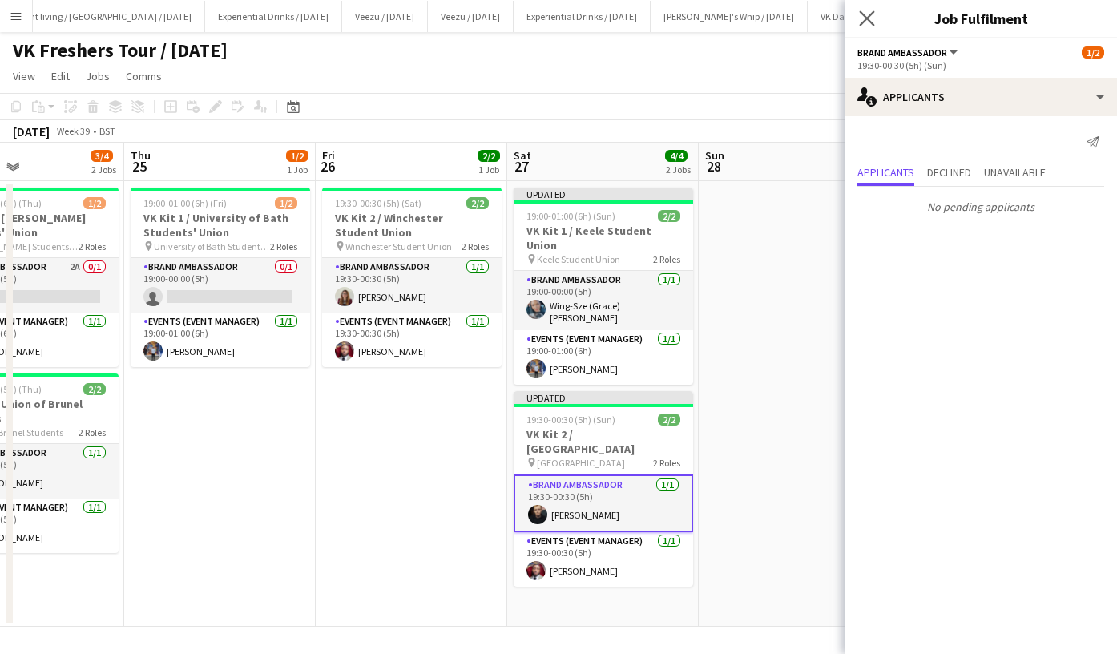
click at [861, 26] on app-icon "Close pop-in" at bounding box center [867, 18] width 23 height 23
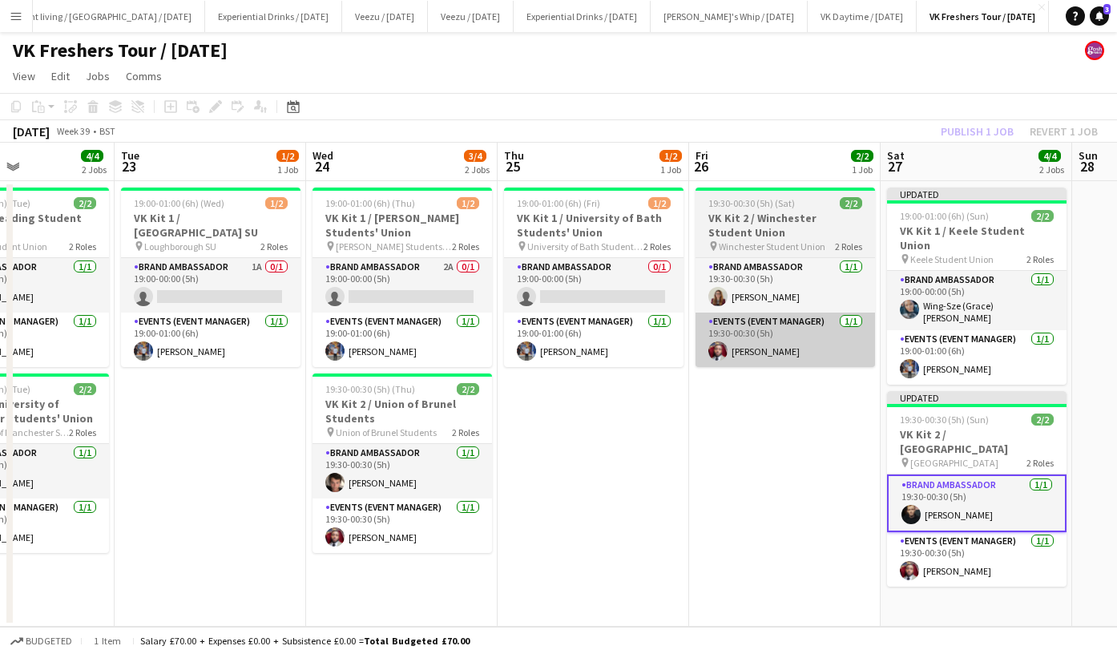
scroll to position [0, 459]
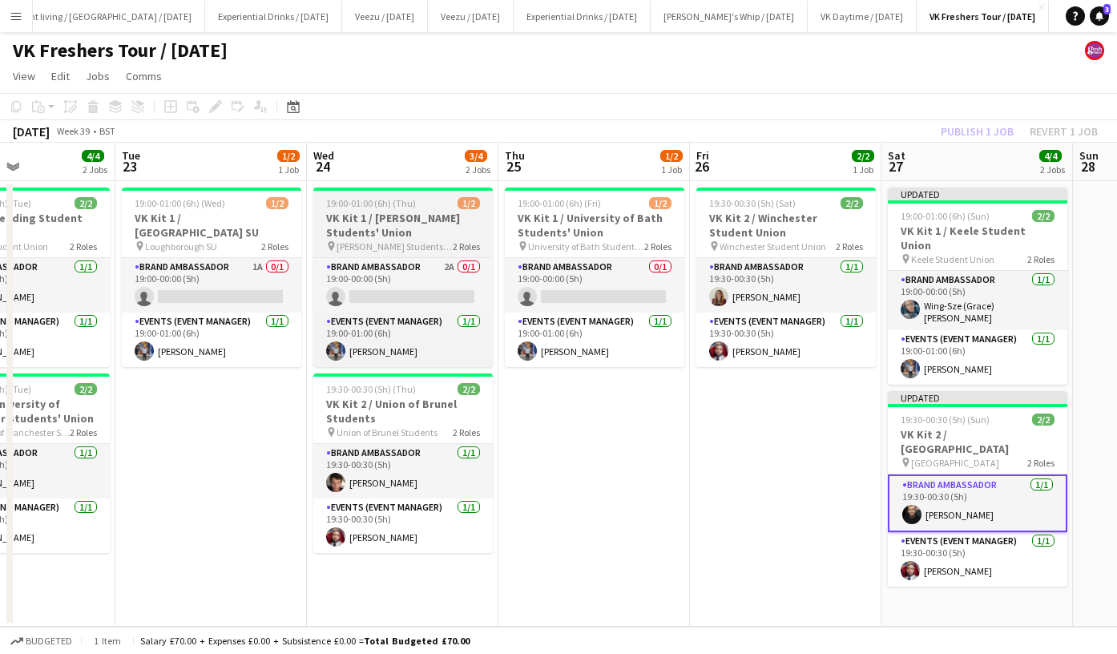
click at [408, 257] on div "Brand Ambassador 2A 0/1 19:00-00:00 (5h) single-neutral-actions Events (Event M…" at bounding box center [403, 312] width 180 height 110
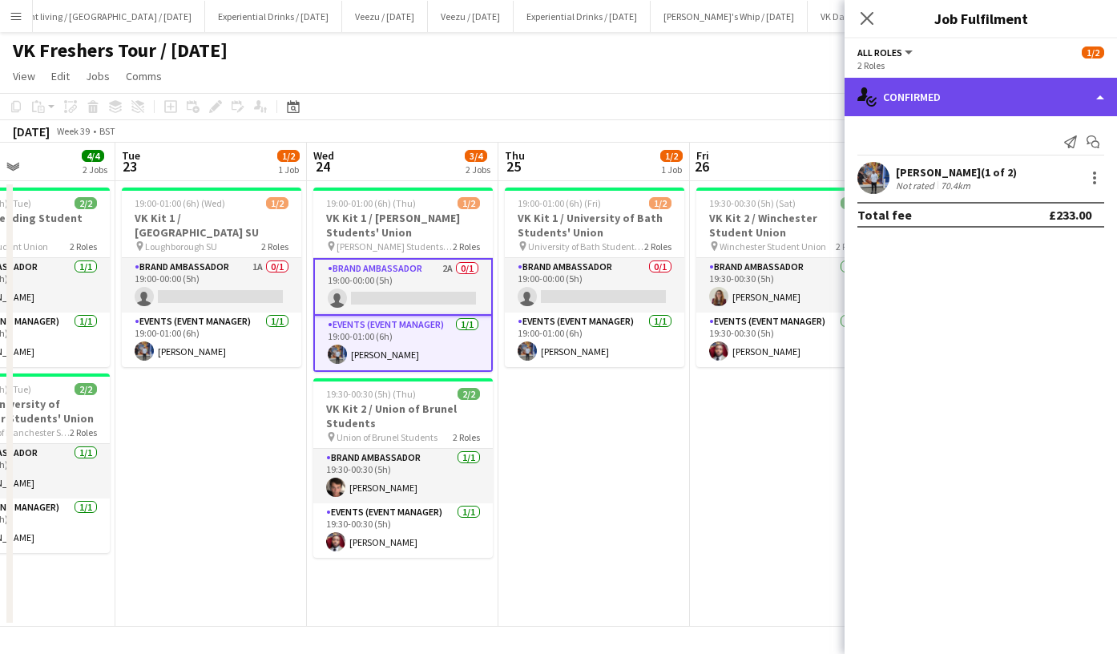
click at [927, 95] on div "single-neutral-actions-check-2 Confirmed" at bounding box center [981, 97] width 273 height 38
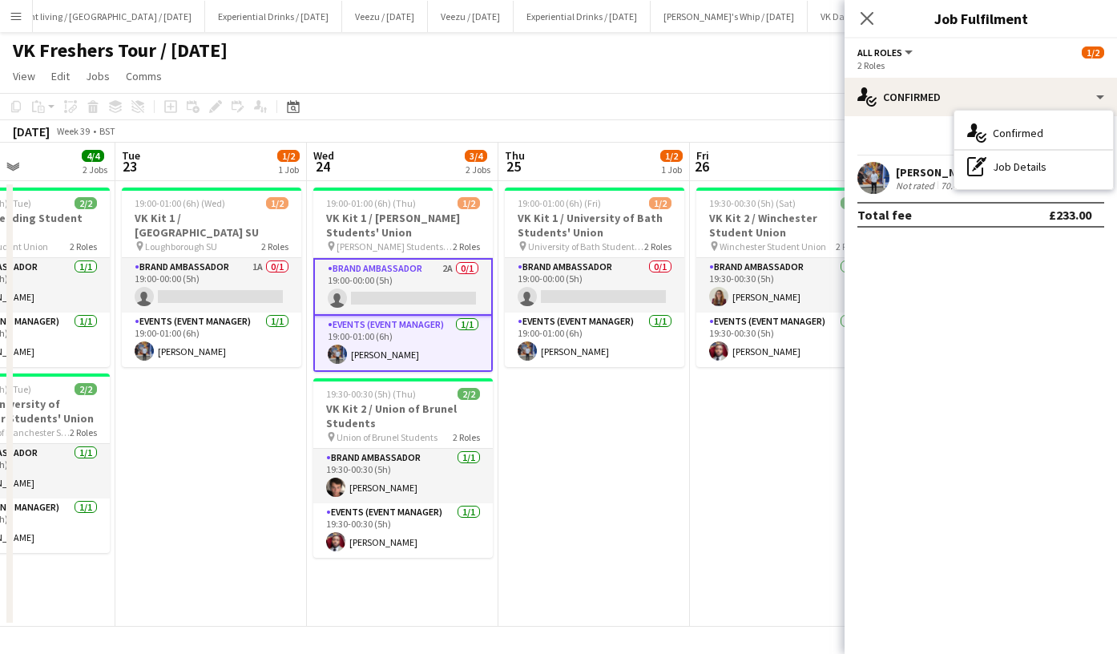
click at [450, 302] on app-card-role "Brand Ambassador 2A 0/1 19:00-00:00 (5h) single-neutral-actions" at bounding box center [403, 287] width 180 height 58
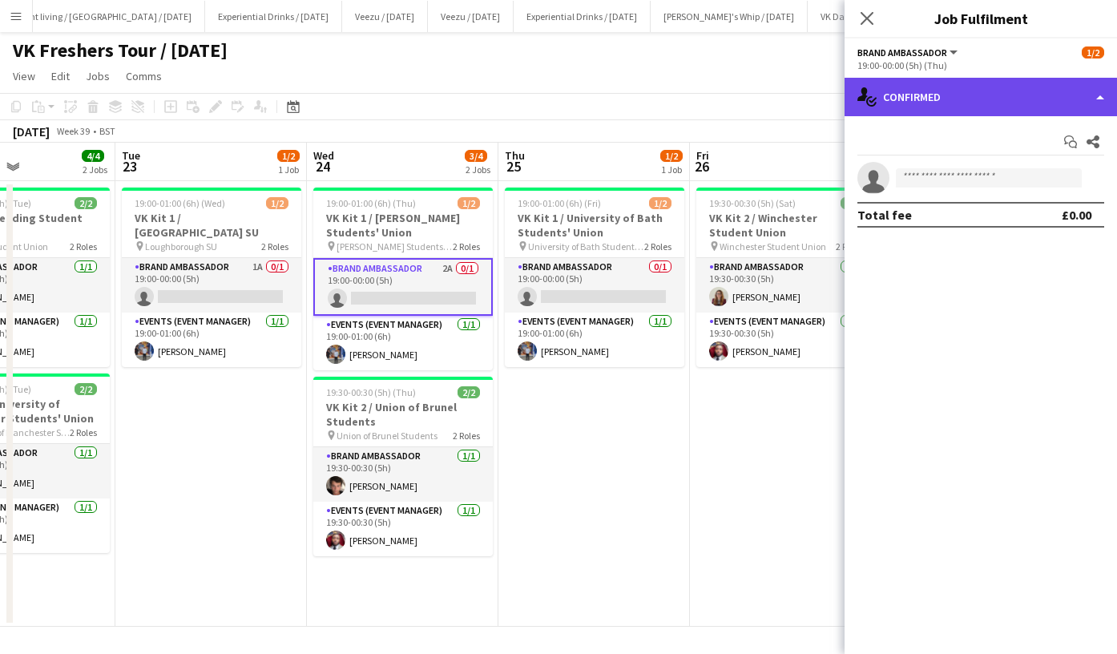
click at [956, 103] on div "single-neutral-actions-check-2 Confirmed" at bounding box center [981, 97] width 273 height 38
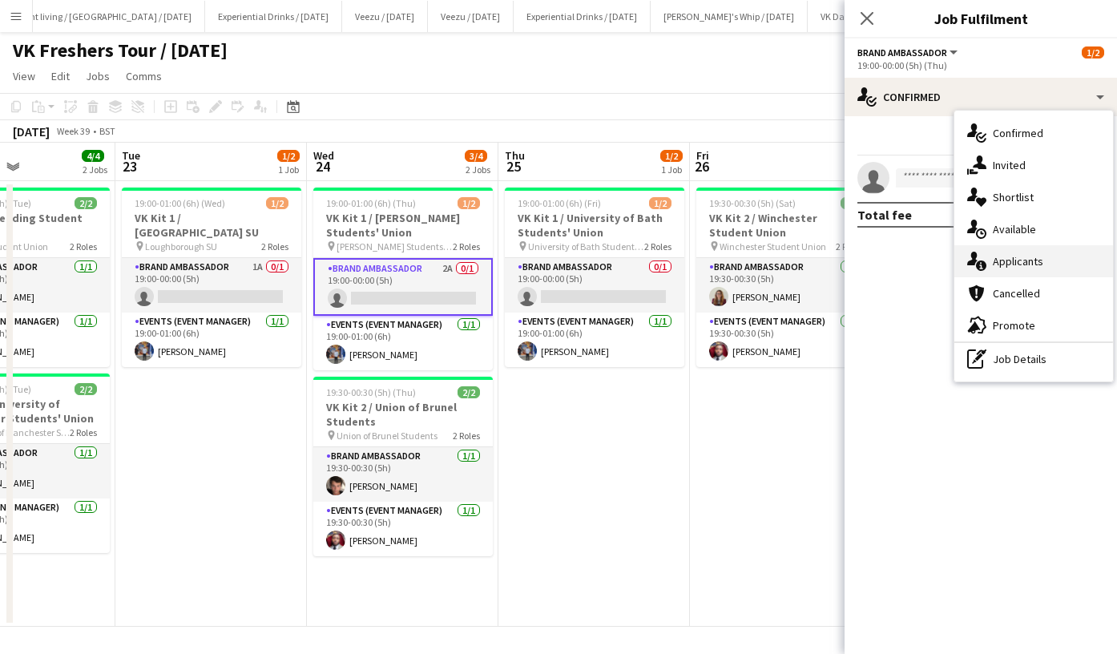
click at [1017, 251] on div "single-neutral-actions-information Applicants" at bounding box center [1034, 261] width 159 height 32
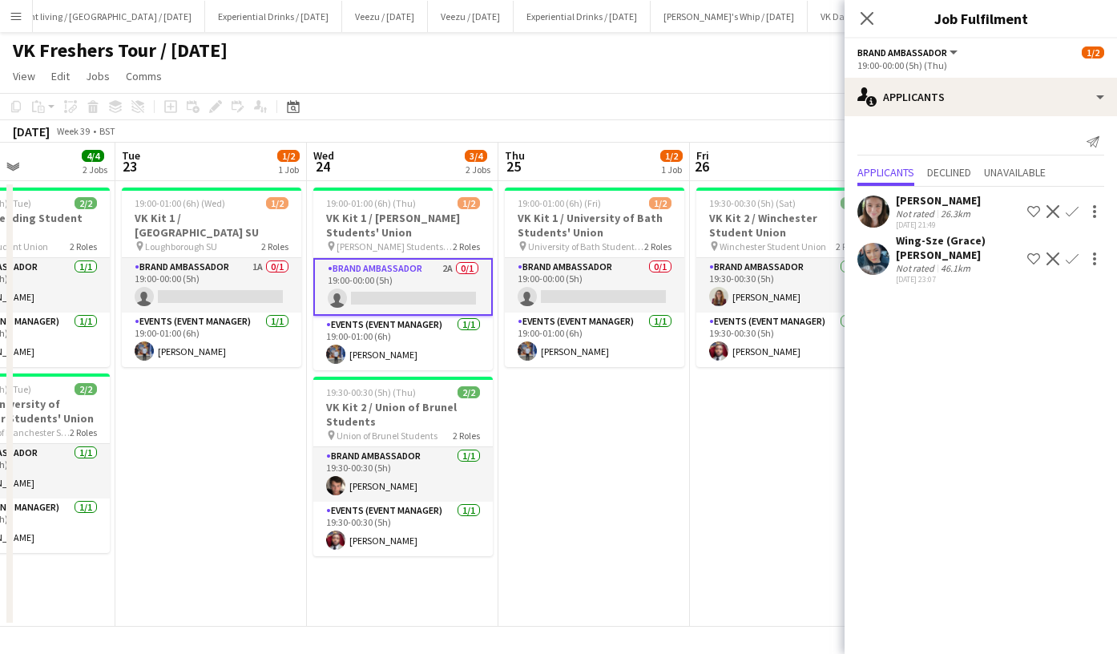
click at [1066, 254] on app-icon "Confirm" at bounding box center [1072, 259] width 13 height 13
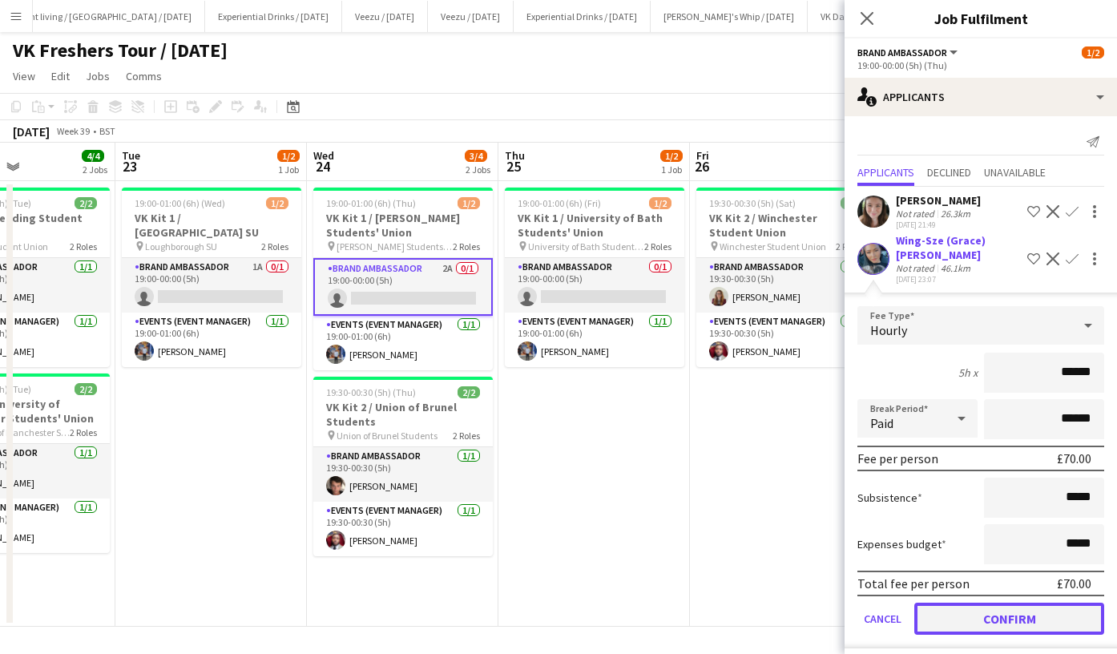
click at [1008, 605] on button "Confirm" at bounding box center [1010, 619] width 190 height 32
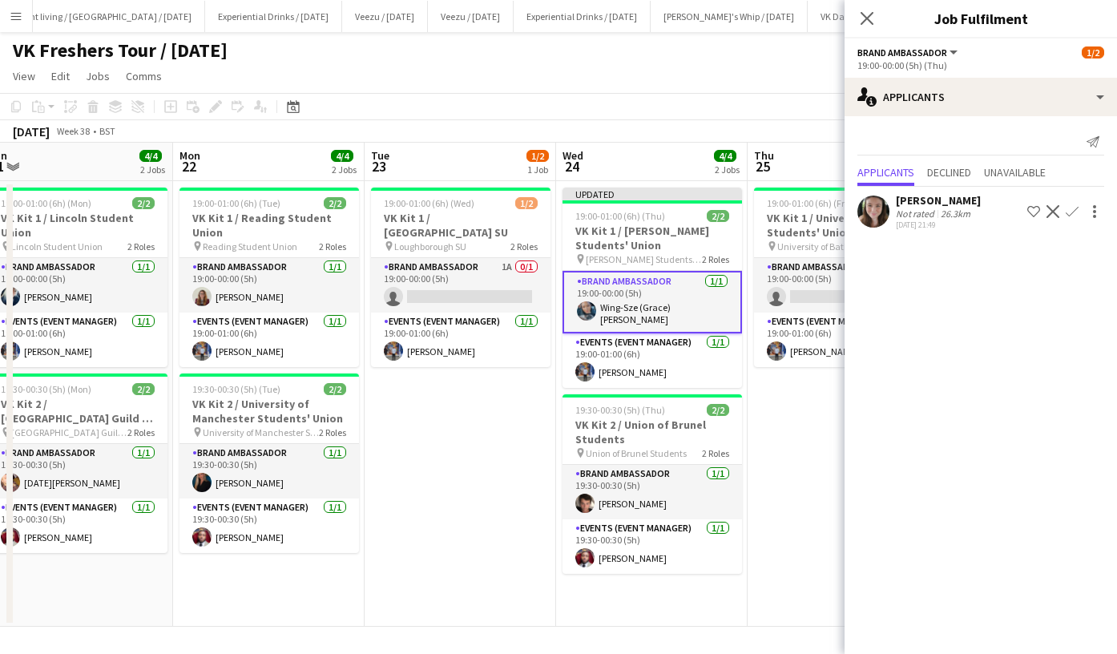
scroll to position [0, 400]
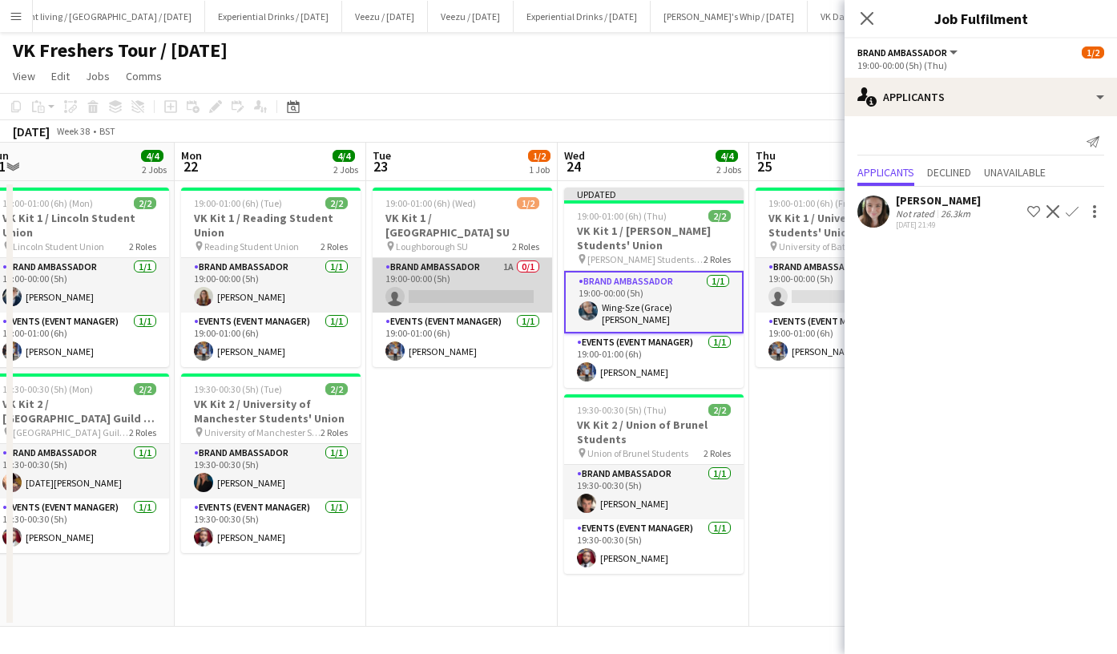
click at [480, 263] on app-card-role "Brand Ambassador 1A 0/1 19:00-00:00 (5h) single-neutral-actions" at bounding box center [463, 285] width 180 height 55
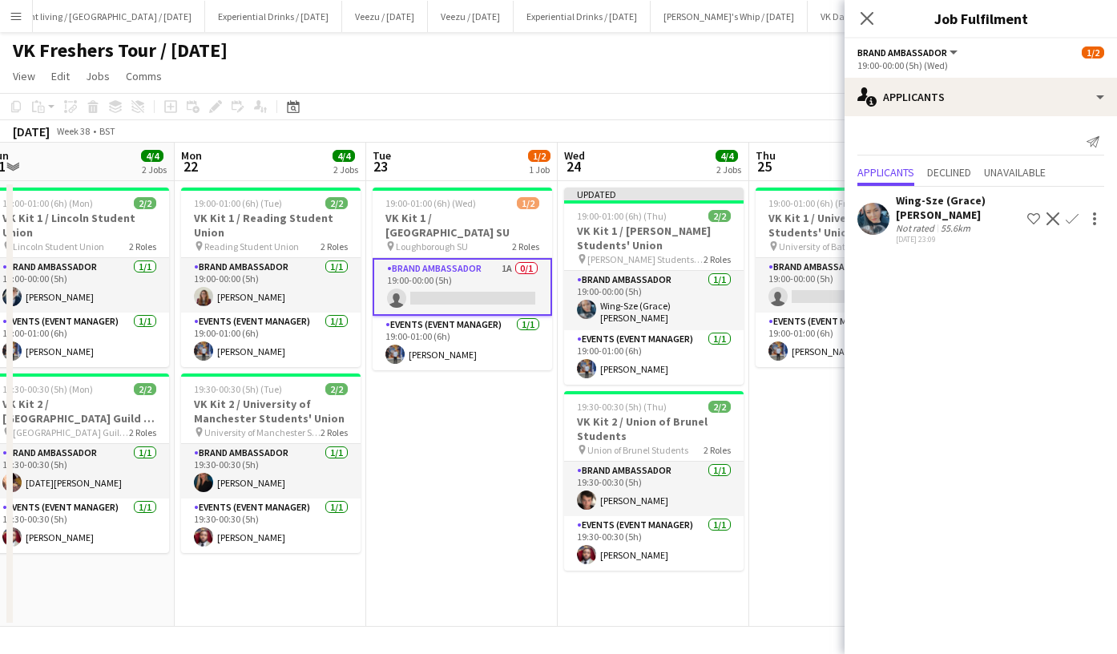
click at [1070, 212] on app-icon "Confirm" at bounding box center [1072, 218] width 13 height 13
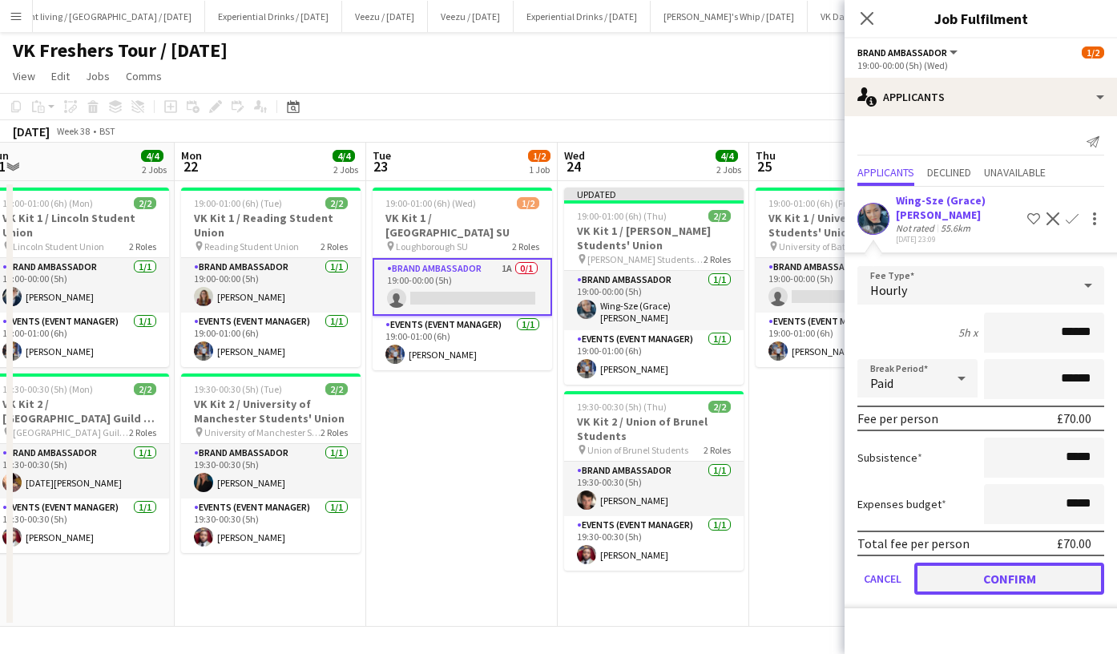
click at [1014, 563] on button "Confirm" at bounding box center [1010, 579] width 190 height 32
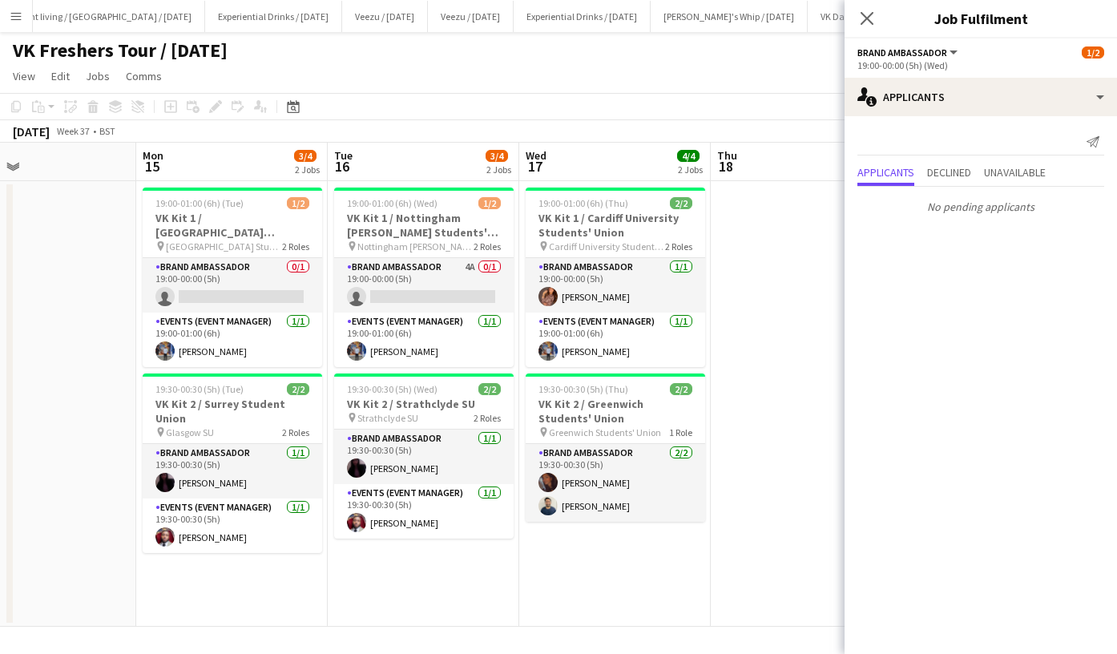
scroll to position [0, 482]
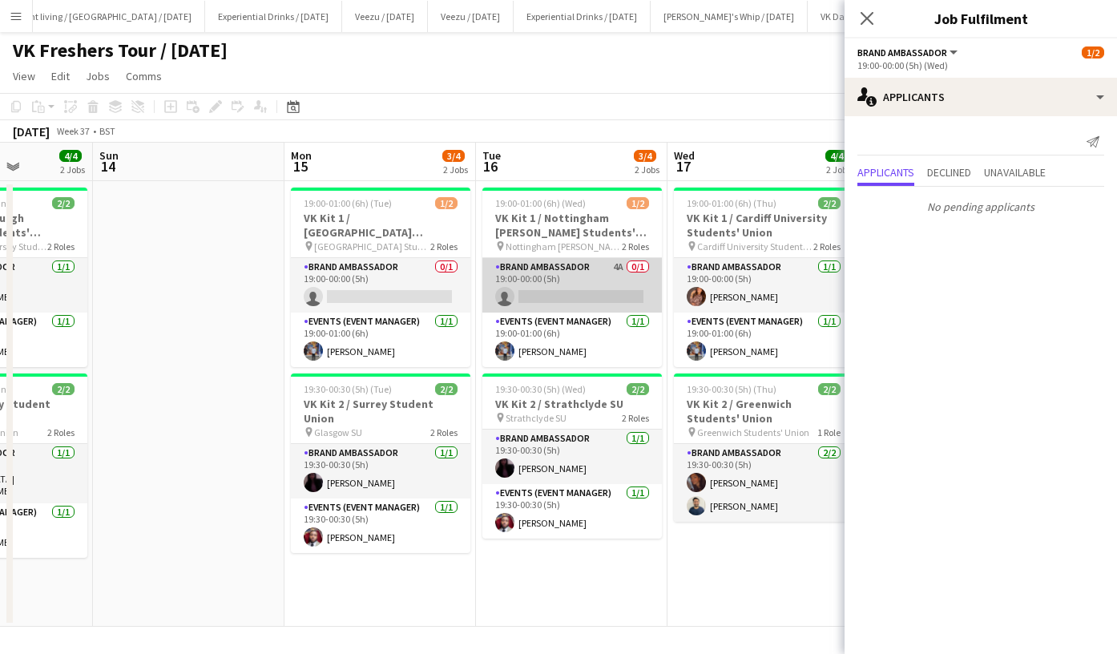
click at [558, 286] on app-card-role "Brand Ambassador 4A 0/1 19:00-00:00 (5h) single-neutral-actions" at bounding box center [573, 285] width 180 height 55
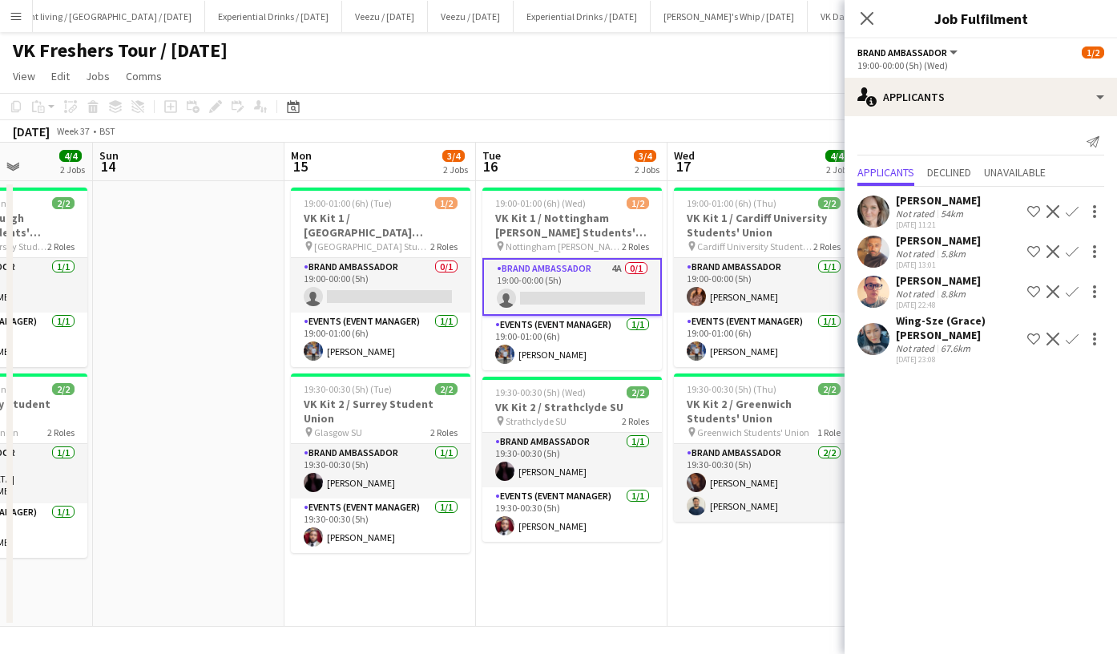
click at [1077, 333] on app-icon "Confirm" at bounding box center [1072, 339] width 13 height 13
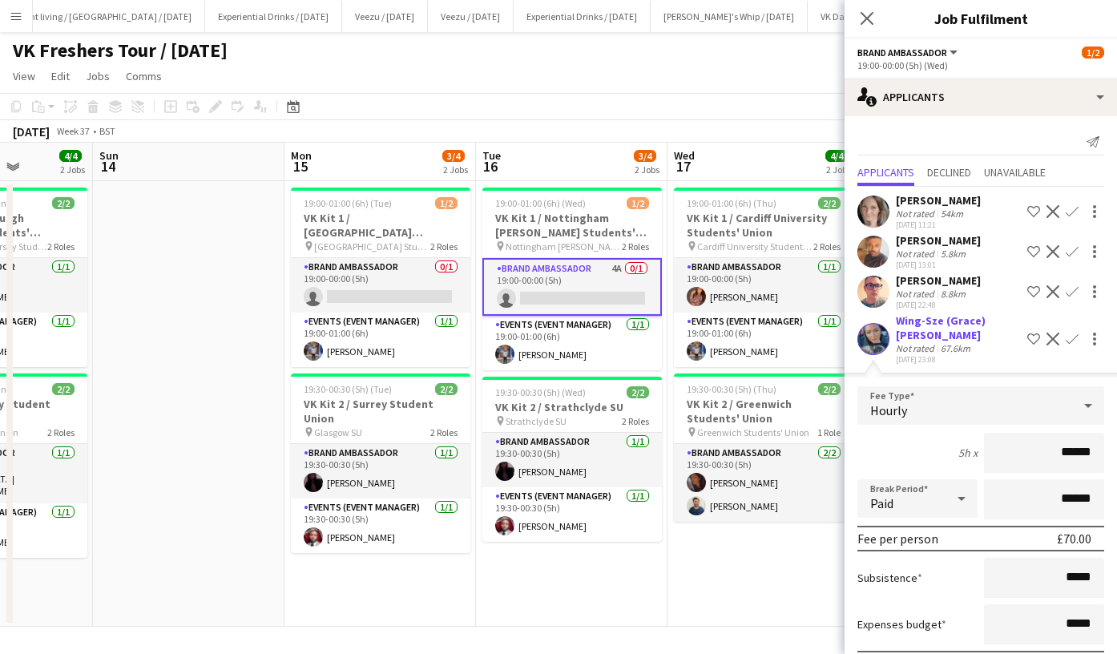
scroll to position [91, 0]
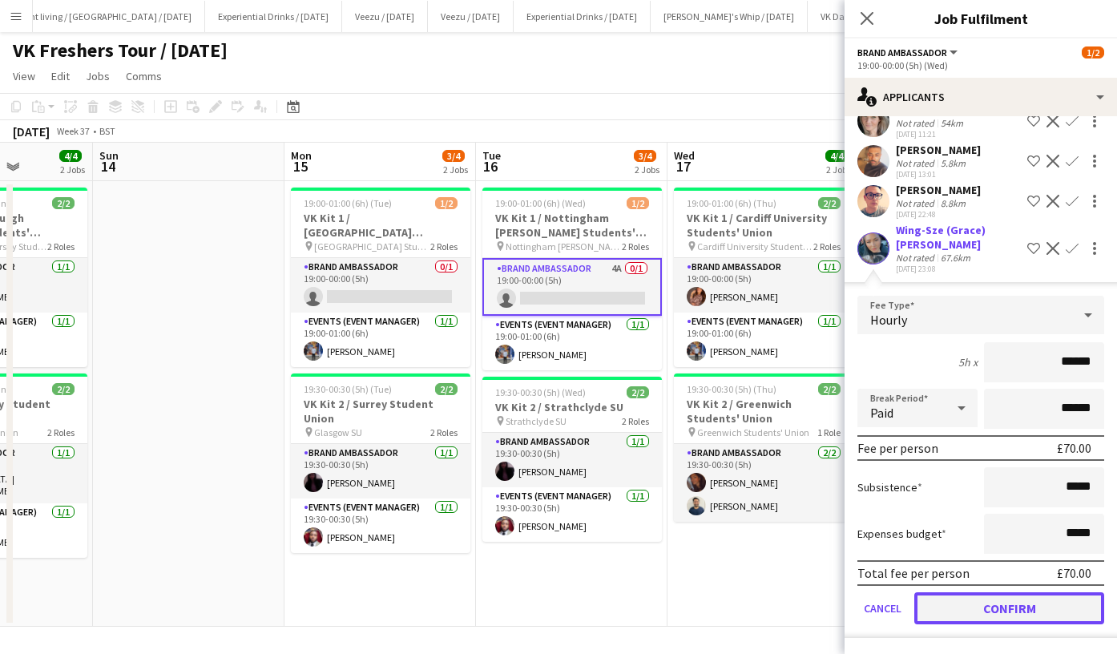
click at [1020, 599] on button "Confirm" at bounding box center [1010, 608] width 190 height 32
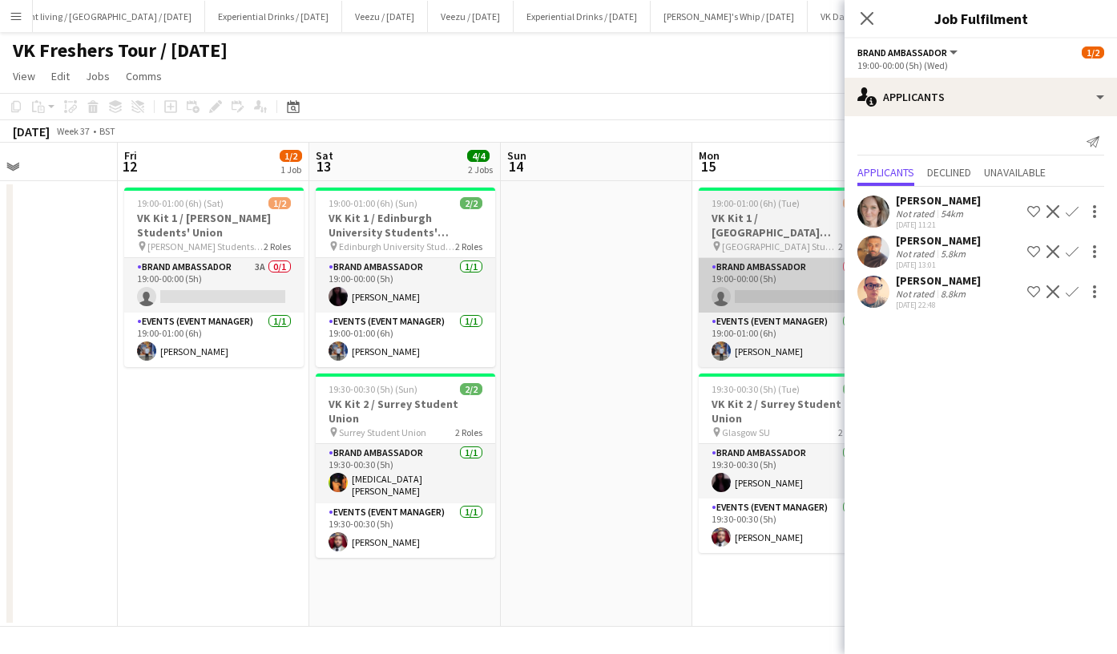
scroll to position [0, 444]
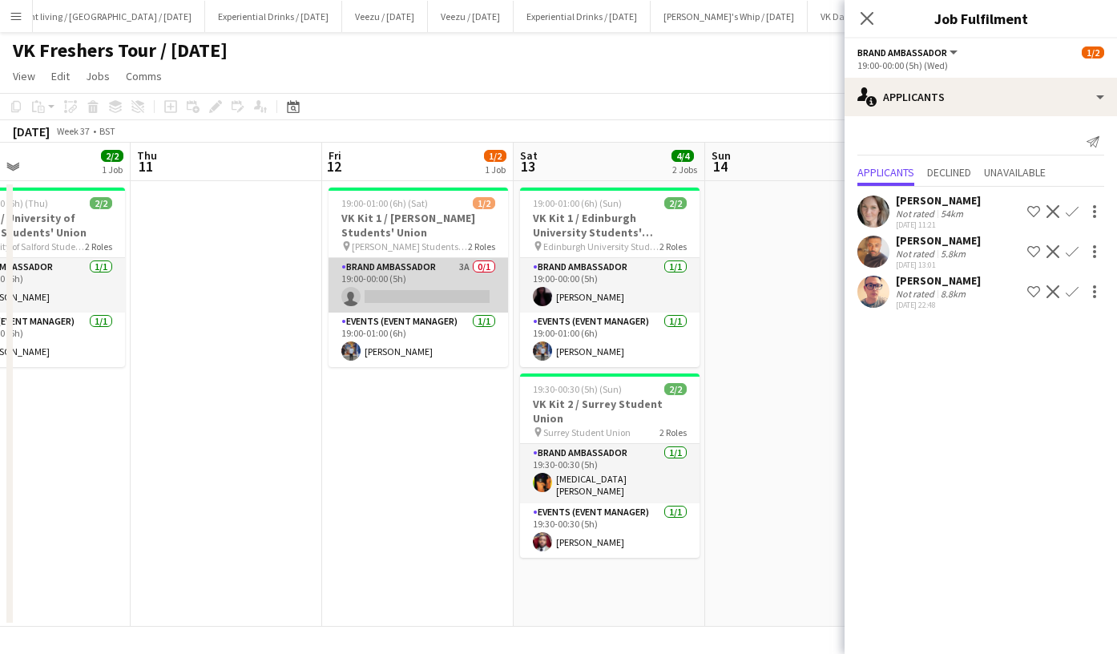
click at [436, 292] on app-card-role "Brand Ambassador 3A 0/1 19:00-00:00 (5h) single-neutral-actions" at bounding box center [419, 285] width 180 height 55
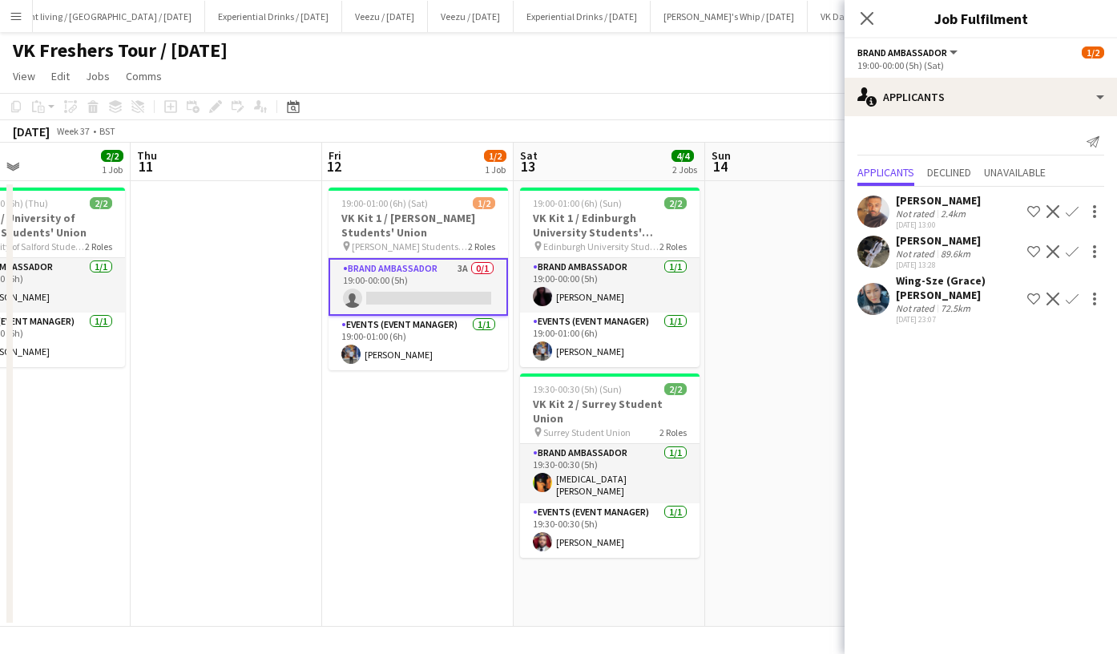
click at [1077, 293] on app-icon "Confirm" at bounding box center [1072, 299] width 13 height 13
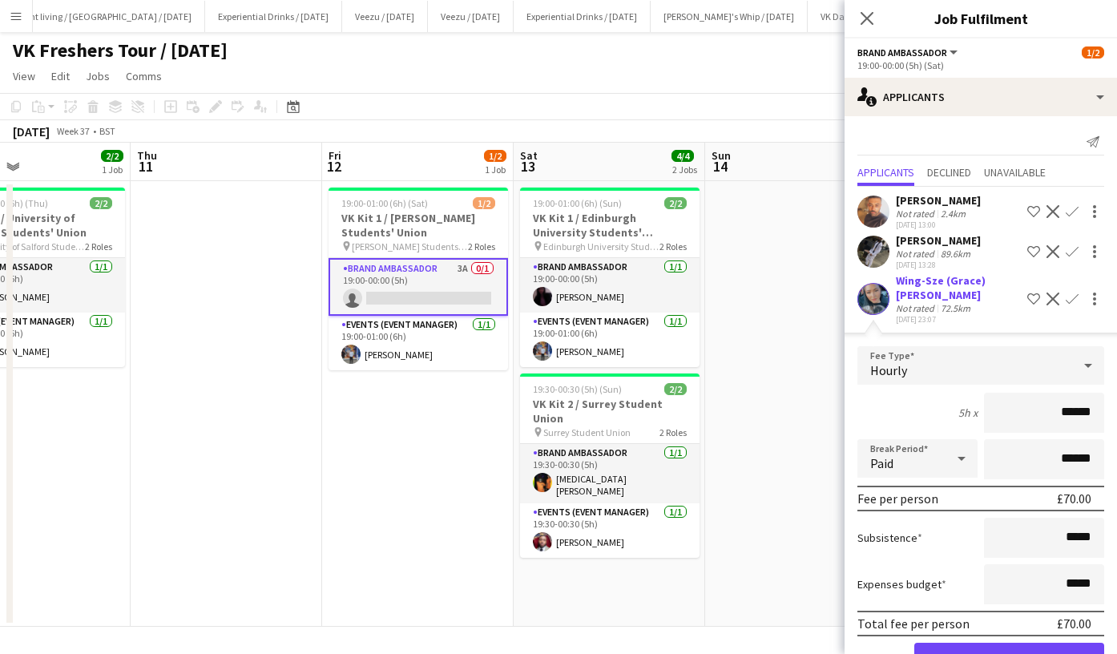
scroll to position [51, 0]
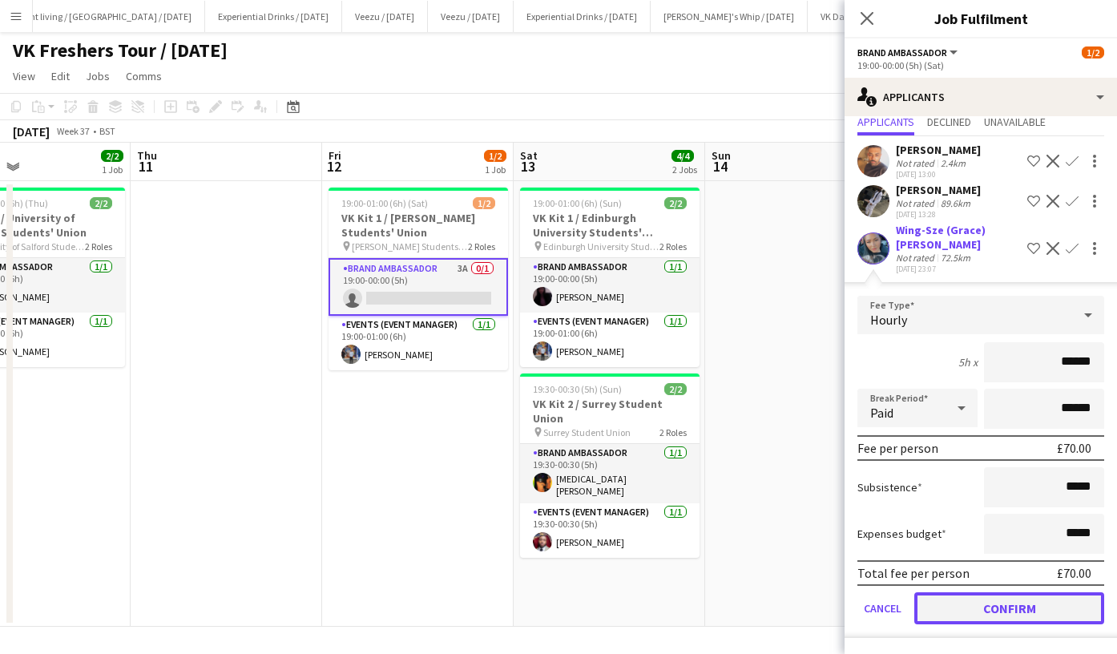
click at [1032, 608] on button "Confirm" at bounding box center [1010, 608] width 190 height 32
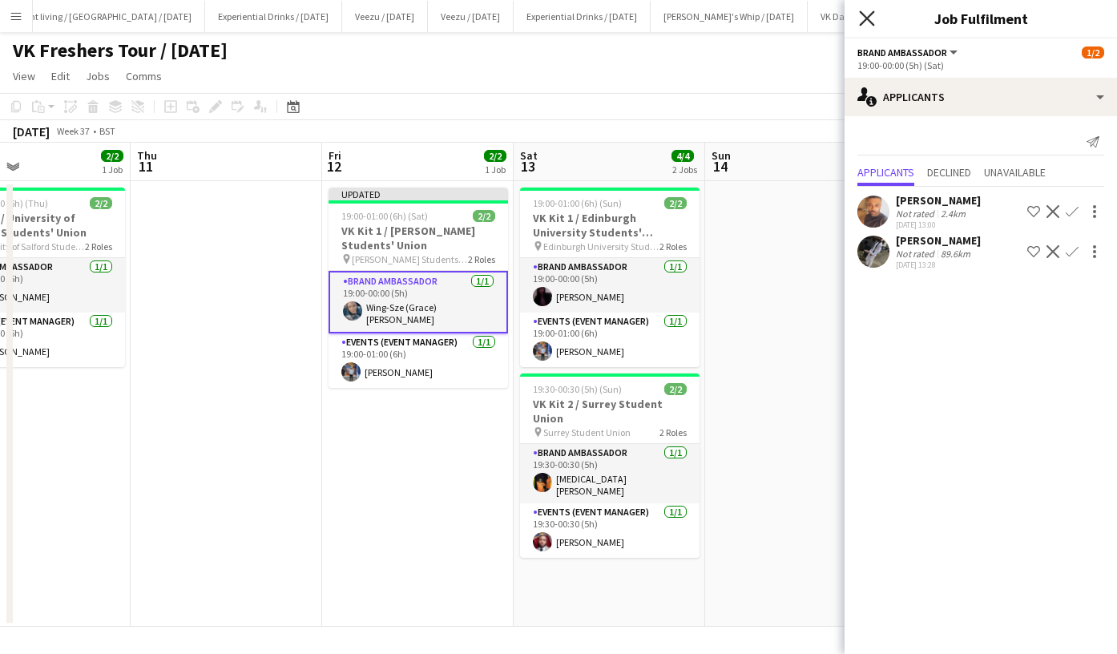
click at [871, 18] on icon "Close pop-in" at bounding box center [866, 17] width 15 height 15
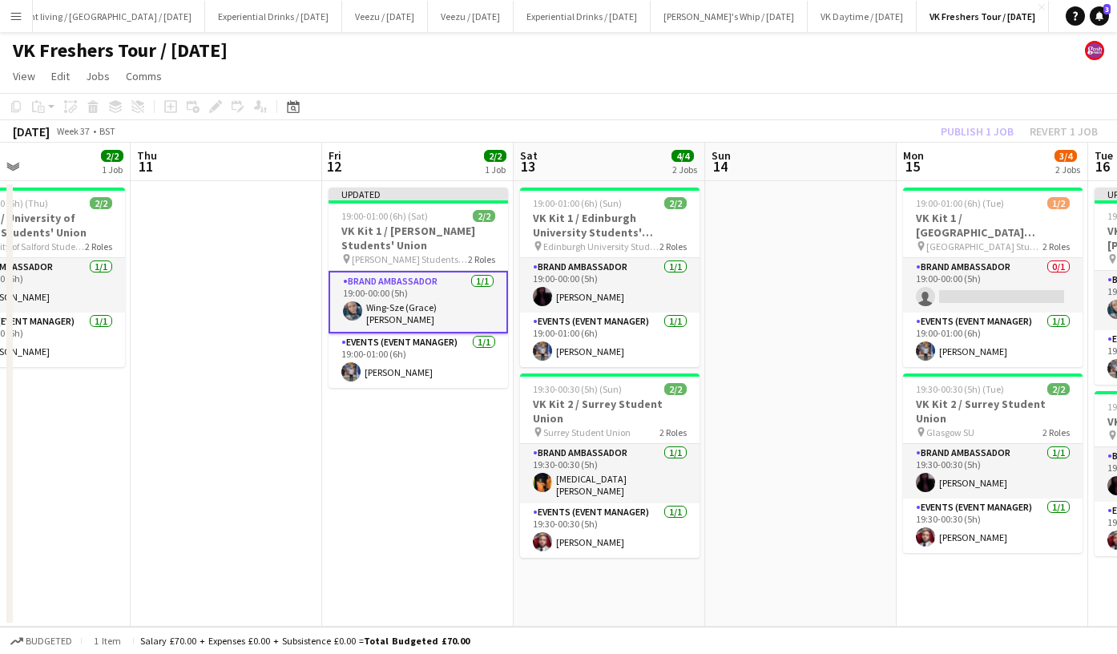
click at [834, 94] on app-toolbar "Copy Paste Paste Ctrl+V Paste with crew Ctrl+Shift+V Paste linked Job Delete Gr…" at bounding box center [558, 106] width 1117 height 27
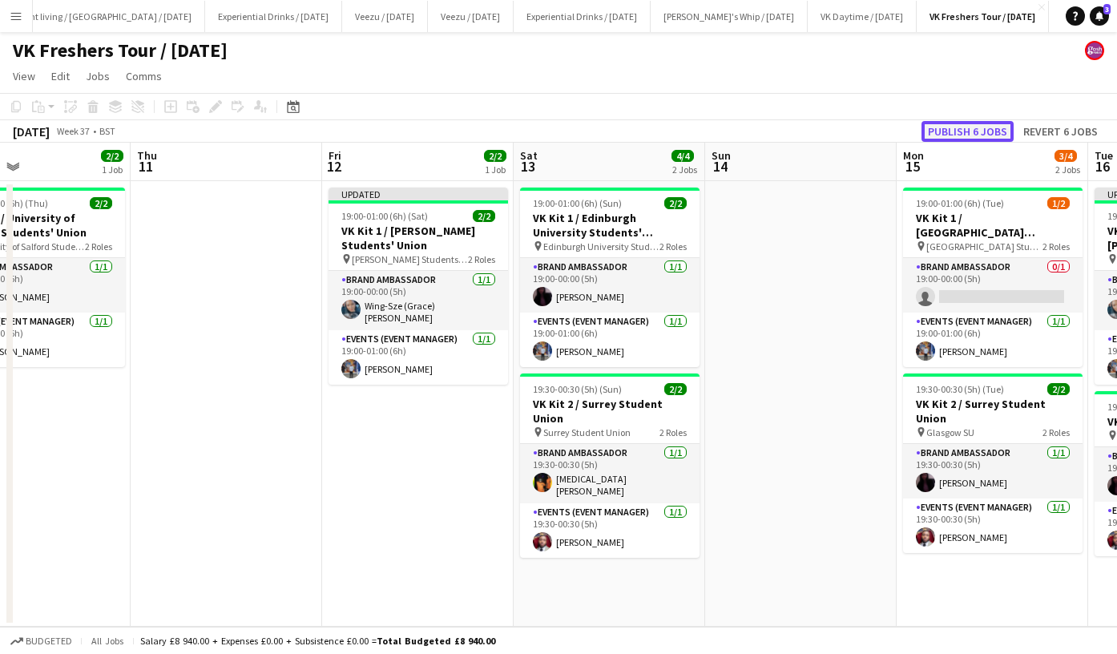
click at [961, 128] on button "Publish 6 jobs" at bounding box center [968, 131] width 92 height 21
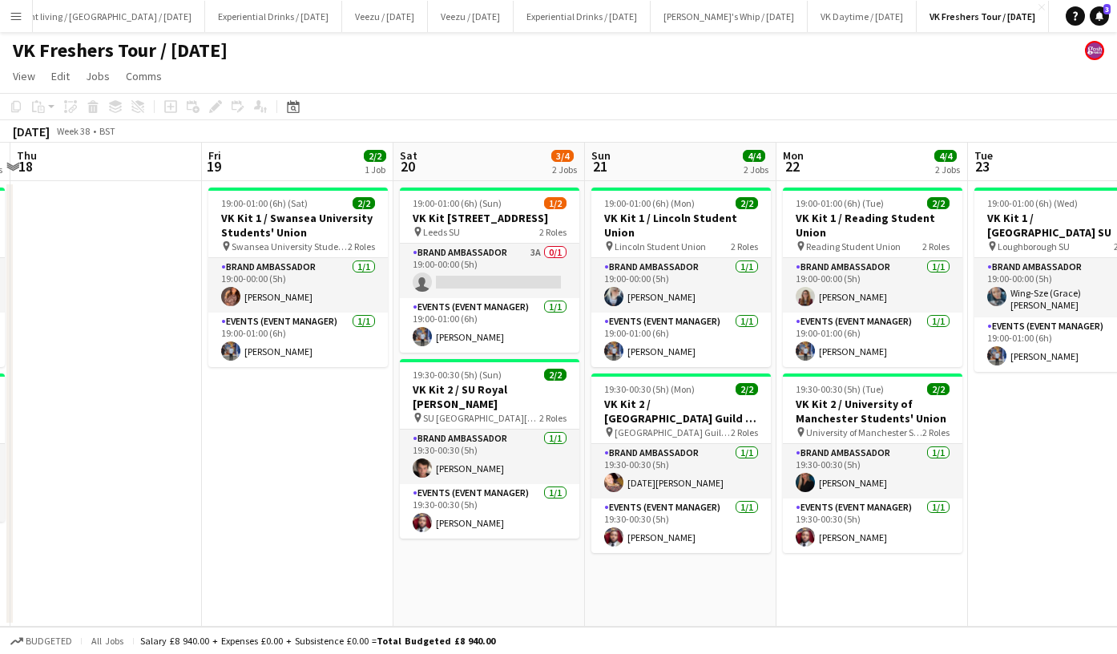
scroll to position [0, 565]
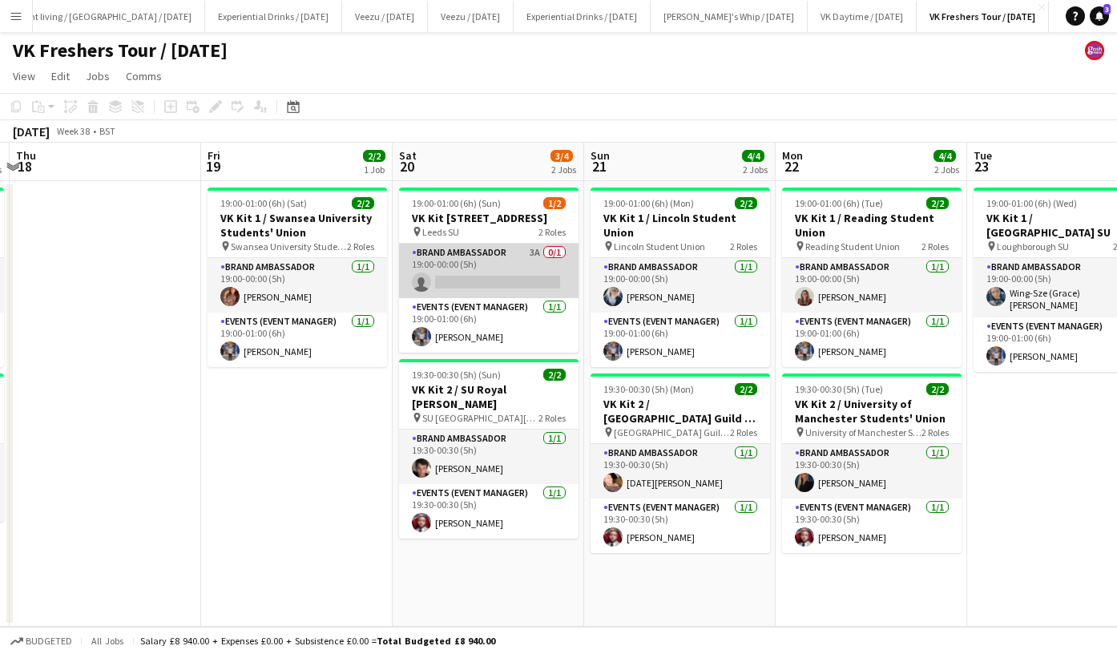
click at [505, 287] on app-card-role "Brand Ambassador 3A 0/1 19:00-00:00 (5h) single-neutral-actions" at bounding box center [489, 271] width 180 height 55
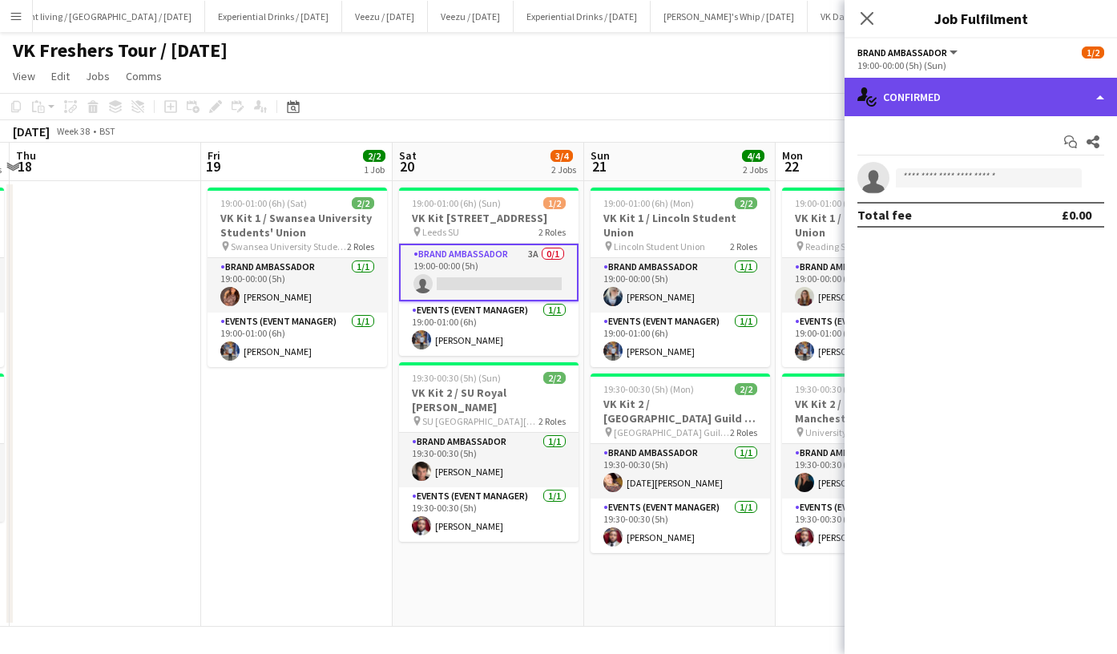
click at [954, 97] on div "single-neutral-actions-check-2 Confirmed" at bounding box center [981, 97] width 273 height 38
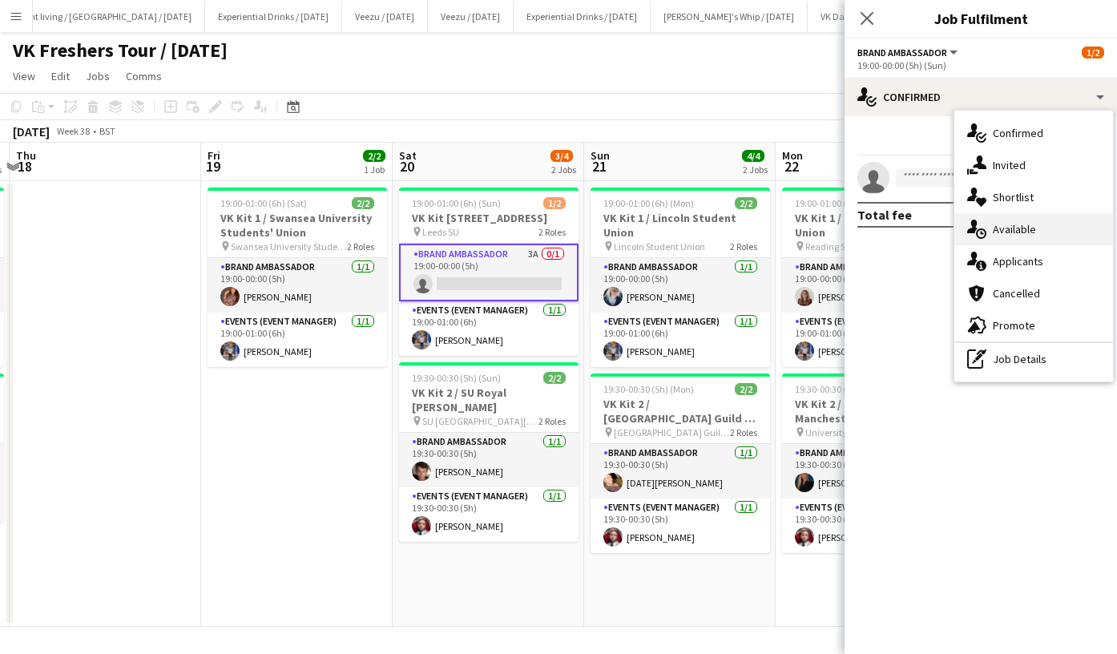
click at [1016, 228] on span "Available" at bounding box center [1014, 229] width 43 height 14
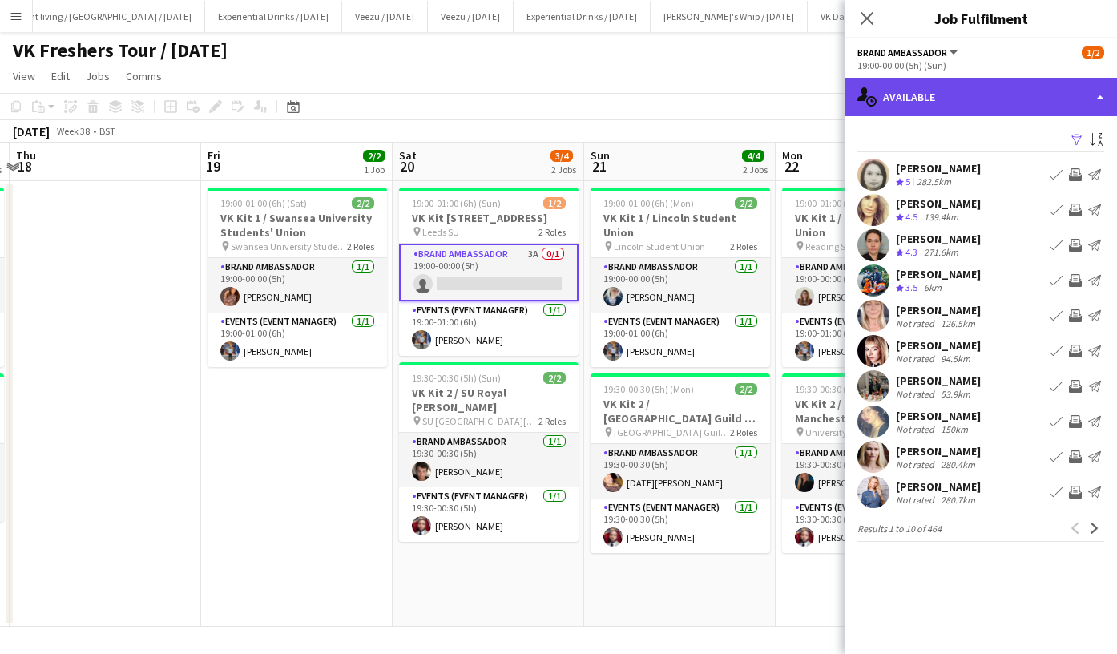
click at [964, 103] on div "single-neutral-actions-upload Available" at bounding box center [981, 97] width 273 height 38
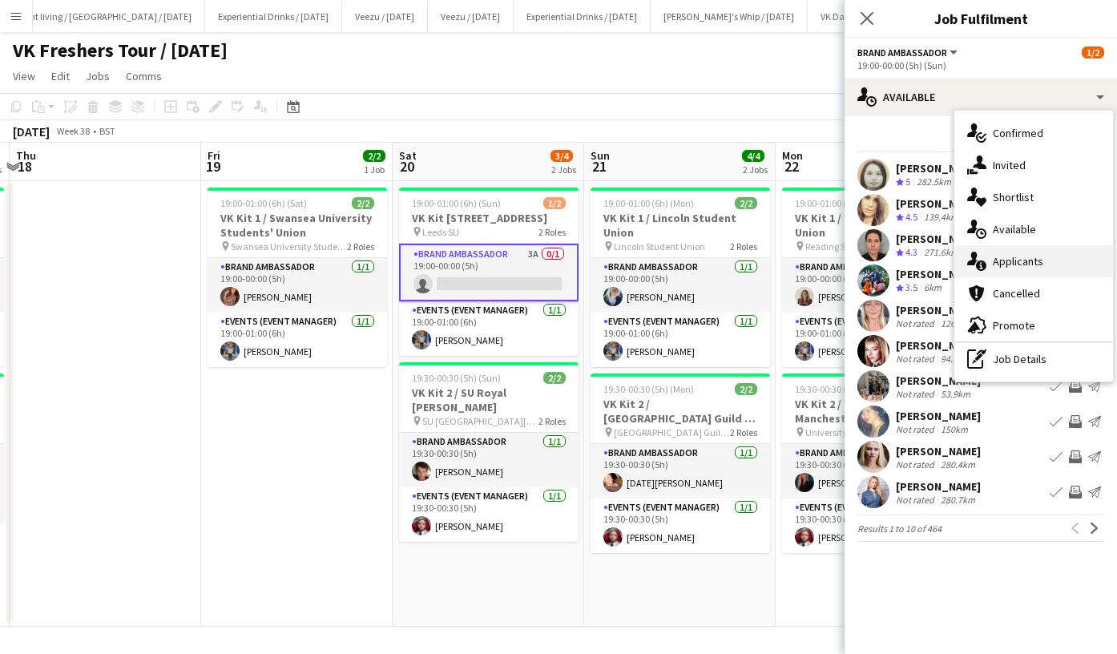
click at [1012, 259] on span "Applicants" at bounding box center [1018, 261] width 51 height 14
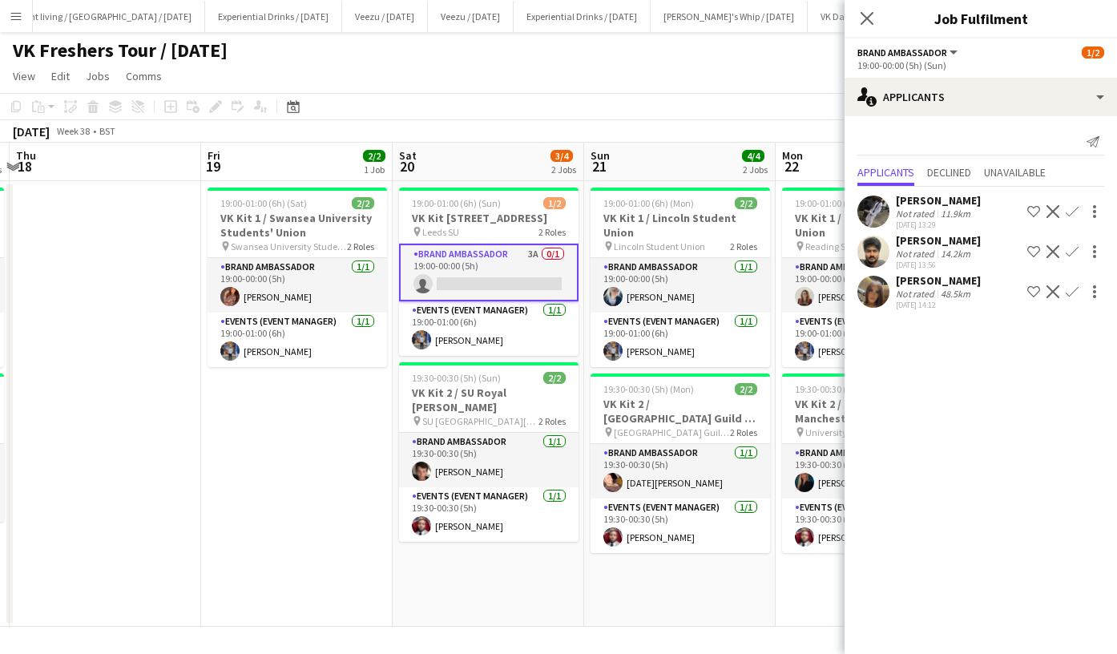
click at [1069, 298] on app-icon "Confirm" at bounding box center [1072, 291] width 13 height 13
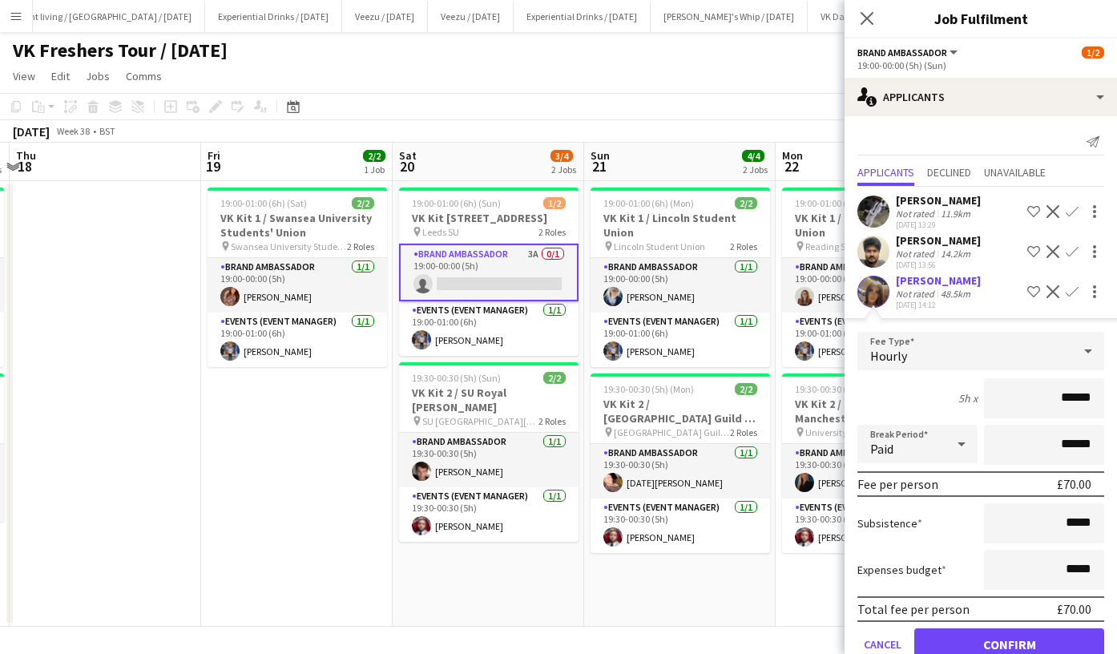
scroll to position [51, 0]
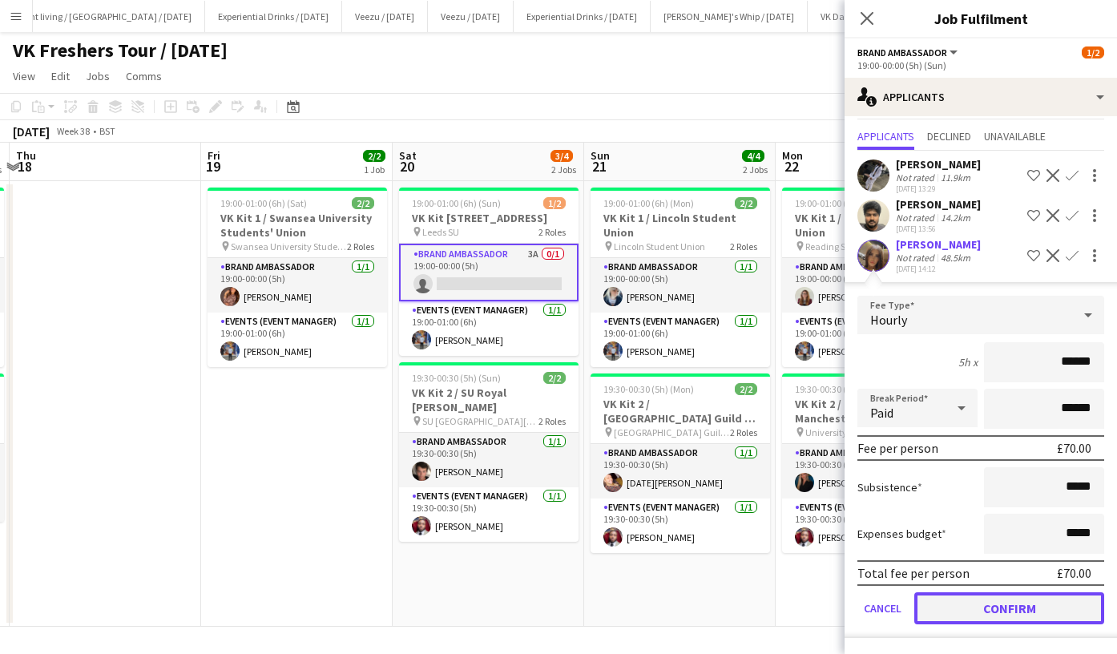
click at [1026, 606] on button "Confirm" at bounding box center [1010, 608] width 190 height 32
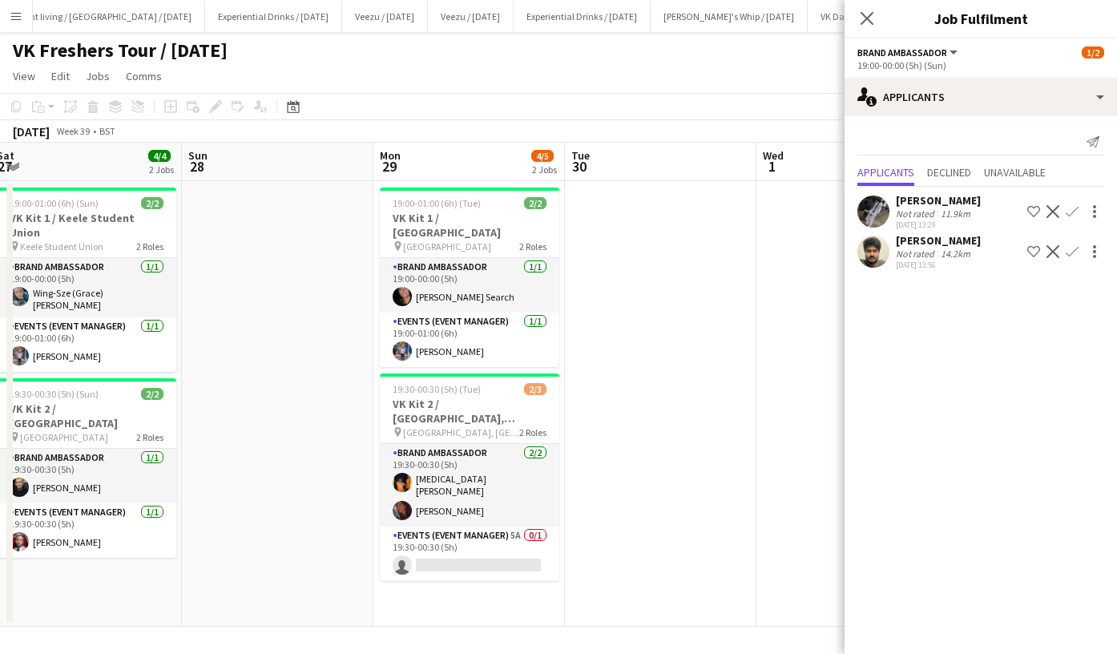
scroll to position [0, 585]
click at [874, 17] on icon "Close pop-in" at bounding box center [866, 17] width 15 height 15
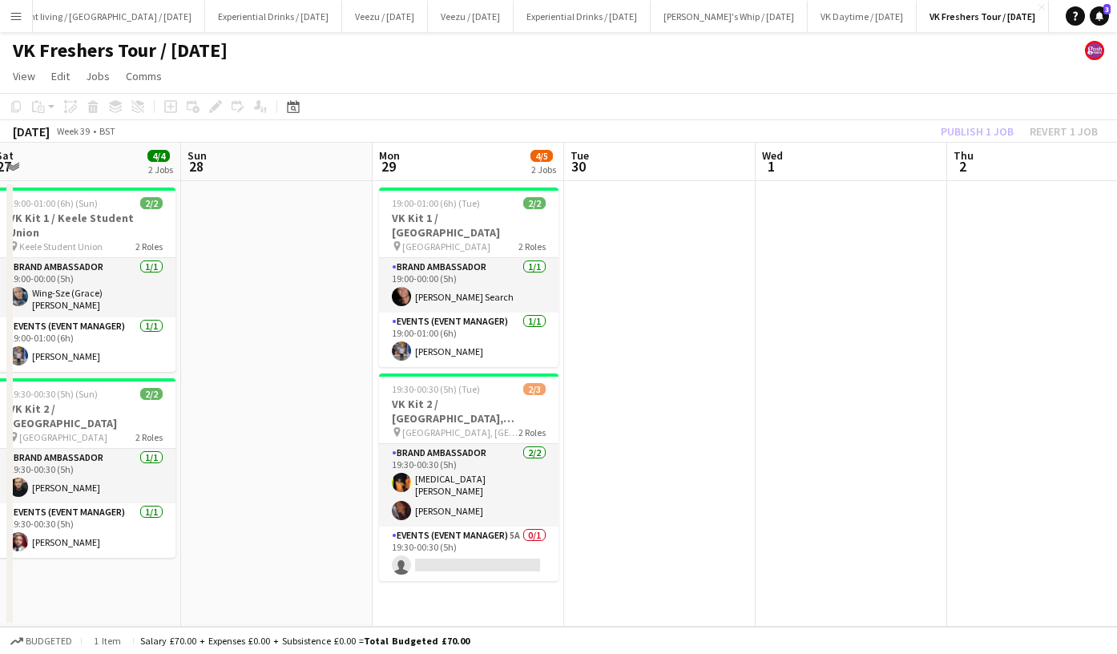
click at [968, 122] on div "Publish 1 job Revert 1 job" at bounding box center [1020, 131] width 196 height 21
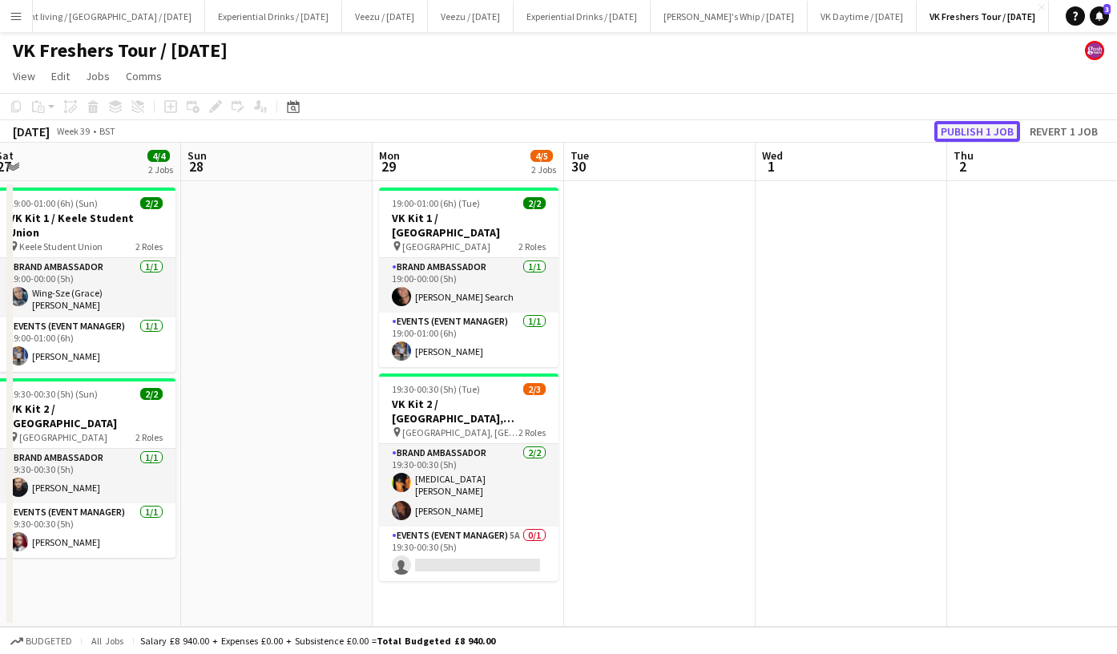
click at [973, 126] on button "Publish 1 job" at bounding box center [978, 131] width 86 height 21
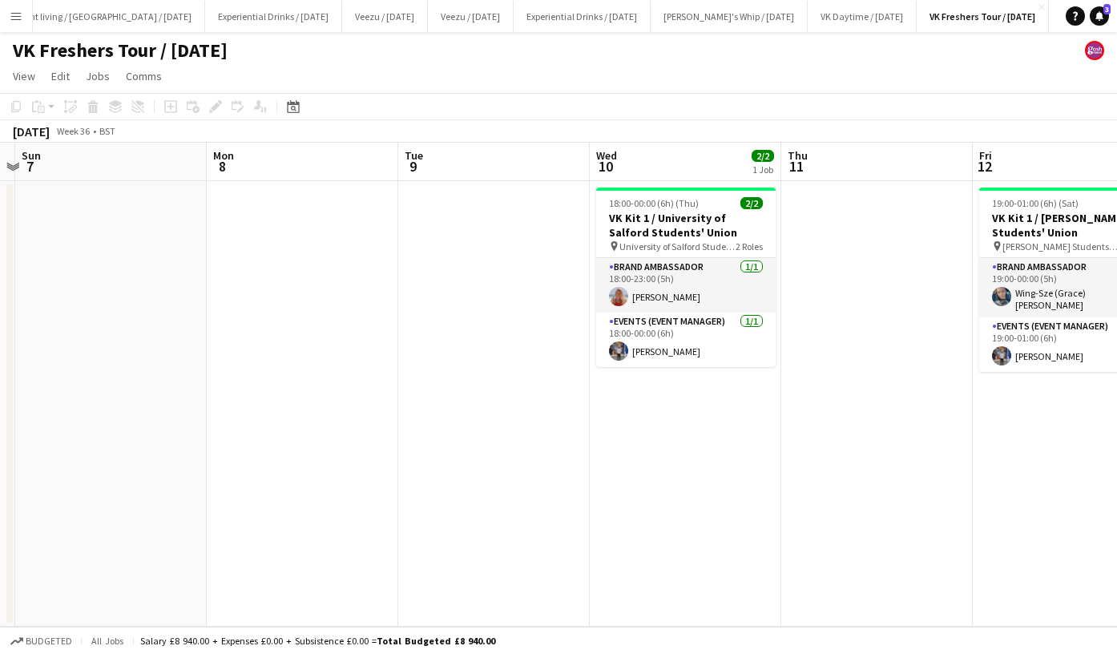
scroll to position [0, 359]
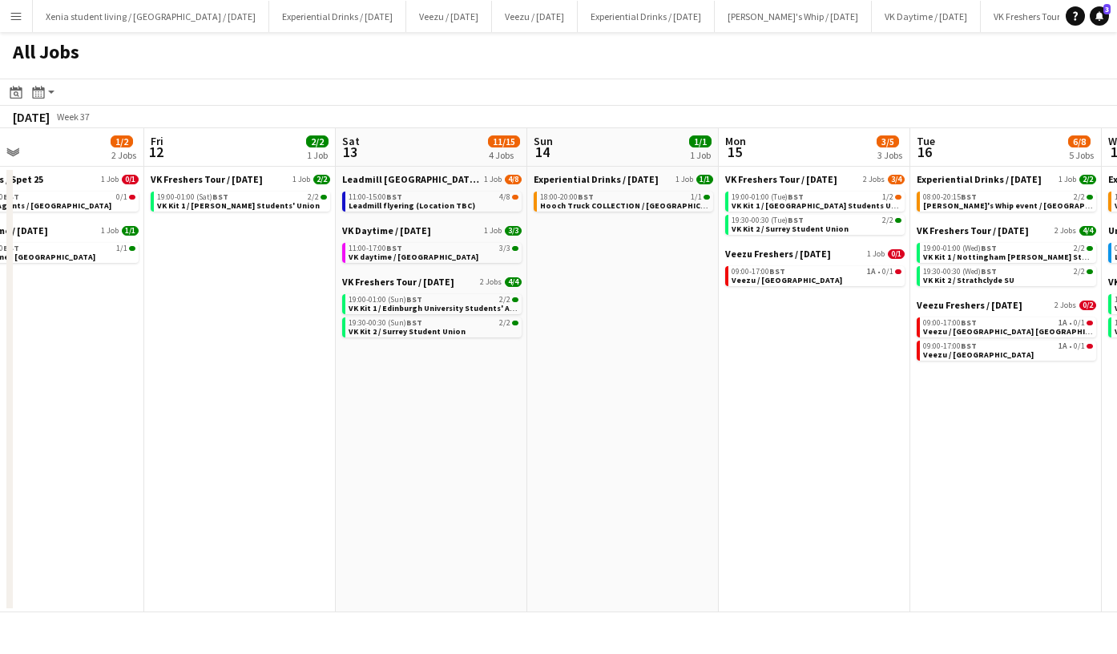
scroll to position [0, 582]
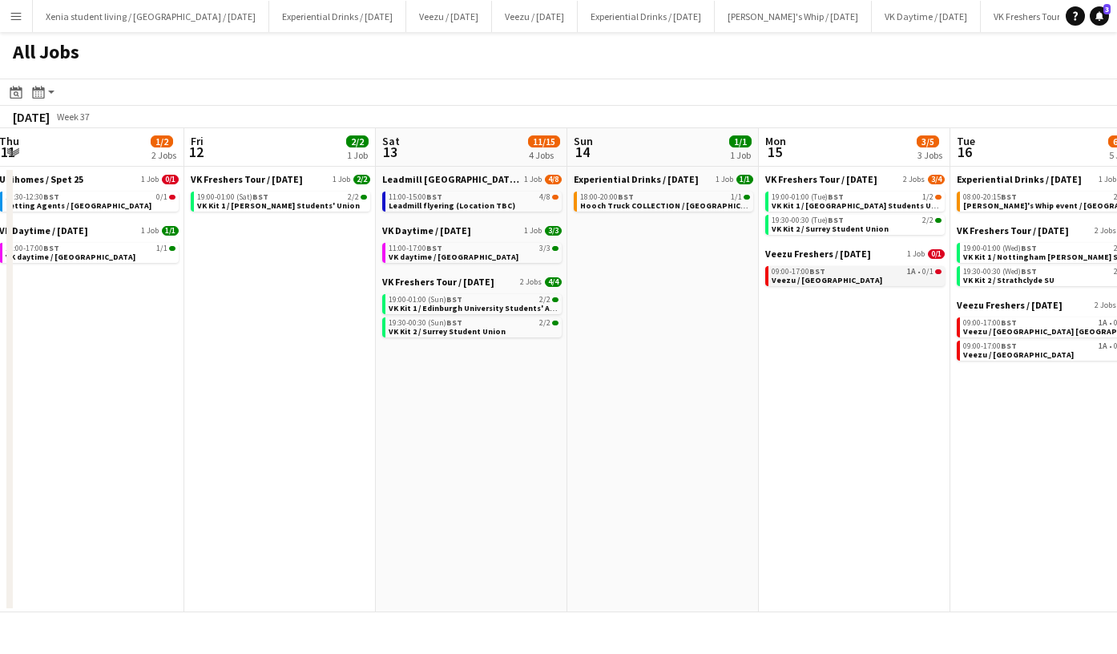
click at [842, 267] on link "09:00-17:00 BST 1A • 0/1 Veezu / [GEOGRAPHIC_DATA]" at bounding box center [857, 275] width 170 height 18
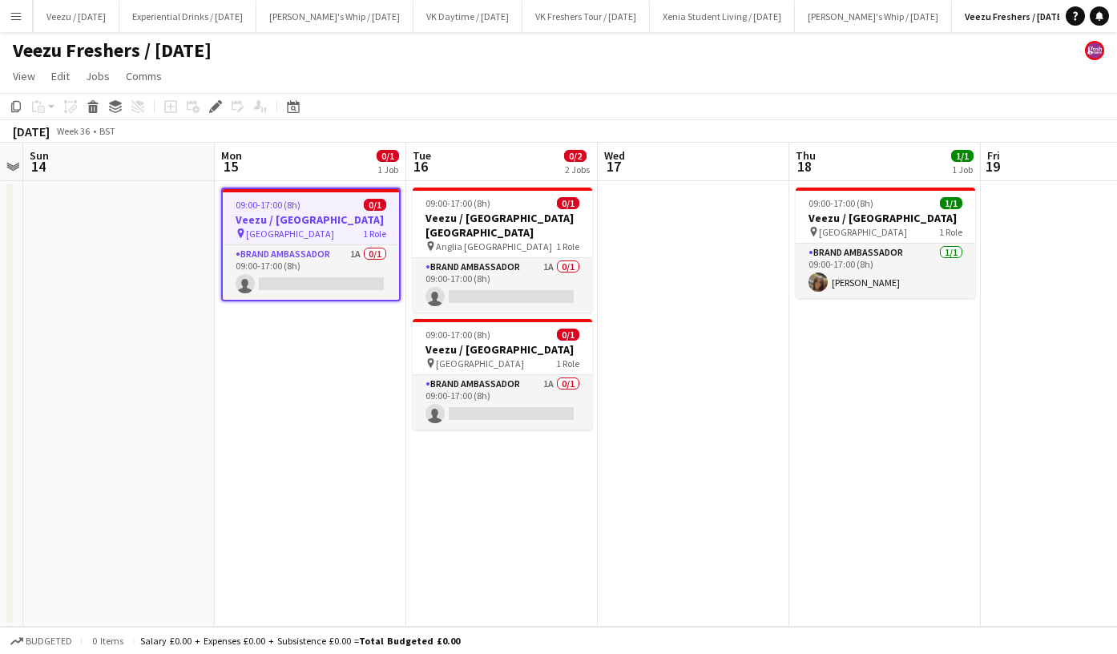
scroll to position [0, 461]
click at [321, 284] on app-card-role "Brand Ambassador 1A 0/1 09:00-17:00 (8h) single-neutral-actions" at bounding box center [311, 272] width 176 height 55
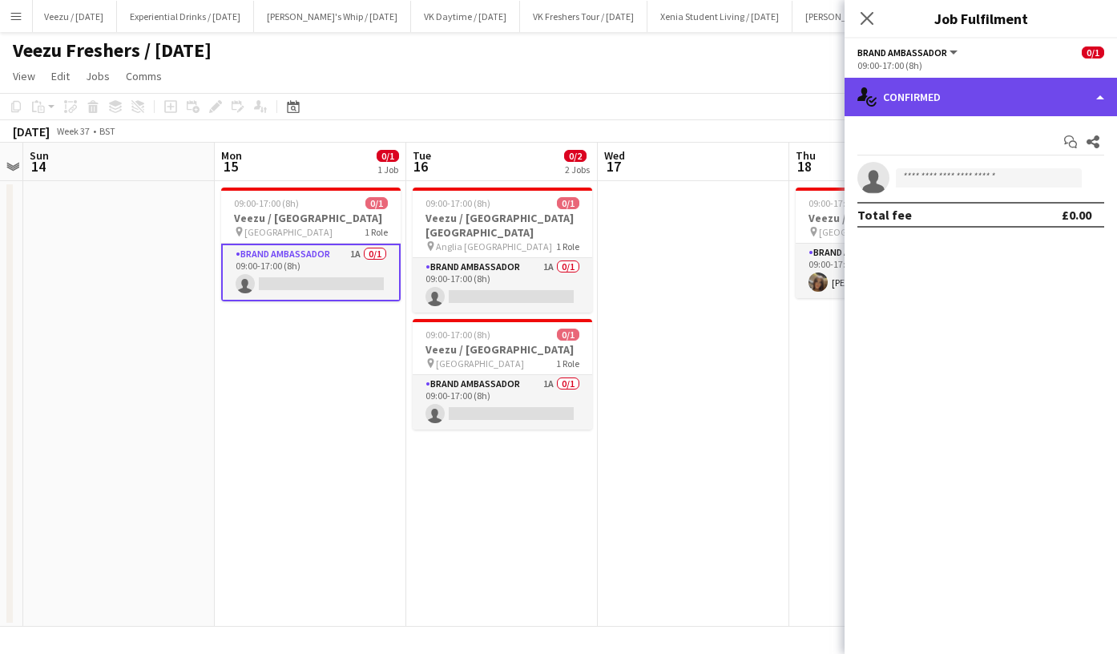
click at [960, 94] on div "single-neutral-actions-check-2 Confirmed" at bounding box center [981, 97] width 273 height 38
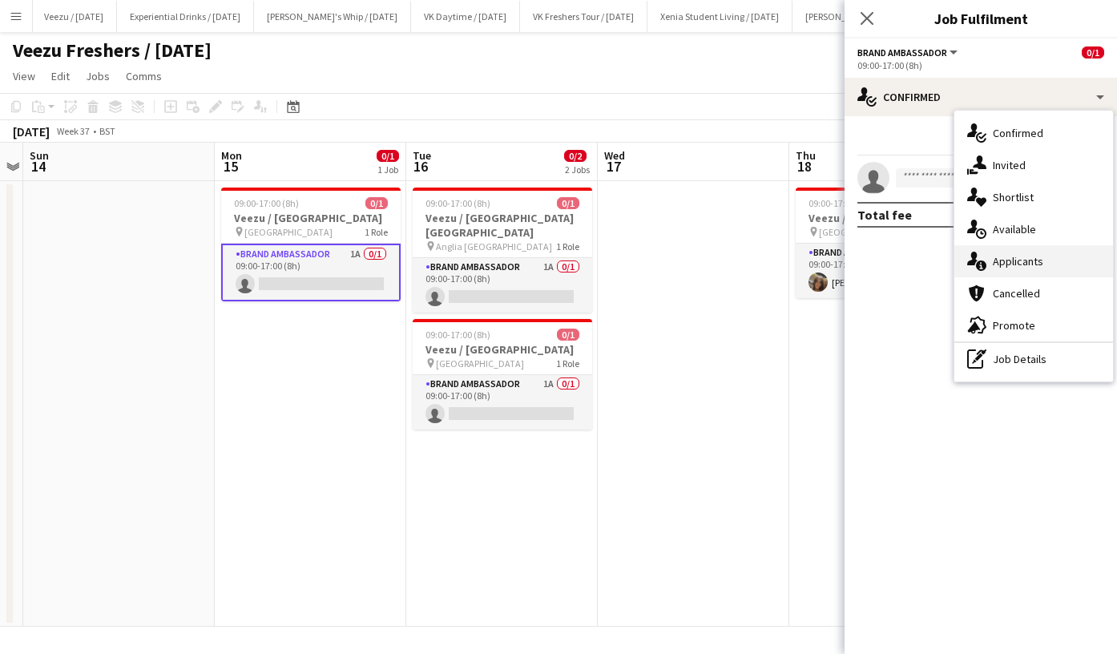
click at [1034, 258] on span "Applicants" at bounding box center [1018, 261] width 51 height 14
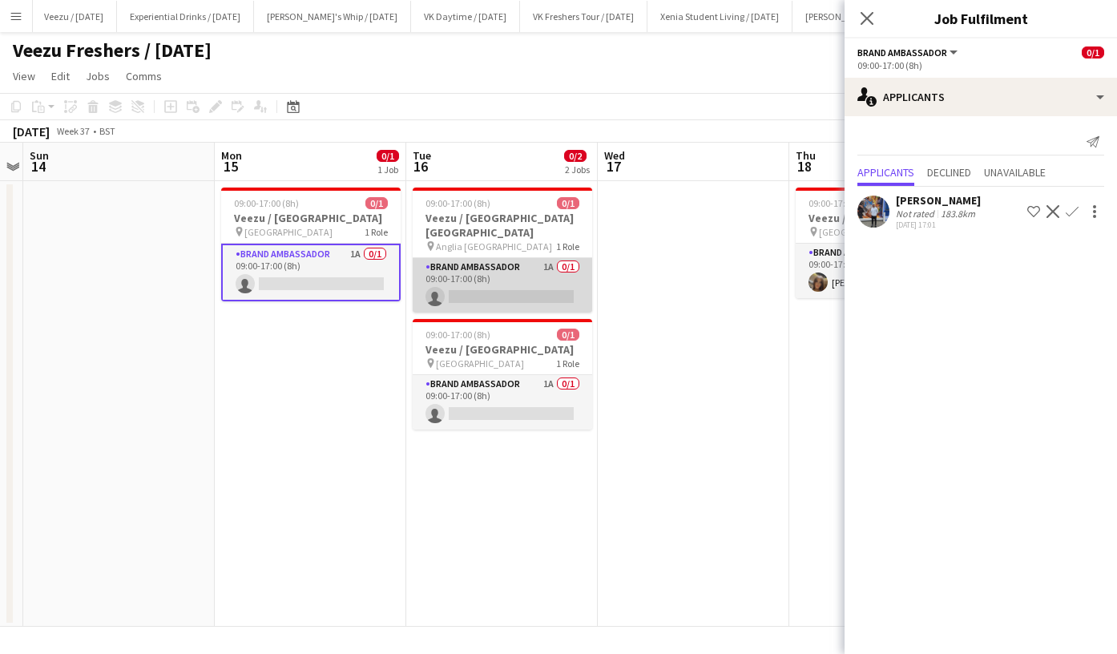
click at [515, 282] on app-card-role "Brand Ambassador 1A 0/1 09:00-17:00 (8h) single-neutral-actions" at bounding box center [503, 285] width 180 height 55
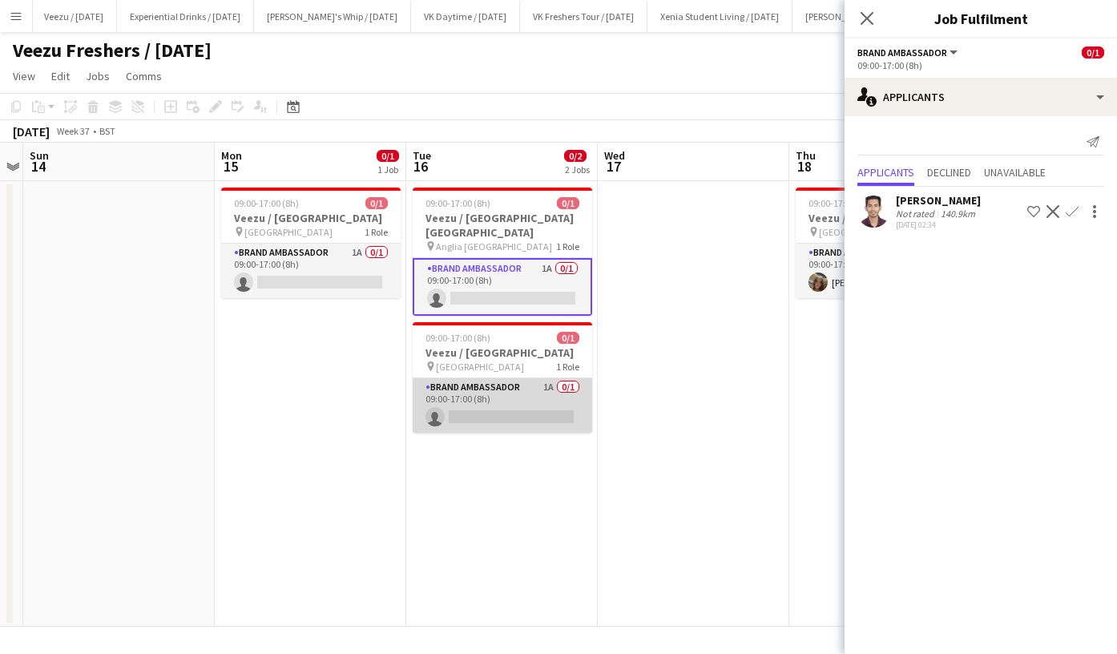
click at [512, 390] on app-card-role "Brand Ambassador 1A 0/1 09:00-17:00 (8h) single-neutral-actions" at bounding box center [503, 405] width 180 height 55
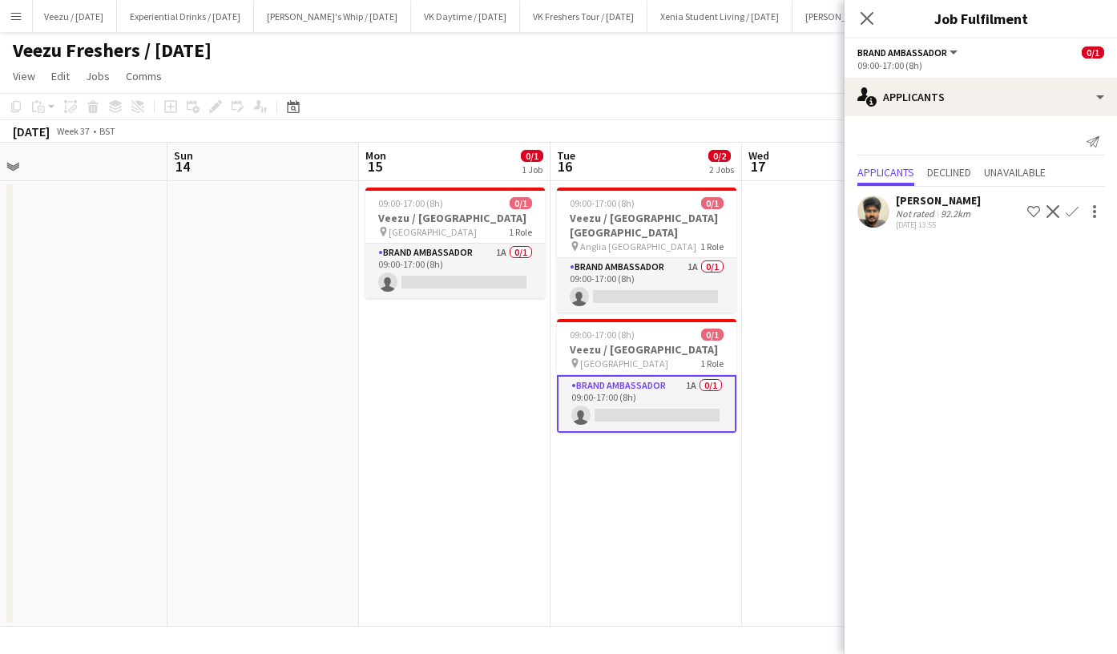
scroll to position [0, 406]
